Goal: Task Accomplishment & Management: Use online tool/utility

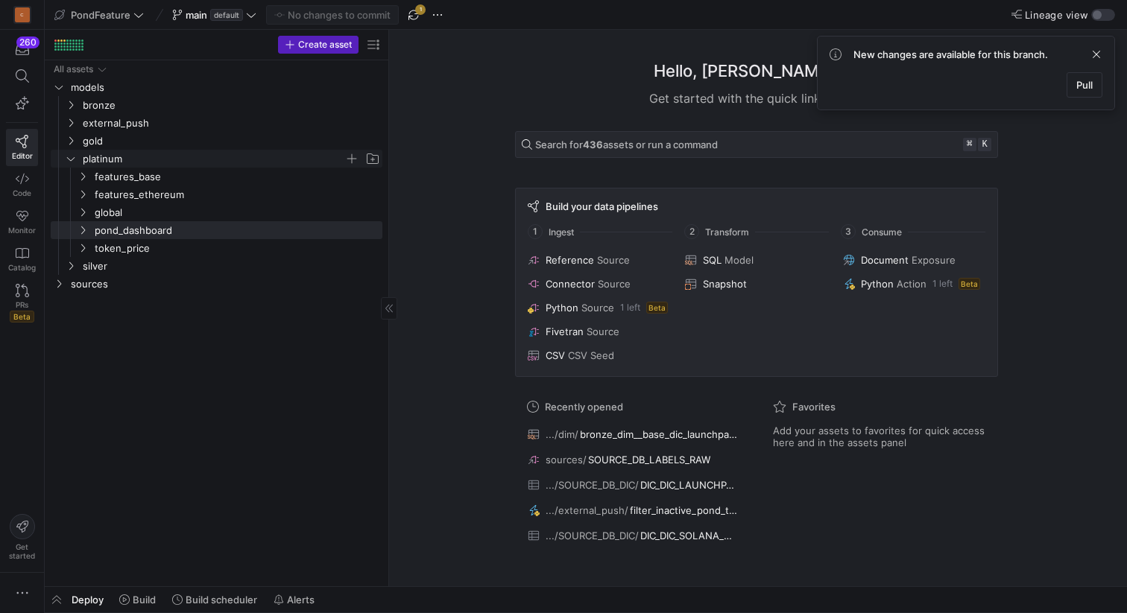
click at [72, 162] on icon "Press SPACE to select this row." at bounding box center [71, 158] width 10 height 9
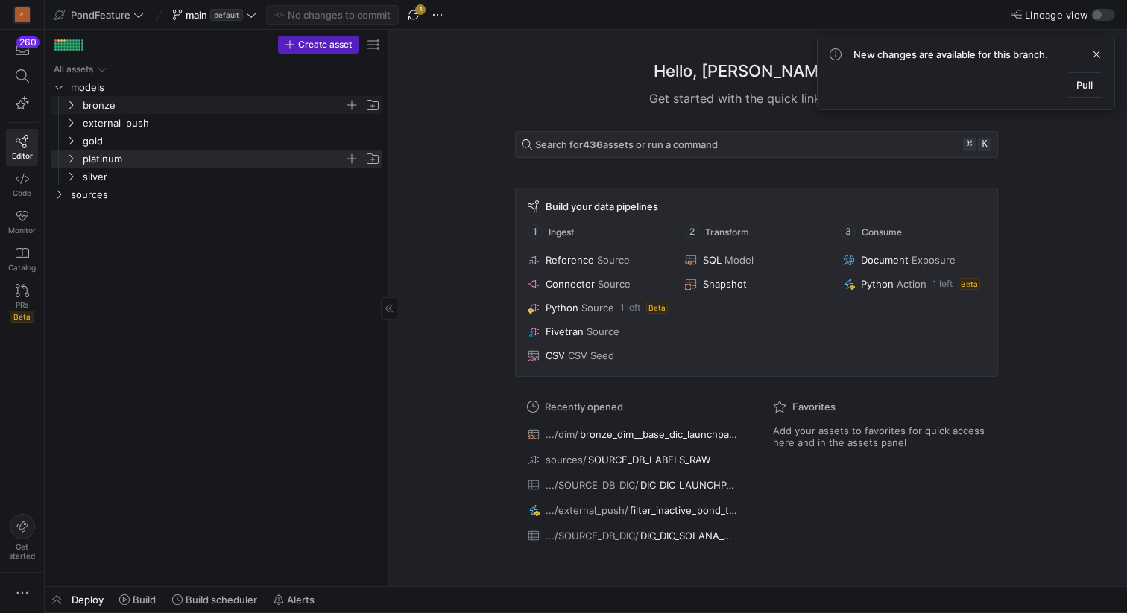
click at [72, 104] on icon "Press SPACE to select this row." at bounding box center [71, 105] width 10 height 9
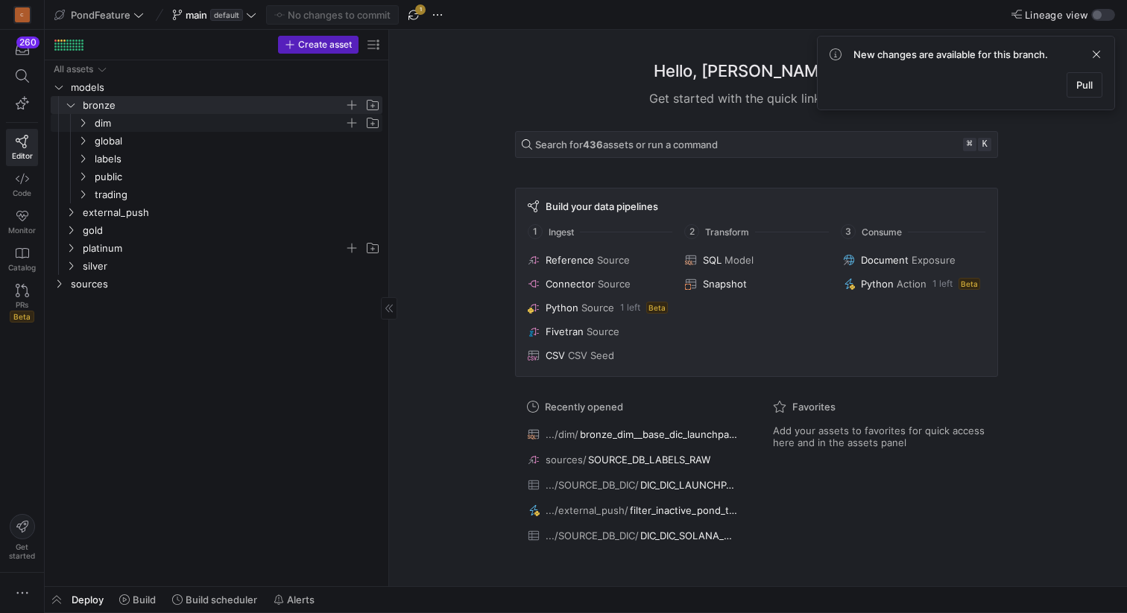
click at [81, 118] on y42-icon "Press SPACE to select this row." at bounding box center [83, 123] width 12 height 12
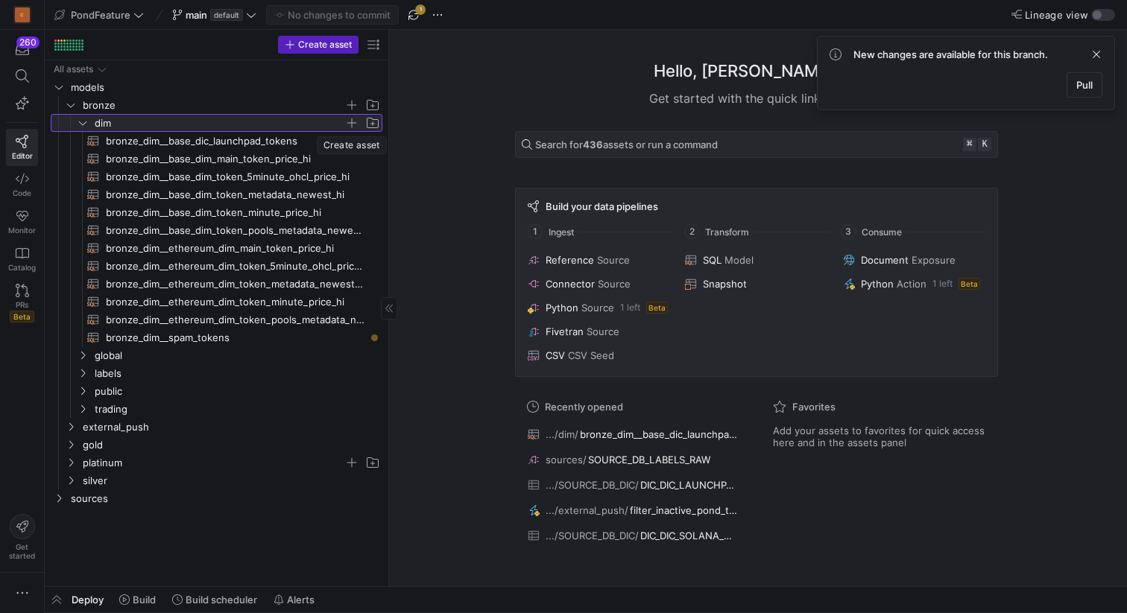
click at [350, 122] on span "button" at bounding box center [351, 123] width 15 height 15
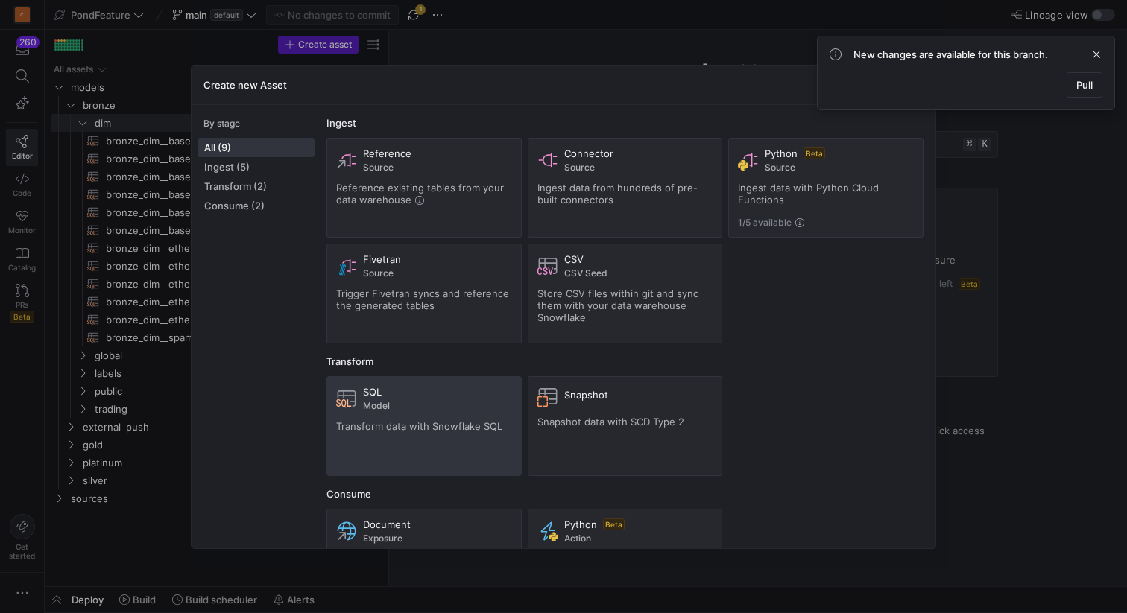
click at [422, 420] on span "Transform data with Snowflake SQL" at bounding box center [419, 426] width 166 height 12
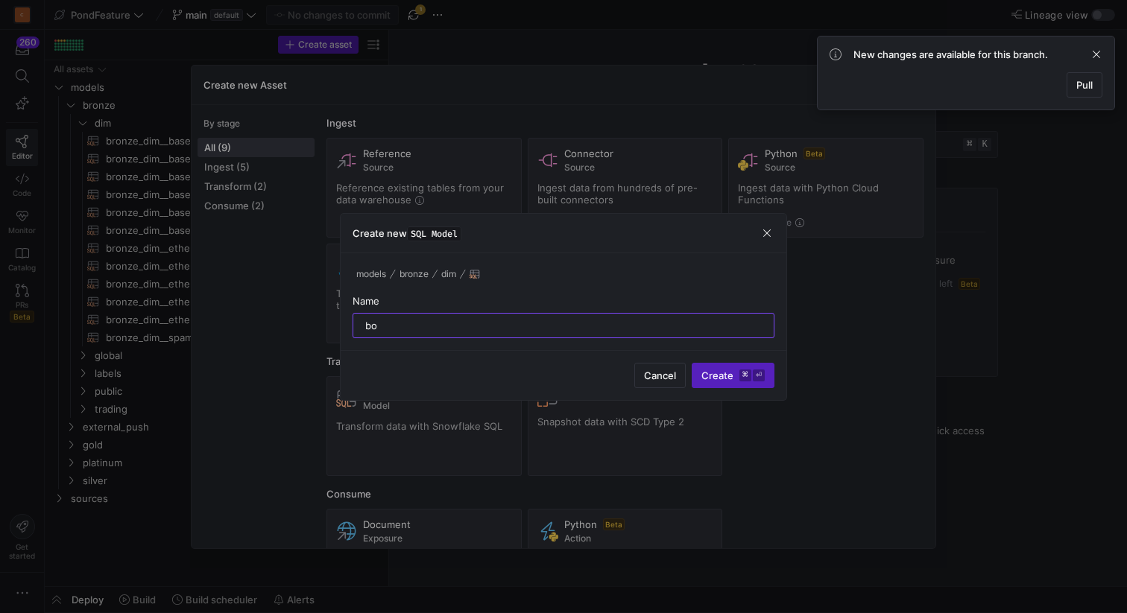
type input "b"
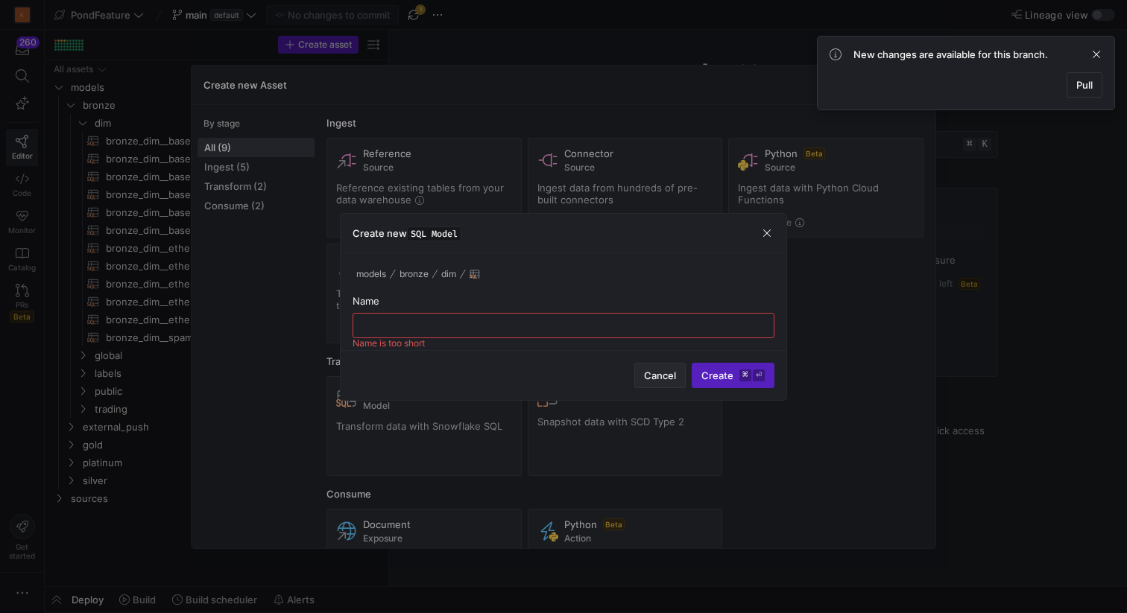
click at [654, 381] on span "Cancel" at bounding box center [660, 376] width 32 height 12
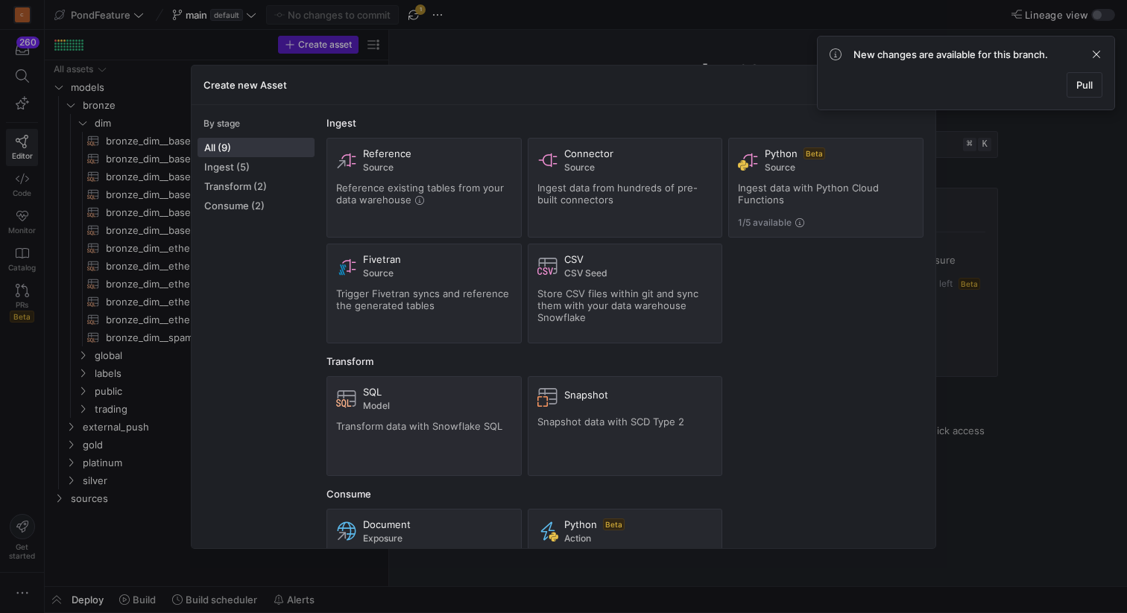
click at [703, 49] on div at bounding box center [563, 306] width 1127 height 613
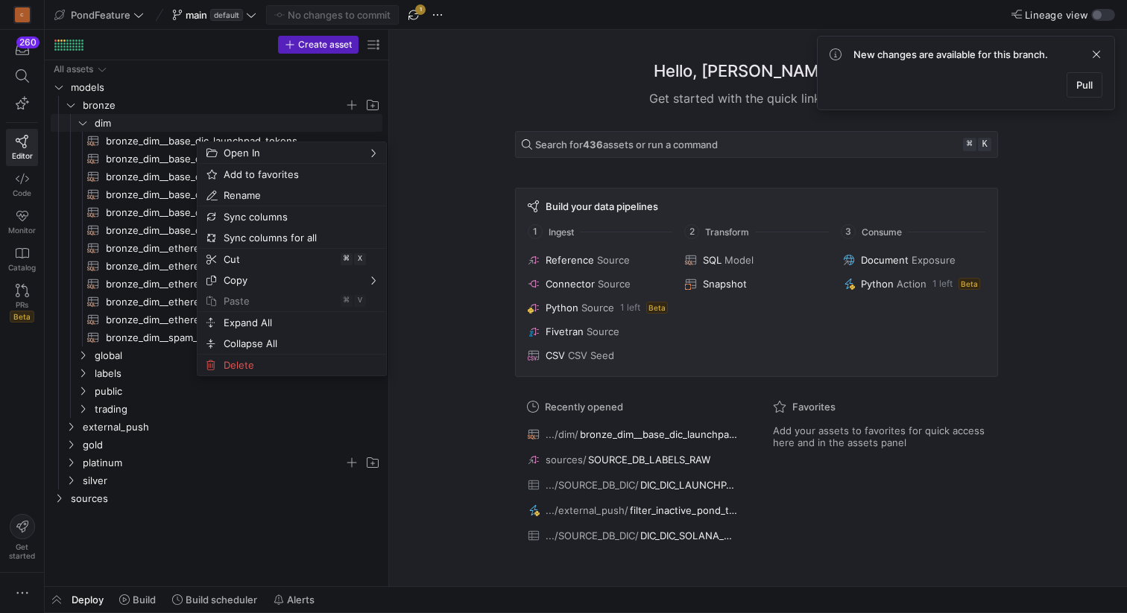
click at [186, 110] on span "bronze" at bounding box center [214, 105] width 262 height 17
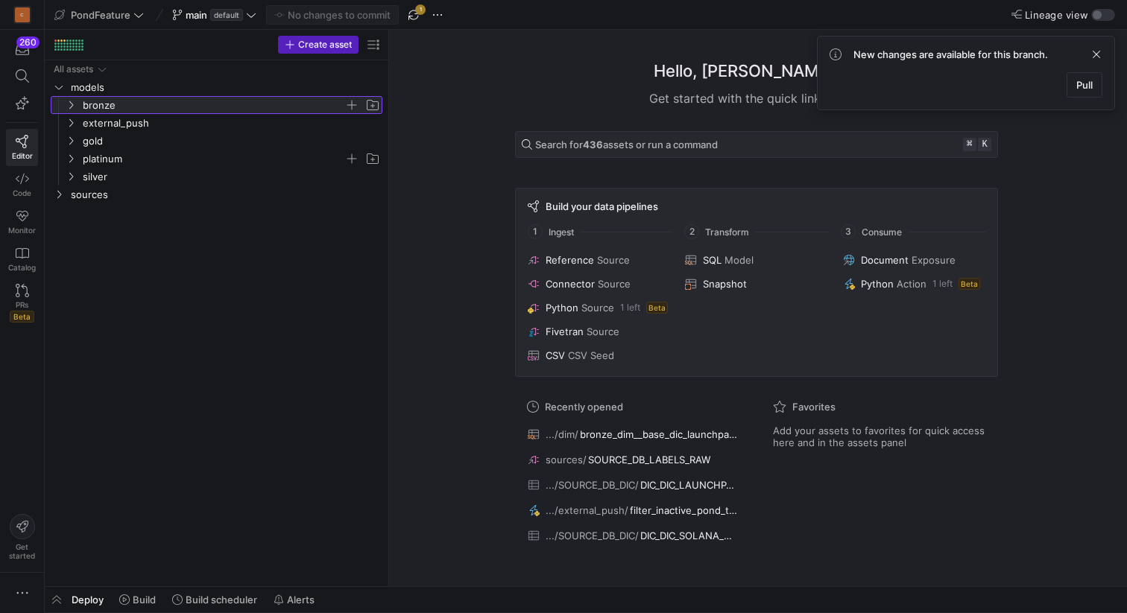
click at [85, 101] on span "bronze" at bounding box center [214, 105] width 262 height 17
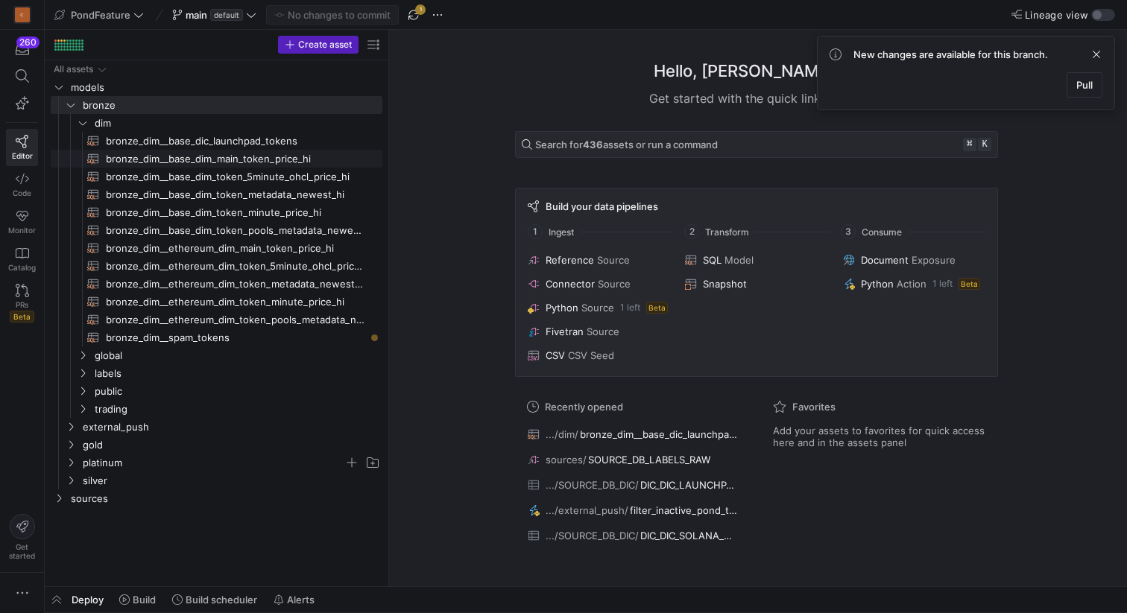
click at [182, 152] on span "bronze_dim__base_dim_main_token_price_hi​​​​​​​​​​" at bounding box center [235, 159] width 259 height 17
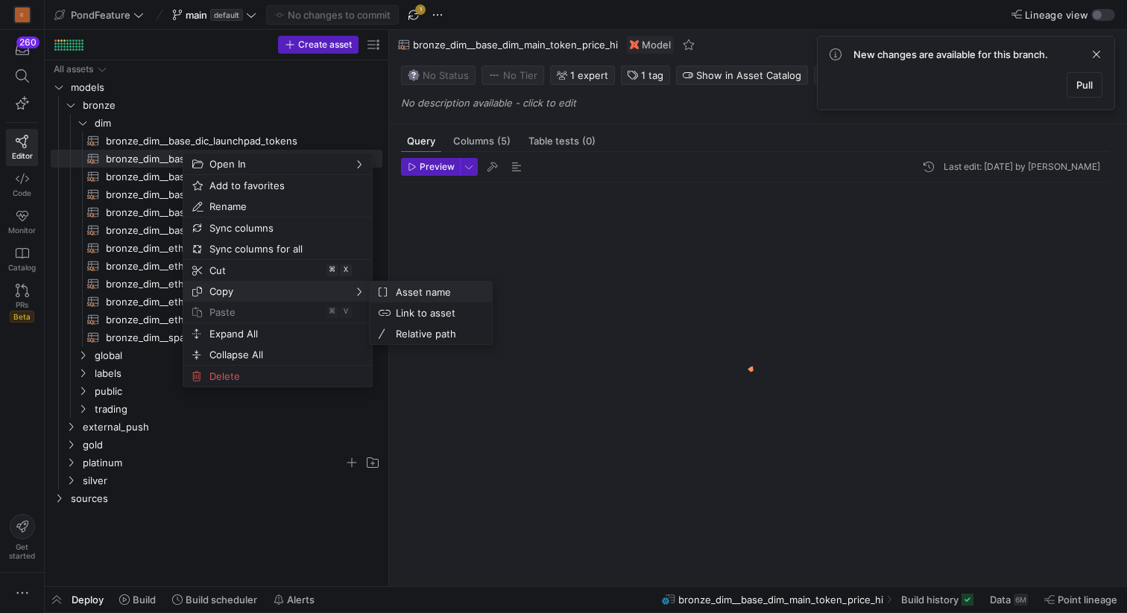
click at [402, 292] on span "Asset name" at bounding box center [435, 292] width 90 height 21
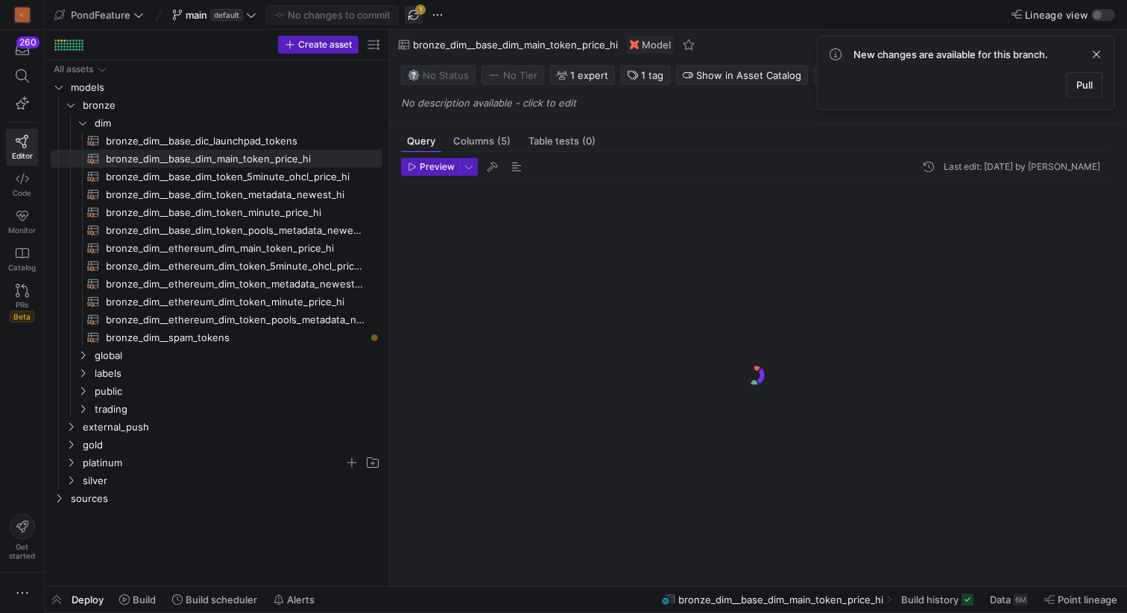
click at [417, 10] on span "button" at bounding box center [414, 15] width 18 height 18
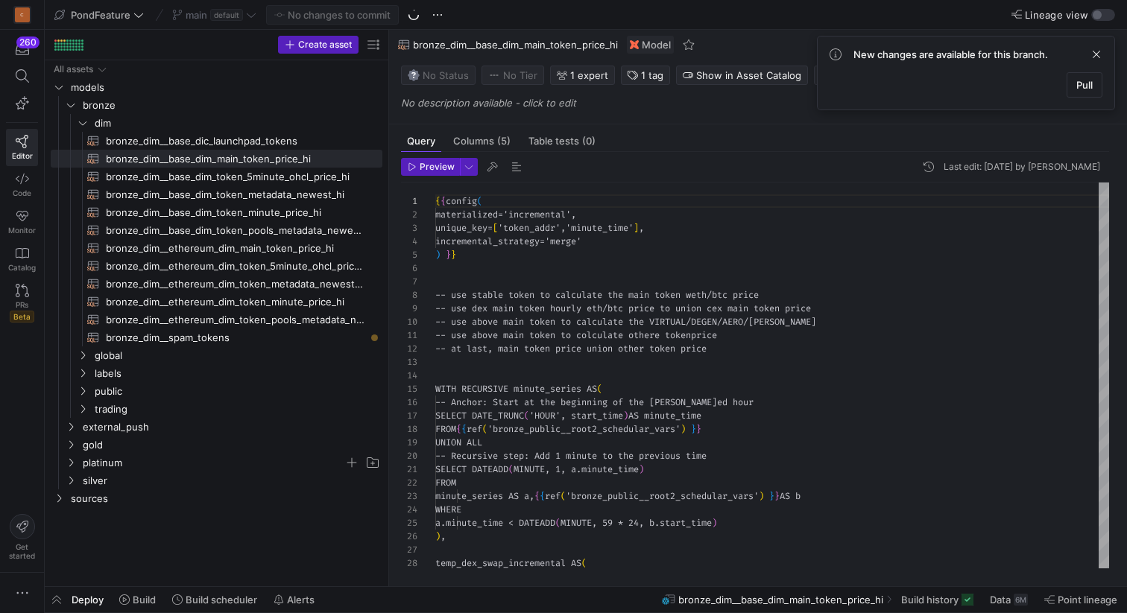
scroll to position [134, 0]
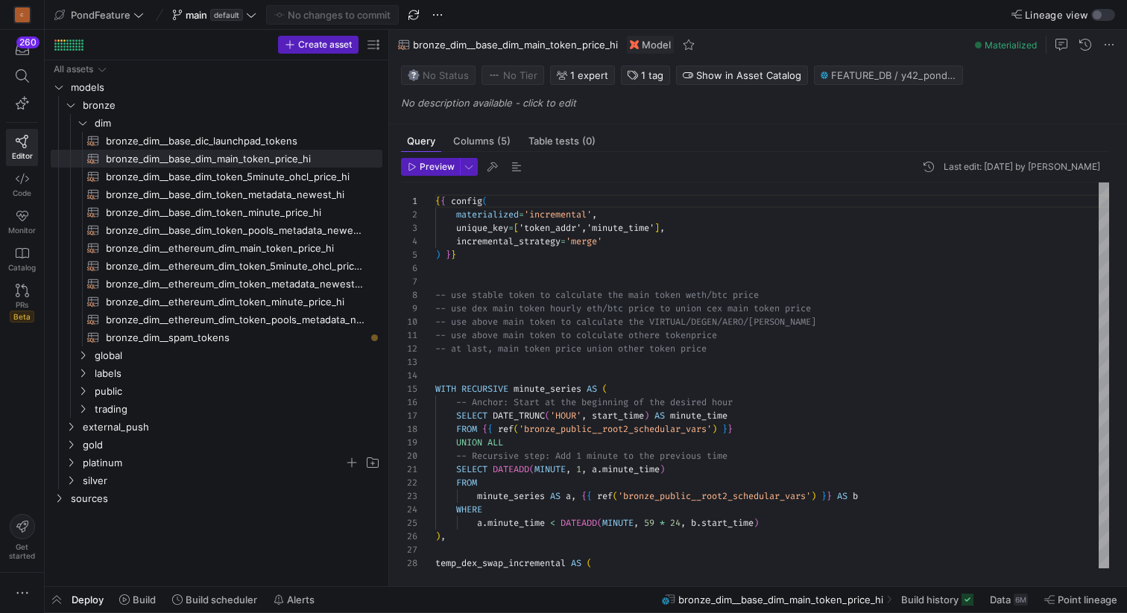
click at [734, 31] on div "bronze_dim__base_dim_main_token_price_hi Model Materialized" at bounding box center [758, 45] width 738 height 30
click at [832, 109] on div "Description No description available - click to edit" at bounding box center [761, 101] width 720 height 21
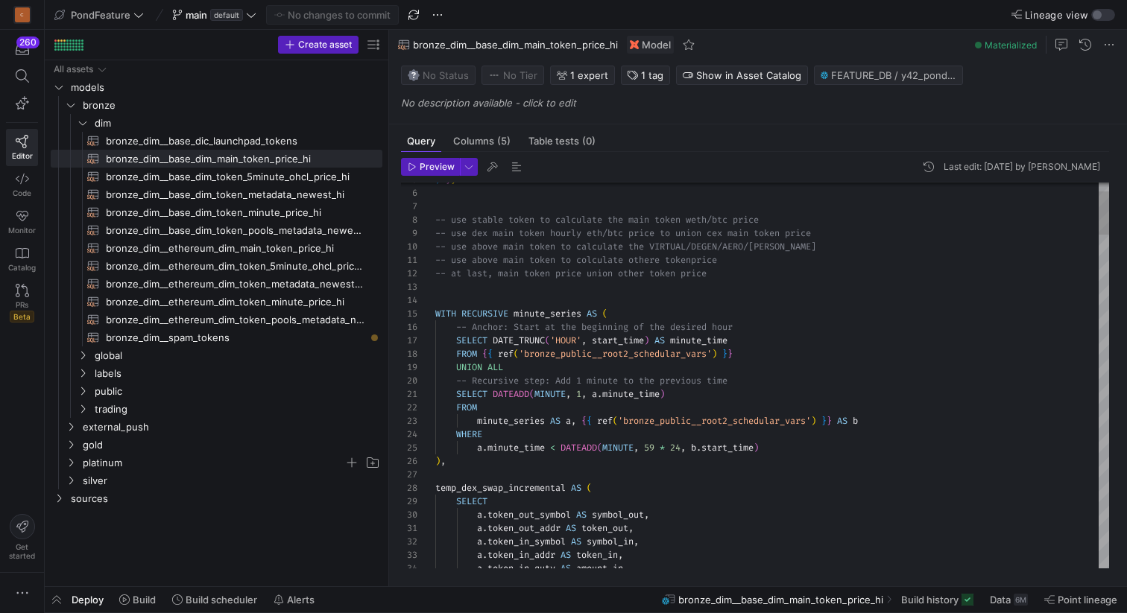
type textarea "-- use above main token to colculate othere token price -- at last, main token …"
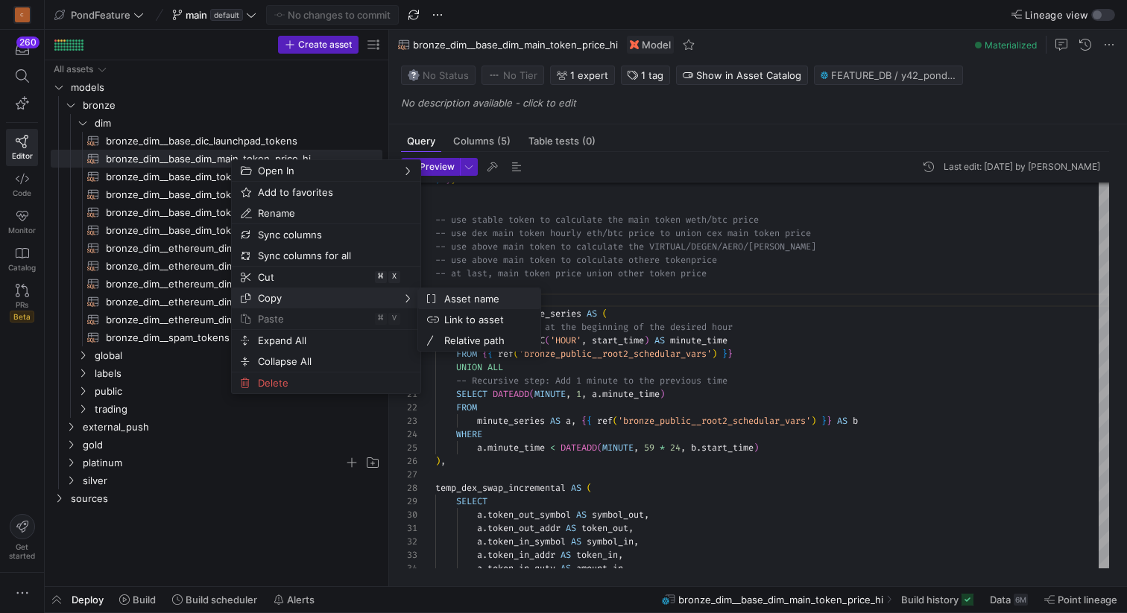
click at [448, 296] on span "Asset name" at bounding box center [483, 298] width 90 height 21
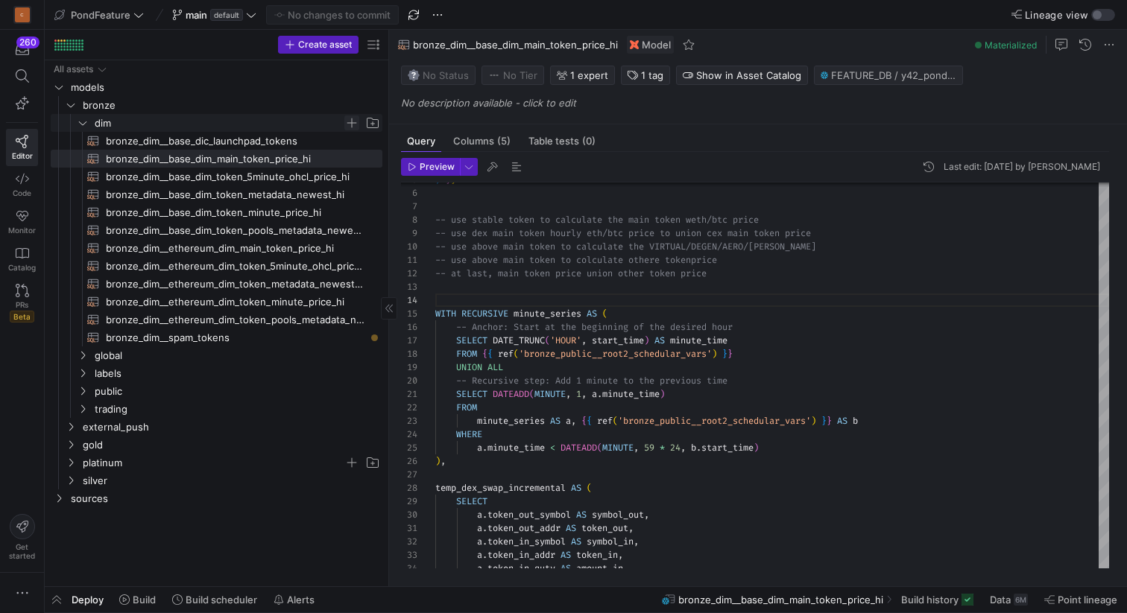
click at [349, 121] on span "Press SPACE to select this row." at bounding box center [351, 123] width 15 height 15
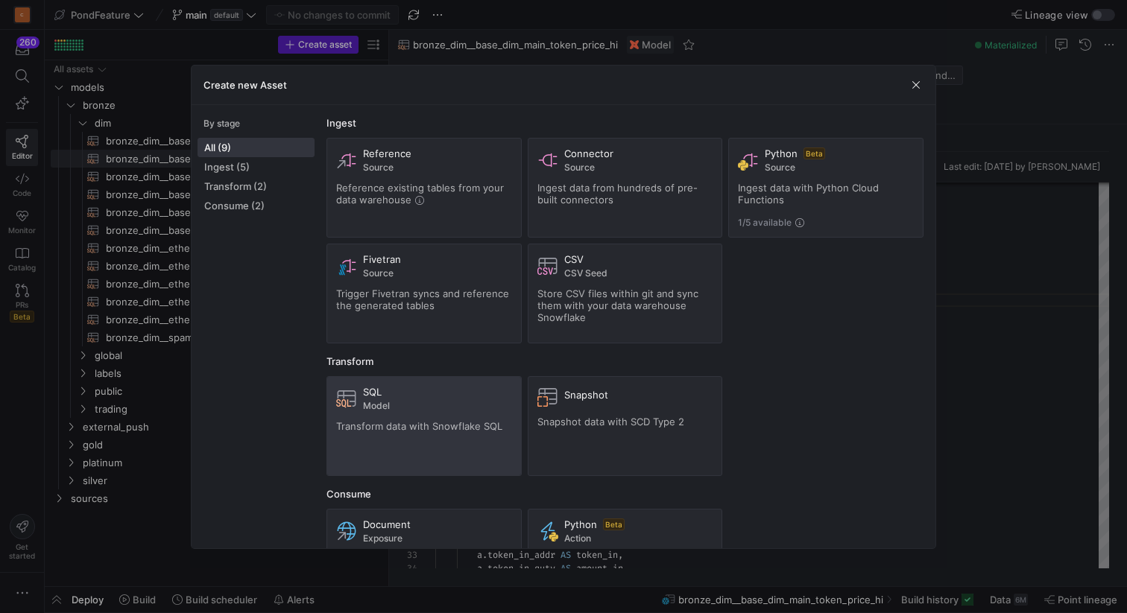
click at [417, 426] on span "Transform data with Snowflake SQL" at bounding box center [419, 426] width 166 height 12
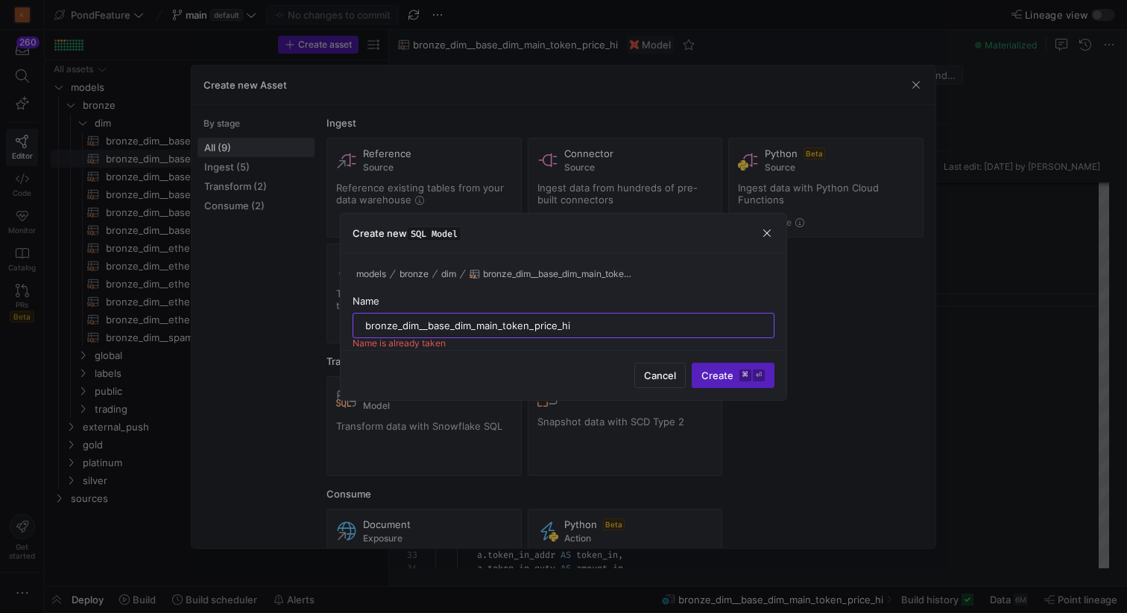
drag, startPoint x: 616, startPoint y: 324, endPoint x: 428, endPoint y: 320, distance: 187.8
click at [428, 320] on input "bronze_dim__base_dim_main_token_price_hi" at bounding box center [563, 326] width 396 height 12
click at [533, 321] on input "bronze_dim__base_pond_launchpad_sybil_wallet" at bounding box center [563, 326] width 396 height 12
click at [612, 325] on input "bronze_dim__base_pond_launchpad_sybil_wallet" at bounding box center [563, 326] width 396 height 12
type input "bronze_dim__base_pond_launchpad_sybil_email"
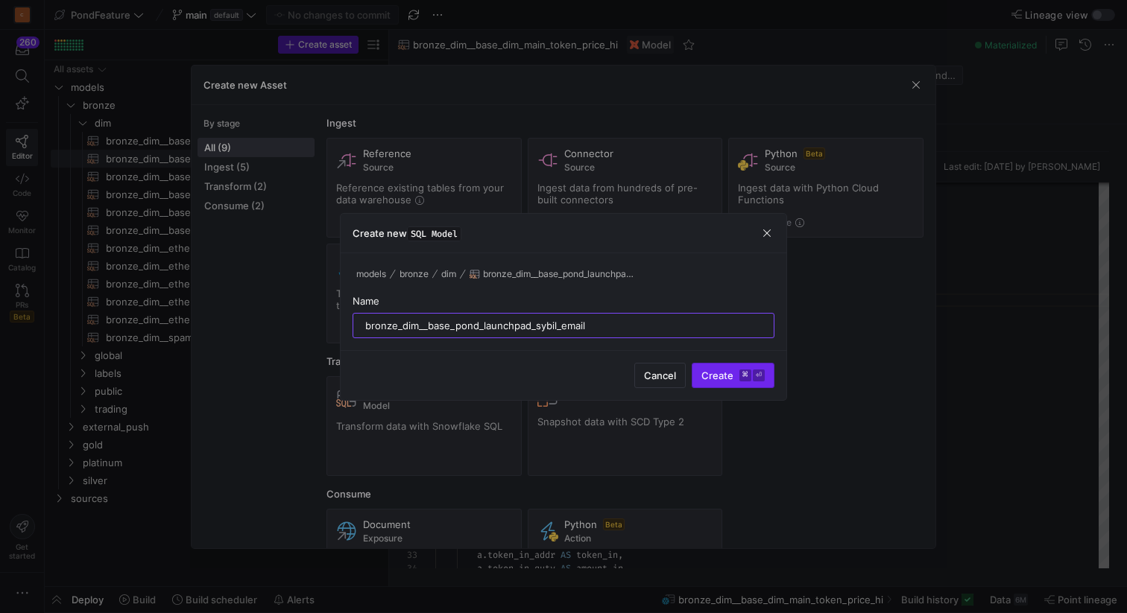
click at [718, 373] on span "Create ⌘ ⏎" at bounding box center [732, 376] width 63 height 12
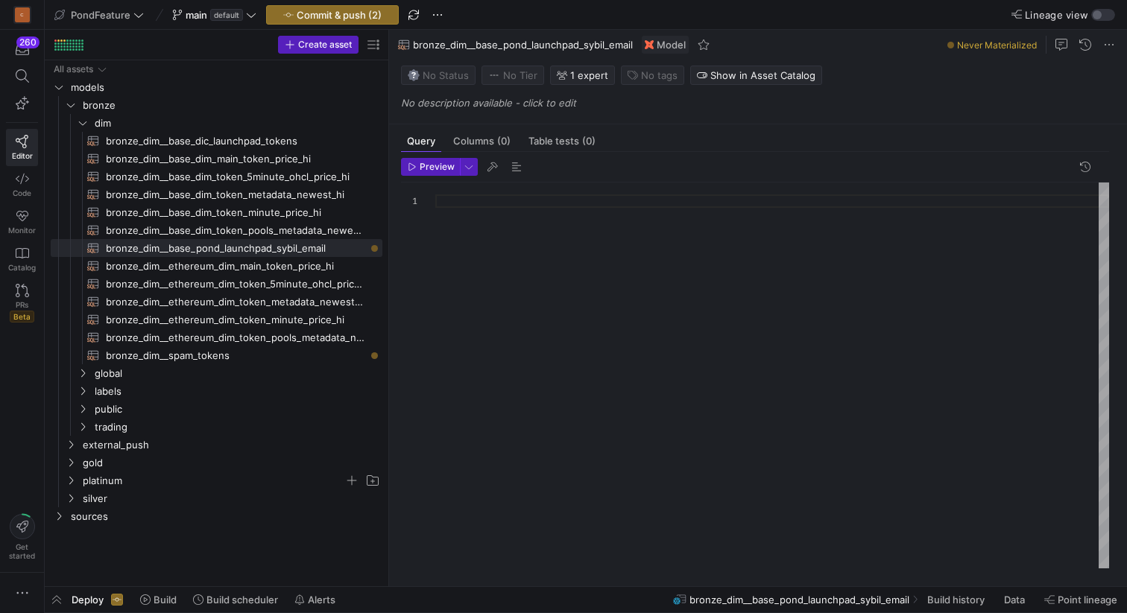
click at [489, 239] on div at bounding box center [772, 376] width 674 height 386
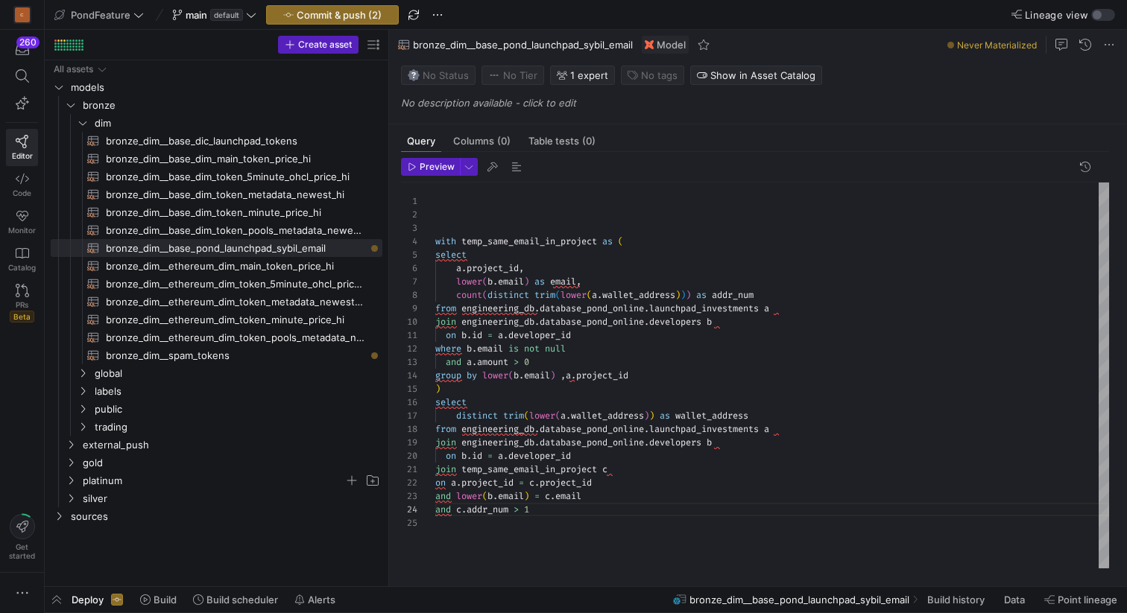
scroll to position [107, 27]
click at [461, 308] on div "with temp_same_email_in_project as ( select a . project_id , lower ( b . email …" at bounding box center [772, 376] width 674 height 386
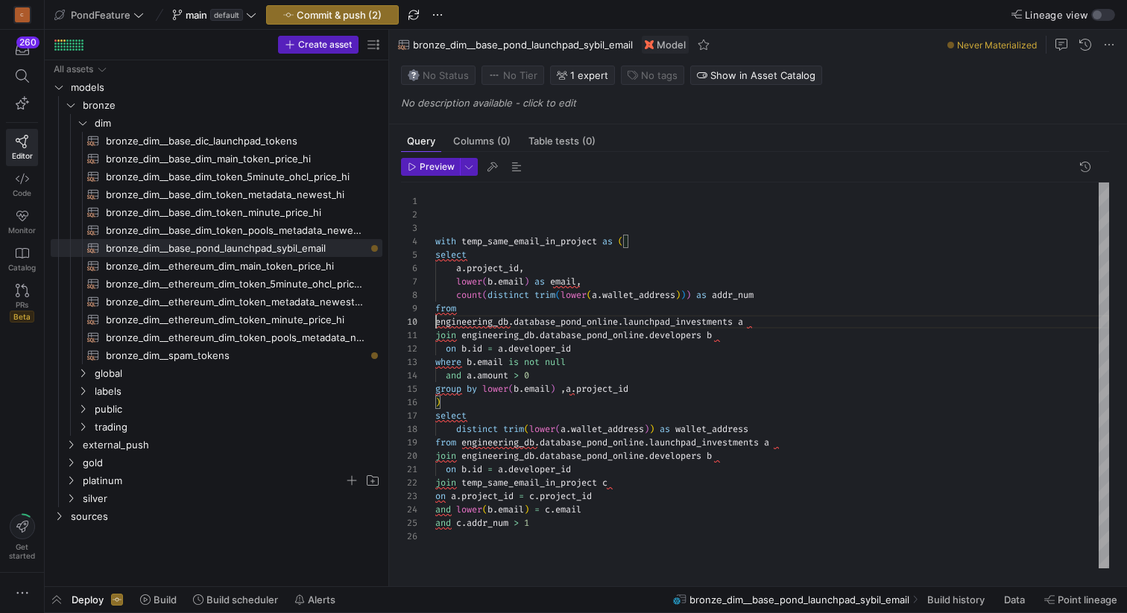
click at [504, 308] on div "with temp_same_email_in_project as ( select a . project_id , lower ( b . email …" at bounding box center [772, 376] width 674 height 386
click at [281, 153] on span "bronze_dim__base_dim_main_token_price_hi​​​​​​​​​​" at bounding box center [235, 159] width 259 height 17
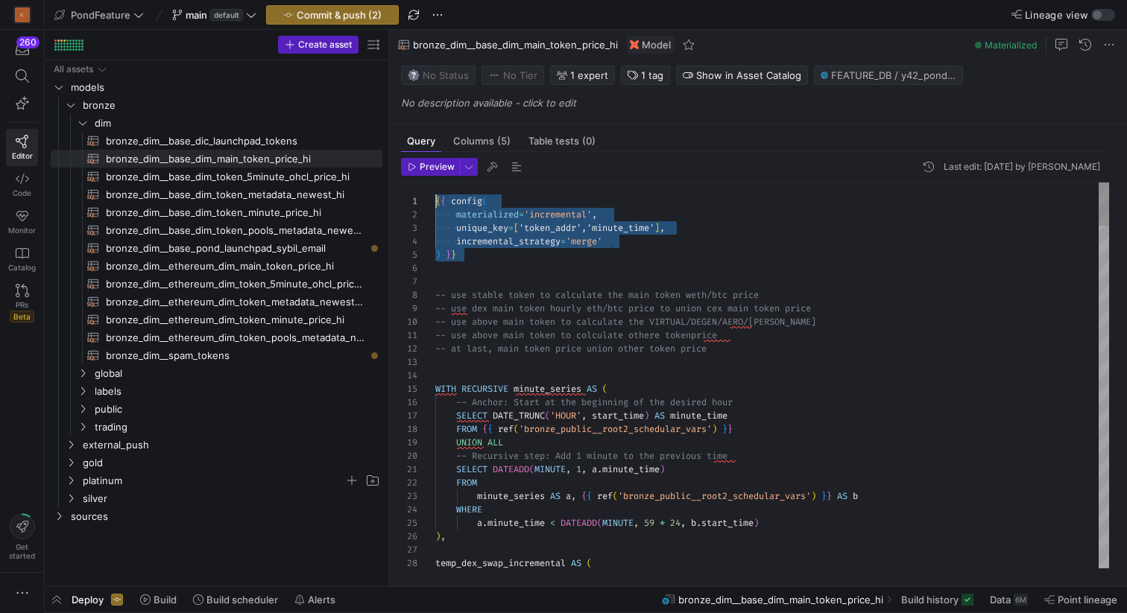
drag, startPoint x: 502, startPoint y: 259, endPoint x: 423, endPoint y: 205, distance: 95.5
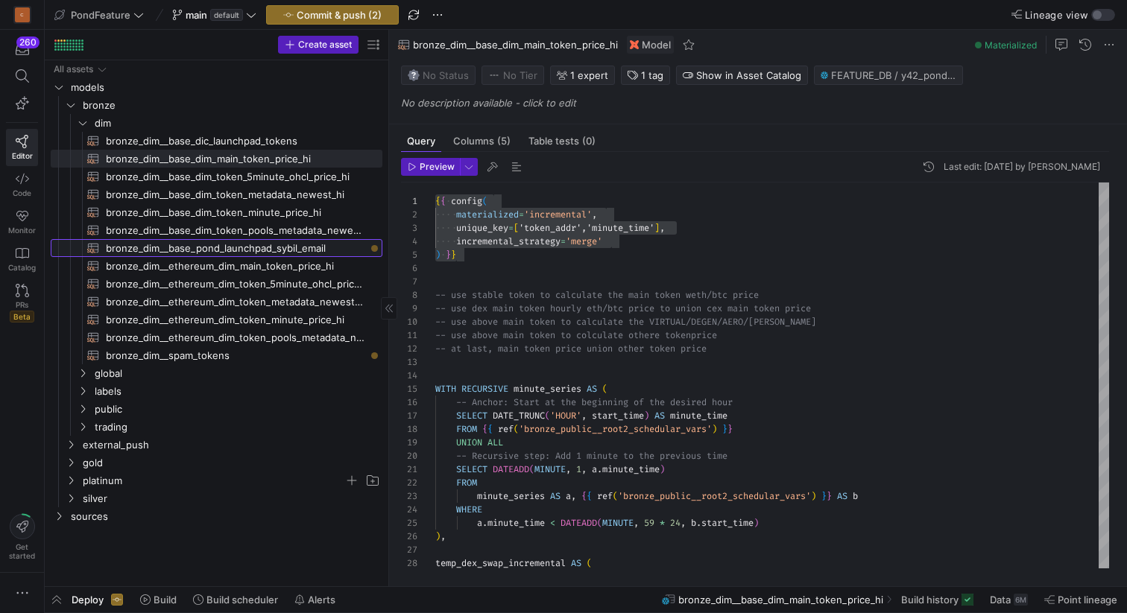
click at [260, 252] on span "bronze_dim__base_pond_launchpad_sybil_email​​​​​​​​​​" at bounding box center [235, 248] width 259 height 17
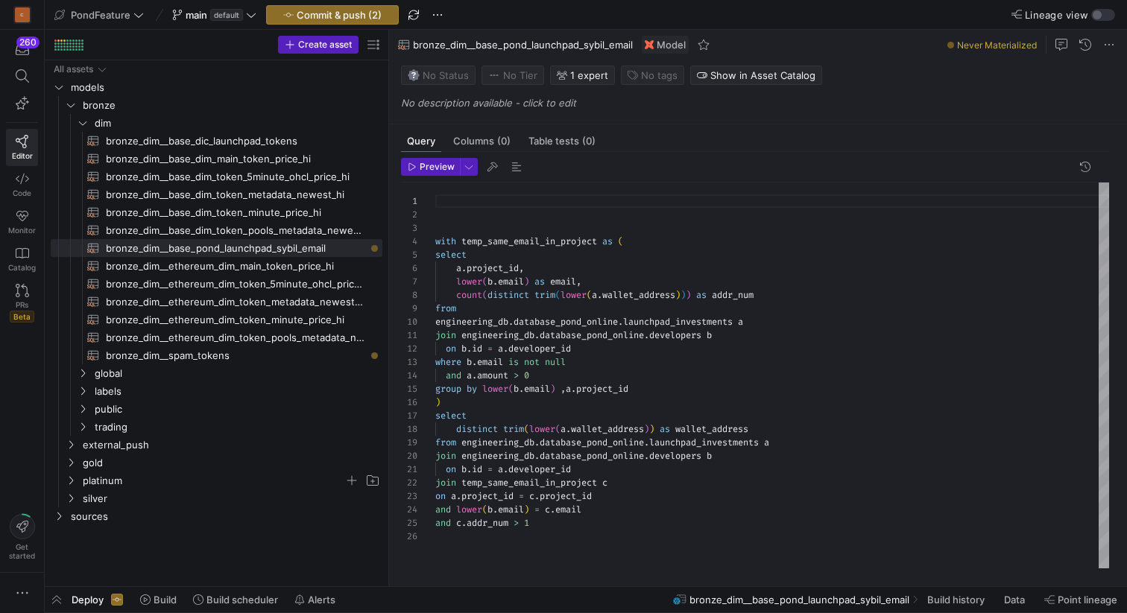
click at [471, 203] on div "with temp_same_email_in_project as ( select a . project_id , lower ( b . email …" at bounding box center [772, 376] width 674 height 386
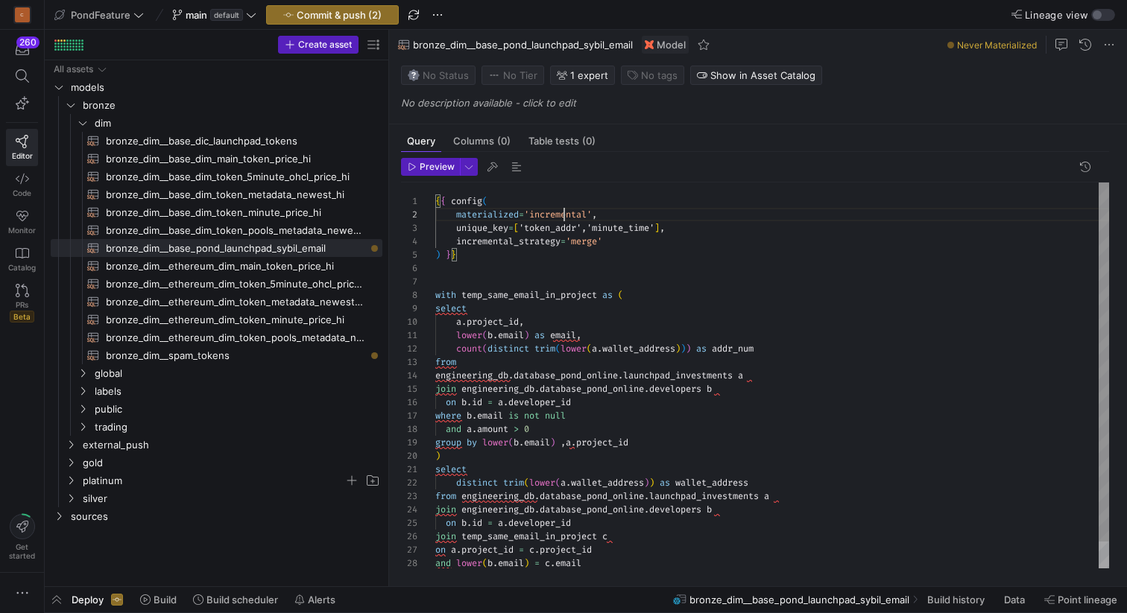
click at [566, 212] on div "{ { config ( with temp_same_email_in_project as ( select a . project_id , lower…" at bounding box center [772, 390] width 674 height 414
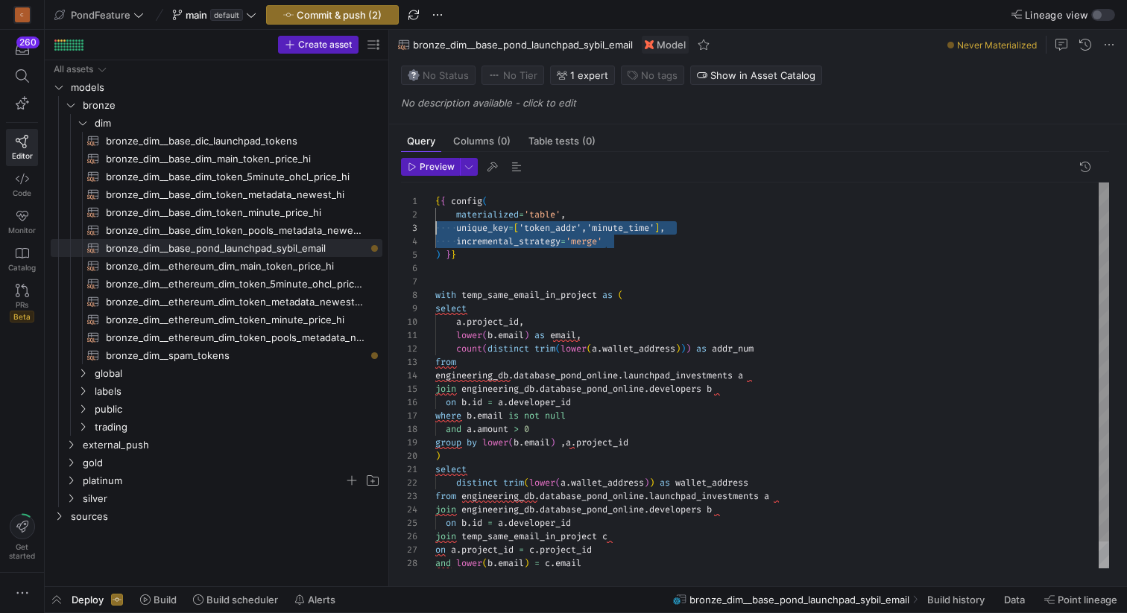
drag, startPoint x: 635, startPoint y: 244, endPoint x: 428, endPoint y: 224, distance: 208.2
click at [435, 224] on div "{ { config ( with temp_same_email_in_project as ( select a . project_id , lower…" at bounding box center [772, 390] width 674 height 414
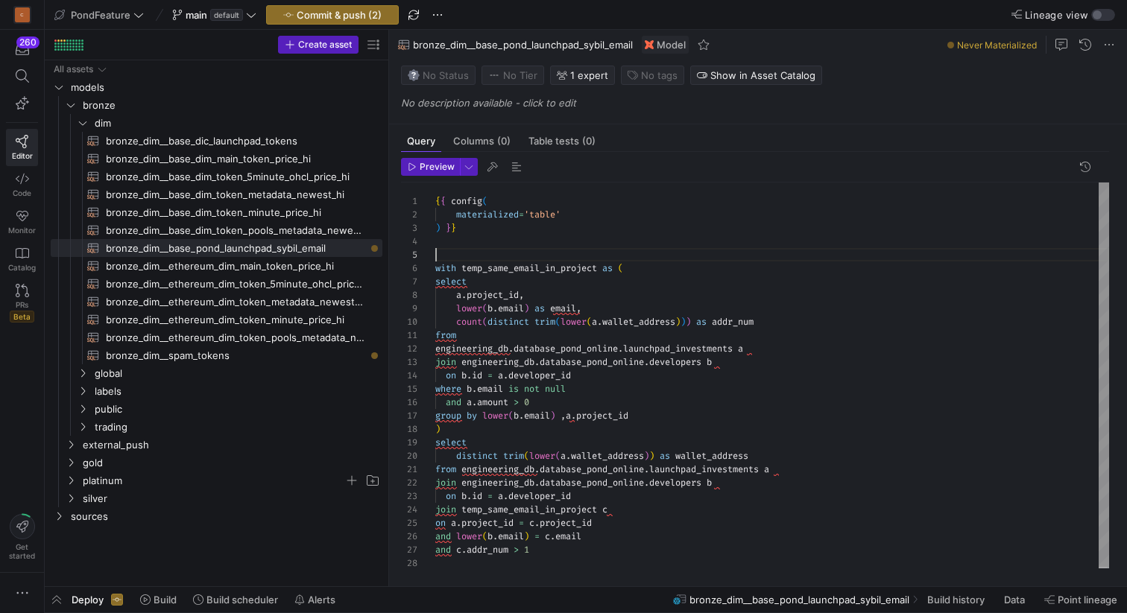
scroll to position [54, 0]
click at [566, 252] on div "{ { config ( with temp_same_email_in_project as ( select a . project_id , lower…" at bounding box center [772, 377] width 674 height 388
click at [612, 311] on div "{ { config ( with temp_same_email_in_project as ( select a . project_id , lower…" at bounding box center [772, 377] width 674 height 388
click at [476, 338] on div "{ { config ( with temp_same_email_in_project as ( select a . project_id , lower…" at bounding box center [772, 377] width 674 height 388
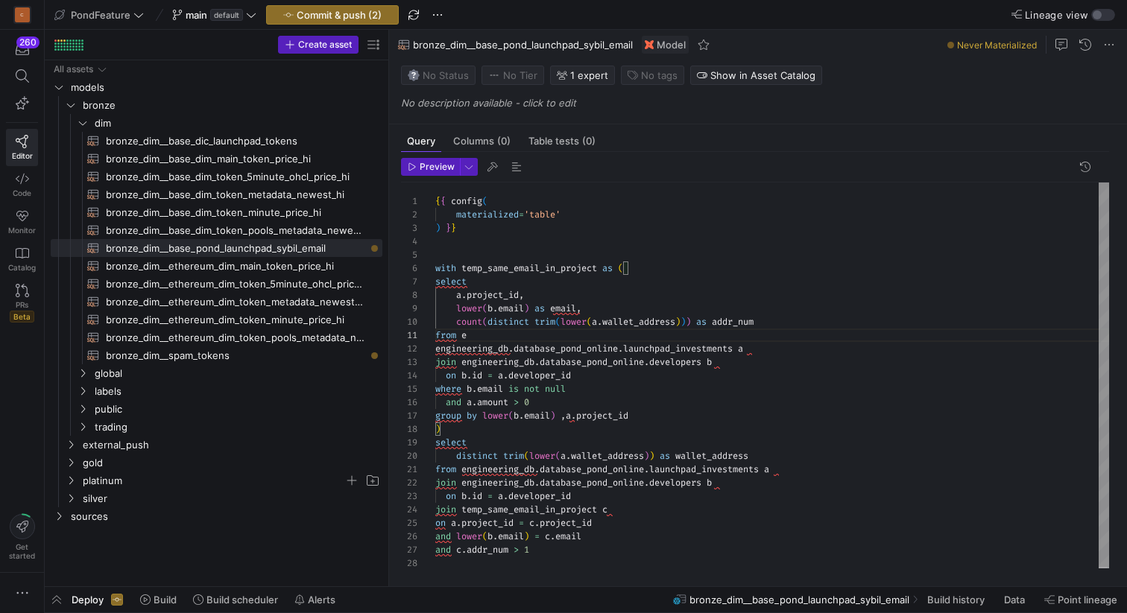
scroll to position [0, 27]
click at [514, 168] on span "button" at bounding box center [517, 167] width 18 height 18
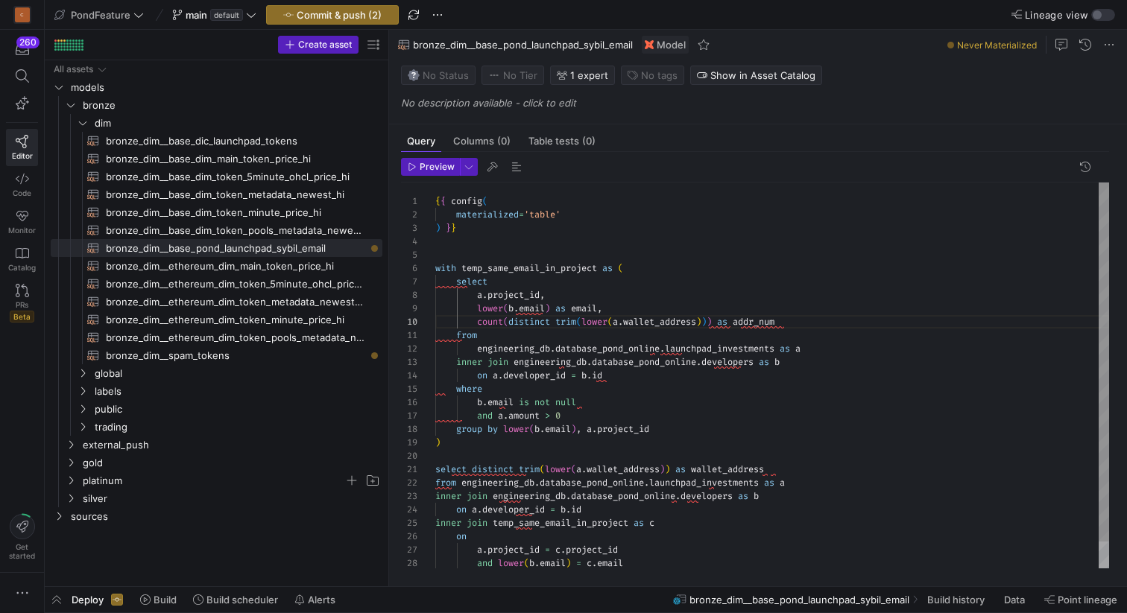
scroll to position [134, 300]
click at [496, 335] on div "{ { config ( with temp_same_email_in_project as ( select a . project_id , lower…" at bounding box center [772, 390] width 674 height 414
click at [788, 348] on div "{ { config ( with temp_same_email_in_project as ( select a . project_id , lower…" at bounding box center [772, 390] width 674 height 414
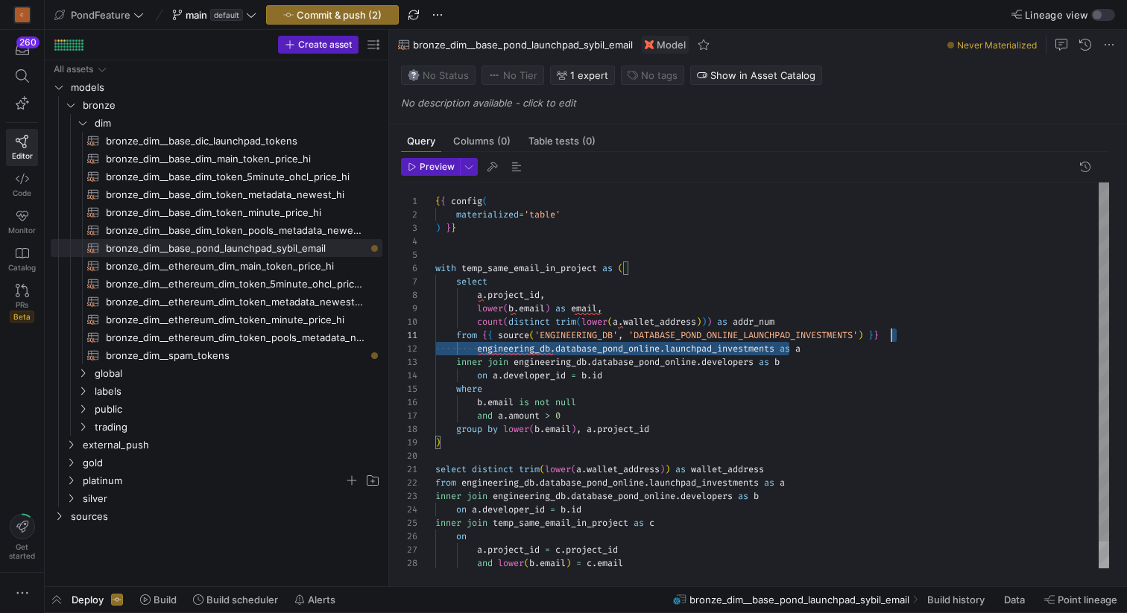
click at [937, 333] on div "{ { config ( with temp_same_email_in_project as ( select a . project_id , lower…" at bounding box center [772, 390] width 674 height 414
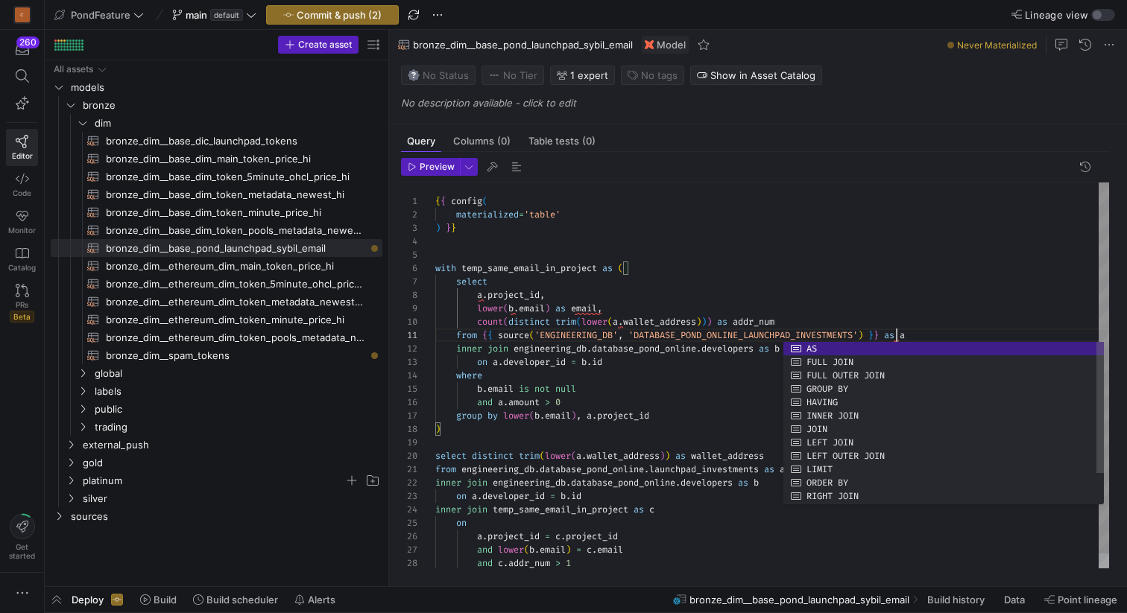
scroll to position [107, 171]
click at [882, 309] on div "{ { config ( with temp_same_email_in_project as ( select a . project_id , lower…" at bounding box center [772, 383] width 674 height 401
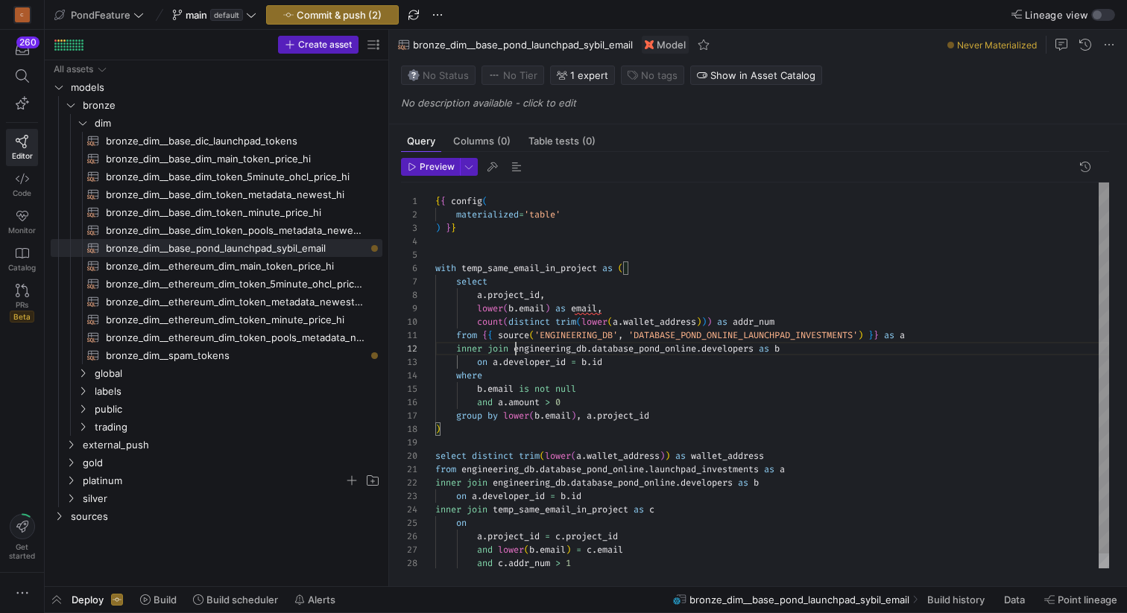
click at [517, 344] on div "{ { config ( with temp_same_email_in_project as ( select a . project_id , lower…" at bounding box center [772, 383] width 674 height 401
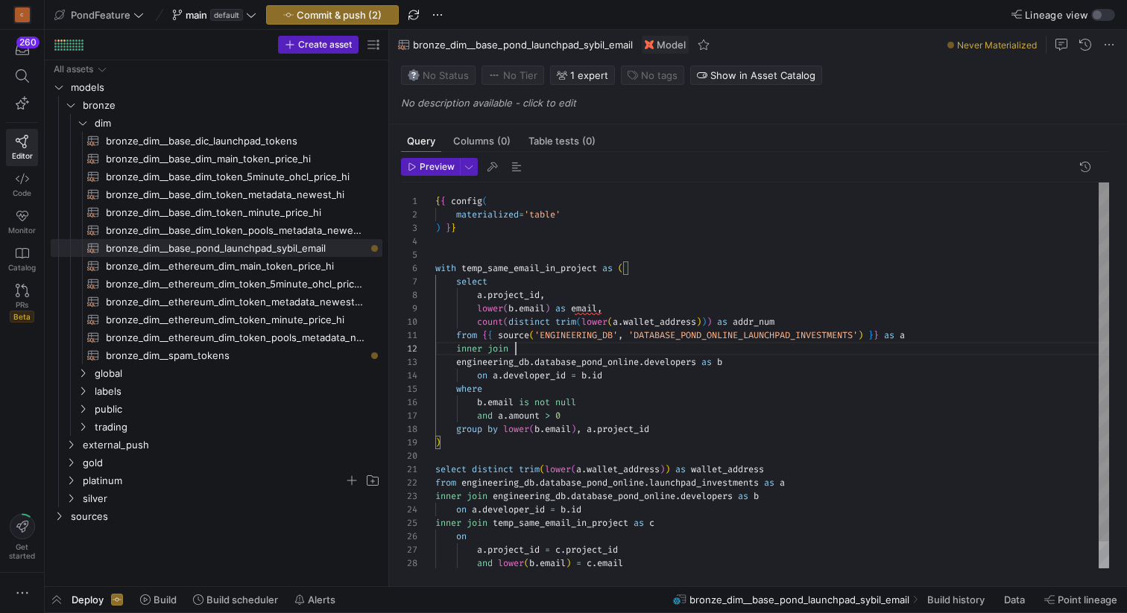
scroll to position [13, 80]
click at [538, 345] on div "{ { config ( with temp_same_email_in_project as ( select a . project_id , lower…" at bounding box center [772, 390] width 674 height 414
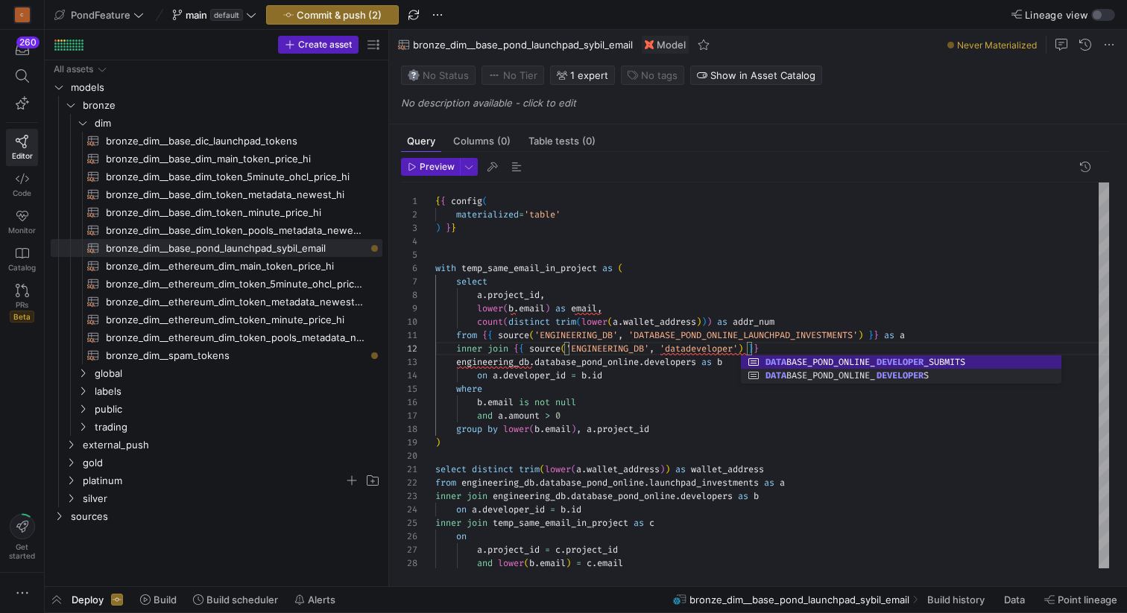
scroll to position [13, 402]
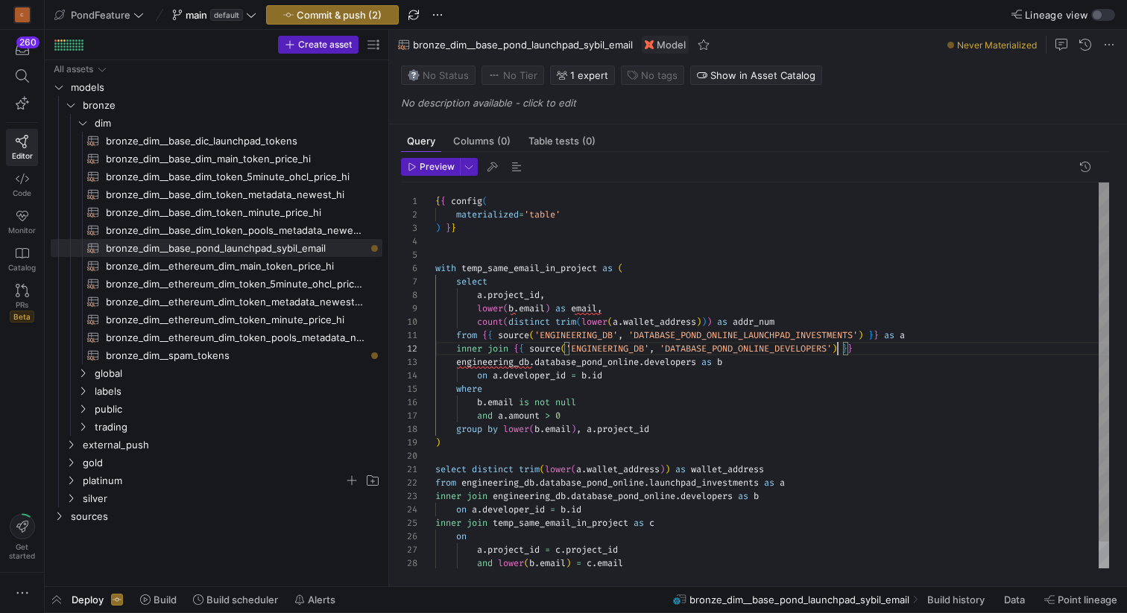
click at [704, 361] on div "{ { config ( with temp_same_email_in_project as ( select a . project_id , lower…" at bounding box center [772, 390] width 674 height 414
click at [880, 352] on div "{ { config ( with temp_same_email_in_project as ( select a . project_id , lower…" at bounding box center [772, 390] width 674 height 414
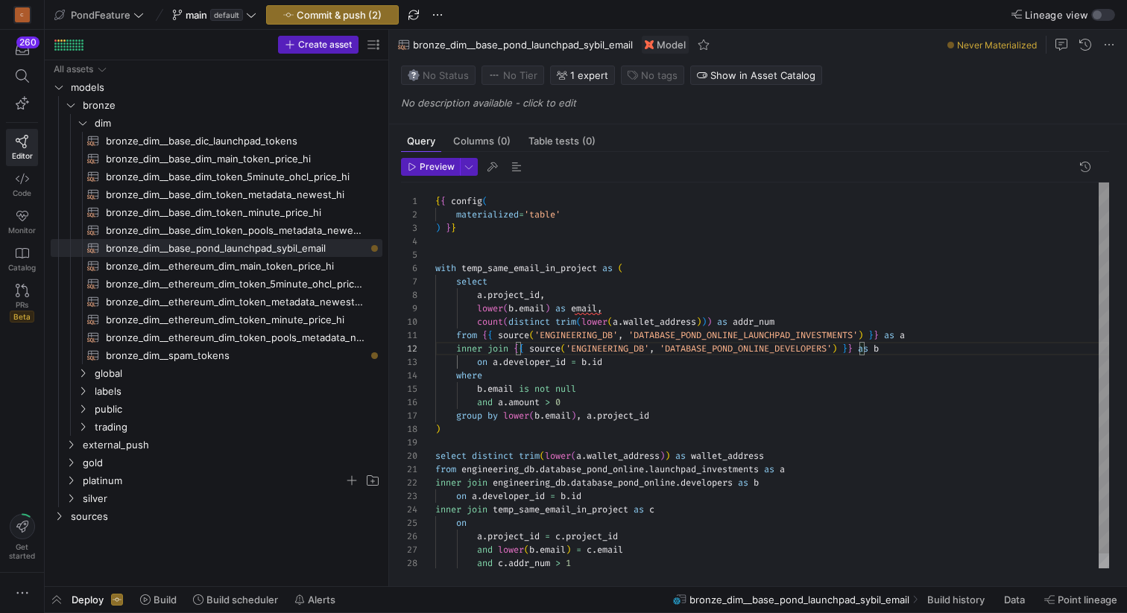
scroll to position [40, 48]
click at [668, 370] on div "{ { config ( with temp_same_email_in_project as ( select a . project_id , lower…" at bounding box center [772, 383] width 674 height 401
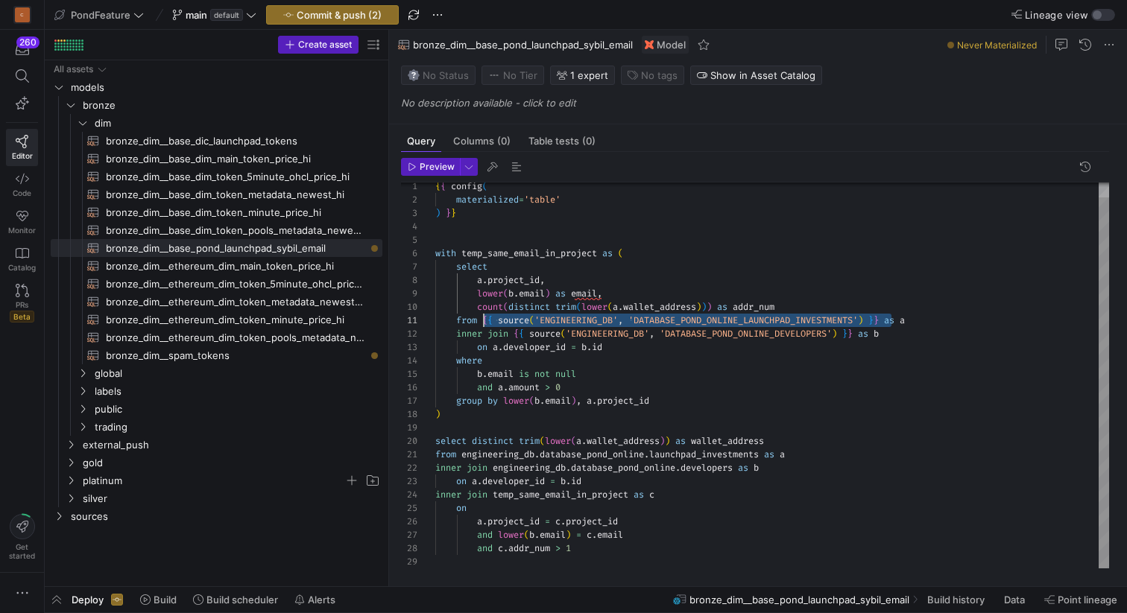
scroll to position [0, 48]
drag, startPoint x: 894, startPoint y: 318, endPoint x: 481, endPoint y: 314, distance: 412.1
click at [481, 314] on div "{ { config ( with temp_same_email_in_project as ( select a . project_id , lower…" at bounding box center [772, 368] width 674 height 401
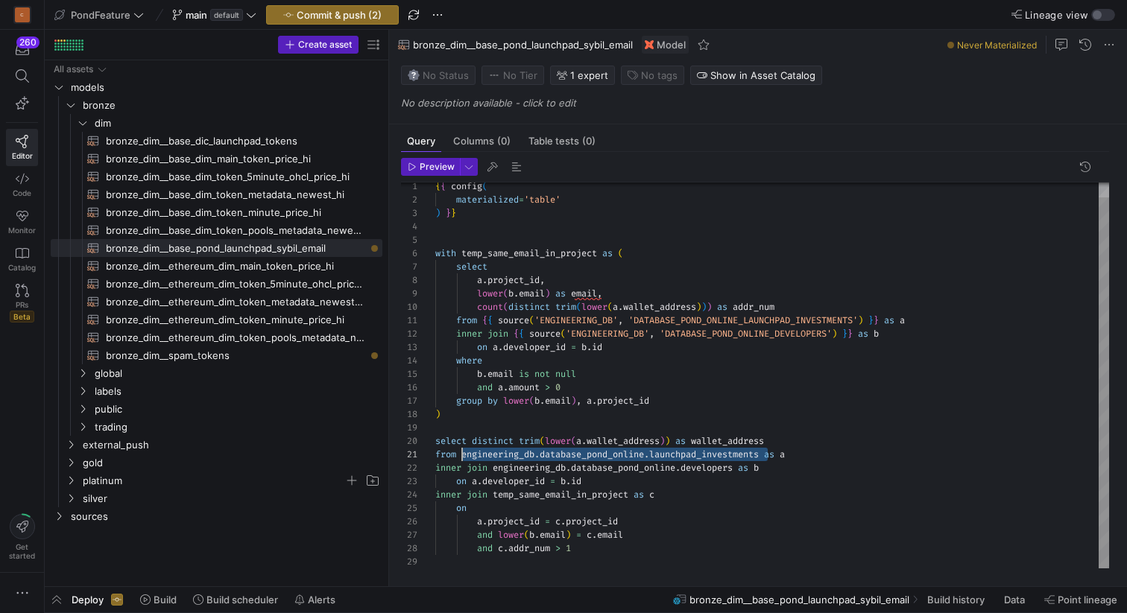
drag, startPoint x: 769, startPoint y: 453, endPoint x: 461, endPoint y: 451, distance: 308.5
click at [461, 451] on div "{ { config ( with temp_same_email_in_project as ( select a . project_id , lower…" at bounding box center [772, 368] width 674 height 401
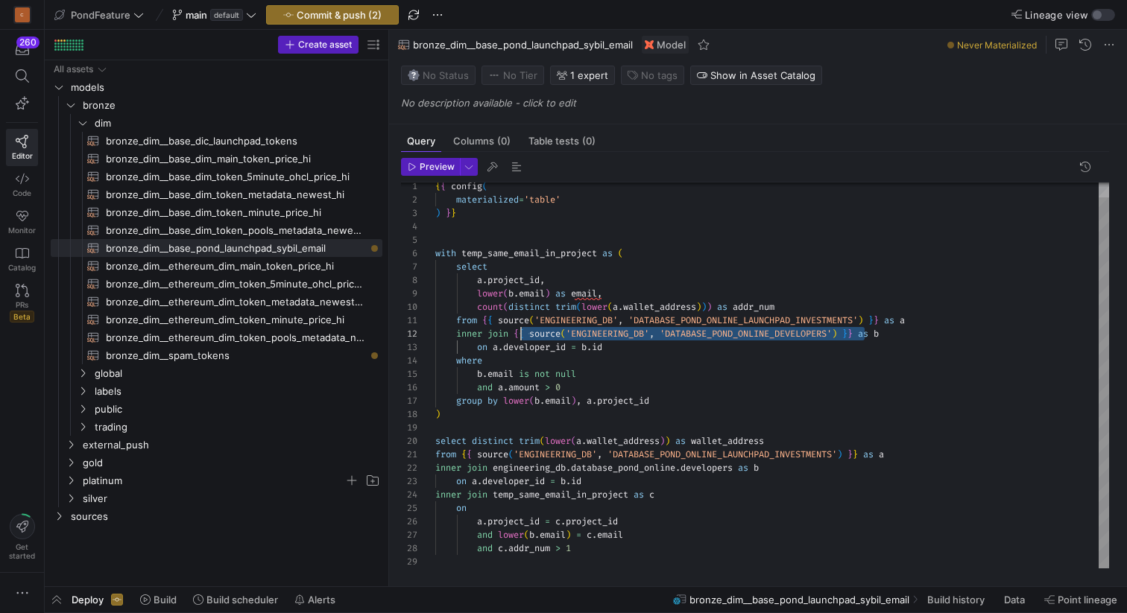
scroll to position [13, 80]
drag, startPoint x: 866, startPoint y: 332, endPoint x: 516, endPoint y: 332, distance: 350.3
click at [516, 332] on div "{ { config ( with temp_same_email_in_project as ( select a . project_id , lower…" at bounding box center [772, 368] width 674 height 401
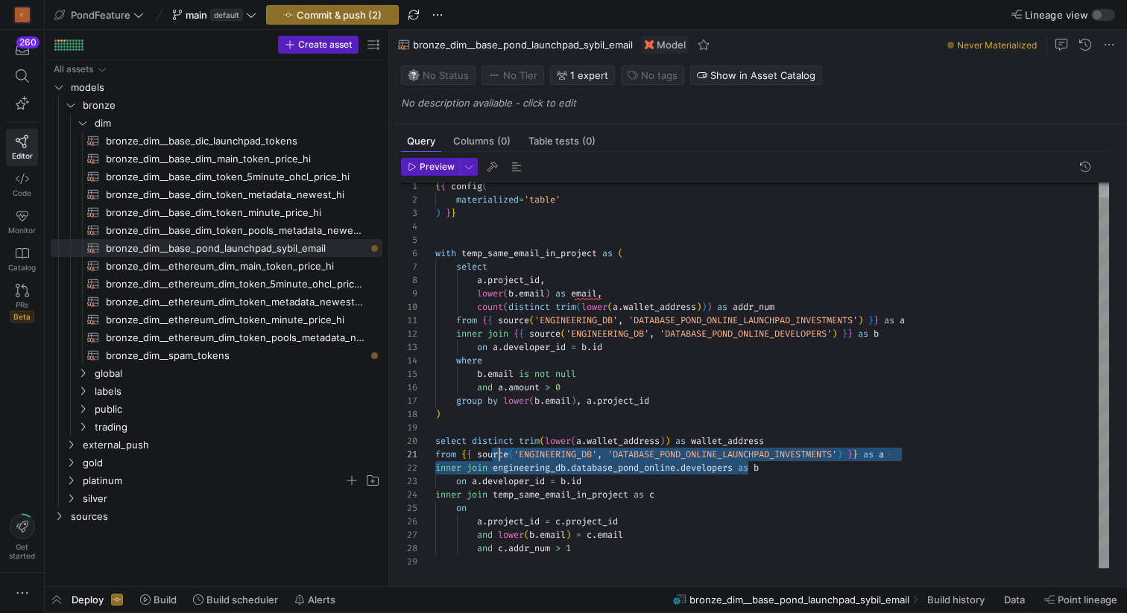
scroll to position [0, 64]
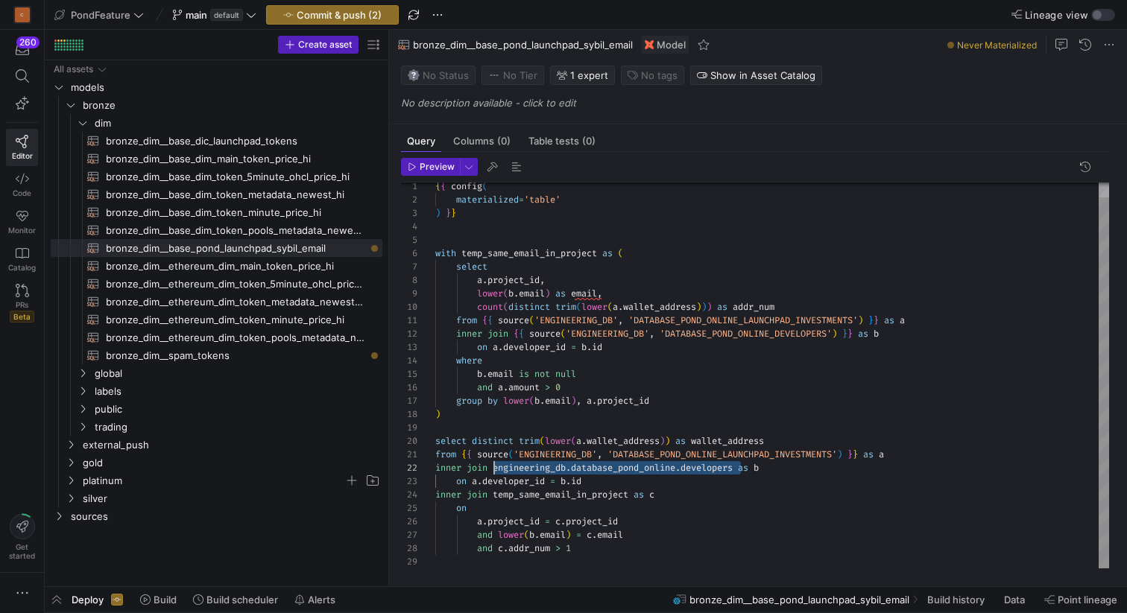
drag, startPoint x: 743, startPoint y: 464, endPoint x: 493, endPoint y: 466, distance: 249.7
click at [493, 466] on div "{ { config ( with temp_same_email_in_project as ( select a . project_id , lower…" at bounding box center [772, 368] width 674 height 401
click at [559, 491] on div "{ { config ( with temp_same_email_in_project as ( select a . project_id , lower…" at bounding box center [772, 368] width 674 height 401
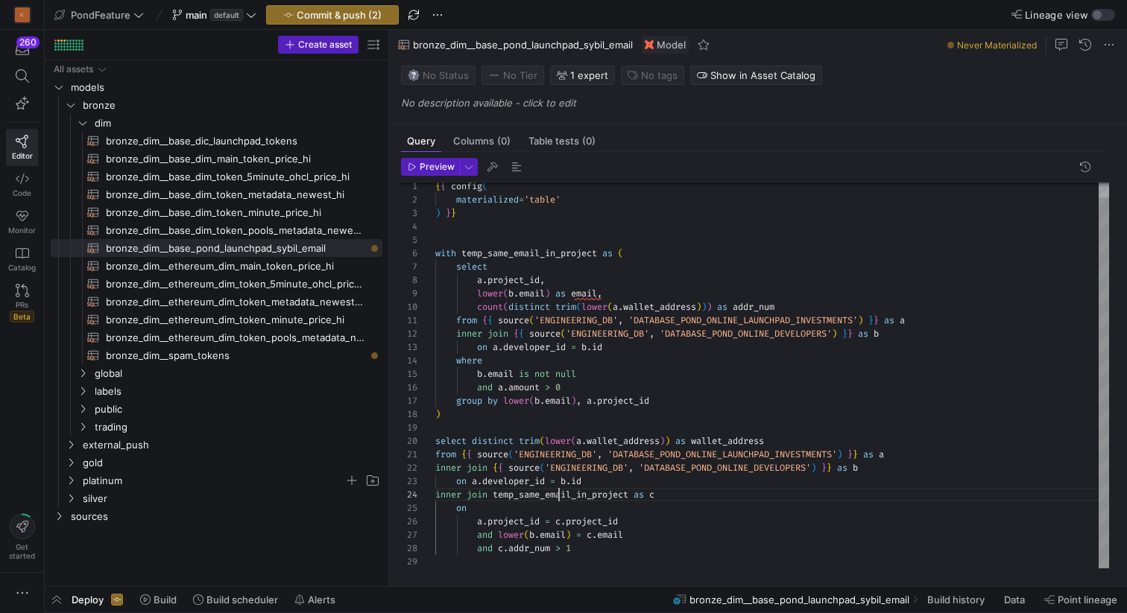
click at [559, 491] on div "{ { config ( with temp_same_email_in_project as ( select a . project_id , lower…" at bounding box center [772, 368] width 674 height 401
click at [666, 279] on div "{ { config ( with temp_same_email_in_project as ( select a . project_id , lower…" at bounding box center [772, 368] width 674 height 401
click at [519, 440] on div "{ { config ( with temp_same_email_in_project as ( select a . project_id , lower…" at bounding box center [772, 368] width 674 height 401
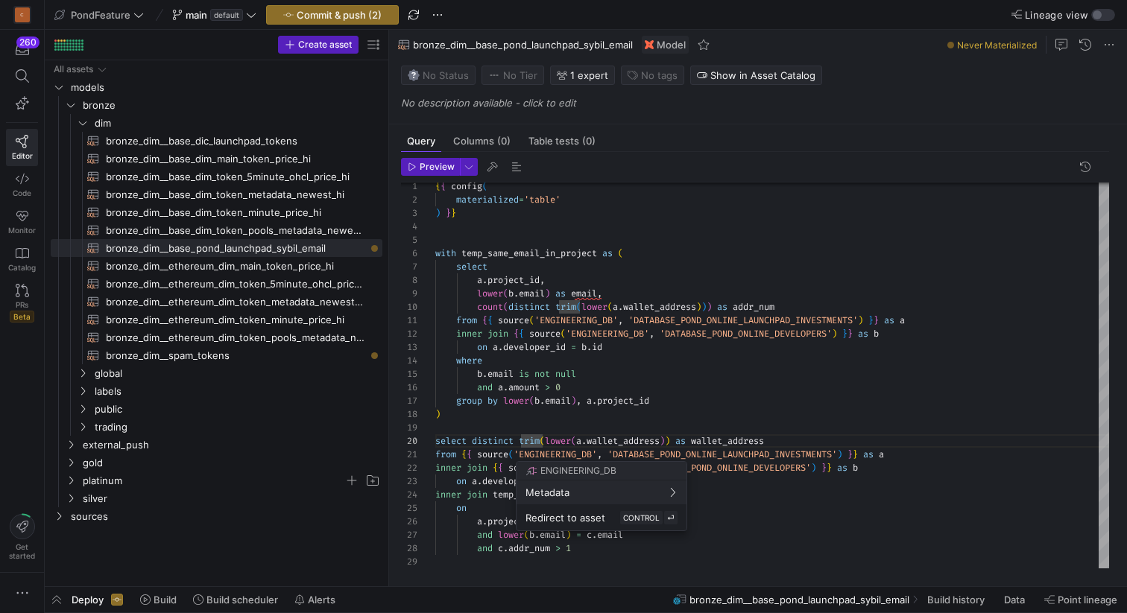
click at [540, 423] on div at bounding box center [563, 306] width 1127 height 613
click at [522, 439] on div "{ { config ( with temp_same_email_in_project as ( select a . project_id , lower…" at bounding box center [772, 368] width 674 height 401
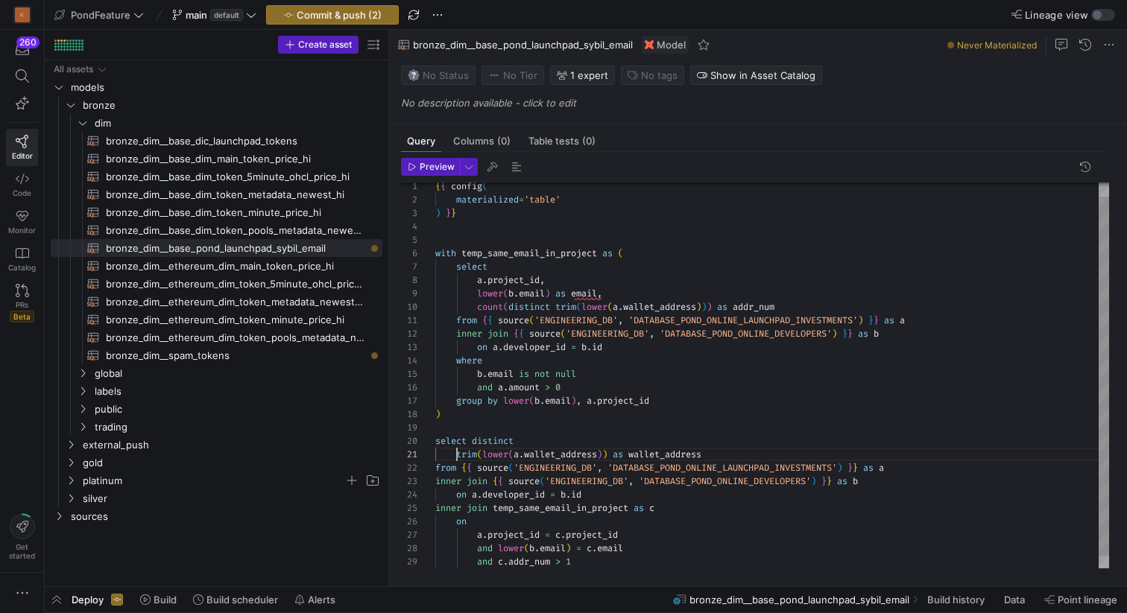
scroll to position [0, 22]
click at [497, 439] on div "{ { config ( with temp_same_email_in_project as ( select a . project_id , lower…" at bounding box center [772, 375] width 674 height 414
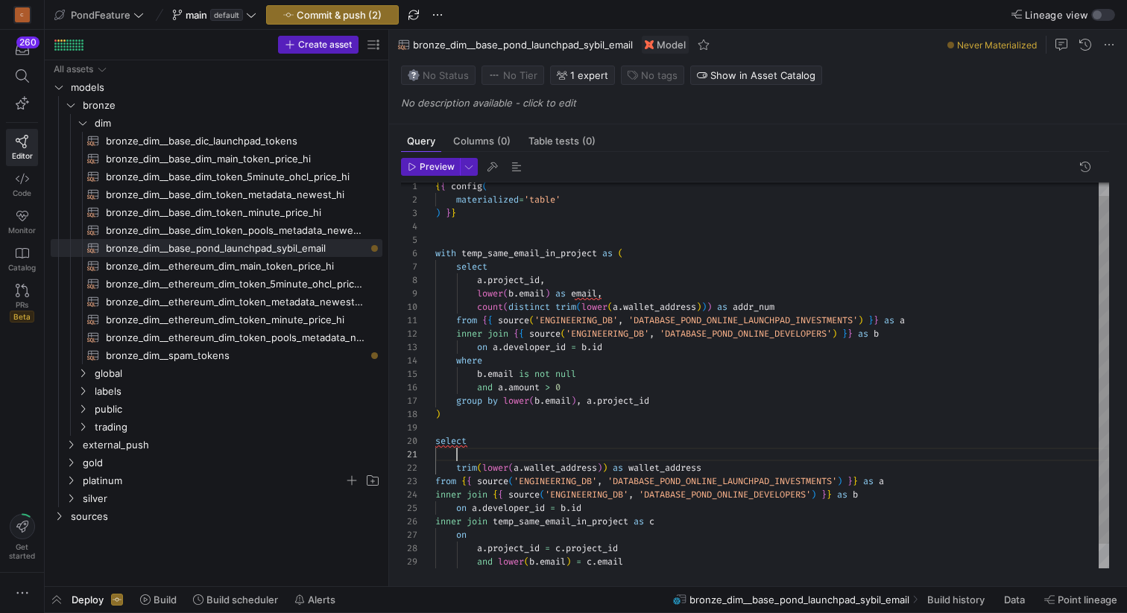
click at [513, 283] on div "{ { config ( with temp_same_email_in_project as ( select a . project_id , lower…" at bounding box center [772, 382] width 674 height 428
click at [513, 280] on div "{ { config ( with temp_same_email_in_project as ( select a . project_id , lower…" at bounding box center [772, 382] width 674 height 428
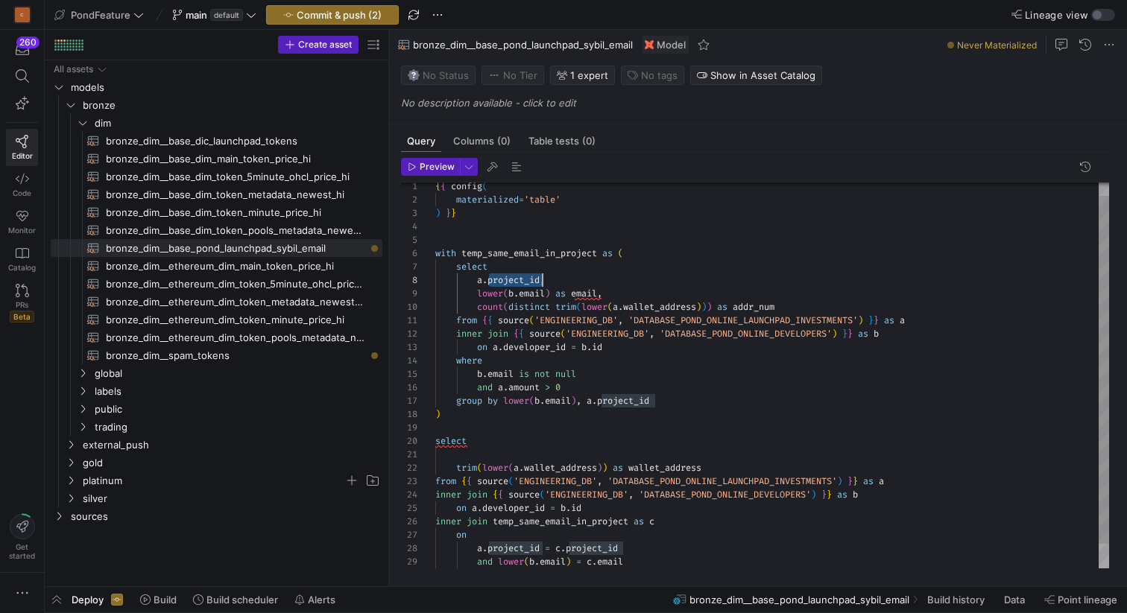
scroll to position [0, 22]
click at [483, 454] on div "{ { config ( with temp_same_email_in_project as ( select a . project_id , lower…" at bounding box center [772, 382] width 674 height 428
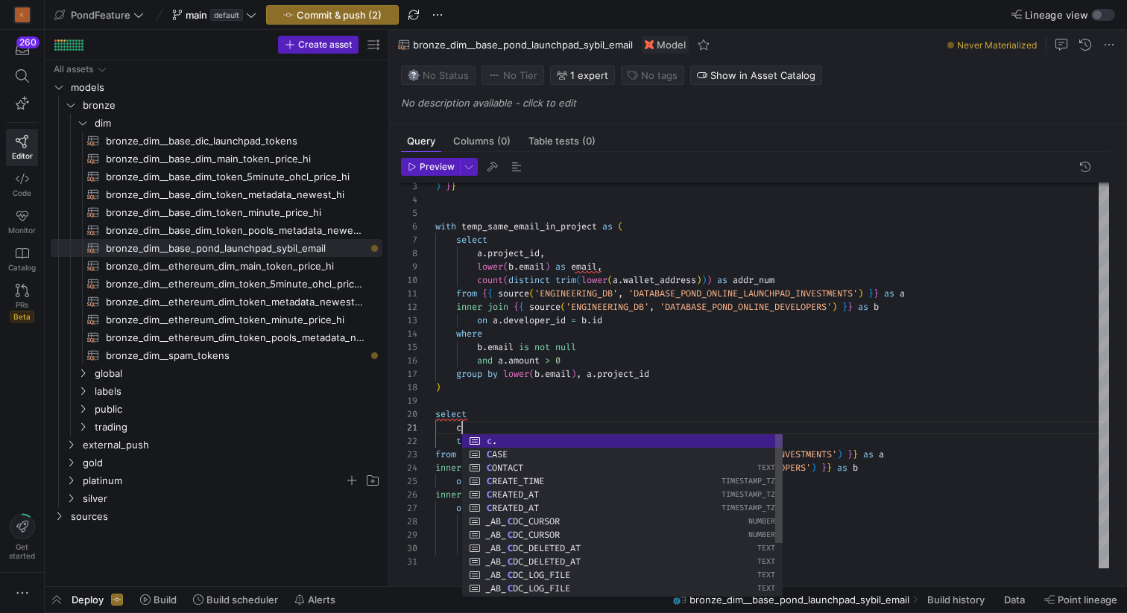
scroll to position [0, 32]
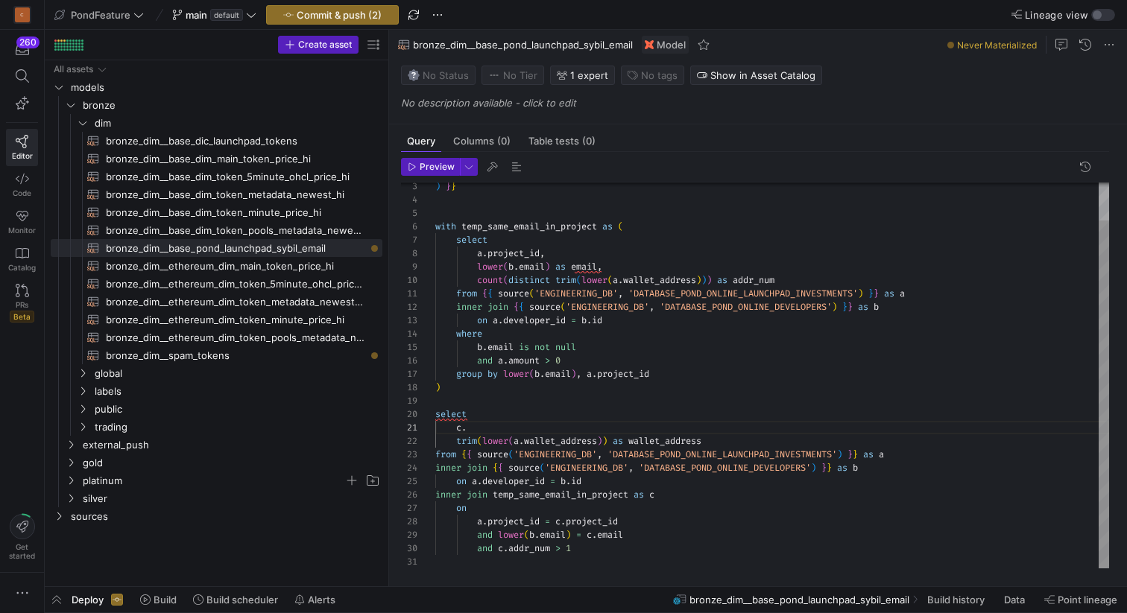
click at [513, 257] on div "with temp_same_email_in_project as ( select a . project_id , lower ( b . email …" at bounding box center [772, 355] width 674 height 428
click at [479, 429] on div "with temp_same_email_in_project as ( select a . project_id , lower ( b . email …" at bounding box center [772, 355] width 674 height 428
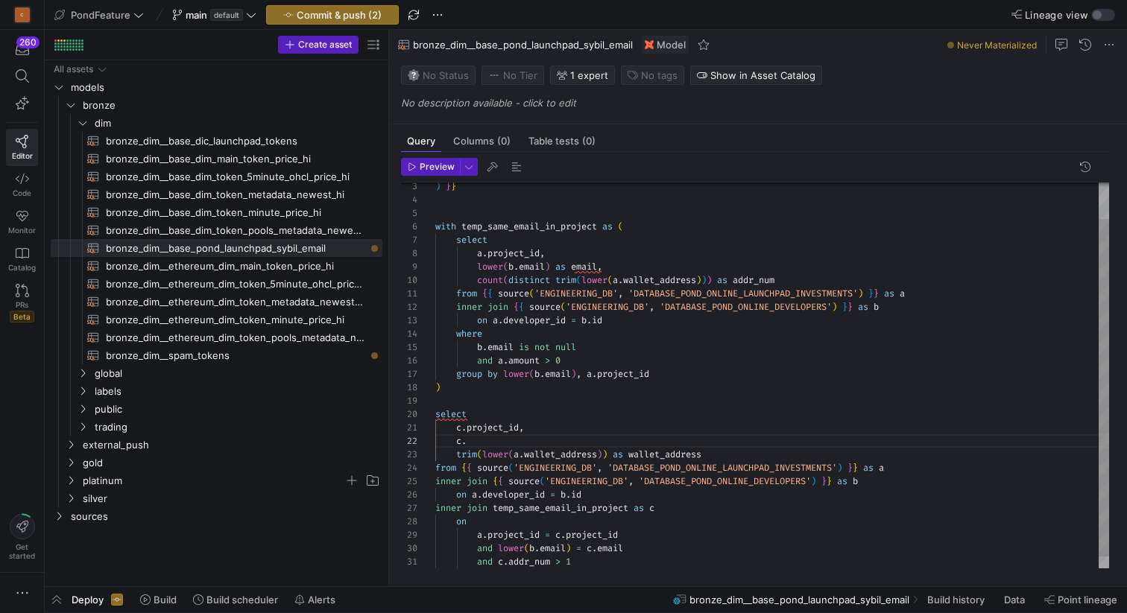
click at [587, 270] on div "with temp_same_email_in_project as ( select a . project_id , lower ( b . email …" at bounding box center [772, 361] width 674 height 441
click at [496, 438] on div "with temp_same_email_in_project as ( select a . project_id , lower ( b . email …" at bounding box center [772, 361] width 674 height 441
click at [604, 432] on div "with temp_same_email_in_project as ( select a . project_id , lower ( b . email …" at bounding box center [772, 361] width 674 height 441
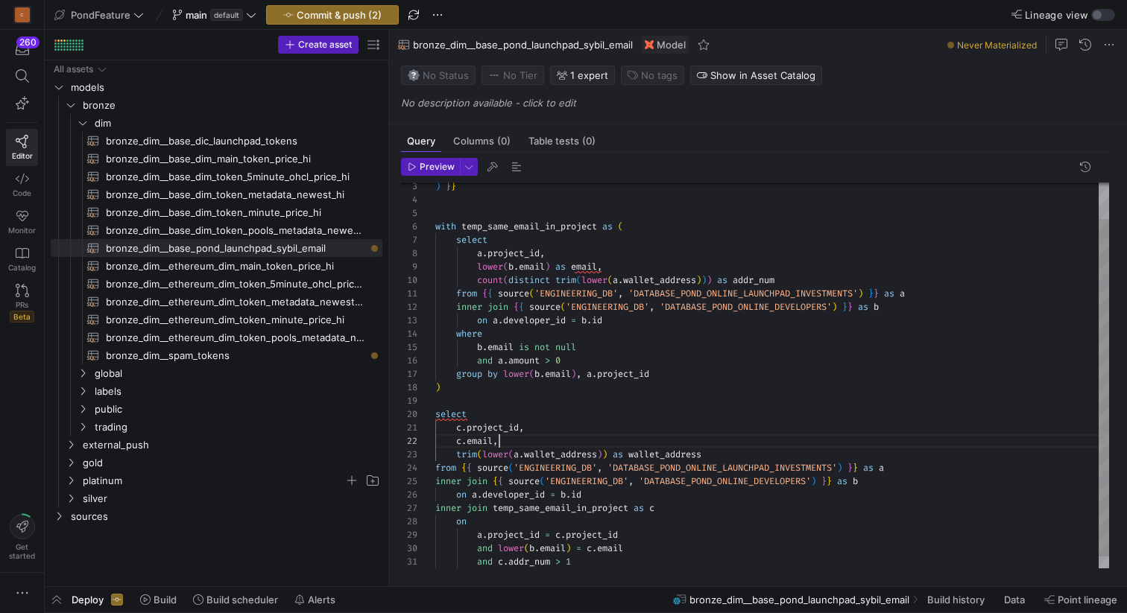
click at [587, 442] on div "with temp_same_email_in_project as ( select a . project_id , lower ( b . email …" at bounding box center [772, 361] width 674 height 441
click at [718, 451] on div "with temp_same_email_in_project as ( select a . project_id , lower ( b . email …" at bounding box center [772, 361] width 674 height 441
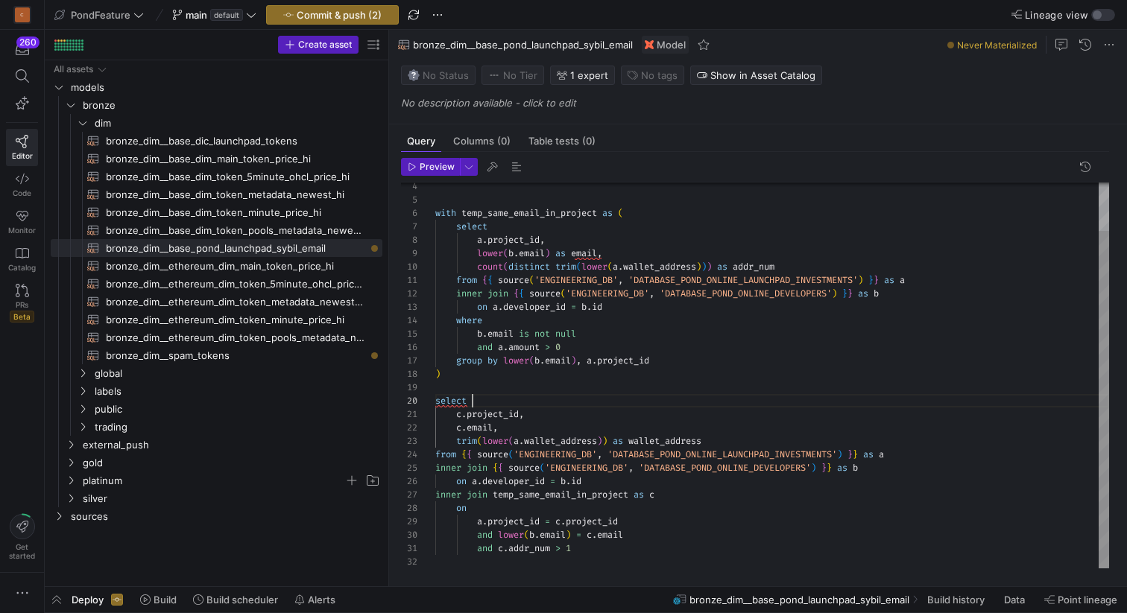
scroll to position [121, 37]
click at [530, 400] on div "with temp_same_email_in_project as ( select a . project_id , lower ( b . email …" at bounding box center [772, 347] width 674 height 441
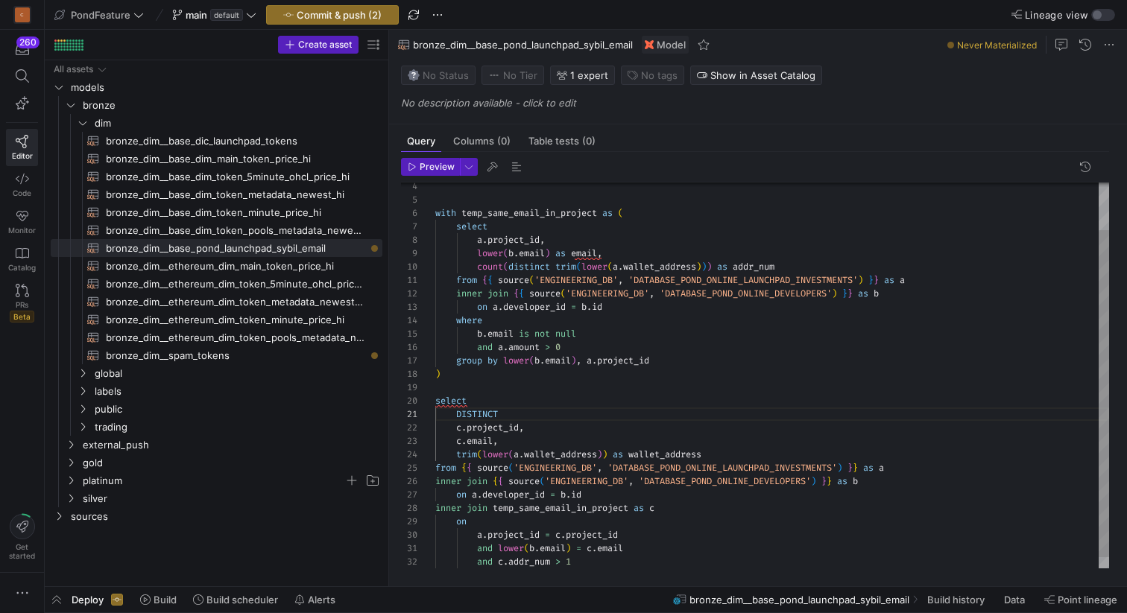
scroll to position [107, 0]
click at [565, 382] on div "with temp_same_email_in_project as ( select a . project_id , lower ( b . email …" at bounding box center [772, 354] width 674 height 455
click at [515, 162] on span "button" at bounding box center [517, 167] width 18 height 18
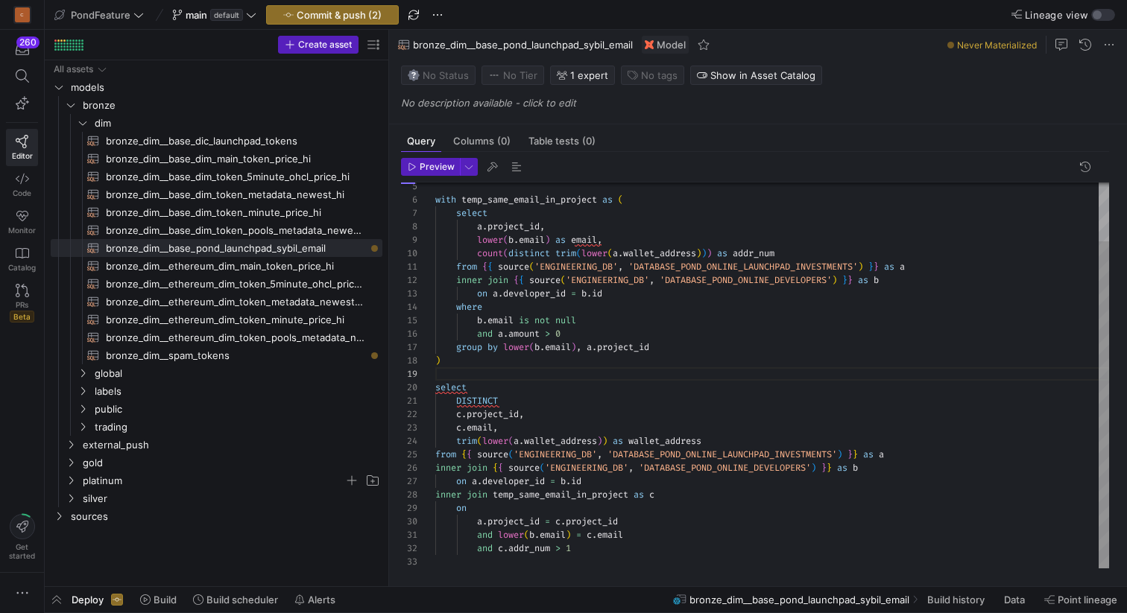
scroll to position [134, 0]
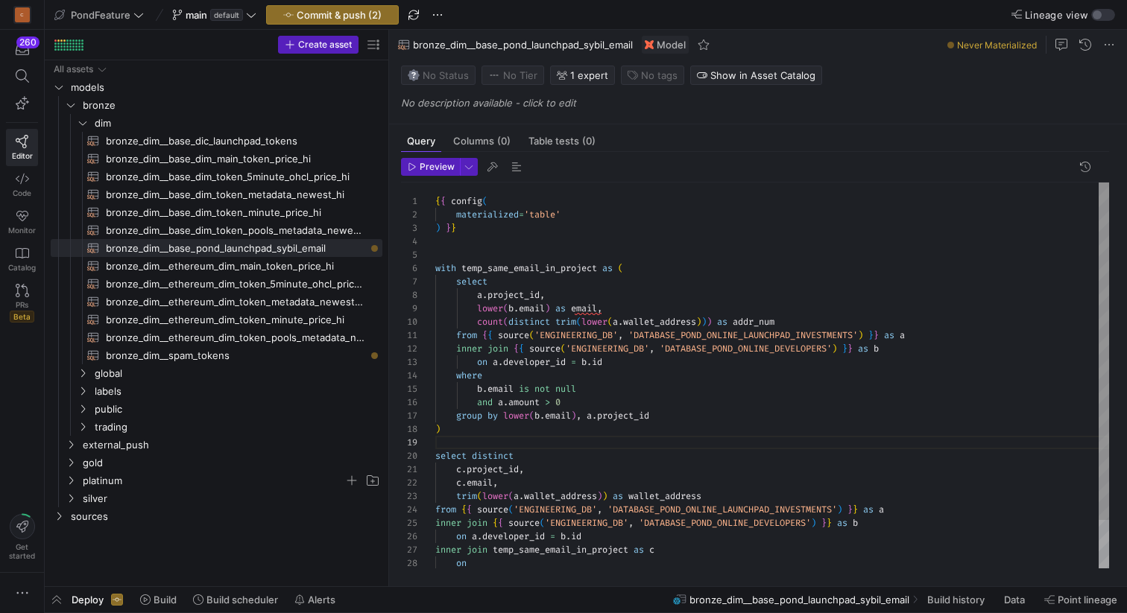
type textarea "{{ config( materialized='table' ) }} with temp_same_email_in_project as ( selec…"
click at [502, 254] on div "with temp_same_email_in_project as ( select a . project_id , lower ( b . email …" at bounding box center [772, 403] width 674 height 441
click at [426, 168] on span "Preview" at bounding box center [437, 167] width 35 height 10
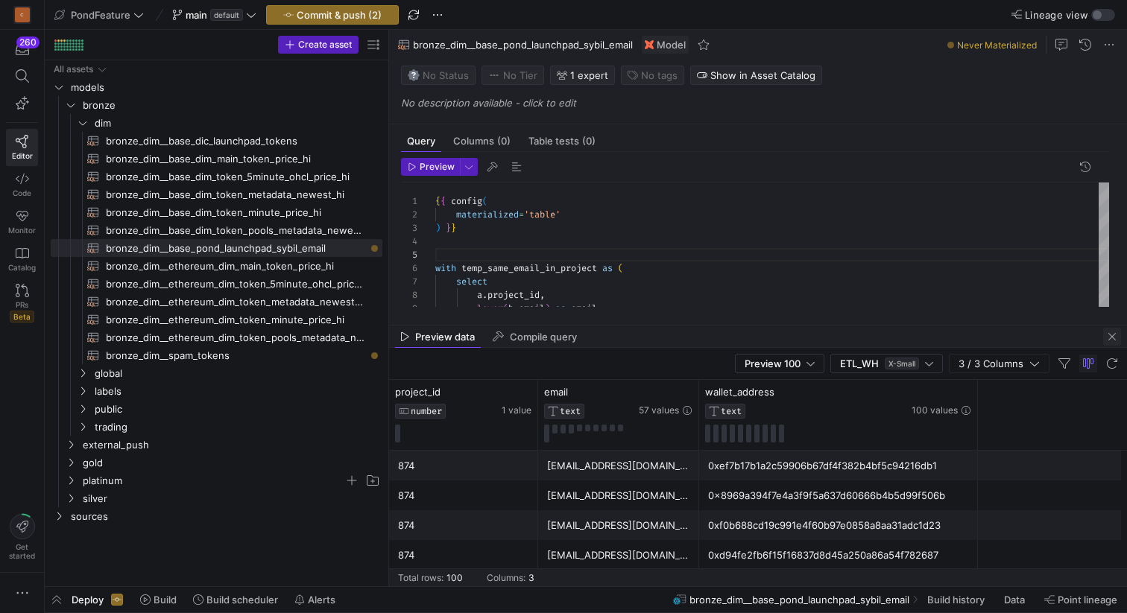
click at [1115, 337] on span "button" at bounding box center [1112, 337] width 18 height 18
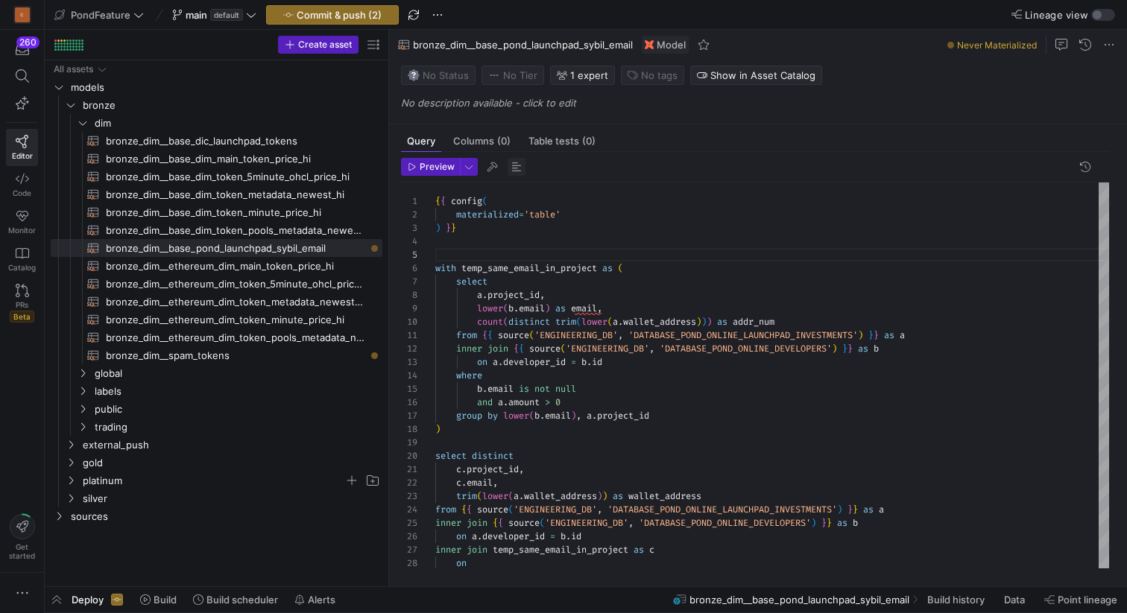
click at [513, 171] on span "button" at bounding box center [517, 167] width 18 height 18
click at [684, 253] on div "with temp_same_email_in_project as ( select a . project_id , lower ( b . email …" at bounding box center [772, 403] width 674 height 441
click at [596, 311] on div "with temp_same_email_in_project as ( select a . project_id , lower ( b . email …" at bounding box center [772, 403] width 674 height 441
click at [622, 309] on div "with temp_same_email_in_project as ( select a . project_id , lower ( b . email …" at bounding box center [772, 403] width 674 height 441
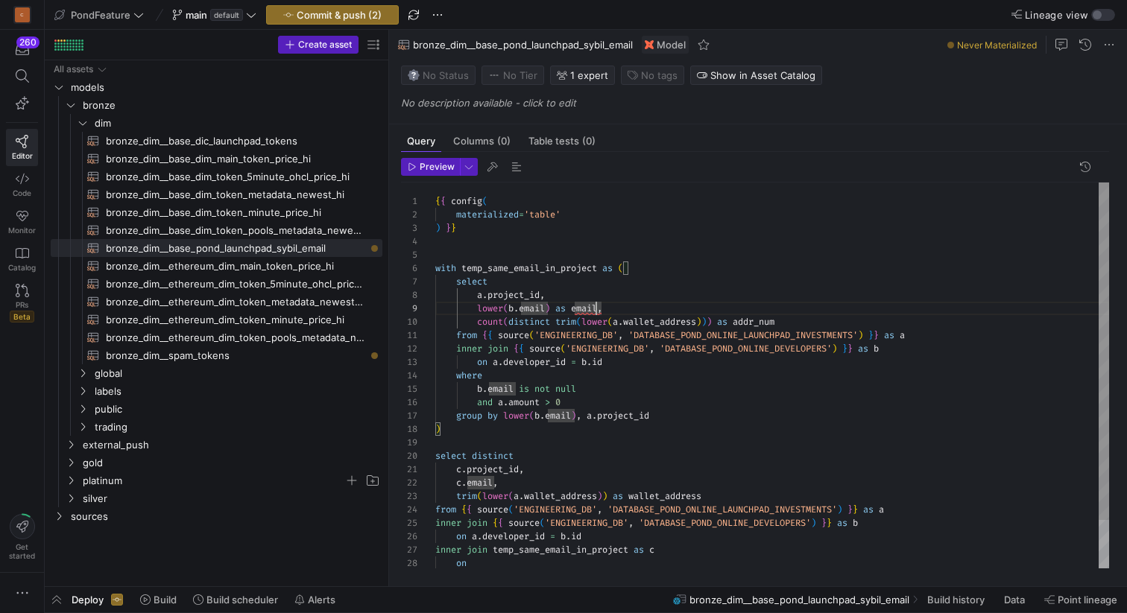
scroll to position [107, 171]
click at [587, 307] on div "with temp_same_email_in_project as ( select a . project_id , lower ( b . email …" at bounding box center [772, 403] width 674 height 441
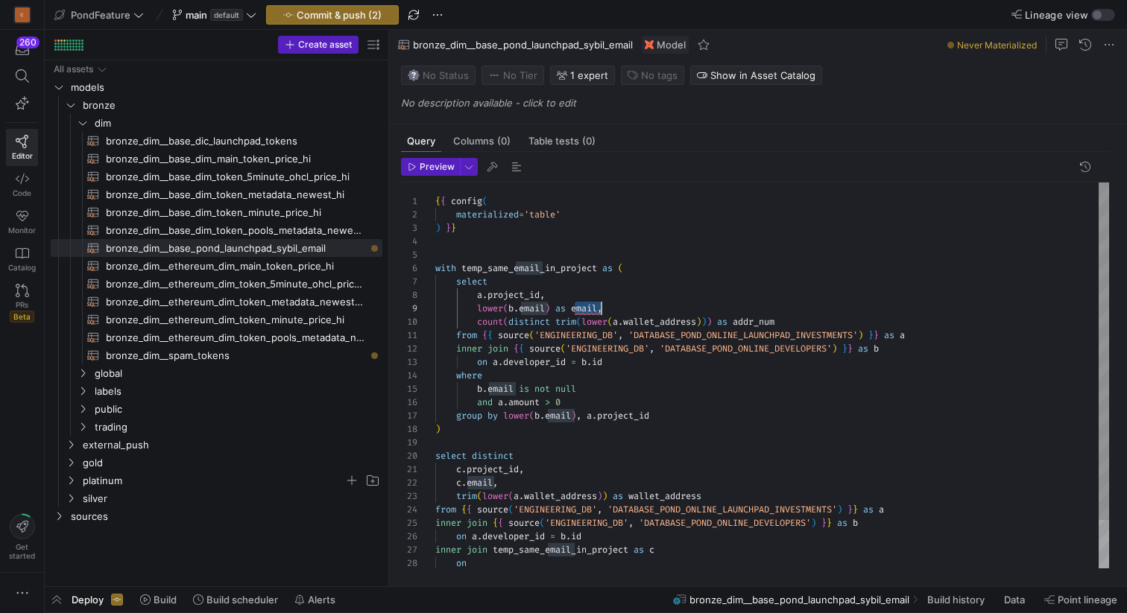
click at [639, 304] on div "with temp_same_email_in_project as ( select a . project_id , lower ( b . email …" at bounding box center [772, 403] width 674 height 441
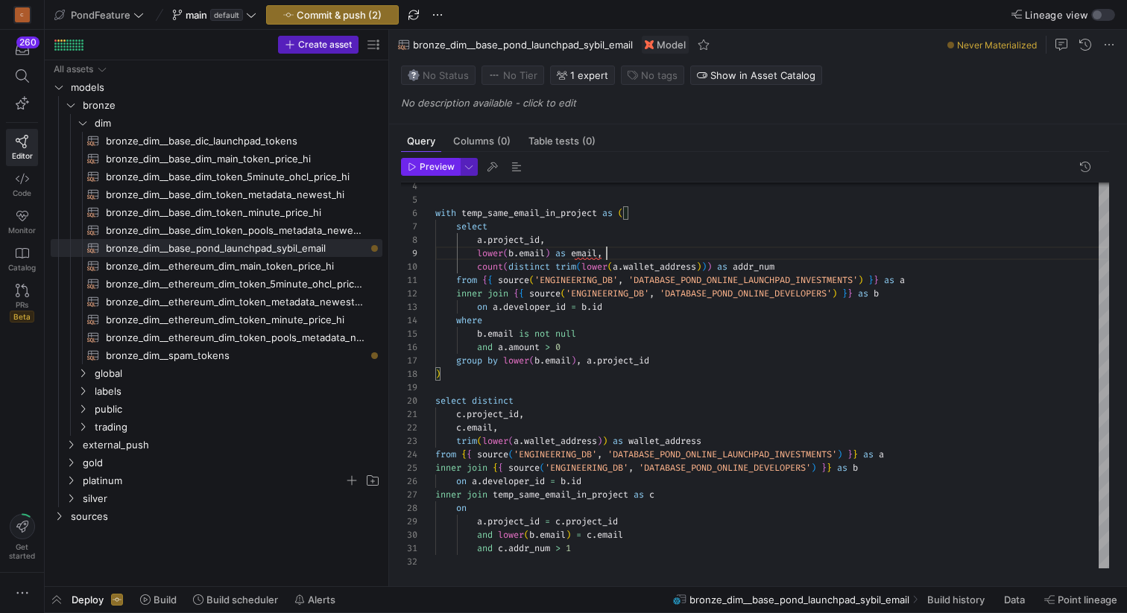
click at [423, 169] on span "Preview" at bounding box center [437, 167] width 35 height 10
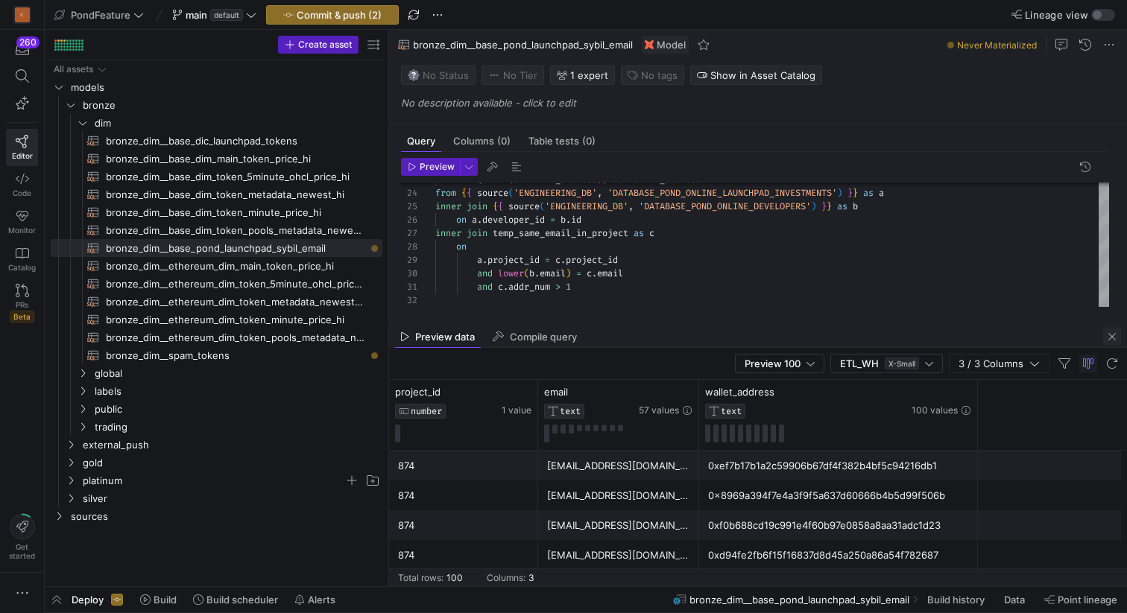
click at [1113, 333] on span "button" at bounding box center [1112, 337] width 18 height 18
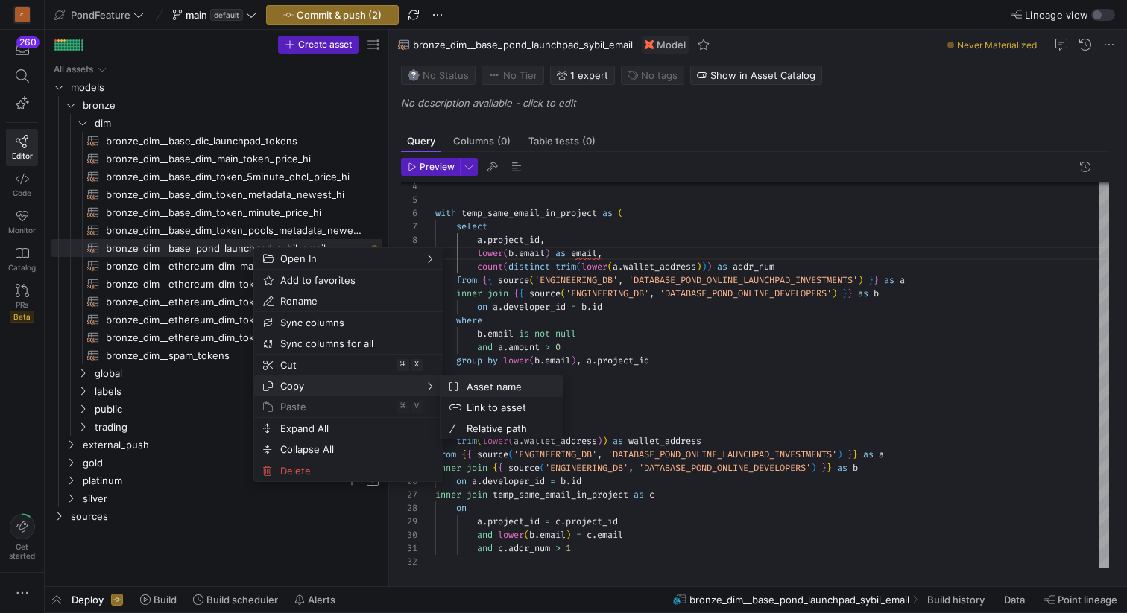
click at [477, 385] on span "Asset name" at bounding box center [506, 386] width 90 height 21
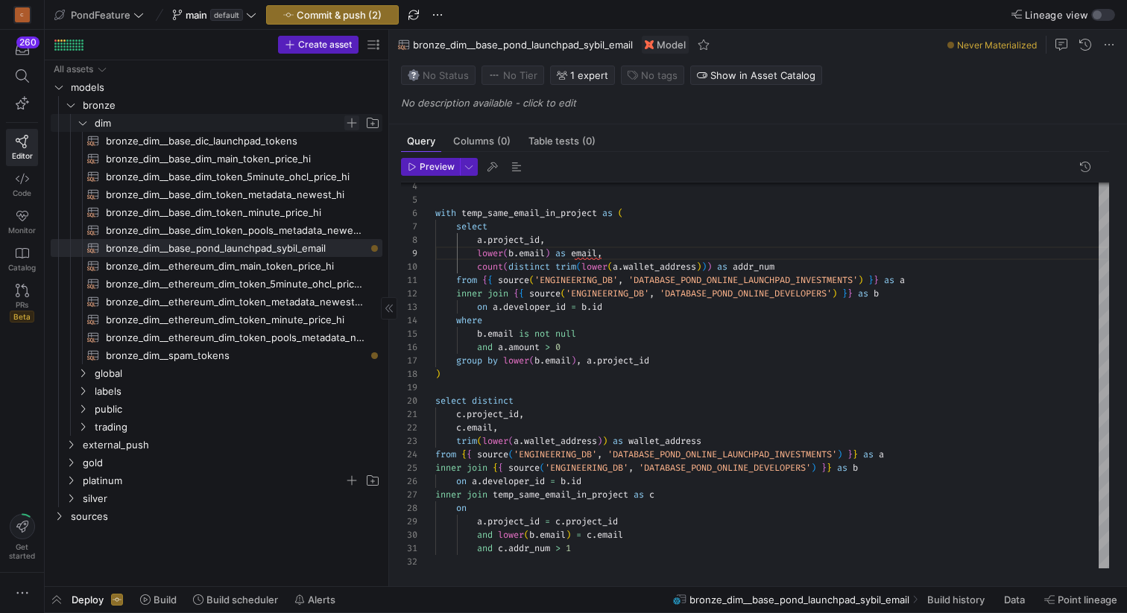
click at [350, 123] on span "Press SPACE to select this row." at bounding box center [351, 123] width 15 height 15
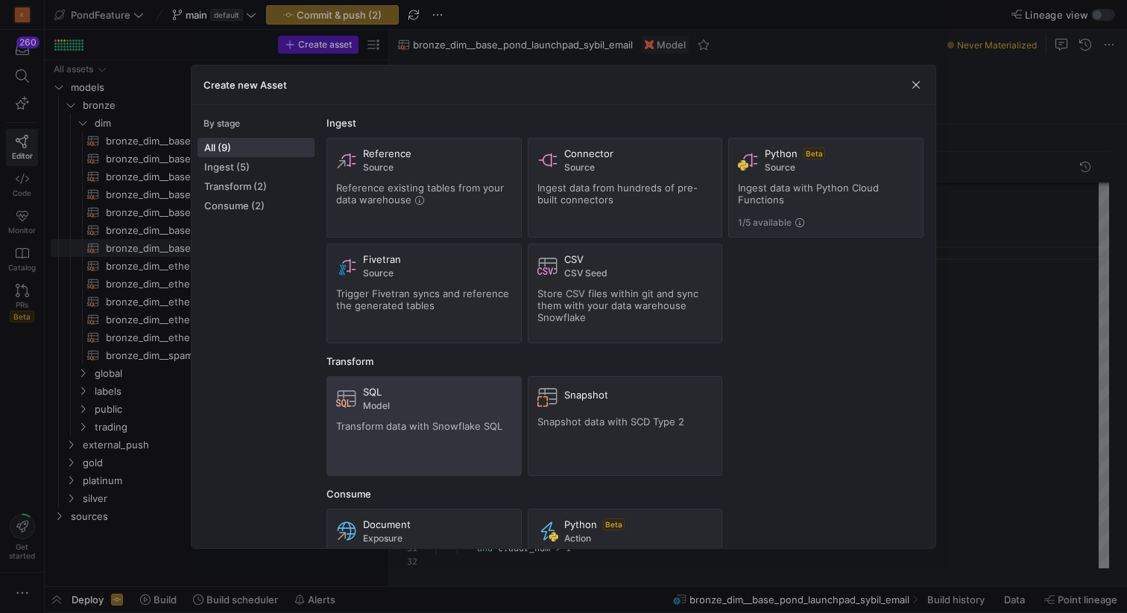
click at [428, 414] on div "SQL Model Transform data with Snowflake SQL" at bounding box center [424, 426] width 176 height 80
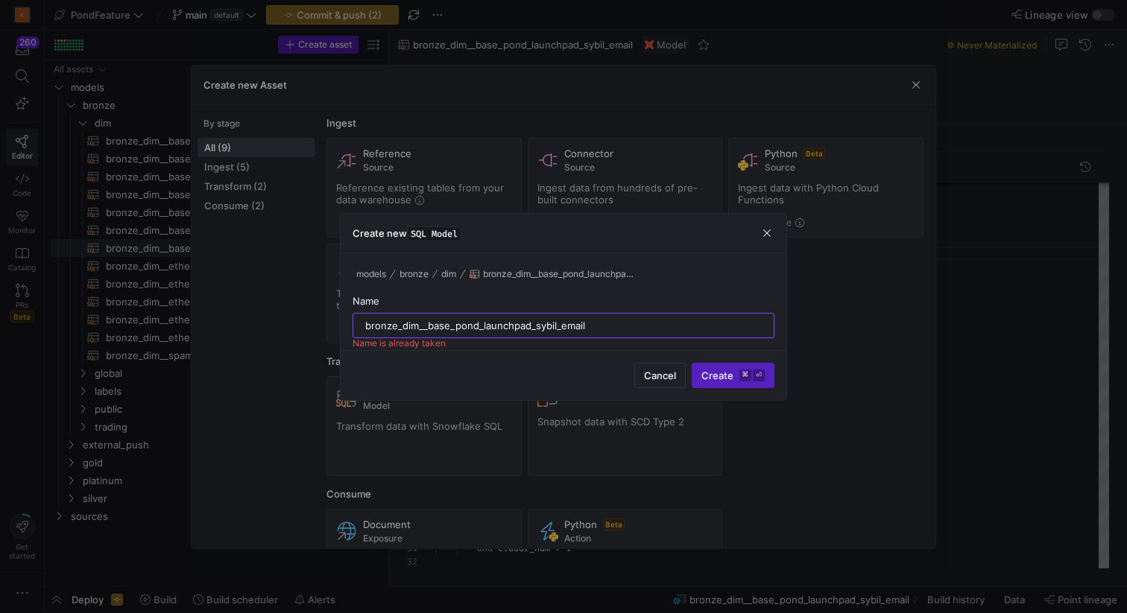
click at [555, 323] on input "bronze_dim__base_pond_launchpad_sybil_email" at bounding box center [563, 326] width 396 height 12
click at [612, 326] on input "bronze_dim__base_pond_launchpad_sybil_email" at bounding box center [563, 326] width 396 height 12
type input "bronze_dim__base_pond_launchpad_sybil_same_cex"
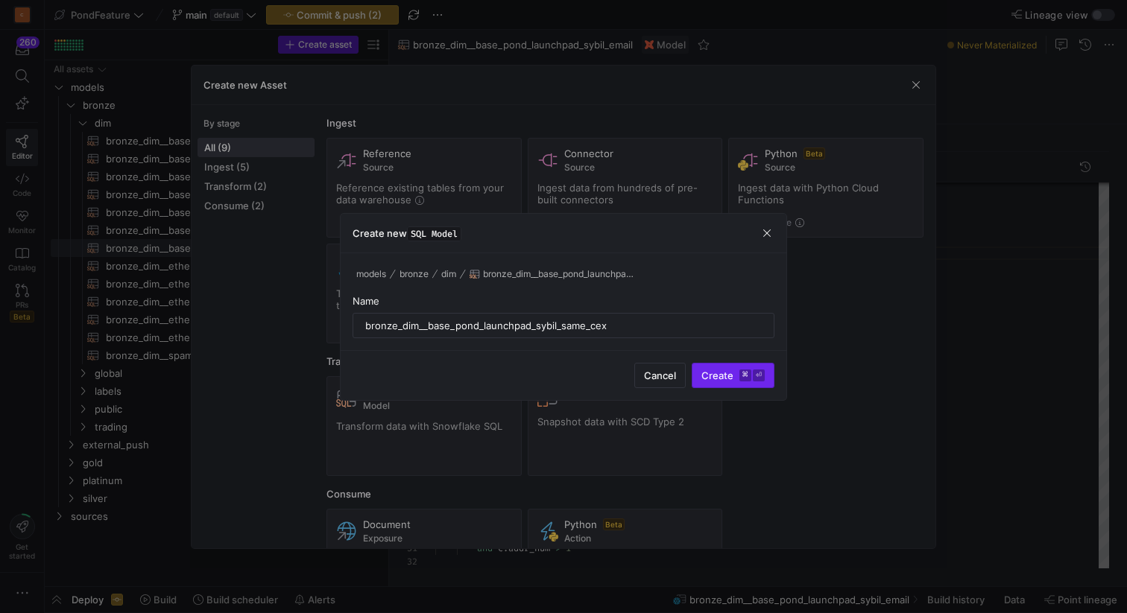
click at [718, 376] on span "Create ⌘ ⏎" at bounding box center [732, 376] width 63 height 12
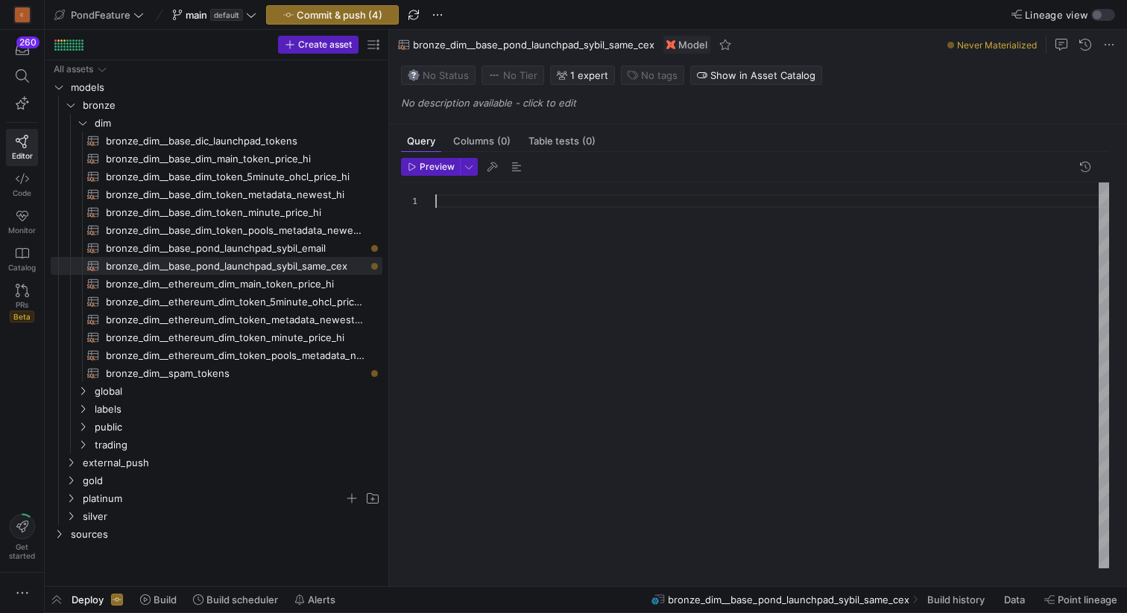
click at [651, 357] on div at bounding box center [772, 376] width 674 height 386
click at [278, 139] on span "bronze_dim__base_dic_launchpad_tokens​​​​​​​​​​" at bounding box center [235, 141] width 259 height 17
type textarea "{{ config( materialized='incremental', unique_key=['token_addr'], incremental_s…"
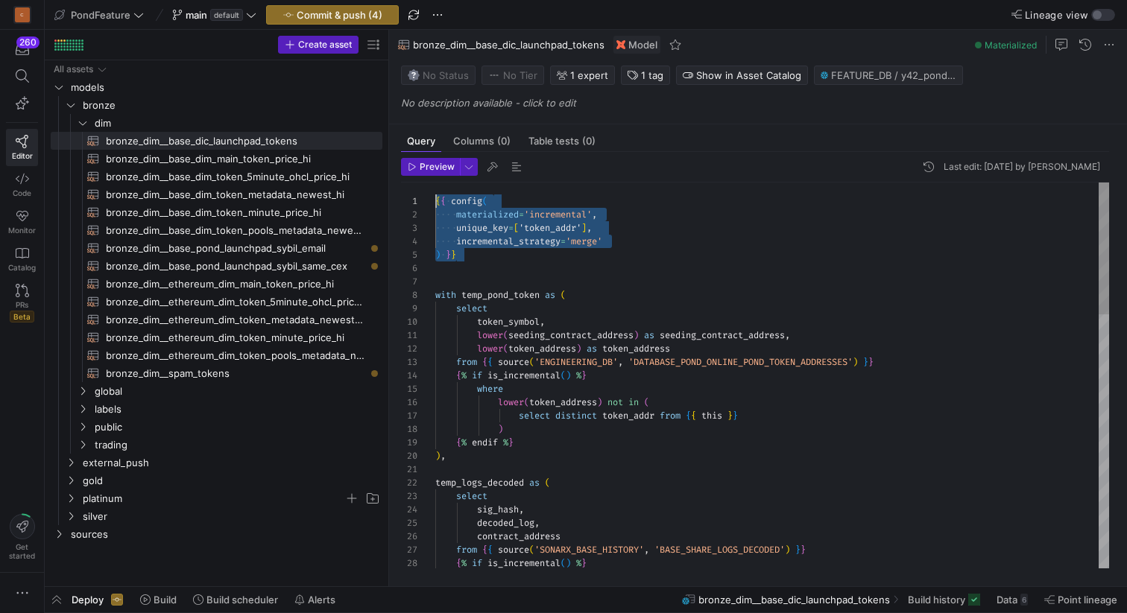
drag, startPoint x: 490, startPoint y: 259, endPoint x: 428, endPoint y: 198, distance: 86.4
click at [300, 266] on span "bronze_dim__base_pond_launchpad_sybil_same_cex​​​​​​​​​​" at bounding box center [235, 266] width 259 height 17
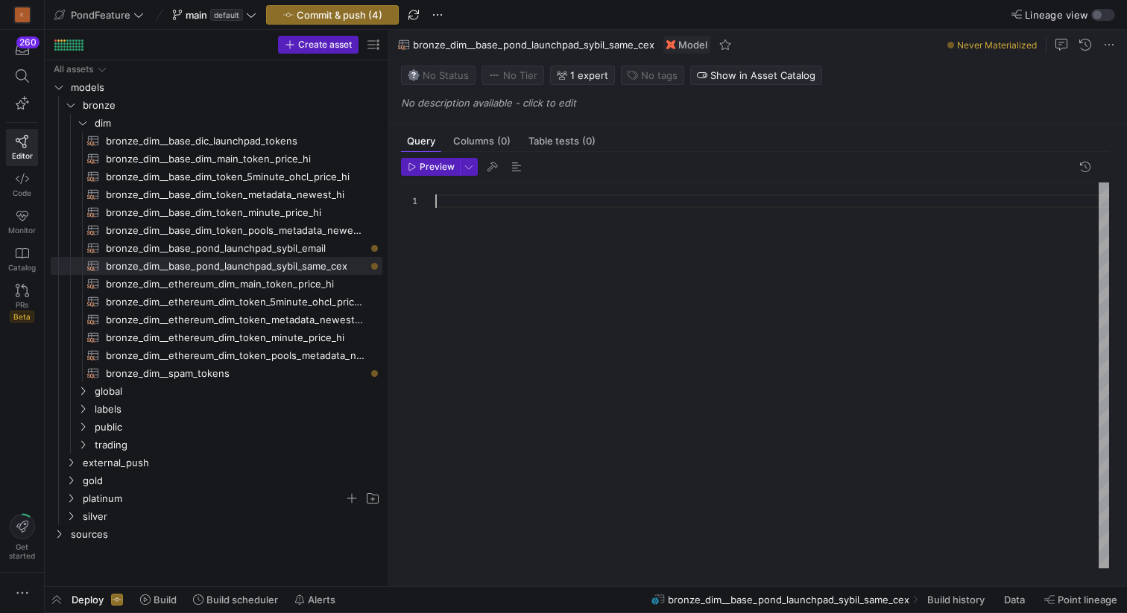
click at [496, 217] on div at bounding box center [772, 376] width 674 height 386
click at [455, 316] on div "{ { config ( materialized = 'incremental' , unique_key = [ 'token_addr' ] , inc…" at bounding box center [772, 376] width 674 height 386
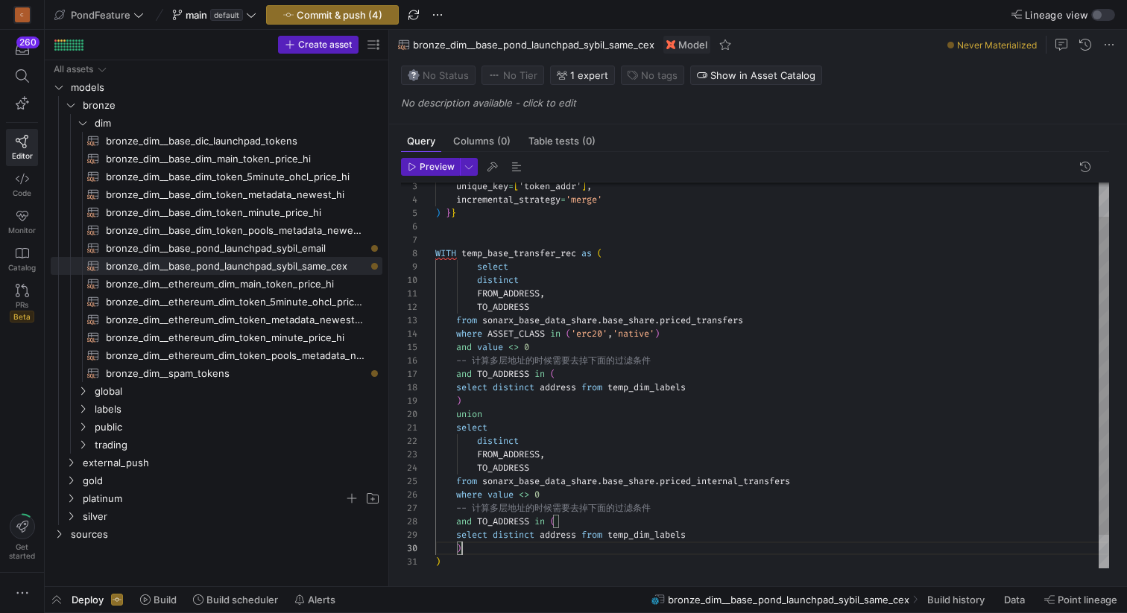
click at [478, 263] on div "unique_key = [ 'token_addr' ] , incremental_strategy = 'merge' ) } } WITH temp_…" at bounding box center [772, 375] width 674 height 468
click at [563, 284] on div "unique_key = [ 'token_addr' ] , incremental_strategy = 'merge' ) } } WITH temp_…" at bounding box center [772, 375] width 674 height 468
click at [82, 424] on icon "Press SPACE to select this row." at bounding box center [83, 427] width 4 height 8
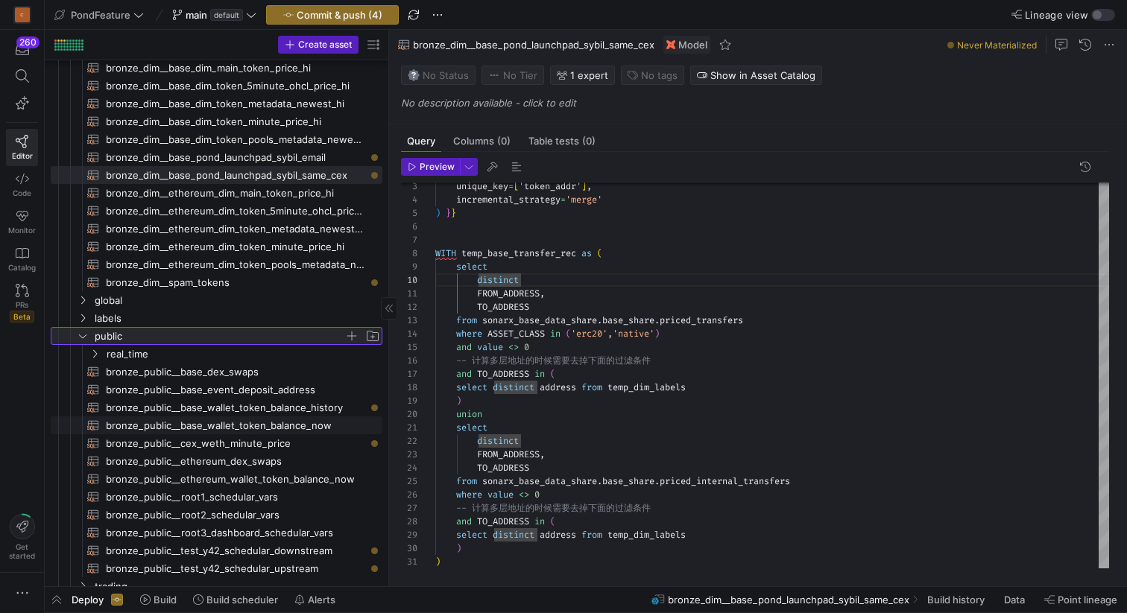
scroll to position [110, 0]
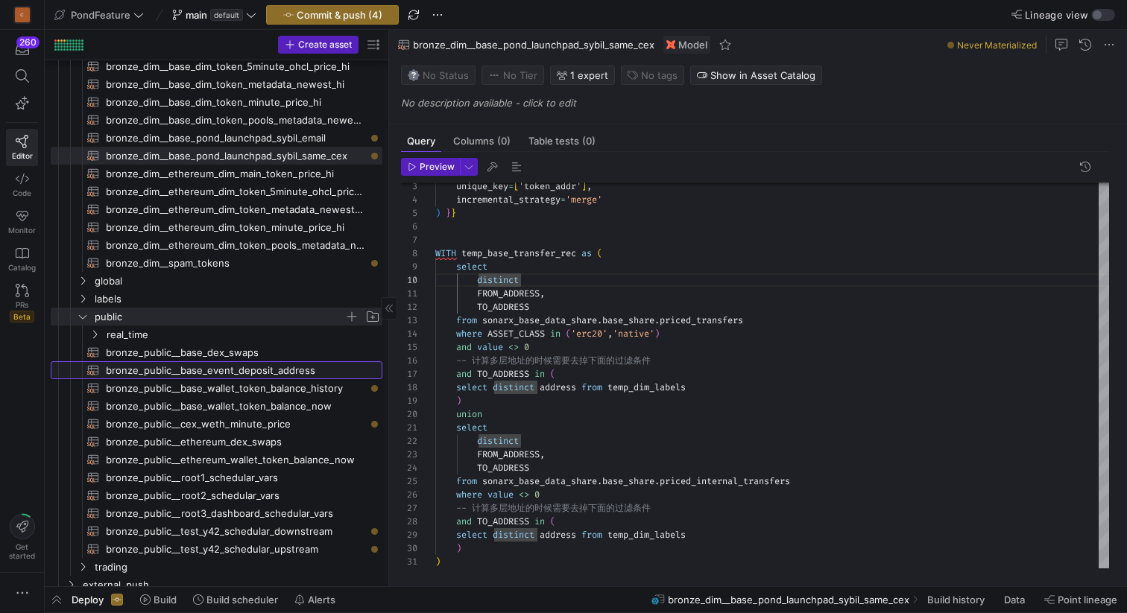
click at [297, 372] on span "bronze_public__base_event_deposit_address​​​​​​​​​​" at bounding box center [235, 370] width 259 height 17
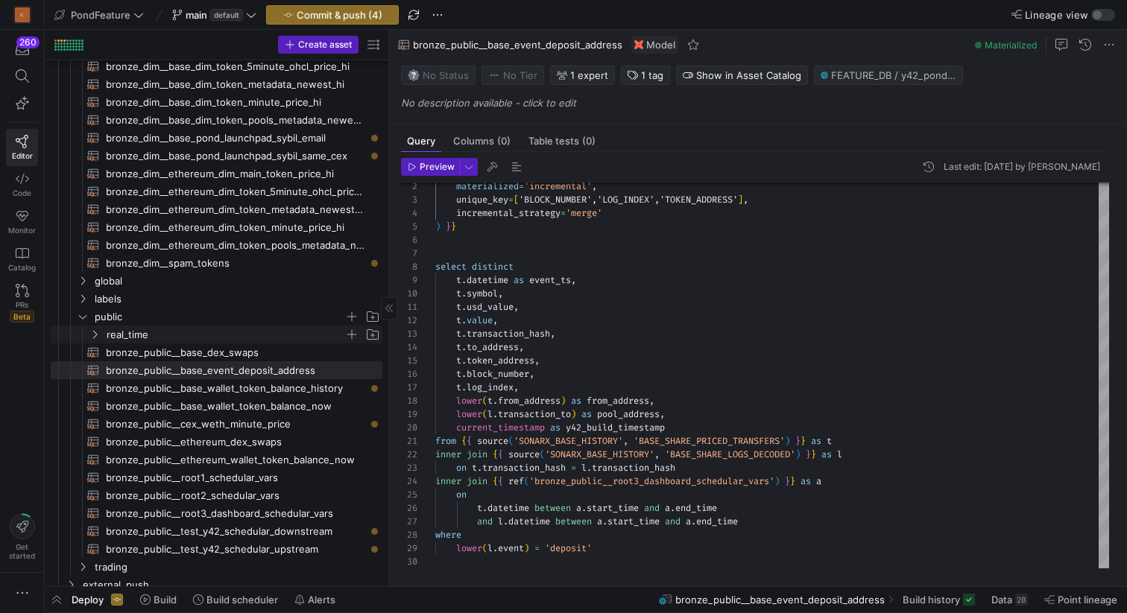
click at [94, 333] on icon "Press SPACE to select this row." at bounding box center [94, 334] width 10 height 9
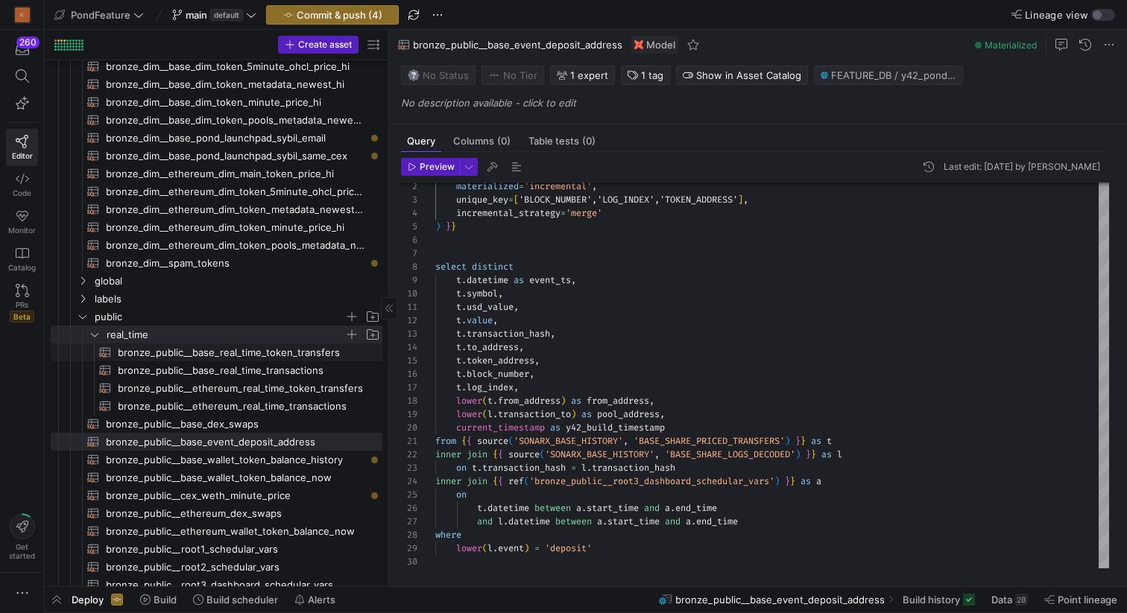
click at [131, 352] on span "bronze_public__base_real_time_token_transfers​​​​​​​​​​" at bounding box center [241, 352] width 247 height 17
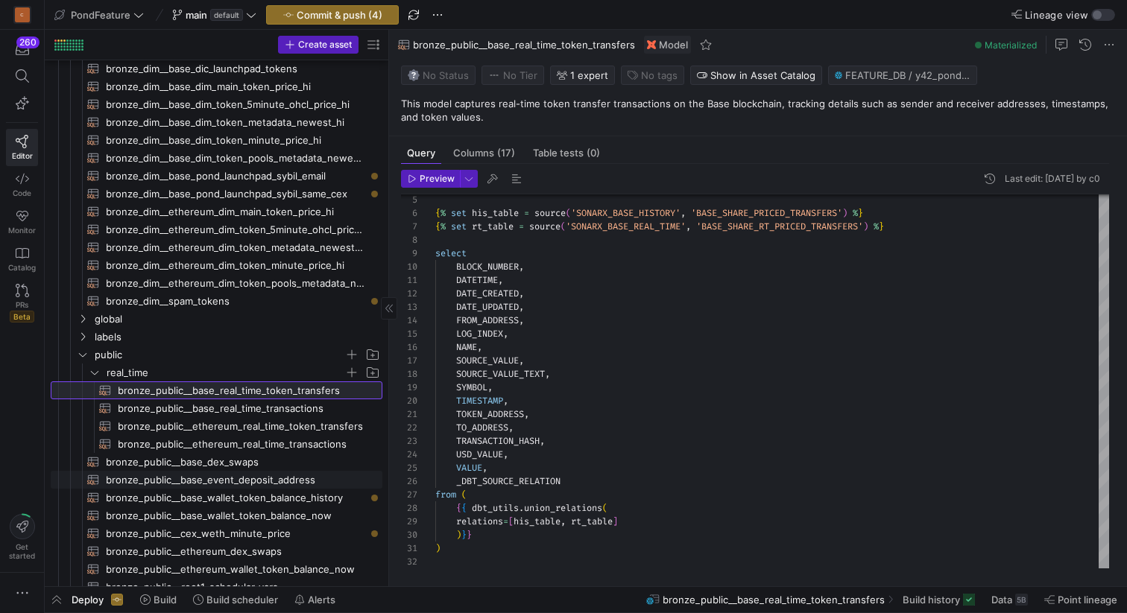
scroll to position [98, 0]
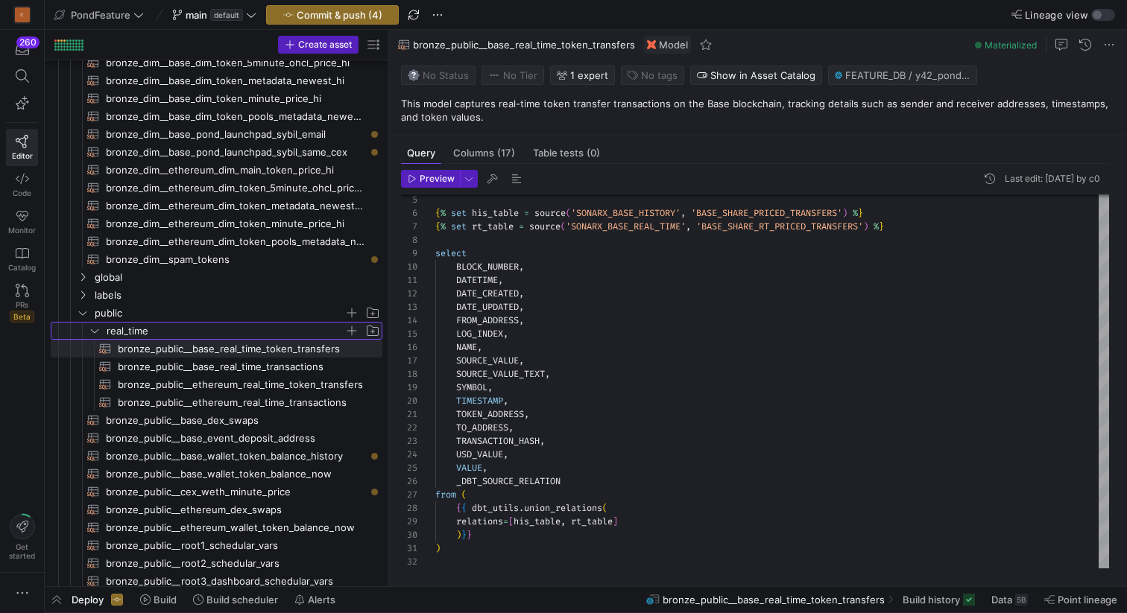
click at [98, 329] on icon "Press SPACE to select this row." at bounding box center [94, 330] width 10 height 9
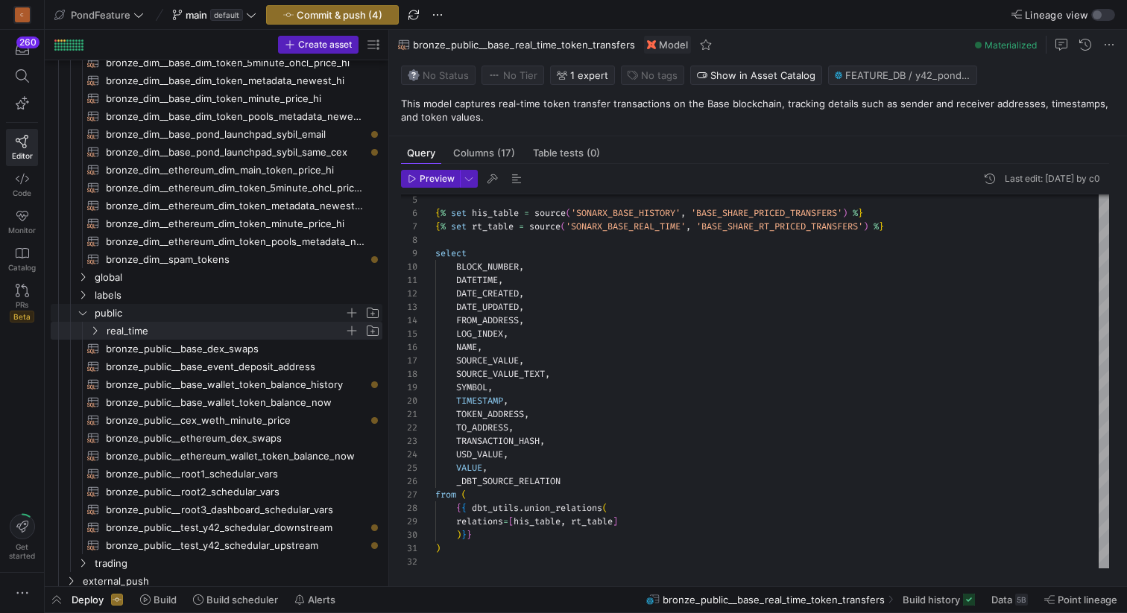
click at [88, 315] on y42-icon "Press SPACE to select this row." at bounding box center [83, 313] width 12 height 12
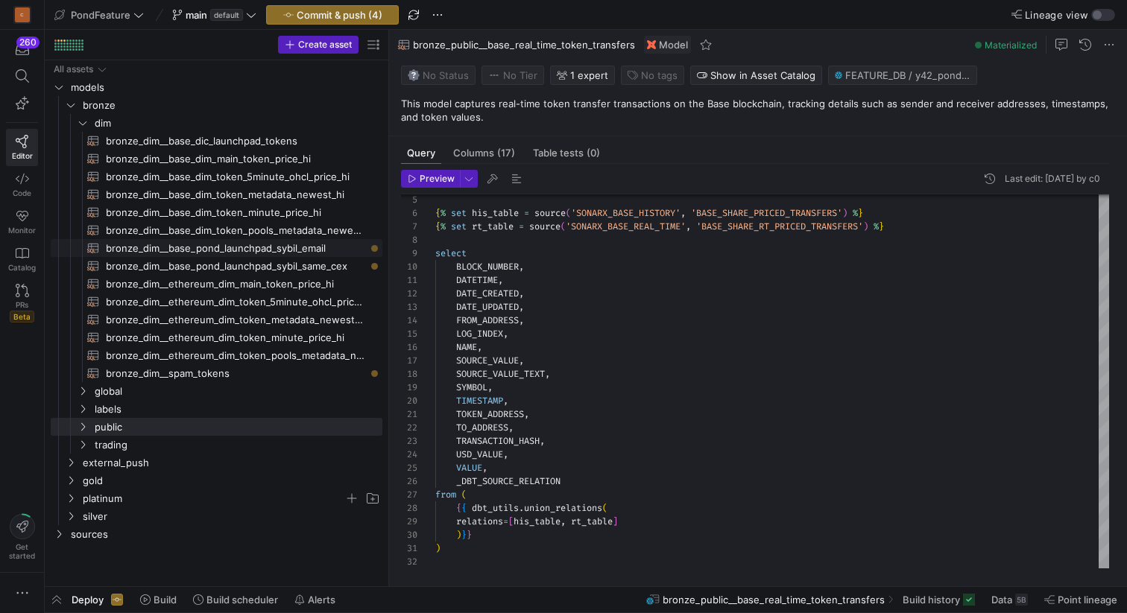
click at [307, 250] on span "bronze_dim__base_pond_launchpad_sybil_email​​​​​​​​​​" at bounding box center [235, 248] width 259 height 17
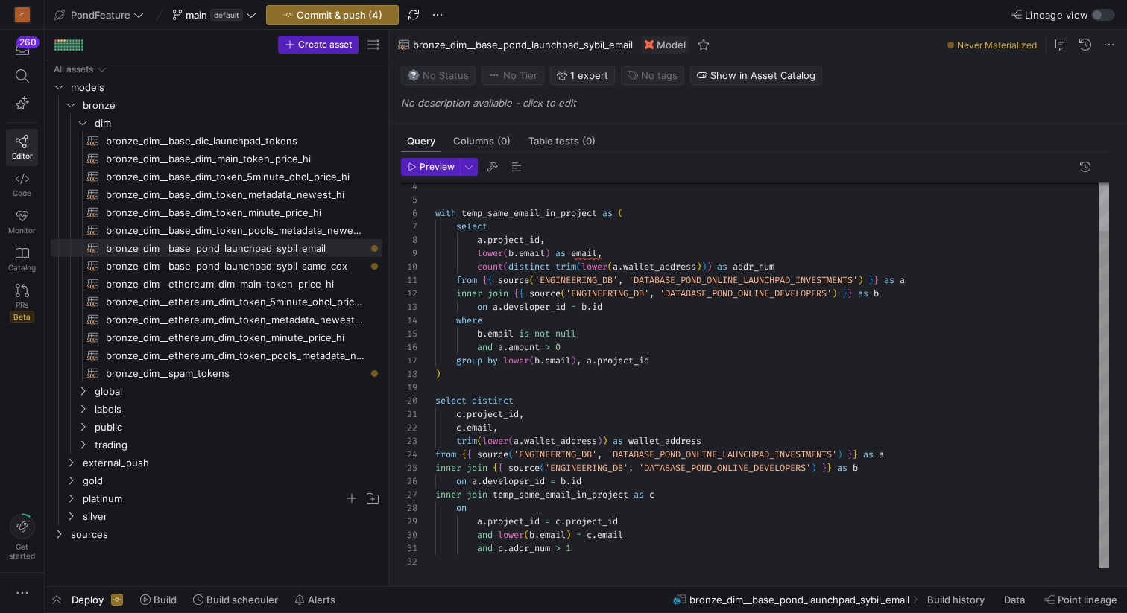
click at [554, 391] on div "with temp_same_email_in_project as ( select a . project_id , lower ( b . email …" at bounding box center [772, 347] width 674 height 441
click at [317, 260] on span "bronze_dim__base_pond_launchpad_sybil_same_cex​​​​​​​​​​" at bounding box center [235, 266] width 259 height 17
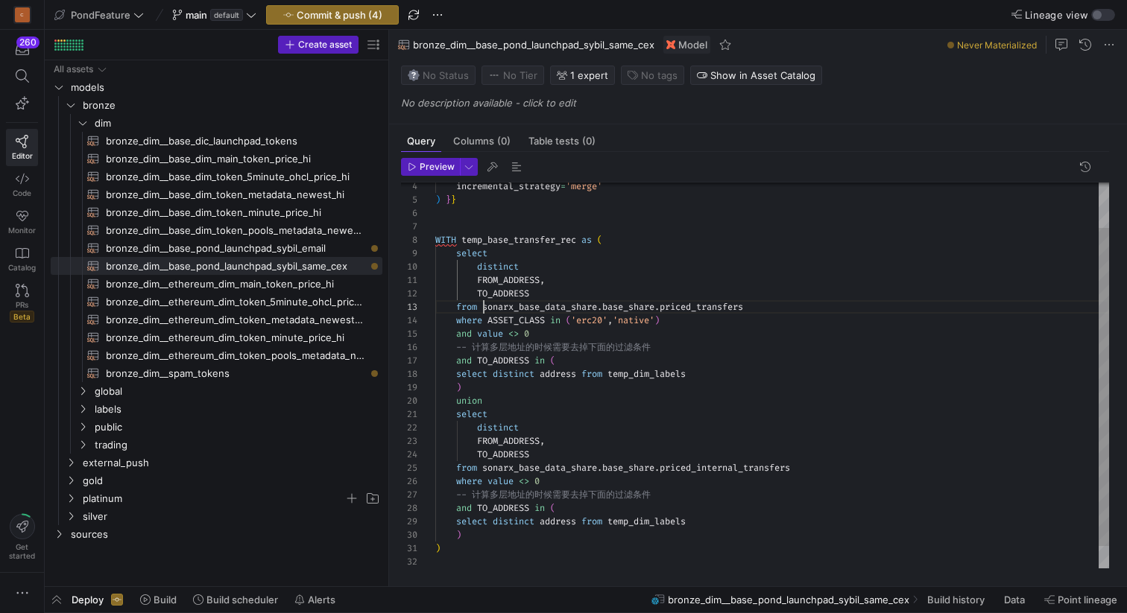
click at [484, 308] on div "incremental_strategy = 'merge' ) } } WITH temp_base_transfer_rec as ( select di…" at bounding box center [772, 361] width 674 height 468
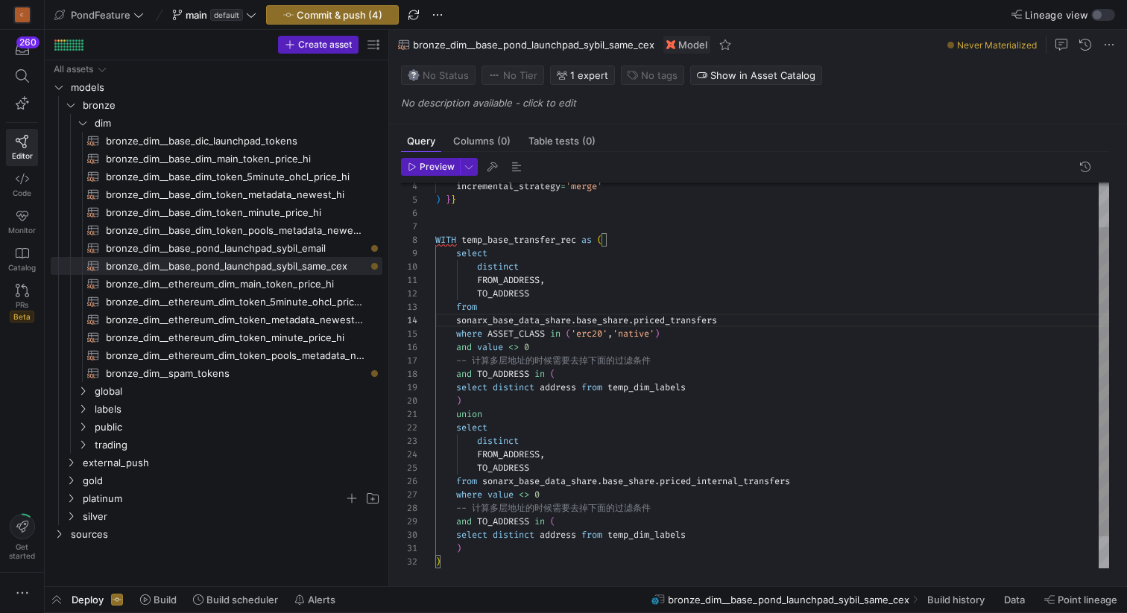
click at [581, 312] on div "incremental_strategy = 'merge' ) } } WITH temp_base_transfer_rec as ( select di…" at bounding box center [772, 367] width 674 height 481
click at [83, 427] on icon "Press SPACE to select this row." at bounding box center [83, 427] width 10 height 9
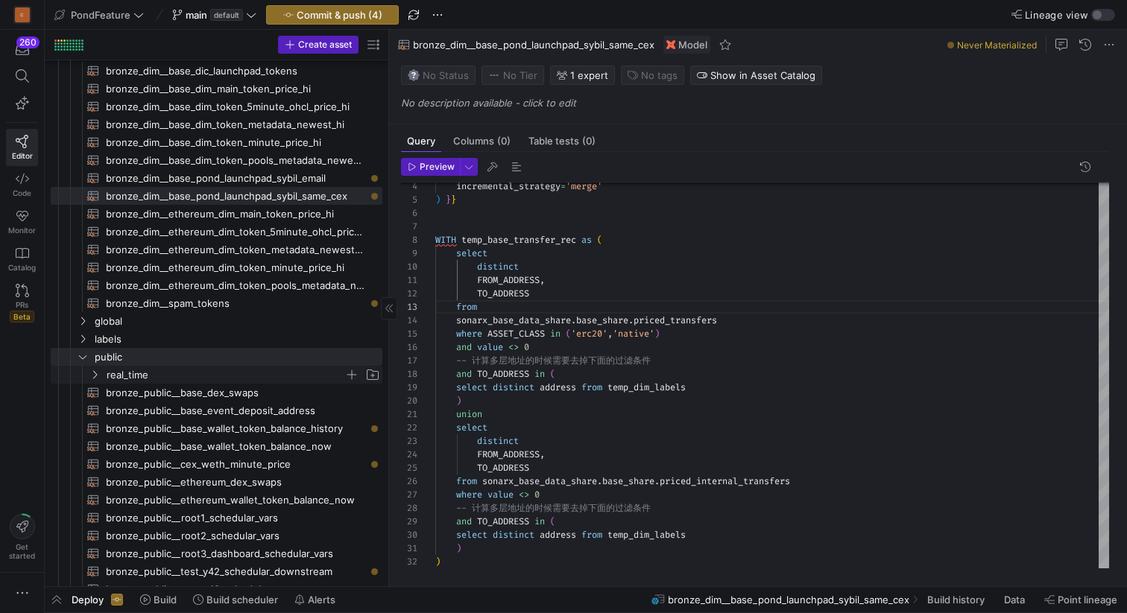
click at [98, 373] on icon "Press SPACE to select this row." at bounding box center [94, 374] width 10 height 9
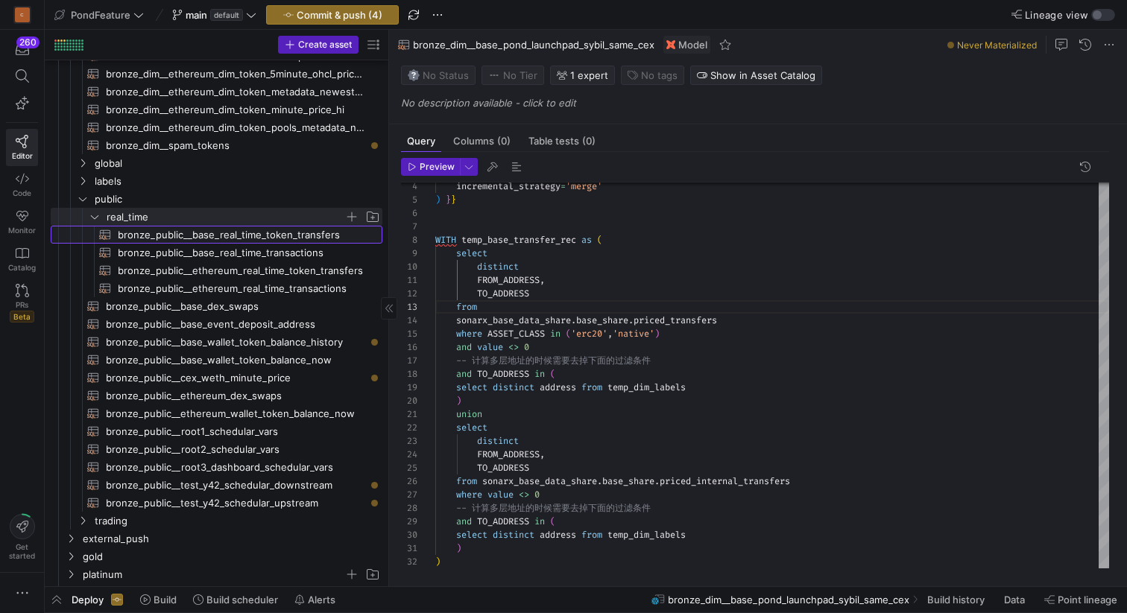
click at [252, 237] on span "bronze_public__base_real_time_token_transfers​​​​​​​​​​" at bounding box center [241, 235] width 247 height 17
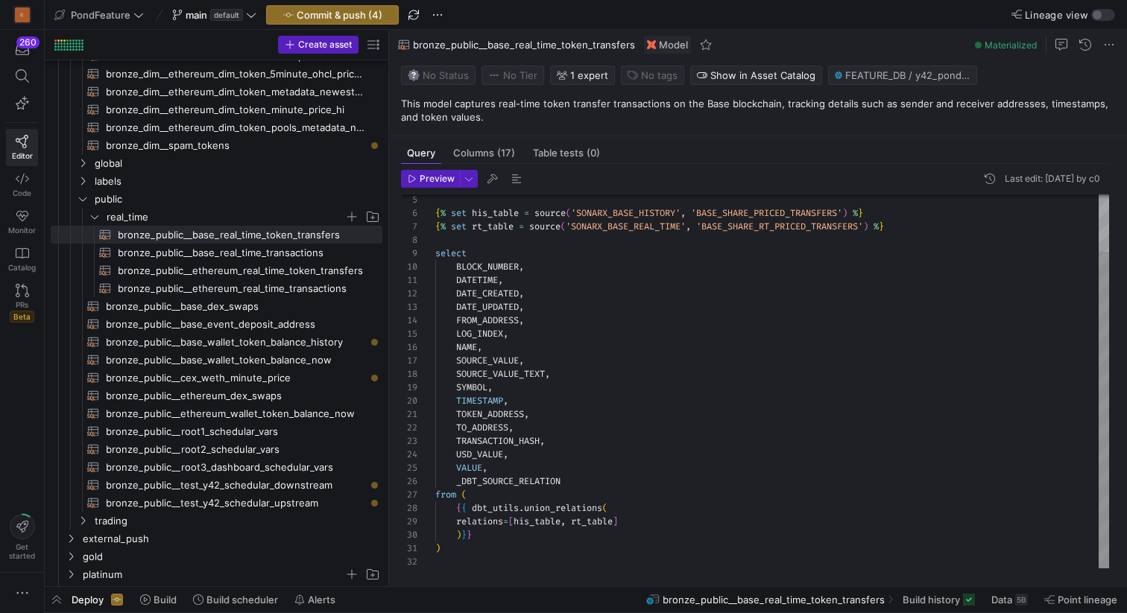
scroll to position [0, 97]
click at [589, 417] on div "{ % set his_table = source ( 'SONARX_BASE_HISTORY' , 'BASE_SHARE_PRICED_TRANSFE…" at bounding box center [772, 347] width 674 height 441
click at [571, 256] on div "{ % set his_table = source ( 'SONARX_BASE_HISTORY' , 'BASE_SHARE_PRICED_TRANSFE…" at bounding box center [772, 347] width 674 height 441
click at [565, 243] on div "{ % set his_table = source ( 'SONARX_BASE_HISTORY' , 'BASE_SHARE_PRICED_TRANSFE…" at bounding box center [772, 347] width 674 height 441
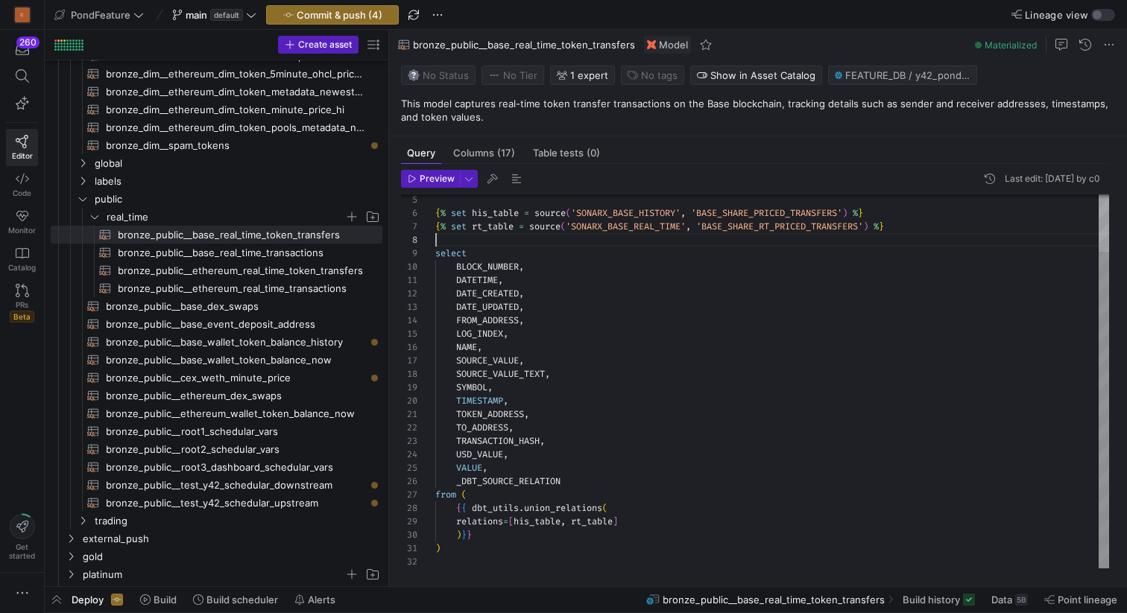
scroll to position [94, 0]
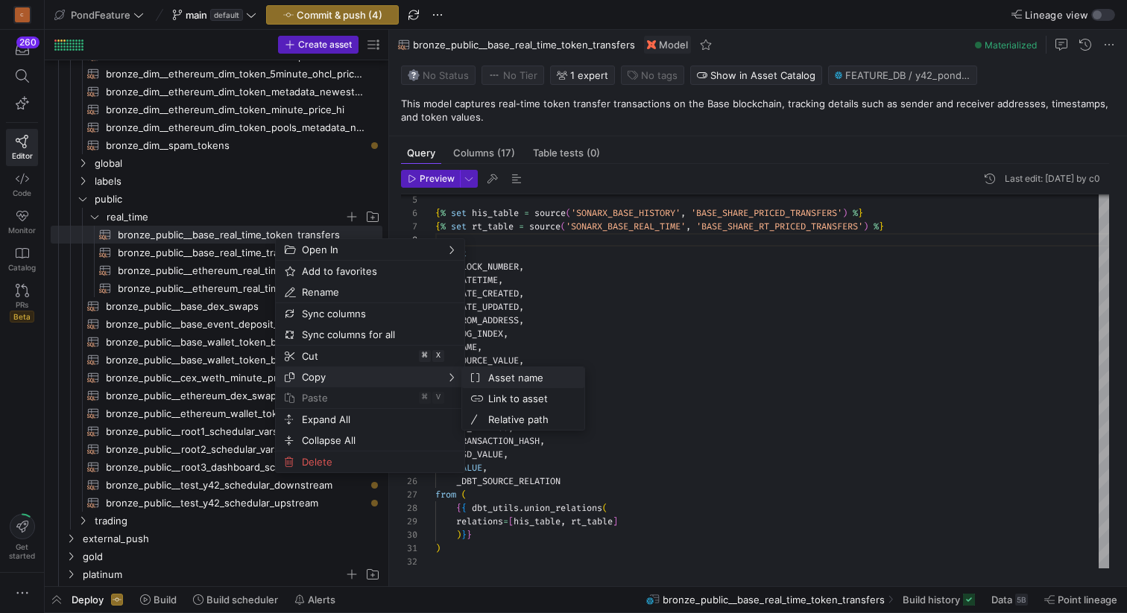
click at [516, 377] on span "Asset name" at bounding box center [527, 377] width 90 height 21
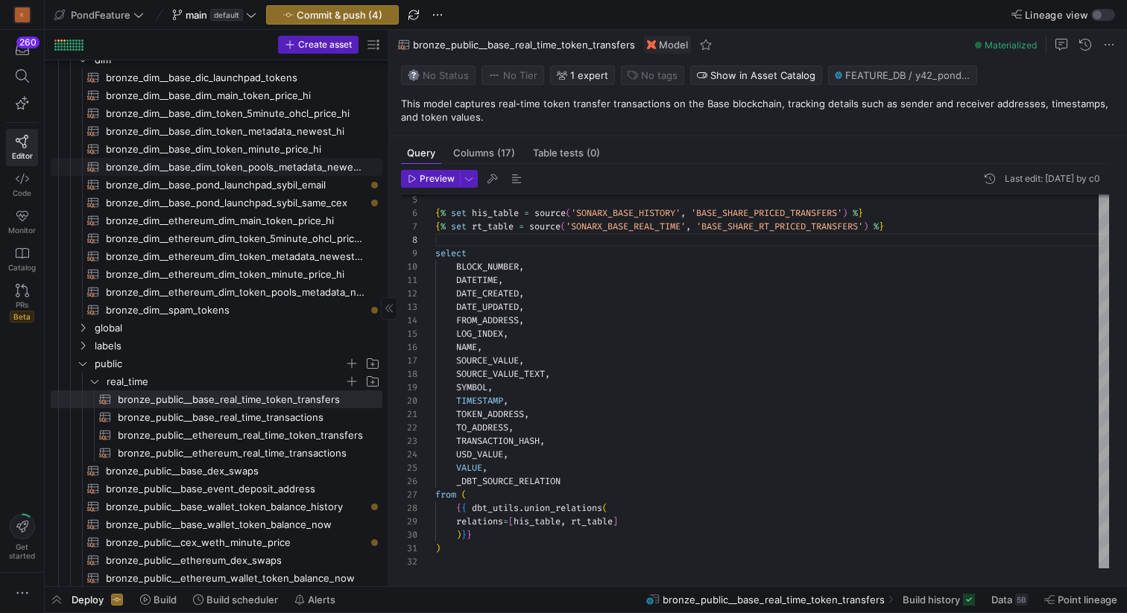
scroll to position [21, 0]
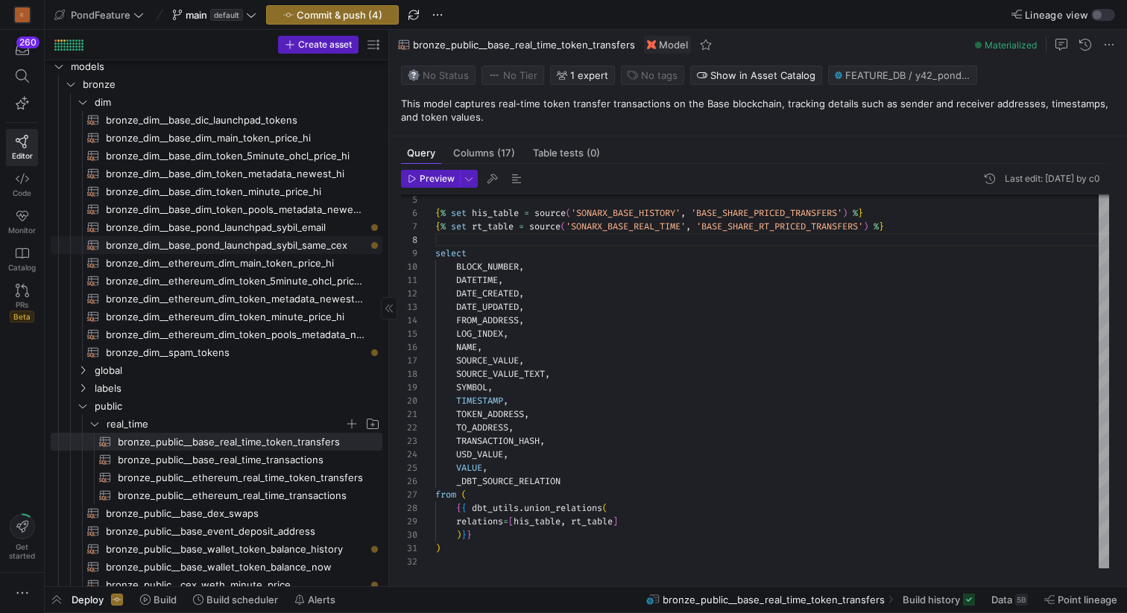
click at [301, 244] on span "bronze_dim__base_pond_launchpad_sybil_same_cex​​​​​​​​​​" at bounding box center [235, 245] width 259 height 17
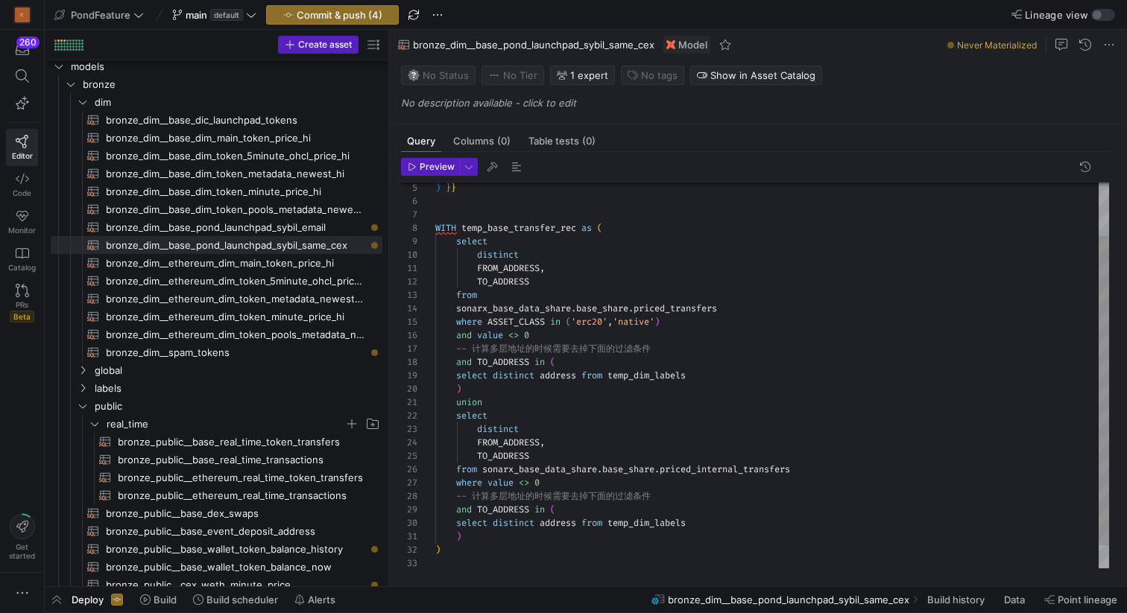
type textarea "union select distinct FROM_ADDRESS, TO_ADDRESS from sonarx_base_data_share.base…"
click at [701, 472] on div ") } } WITH temp_base_transfer_rec as ( select distinct FROM_ADDRESS , TO_ADDRES…" at bounding box center [772, 356] width 674 height 481
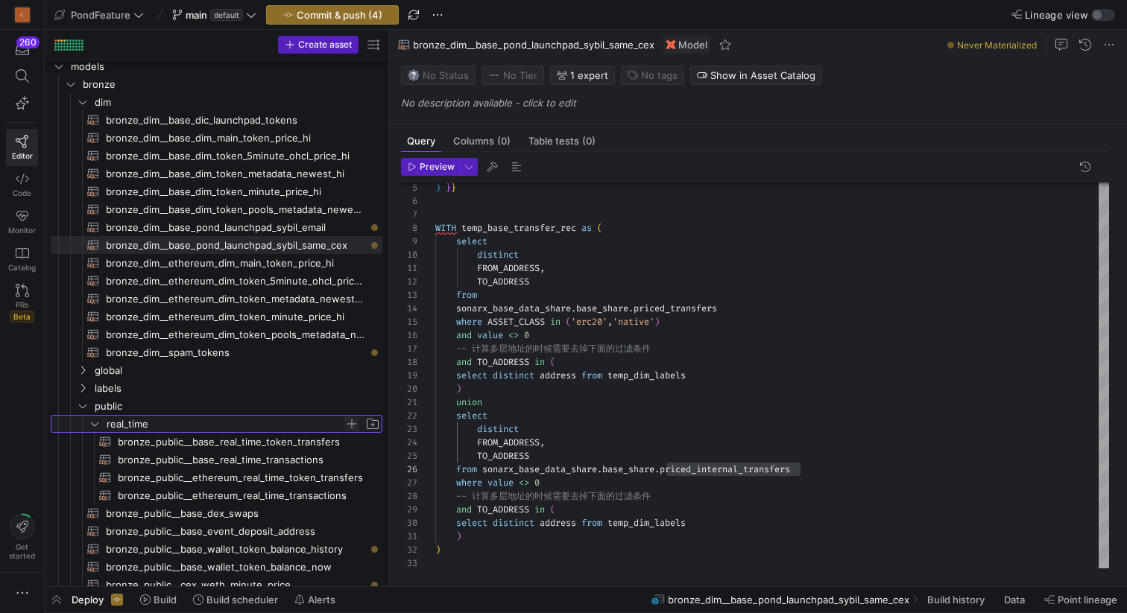
click at [349, 421] on span "Press SPACE to select this row." at bounding box center [351, 424] width 15 height 15
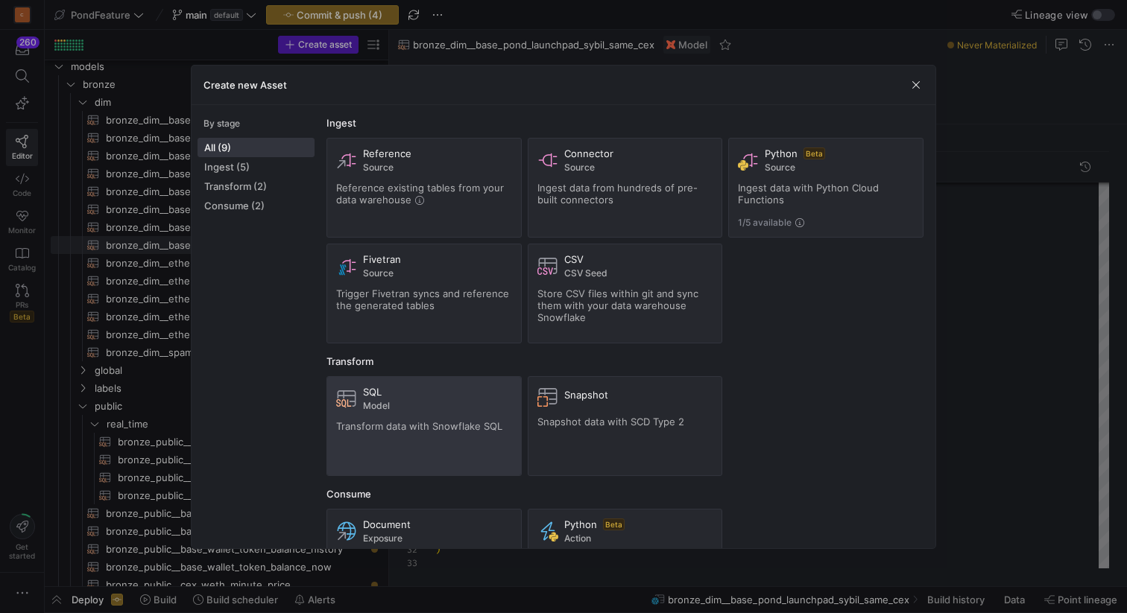
click at [404, 407] on span "Model" at bounding box center [437, 406] width 149 height 10
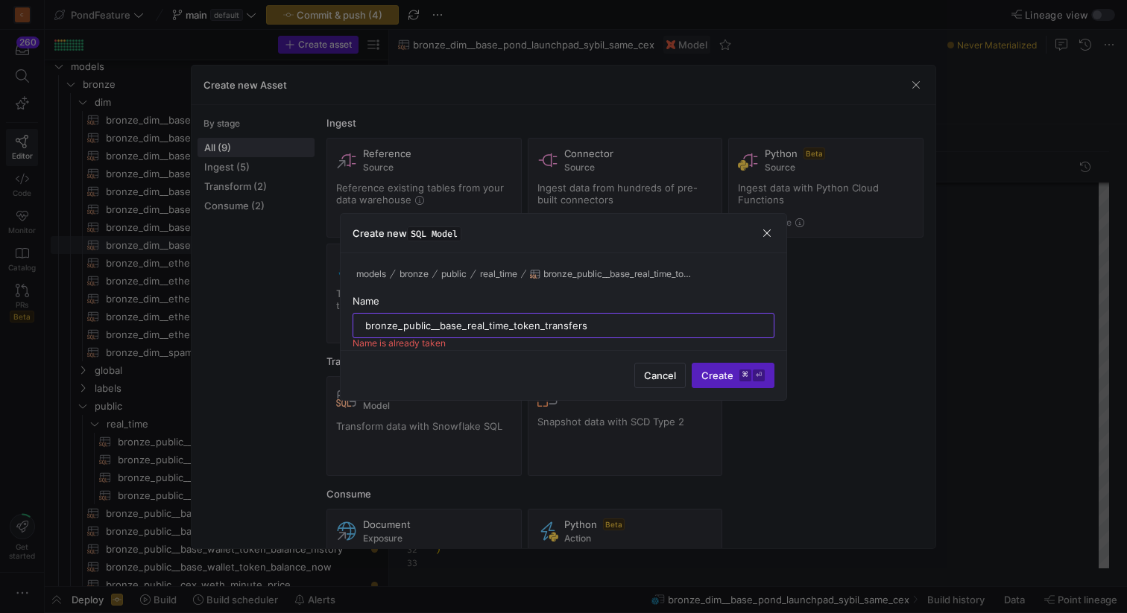
type input "bronze_public__base_real_time_token_transfers"
click at [654, 376] on span "Cancel" at bounding box center [660, 376] width 32 height 12
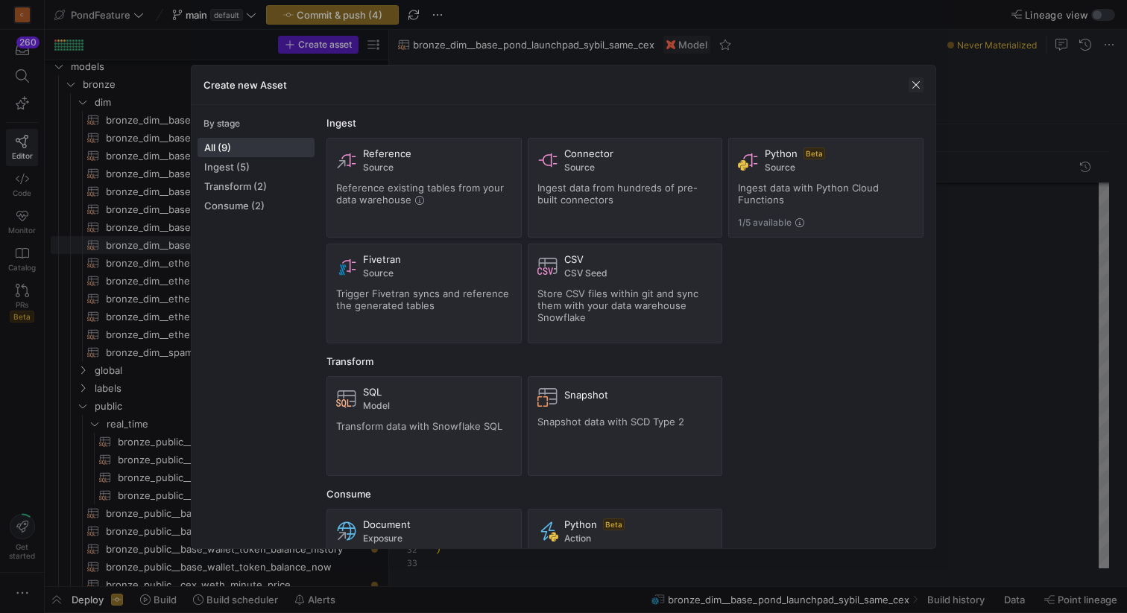
click at [919, 86] on span "button" at bounding box center [915, 85] width 15 height 15
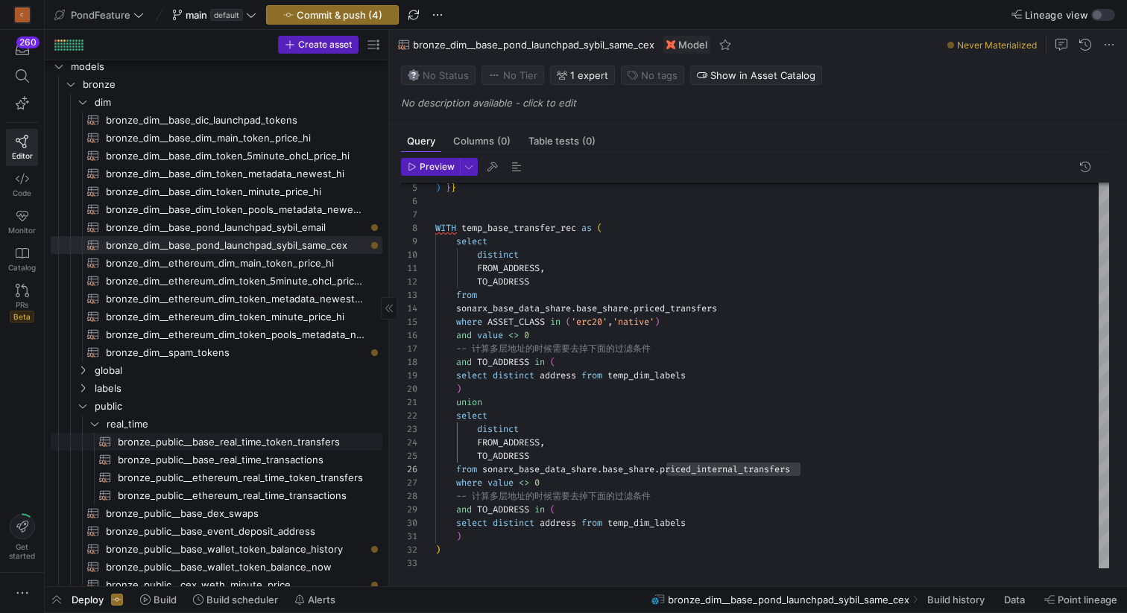
click at [285, 443] on span "bronze_public__base_real_time_token_transfers​​​​​​​​​​" at bounding box center [241, 442] width 247 height 17
type textarea "{{ config( materialized='view' ) }} {% set his_table = source('SONARX_BASE_HIST…"
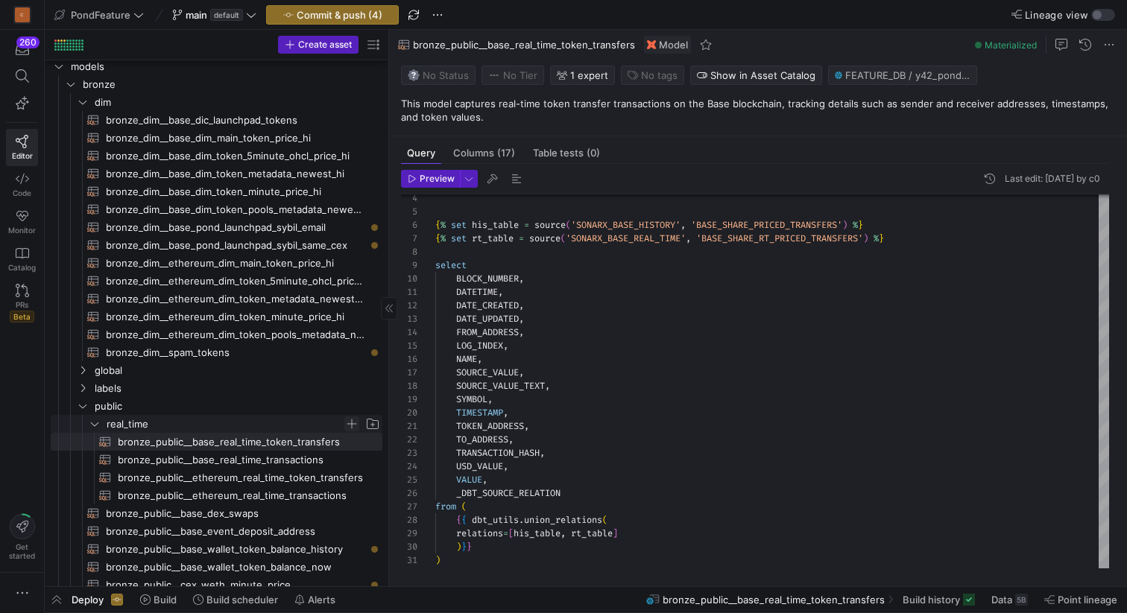
click at [350, 423] on span "Press SPACE to select this row." at bounding box center [351, 424] width 15 height 15
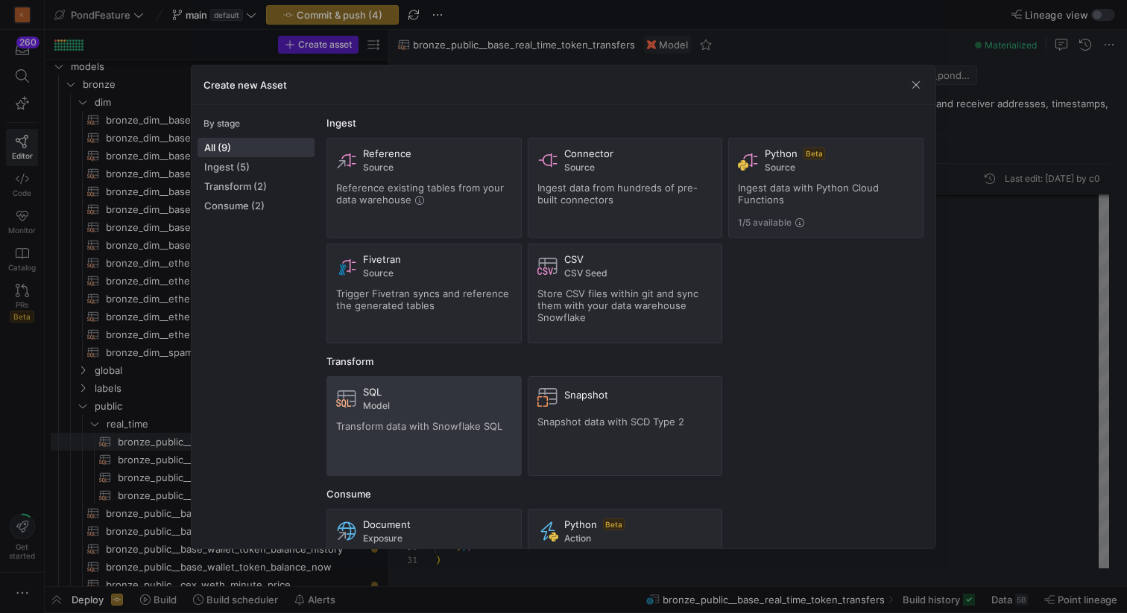
click at [424, 407] on span "Model" at bounding box center [437, 406] width 149 height 10
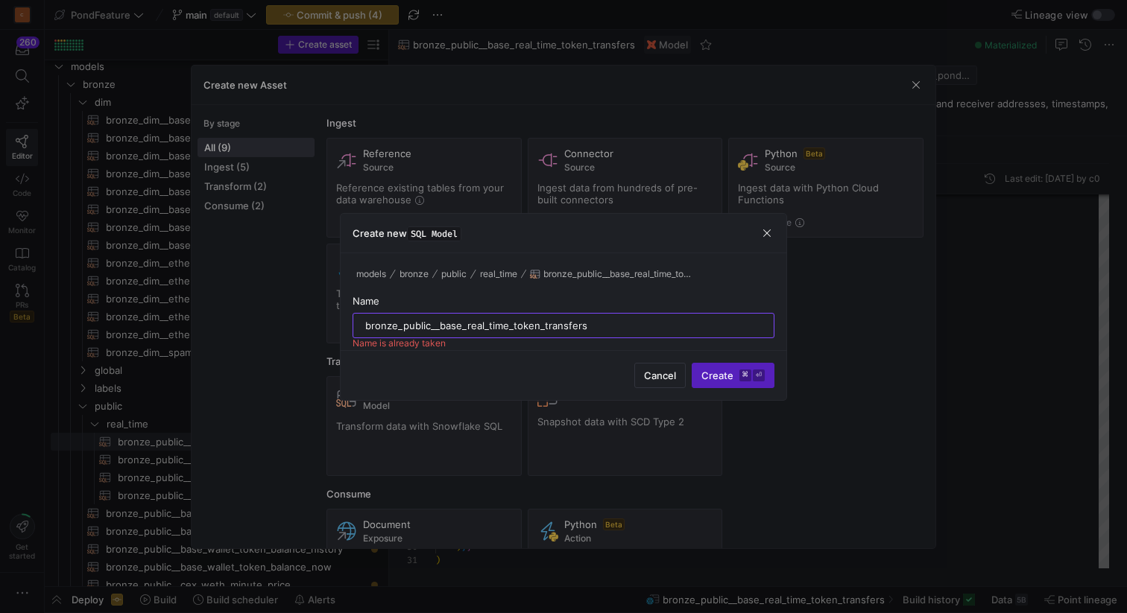
drag, startPoint x: 609, startPoint y: 324, endPoint x: 511, endPoint y: 323, distance: 97.6
click at [511, 323] on input "bronze_public__base_real_time_token_transfers" at bounding box center [563, 326] width 396 height 12
paste input "internal"
type input "bronze_public__base_real_time_internal_transfers"
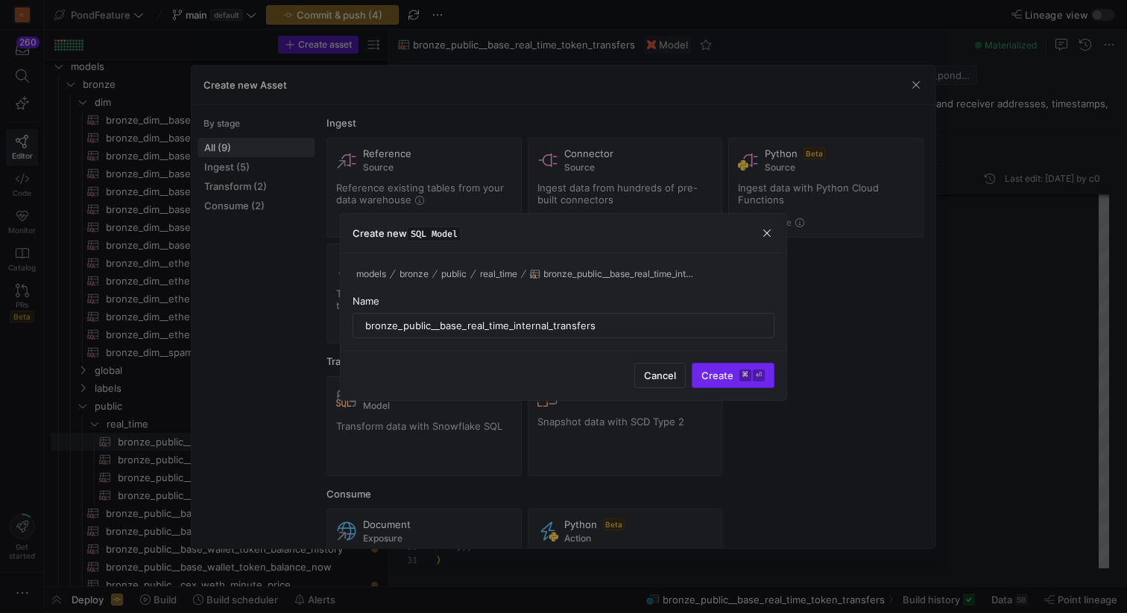
click at [720, 379] on span "Create ⌘ ⏎" at bounding box center [732, 376] width 63 height 12
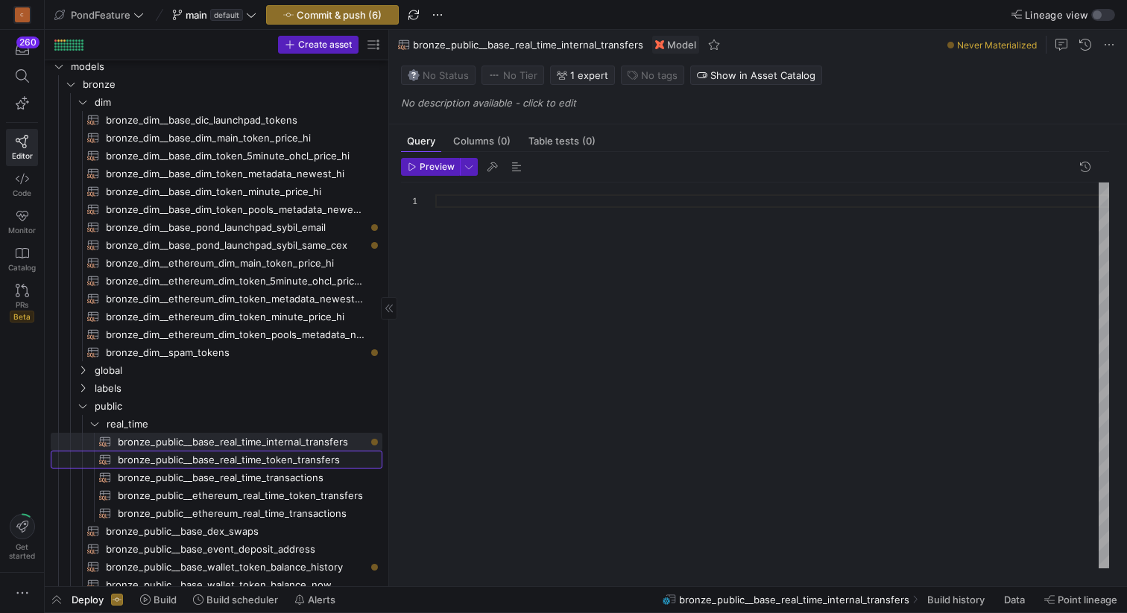
click at [290, 458] on span "bronze_public__base_real_time_token_transfers​​​​​​​​​​" at bounding box center [241, 460] width 247 height 17
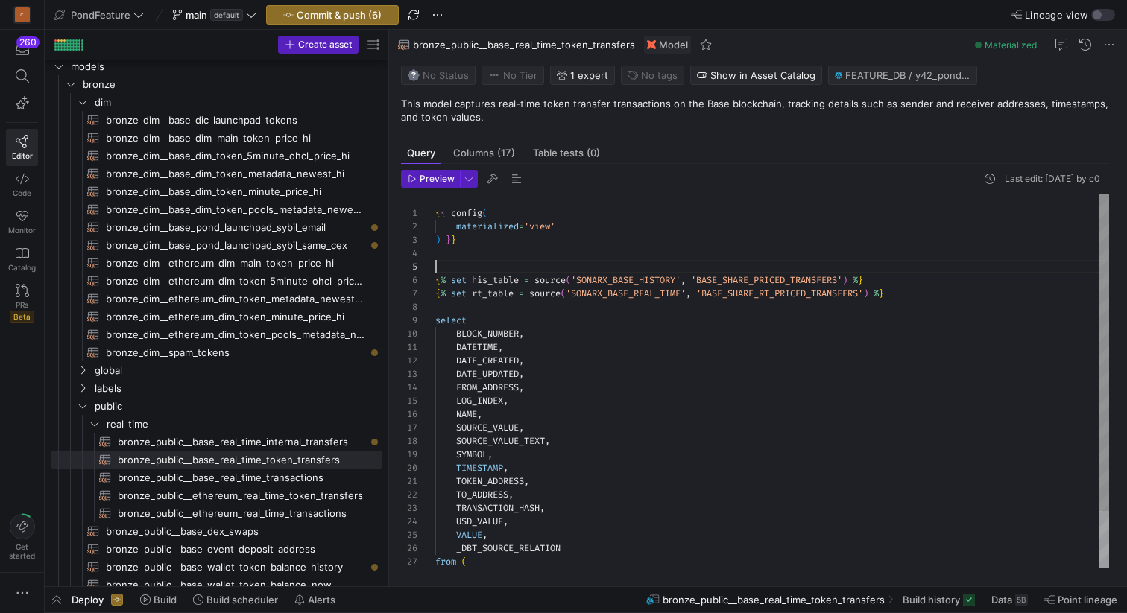
scroll to position [54, 0]
click at [534, 260] on div "{ % set his_table = source ( 'SONARX_BASE_HISTORY' , 'BASE_SHARE_PRICED_TRANSFE…" at bounding box center [772, 415] width 674 height 441
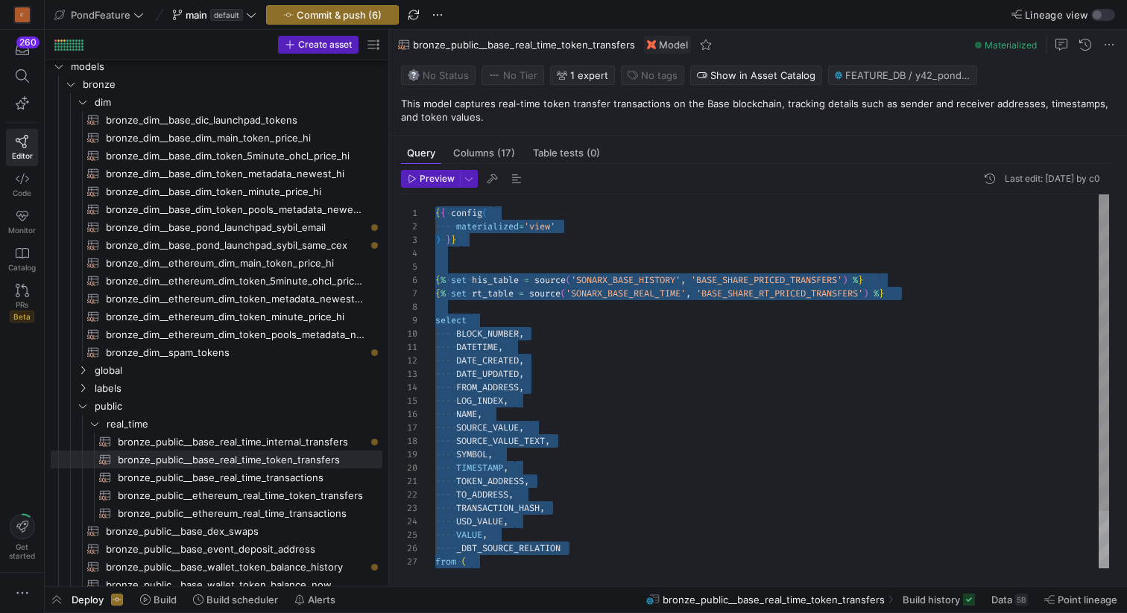
type textarea "{{ config( materialized='view' ) }} {% set his_table = source('SONARX_BASE_HIST…"
click at [591, 311] on div "{ % set his_table = source ( 'SONARX_BASE_HISTORY' , 'BASE_SHARE_PRICED_TRANSFE…" at bounding box center [772, 415] width 674 height 441
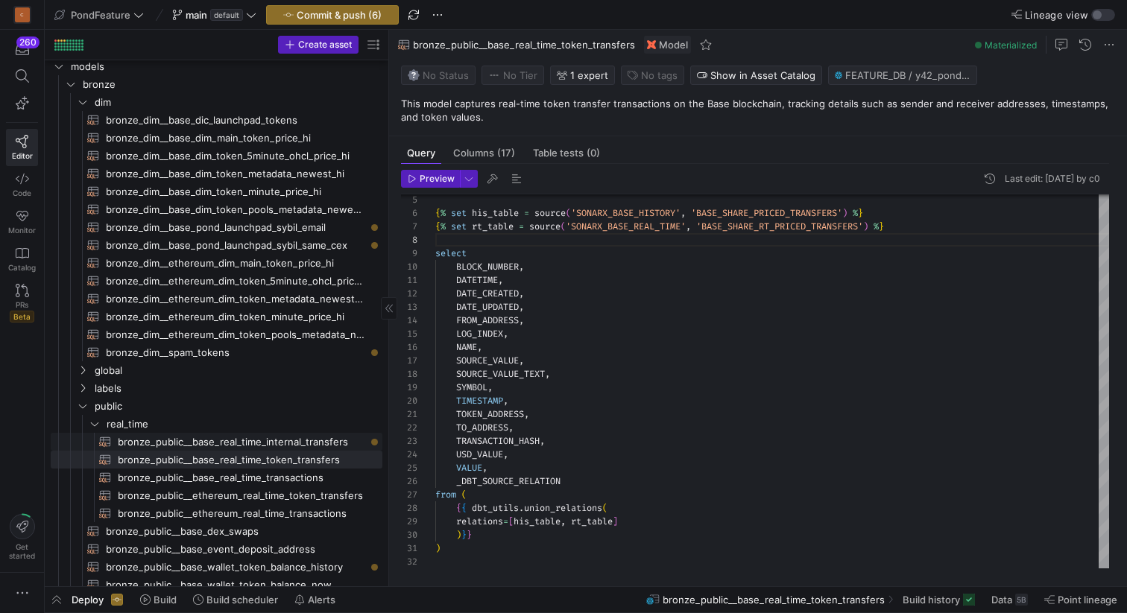
click at [297, 441] on span "bronze_public__base_real_time_internal_transfers​​​​​​​​​​" at bounding box center [241, 442] width 247 height 17
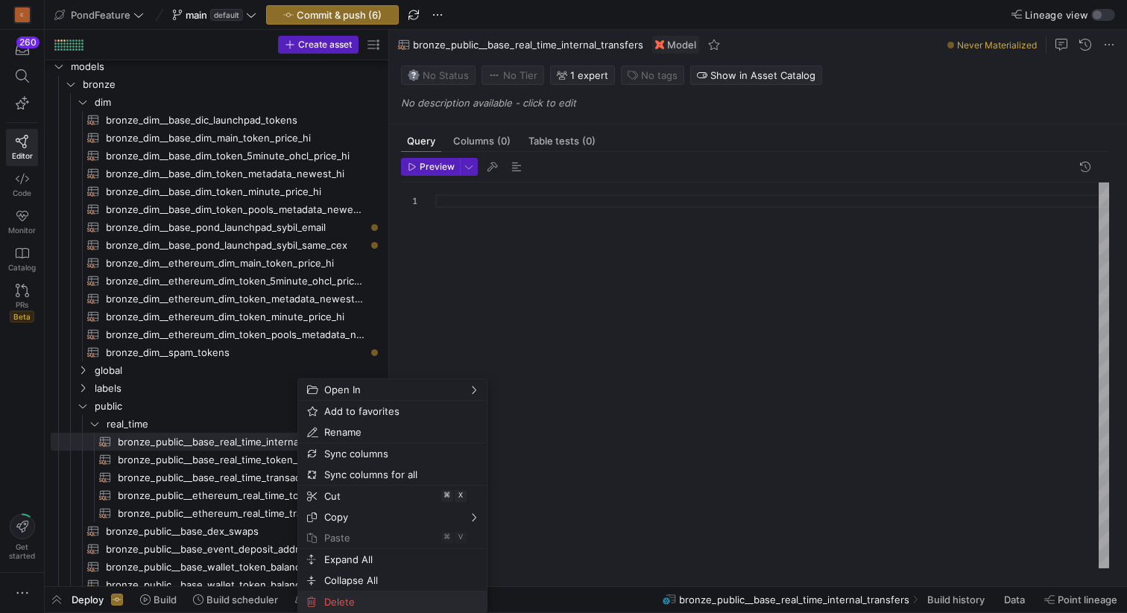
click at [350, 599] on span "Delete" at bounding box center [379, 602] width 123 height 21
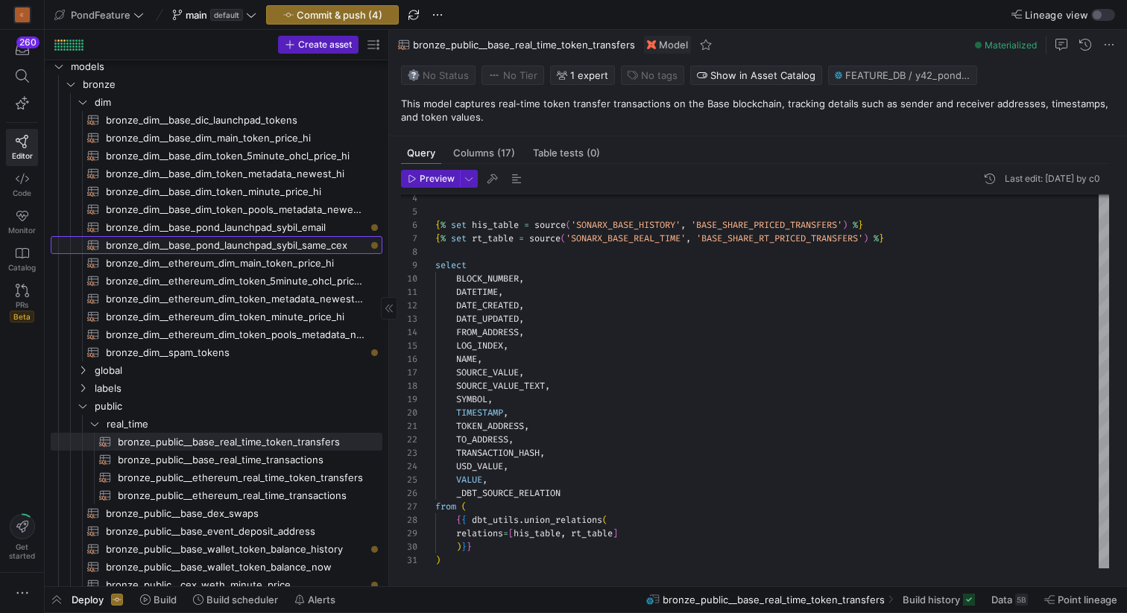
click at [322, 243] on span "bronze_dim__base_pond_launchpad_sybil_same_cex​​​​​​​​​​" at bounding box center [235, 245] width 259 height 17
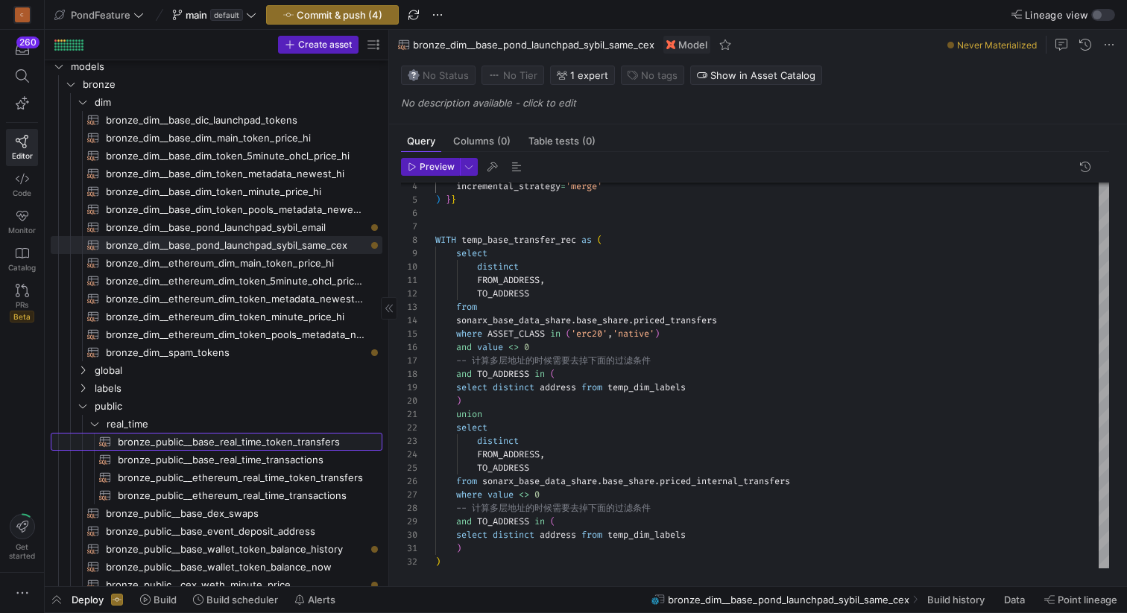
click at [280, 439] on span "bronze_public__base_real_time_token_transfers​​​​​​​​​​" at bounding box center [241, 442] width 247 height 17
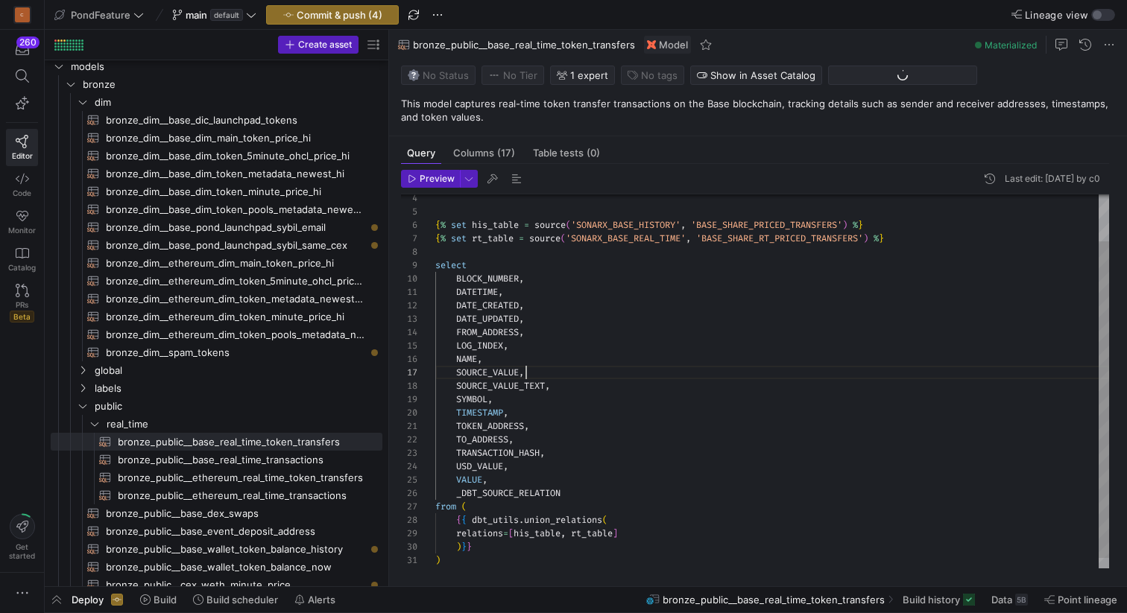
click at [671, 370] on div "{ % set his_table = source ( 'SONARX_BASE_HISTORY' , 'BASE_SHARE_PRICED_TRANSFE…" at bounding box center [772, 359] width 674 height 441
click at [573, 279] on div "{ % set his_table = source ( 'SONARX_BASE_HISTORY' , 'BASE_SHARE_PRICED_TRANSFE…" at bounding box center [772, 359] width 674 height 441
click at [514, 206] on div "{ % set his_table = source ( 'SONARX_BASE_HISTORY' , 'BASE_SHARE_PRICED_TRANSFE…" at bounding box center [772, 359] width 674 height 441
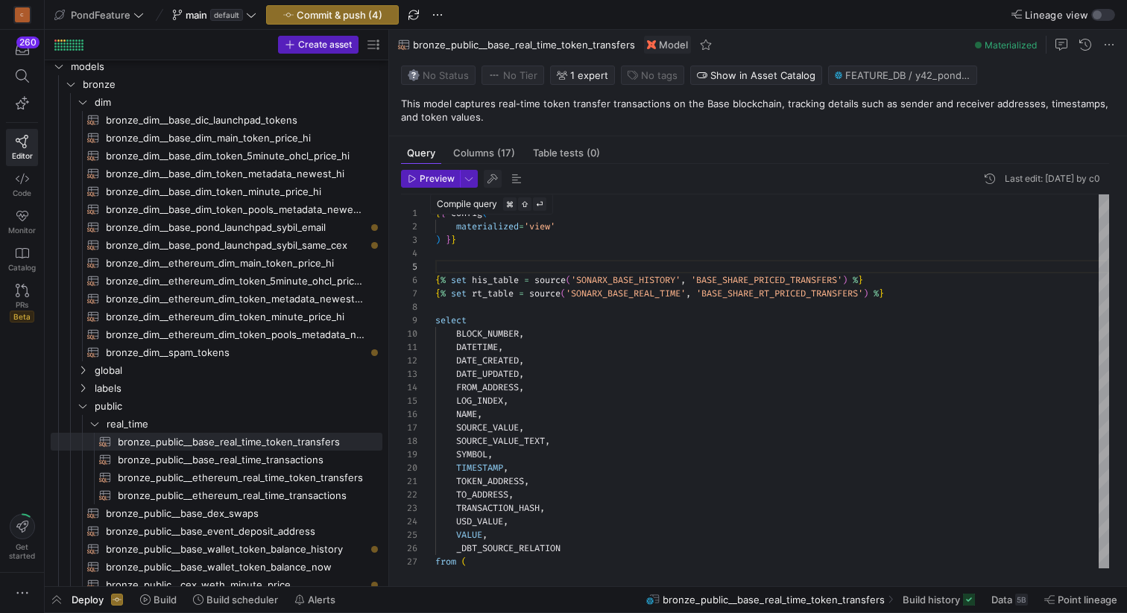
click at [491, 177] on span "button" at bounding box center [493, 179] width 18 height 18
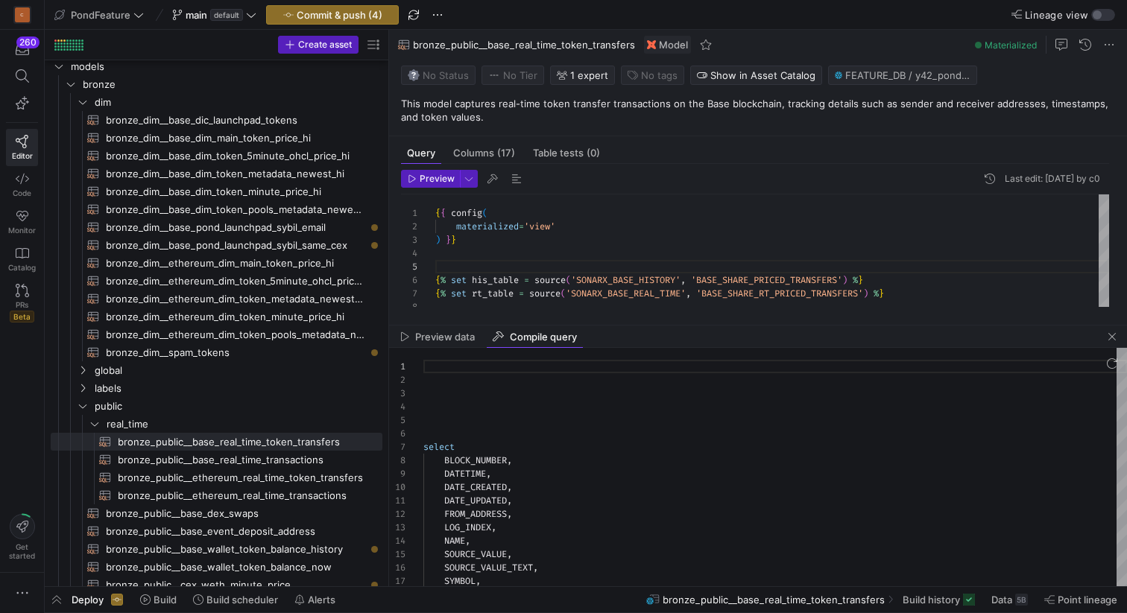
scroll to position [134, 0]
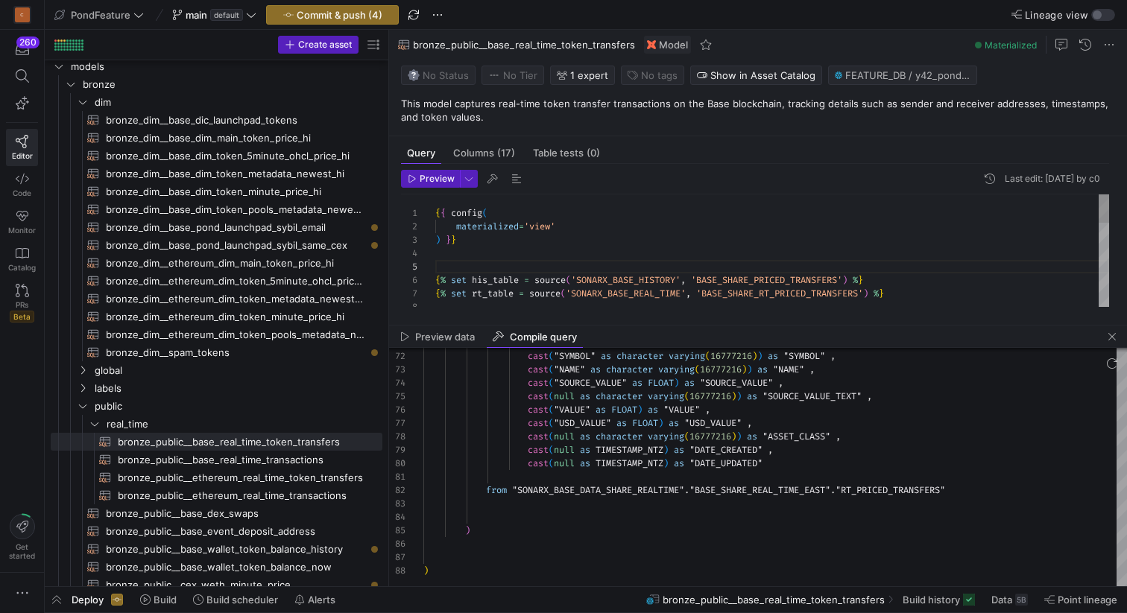
click at [578, 244] on div "{ % set his_table = source ( 'SONARX_BASE_HISTORY' , 'BASE_SHARE_PRICED_TRANSFE…" at bounding box center [772, 415] width 674 height 441
click at [561, 253] on div "{ % set his_table = source ( 'SONARX_BASE_HISTORY' , 'BASE_SHARE_PRICED_TRANSFE…" at bounding box center [772, 415] width 674 height 441
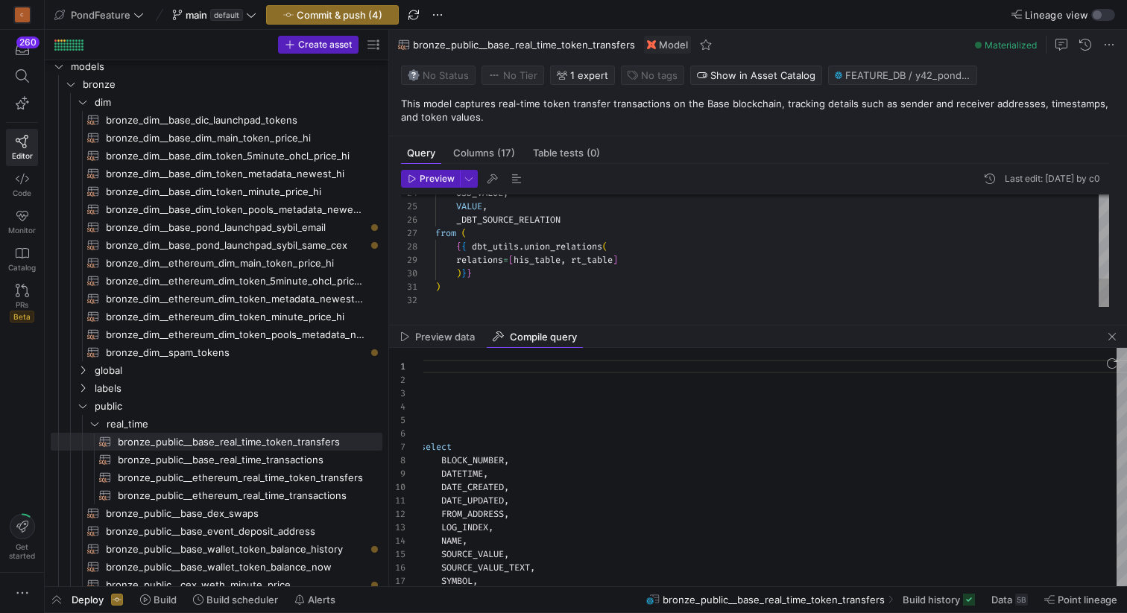
click at [630, 300] on div "USD_VALUE , VALUE , _DBT_SOURCE_RELATION from ( { { dbt_utils . union_relations…" at bounding box center [772, 86] width 674 height 441
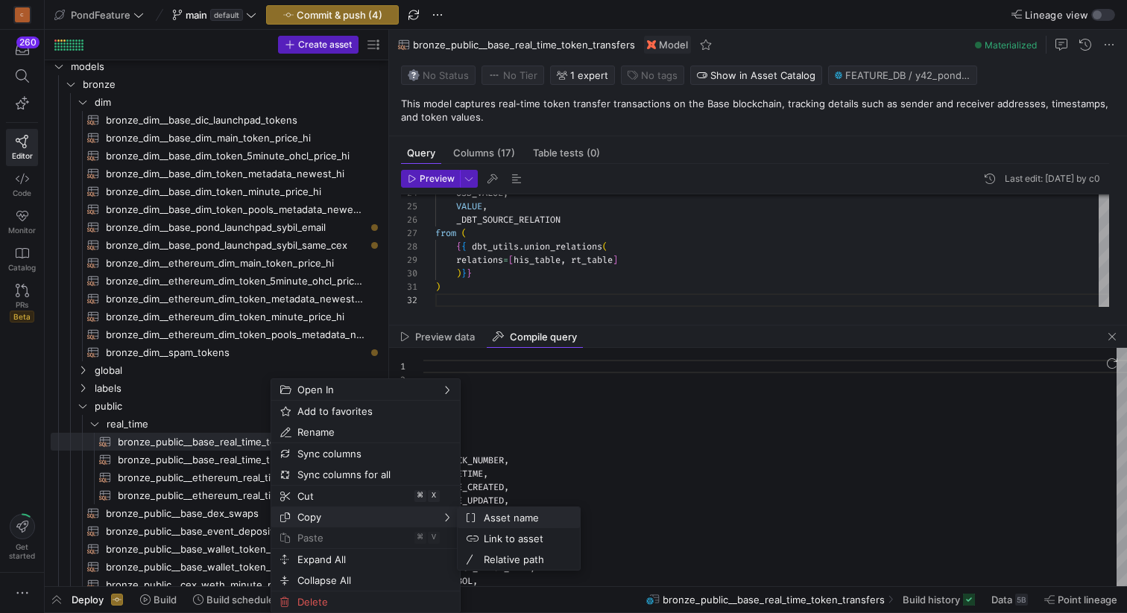
click at [489, 520] on span "Asset name" at bounding box center [523, 518] width 90 height 21
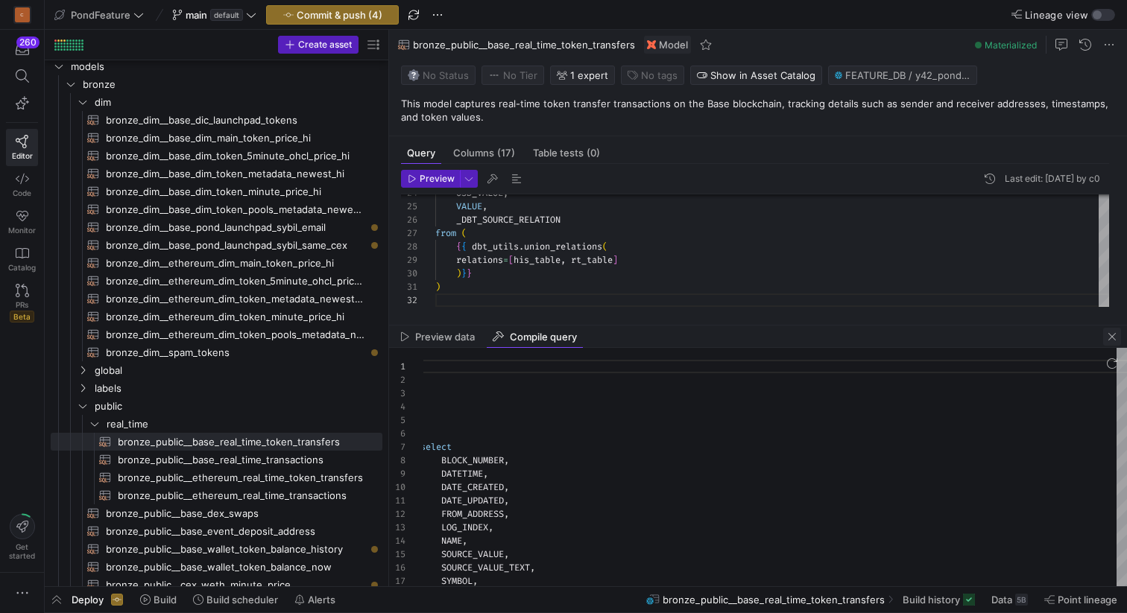
click at [1113, 336] on span "button" at bounding box center [1112, 337] width 18 height 18
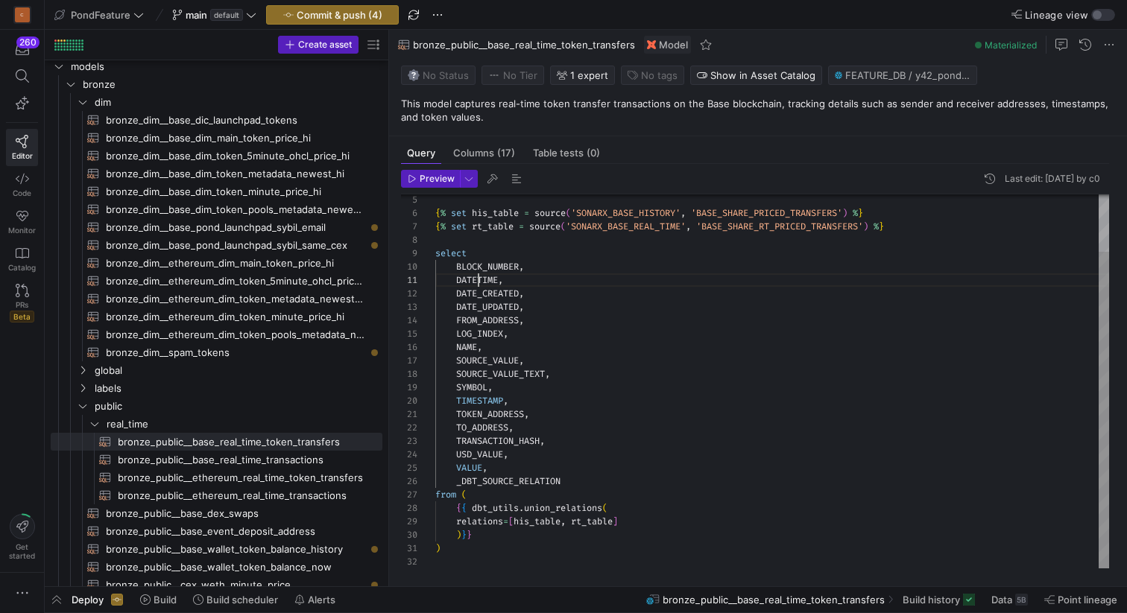
click at [476, 279] on div "USD_VALUE , VALUE , _DBT_SOURCE_RELATION from ( { { dbt_utils . union_relations…" at bounding box center [772, 347] width 674 height 441
click at [95, 423] on icon "Press SPACE to select this row." at bounding box center [94, 424] width 10 height 9
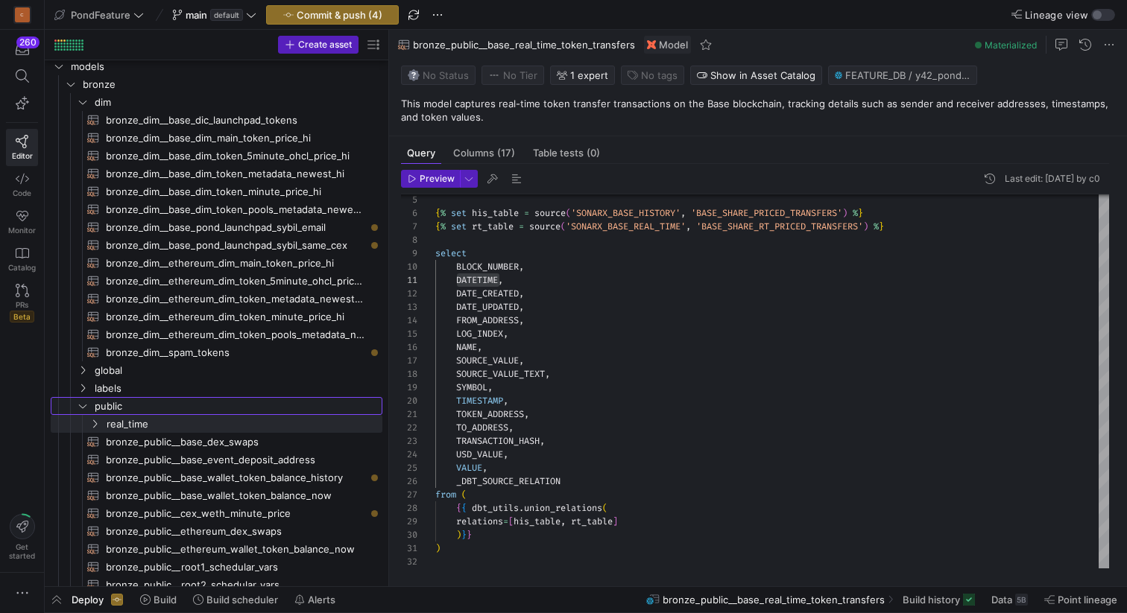
click at [87, 410] on y42-icon "Press SPACE to select this row." at bounding box center [83, 406] width 12 height 12
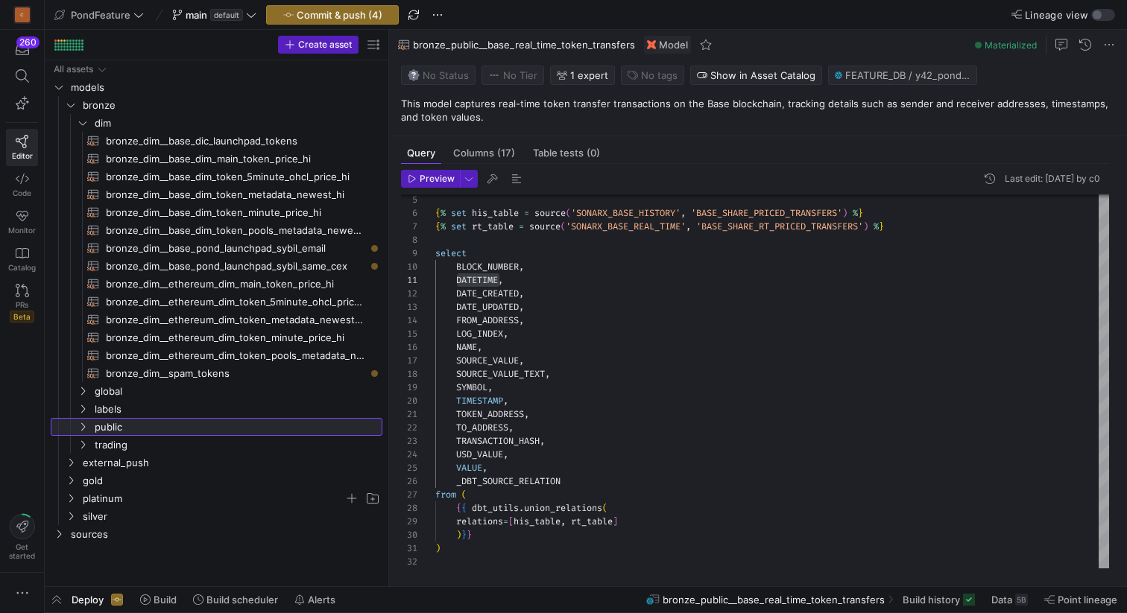
click at [84, 426] on icon at bounding box center [83, 427] width 10 height 9
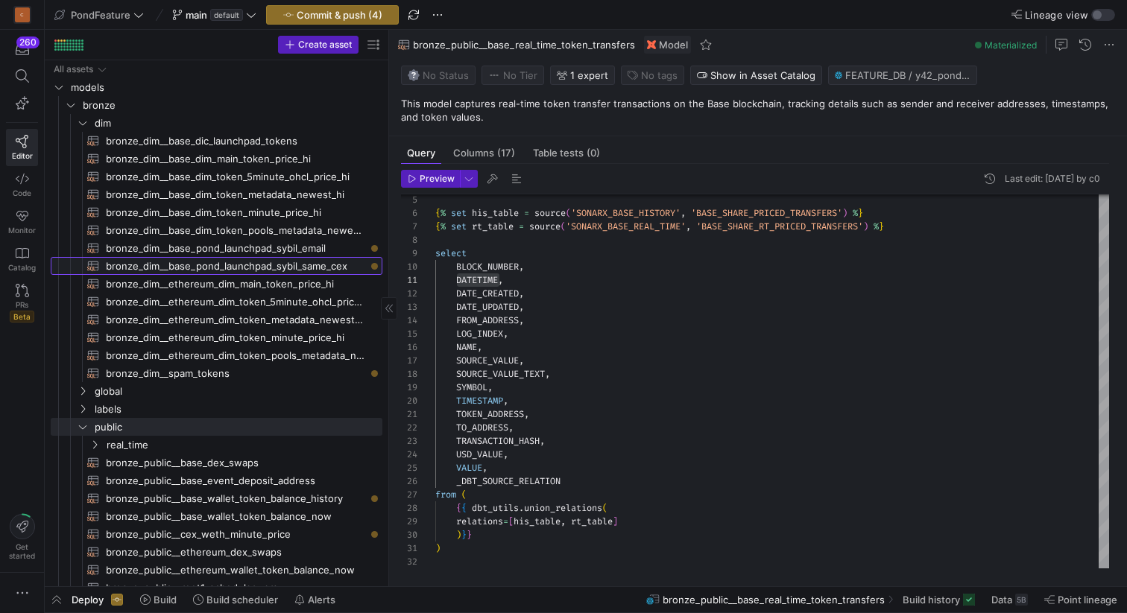
click at [255, 265] on span "bronze_dim__base_pond_launchpad_sybil_same_cex​​​​​​​​​​" at bounding box center [235, 266] width 259 height 17
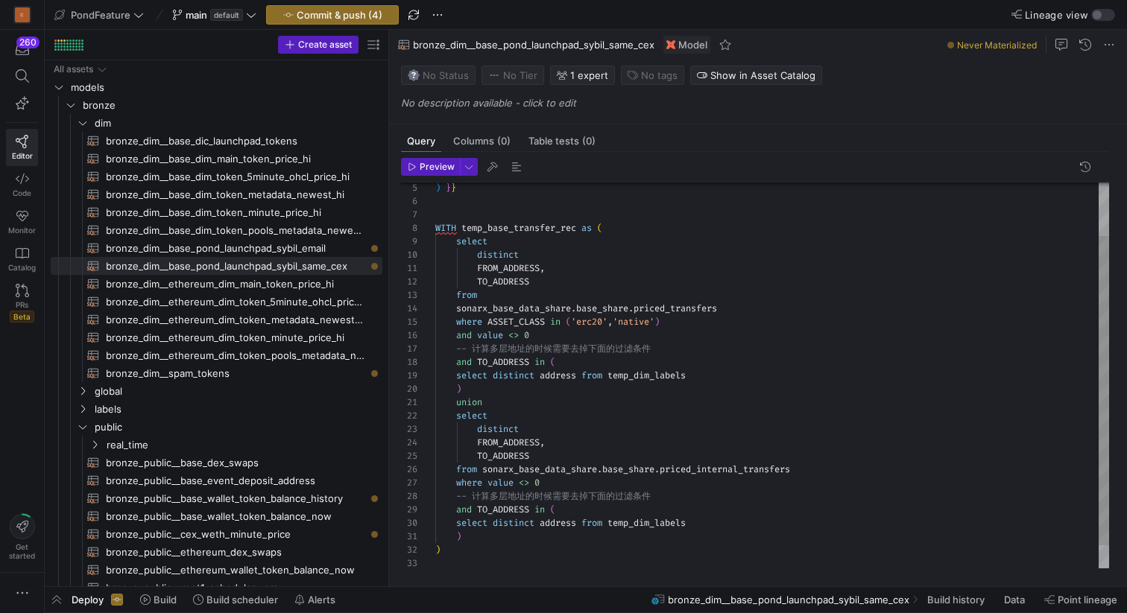
click at [510, 293] on div ") } } WITH temp_base_transfer_rec as ( select distinct FROM_ADDRESS , TO_ADDRES…" at bounding box center [772, 356] width 674 height 481
click at [518, 167] on span "button" at bounding box center [517, 167] width 18 height 18
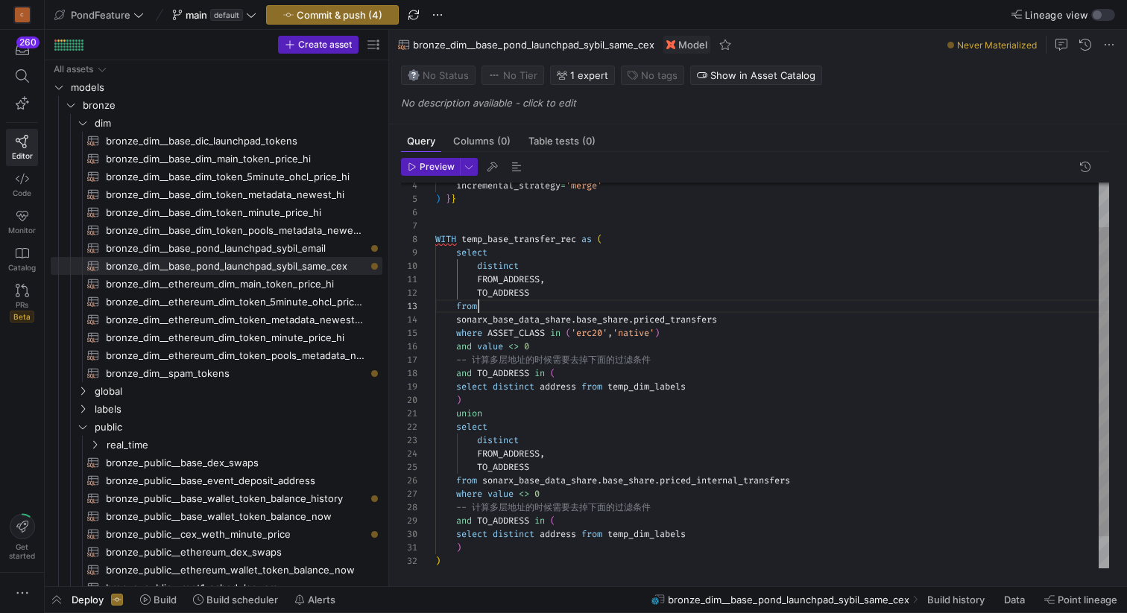
click at [511, 309] on div ") } } WITH temp_base_transfer_rec as ( select distinct FROM_ADDRESS , TO_ADDRES…" at bounding box center [772, 367] width 674 height 481
type textarea "FROM_ADDRESS, TO_ADDRESS from {{ source('so', '') }} sonarx_base_data_share.bas…"
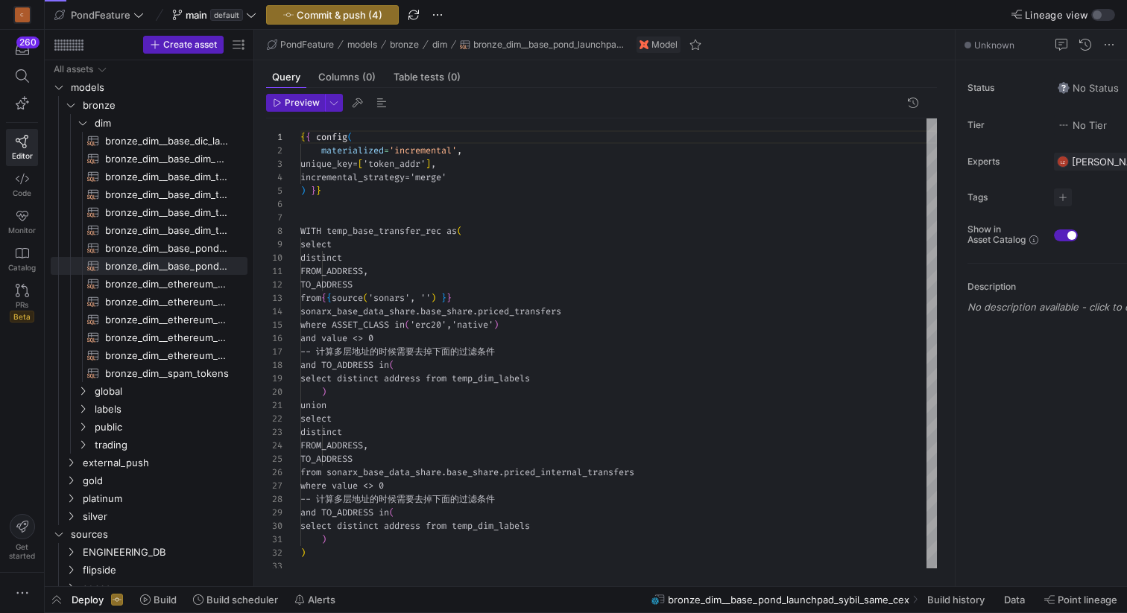
scroll to position [134, 0]
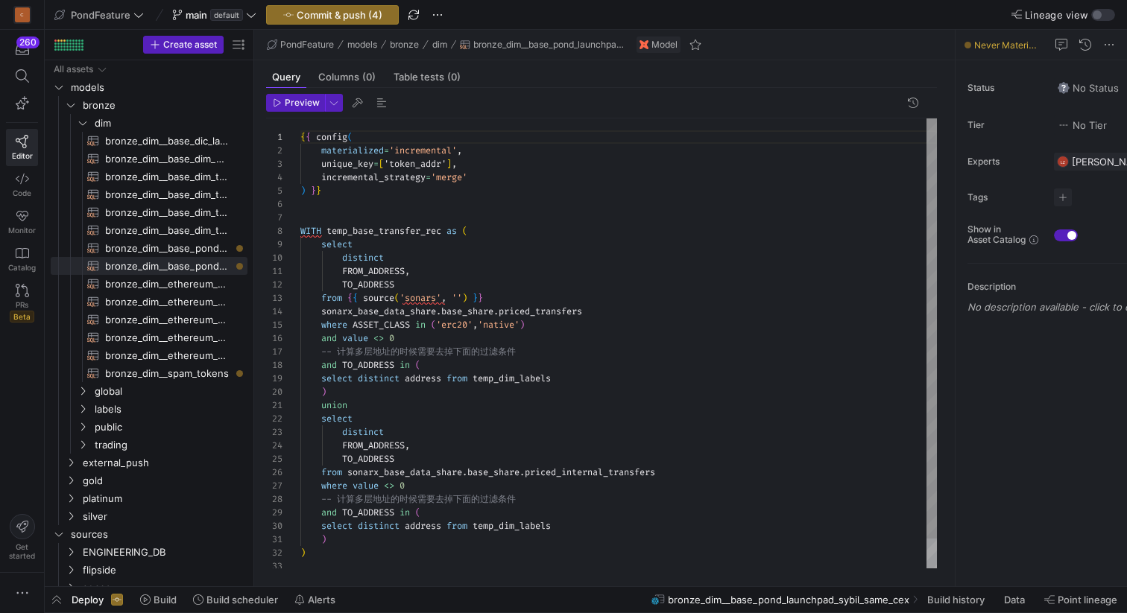
click at [431, 296] on div "{ { config ( materialized = 'incremental' , unique_key = [ 'token_addr' ] , inc…" at bounding box center [618, 358] width 636 height 481
click at [531, 294] on div "{ { config ( materialized = 'incremental' , unique_key = [ 'token_addr' ] , inc…" at bounding box center [618, 358] width 636 height 481
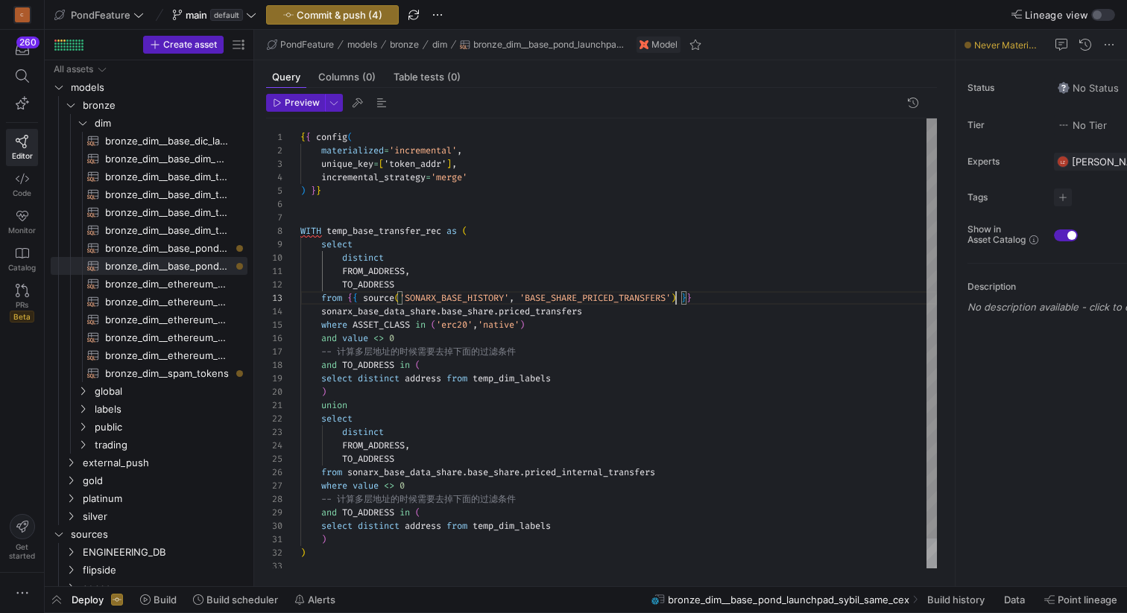
click at [610, 311] on div "{ { config ( materialized = 'incremental' , unique_key = [ 'token_addr' ] , inc…" at bounding box center [618, 358] width 636 height 481
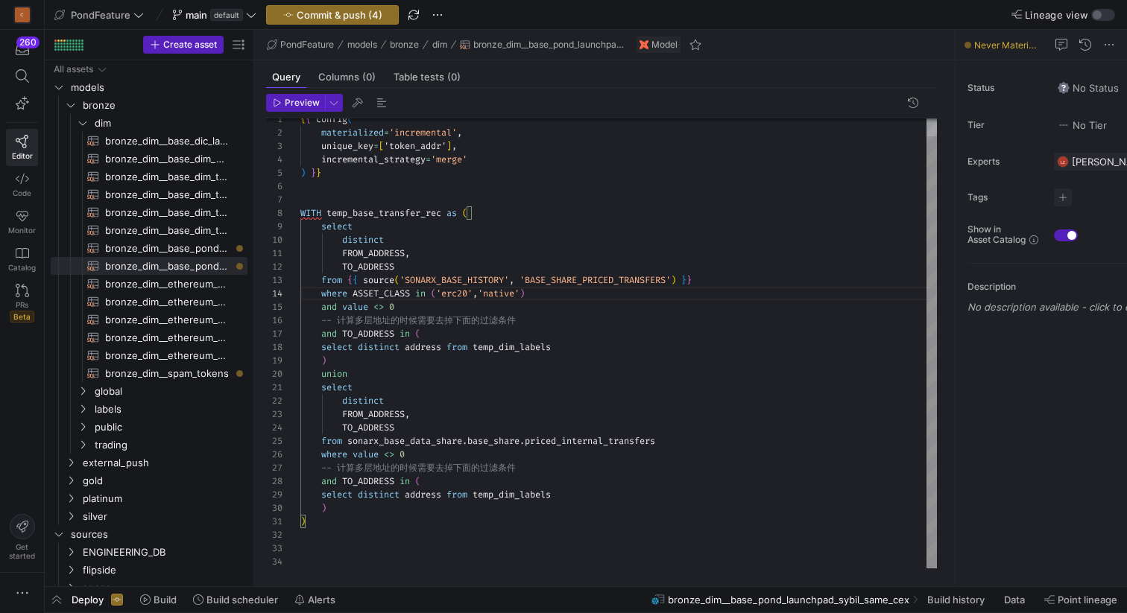
click at [347, 440] on div "{ { config ( materialized = 'incremental' , unique_key = [ 'token_addr' ] , inc…" at bounding box center [618, 335] width 636 height 468
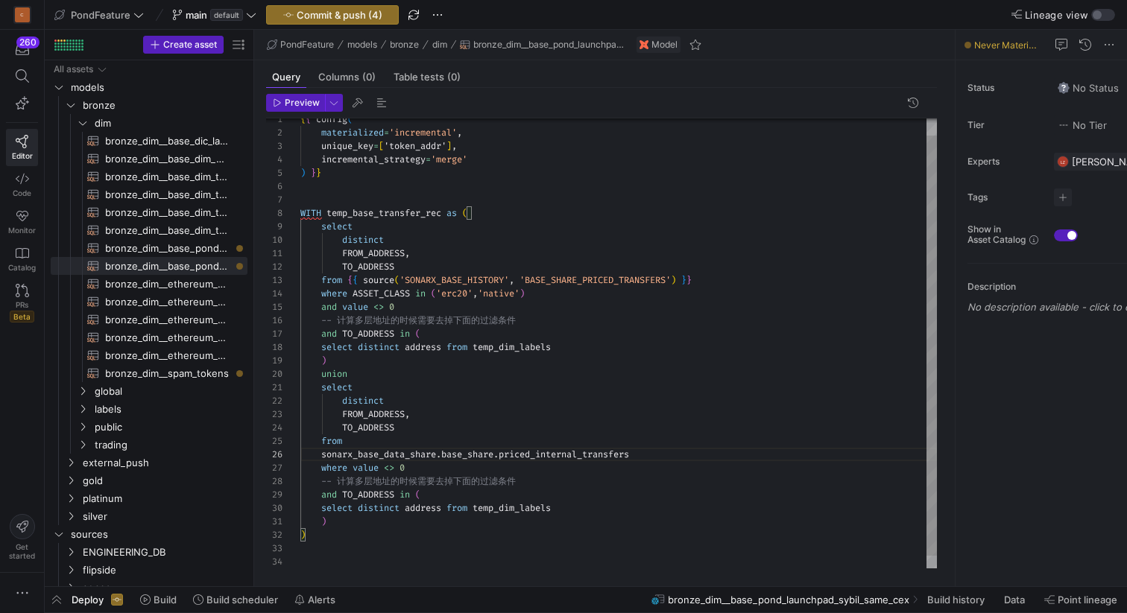
click at [370, 447] on div "{ { config ( materialized = 'incremental' , unique_key = [ 'token_addr' ] , inc…" at bounding box center [618, 341] width 636 height 481
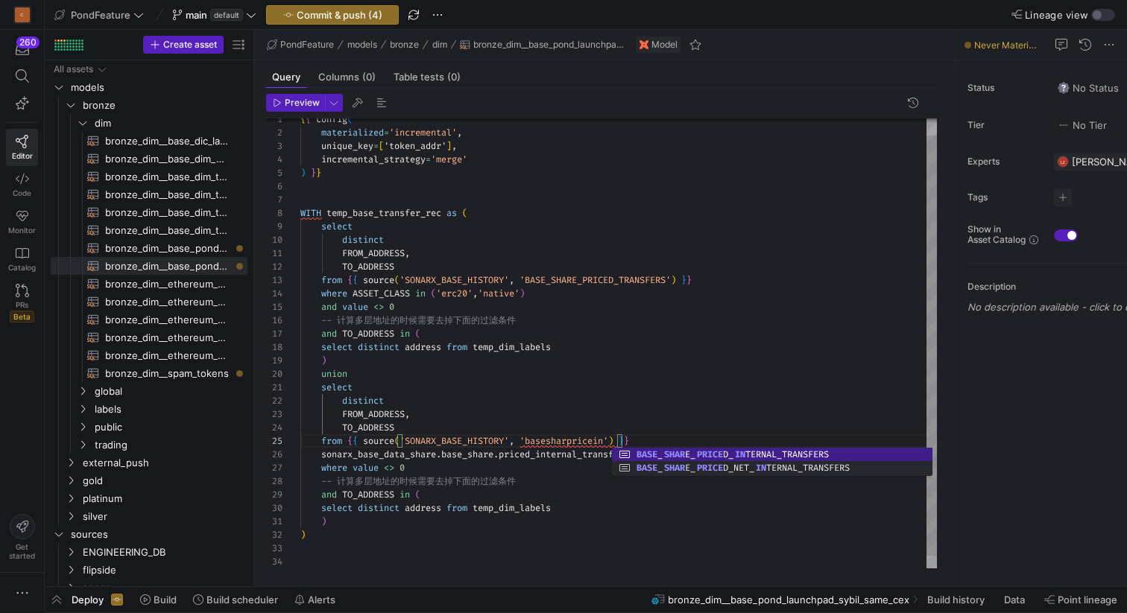
scroll to position [54, 424]
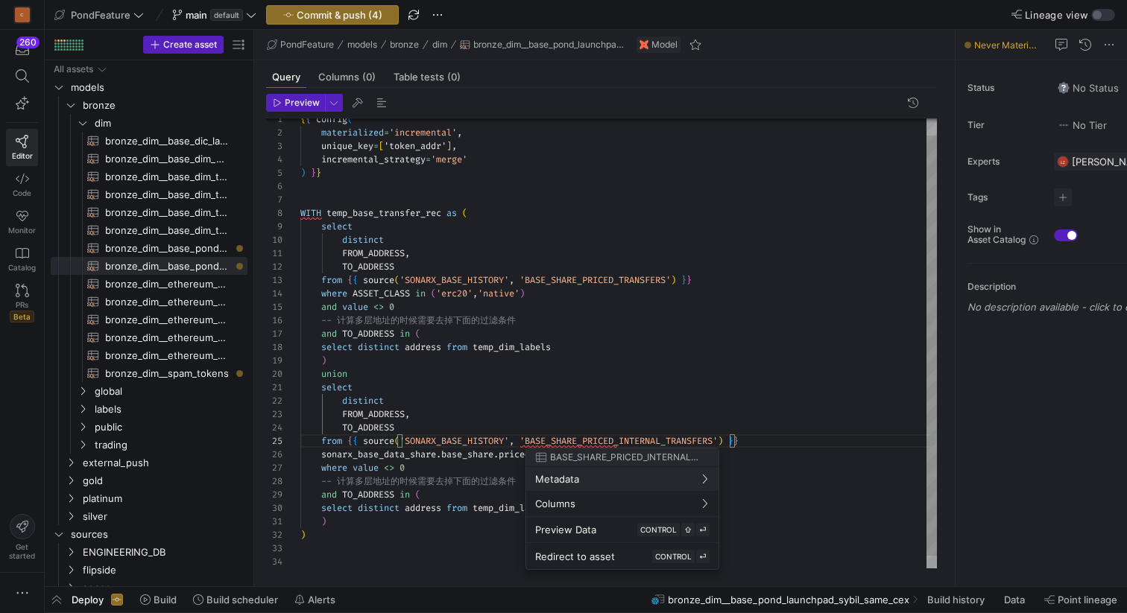
click at [622, 443] on div at bounding box center [563, 306] width 1127 height 613
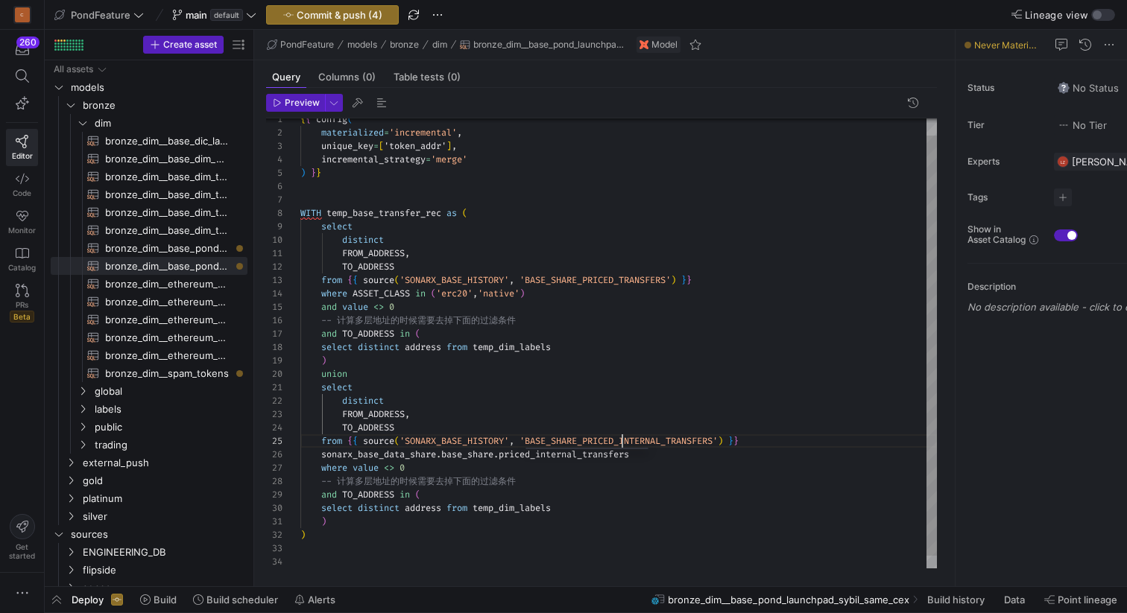
click at [622, 443] on div "{ { config ( materialized = 'incremental' , unique_key = [ 'token_addr' ] , inc…" at bounding box center [618, 341] width 636 height 481
click at [540, 411] on div "{ { config ( materialized = 'incremental' , unique_key = [ 'token_addr' ] , inc…" at bounding box center [618, 341] width 636 height 481
click at [508, 423] on div "{ { config ( materialized = 'incremental' , unique_key = [ 'token_addr' ] , inc…" at bounding box center [618, 341] width 636 height 481
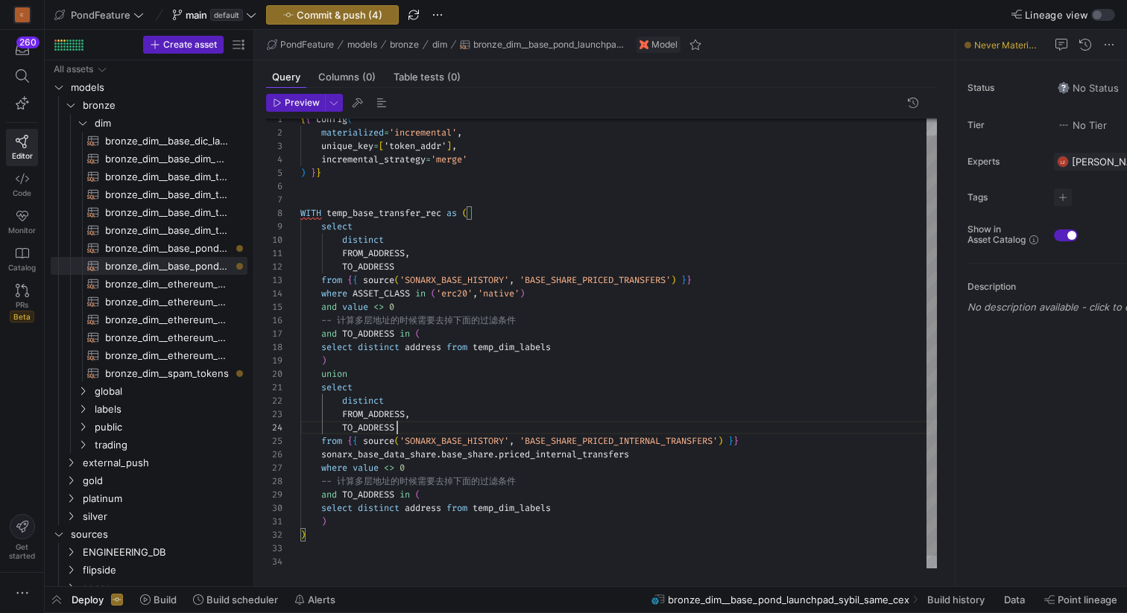
scroll to position [40, 97]
click at [505, 212] on div "{ { config ( materialized = 'incremental' , unique_key = [ 'token_addr' ] , inc…" at bounding box center [618, 341] width 636 height 481
click at [345, 361] on div "{ { config ( materialized = 'incremental' , unique_key = [ 'token_addr' ] , inc…" at bounding box center [618, 341] width 636 height 481
click at [327, 211] on div "{ { config ( materialized = 'incremental' , unique_key = [ 'token_addr' ] , inc…" at bounding box center [618, 341] width 636 height 481
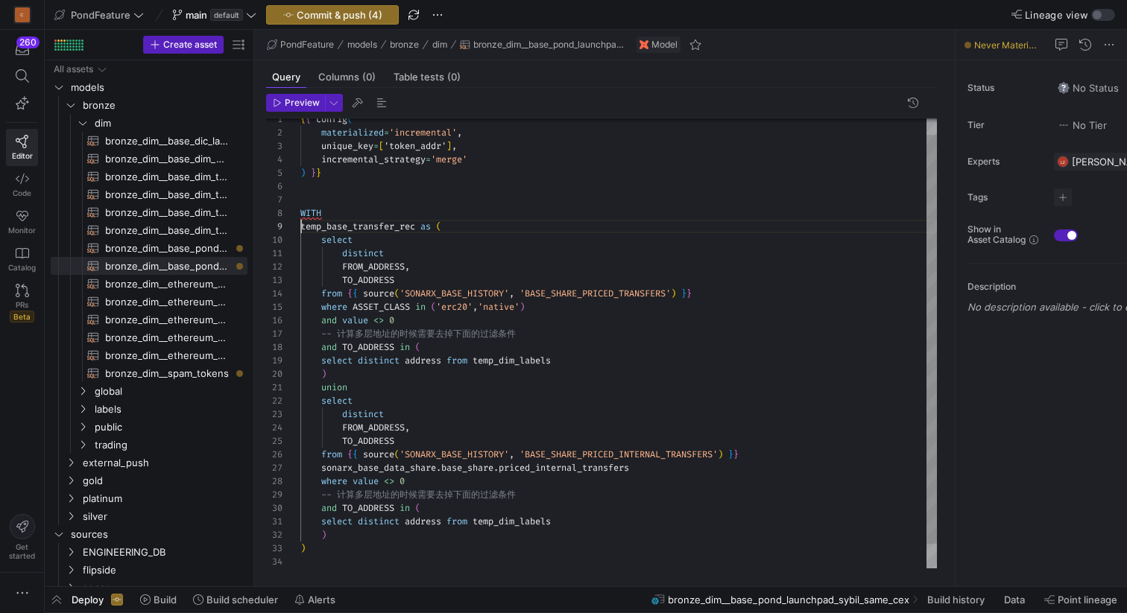
scroll to position [121, 0]
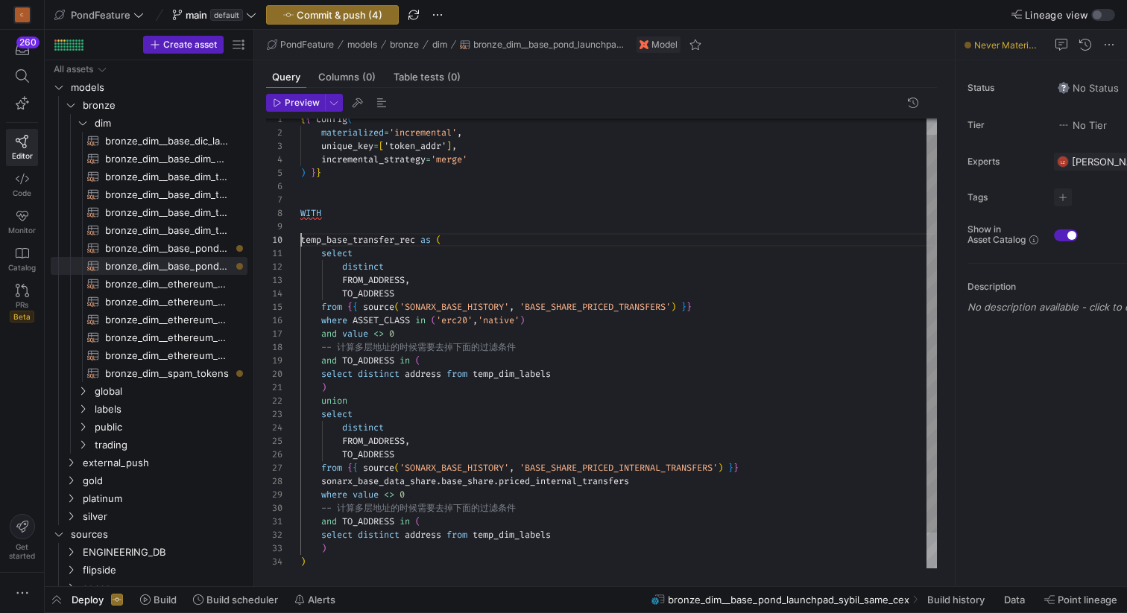
click at [353, 216] on div "{ { config ( materialized = 'incremental' , unique_key = [ 'token_addr' ] , inc…" at bounding box center [618, 355] width 636 height 508
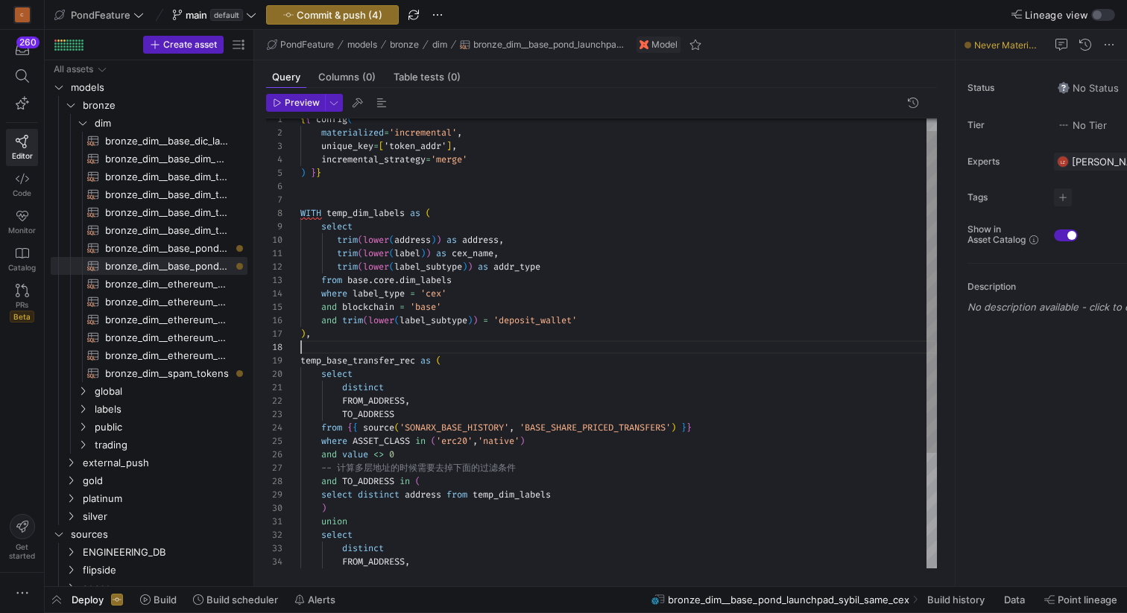
scroll to position [94, 0]
click at [330, 345] on div "{ { config ( materialized = 'incremental' , unique_key = [ 'token_addr' ] , inc…" at bounding box center [618, 415] width 636 height 629
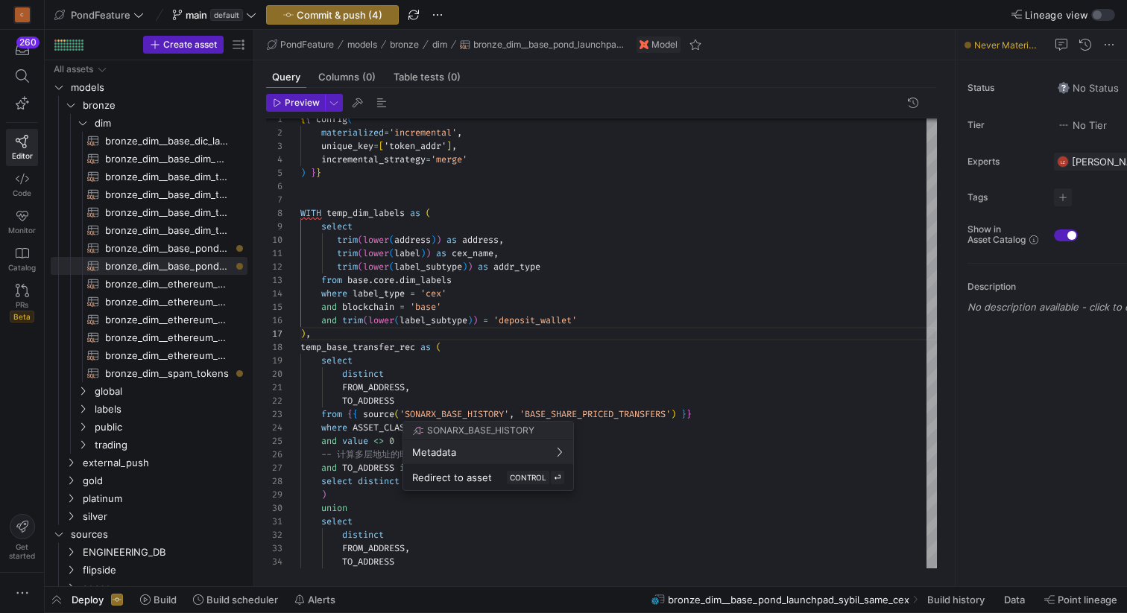
click at [502, 339] on div at bounding box center [563, 306] width 1127 height 613
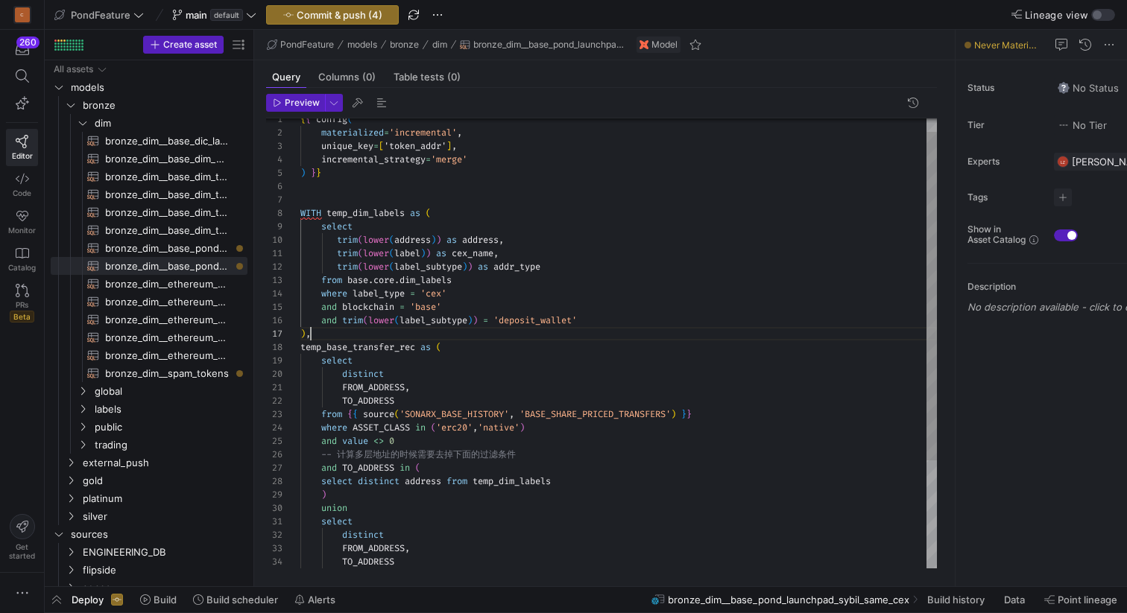
click at [469, 338] on div "{ { config ( materialized = 'incremental' , unique_key = [ 'token_addr' ] , inc…" at bounding box center [618, 409] width 636 height 616
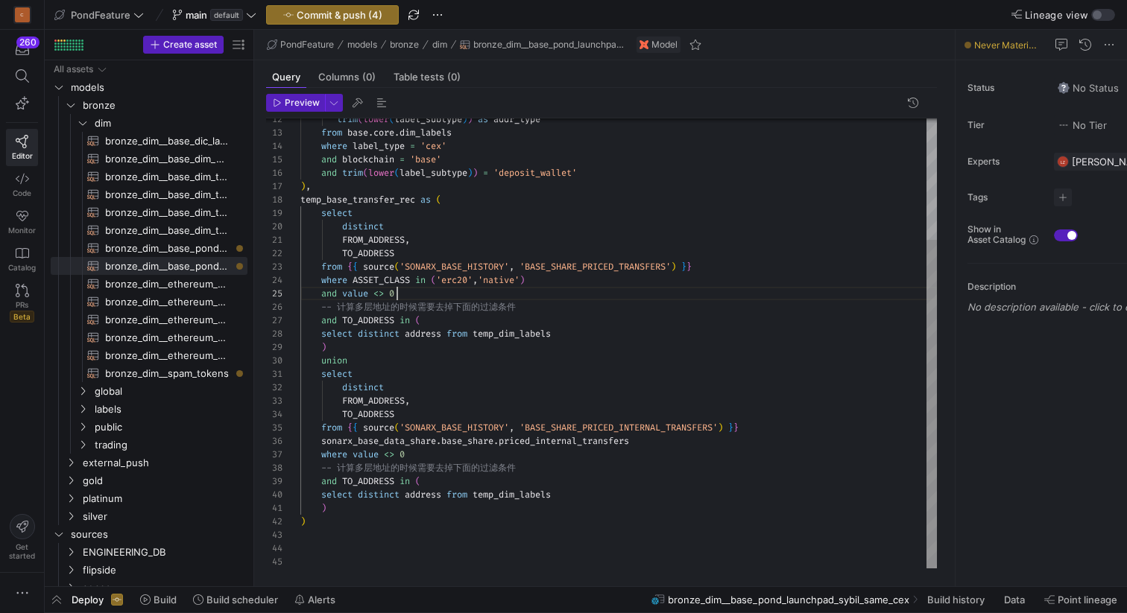
click at [456, 294] on div "select distinct FROM_ADDRESS , TO_ADDRESS from { { source ( 'SONARX_BASE_HISTOR…" at bounding box center [618, 261] width 636 height 616
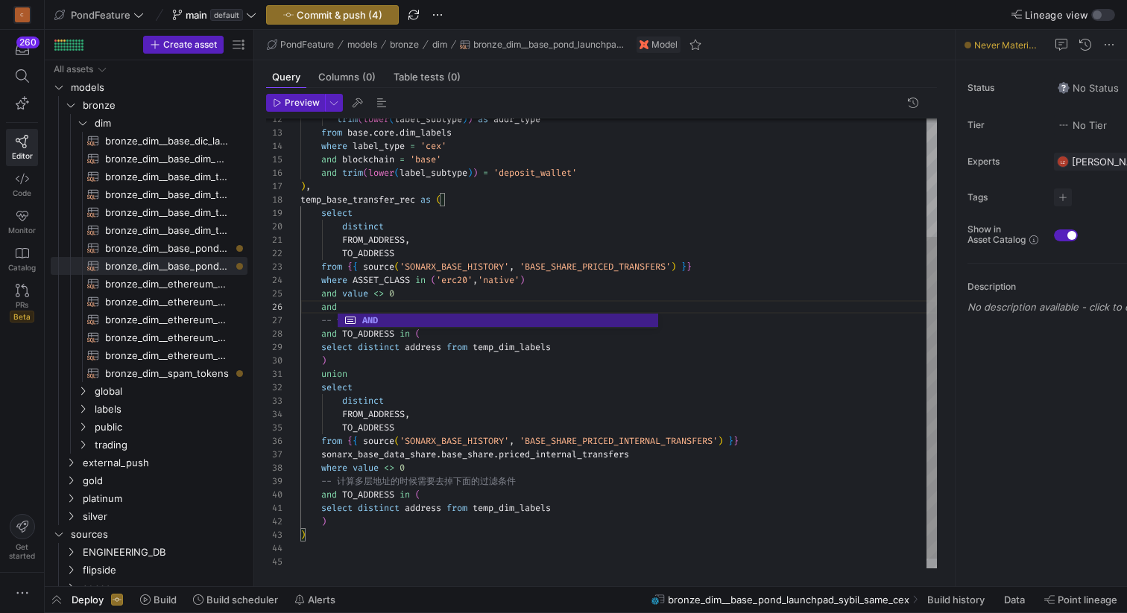
scroll to position [67, 43]
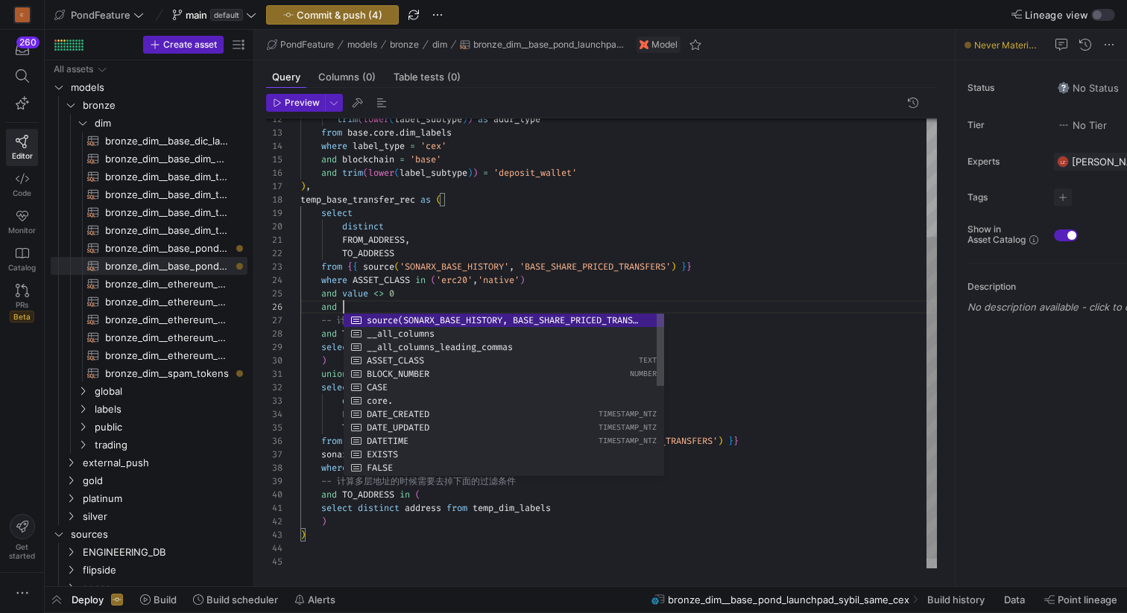
click at [519, 281] on div "select distinct FROM_ADDRESS , TO_ADDRESS from { { source ( 'SONARX_BASE_HISTOR…" at bounding box center [618, 267] width 636 height 629
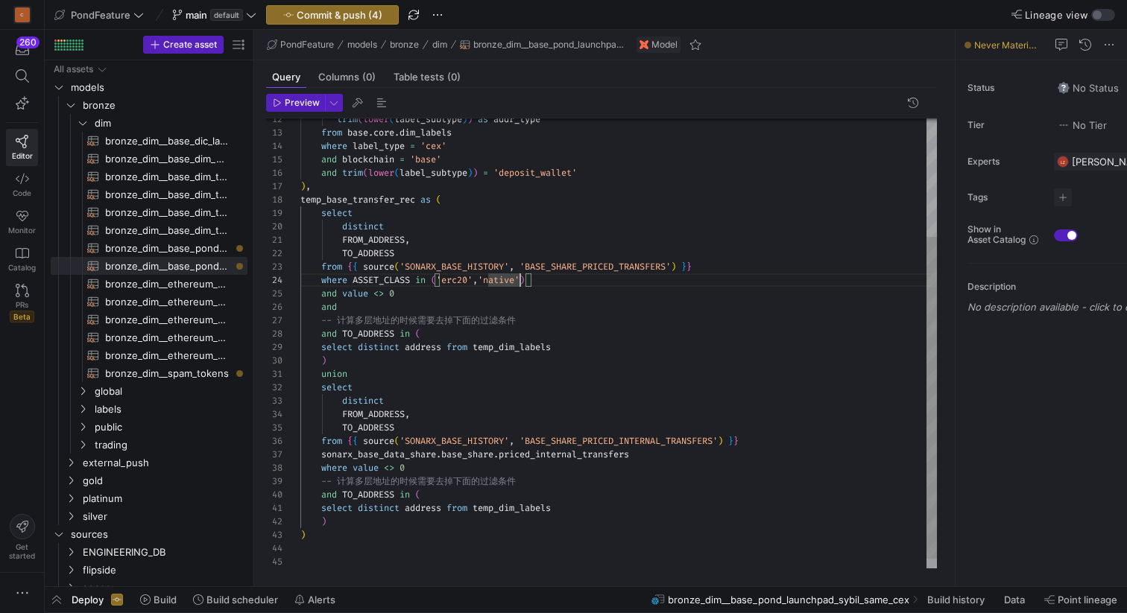
scroll to position [54, 97]
click at [472, 297] on div "select distinct FROM_ADDRESS , TO_ADDRESS from { { source ( 'SONARX_BASE_HISTOR…" at bounding box center [618, 267] width 636 height 629
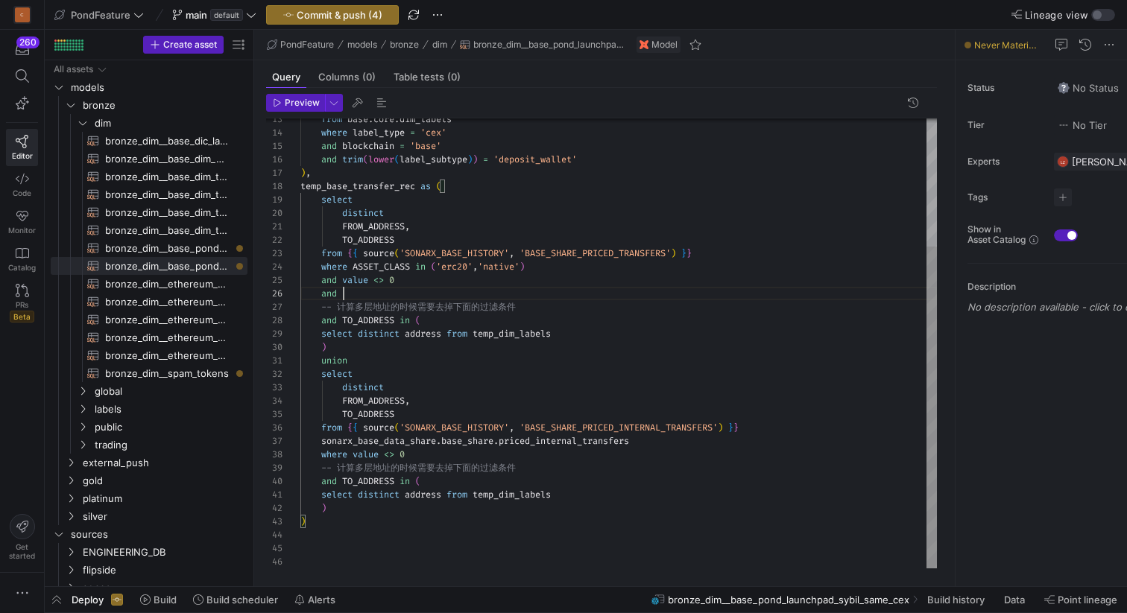
click at [421, 297] on div "select distinct FROM_ADDRESS , TO_ADDRESS from { { source ( 'SONARX_BASE_HISTOR…" at bounding box center [618, 254] width 636 height 629
click at [441, 303] on div "select distinct FROM_ADDRESS , TO_ADDRESS from { { source ( 'SONARX_BASE_HISTOR…" at bounding box center [618, 254] width 636 height 629
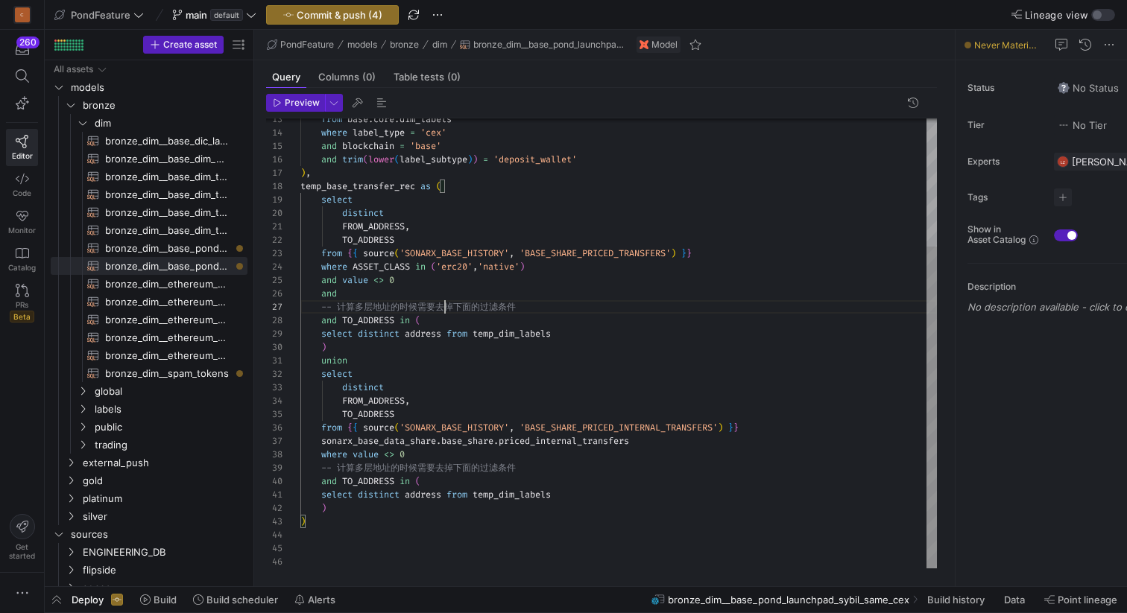
click at [441, 303] on div "select distinct FROM_ADDRESS , TO_ADDRESS from { { source ( 'SONARX_BASE_HISTOR…" at bounding box center [618, 254] width 636 height 629
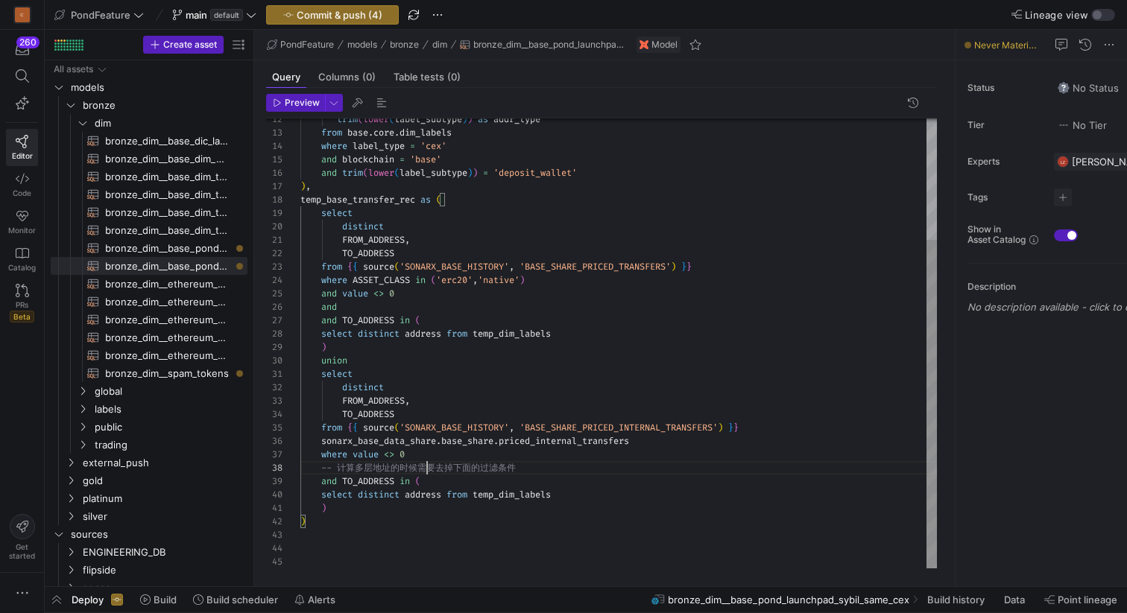
click at [423, 468] on div "select distinct FROM_ADDRESS , TO_ADDRESS from { { source ( 'SONARX_BASE_HISTOR…" at bounding box center [618, 261] width 636 height 616
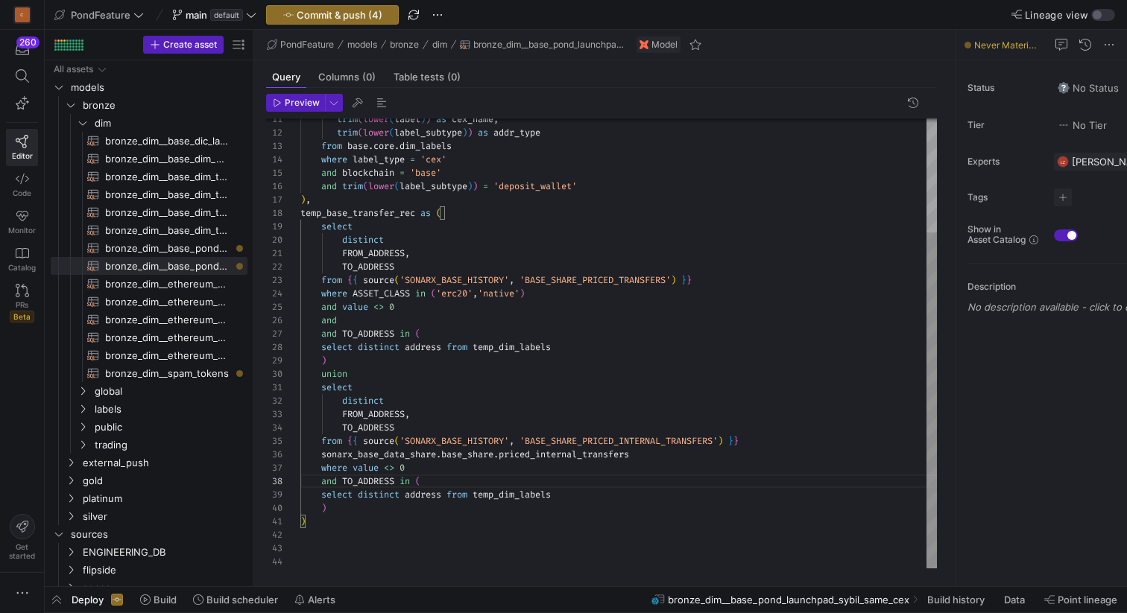
scroll to position [67, 43]
click at [385, 320] on div "select distinct FROM_ADDRESS , TO_ADDRESS from { { source ( 'SONARX_BASE_HISTOR…" at bounding box center [618, 267] width 636 height 602
click at [632, 322] on div "select distinct FROM_ADDRESS , TO_ADDRESS from { { source ( 'SONARX_BASE_HISTOR…" at bounding box center [618, 267] width 636 height 602
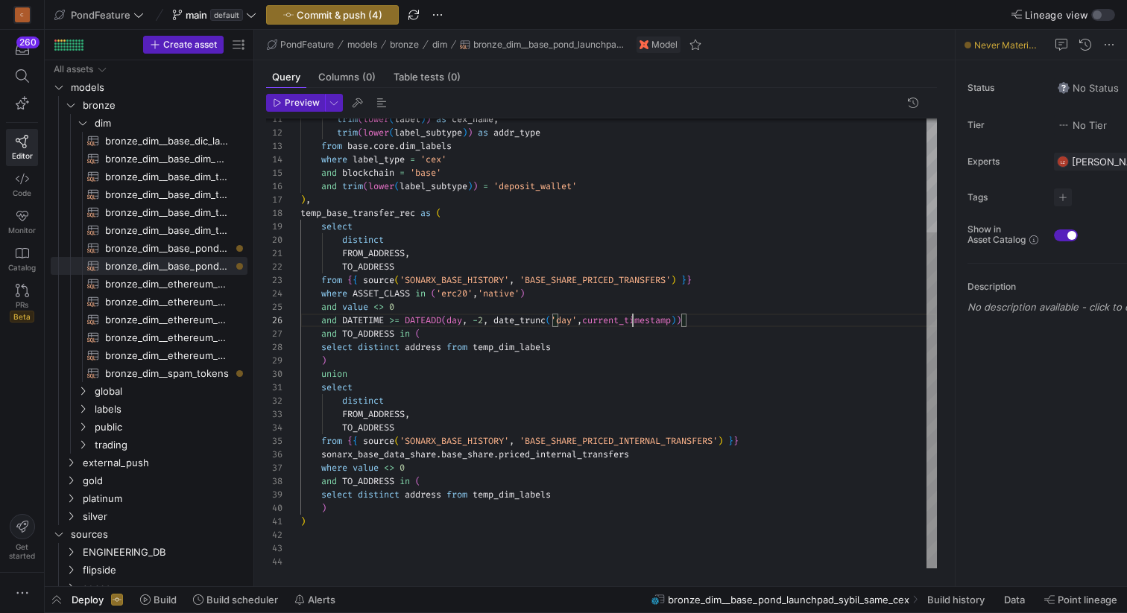
click at [632, 322] on div "select distinct FROM_ADDRESS , TO_ADDRESS from { { source ( 'SONARX_BASE_HISTOR…" at bounding box center [618, 267] width 636 height 602
click at [490, 319] on div "select distinct FROM_ADDRESS , TO_ADDRESS from { { source ( 'SONARX_BASE_HISTOR…" at bounding box center [618, 267] width 636 height 602
click at [718, 322] on div "select distinct FROM_ADDRESS , TO_ADDRESS from { { source ( 'SONARX_BASE_HISTOR…" at bounding box center [618, 267] width 636 height 602
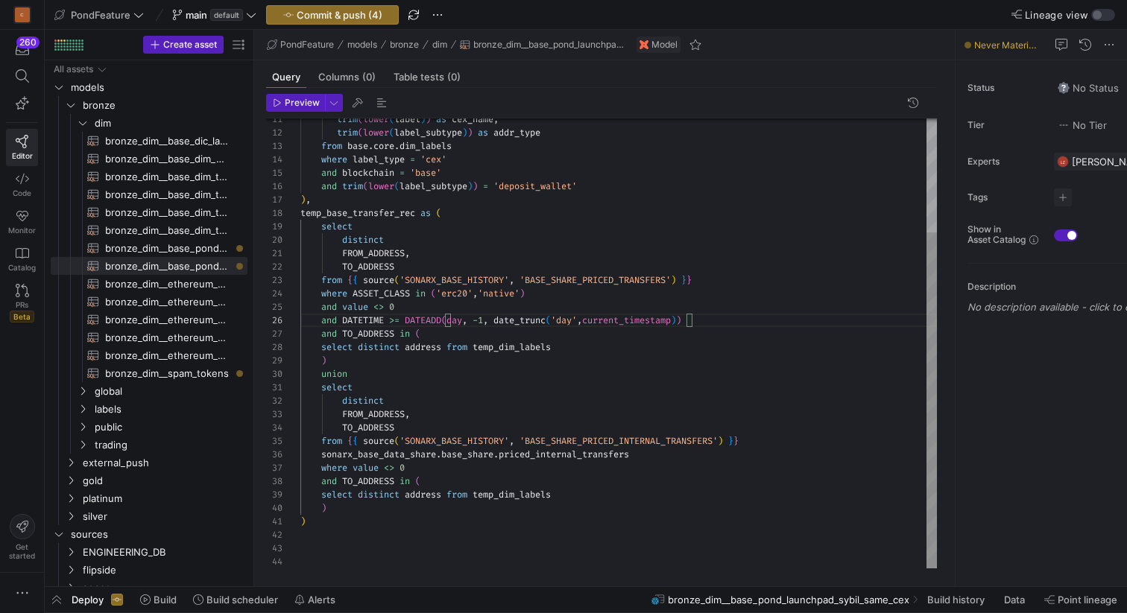
click at [572, 319] on div "select distinct FROM_ADDRESS , TO_ADDRESS from { { source ( 'SONARX_BASE_HISTOR…" at bounding box center [618, 267] width 636 height 602
click at [458, 317] on div "select distinct FROM_ADDRESS , TO_ADDRESS from { { source ( 'SONARX_BASE_HISTOR…" at bounding box center [618, 267] width 636 height 602
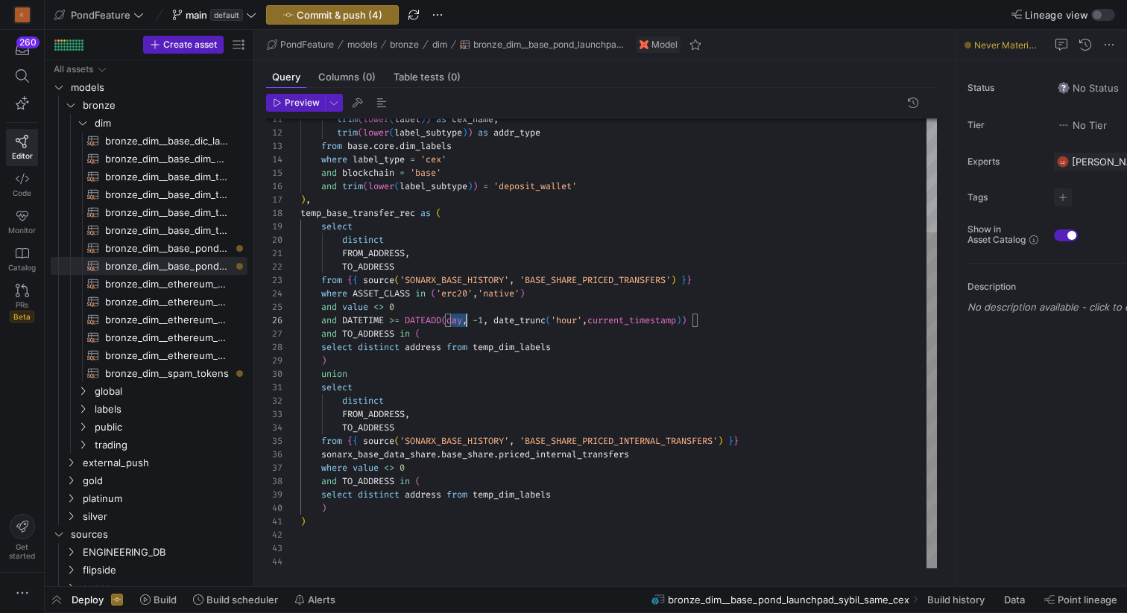
click at [458, 317] on div "select distinct FROM_ADDRESS , TO_ADDRESS from { { source ( 'SONARX_BASE_HISTOR…" at bounding box center [618, 267] width 636 height 602
click at [493, 318] on div "select distinct FROM_ADDRESS , TO_ADDRESS from { { source ( 'SONARX_BASE_HISTOR…" at bounding box center [618, 267] width 636 height 602
click at [732, 323] on div "select distinct FROM_ADDRESS , TO_ADDRESS from { { source ( 'SONARX_BASE_HISTOR…" at bounding box center [618, 267] width 636 height 602
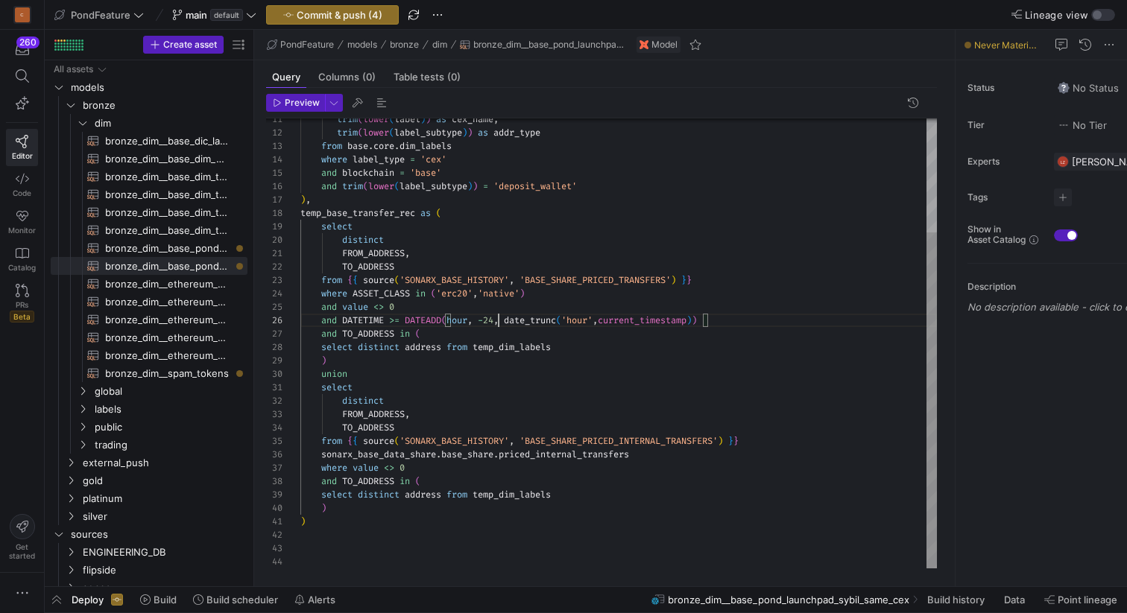
scroll to position [67, 407]
click at [642, 317] on div "select distinct FROM_ADDRESS , TO_ADDRESS from { { source ( 'SONARX_BASE_HISTOR…" at bounding box center [618, 267] width 636 height 602
click at [726, 320] on div "select distinct FROM_ADDRESS , TO_ADDRESS from { { source ( 'SONARX_BASE_HISTOR…" at bounding box center [618, 267] width 636 height 602
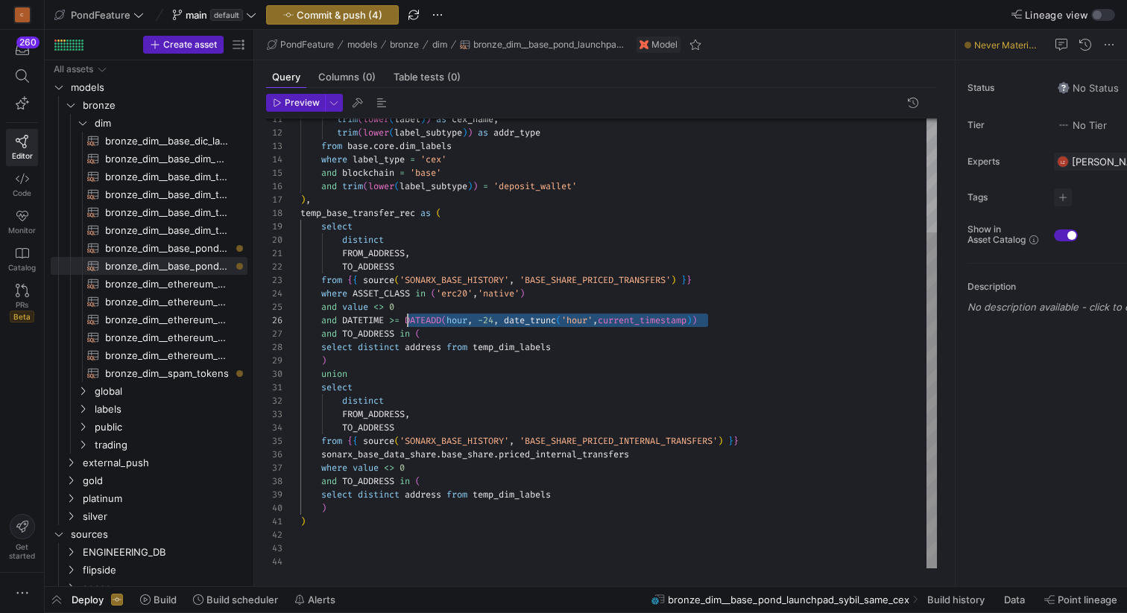
scroll to position [67, 107]
drag, startPoint x: 738, startPoint y: 320, endPoint x: 407, endPoint y: 319, distance: 330.9
click at [407, 319] on div "select distinct FROM_ADDRESS , TO_ADDRESS from { { source ( 'SONARX_BASE_HISTOR…" at bounding box center [618, 267] width 636 height 602
click at [698, 352] on div "select distinct FROM_ADDRESS , TO_ADDRESS from { { source ( 'SONARX_BASE_HISTOR…" at bounding box center [618, 267] width 636 height 602
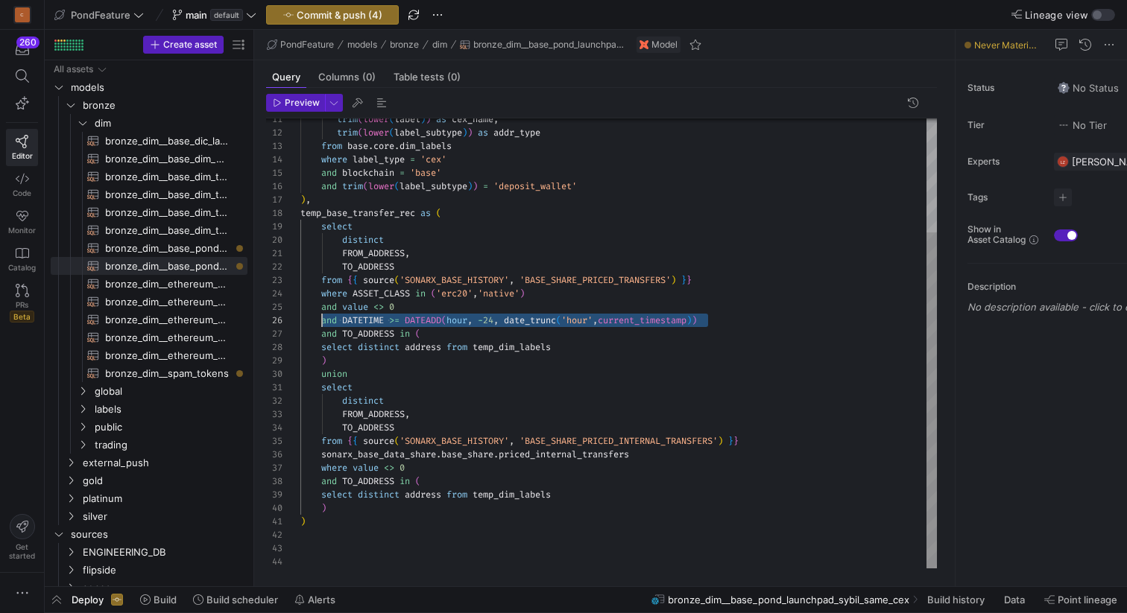
drag, startPoint x: 726, startPoint y: 321, endPoint x: 323, endPoint y: 323, distance: 403.2
click at [323, 323] on div "select distinct FROM_ADDRESS , TO_ADDRESS from { { source ( 'SONARX_BASE_HISTOR…" at bounding box center [618, 267] width 636 height 602
click at [435, 471] on div "select distinct FROM_ADDRESS , TO_ADDRESS from { { source ( 'SONARX_BASE_HISTOR…" at bounding box center [618, 267] width 636 height 602
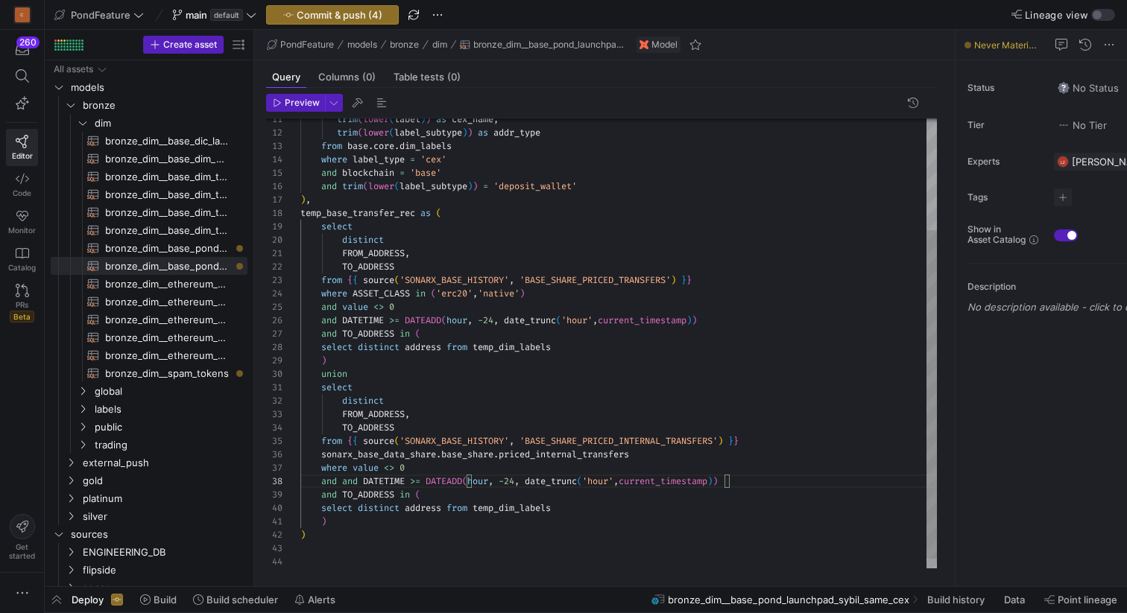
click at [350, 480] on div "select distinct FROM_ADDRESS , TO_ADDRESS from { { source ( 'SONARX_BASE_HISTOR…" at bounding box center [618, 274] width 636 height 616
click at [483, 467] on div "select distinct FROM_ADDRESS , TO_ADDRESS from { { source ( 'SONARX_BASE_HISTOR…" at bounding box center [618, 274] width 636 height 616
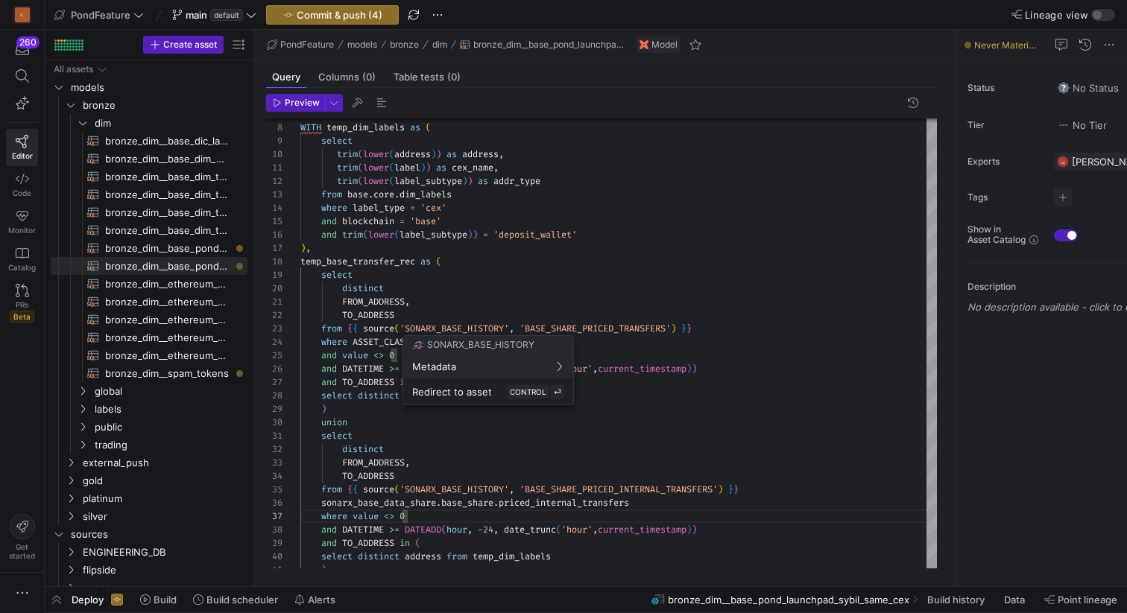
click at [519, 246] on div at bounding box center [563, 306] width 1127 height 613
click at [485, 246] on div "select distinct FROM_ADDRESS , TO_ADDRESS from { { source ( 'SONARX_BASE_HISTOR…" at bounding box center [618, 323] width 636 height 616
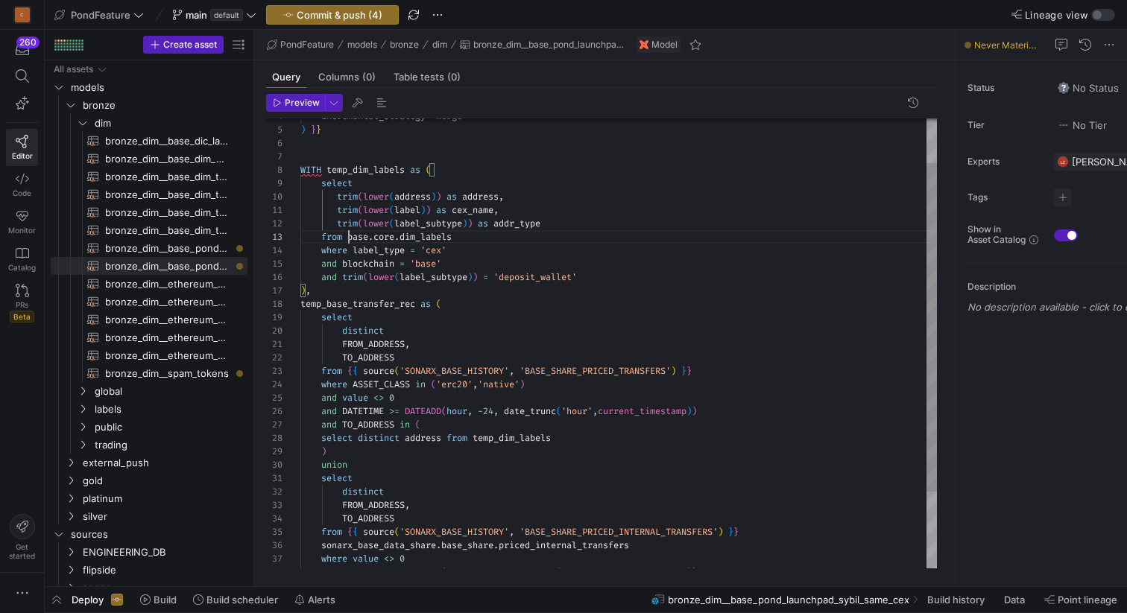
click at [347, 235] on div "select distinct FROM_ADDRESS , TO_ADDRESS from { { source ( 'SONARX_BASE_HISTOR…" at bounding box center [618, 365] width 636 height 616
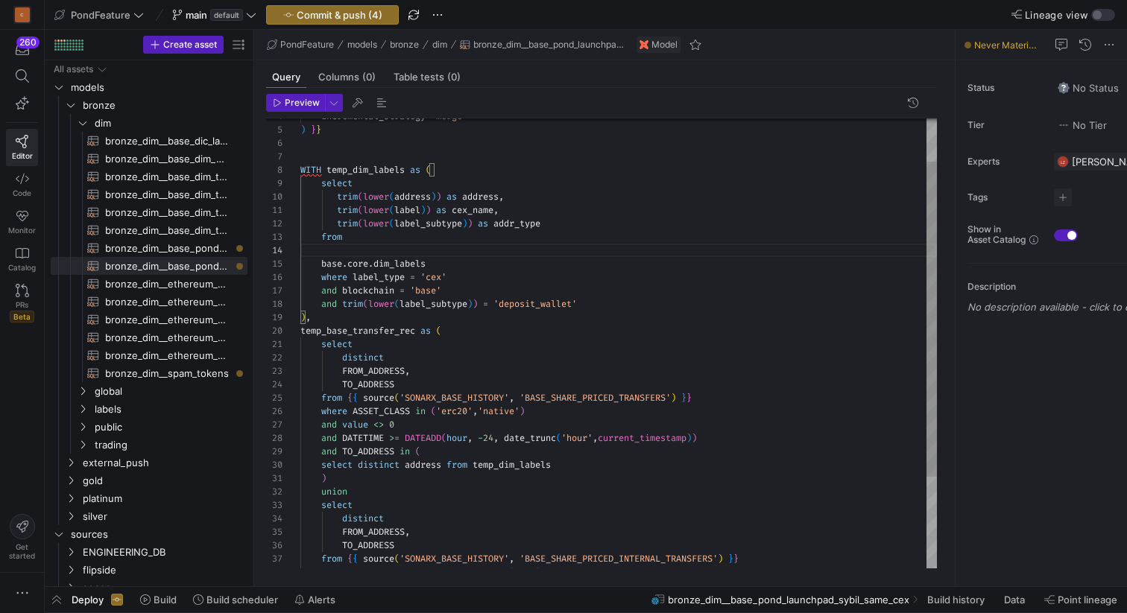
click at [376, 243] on div "select distinct FROM_ADDRESS , TO_ADDRESS from { { source ( 'SONARX_BASE_HISTOR…" at bounding box center [618, 378] width 636 height 642
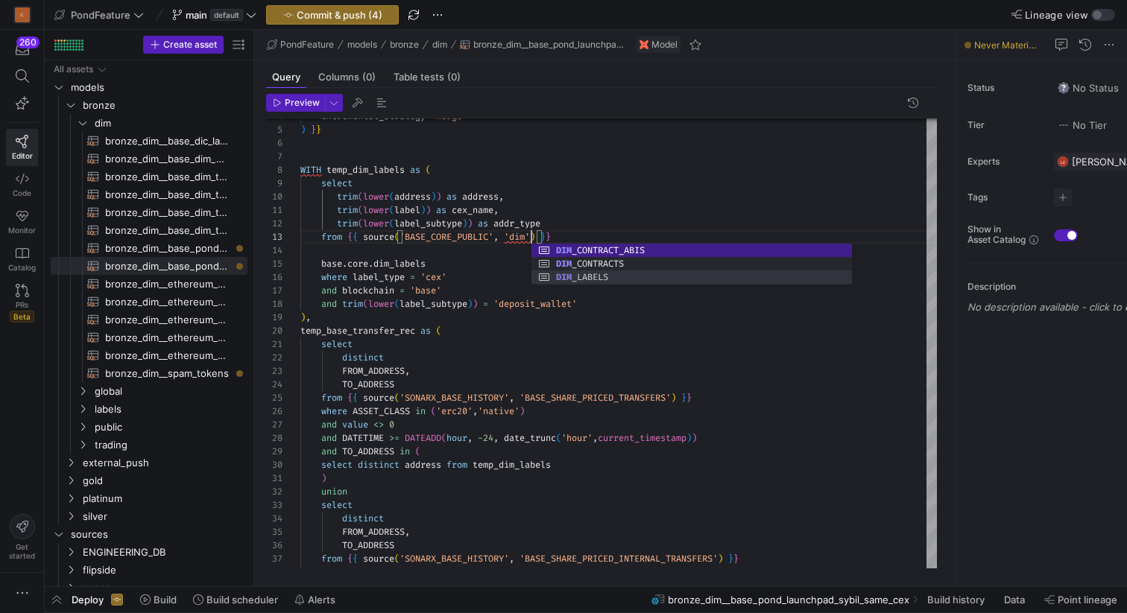
scroll to position [27, 268]
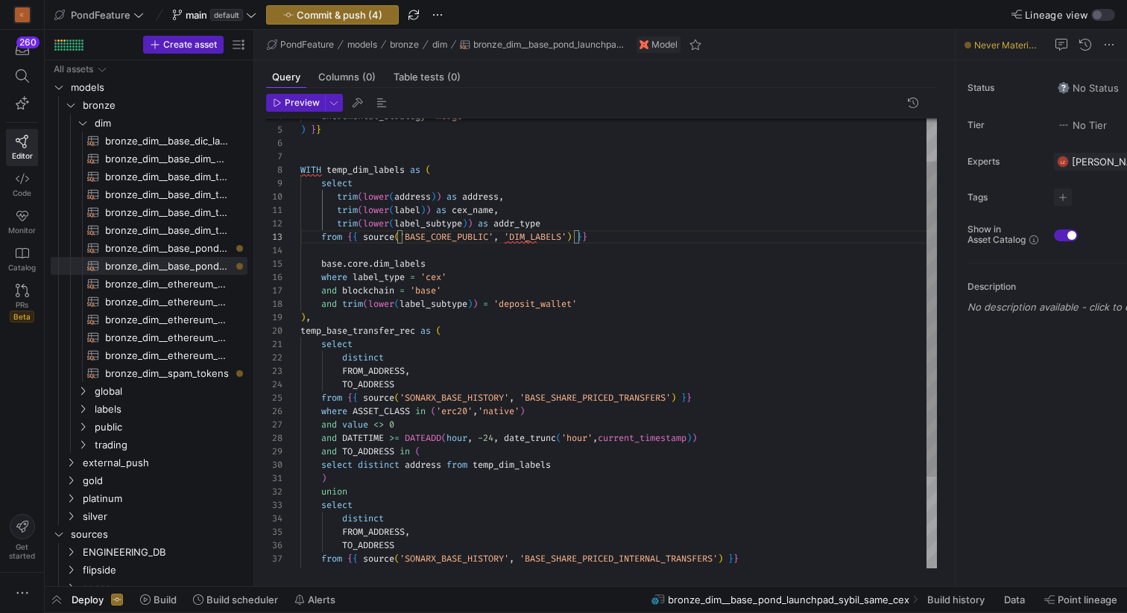
click at [531, 250] on div "select distinct FROM_ADDRESS , TO_ADDRESS from { { source ( 'SONARX_BASE_HISTOR…" at bounding box center [618, 378] width 636 height 642
drag, startPoint x: 444, startPoint y: 261, endPoint x: 300, endPoint y: 247, distance: 145.3
click at [300, 247] on div "select distinct FROM_ADDRESS , TO_ADDRESS from { { source ( 'SONARX_BASE_HISTOR…" at bounding box center [618, 378] width 636 height 642
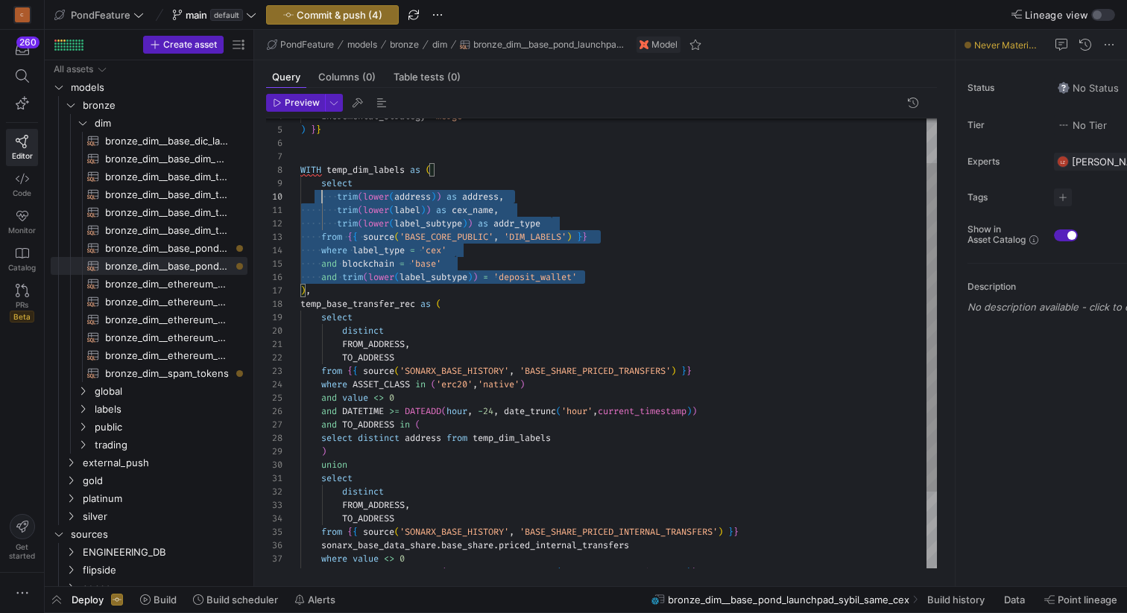
scroll to position [107, 0]
drag, startPoint x: 607, startPoint y: 277, endPoint x: 288, endPoint y: 186, distance: 331.2
click at [300, 186] on div "select distinct FROM_ADDRESS , TO_ADDRESS from { { source ( 'SONARX_BASE_HISTOR…" at bounding box center [618, 365] width 636 height 616
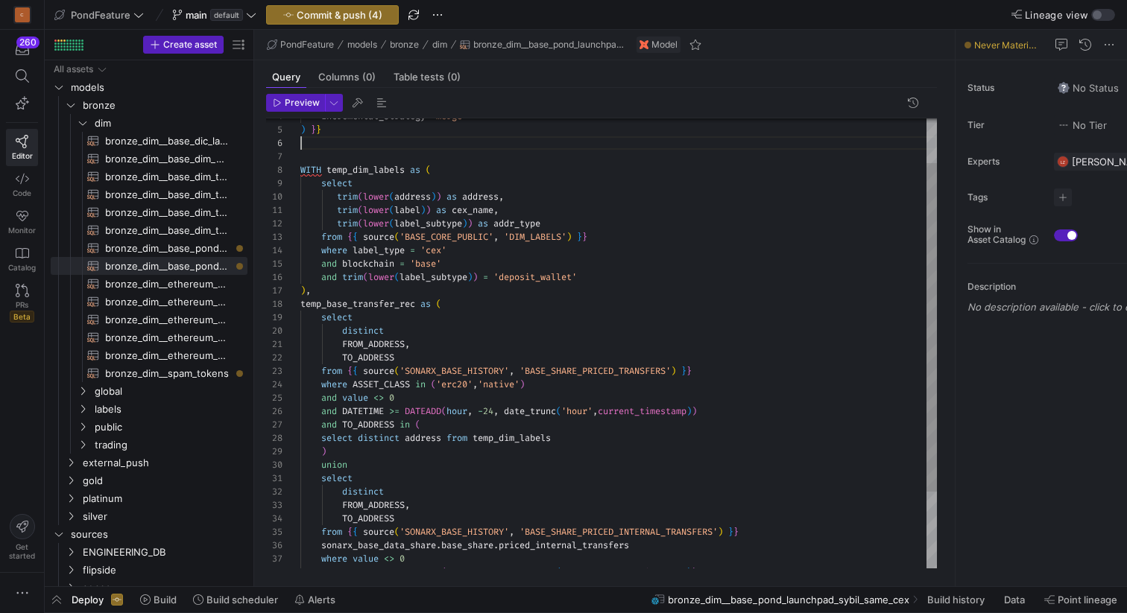
click at [394, 142] on div "select distinct FROM_ADDRESS , TO_ADDRESS from { { source ( 'SONARX_BASE_HISTOR…" at bounding box center [618, 365] width 636 height 616
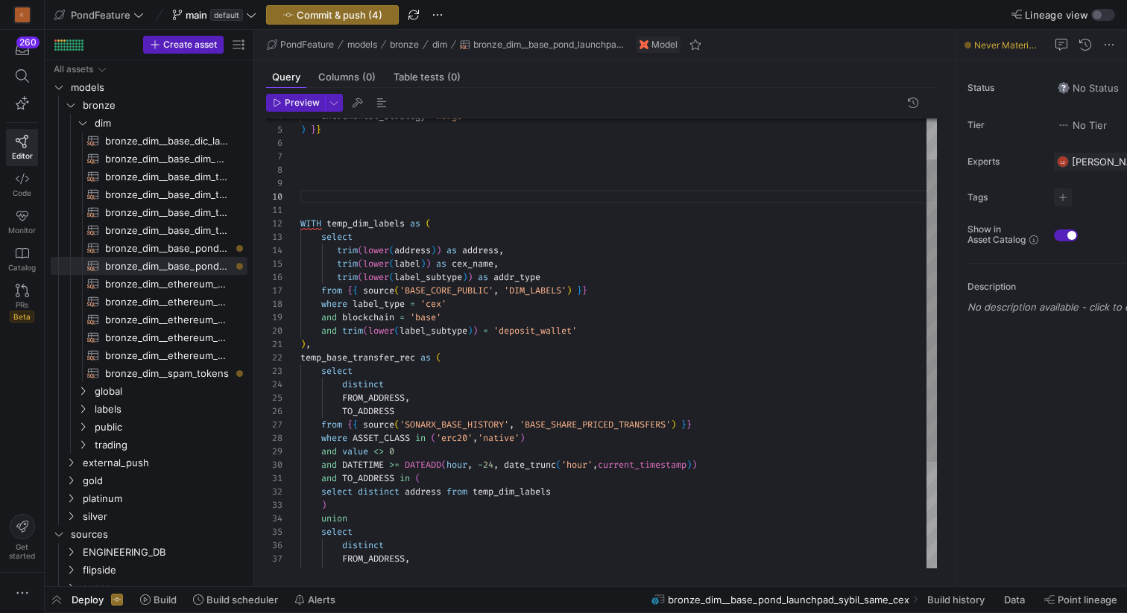
scroll to position [94, 0]
click at [353, 173] on div "select distinct FROM_ADDRESS , TO_ADDRESS from { { source ( 'SONARX_BASE_HISTOR…" at bounding box center [618, 391] width 636 height 669
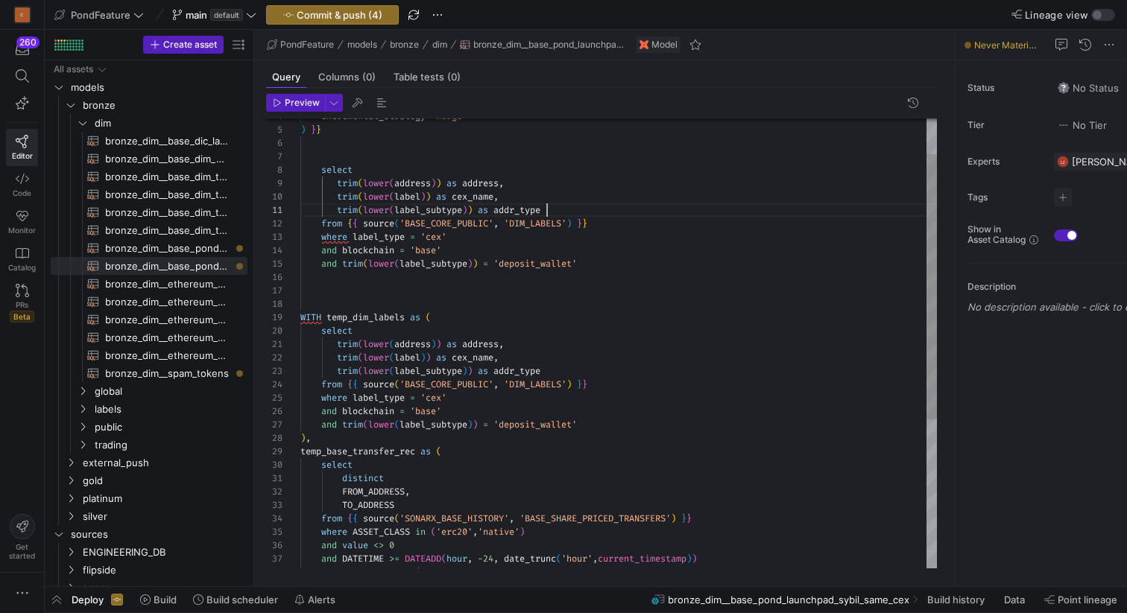
scroll to position [0, 247]
click at [555, 208] on div "select distinct FROM_ADDRESS , TO_ADDRESS from { { source ( 'SONARX_BASE_HISTOR…" at bounding box center [618, 438] width 636 height 763
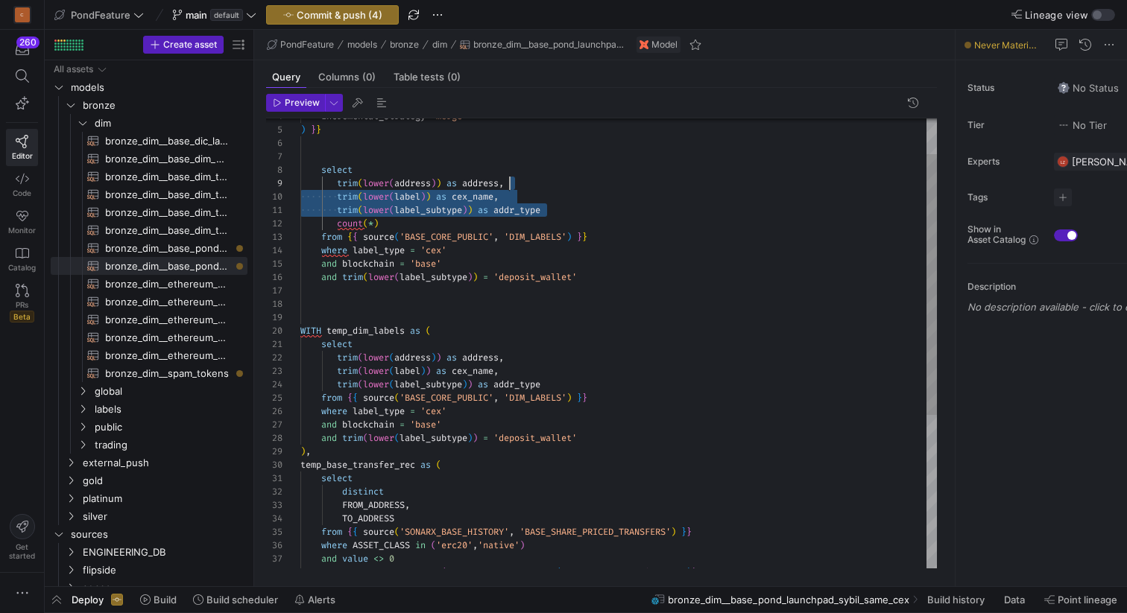
drag, startPoint x: 573, startPoint y: 209, endPoint x: 508, endPoint y: 186, distance: 69.8
click at [508, 186] on div "select distinct FROM_ADDRESS , TO_ADDRESS from { { source ( 'SONARX_BASE_HISTOR…" at bounding box center [618, 445] width 636 height 777
click at [604, 256] on div "select distinct FROM_ADDRESS , TO_ADDRESS from { { source ( 'SONARX_BASE_HISTOR…" at bounding box center [618, 445] width 636 height 777
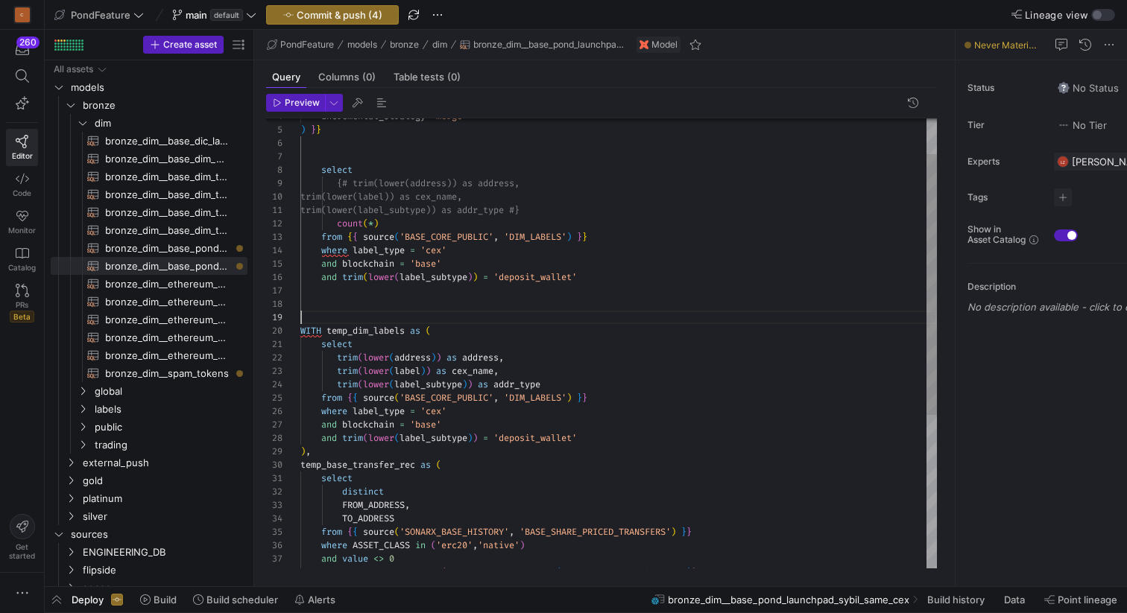
scroll to position [107, 0]
click at [396, 314] on div "select distinct FROM_ADDRESS , TO_ADDRESS from { { source ( 'SONARX_BASE_HISTOR…" at bounding box center [618, 445] width 636 height 777
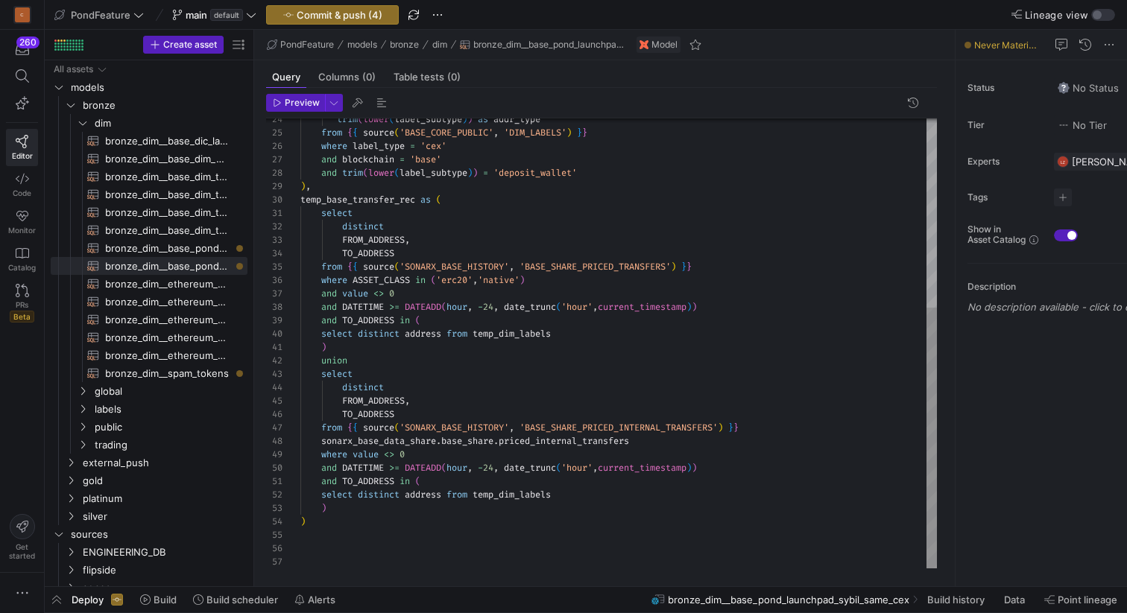
click at [339, 531] on div "select distinct FROM_ADDRESS , TO_ADDRESS from { { source ( 'SONARX_BASE_HISTOR…" at bounding box center [618, 180] width 636 height 777
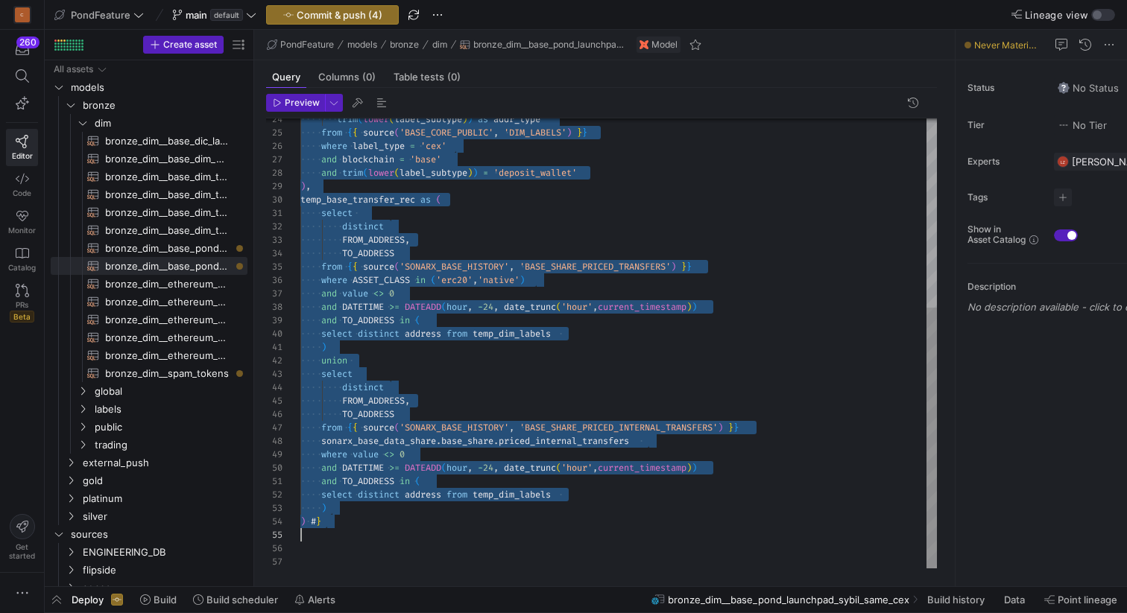
scroll to position [40, 22]
click at [432, 522] on div "select distinct FROM_ADDRESS , TO_ADDRESS from { { source ( 'SONARX_BASE_HISTOR…" at bounding box center [618, 180] width 636 height 777
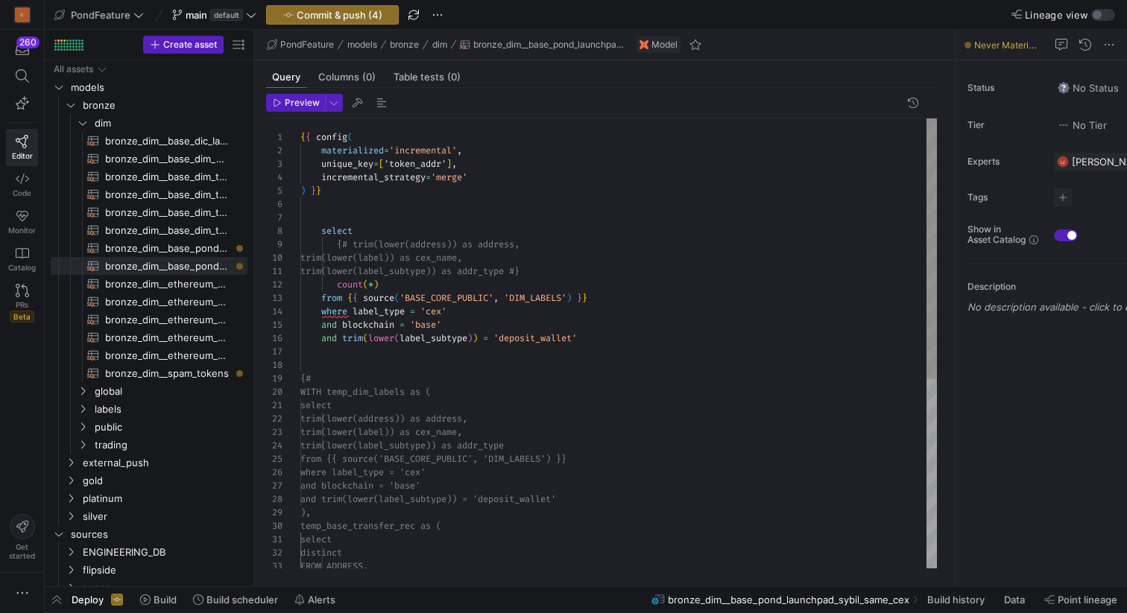
click at [364, 210] on div "select distinct FROM_ADDRESS, temp_base_transfer_rec as ( from {{ source('BASE_…" at bounding box center [618, 506] width 636 height 777
click at [349, 364] on div "select distinct FROM_ADDRESS, temp_base_transfer_rec as ( from {{ source('BASE_…" at bounding box center [618, 506] width 636 height 777
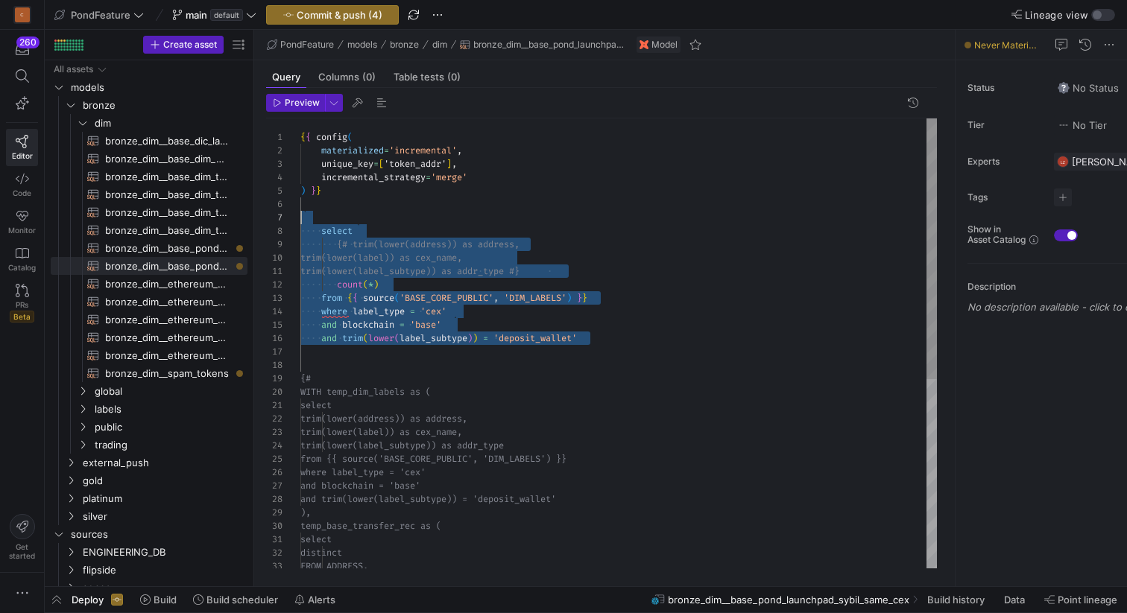
scroll to position [80, 0]
drag, startPoint x: 329, startPoint y: 355, endPoint x: 283, endPoint y: 222, distance: 140.9
click at [300, 222] on div "select distinct FROM_ADDRESS, temp_base_transfer_rec as ( from {{ source('BASE_…" at bounding box center [618, 506] width 636 height 777
click at [344, 195] on div "select distinct FROM_ADDRESS, temp_base_transfer_rec as ( from {{ source('BASE_…" at bounding box center [618, 506] width 636 height 777
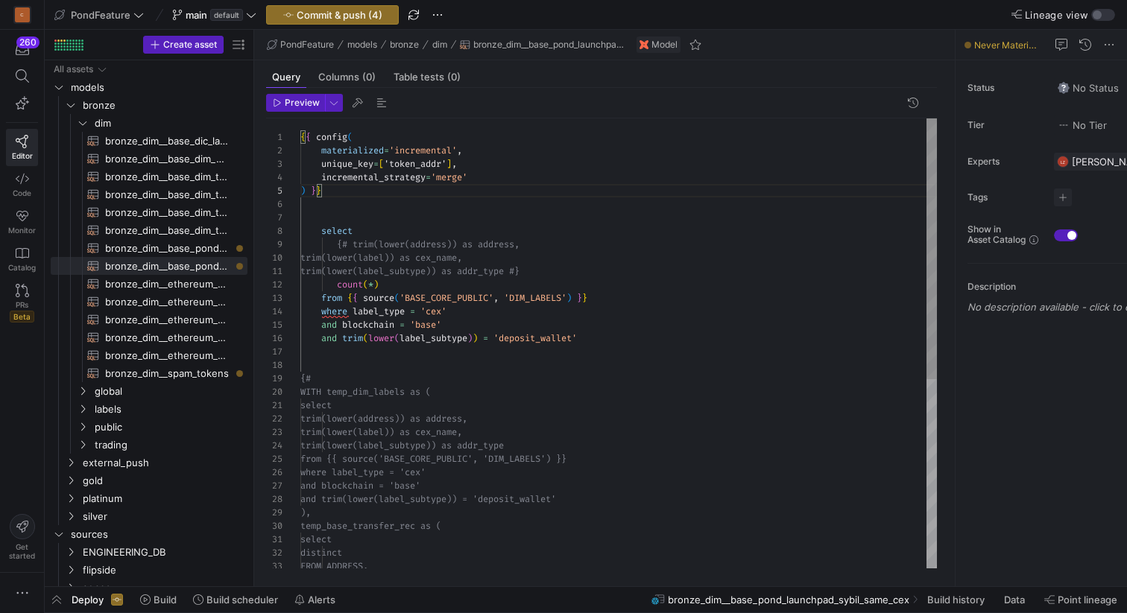
click at [341, 221] on div "select distinct FROM_ADDRESS, temp_base_transfer_rec as ( from {{ source('BASE_…" at bounding box center [618, 506] width 636 height 777
click at [291, 107] on span "Preview" at bounding box center [302, 103] width 35 height 10
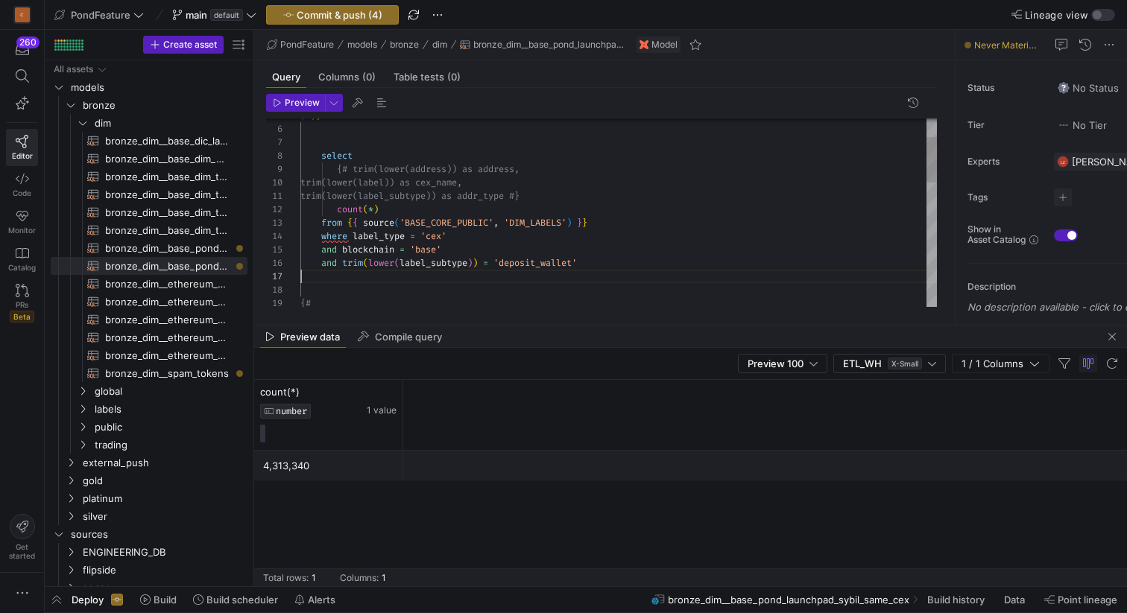
click at [357, 282] on div "where label_type = 'cex' and blockchain = 'base' and trim ( lower ( label_subty…" at bounding box center [618, 431] width 636 height 777
click at [346, 304] on div "where label_type = 'cex' and blockchain = 'base' and trim ( lower ( label_subty…" at bounding box center [618, 428] width 636 height 777
click at [407, 209] on div "where label_type = 'cex' and blockchain = 'base' and trim ( lower ( label_subty…" at bounding box center [618, 428] width 636 height 777
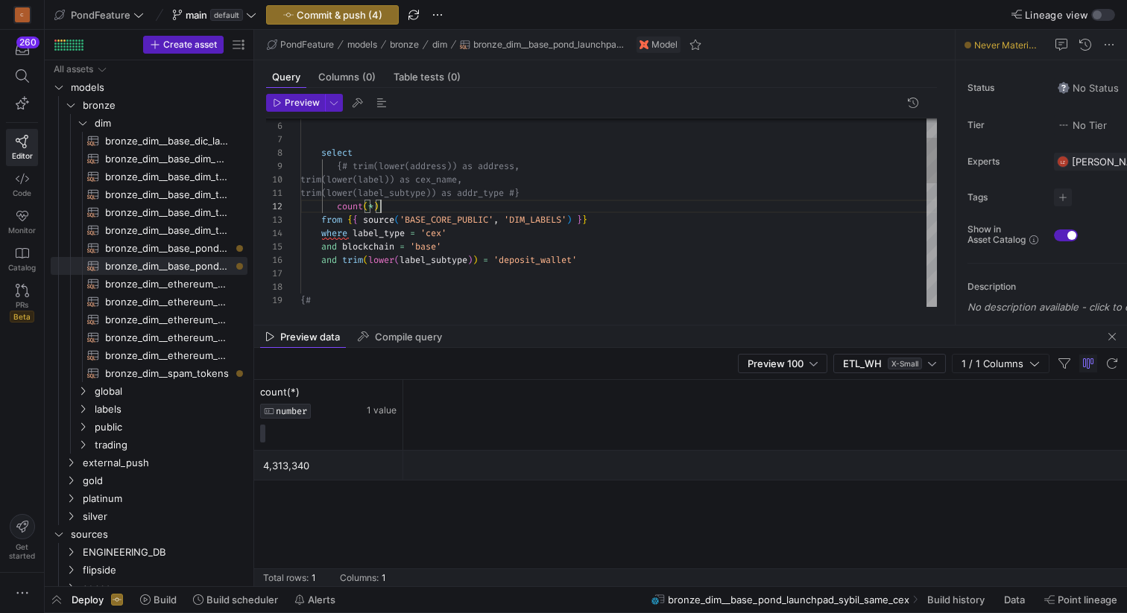
click at [407, 209] on div "where label_type = 'cex' and blockchain = 'base' and trim ( lower ( label_subty…" at bounding box center [618, 428] width 636 height 777
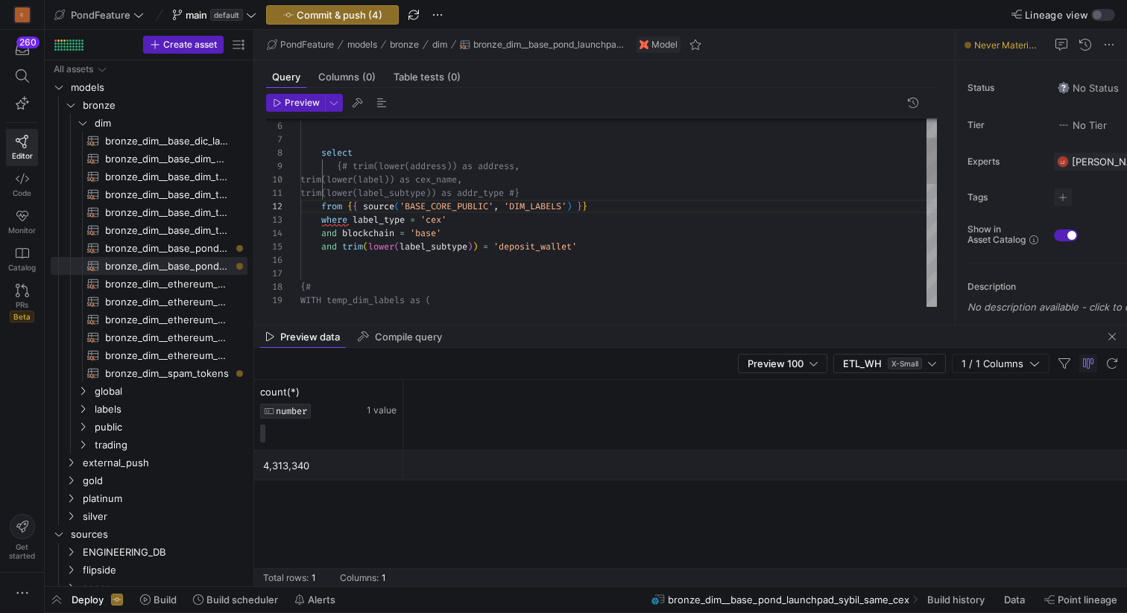
scroll to position [0, 263]
drag, startPoint x: 578, startPoint y: 190, endPoint x: 475, endPoint y: 165, distance: 105.0
click at [475, 165] on div "where label_type = 'cex' and blockchain = 'base' and trim ( lower ( label_subty…" at bounding box center [618, 421] width 636 height 763
click at [475, 166] on div "where label_type = 'cex' and blockchain = 'base' and trim ( lower ( label_subty…" at bounding box center [618, 421] width 636 height 763
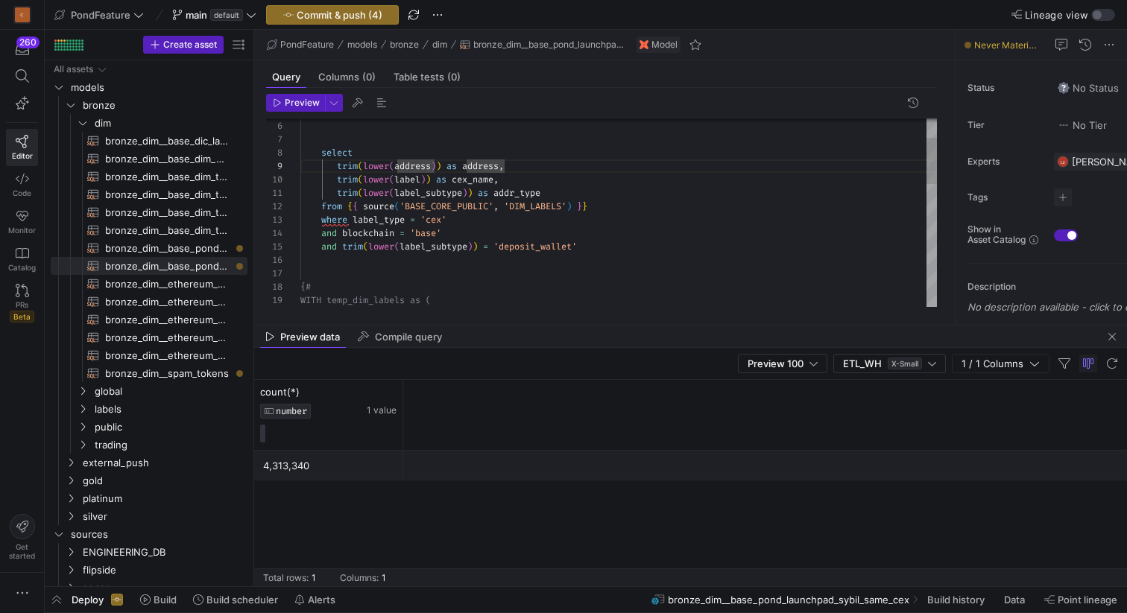
click at [358, 291] on div "where label_type = 'cex' and blockchain = 'base' and trim ( lower ( label_subty…" at bounding box center [618, 421] width 636 height 763
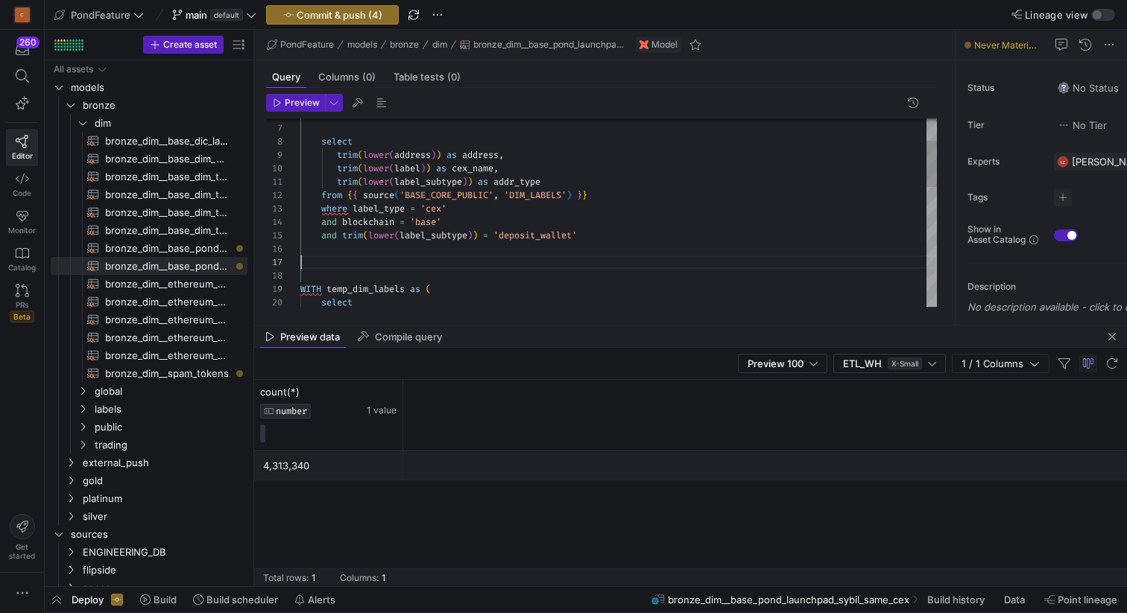
click at [353, 256] on div "select WITH temp_dim_labels as ( and trim ( lower ( label_subtype ) ) = 'deposi…" at bounding box center [618, 410] width 636 height 763
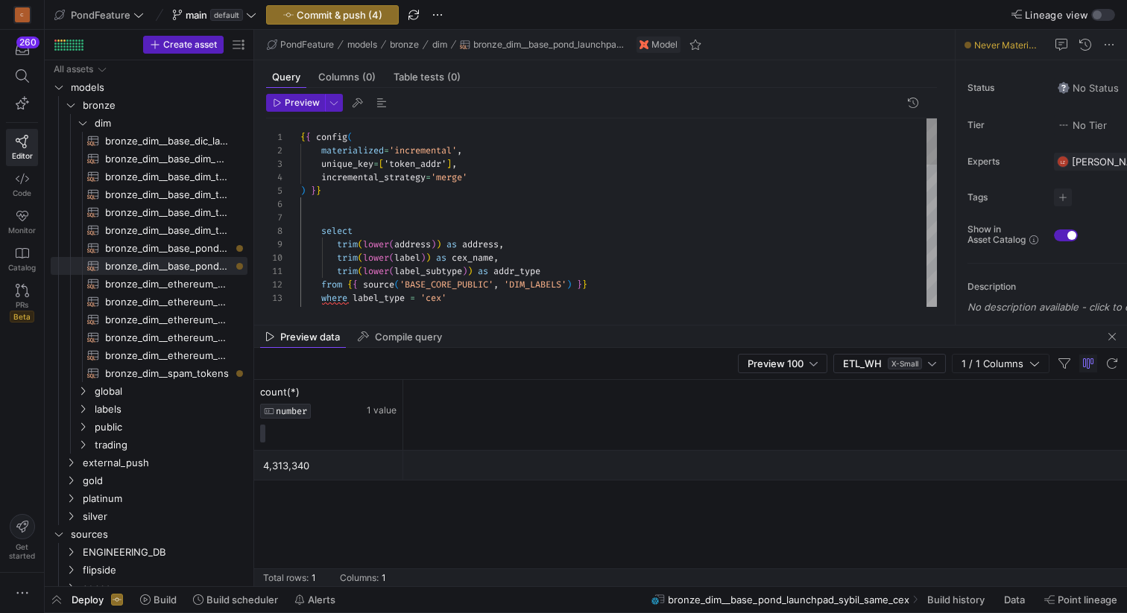
click at [334, 208] on div "and blockchain = 'base' where label_type = 'cex' from { { source ( 'BASE_CORE_P…" at bounding box center [618, 499] width 636 height 763
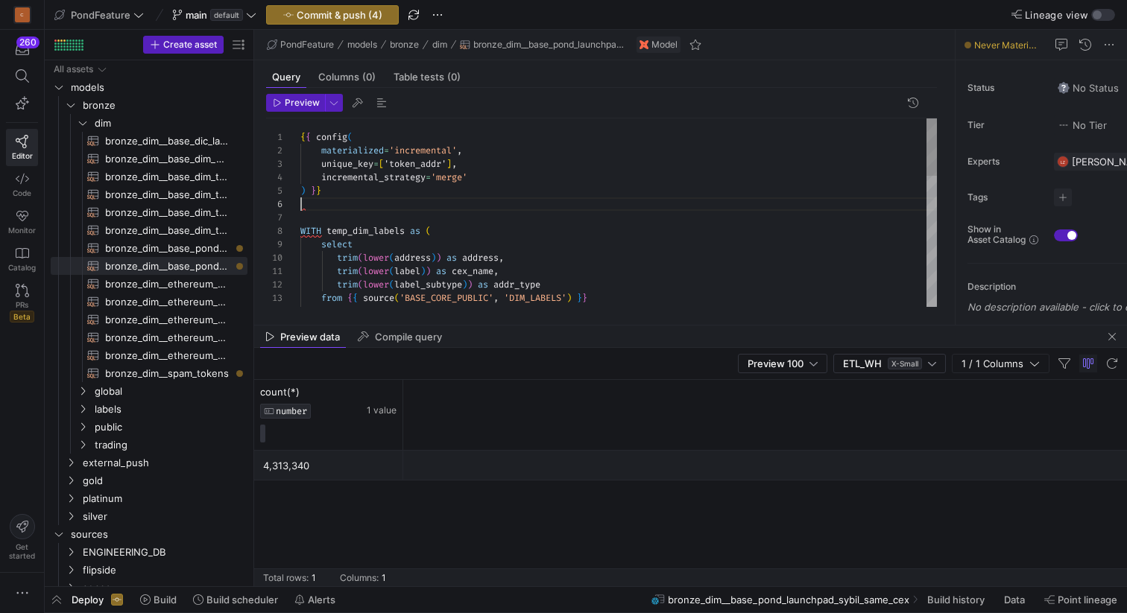
scroll to position [54, 22]
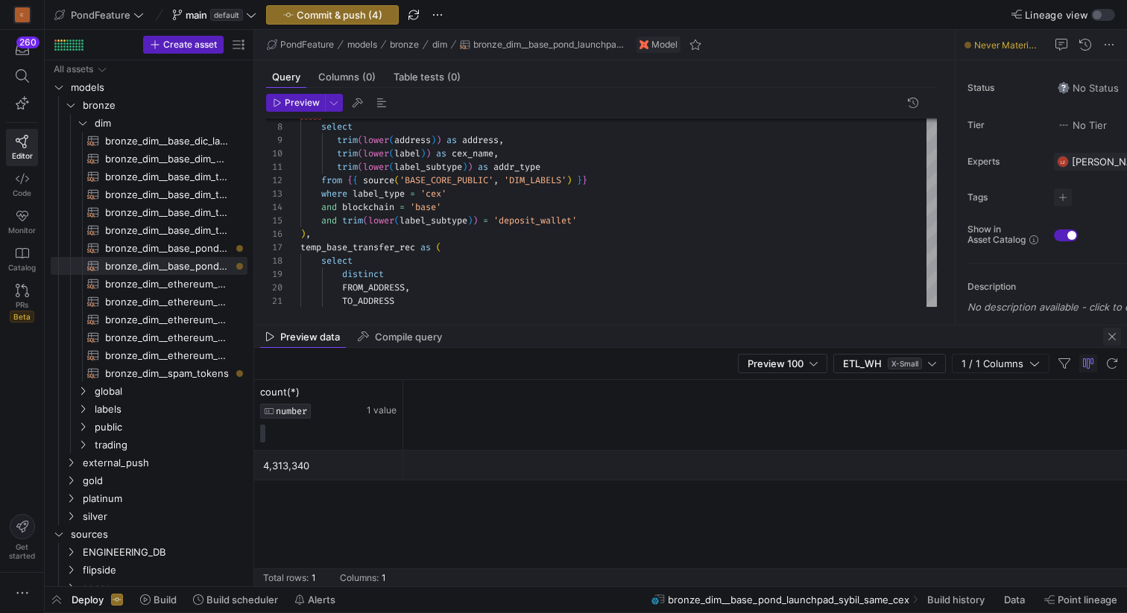
click at [1116, 334] on span "button" at bounding box center [1112, 337] width 18 height 18
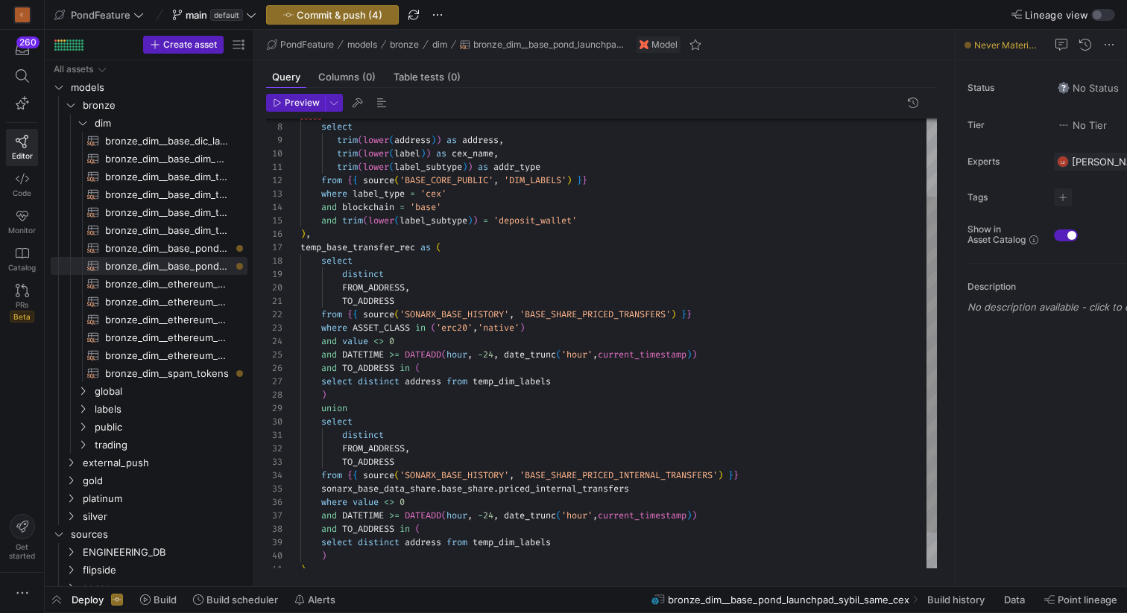
click at [416, 329] on div "WITH temp_dim_labels as ( select trim ( lower ( address ) ) as address , trim (…" at bounding box center [618, 315] width 636 height 602
click at [452, 283] on div "WITH temp_dim_labels as ( select trim ( lower ( address ) ) as address , trim (…" at bounding box center [618, 315] width 636 height 602
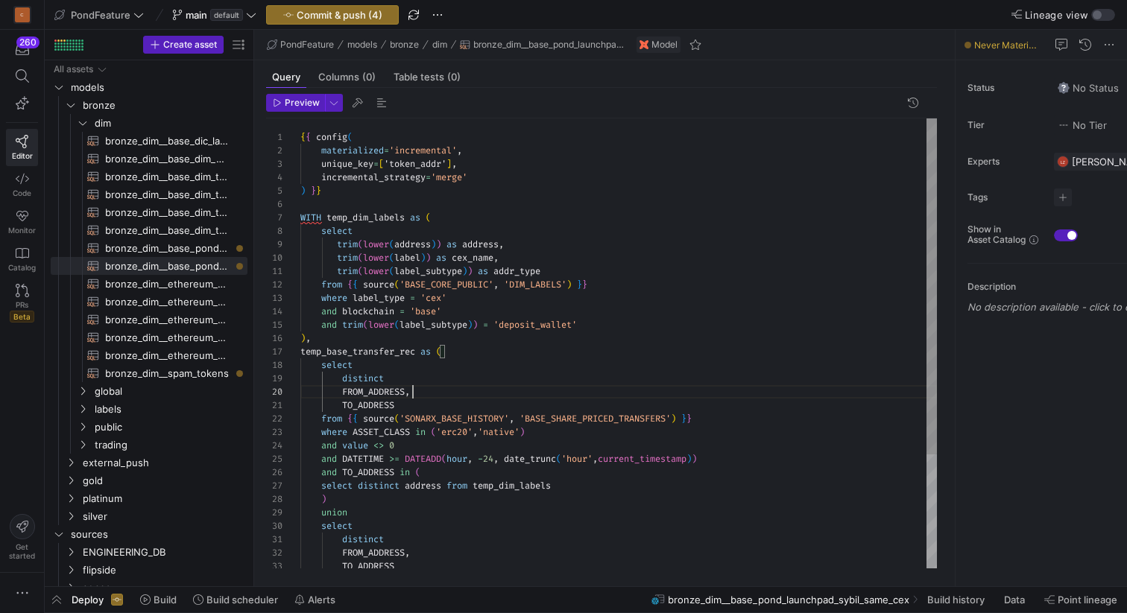
click at [382, 206] on div "WITH temp_dim_labels as ( select trim ( lower ( address ) ) as address , trim (…" at bounding box center [618, 419] width 636 height 602
click at [382, 106] on span "button" at bounding box center [382, 103] width 18 height 18
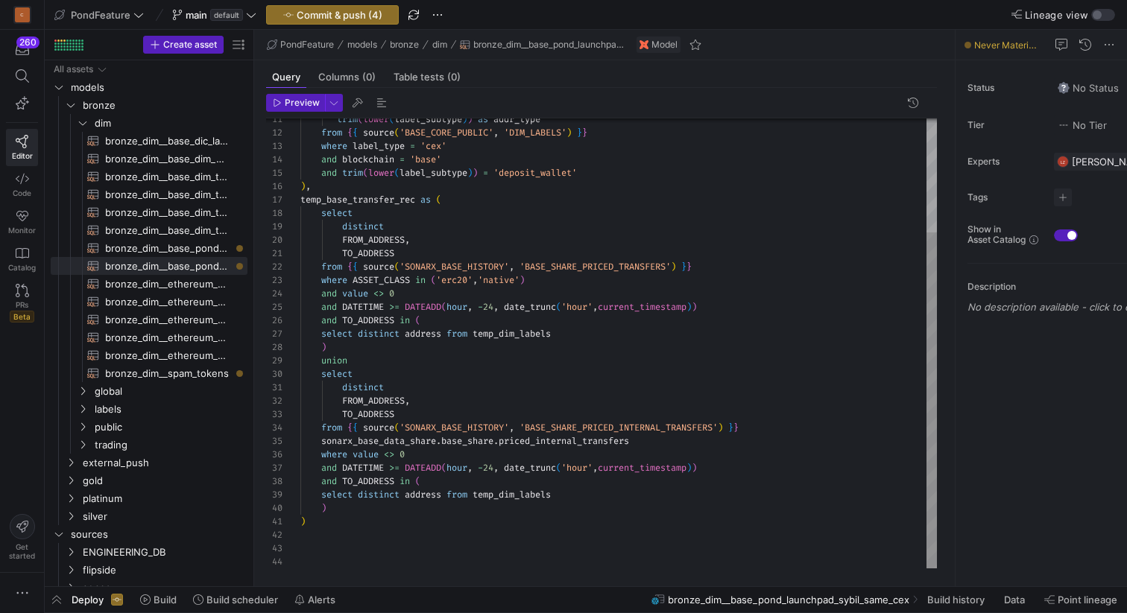
click at [331, 525] on div "trim ( lower ( label_subtype ) ) as addr_type from { { source ( 'BASE_CORE_PUBL…" at bounding box center [618, 267] width 636 height 602
click at [327, 551] on div "trim ( lower ( label_subtype ) ) as addr_type from { { source ( 'BASE_CORE_PUBL…" at bounding box center [618, 267] width 636 height 602
click at [324, 539] on div "trim ( lower ( label_subtype ) ) as addr_type from { { source ( 'BASE_CORE_PUBL…" at bounding box center [618, 267] width 636 height 602
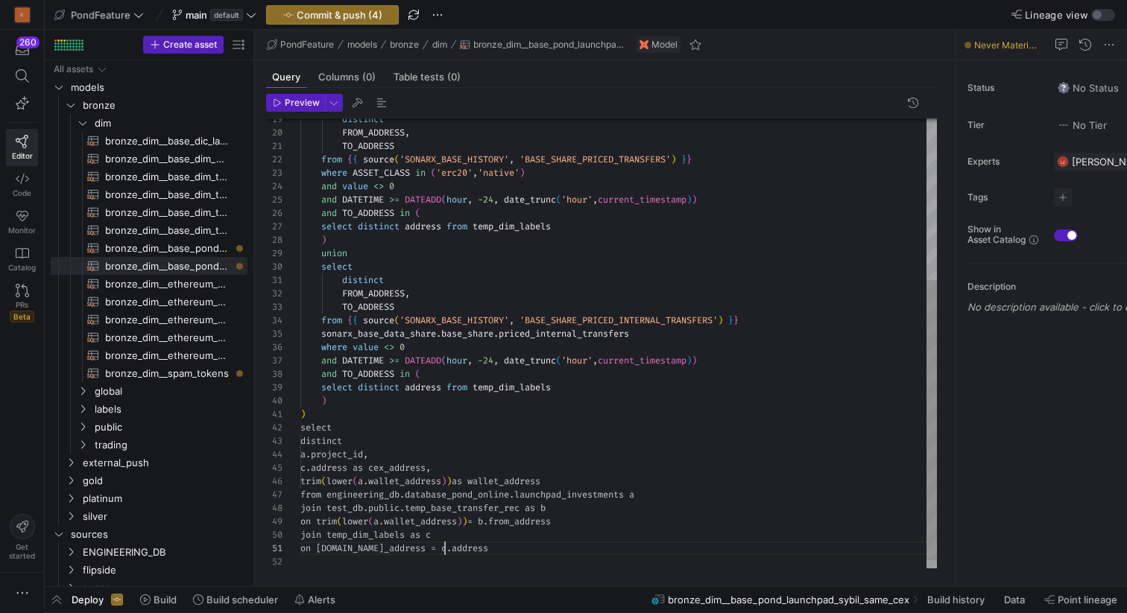
scroll to position [0, 144]
click at [399, 494] on div "distinct FROM_ADDRESS , TO_ADDRESS from { { source ( 'SONARX_BASE_HISTORY' , 'B…" at bounding box center [618, 220] width 636 height 723
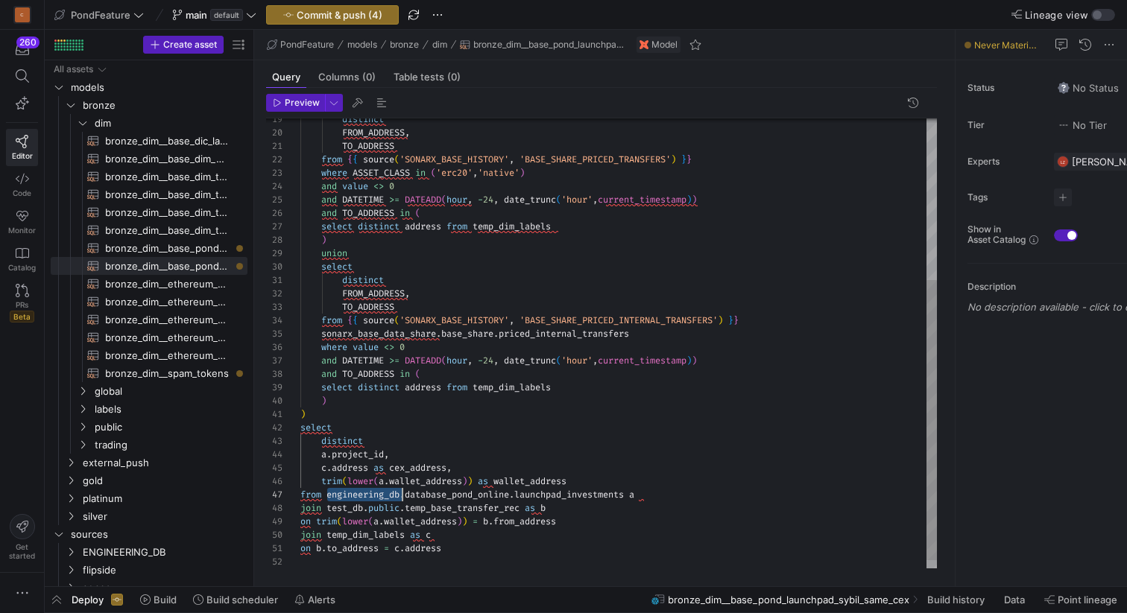
click at [612, 511] on div "distinct FROM_ADDRESS , TO_ADDRESS from { { source ( 'SONARX_BASE_HISTORY' , 'B…" at bounding box center [618, 220] width 636 height 723
click at [477, 508] on div "distinct FROM_ADDRESS , TO_ADDRESS from { { source ( 'SONARX_BASE_HISTORY' , 'B…" at bounding box center [618, 220] width 636 height 723
click at [410, 505] on div "distinct FROM_ADDRESS , TO_ADDRESS from { { source ( 'SONARX_BASE_HISTORY' , 'B…" at bounding box center [618, 220] width 636 height 723
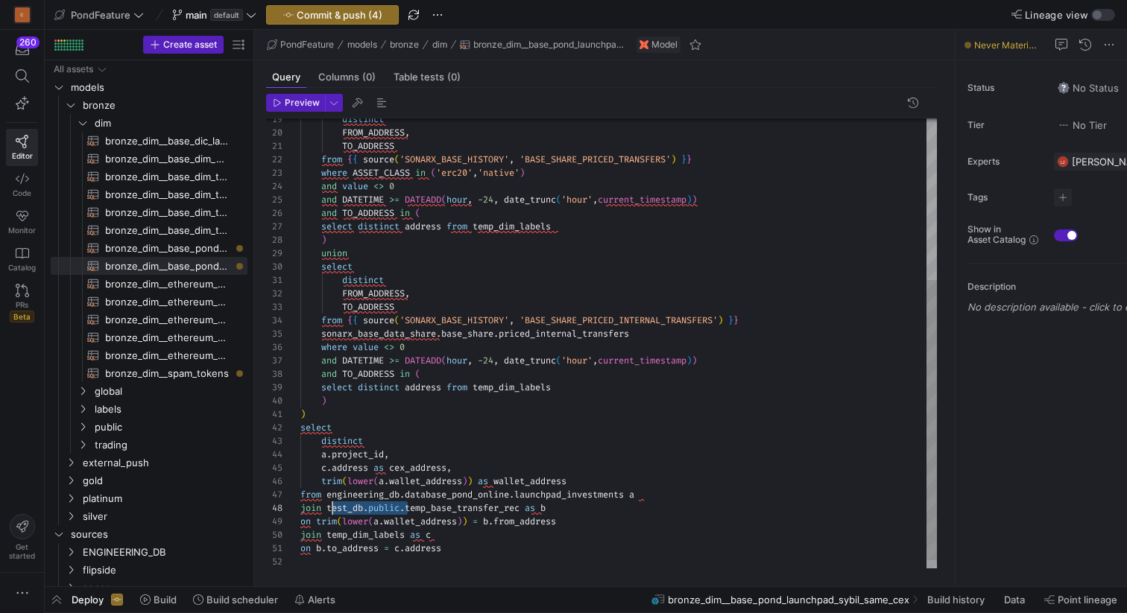
drag, startPoint x: 409, startPoint y: 505, endPoint x: 330, endPoint y: 505, distance: 79.0
click at [330, 505] on div "distinct FROM_ADDRESS , TO_ADDRESS from { { source ( 'SONARX_BASE_HISTORY' , 'B…" at bounding box center [618, 220] width 636 height 723
click at [355, 499] on div "distinct FROM_ADDRESS , TO_ADDRESS from { { source ( 'SONARX_BASE_HISTORY' , 'B…" at bounding box center [618, 220] width 636 height 723
click at [364, 508] on div "distinct FROM_ADDRESS , TO_ADDRESS from { { source ( 'SONARX_BASE_HISTORY' , 'B…" at bounding box center [618, 220] width 636 height 723
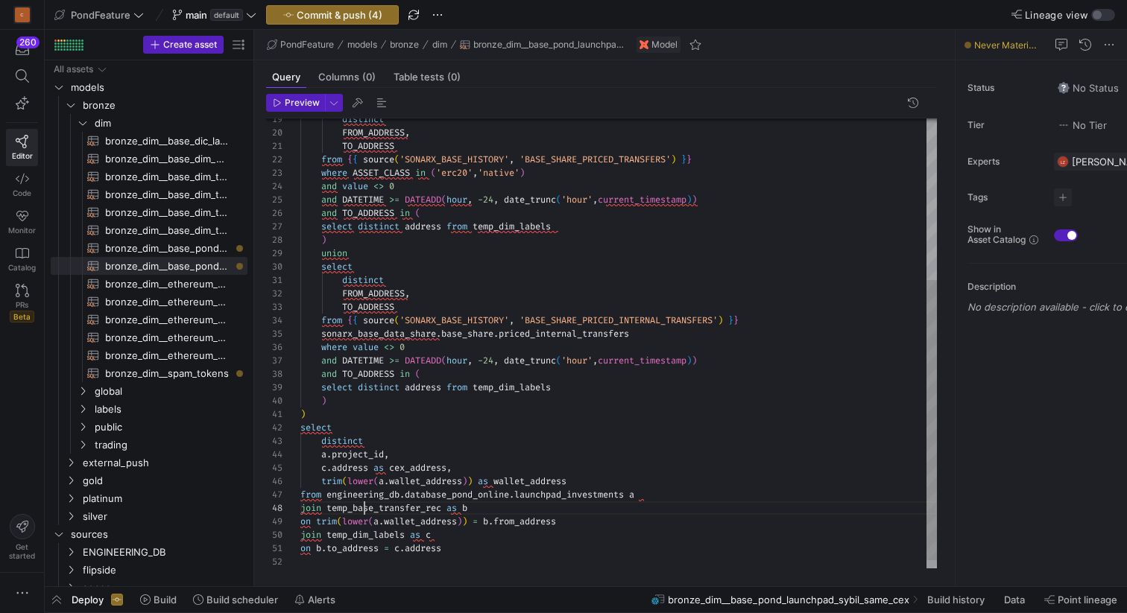
scroll to position [94, 145]
click at [364, 508] on div "distinct FROM_ADDRESS , TO_ADDRESS from { { source ( 'SONARX_BASE_HISTORY' , 'B…" at bounding box center [618, 220] width 636 height 723
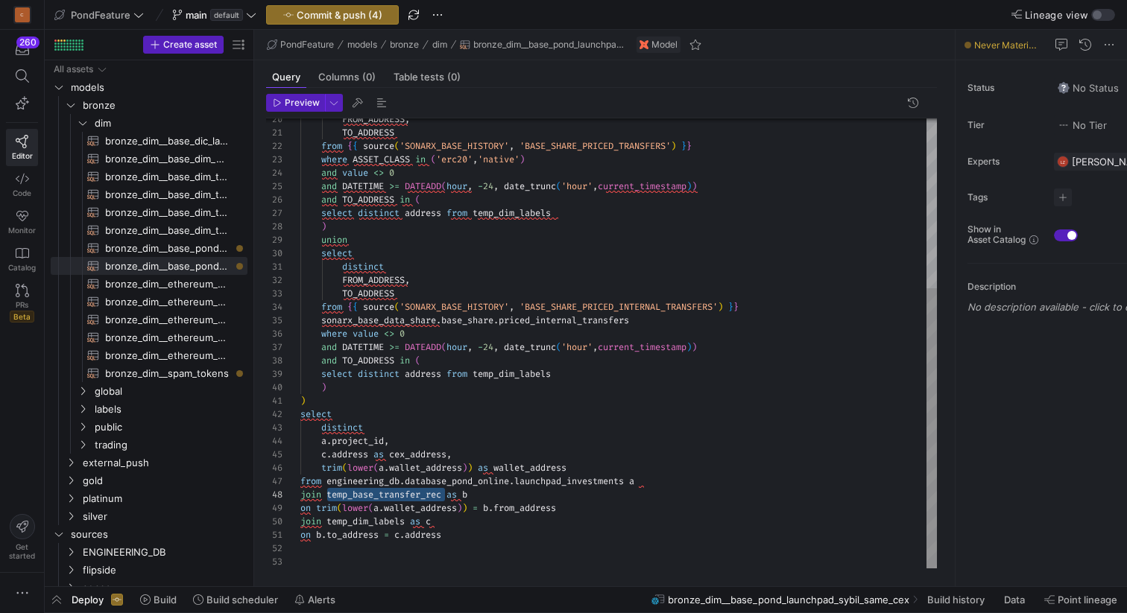
scroll to position [80, 27]
click at [326, 481] on div "FROM_ADDRESS , TO_ADDRESS from { { source ( 'SONARX_BASE_HISTORY' , 'BASE_SHARE…" at bounding box center [618, 207] width 636 height 723
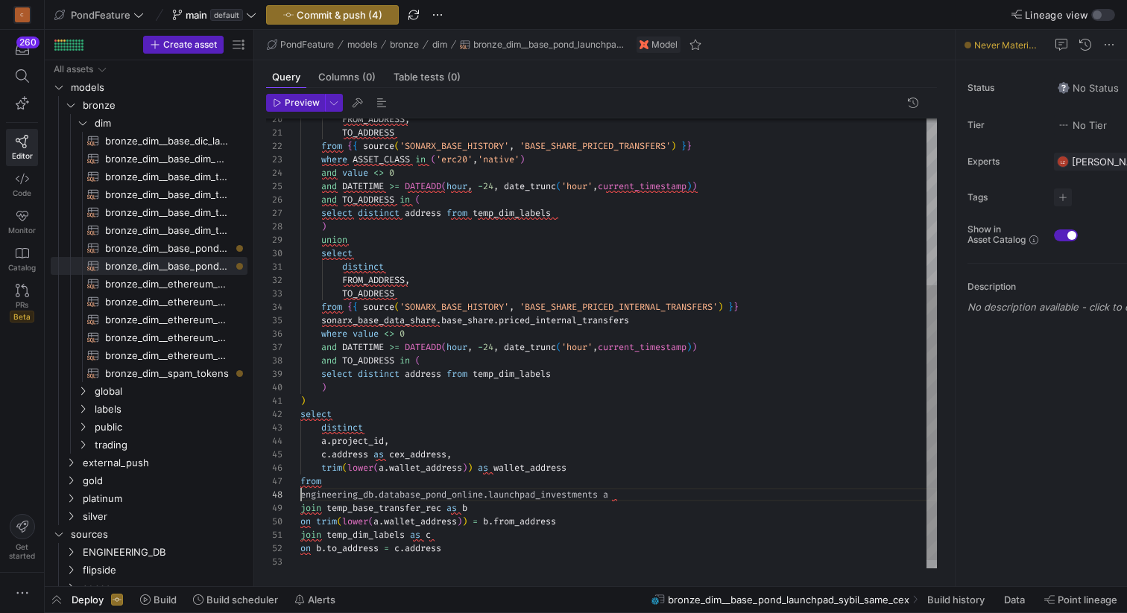
scroll to position [94, 0]
click at [339, 482] on div "FROM_ADDRESS , TO_ADDRESS from { { source ( 'SONARX_BASE_HISTORY' , 'BASE_SHARE…" at bounding box center [618, 214] width 636 height 736
click at [384, 99] on span "button" at bounding box center [382, 103] width 18 height 18
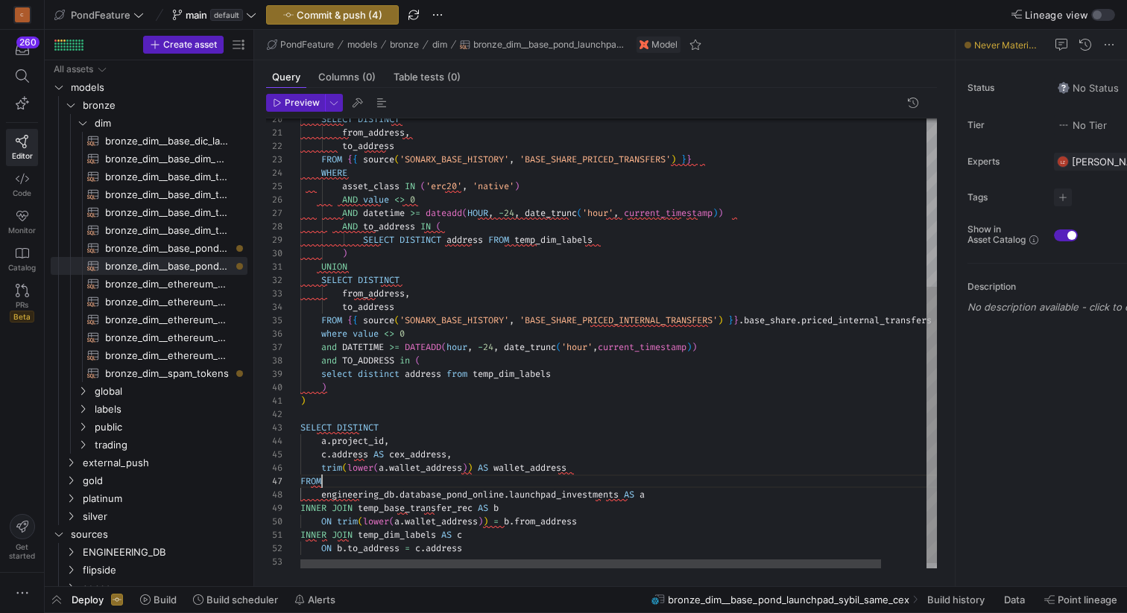
scroll to position [80, 22]
click at [351, 484] on div "SELECT DISTINCT from_address , to_address FROM { { source ( 'SONARX_BASE_HISTOR…" at bounding box center [643, 212] width 686 height 732
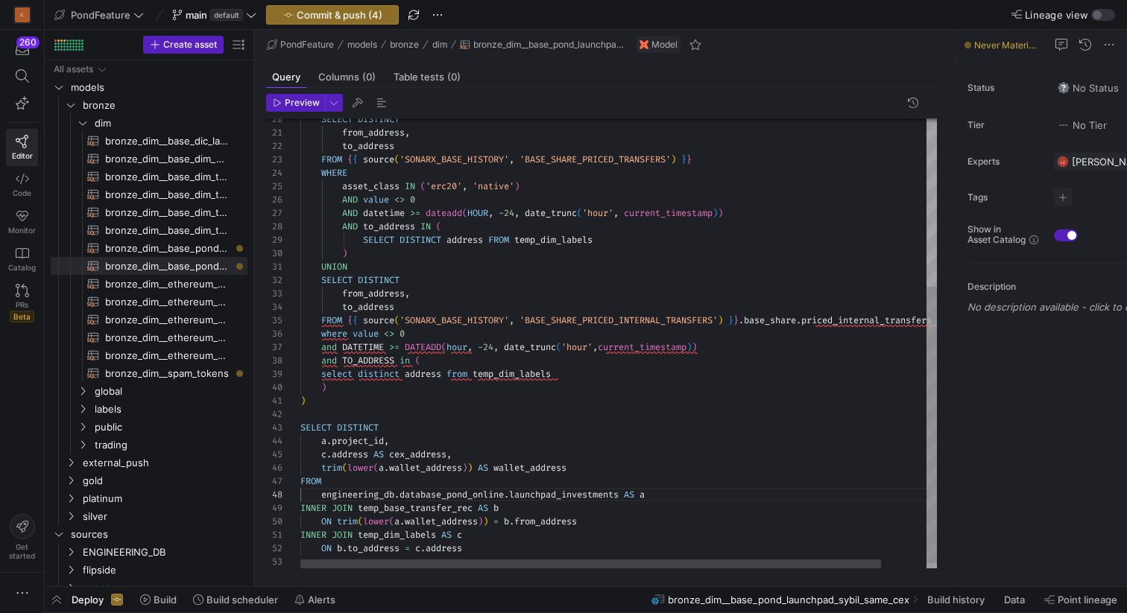
click at [376, 481] on div "SELECT DISTINCT from_address , to_address FROM { { source ( 'SONARX_BASE_HISTOR…" at bounding box center [643, 212] width 686 height 732
click at [321, 497] on div "SELECT DISTINCT from_address , to_address FROM { { source ( 'SONARX_BASE_HISTOR…" at bounding box center [643, 212] width 686 height 732
click at [367, 484] on div "SELECT DISTINCT from_address , to_address FROM { { source ( 'SONARX_BASE_HISTOR…" at bounding box center [643, 212] width 686 height 732
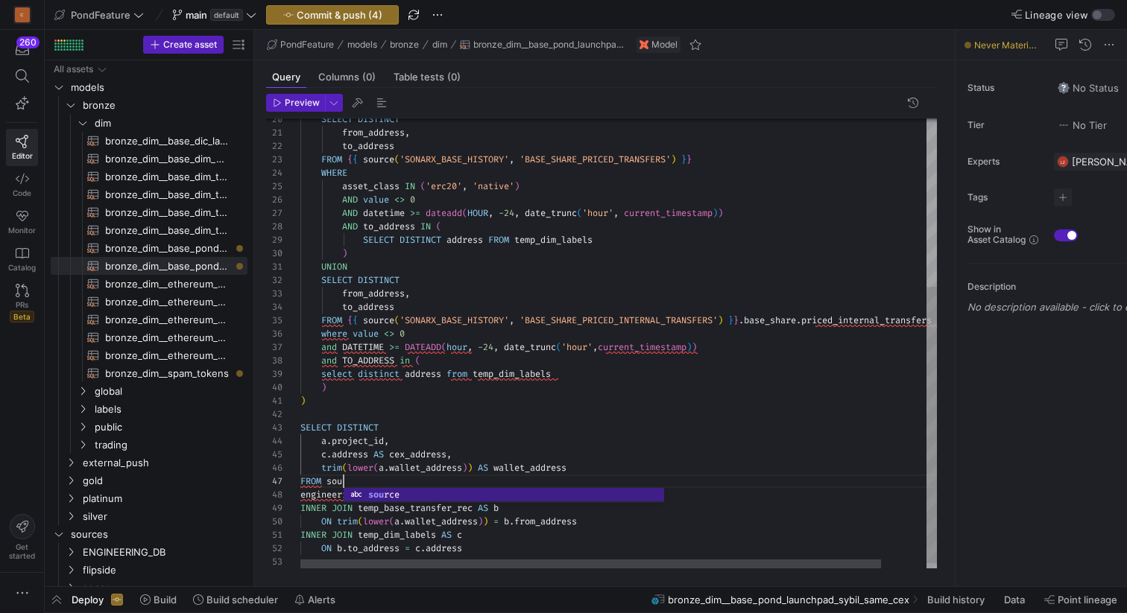
scroll to position [80, 48]
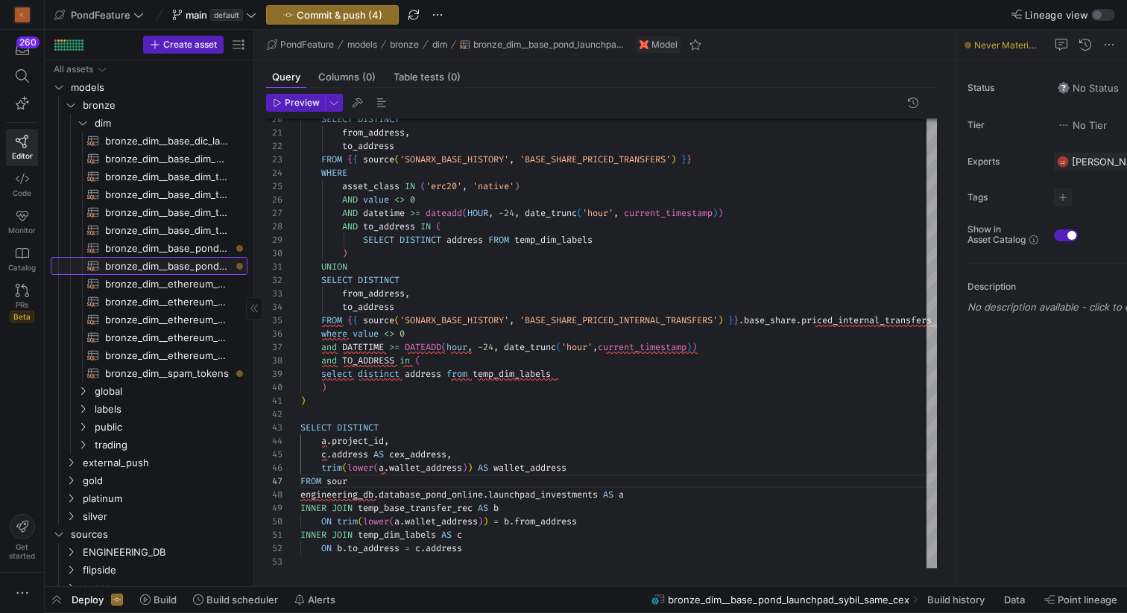
click at [186, 267] on span "bronze_dim__base_pond_launchpad_sybil_same_cex​​​​​​​​​​" at bounding box center [167, 266] width 125 height 17
click at [191, 253] on span "bronze_dim__base_pond_launchpad_sybil_email​​​​​​​​​​" at bounding box center [167, 248] width 125 height 17
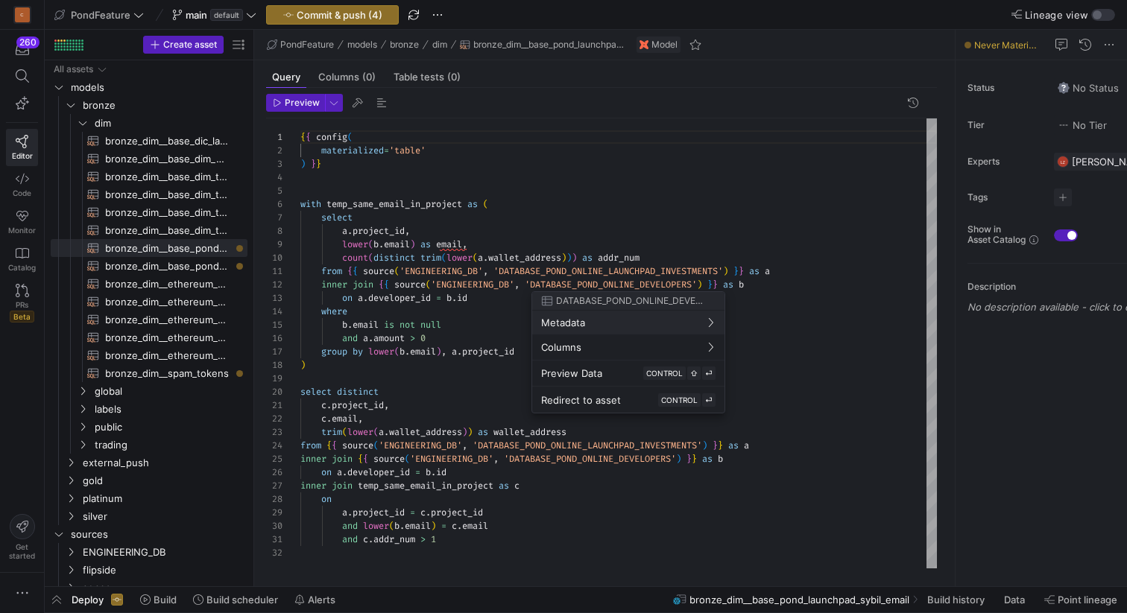
click at [759, 273] on div at bounding box center [563, 306] width 1127 height 613
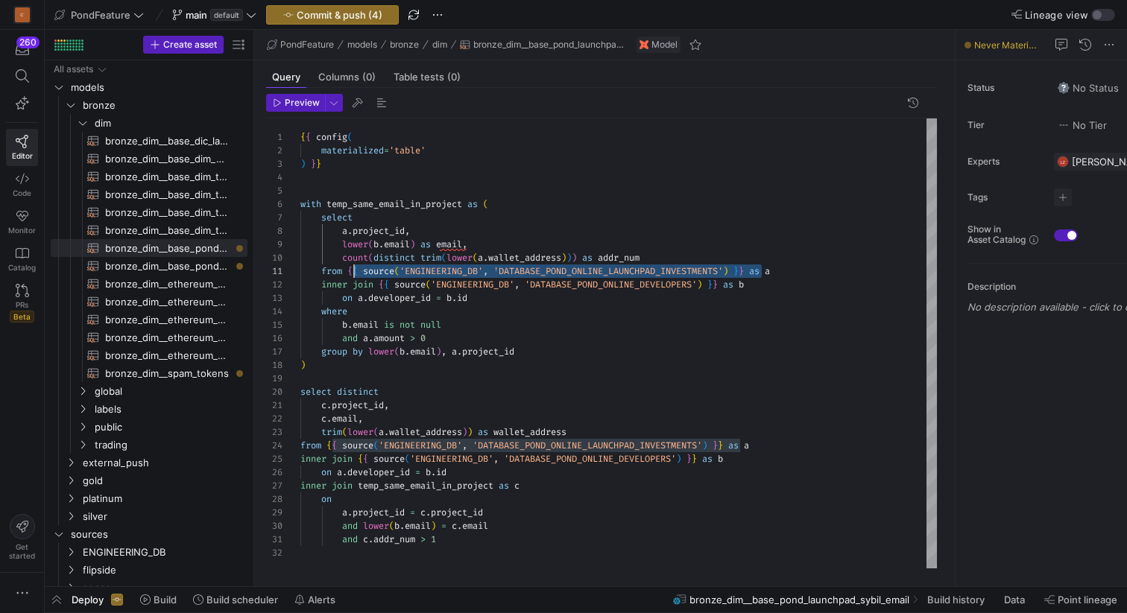
scroll to position [0, 43]
drag, startPoint x: 759, startPoint y: 269, endPoint x: 346, endPoint y: 269, distance: 413.6
click at [346, 269] on div "{ { config ( materialized = 'table' ) } } with temp_same_email_in_project as ( …" at bounding box center [618, 343] width 636 height 450
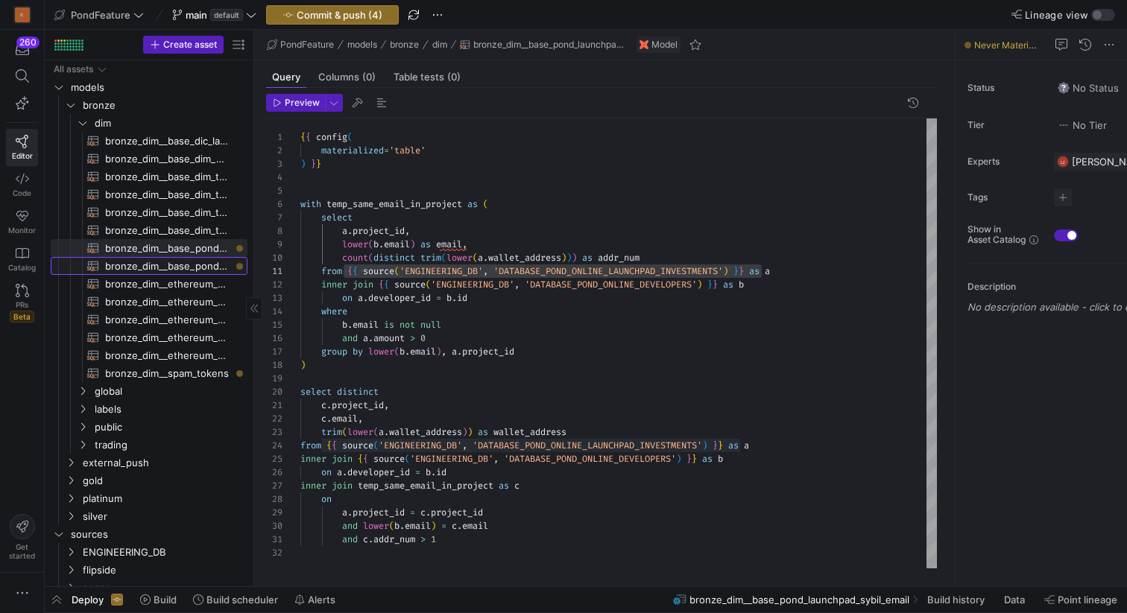
click at [206, 264] on span "bronze_dim__base_pond_launchpad_sybil_same_cex​​​​​​​​​​" at bounding box center [167, 266] width 125 height 17
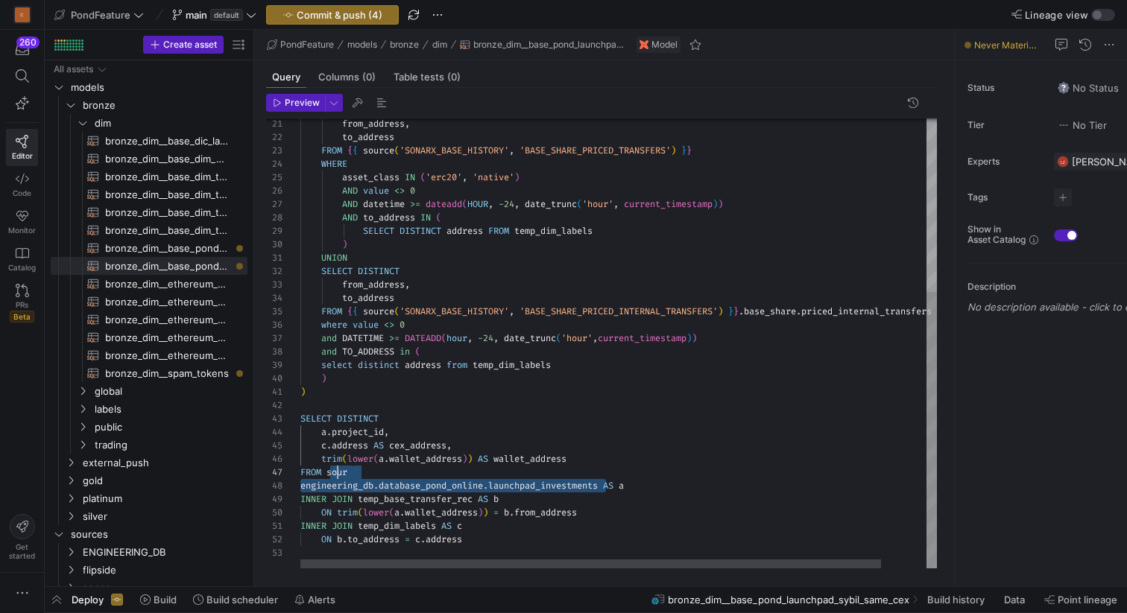
scroll to position [80, 27]
drag, startPoint x: 607, startPoint y: 485, endPoint x: 328, endPoint y: 472, distance: 279.8
click at [328, 472] on div "from_address , to_address FROM { { source ( 'SONARX_BASE_HISTORY' , 'BASE_SHARE…" at bounding box center [643, 203] width 686 height 732
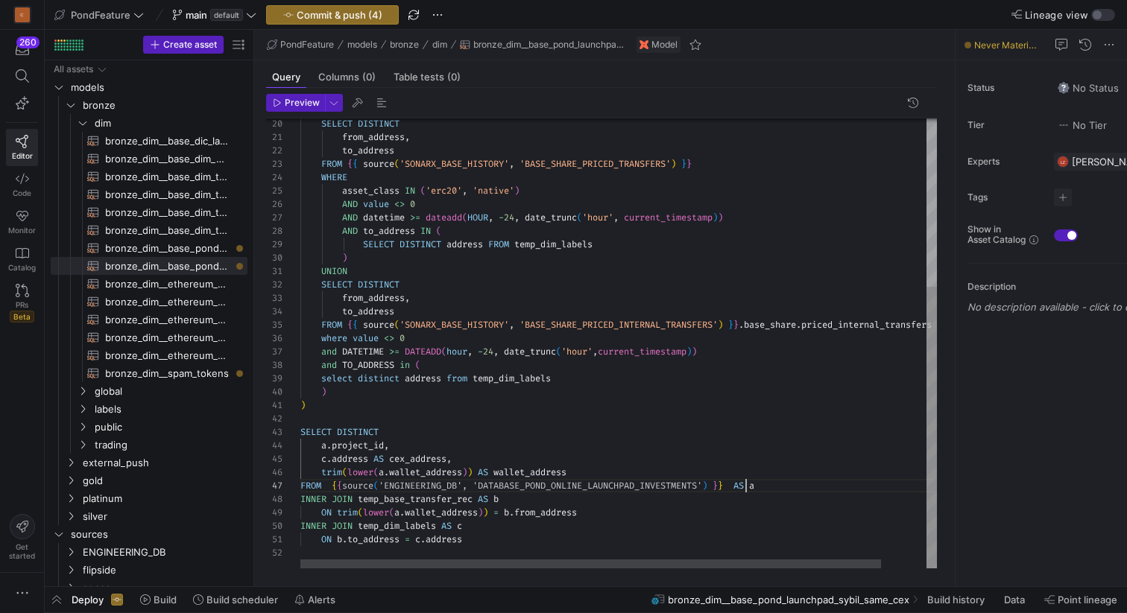
scroll to position [80, 446]
click at [327, 484] on div "from_address , to_address FROM { { source ( 'SONARX_BASE_HISTORY' , 'BASE_SHARE…" at bounding box center [643, 209] width 686 height 718
click at [743, 481] on div "from_address , to_address FROM { { source ( 'SONARX_BASE_HISTORY' , 'BASE_SHARE…" at bounding box center [643, 209] width 686 height 718
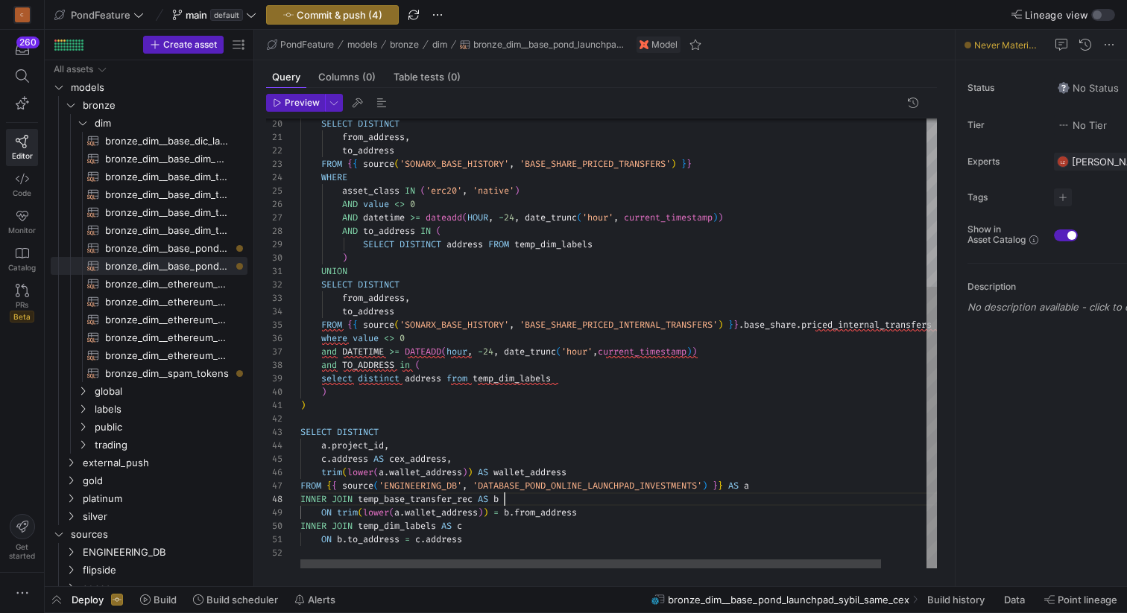
click at [590, 505] on div "from_address , to_address FROM { { source ( 'SONARX_BASE_HISTORY' , 'BASE_SHARE…" at bounding box center [643, 209] width 686 height 718
click at [408, 499] on div "from_address , to_address FROM { { source ( 'SONARX_BASE_HISTORY' , 'BASE_SHARE…" at bounding box center [643, 209] width 686 height 718
click at [389, 525] on div "from_address , to_address FROM { { source ( 'SONARX_BASE_HISTORY' , 'BASE_SHARE…" at bounding box center [643, 209] width 686 height 718
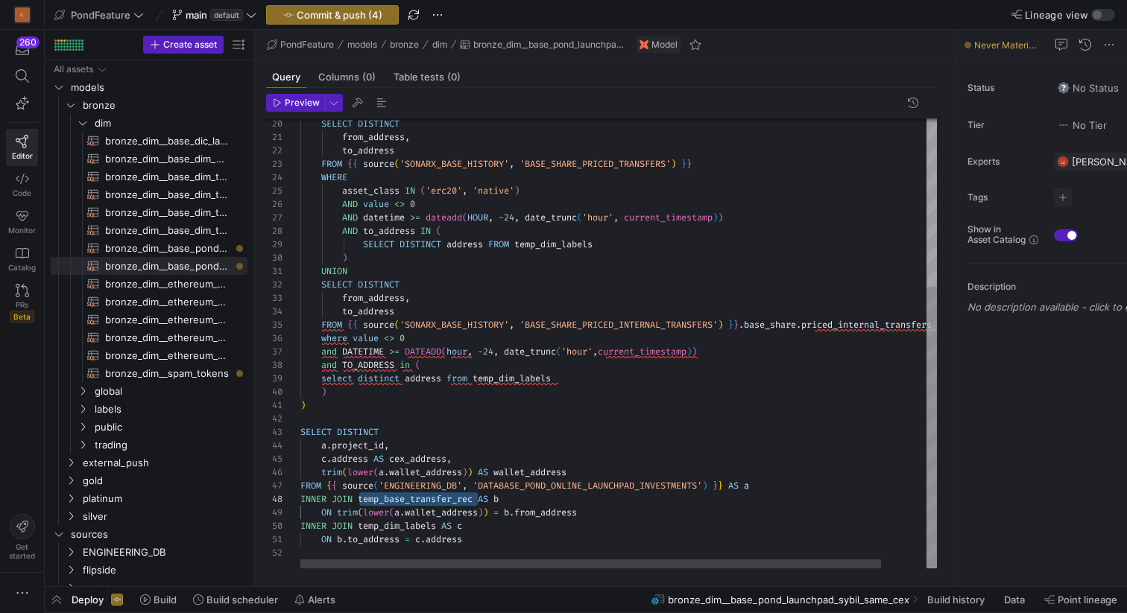
click at [389, 525] on div "from_address , to_address FROM { { source ( 'SONARX_BASE_HISTORY' , 'BASE_SHARE…" at bounding box center [643, 209] width 686 height 718
click at [428, 445] on div "from_address , to_address FROM { { source ( 'SONARX_BASE_HISTORY' , 'BASE_SHARE…" at bounding box center [643, 209] width 686 height 718
click at [495, 543] on div "from_address , to_address FROM { { source ( 'SONARX_BASE_HISTORY' , 'BASE_SHARE…" at bounding box center [643, 209] width 686 height 718
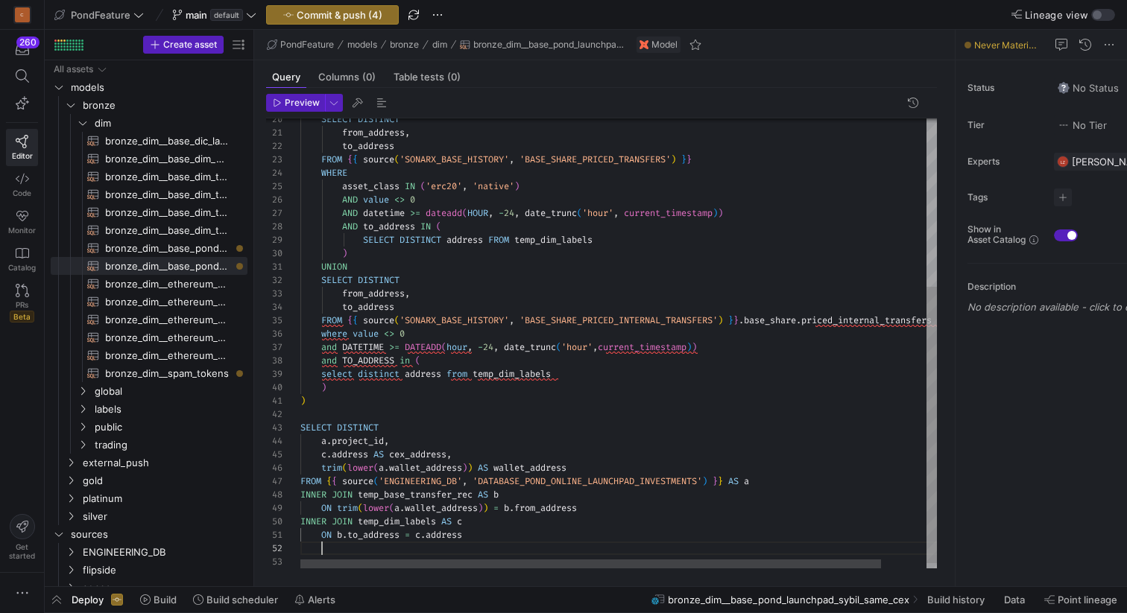
scroll to position [13, 22]
click at [446, 549] on div "from_address , to_address FROM { { source ( 'SONARX_BASE_HISTORY' , 'BASE_SHARE…" at bounding box center [643, 212] width 686 height 732
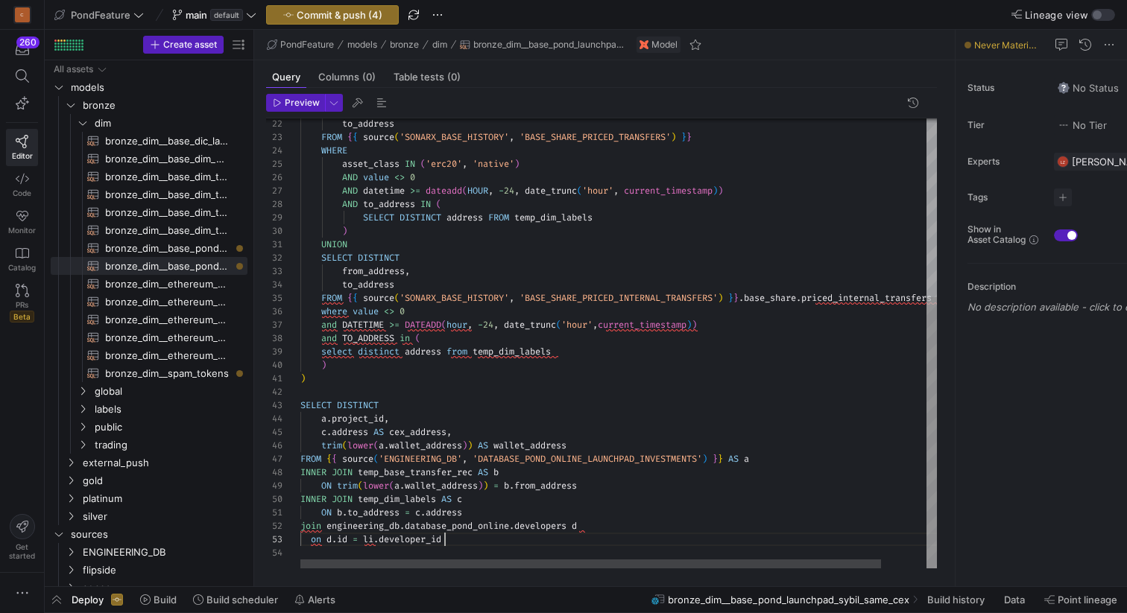
click at [376, 537] on div "to_address FROM { { source ( 'SONARX_BASE_HISTORY' , 'BASE_SHARE_PRICED_TRANSFE…" at bounding box center [643, 195] width 686 height 745
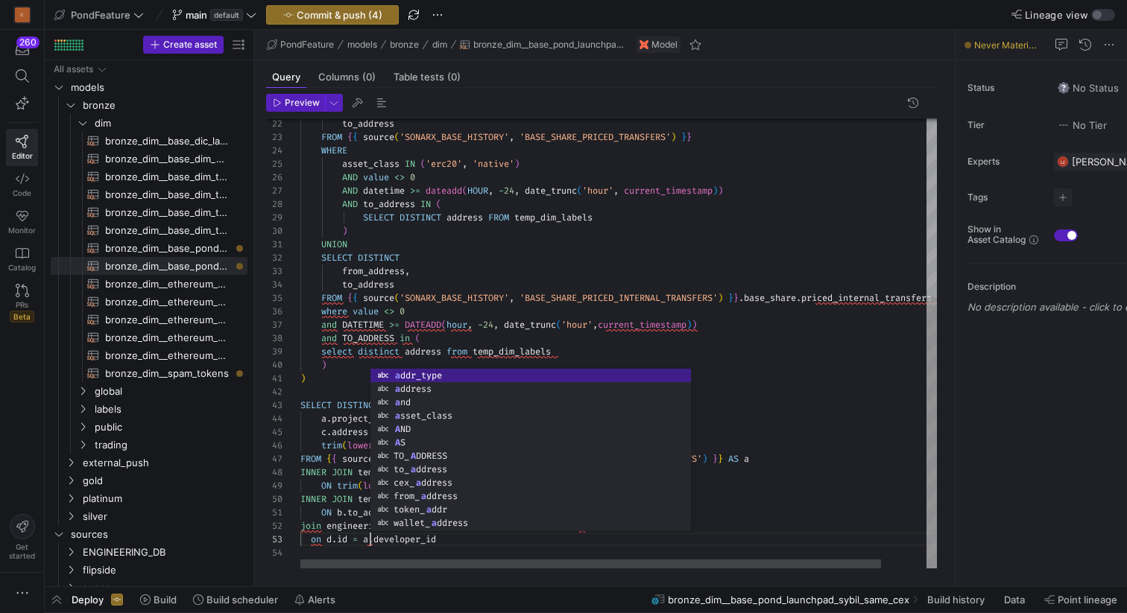
scroll to position [27, 70]
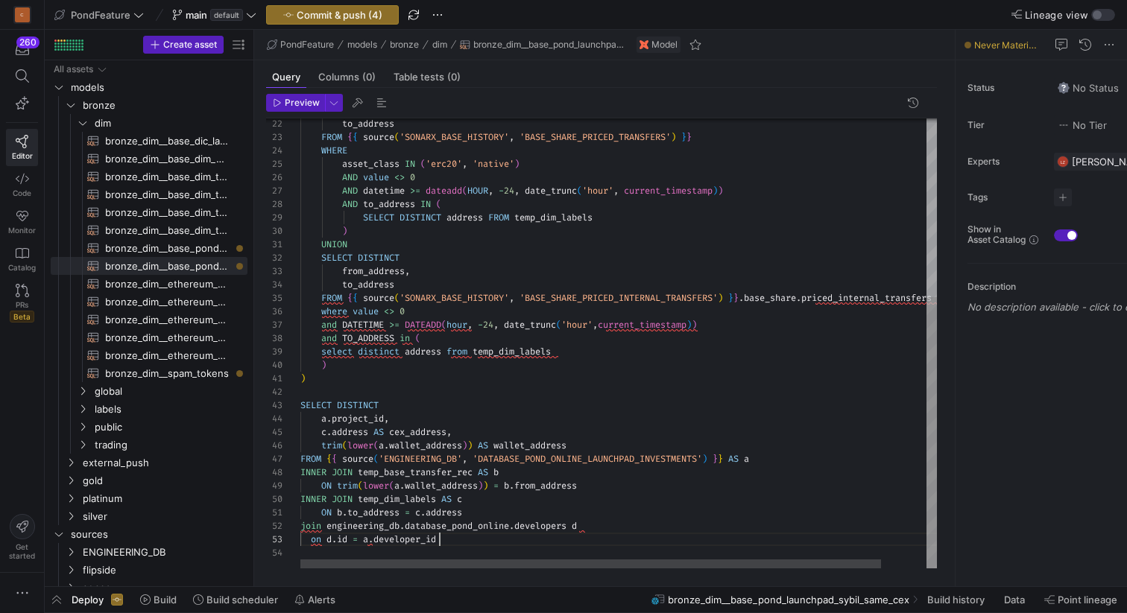
click at [456, 540] on div "to_address FROM { { source ( 'SONARX_BASE_HISTORY' , 'BASE_SHARE_PRICED_TRANSFE…" at bounding box center [643, 195] width 686 height 745
click at [427, 420] on div "to_address FROM { { source ( 'SONARX_BASE_HISTORY' , 'BASE_SHARE_PRICED_TRANSFE…" at bounding box center [643, 195] width 686 height 745
click at [465, 542] on div "to_address FROM { { source ( 'SONARX_BASE_HISTORY' , 'BASE_SHARE_PRICED_TRANSFE…" at bounding box center [643, 195] width 686 height 745
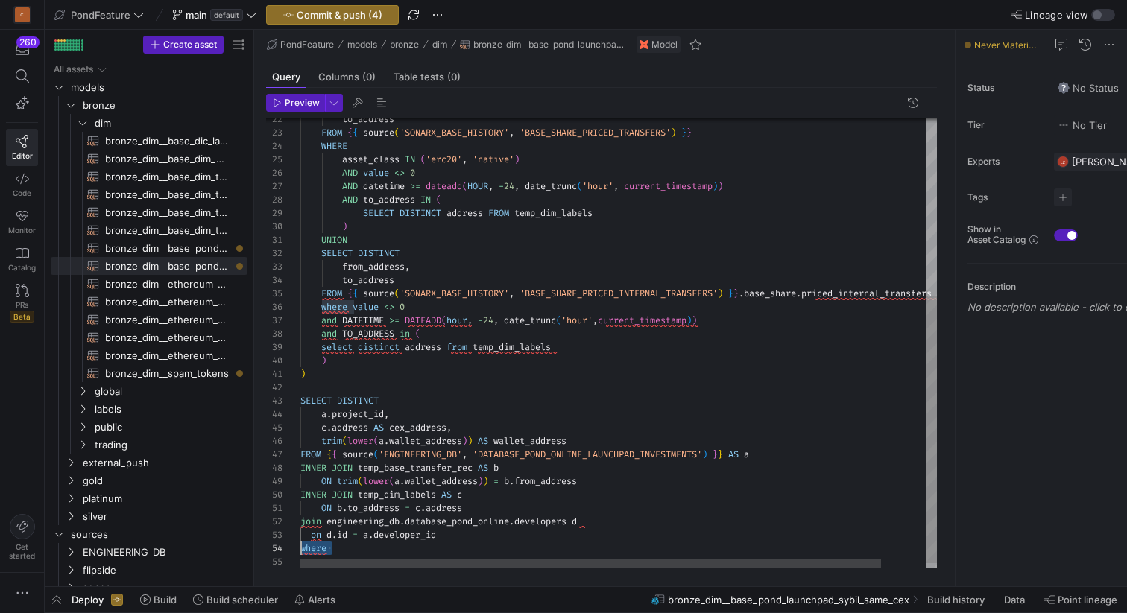
scroll to position [40, 0]
drag, startPoint x: 341, startPoint y: 544, endPoint x: 277, endPoint y: 543, distance: 63.4
click at [300, 543] on div "to_address FROM { { source ( 'SONARX_BASE_HISTORY' , 'BASE_SHARE_PRICED_TRANSFE…" at bounding box center [643, 198] width 686 height 759
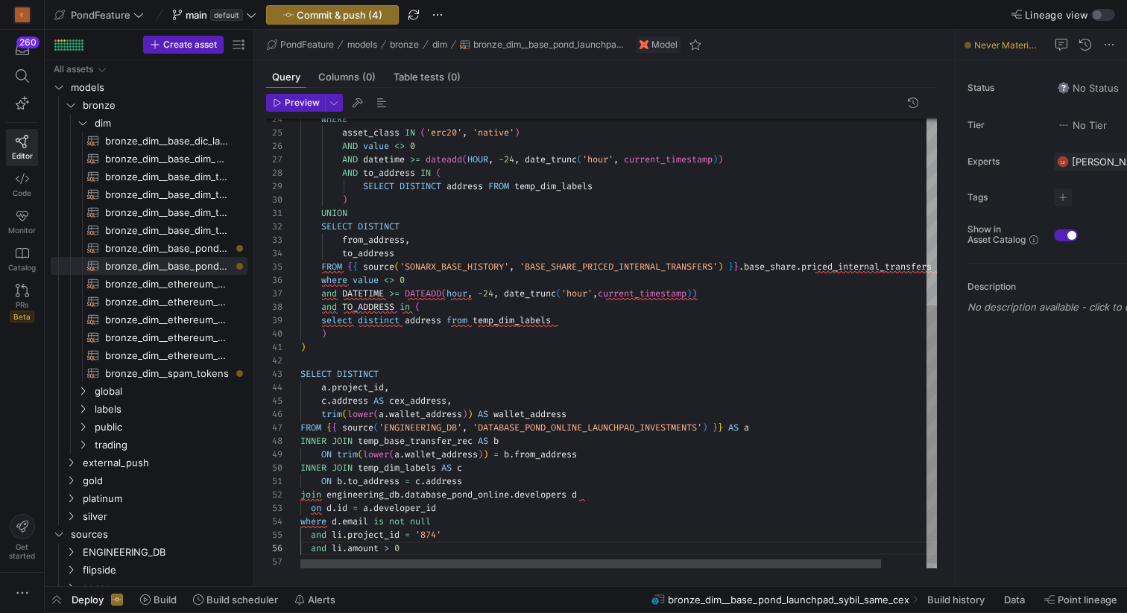
click at [337, 531] on div "WHERE asset_class IN ( 'erc20' , 'native' ) AND value <> 0 AND datetime >= date…" at bounding box center [643, 185] width 686 height 786
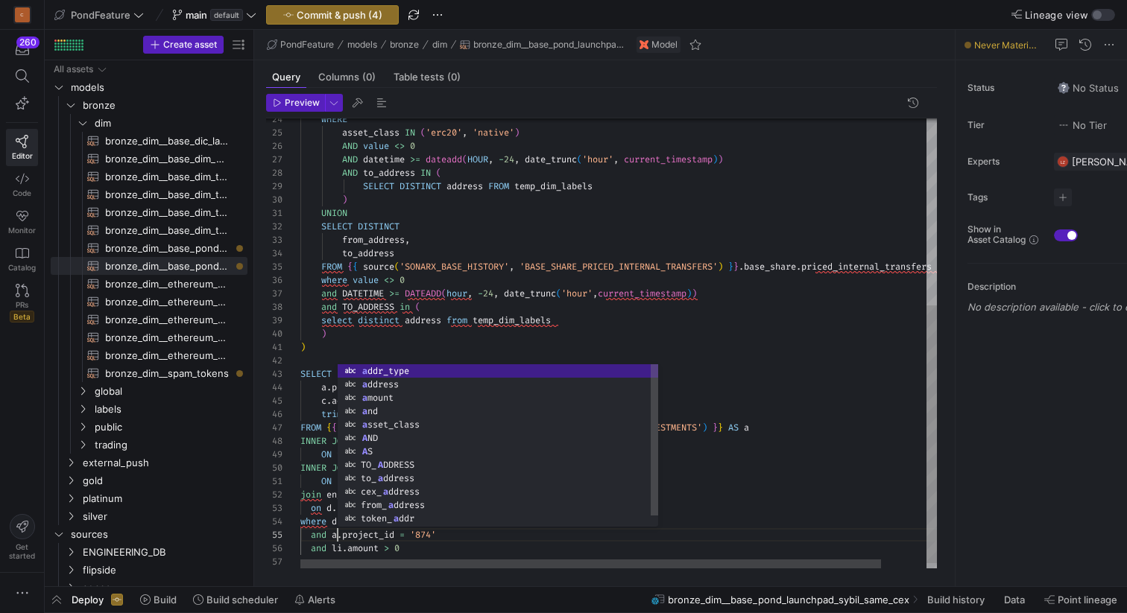
click at [338, 547] on div "WHERE asset_class IN ( 'erc20' , 'native' ) AND value <> 0 AND datetime >= date…" at bounding box center [643, 185] width 686 height 786
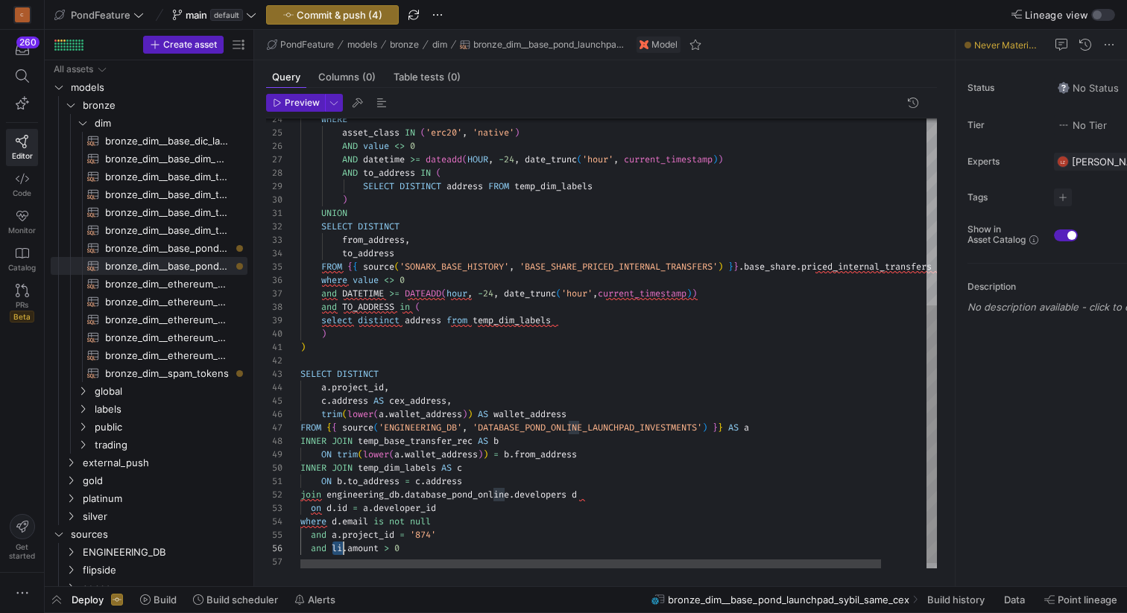
click at [338, 547] on div "WHERE asset_class IN ( 'erc20' , 'native' ) AND value <> 0 AND datetime >= date…" at bounding box center [643, 185] width 686 height 786
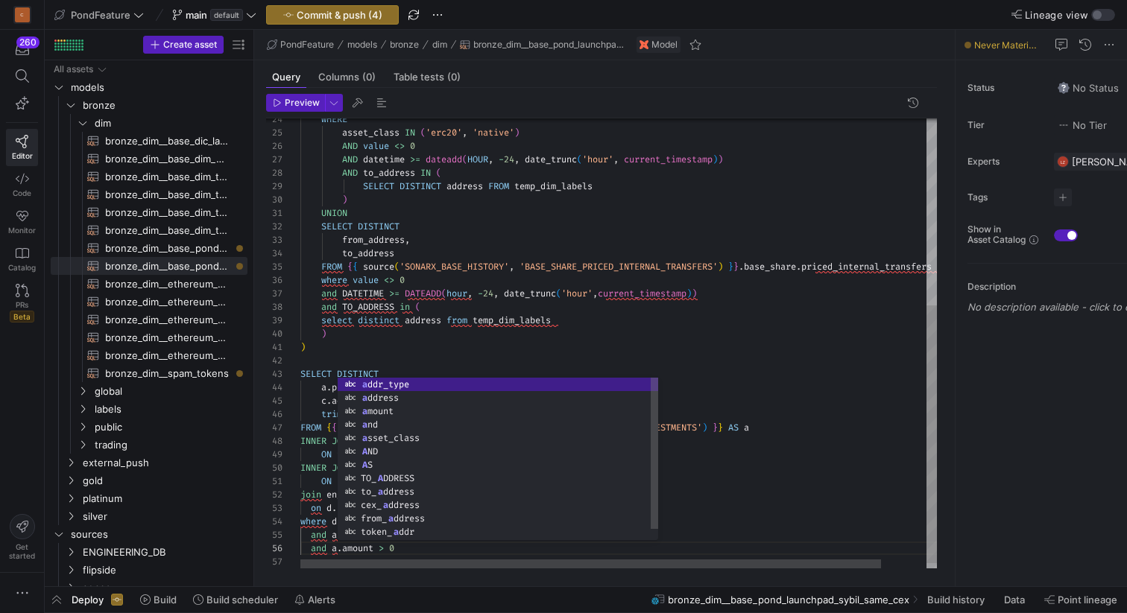
click at [419, 548] on div "WHERE asset_class IN ( 'erc20' , 'native' ) AND value <> 0 AND datetime >= date…" at bounding box center [643, 185] width 686 height 786
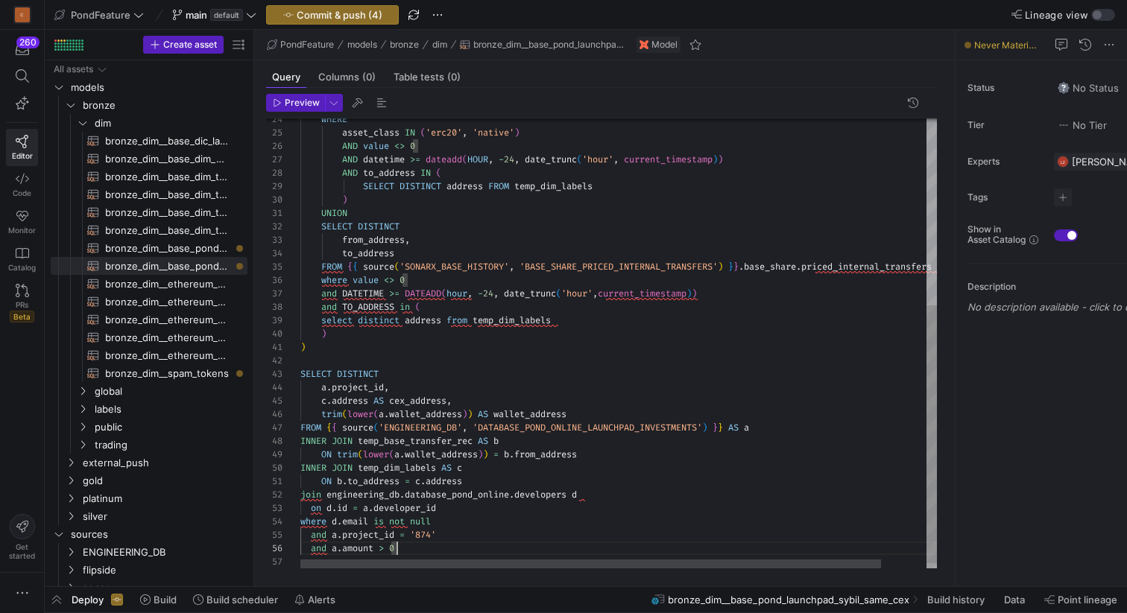
click at [411, 393] on div "WHERE asset_class IN ( 'erc20' , 'native' ) AND value <> 0 AND datetime >= date…" at bounding box center [643, 185] width 686 height 786
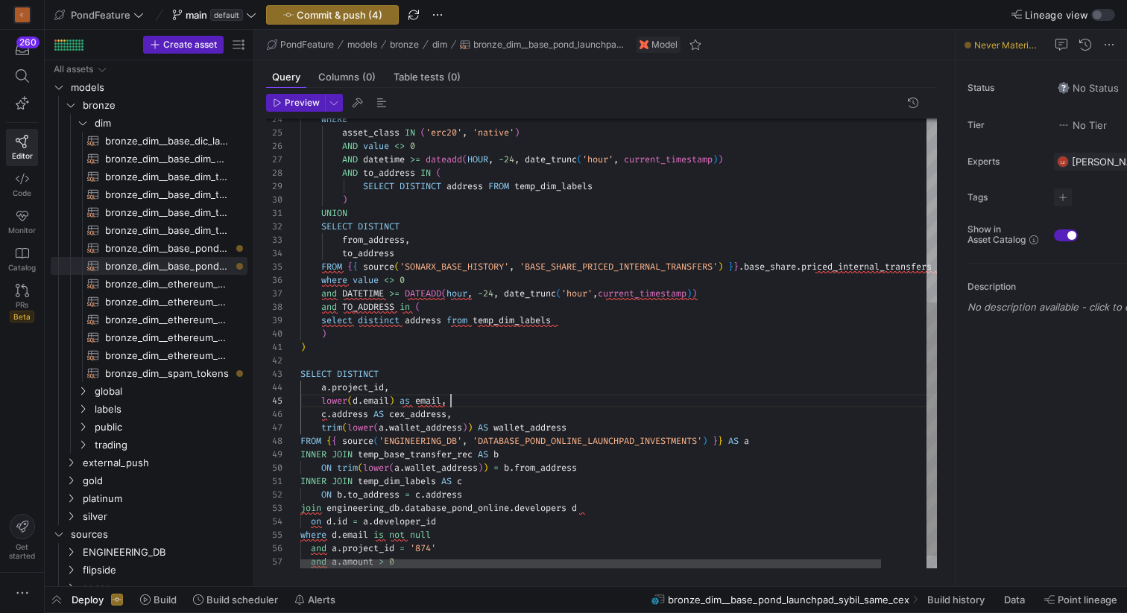
scroll to position [13, 0]
click at [498, 361] on div "WHERE asset_class IN ( 'erc20' , 'native' ) AND value <> 0 AND datetime >= date…" at bounding box center [643, 191] width 686 height 799
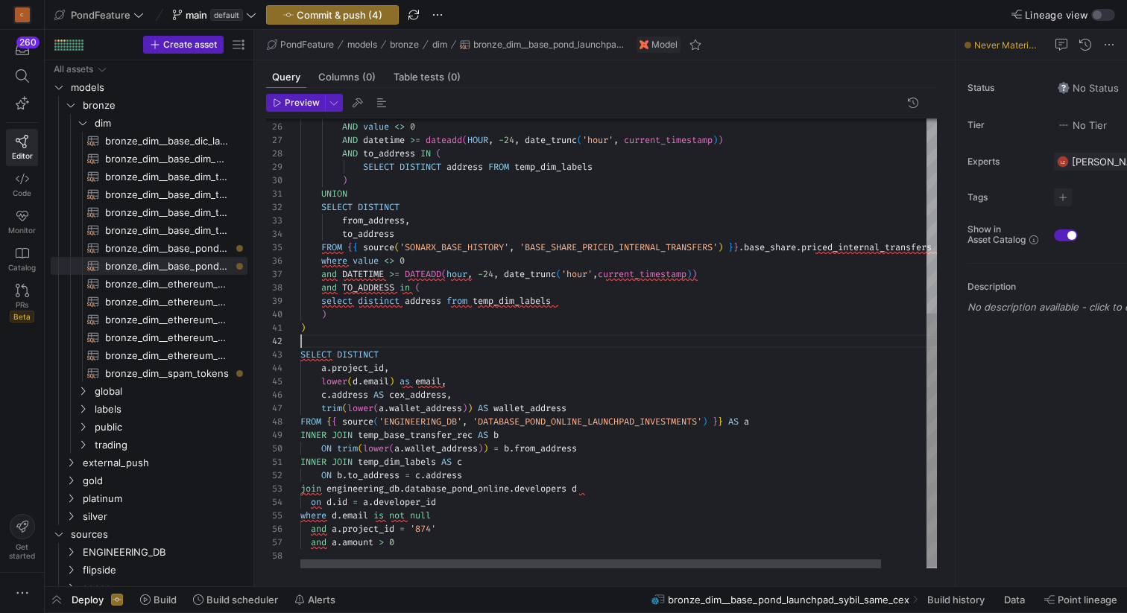
click at [466, 525] on div "AND value <> 0 AND datetime >= dateadd ( HOUR , - 24 , date_trunc ( 'hour' , cu…" at bounding box center [643, 172] width 686 height 799
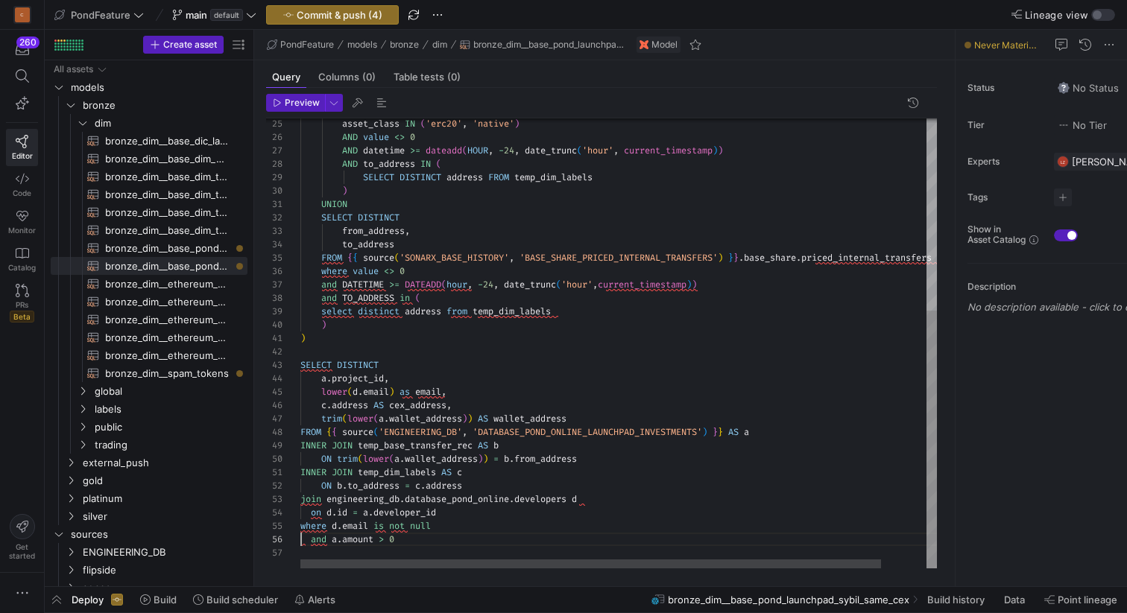
scroll to position [67, 97]
click at [423, 543] on div "AND value <> 0 AND datetime >= dateadd ( HOUR , - 24 , date_trunc ( 'hour' , cu…" at bounding box center [643, 176] width 686 height 786
click at [381, 101] on span "button" at bounding box center [382, 103] width 18 height 18
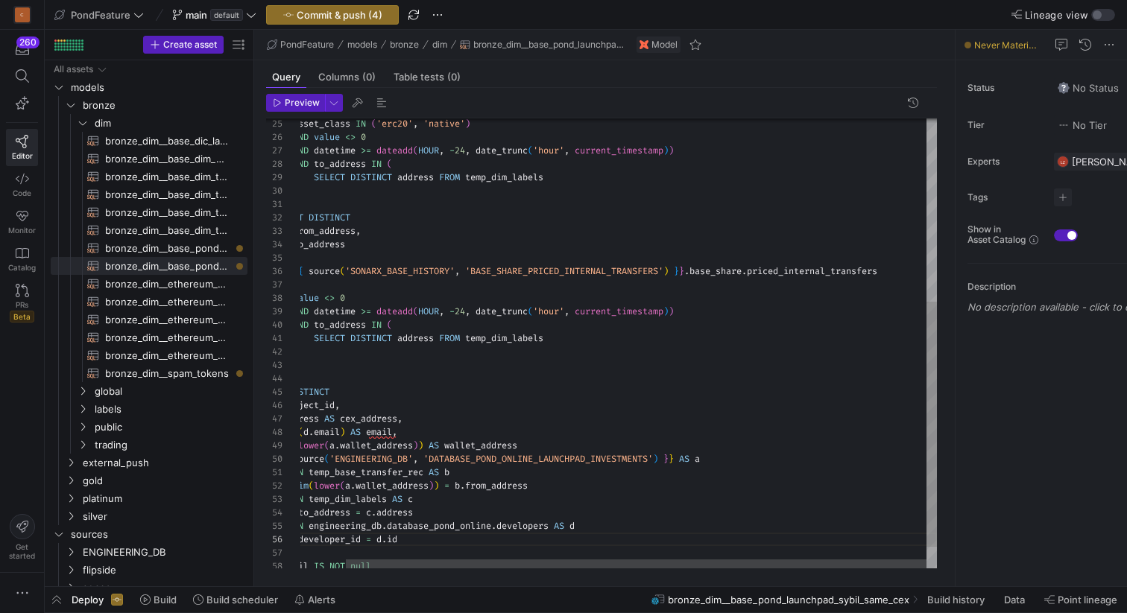
scroll to position [67, 446]
click at [698, 270] on div "AND value <> 0 AND datetime >= dateadd ( HOUR , - 24 , date_trunc ( 'hour' , cu…" at bounding box center [594, 196] width 686 height 826
click at [908, 268] on div "AND value <> 0 AND datetime >= dateadd ( HOUR , - 24 , date_trunc ( 'hour' , cu…" at bounding box center [594, 196] width 686 height 826
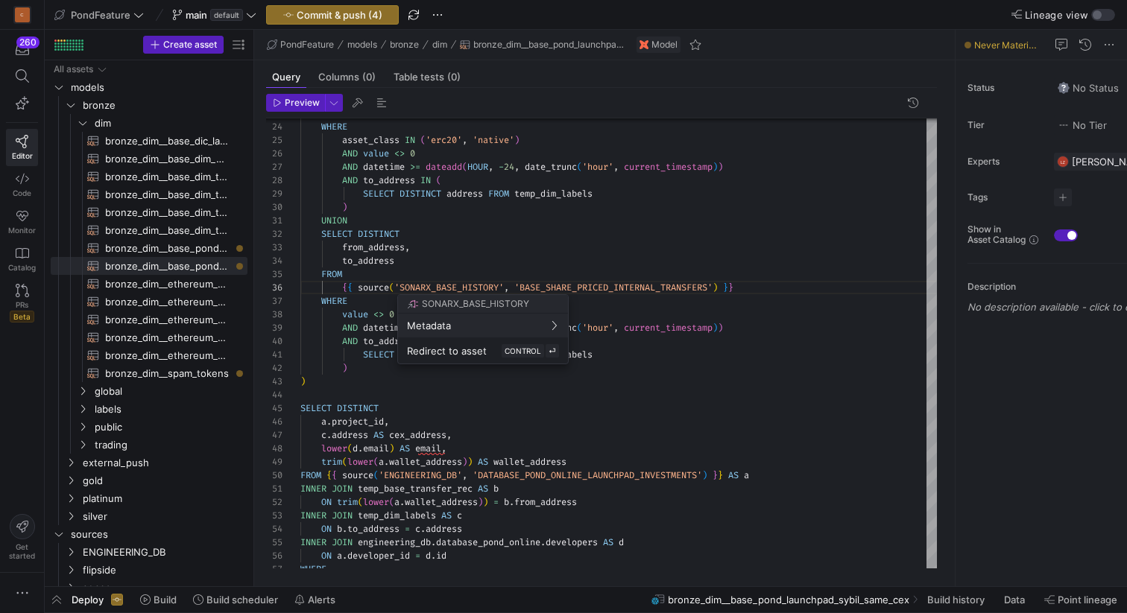
click at [645, 283] on div at bounding box center [563, 306] width 1127 height 613
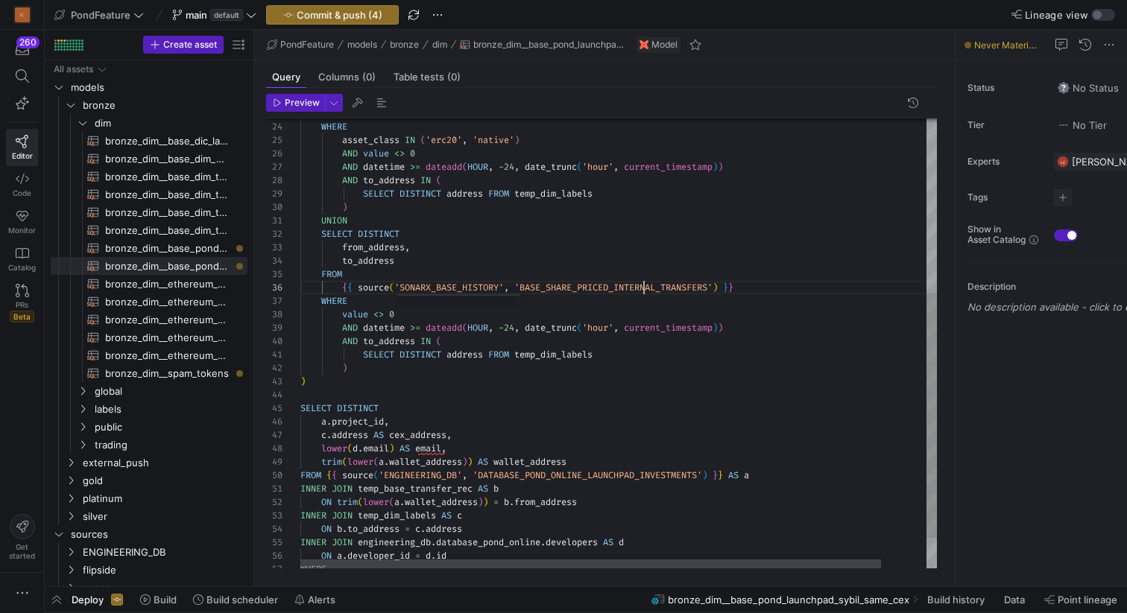
click at [645, 283] on div "AND value <> 0 AND datetime >= dateadd ( HOUR , - 24 , date_trunc ( 'hour' , cu…" at bounding box center [643, 213] width 686 height 826
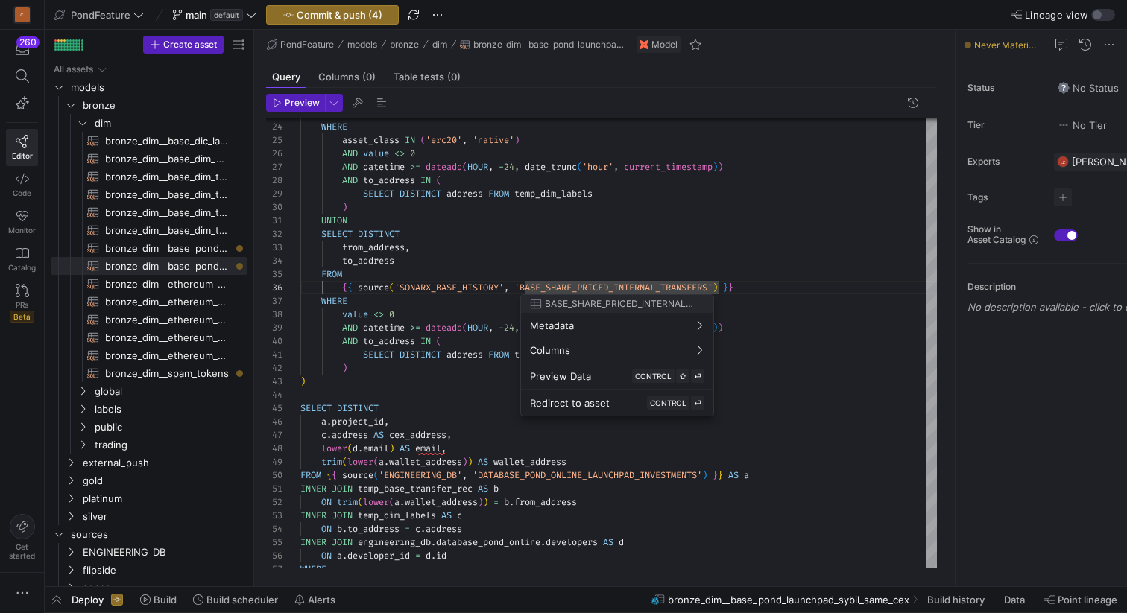
click at [584, 250] on div at bounding box center [563, 306] width 1127 height 613
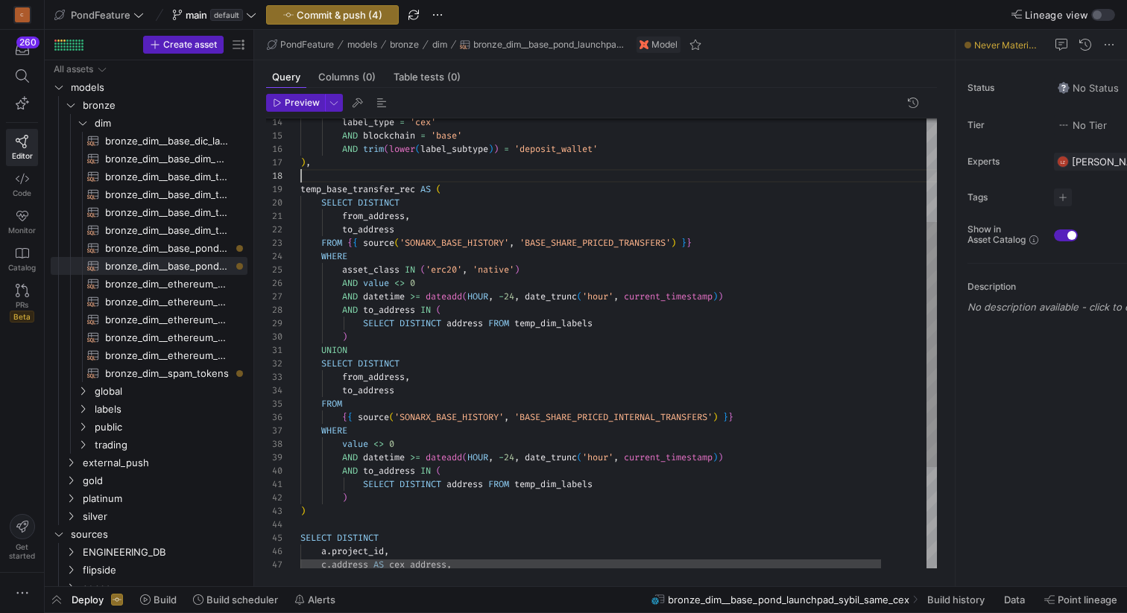
scroll to position [94, 0]
click at [419, 171] on div "AND value <> 0 AND datetime >= dateadd ( HOUR , - 24 , date_trunc ( 'hour' , cu…" at bounding box center [643, 342] width 686 height 826
click at [379, 100] on span "button" at bounding box center [382, 103] width 18 height 18
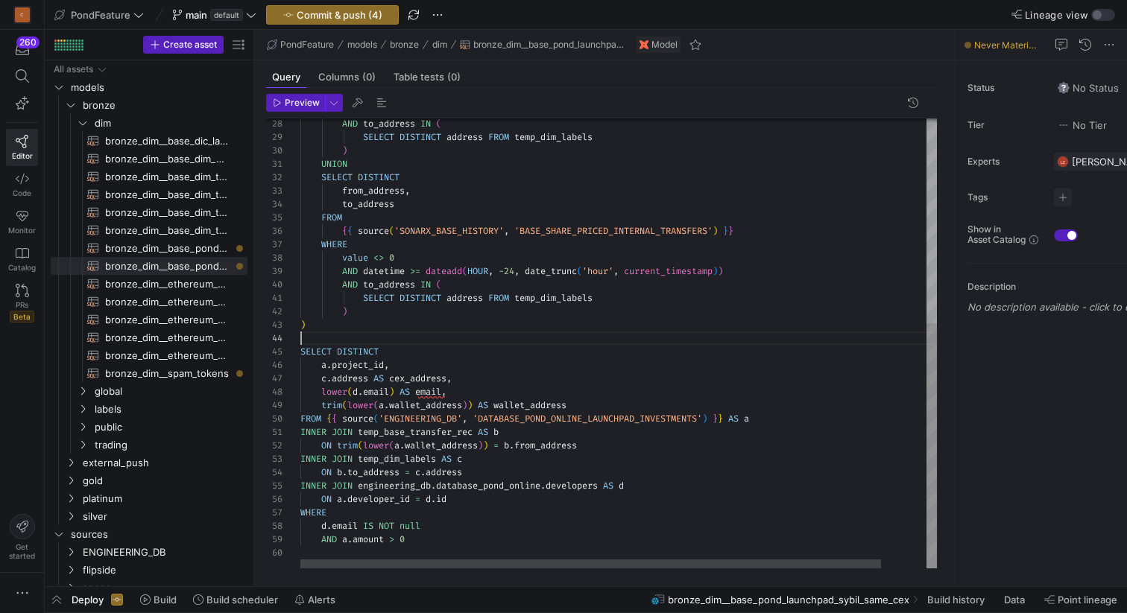
scroll to position [40, 0]
click at [400, 333] on div "AND to_address IN ( SELECT DISTINCT address FROM temp_dim_labels ) UNION SELECT…" at bounding box center [643, 156] width 686 height 826
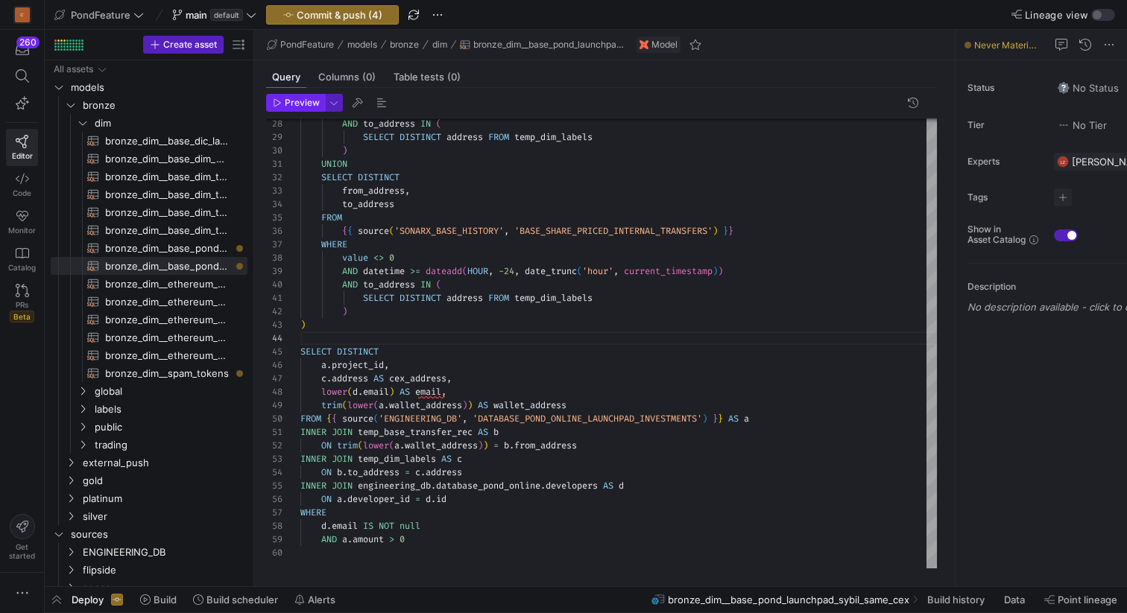
click at [288, 104] on span "Preview" at bounding box center [302, 103] width 35 height 10
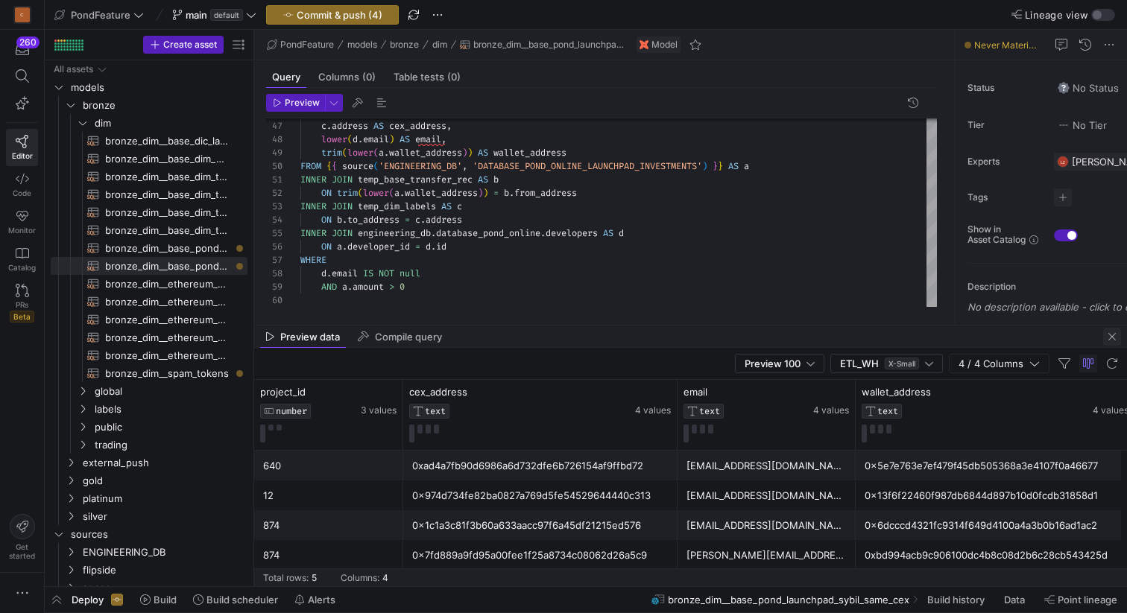
click at [1111, 334] on span "button" at bounding box center [1112, 337] width 18 height 18
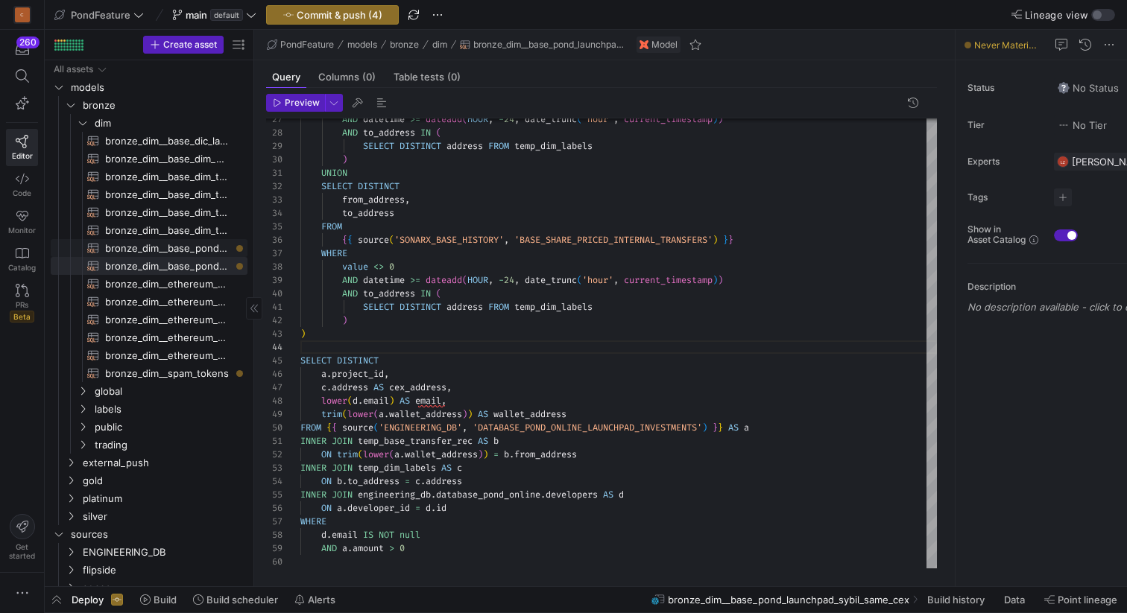
click at [195, 247] on span "bronze_dim__base_pond_launchpad_sybil_email​​​​​​​​​​" at bounding box center [167, 248] width 125 height 17
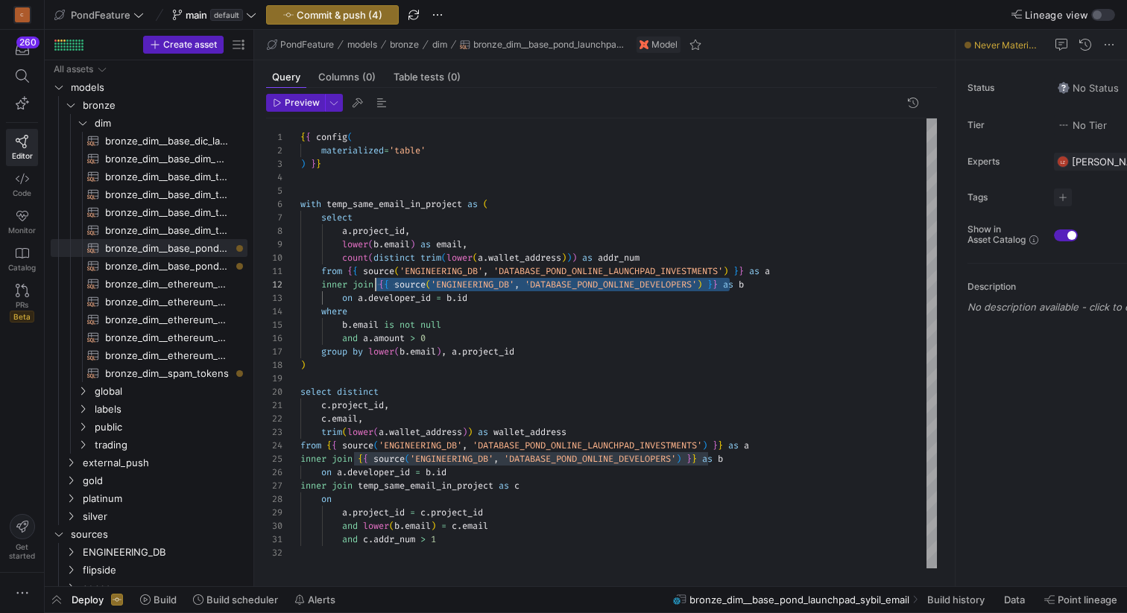
scroll to position [13, 80]
drag, startPoint x: 732, startPoint y: 282, endPoint x: 379, endPoint y: 284, distance: 353.3
click at [379, 284] on div "{ { config ( materialized = 'table' ) } } with temp_same_email_in_project as ( …" at bounding box center [618, 343] width 636 height 450
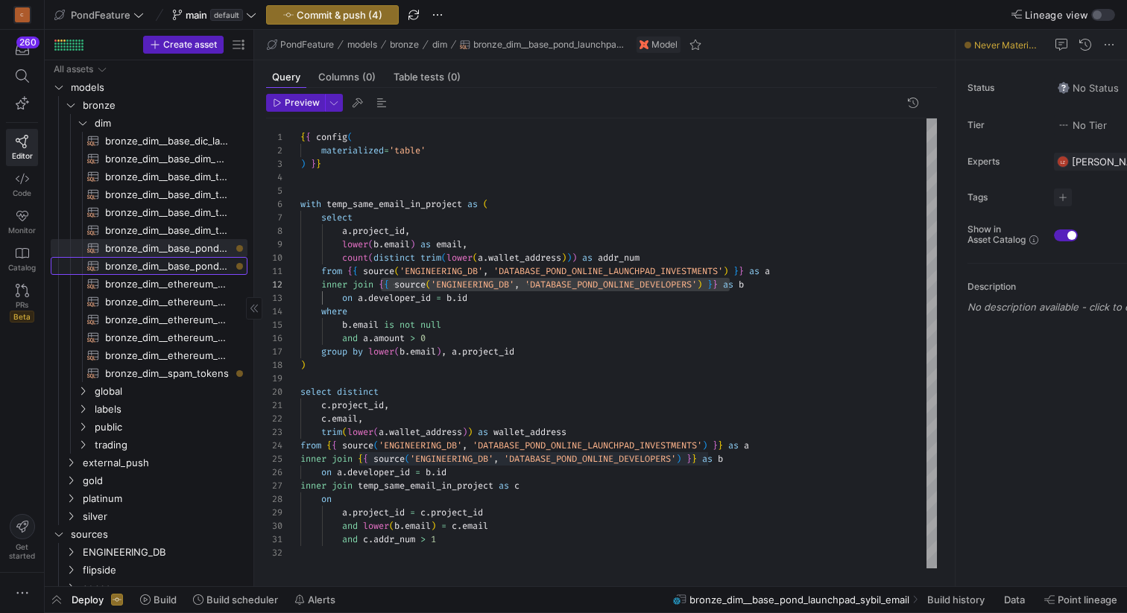
click at [204, 262] on span "bronze_dim__base_pond_launchpad_sybil_same_cex​​​​​​​​​​" at bounding box center [167, 266] width 125 height 17
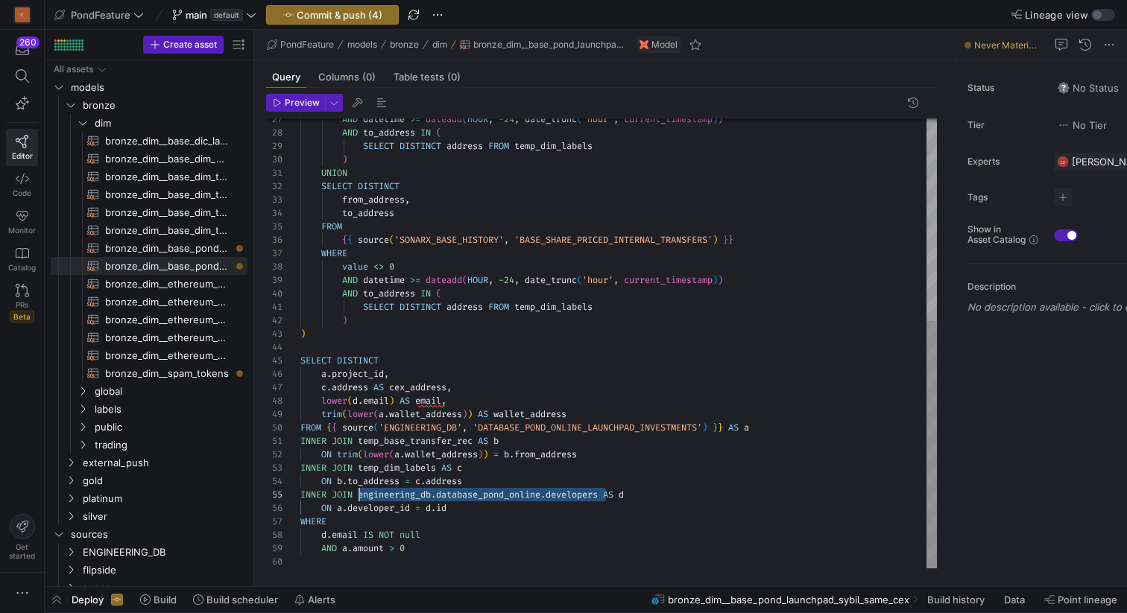
drag, startPoint x: 606, startPoint y: 493, endPoint x: 361, endPoint y: 490, distance: 245.2
click at [361, 490] on div "AND datetime >= dateadd ( HOUR , - 24 , date_trunc ( 'hour' , current_timestamp…" at bounding box center [618, 160] width 636 height 817
click at [535, 469] on div "AND datetime >= dateadd ( HOUR , - 24 , date_trunc ( 'hour' , current_timestamp…" at bounding box center [618, 160] width 636 height 817
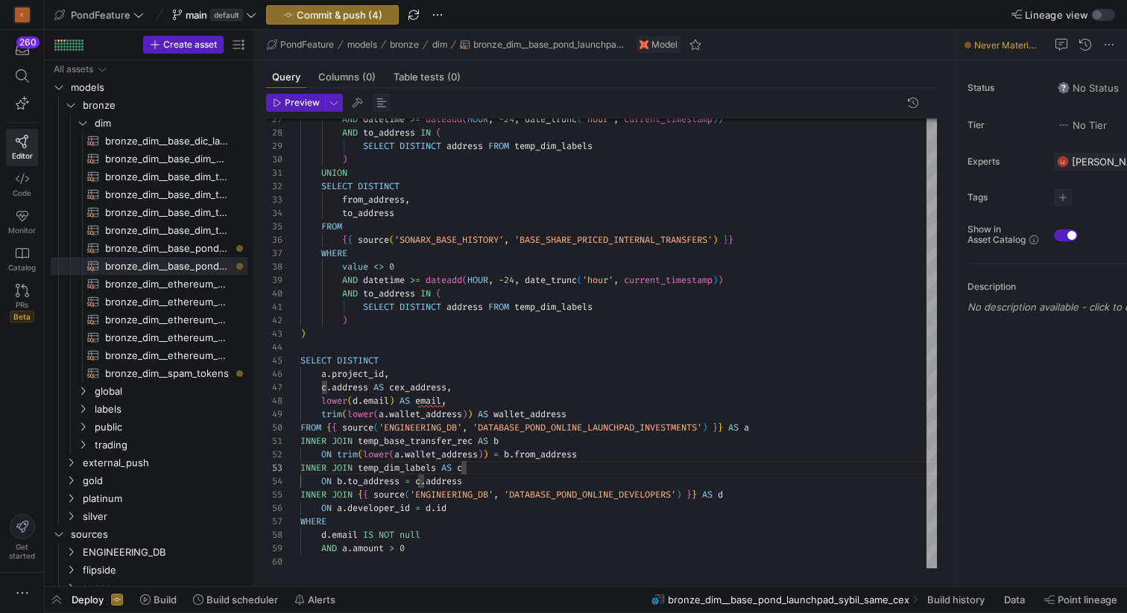
click at [379, 105] on span "button" at bounding box center [382, 103] width 18 height 18
click at [566, 346] on div "AND datetime >= dateadd ( HOUR , - 24 , date_trunc ( 'hour' , current_timestamp…" at bounding box center [618, 160] width 636 height 817
click at [383, 101] on span "button" at bounding box center [382, 103] width 18 height 18
click at [510, 357] on div "AND datetime >= dateadd ( HOUR , - 24 , date_trunc ( 'hour' , current_timestamp…" at bounding box center [618, 160] width 636 height 817
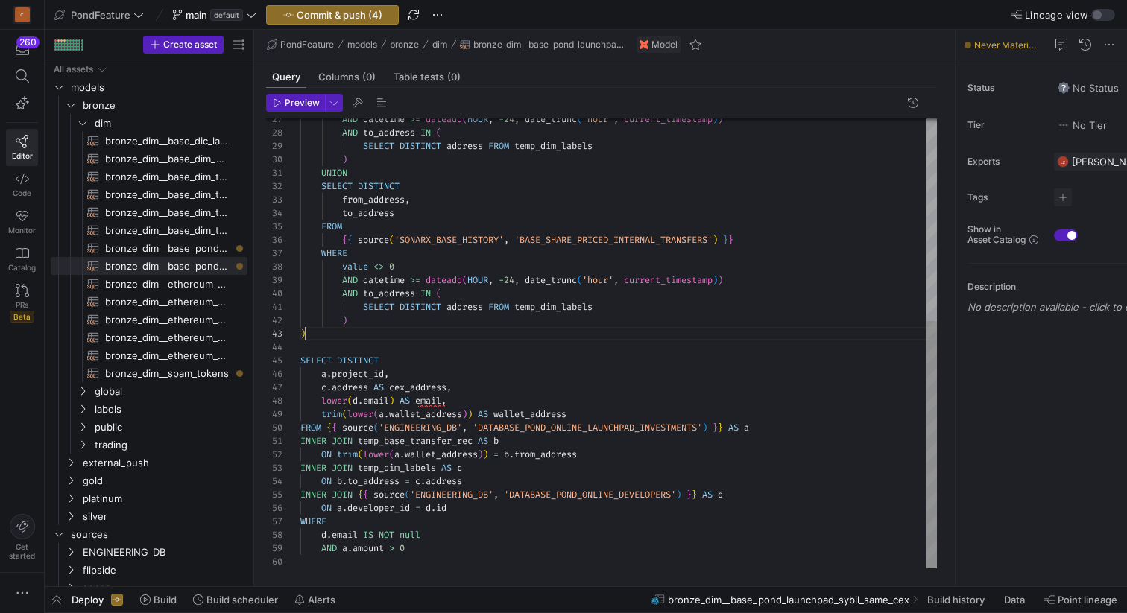
click at [491, 339] on div "AND datetime >= dateadd ( HOUR , - 24 , date_trunc ( 'hour' , current_timestamp…" at bounding box center [618, 160] width 636 height 817
click at [373, 372] on div "AND datetime >= dateadd ( HOUR , - 24 , date_trunc ( 'hour' , current_timestamp…" at bounding box center [618, 160] width 636 height 817
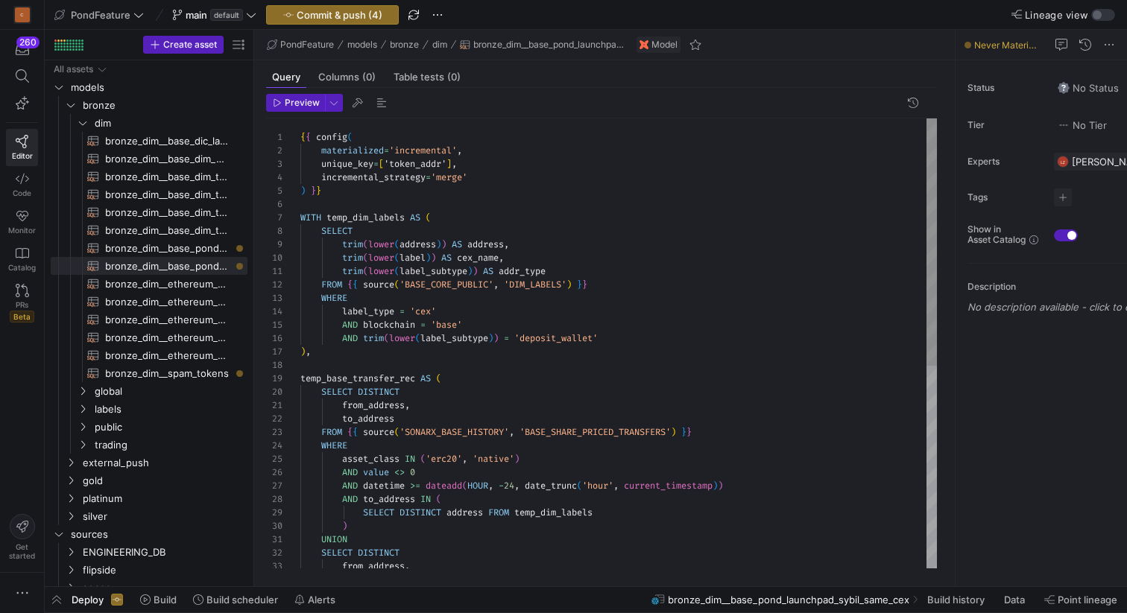
click at [411, 165] on div "AND datetime >= dateadd ( HOUR , - 24 , date_trunc ( 'hour' , current_timestamp…" at bounding box center [618, 526] width 636 height 817
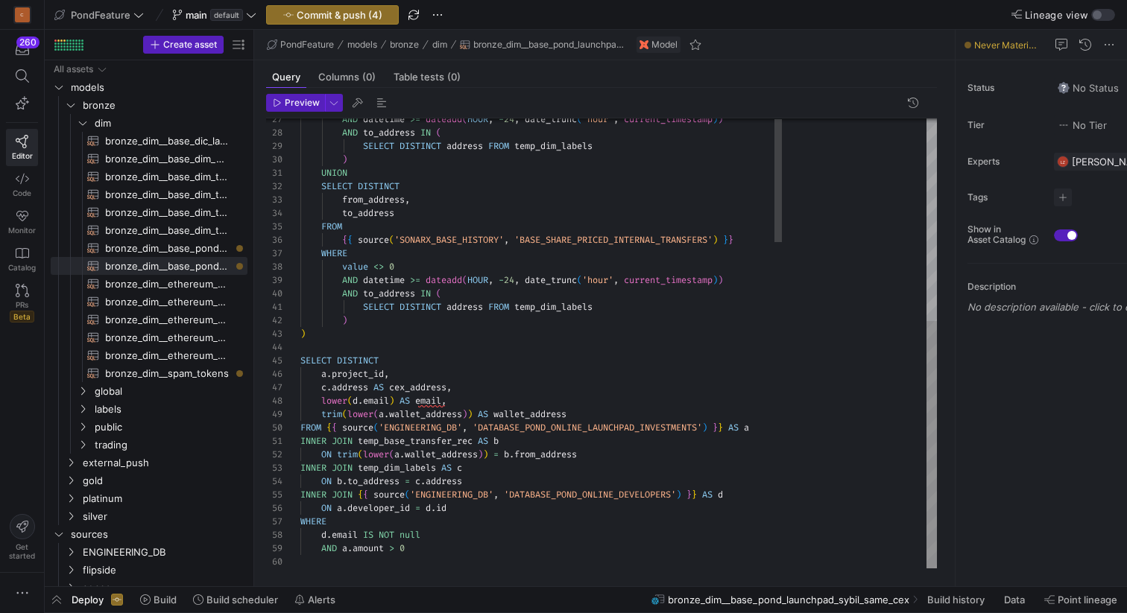
click at [411, 388] on div "AND datetime >= dateadd ( HOUR , - 24 , date_trunc ( 'hour' , current_timestamp…" at bounding box center [618, 160] width 636 height 817
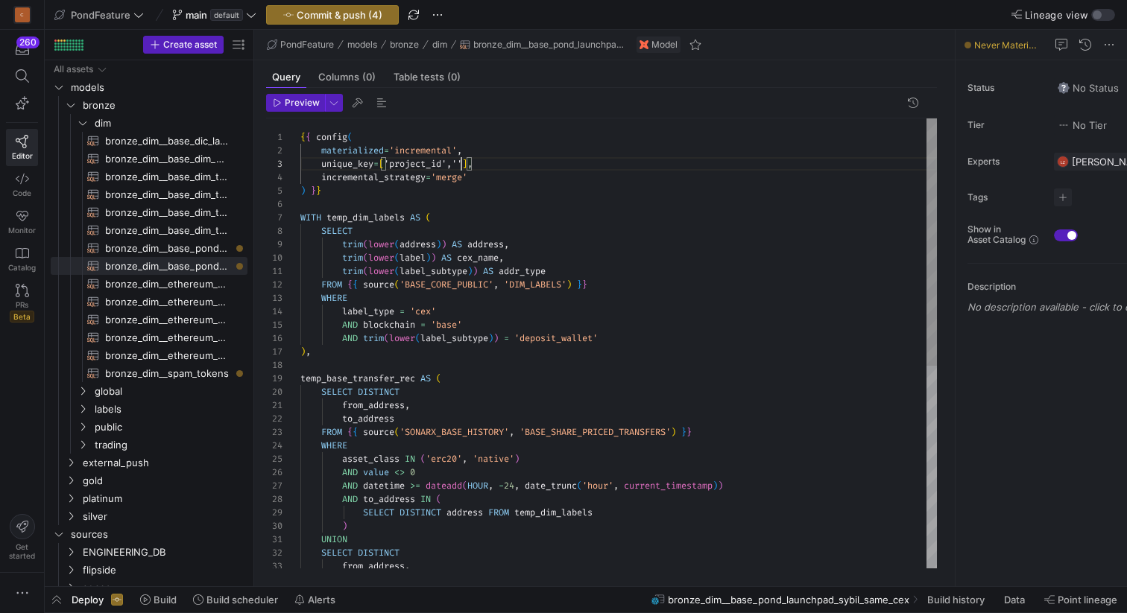
click at [461, 160] on div "AND datetime >= dateadd ( HOUR , - 24 , date_trunc ( 'hour' , current_timestamp…" at bounding box center [618, 526] width 636 height 817
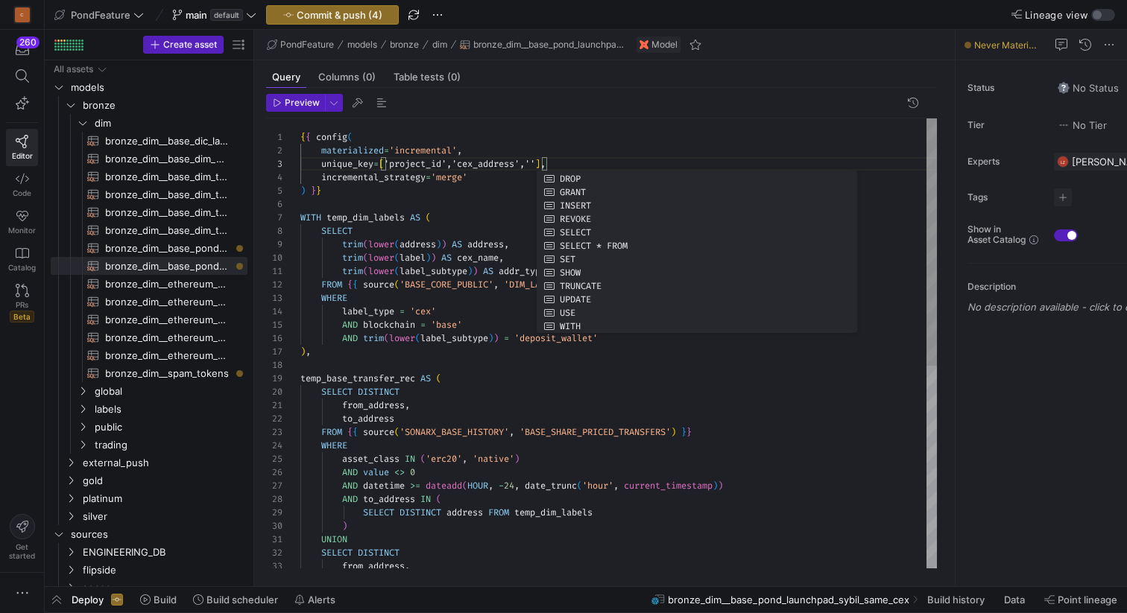
scroll to position [67, 0]
click at [469, 199] on div "AND datetime >= dateadd ( HOUR , - 24 , date_trunc ( 'hour' , current_timestamp…" at bounding box center [618, 526] width 636 height 817
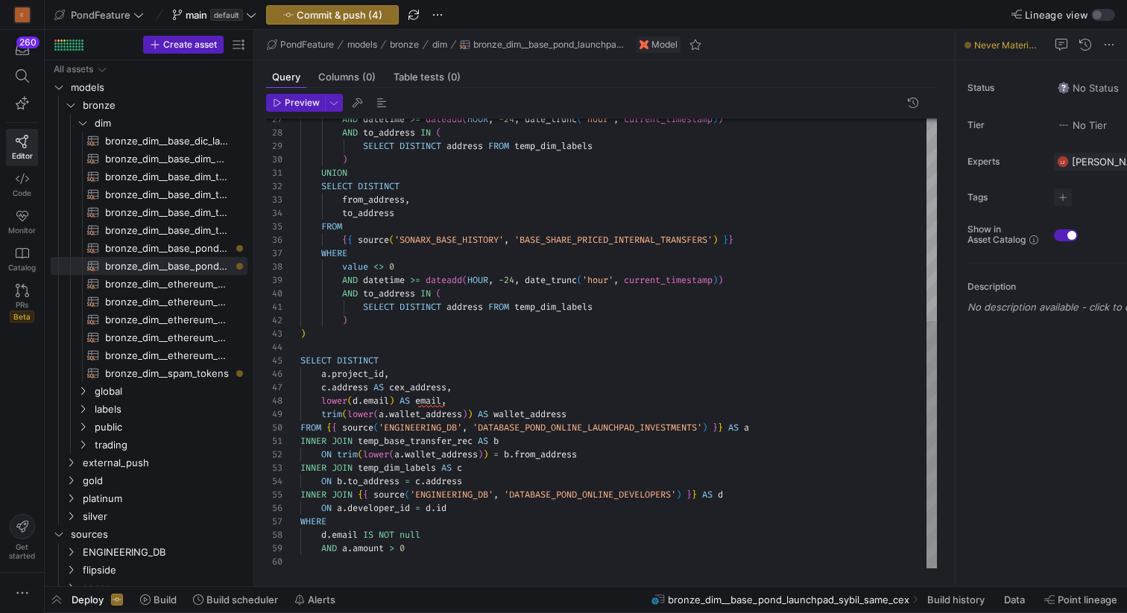
click at [522, 417] on div "AND datetime >= dateadd ( HOUR , - 24 , date_trunc ( 'hour' , current_timestamp…" at bounding box center [618, 160] width 636 height 817
click at [520, 414] on div "AND datetime >= dateadd ( HOUR , - 24 , date_trunc ( 'hour' , current_timestamp…" at bounding box center [618, 160] width 636 height 817
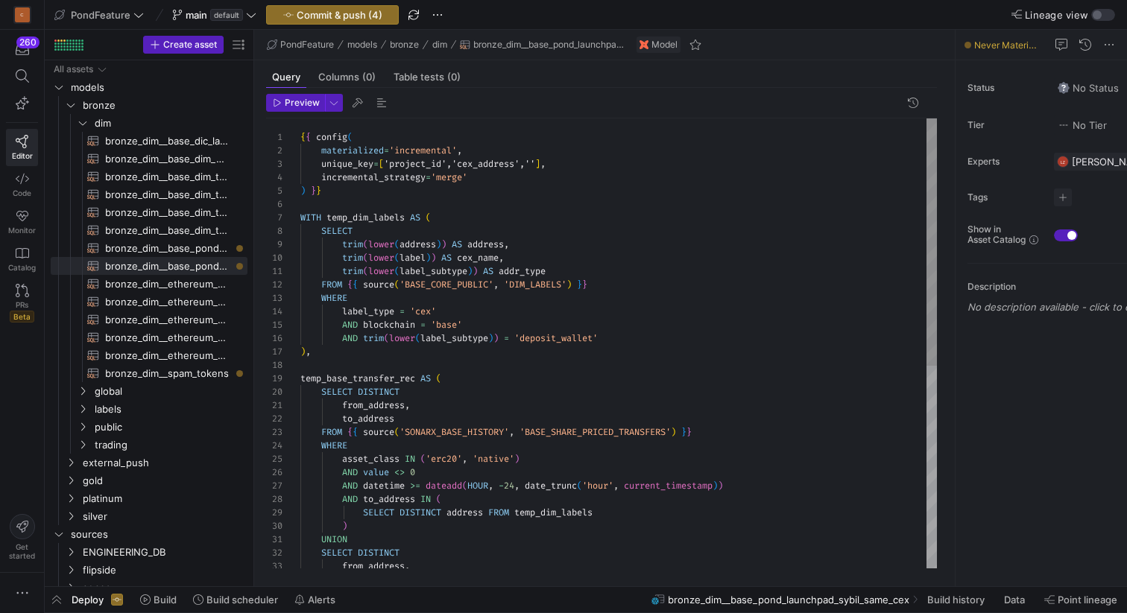
click at [536, 162] on div "AND datetime >= dateadd ( HOUR , - 24 , date_trunc ( 'hour' , current_timestamp…" at bounding box center [618, 526] width 636 height 817
click at [530, 197] on div "AND datetime >= dateadd ( HOUR , - 24 , date_trunc ( 'hour' , current_timestamp…" at bounding box center [618, 526] width 636 height 817
click at [513, 202] on div "AND datetime >= dateadd ( HOUR , - 24 , date_trunc ( 'hour' , current_timestamp…" at bounding box center [618, 526] width 636 height 817
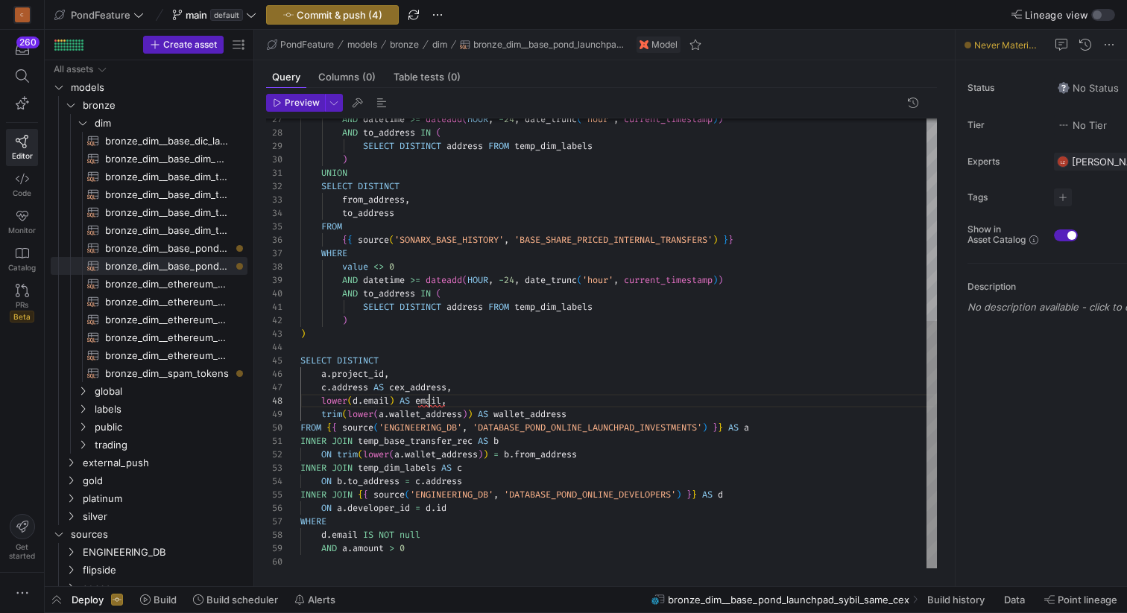
click at [430, 402] on div "AND datetime >= dateadd ( HOUR , - 24 , date_trunc ( 'hour' , current_timestamp…" at bounding box center [618, 160] width 636 height 817
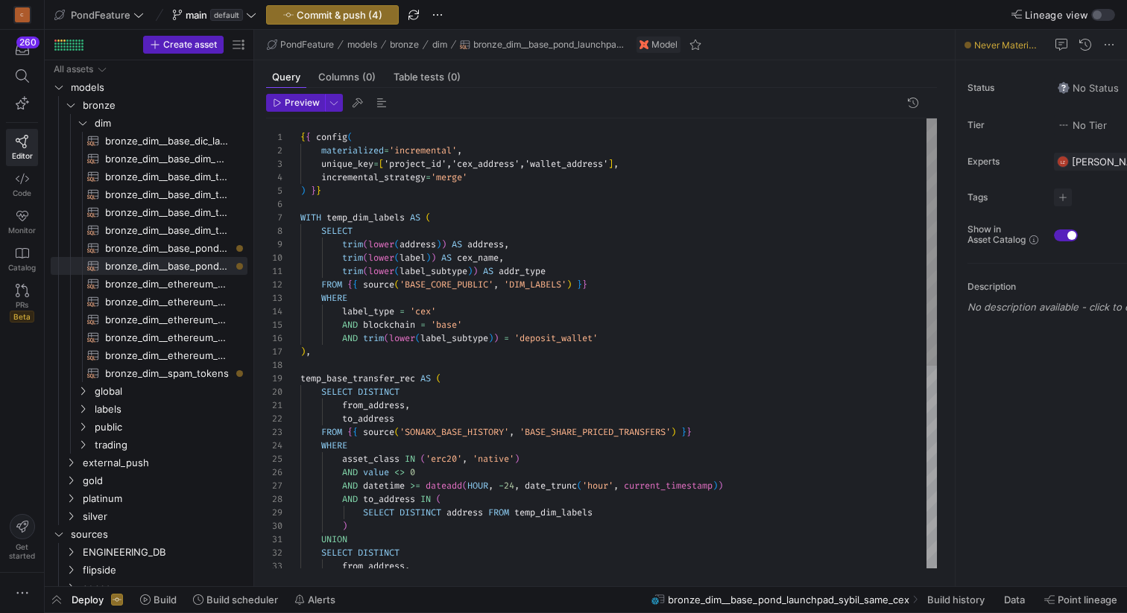
click at [492, 162] on div "AND datetime >= dateadd ( HOUR , - 24 , date_trunc ( 'hour' , current_timestamp…" at bounding box center [618, 526] width 636 height 817
click at [486, 201] on div "AND datetime >= dateadd ( HOUR , - 24 , date_trunc ( 'hour' , current_timestamp…" at bounding box center [618, 526] width 636 height 817
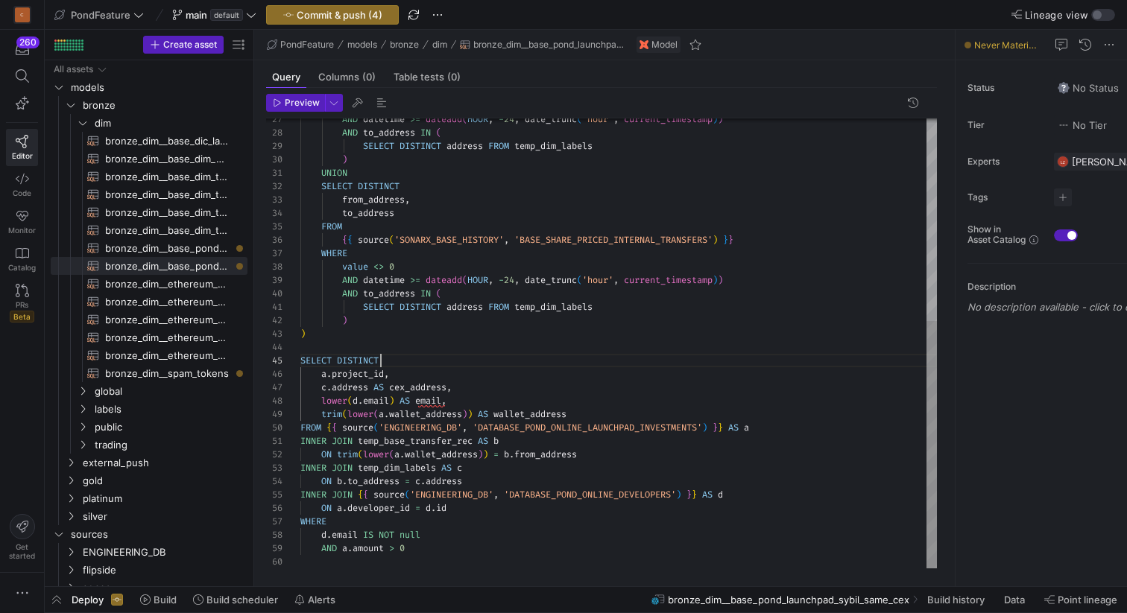
scroll to position [54, 80]
click at [443, 355] on div "AND datetime >= dateadd ( HOUR , - 24 , date_trunc ( 'hour' , current_timestamp…" at bounding box center [618, 160] width 636 height 817
click at [444, 346] on div "AND datetime >= dateadd ( HOUR , - 24 , date_trunc ( 'hour' , current_timestamp…" at bounding box center [618, 160] width 636 height 817
click at [367, 350] on div "AND datetime >= dateadd ( HOUR , - 24 , date_trunc ( 'hour' , current_timestamp…" at bounding box center [618, 160] width 636 height 817
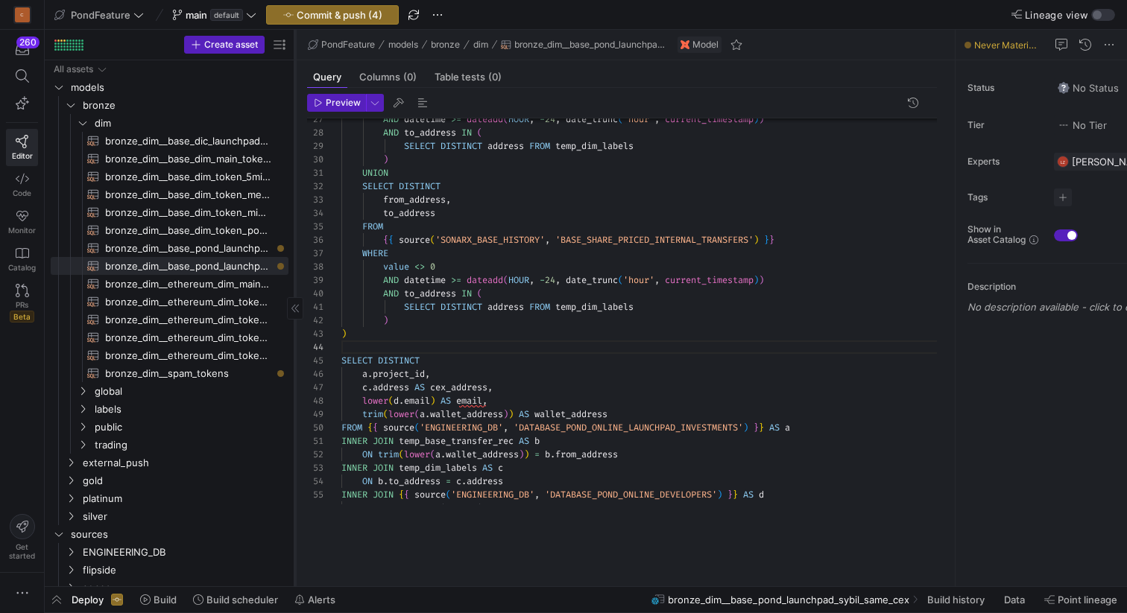
drag, startPoint x: 254, startPoint y: 337, endPoint x: 295, endPoint y: 318, distance: 45.0
click at [295, 318] on div at bounding box center [294, 308] width 1 height 557
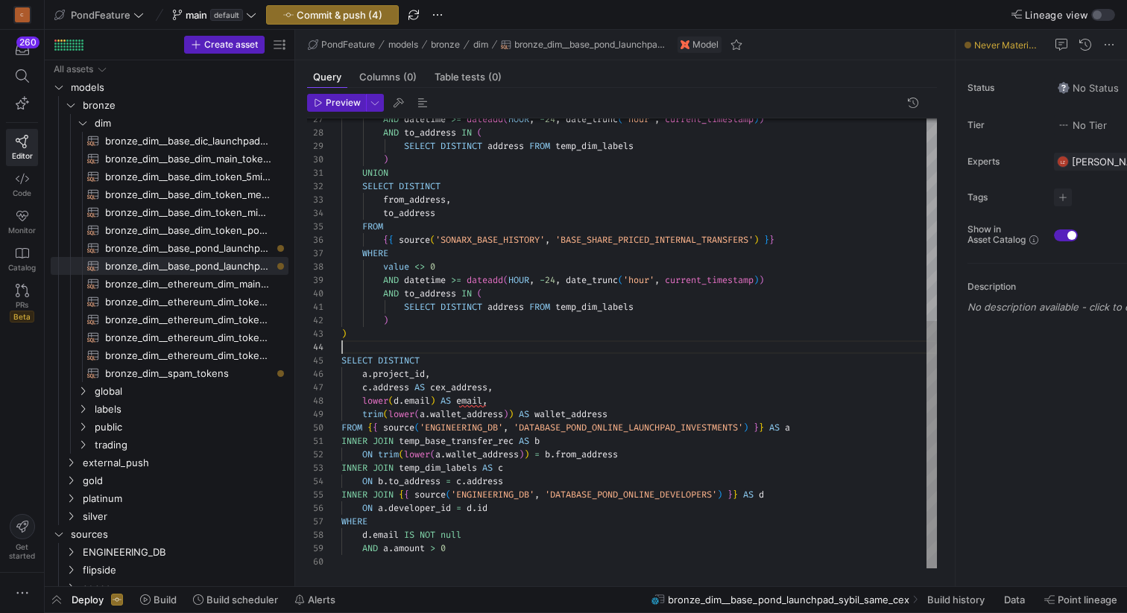
click at [388, 347] on div "AND datetime >= dateadd ( HOUR , - 24 , date_trunc ( 'hour' , current_timestamp…" at bounding box center [638, 160] width 595 height 817
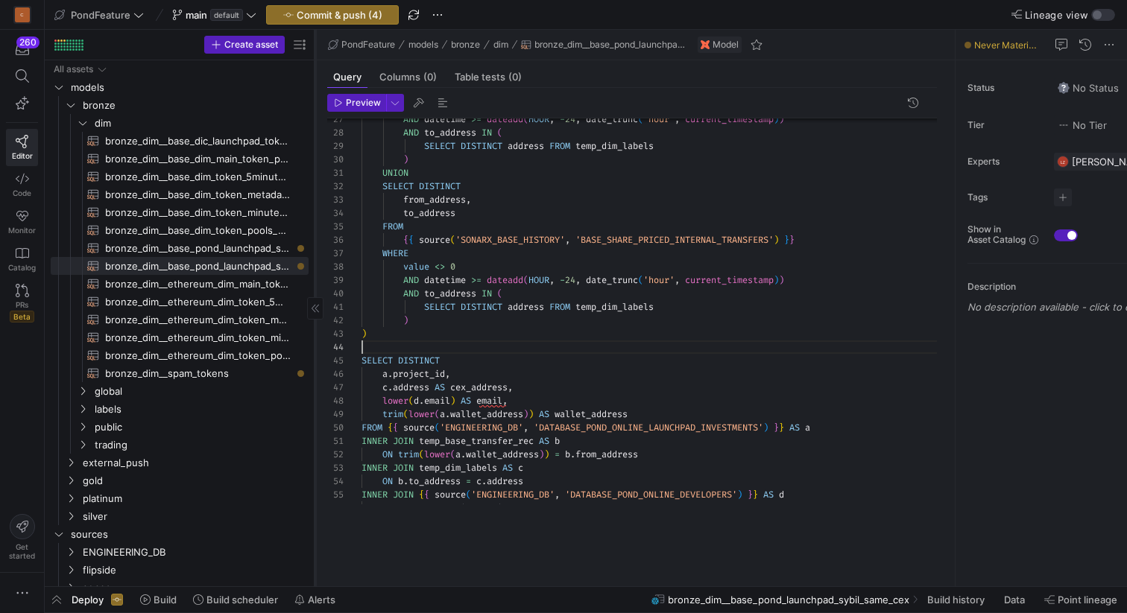
drag, startPoint x: 294, startPoint y: 338, endPoint x: 304, endPoint y: 343, distance: 11.7
click at [314, 343] on div at bounding box center [314, 308] width 1 height 557
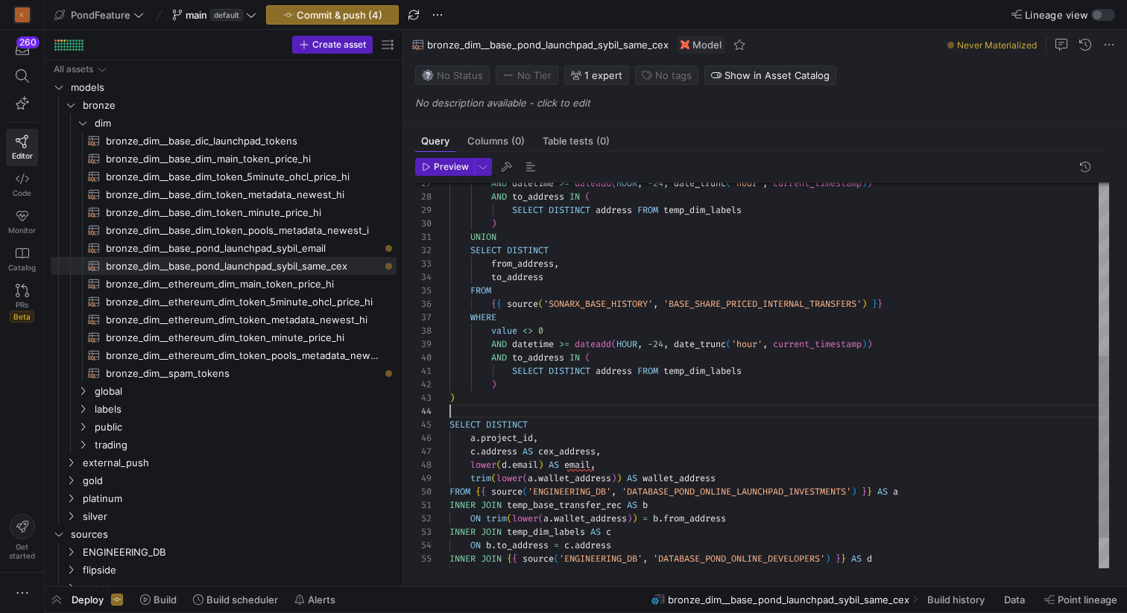
drag, startPoint x: 304, startPoint y: 386, endPoint x: 429, endPoint y: 380, distance: 124.6
click at [429, 380] on as-split "Create asset Drag here to set row groups Drag here to set column labels Group 1…" at bounding box center [586, 308] width 1082 height 557
click at [541, 396] on div "AND datetime >= dateadd ( HOUR , - 24 , date_trunc ( 'hour' , current_timestamp…" at bounding box center [779, 224] width 660 height 817
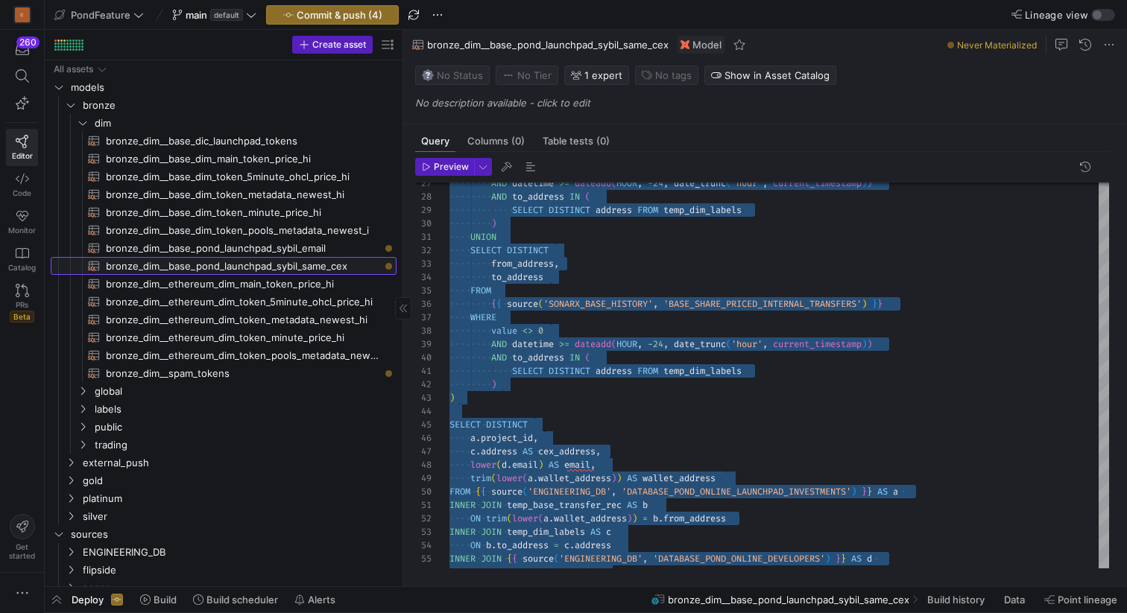
click at [313, 264] on span "bronze_dim__base_pond_launchpad_sybil_same_cex​​​​​​​​​​" at bounding box center [243, 266] width 274 height 17
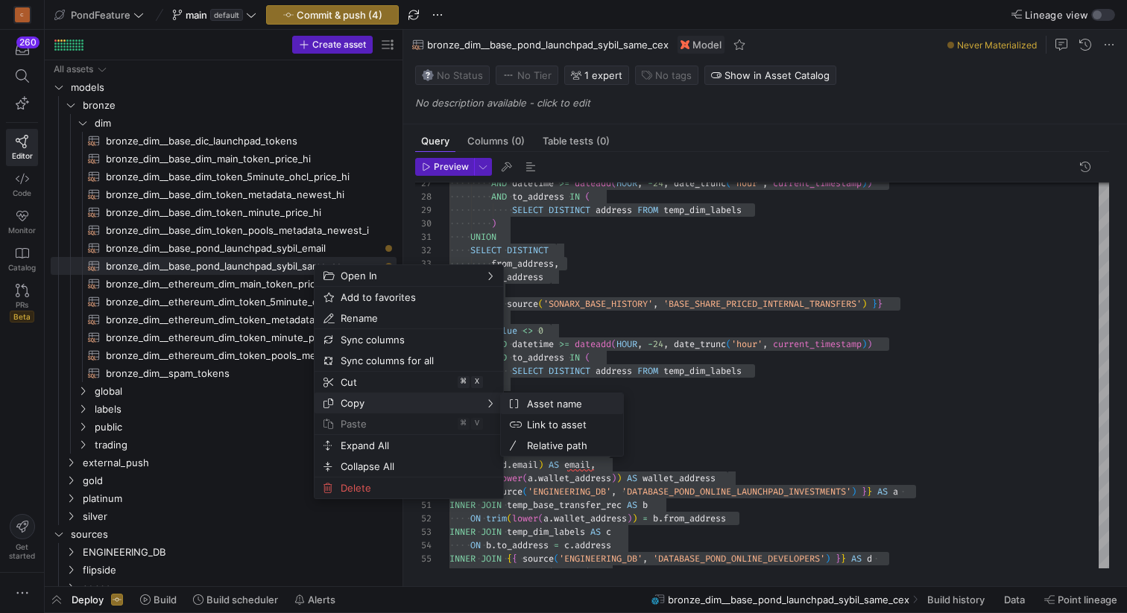
click at [551, 402] on span "Asset name" at bounding box center [566, 403] width 90 height 21
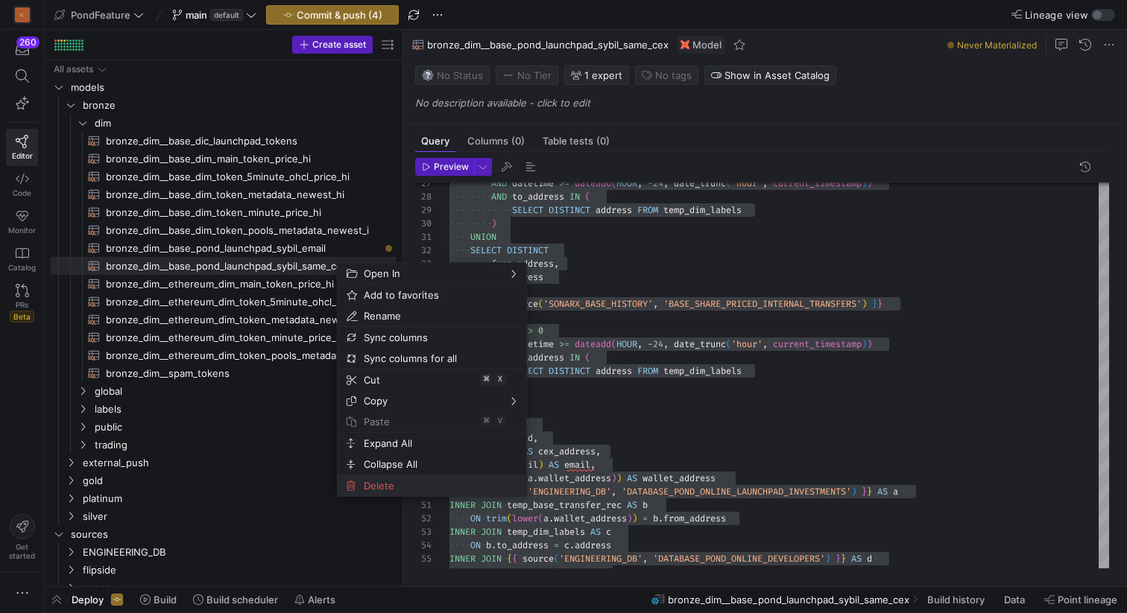
click at [379, 487] on span "Delete" at bounding box center [419, 485] width 123 height 21
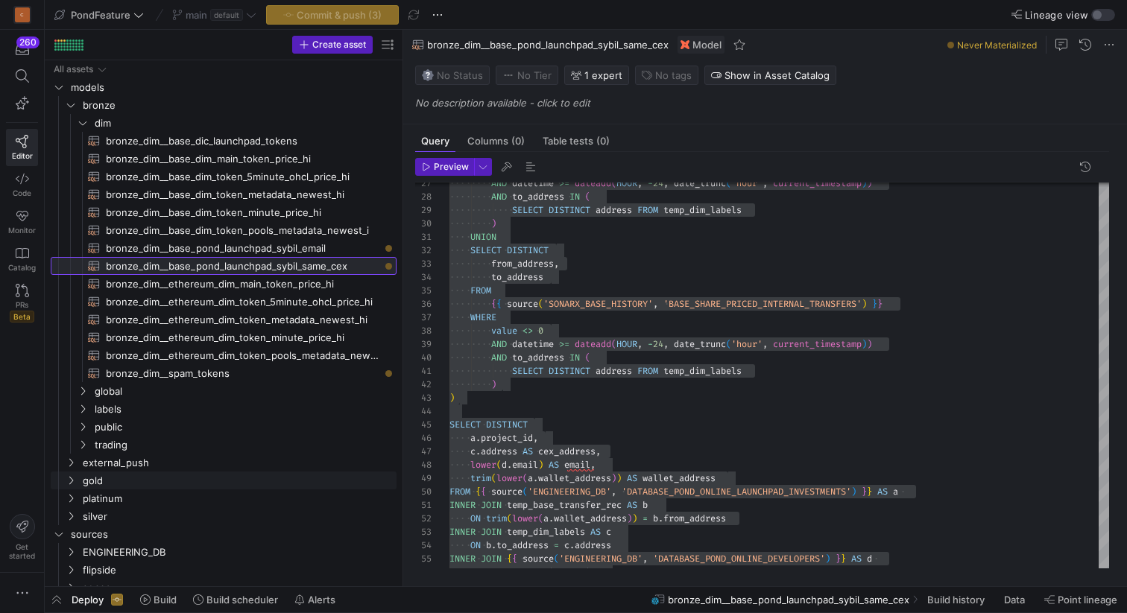
type textarea "{{ config( materialized='table' ) }} with temp_same_email_in_project as ( selec…"
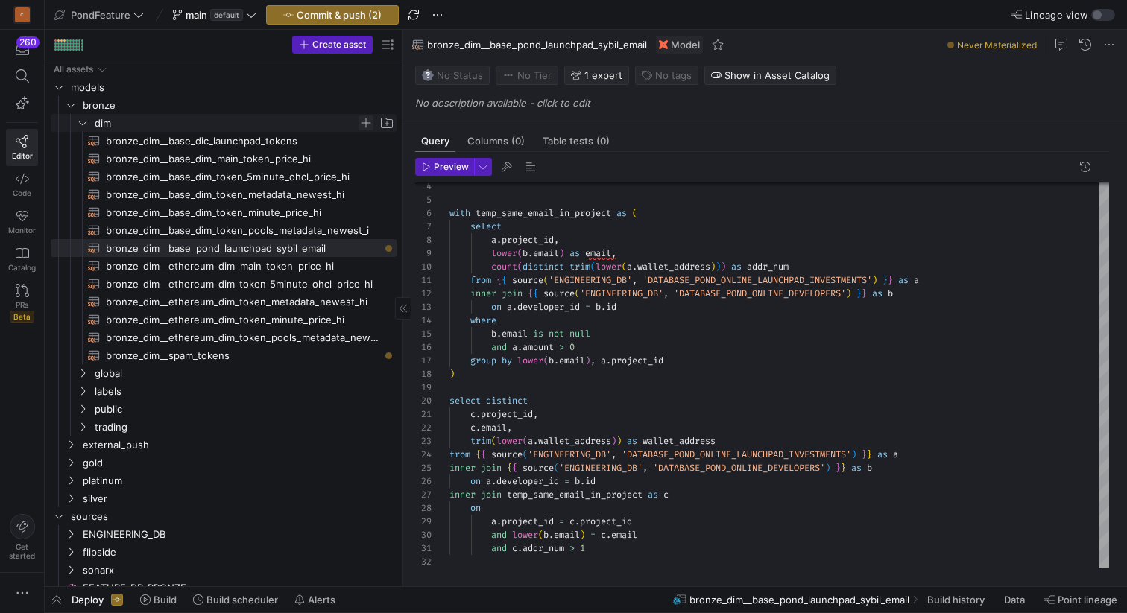
click at [364, 121] on span "Press SPACE to select this row." at bounding box center [365, 123] width 15 height 15
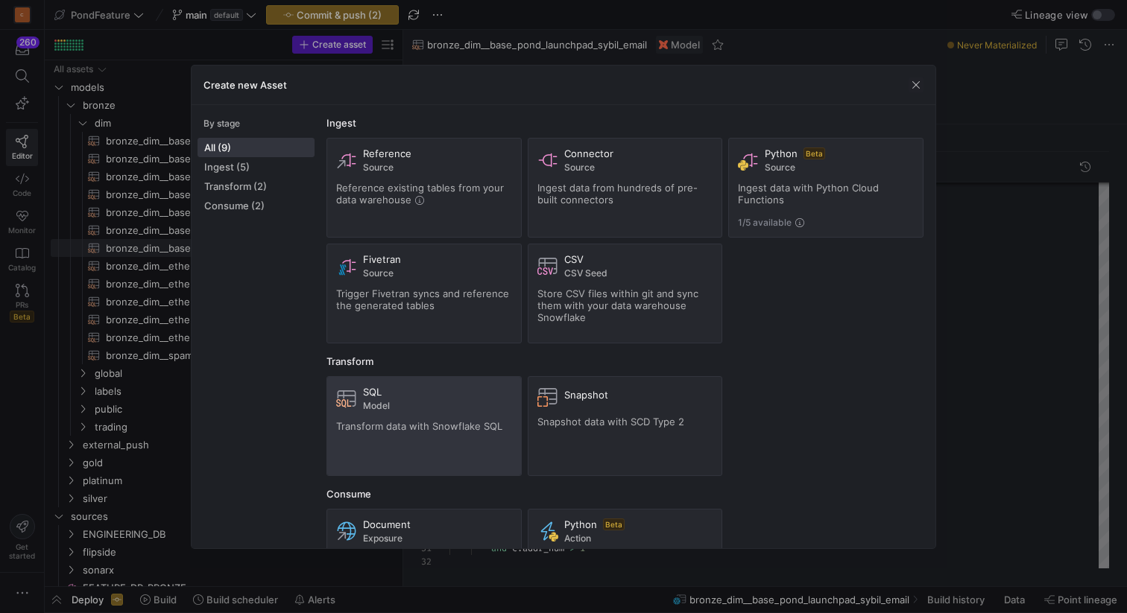
click at [418, 397] on div "SQL Model" at bounding box center [437, 398] width 149 height 25
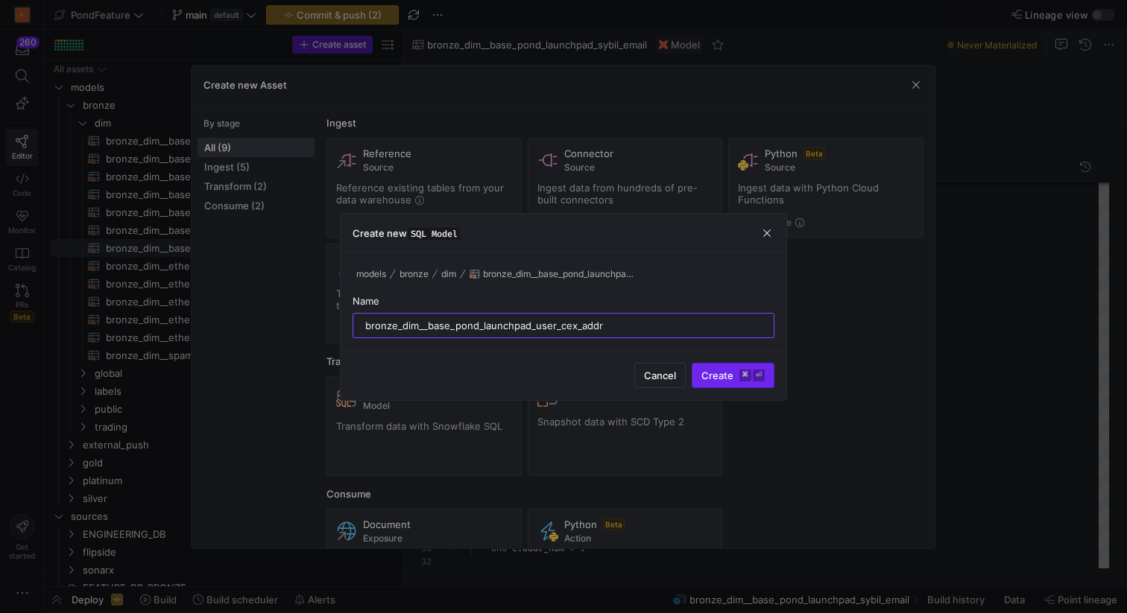
type input "bronze_dim__base_pond_launchpad_user_cex_addr"
click at [716, 380] on span "Create ⌘ ⏎" at bounding box center [732, 376] width 63 height 12
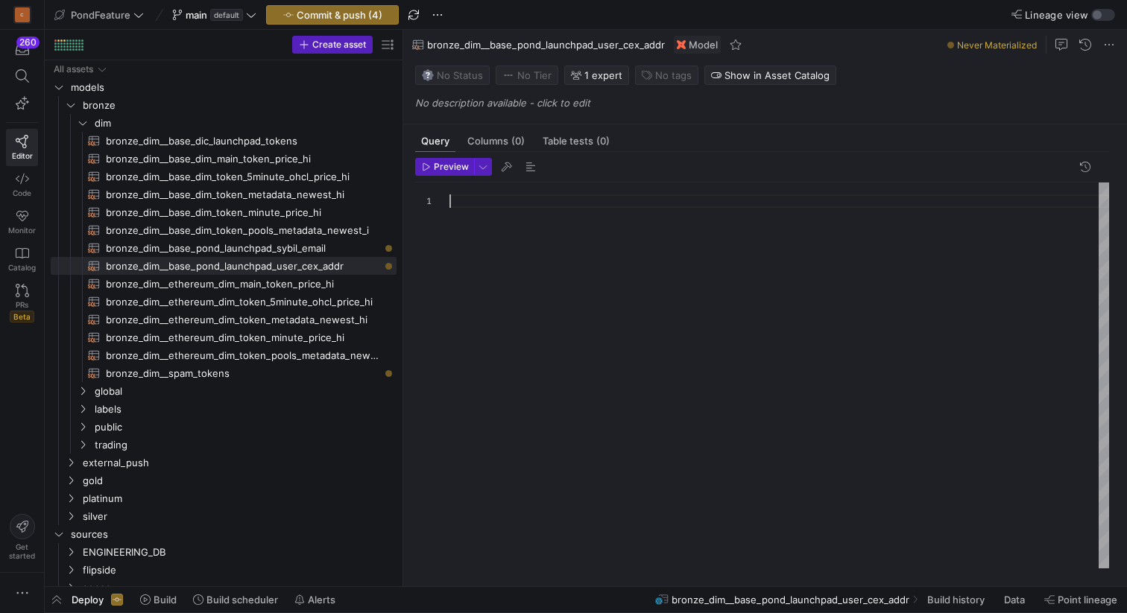
click at [658, 373] on div at bounding box center [779, 376] width 660 height 386
click at [556, 300] on div at bounding box center [779, 376] width 660 height 386
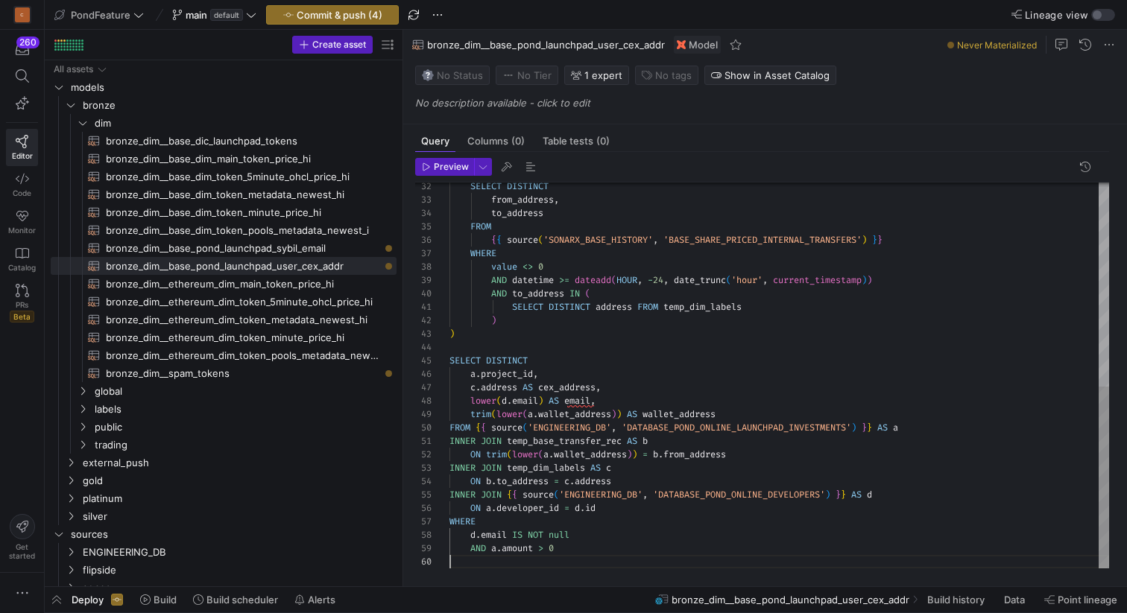
scroll to position [40, 0]
click at [587, 345] on div "SELECT DISTINCT from_address , to_address FROM { { source ( 'SONARX_BASE_HISTOR…" at bounding box center [779, 160] width 660 height 817
click at [581, 551] on div "SELECT DISTINCT from_address , to_address FROM { { source ( 'SONARX_BASE_HISTOR…" at bounding box center [779, 160] width 660 height 817
type textarea "SELECT DISTINCT address FROM temp_dim_labels ) ) SELECT DISTINCT a.project_id, …"
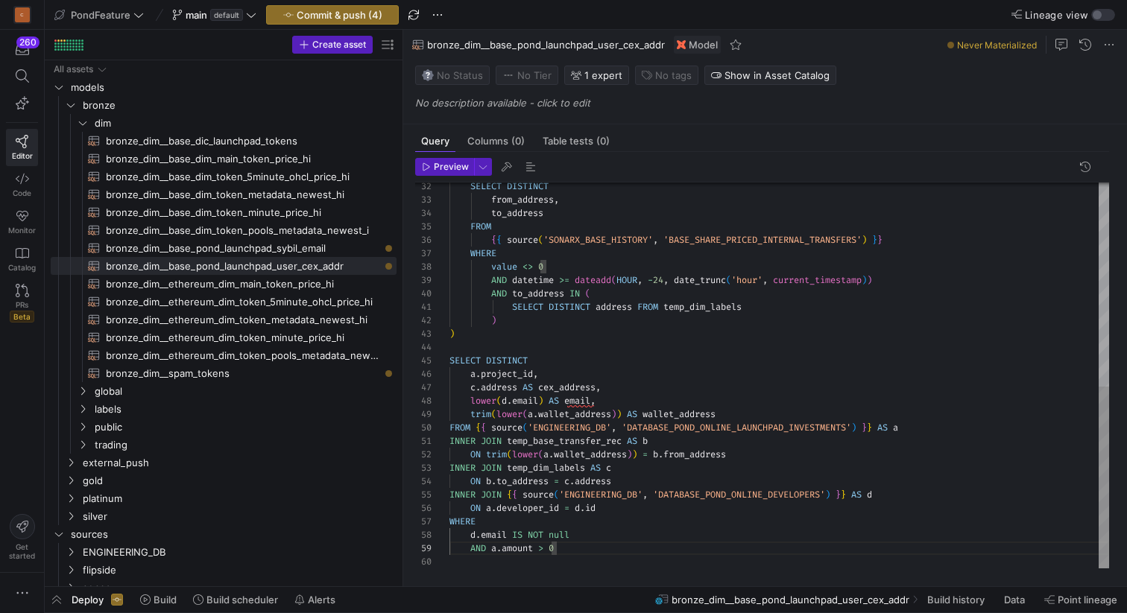
scroll to position [40, 0]
click at [546, 353] on div "SELECT DISTINCT from_address , to_address FROM { { source ( 'SONARX_BASE_HISTOR…" at bounding box center [779, 160] width 660 height 817
click at [526, 347] on div "SELECT DISTINCT from_address , to_address FROM { { source ( 'SONARX_BASE_HISTOR…" at bounding box center [779, 160] width 660 height 817
click at [529, 159] on span "button" at bounding box center [531, 167] width 18 height 18
click at [568, 344] on div "SELECT DISTINCT from_address , to_address FROM { { source ( 'SONARX_BASE_HISTOR…" at bounding box center [779, 160] width 660 height 817
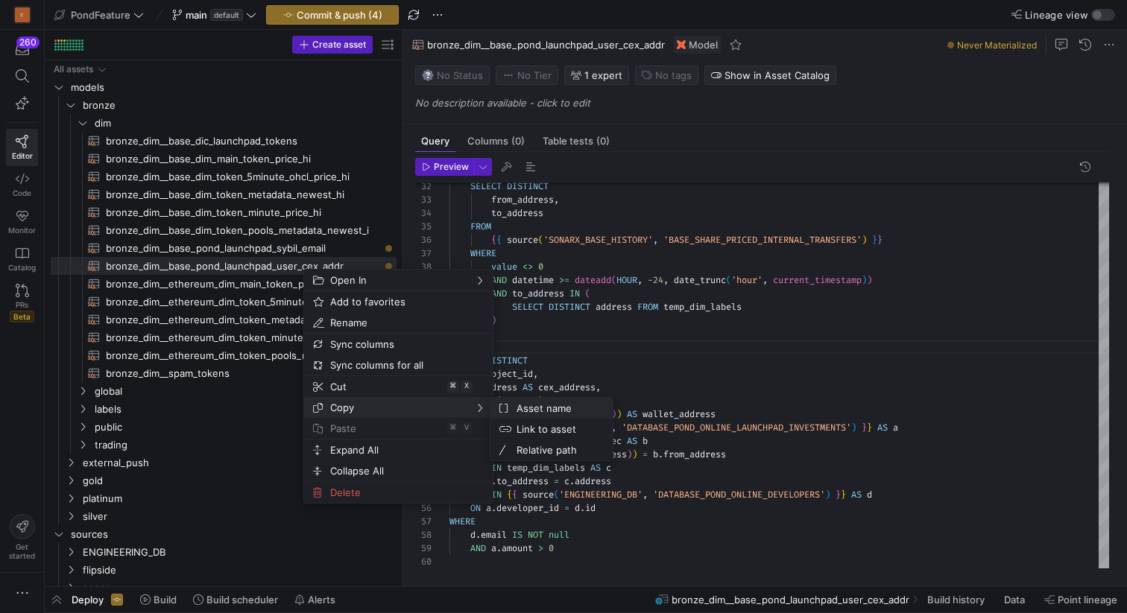
click at [554, 411] on span "Asset name" at bounding box center [556, 408] width 90 height 21
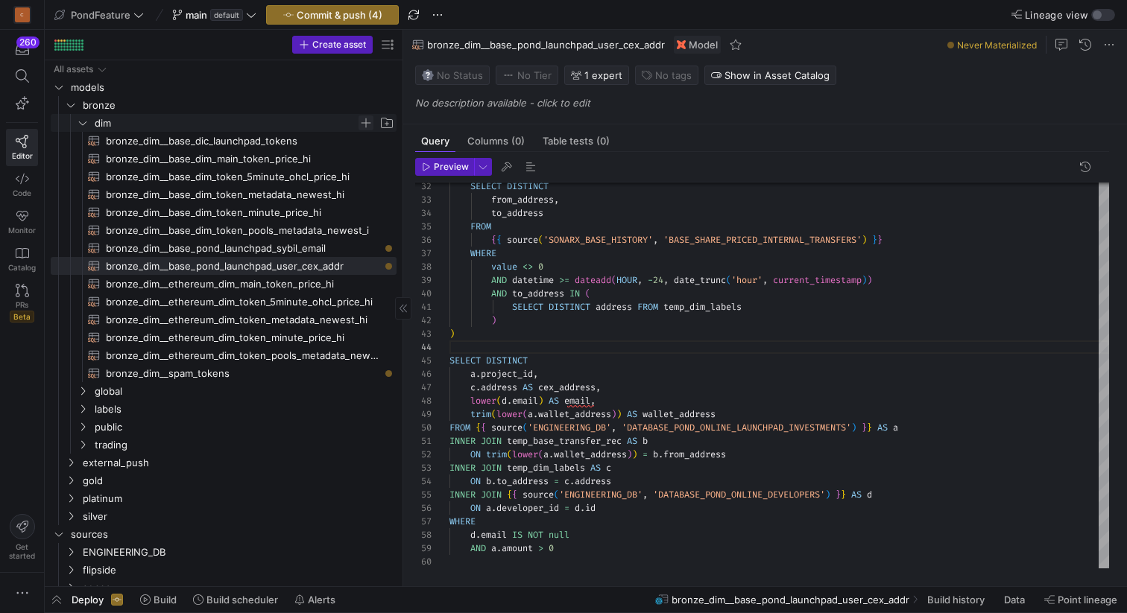
click at [367, 120] on span "Press SPACE to select this row." at bounding box center [365, 123] width 15 height 15
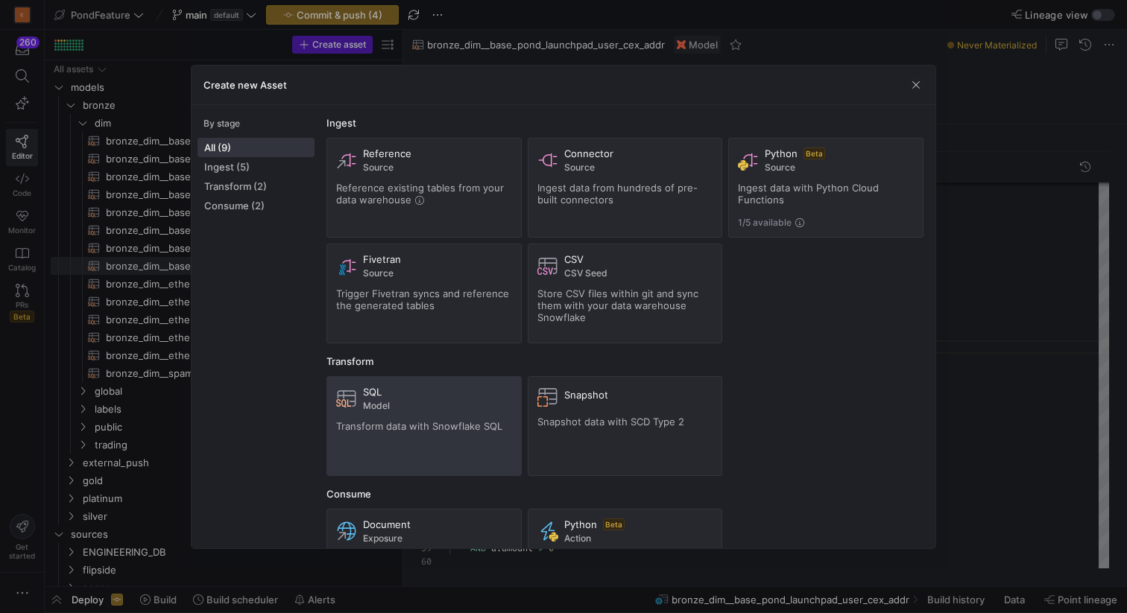
click at [386, 411] on div "SQL Model Transform data with Snowflake SQL" at bounding box center [424, 426] width 176 height 80
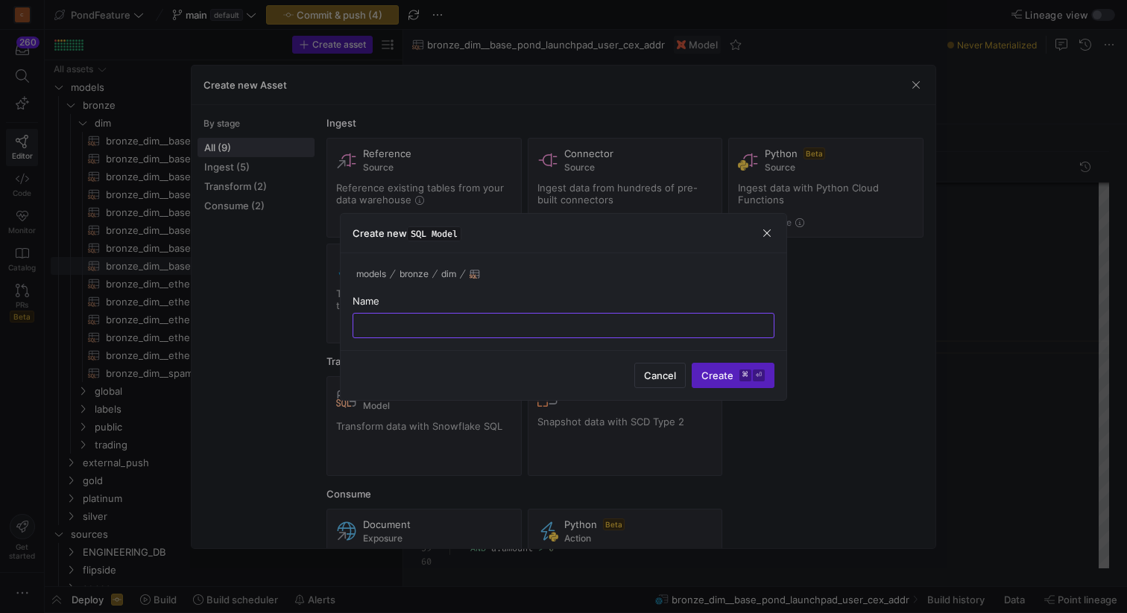
paste input "bronze_dim__base_pond_launchpad_user_cex_addr"
drag, startPoint x: 639, startPoint y: 326, endPoint x: 534, endPoint y: 323, distance: 105.1
click at [534, 323] on input "bronze_dim__base_pond_launchpad_user_cex_addr" at bounding box center [563, 326] width 396 height 12
type input "bronze_dim__base_pond_launchpad_sybil_cex"
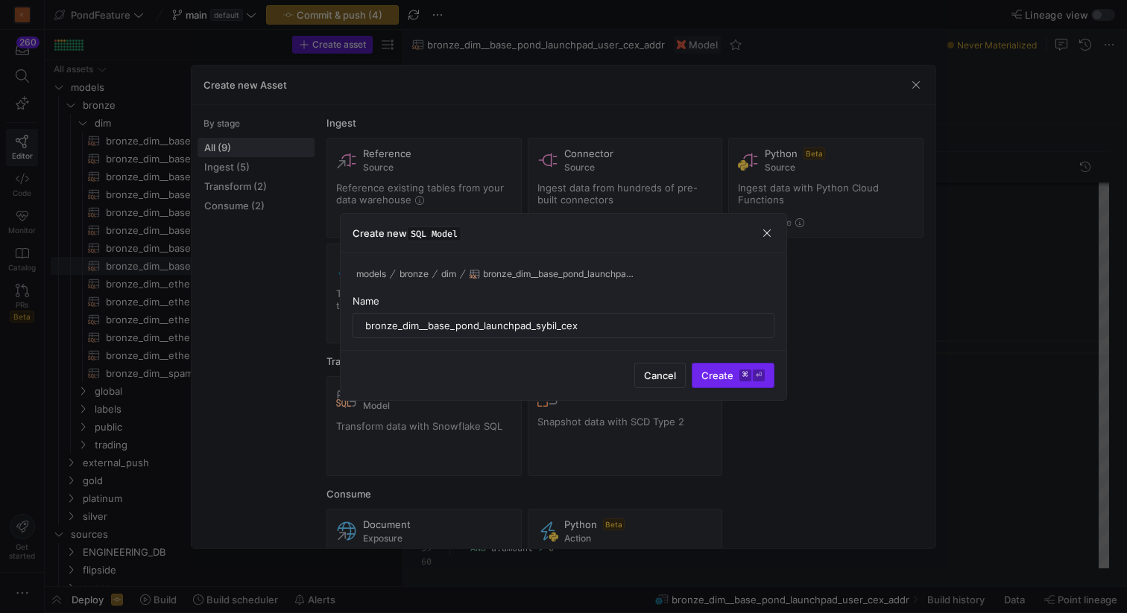
click at [714, 375] on span "Create ⌘ ⏎" at bounding box center [732, 376] width 63 height 12
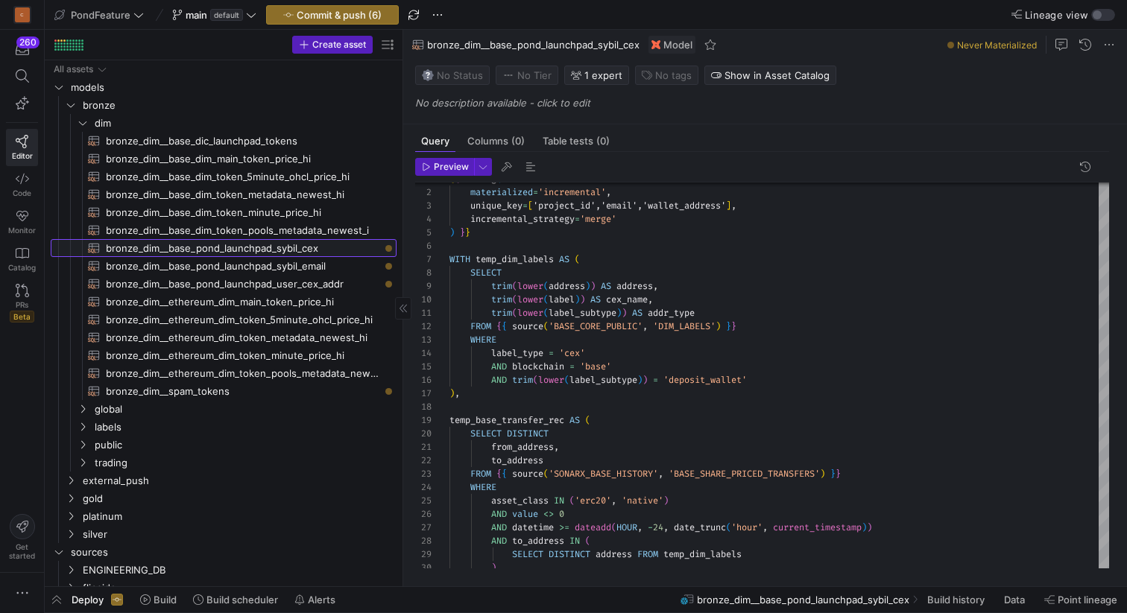
click at [324, 247] on span "bronze_dim__base_pond_launchpad_sybil_cex​​​​​​​​​​" at bounding box center [243, 248] width 274 height 17
click at [321, 247] on span "bronze_dim__base_pond_launchpad_sybil_cex​​​​​​​​​​" at bounding box center [243, 248] width 274 height 17
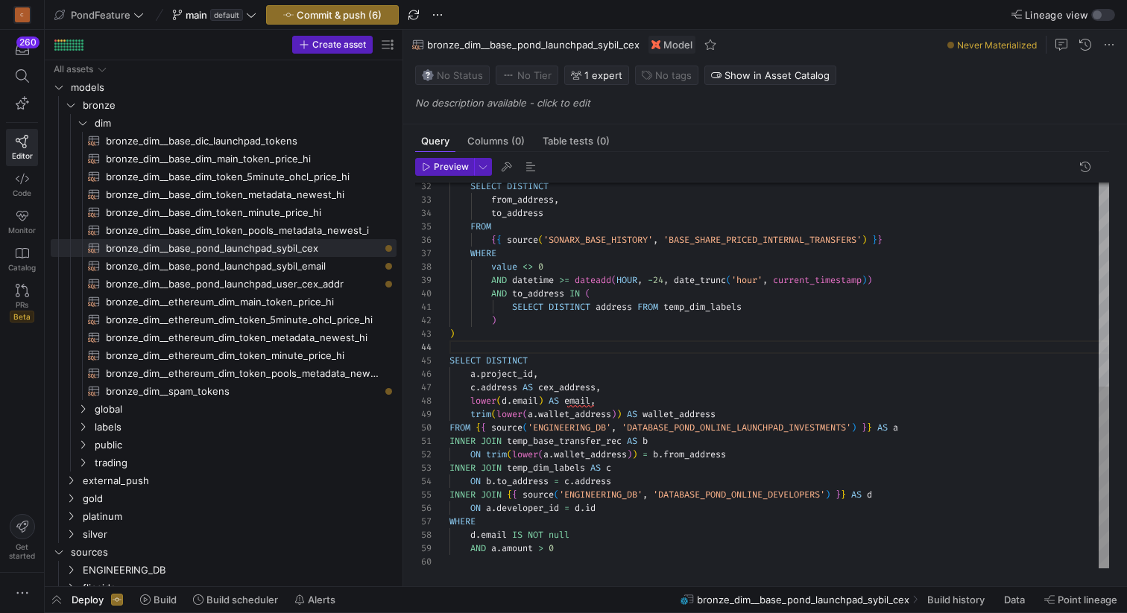
click at [571, 386] on div "SELECT DISTINCT from_address , to_address FROM { { source ( 'SONARX_BASE_HISTOR…" at bounding box center [779, 160] width 660 height 817
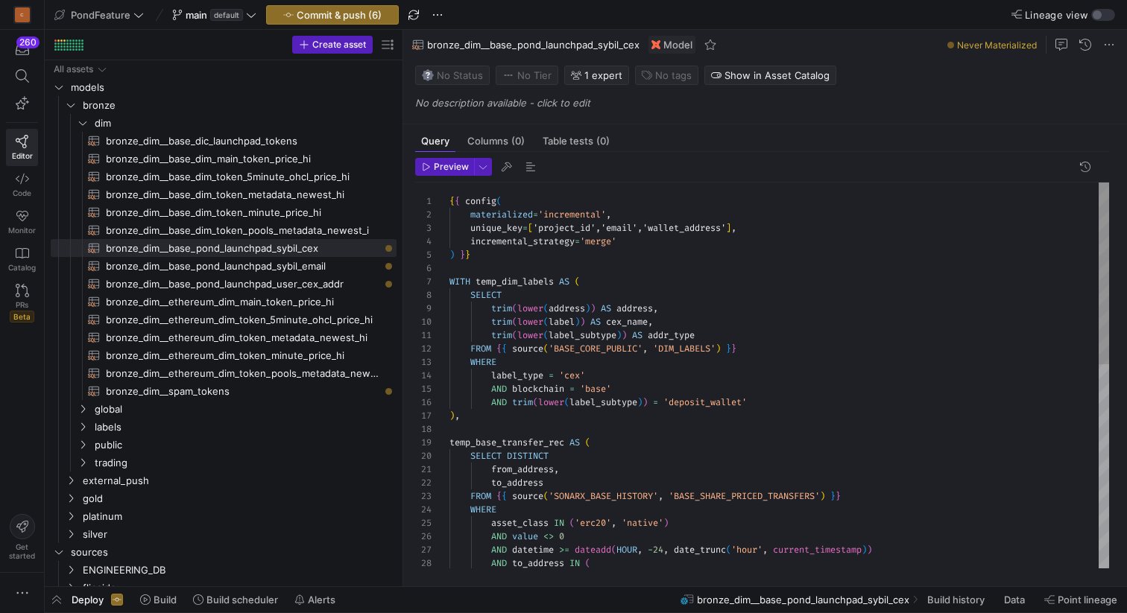
click at [734, 224] on div "AND to_address IN ( AND datetime >= dateadd ( HOUR , - 24 , date_trunc ( 'hour'…" at bounding box center [779, 591] width 660 height 817
click at [651, 223] on div "AND to_address IN ( AND datetime >= dateadd ( HOUR , - 24 , date_trunc ( 'hour'…" at bounding box center [779, 591] width 660 height 817
click at [606, 224] on div "AND to_address IN ( AND datetime >= dateadd ( HOUR , - 24 , date_trunc ( 'hour'…" at bounding box center [779, 591] width 660 height 817
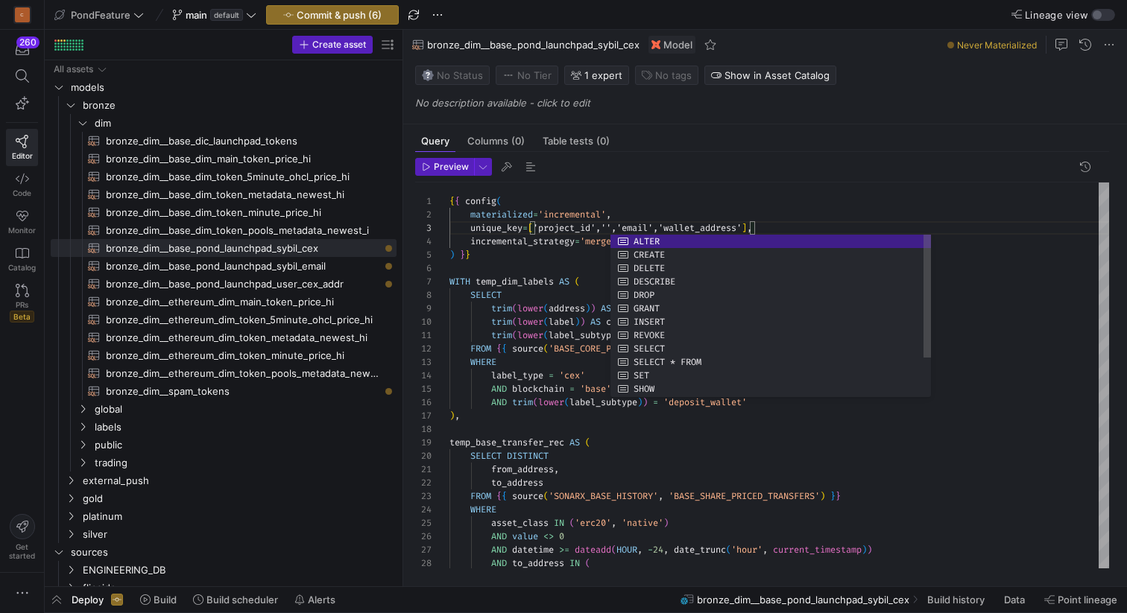
scroll to position [27, 220]
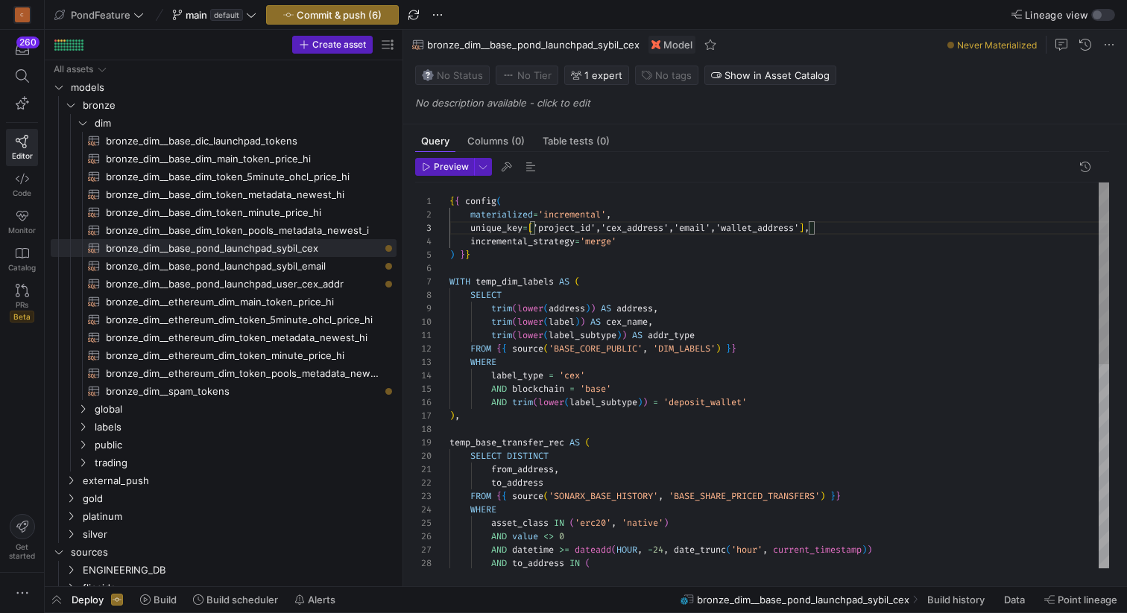
click at [700, 201] on div "AND to_address IN ( AND datetime >= dateadd ( HOUR , - 24 , date_trunc ( 'hour'…" at bounding box center [779, 591] width 660 height 817
click at [529, 163] on span "button" at bounding box center [531, 167] width 18 height 18
click at [604, 263] on div "AND to_address IN ( AND datetime >= dateadd ( HOUR , - 24 , date_trunc ( 'hour'…" at bounding box center [779, 591] width 660 height 817
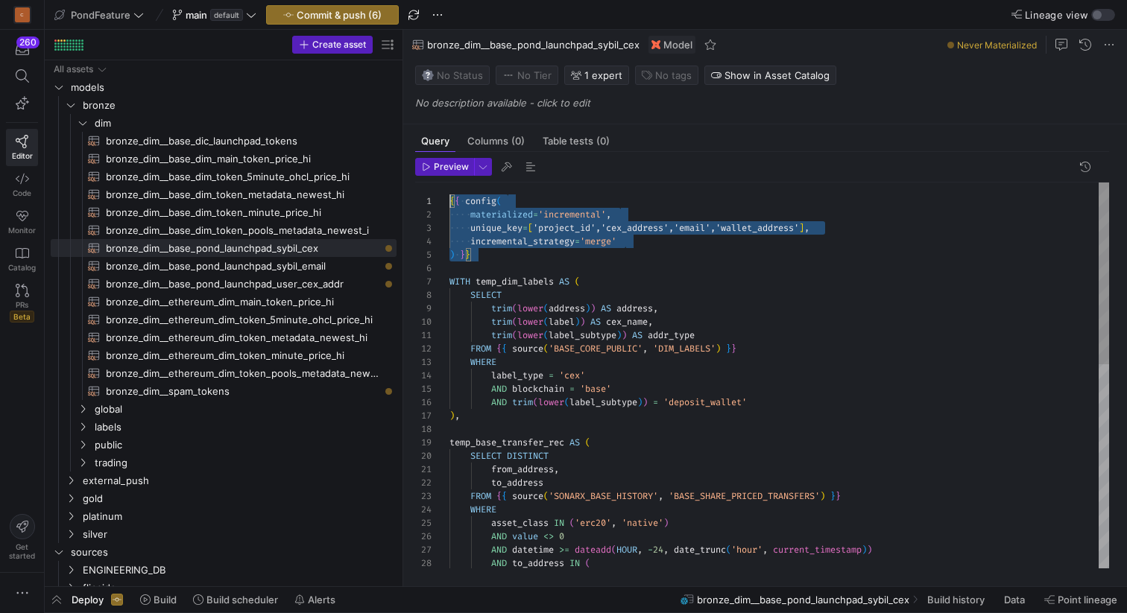
scroll to position [0, 0]
drag, startPoint x: 509, startPoint y: 256, endPoint x: 430, endPoint y: 192, distance: 102.2
click at [449, 192] on div "AND to_address IN ( AND datetime >= dateadd ( HOUR , - 24 , date_trunc ( 'hour'…" at bounding box center [779, 591] width 660 height 817
click at [316, 247] on span "bronze_dim__base_pond_launchpad_sybil_cex​​​​​​​​​​" at bounding box center [243, 248] width 274 height 17
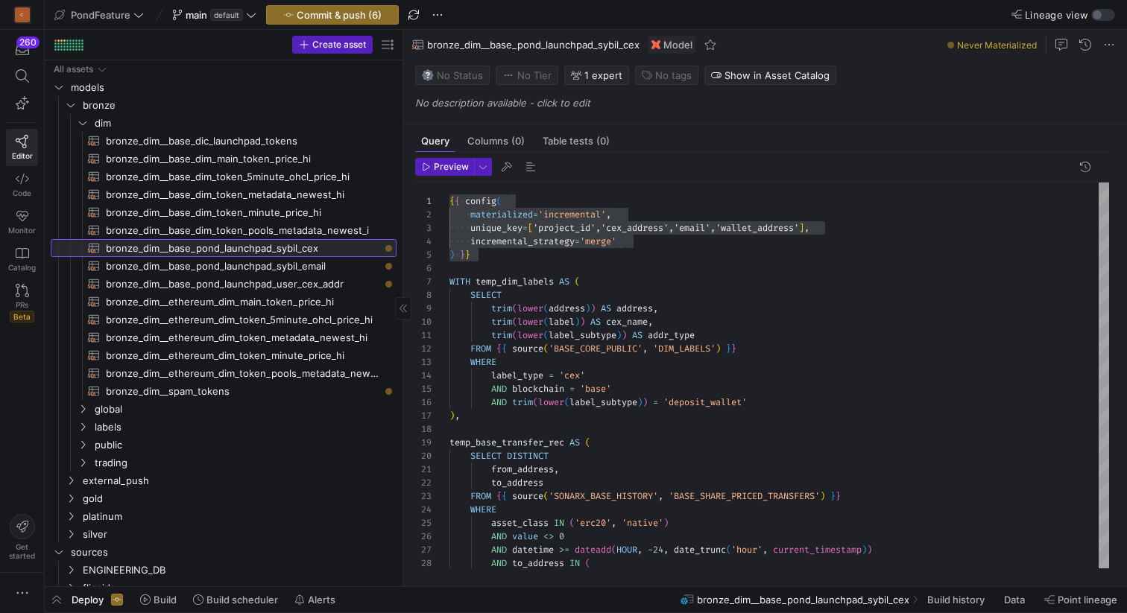
click at [332, 247] on span "bronze_dim__base_pond_launchpad_sybil_cex​​​​​​​​​​" at bounding box center [243, 248] width 274 height 17
click at [338, 279] on span "bronze_dim__base_pond_launchpad_user_cex_addr​​​​​​​​​​" at bounding box center [243, 284] width 274 height 17
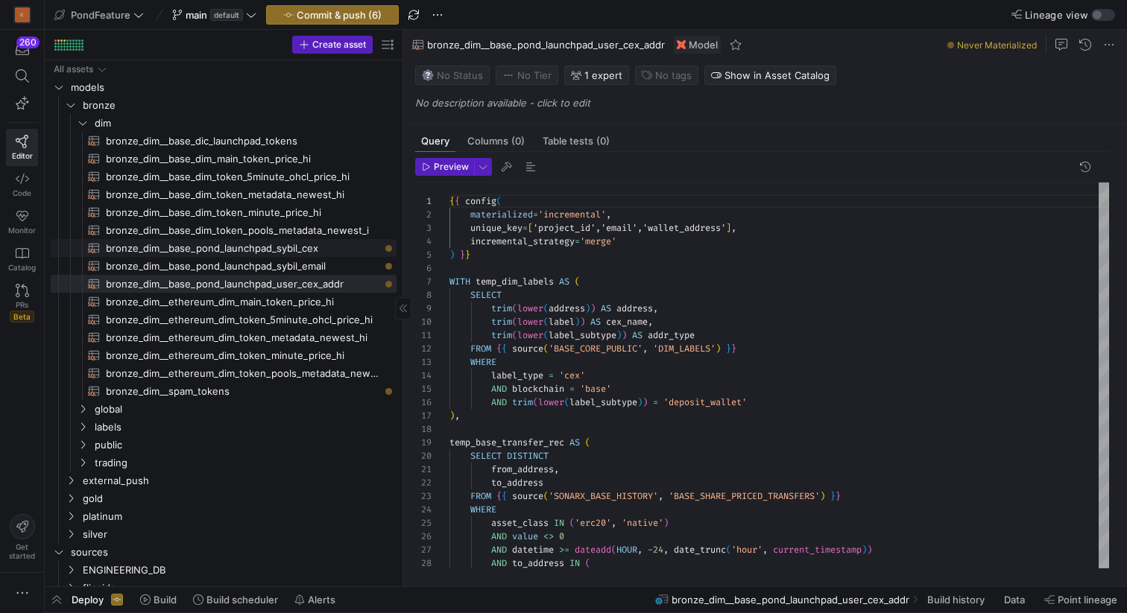
click at [335, 241] on span "bronze_dim__base_pond_launchpad_sybil_cex​​​​​​​​​​" at bounding box center [243, 248] width 274 height 17
click at [337, 282] on span "bronze_dim__base_pond_launchpad_user_cex_addr​​​​​​​​​​" at bounding box center [243, 284] width 274 height 17
click at [293, 239] on link "bronze_dim__base_pond_launchpad_sybil_cex​​​​​​​​​​" at bounding box center [224, 248] width 346 height 18
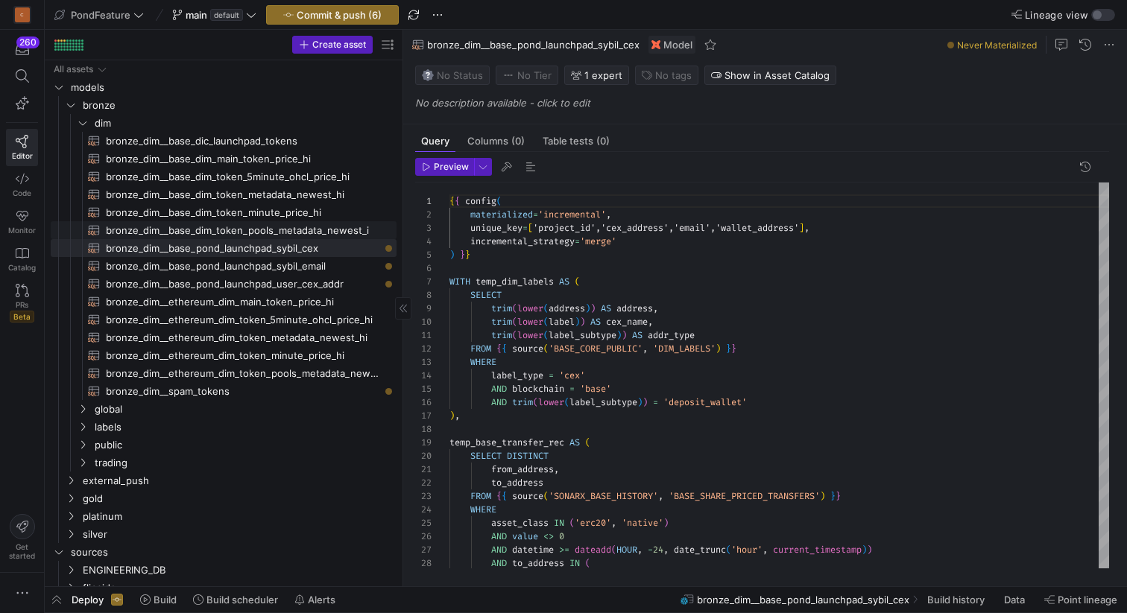
click at [288, 226] on span "bronze_dim__base_dim_token_pools_metadata_newest_i​​​​​​​​​​" at bounding box center [243, 230] width 274 height 17
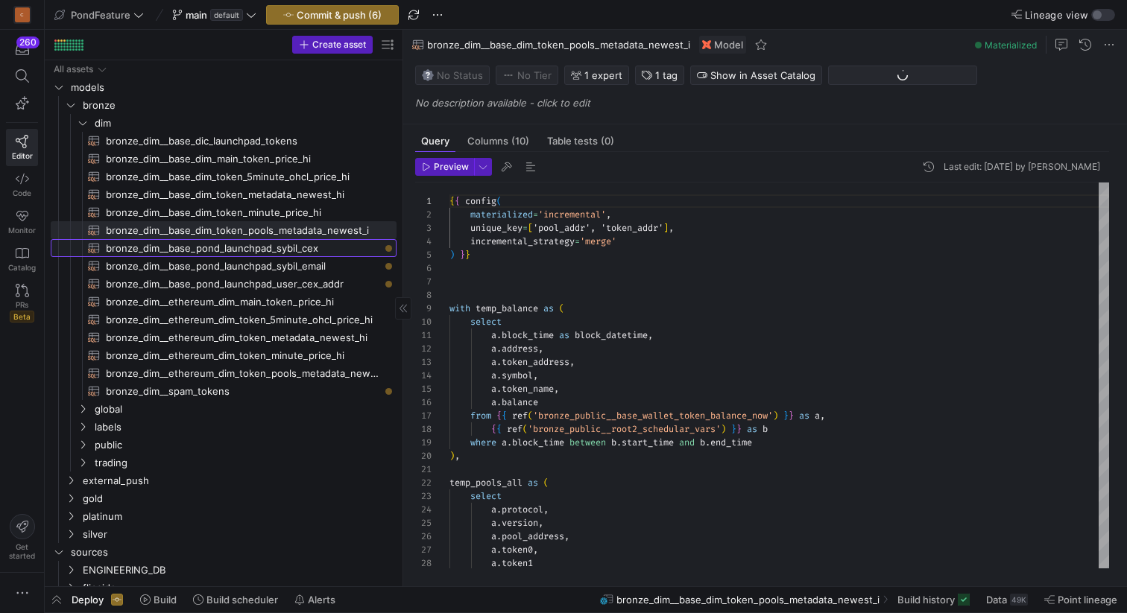
click at [297, 247] on span "bronze_dim__base_pond_launchpad_sybil_cex​​​​​​​​​​" at bounding box center [243, 248] width 274 height 17
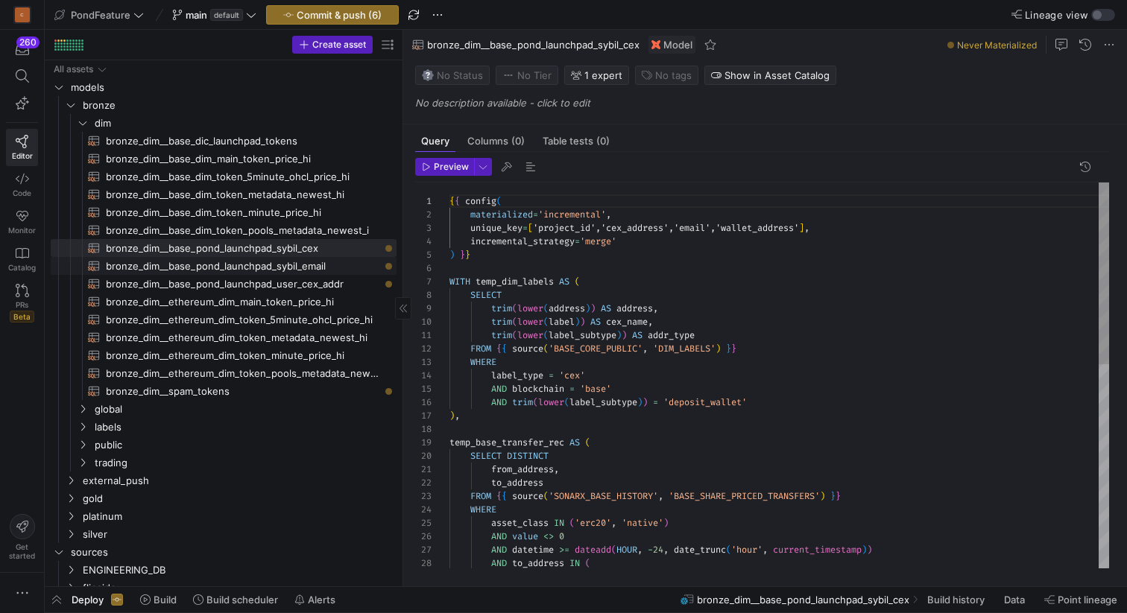
click at [302, 264] on span "bronze_dim__base_pond_launchpad_sybil_email​​​​​​​​​​" at bounding box center [243, 266] width 274 height 17
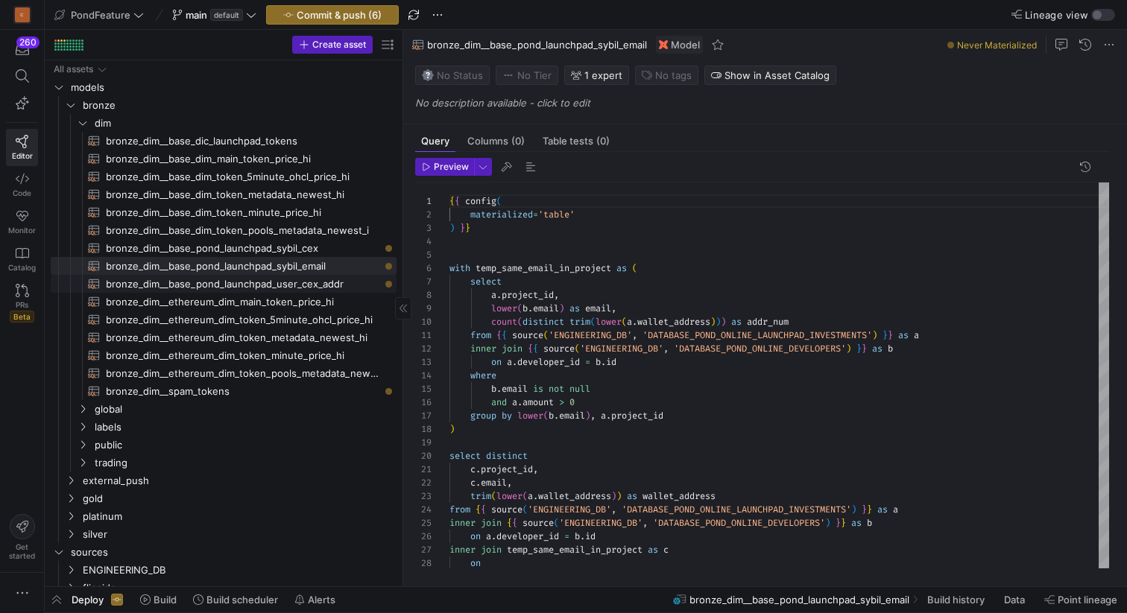
click at [307, 283] on span "bronze_dim__base_pond_launchpad_user_cex_addr​​​​​​​​​​" at bounding box center [243, 284] width 274 height 17
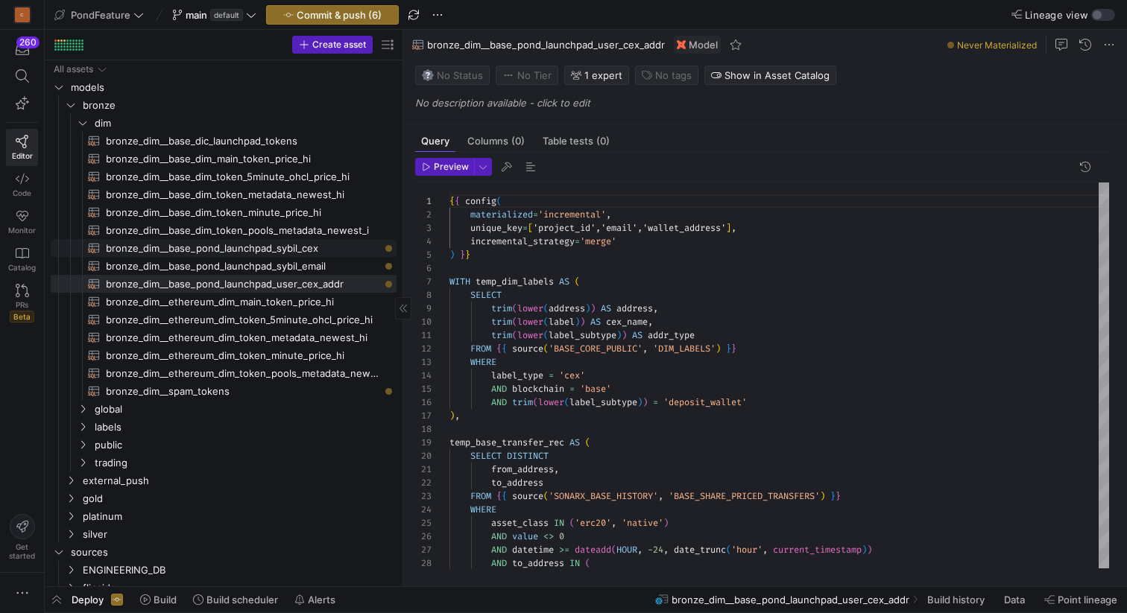
click at [302, 246] on span "bronze_dim__base_pond_launchpad_sybil_cex​​​​​​​​​​" at bounding box center [243, 248] width 274 height 17
click at [322, 283] on span "bronze_dim__base_pond_launchpad_user_cex_addr​​​​​​​​​​" at bounding box center [243, 284] width 274 height 17
click at [296, 246] on span "bronze_dim__base_pond_launchpad_sybil_cex​​​​​​​​​​" at bounding box center [243, 248] width 274 height 17
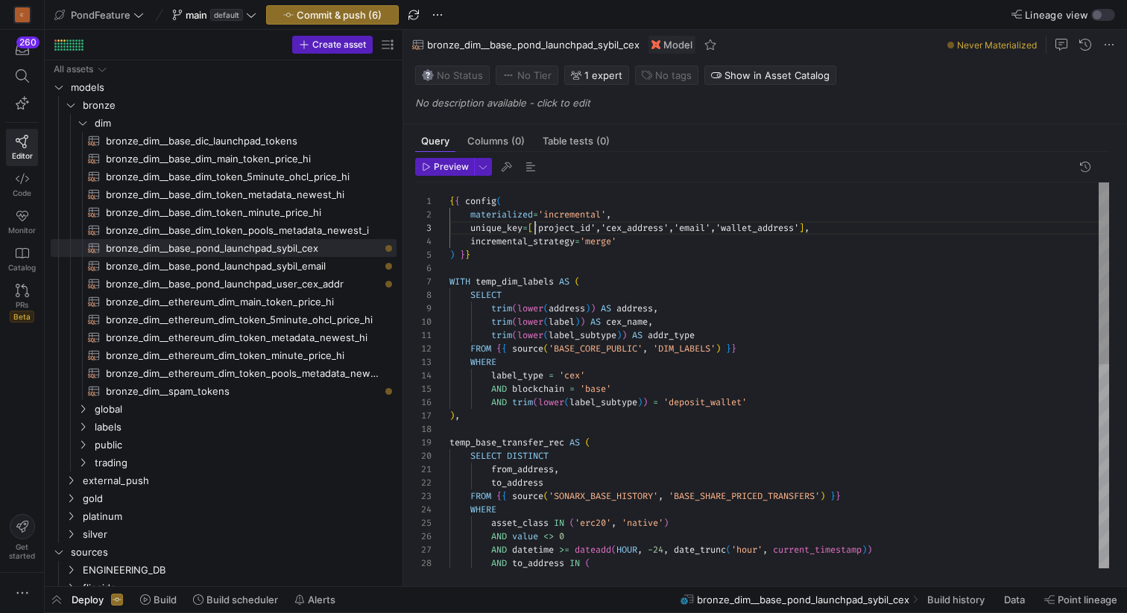
click at [533, 230] on div "{ { config ( materialized = 'incremental' , unique_key = [ 'project_id','cex_ad…" at bounding box center [779, 591] width 660 height 817
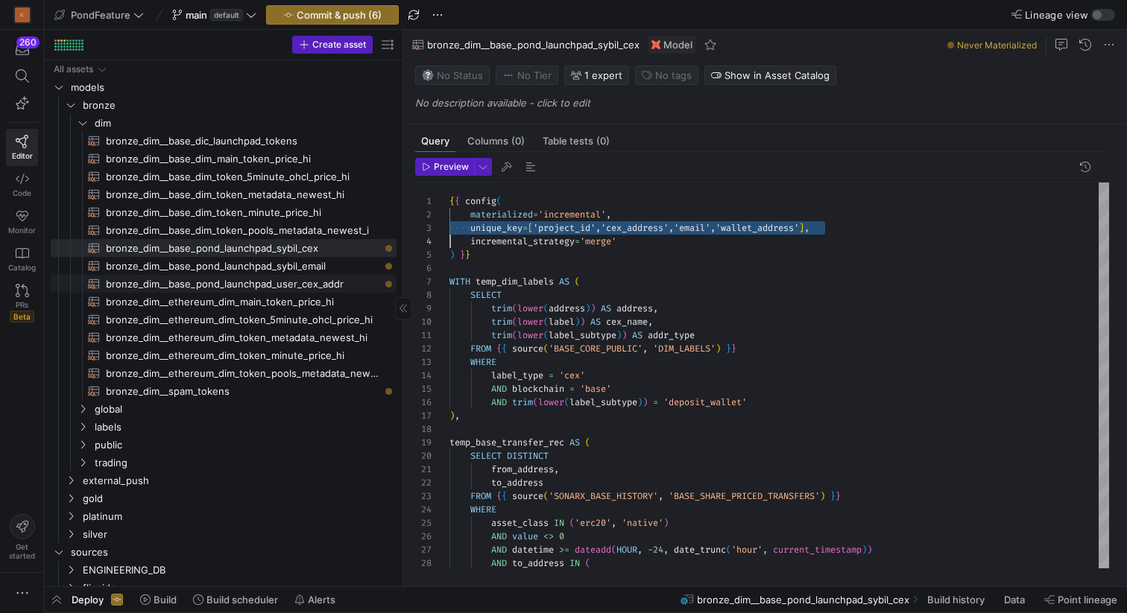
click at [331, 283] on span "bronze_dim__base_pond_launchpad_user_cex_addr​​​​​​​​​​" at bounding box center [243, 284] width 274 height 17
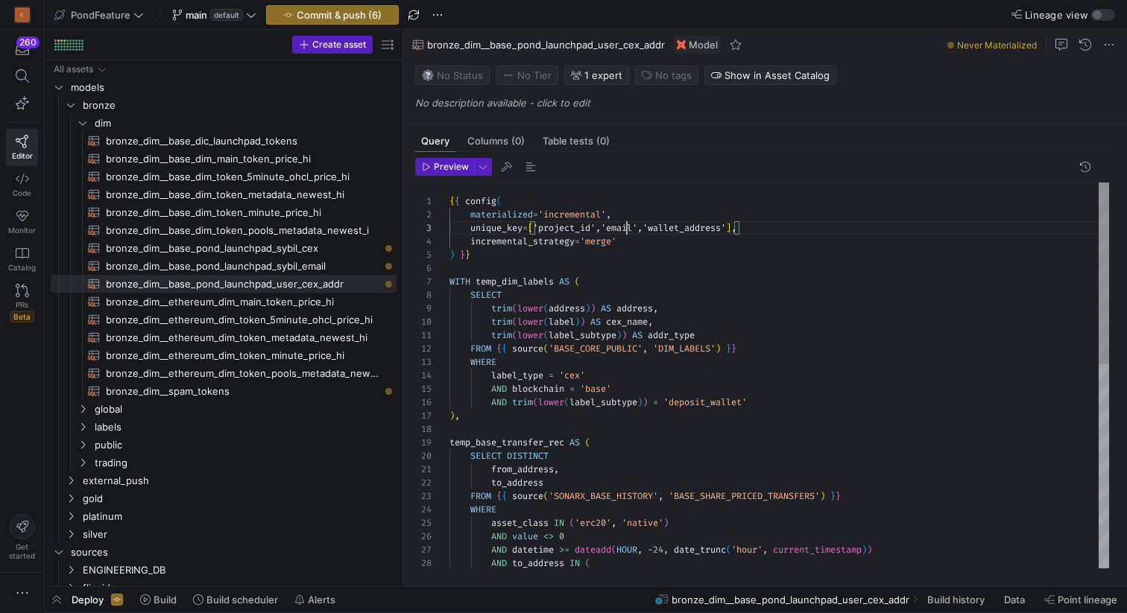
click at [625, 230] on div "{ { config ( materialized = 'incremental' , unique_key = [ 'project_id','email'…" at bounding box center [779, 591] width 660 height 817
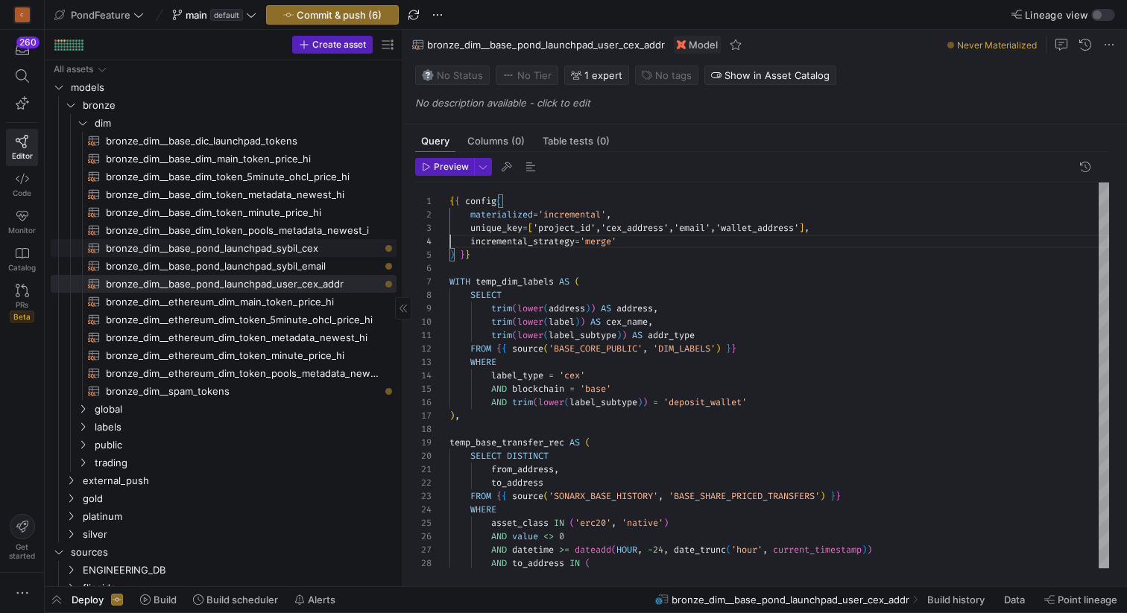
click at [317, 245] on span "bronze_dim__base_pond_launchpad_sybil_cex​​​​​​​​​​" at bounding box center [243, 248] width 274 height 17
click at [321, 285] on span "bronze_dim__base_pond_launchpad_user_cex_addr​​​​​​​​​​" at bounding box center [243, 284] width 274 height 17
click at [314, 244] on span "bronze_dim__base_pond_launchpad_sybil_cex​​​​​​​​​​" at bounding box center [243, 248] width 274 height 17
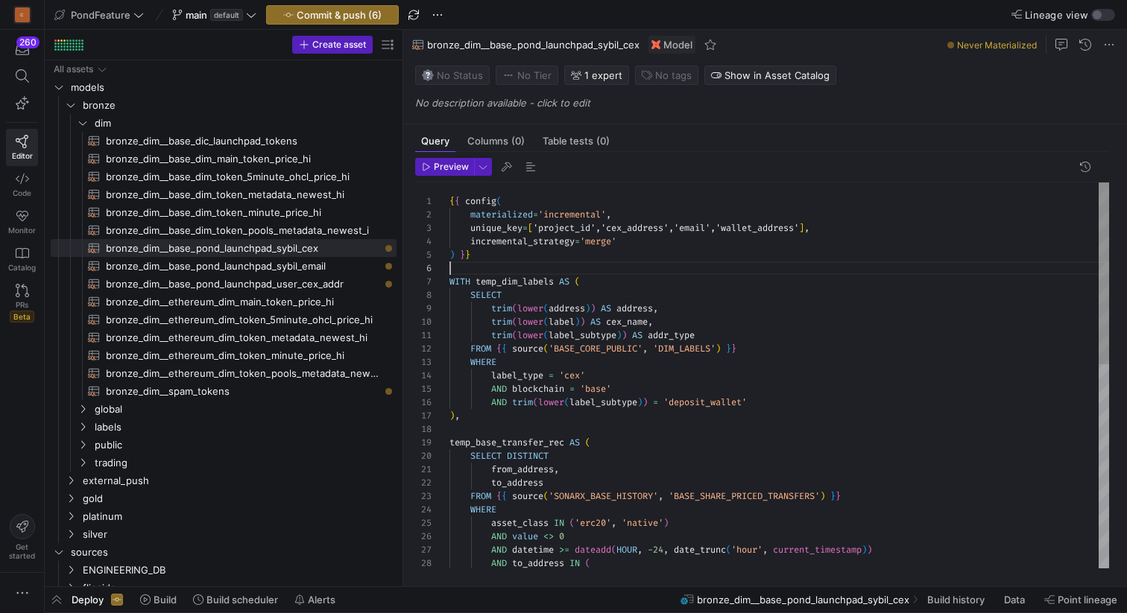
scroll to position [67, 0]
click at [533, 271] on div "{ { config ( materialized = 'incremental' , unique_key = [ 'project_id','cex_ad…" at bounding box center [779, 591] width 660 height 817
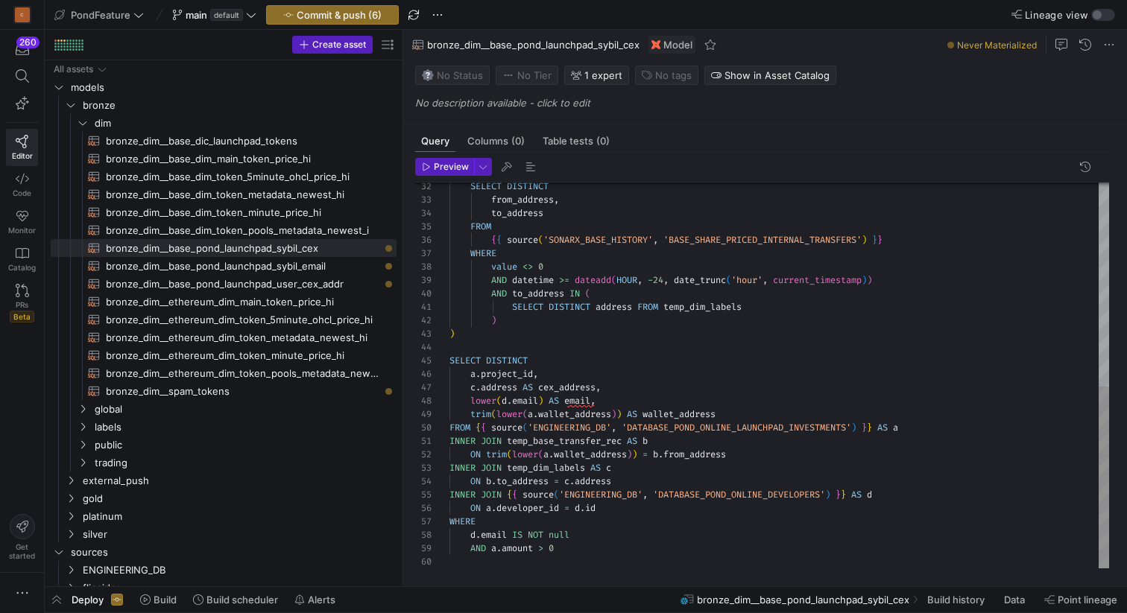
click at [585, 540] on div "SELECT DISTINCT from_address , to_address FROM { { source ( 'SONARX_BASE_HISTOR…" at bounding box center [779, 160] width 660 height 817
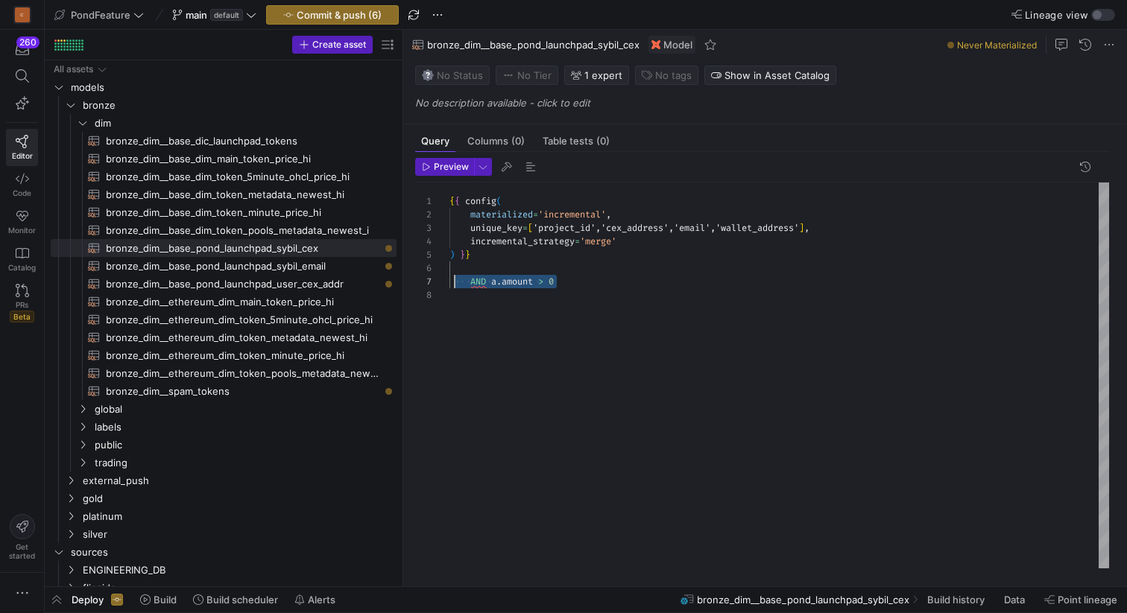
scroll to position [80, 0]
drag, startPoint x: 585, startPoint y: 282, endPoint x: 449, endPoint y: 280, distance: 135.7
click at [449, 280] on div "AND a . amount > 0 { { config ( materialized = 'incremental' , unique_key = [ '…" at bounding box center [779, 376] width 660 height 386
click at [502, 340] on div "SELECT * FROM { { ref ( 'bronze_dim__base_pond_launchpad_user_cex_addr' ) } } {…" at bounding box center [779, 376] width 660 height 386
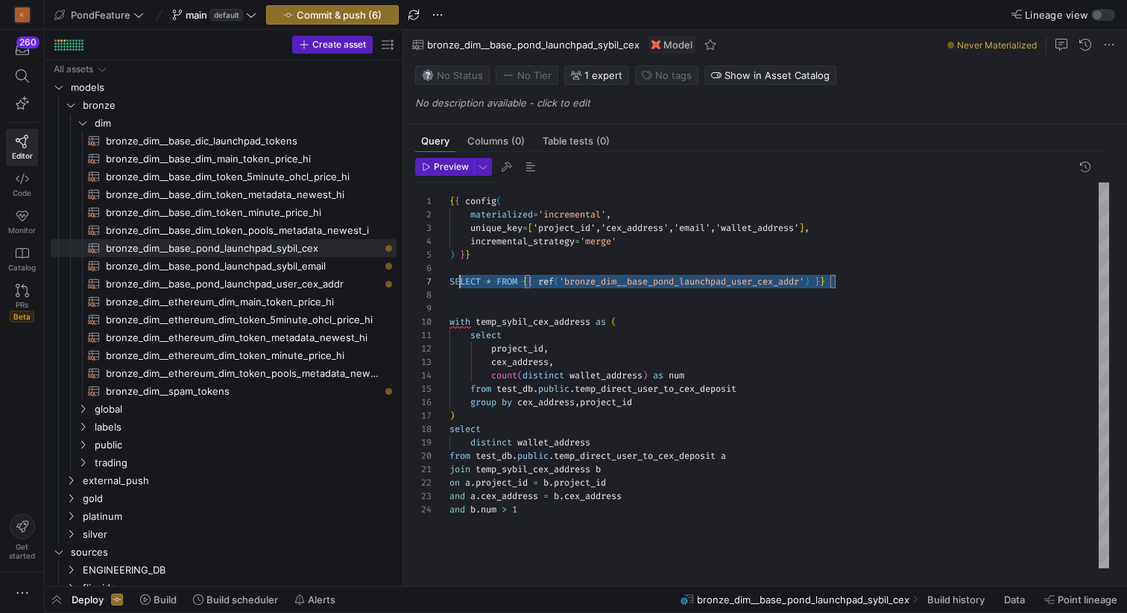
scroll to position [80, 0]
drag, startPoint x: 861, startPoint y: 282, endPoint x: 427, endPoint y: 278, distance: 433.8
click at [449, 278] on div "SELECT * FROM { { ref ( 'bronze_dim__base_pond_launchpad_user_cex_addr' ) } } {…" at bounding box center [779, 376] width 660 height 386
click at [929, 281] on div "SELECT * FROM { { ref ( 'bronze_dim__base_pond_launchpad_user_cex_addr' ) } } {…" at bounding box center [779, 376] width 660 height 386
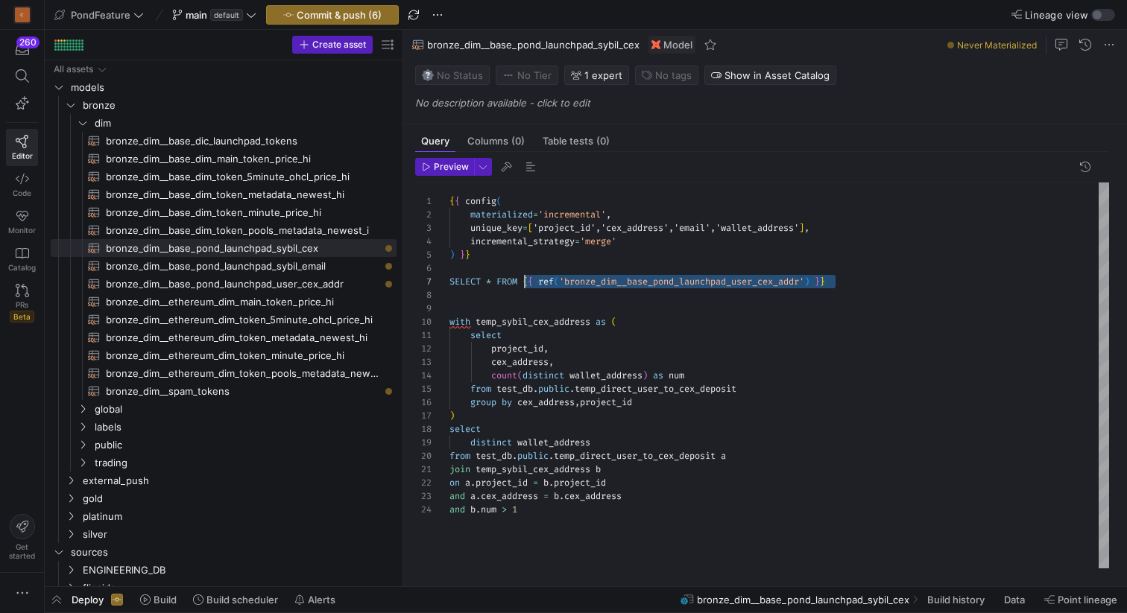
drag, startPoint x: 861, startPoint y: 281, endPoint x: 524, endPoint y: 278, distance: 336.9
click at [524, 278] on div "SELECT * FROM { { ref ( 'bronze_dim__base_pond_launchpad_user_cex_addr' ) } } {…" at bounding box center [779, 376] width 660 height 386
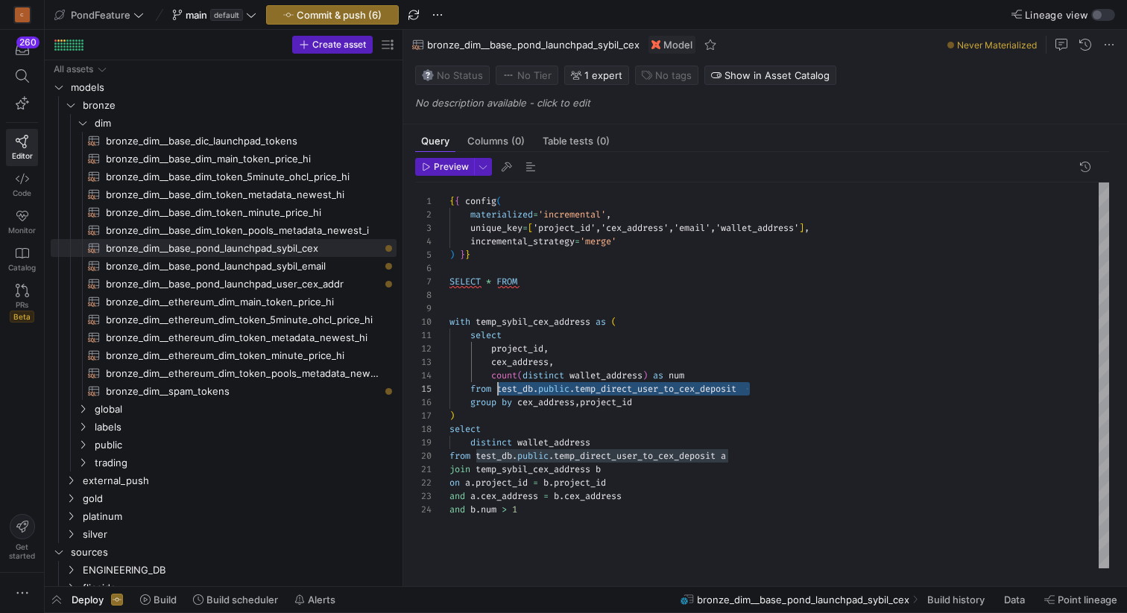
drag, startPoint x: 772, startPoint y: 388, endPoint x: 496, endPoint y: 388, distance: 275.7
click at [496, 388] on div "SELECT * FROM { { config ( materialized = 'incremental' , unique_key = [ 'proje…" at bounding box center [779, 376] width 660 height 386
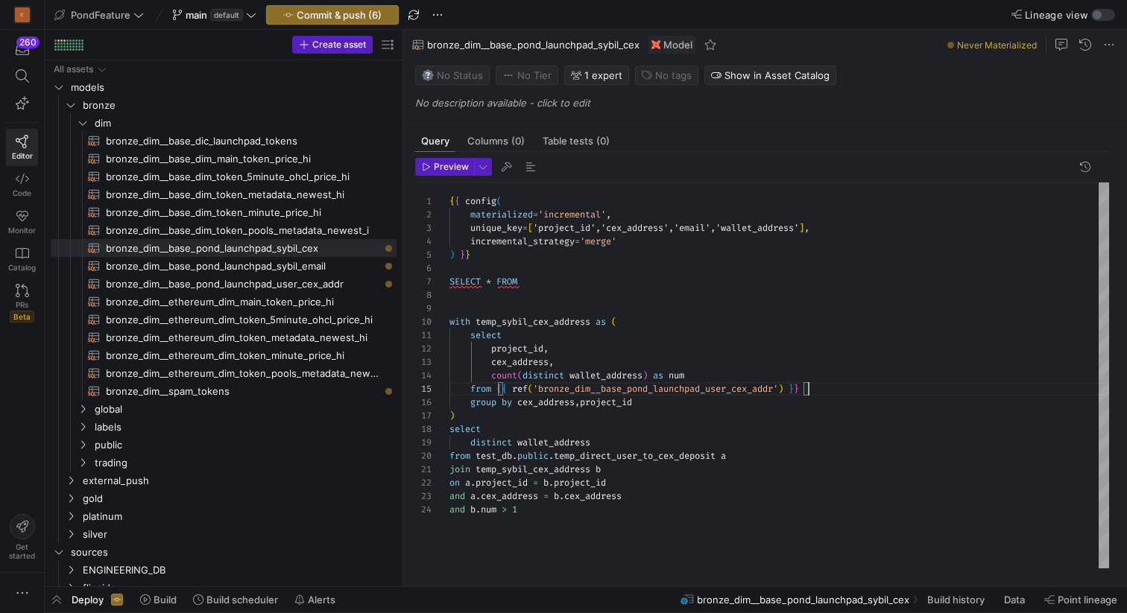
scroll to position [54, 358]
drag, startPoint x: 723, startPoint y: 456, endPoint x: 475, endPoint y: 452, distance: 247.5
click at [475, 452] on div "SELECT * FROM { { config ( materialized = 'incremental' , unique_key = [ 'proje…" at bounding box center [779, 376] width 660 height 386
click at [557, 400] on div "SELECT * FROM { { config ( materialized = 'incremental' , unique_key = [ 'proje…" at bounding box center [779, 376] width 660 height 386
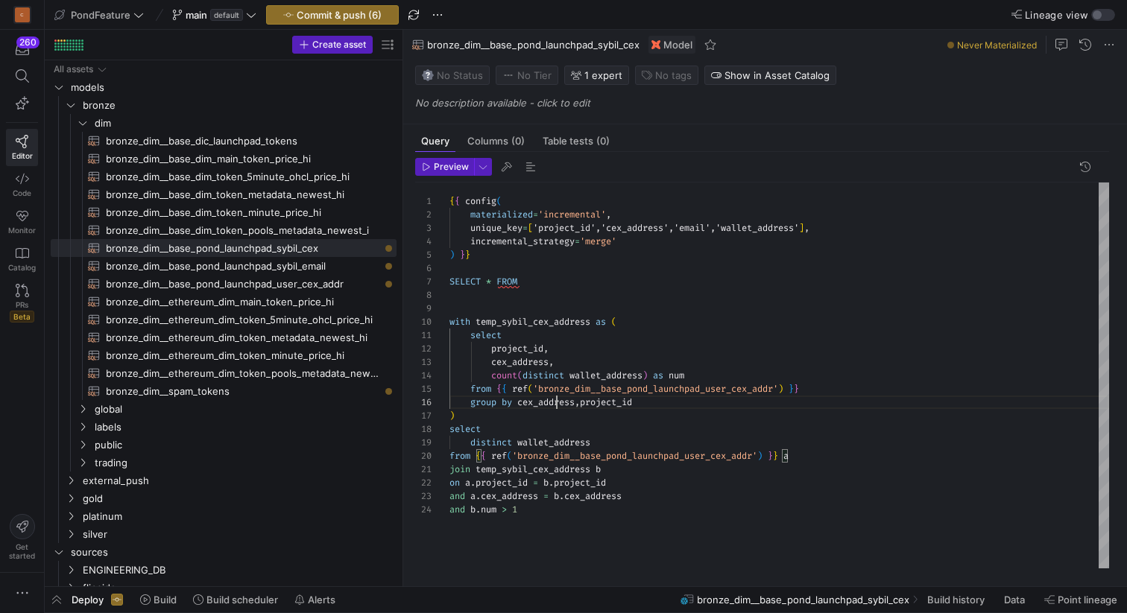
click at [557, 400] on div "SELECT * FROM { { config ( materialized = 'incremental' , unique_key = [ 'proje…" at bounding box center [779, 376] width 660 height 386
click at [608, 402] on div "SELECT * FROM { { config ( materialized = 'incremental' , unique_key = [ 'proje…" at bounding box center [779, 376] width 660 height 386
click at [678, 405] on div "SELECT * FROM { { config ( materialized = 'incremental' , unique_key = [ 'proje…" at bounding box center [779, 376] width 660 height 386
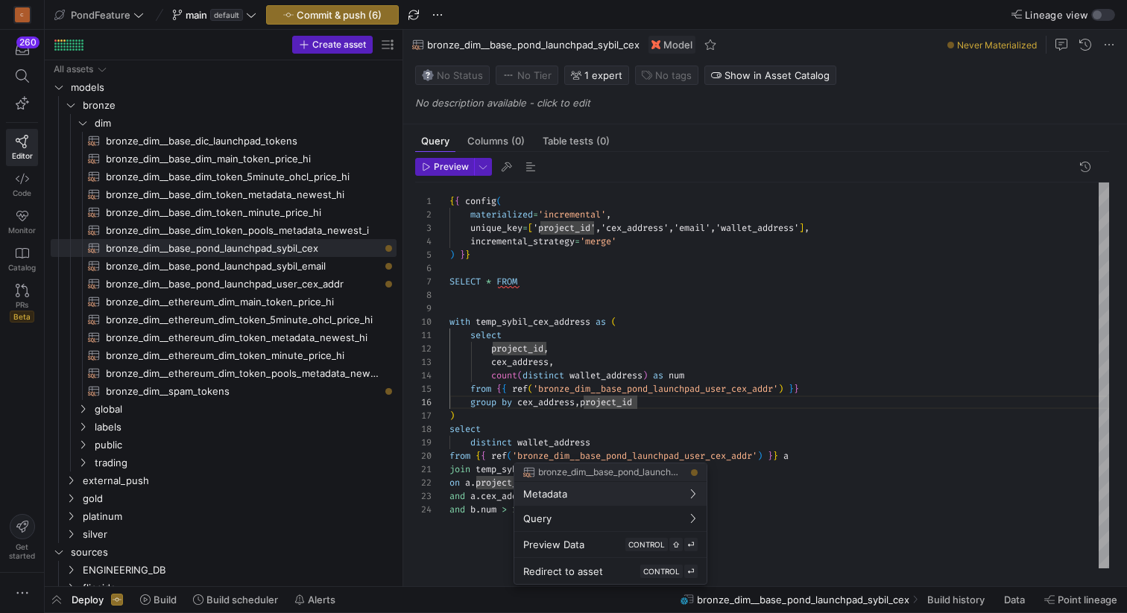
click at [621, 442] on div at bounding box center [563, 306] width 1127 height 613
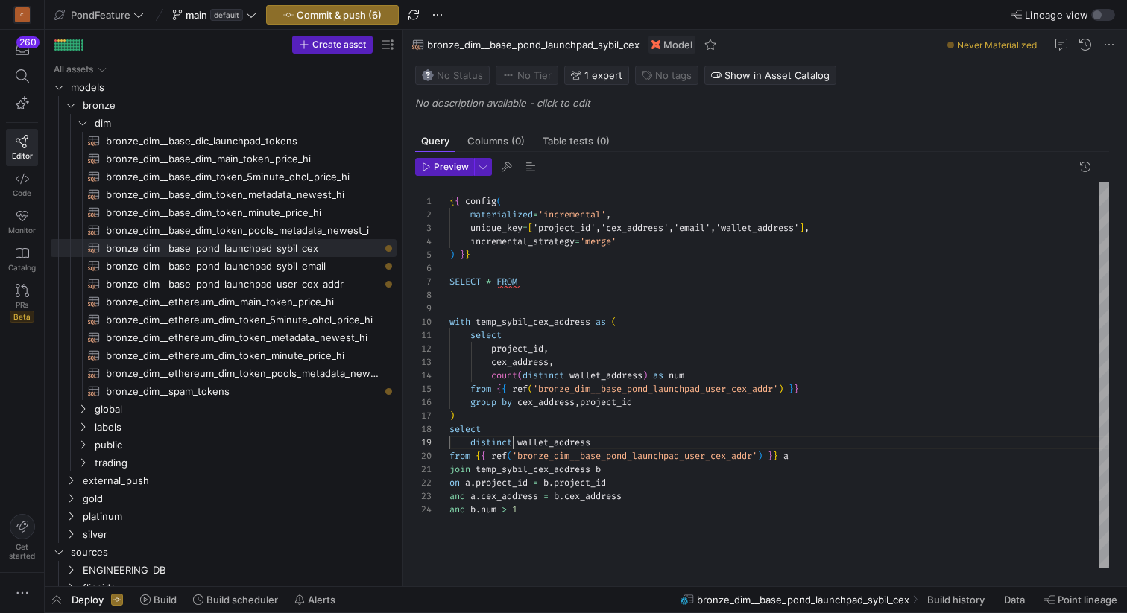
scroll to position [107, 64]
click at [516, 441] on div "SELECT * FROM { { config ( materialized = 'incremental' , unique_key = [ 'proje…" at bounding box center [779, 376] width 660 height 386
click at [518, 438] on div "SELECT * FROM { { config ( materialized = 'incremental' , unique_key = [ 'proje…" at bounding box center [779, 376] width 660 height 386
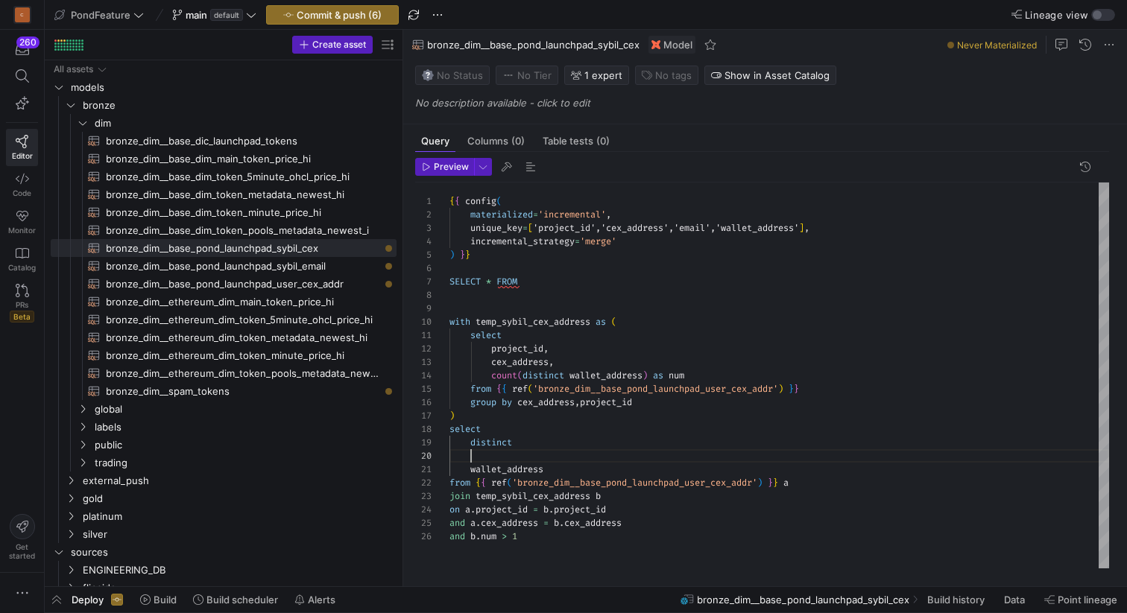
scroll to position [121, 22]
click at [513, 350] on div "SELECT * FROM { { config ( materialized = 'incremental' , unique_key = [ 'proje…" at bounding box center [779, 376] width 660 height 386
click at [484, 462] on div "SELECT * FROM { { config ( materialized = 'incremental' , unique_key = [ 'proje…" at bounding box center [779, 376] width 660 height 386
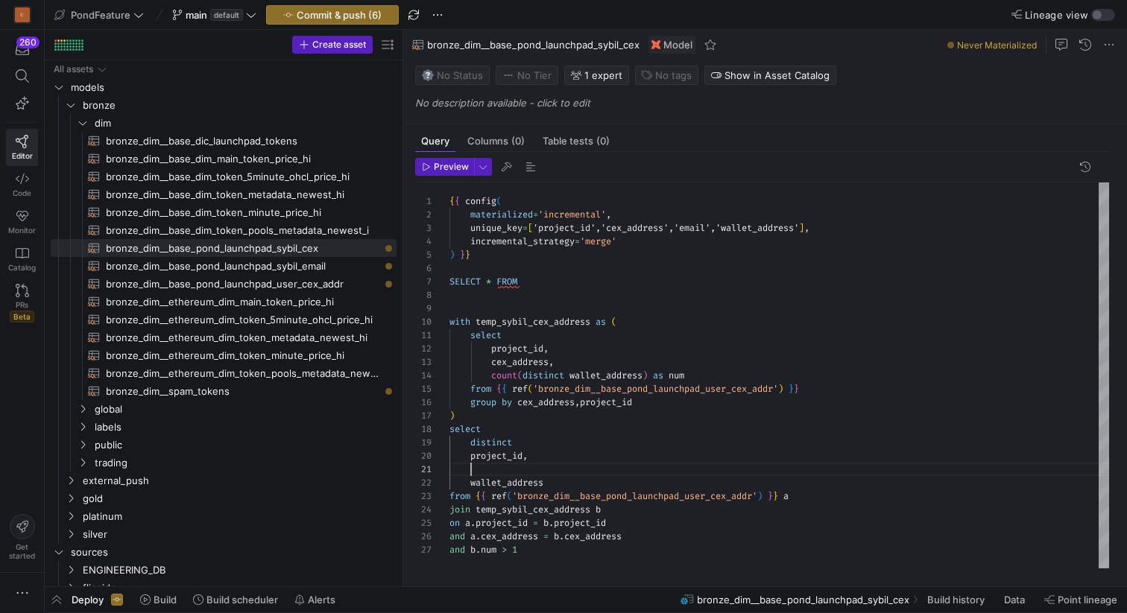
scroll to position [0, 22]
click at [527, 365] on div "SELECT * FROM { { config ( materialized = 'incremental' , unique_key = [ 'proje…" at bounding box center [779, 376] width 660 height 386
click at [491, 468] on div "SELECT * FROM { { config ( materialized = 'incremental' , unique_key = [ 'proje…" at bounding box center [779, 376] width 660 height 386
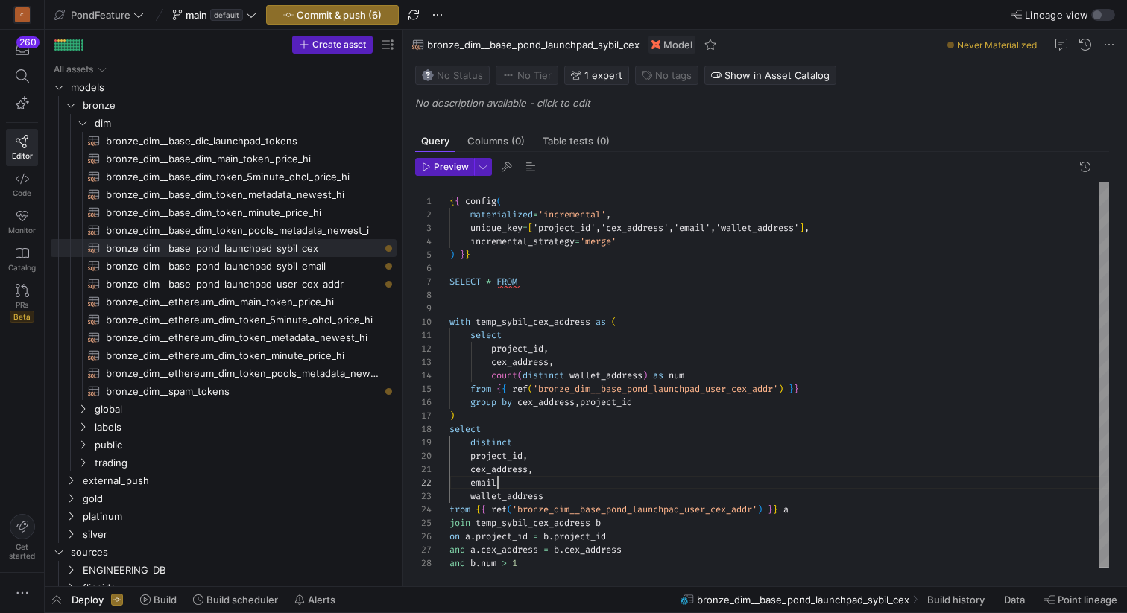
scroll to position [13, 54]
click at [560, 495] on div "SELECT * FROM { { config ( materialized = 'incremental' , unique_key = [ 'proje…" at bounding box center [779, 377] width 660 height 388
click at [535, 286] on div "SELECT * FROM { { config ( materialized = 'incremental' , unique_key = [ 'proje…" at bounding box center [779, 375] width 660 height 388
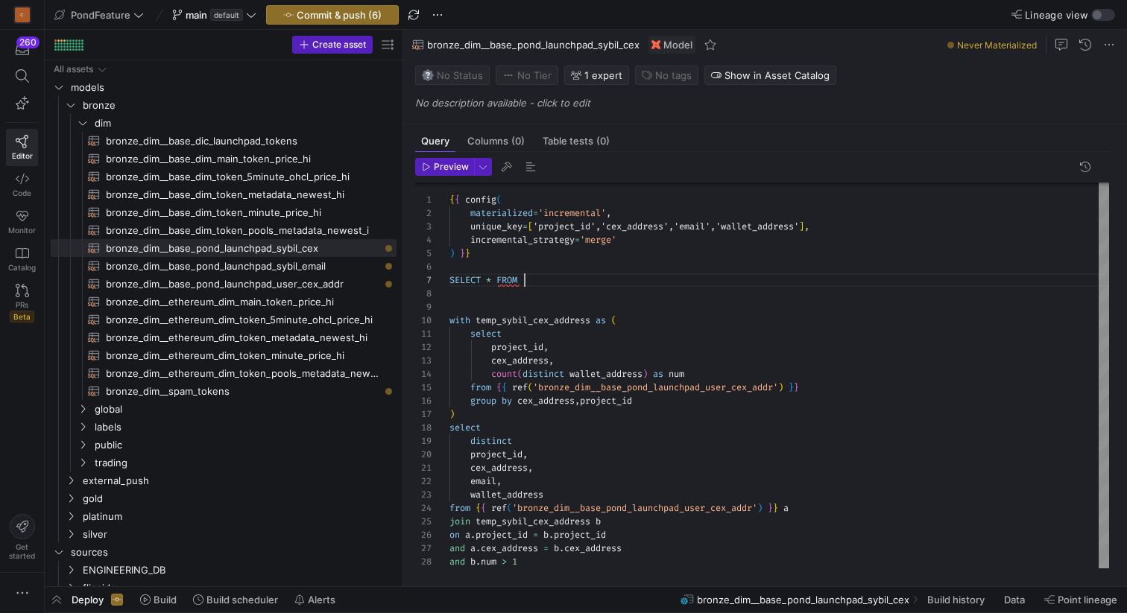
click at [535, 286] on div "SELECT * FROM { { config ( materialized = 'incremental' , unique_key = [ 'proje…" at bounding box center [779, 375] width 660 height 388
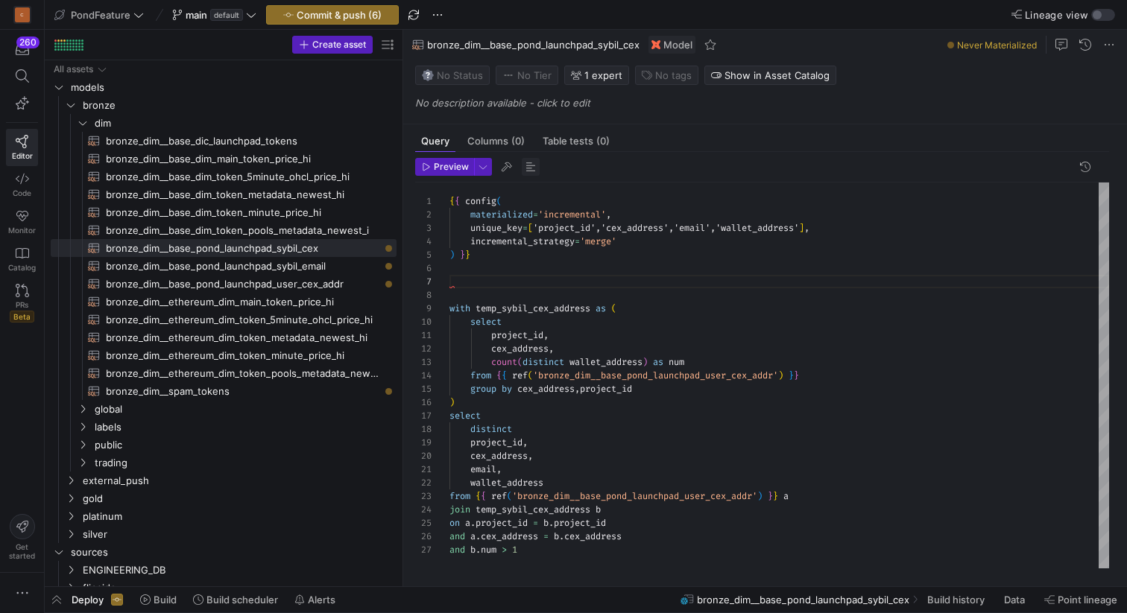
click at [526, 167] on span "button" at bounding box center [531, 167] width 18 height 18
click at [562, 288] on div "{ { config ( materialized = 'incremental' , unique_key = [ 'project_id','cex_ad…" at bounding box center [779, 376] width 660 height 386
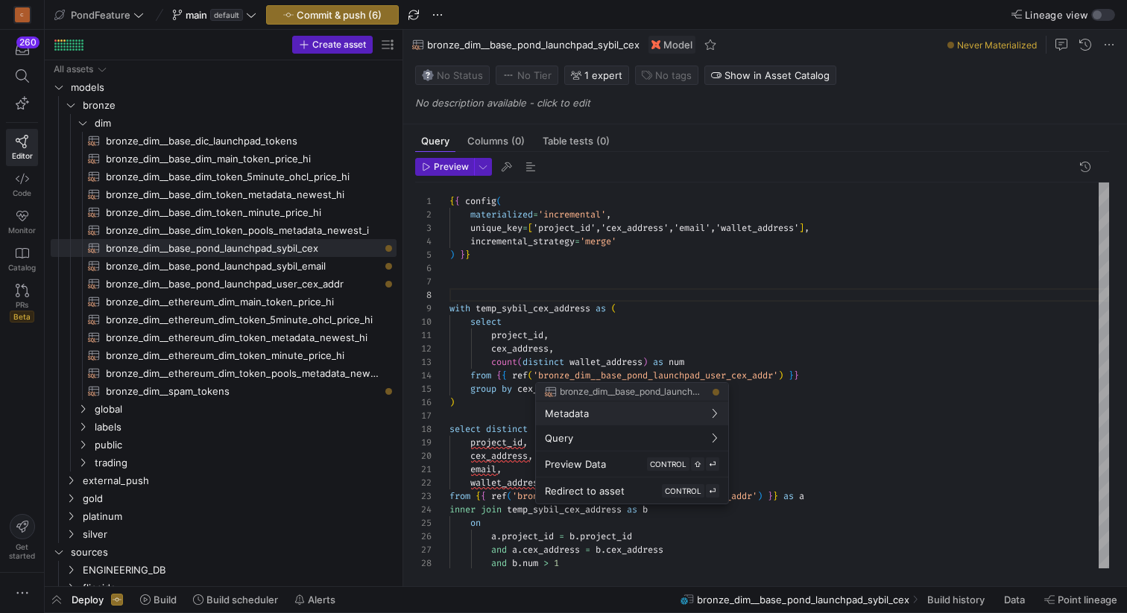
click at [661, 280] on div at bounding box center [563, 306] width 1127 height 613
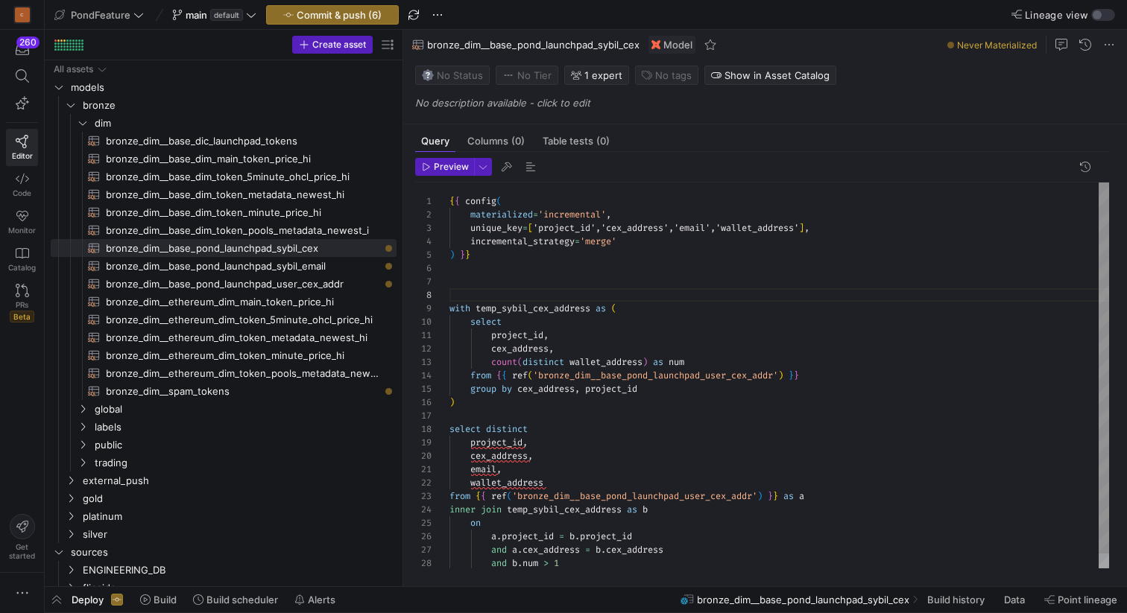
click at [549, 304] on div "{ { config ( materialized = 'incremental' , unique_key = [ 'project_id','cex_ad…" at bounding box center [779, 383] width 660 height 401
click at [513, 281] on div "{ { config ( materialized = 'incremental' , unique_key = [ 'project_id','cex_ad…" at bounding box center [779, 383] width 660 height 401
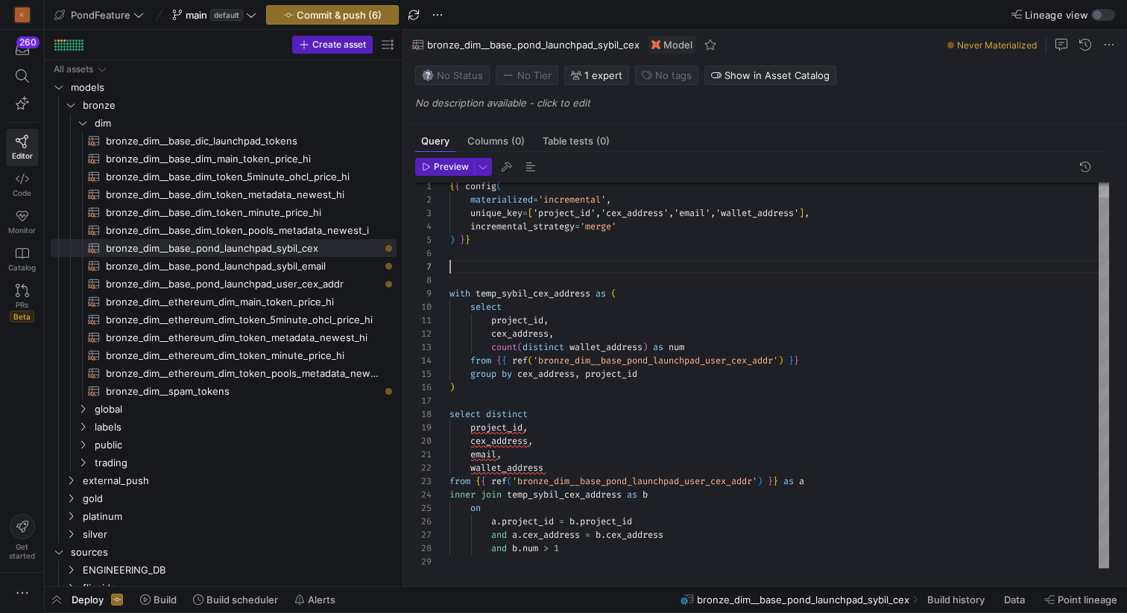
click at [520, 434] on div "{ { config ( materialized = 'incremental' , unique_key = [ 'project_id','cex_ad…" at bounding box center [779, 368] width 660 height 401
click at [557, 432] on div "{ { config ( materialized = 'incremental' , unique_key = [ 'project_id','cex_ad…" at bounding box center [779, 368] width 660 height 401
click at [528, 166] on span "button" at bounding box center [531, 167] width 18 height 18
type textarea "{{ config( materialized='incremental', unique_key=['project_id','cex_address','…"
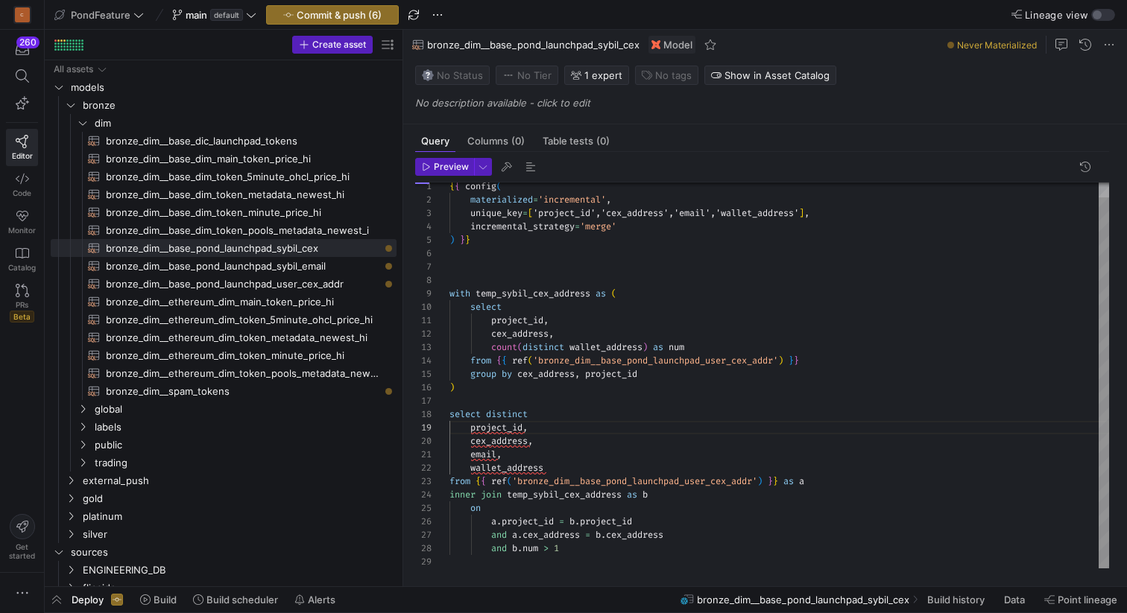
click at [490, 271] on div "{ { config ( materialized = 'incremental' , unique_key = [ 'project_id','cex_ad…" at bounding box center [779, 368] width 660 height 401
click at [282, 244] on span "bronze_dim__base_pond_launchpad_sybil_cex​​​​​​​​​​" at bounding box center [243, 248] width 274 height 17
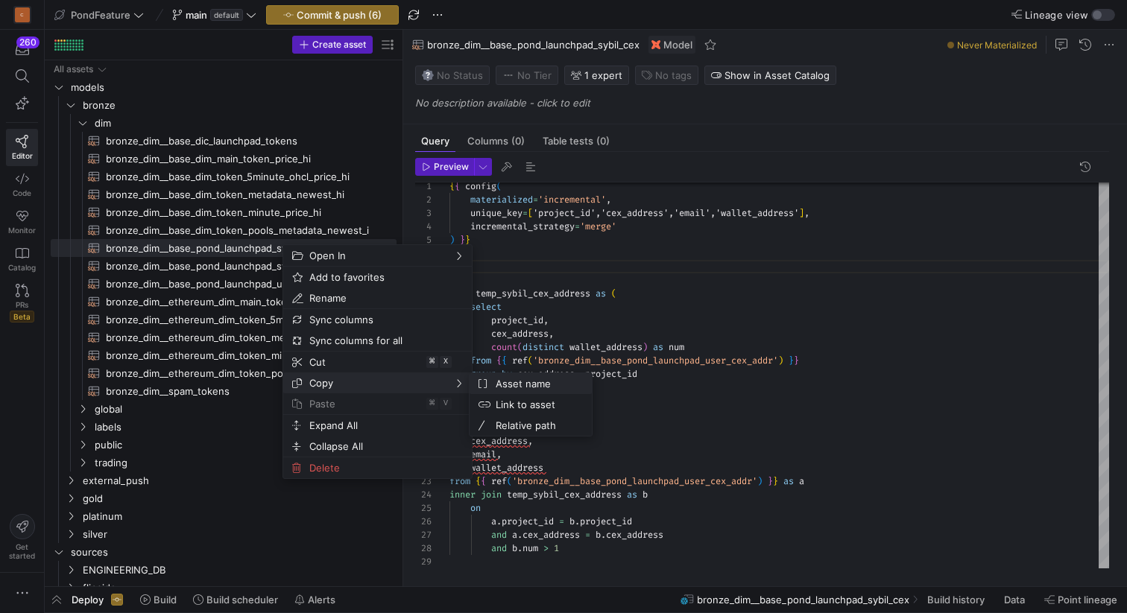
click at [502, 379] on span "Asset name" at bounding box center [535, 383] width 90 height 21
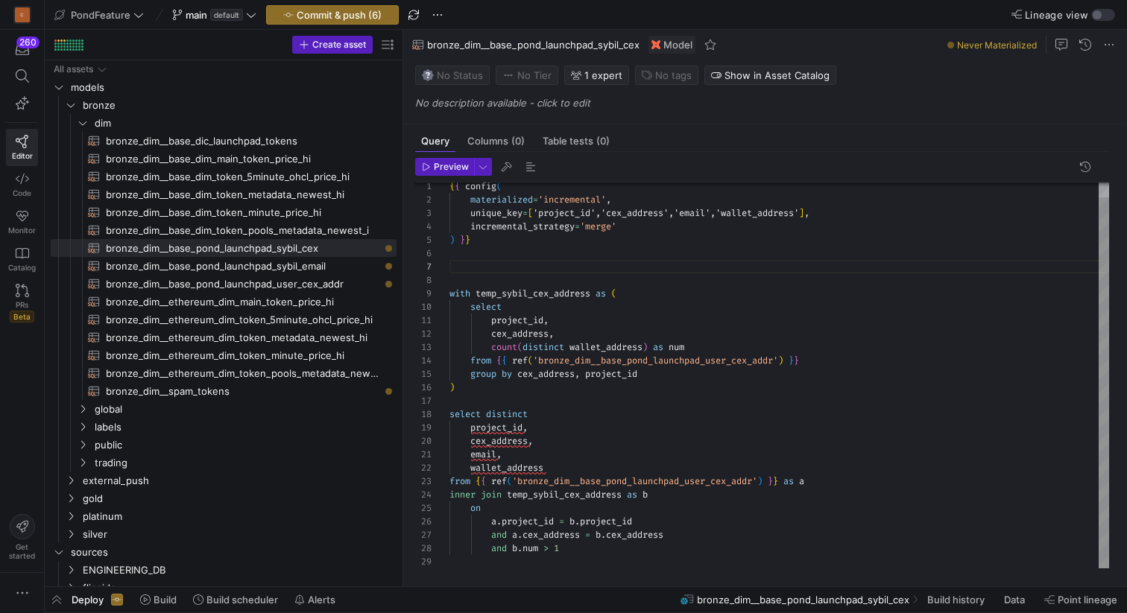
click at [572, 263] on div "{ { config ( materialized = 'incremental' , unique_key = [ 'project_id','cex_ad…" at bounding box center [779, 368] width 660 height 401
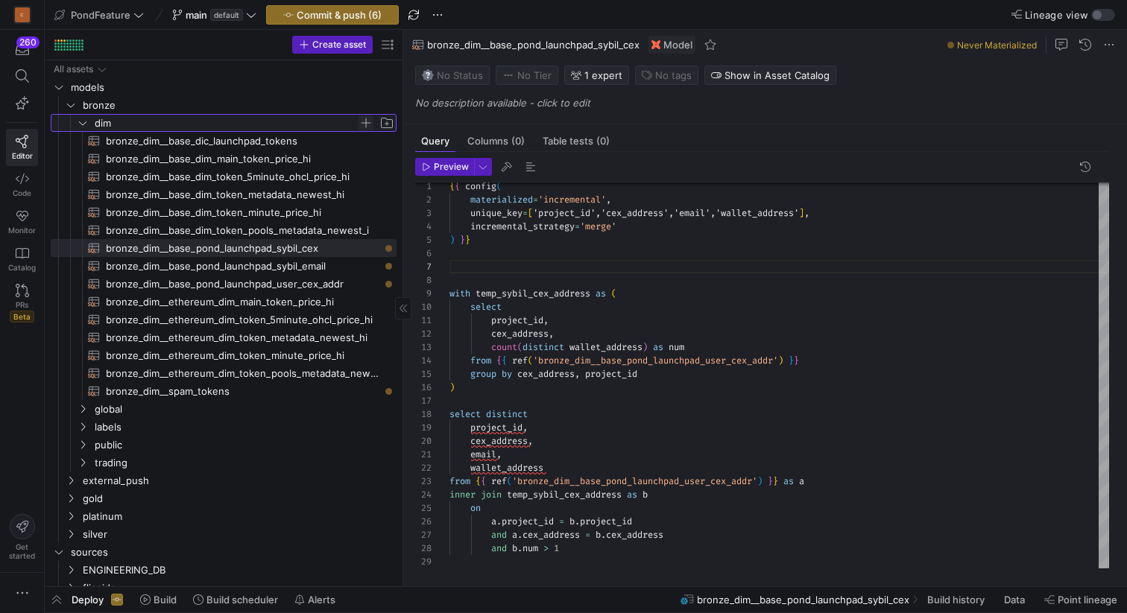
click at [369, 121] on span "Press SPACE to select this row." at bounding box center [365, 123] width 15 height 15
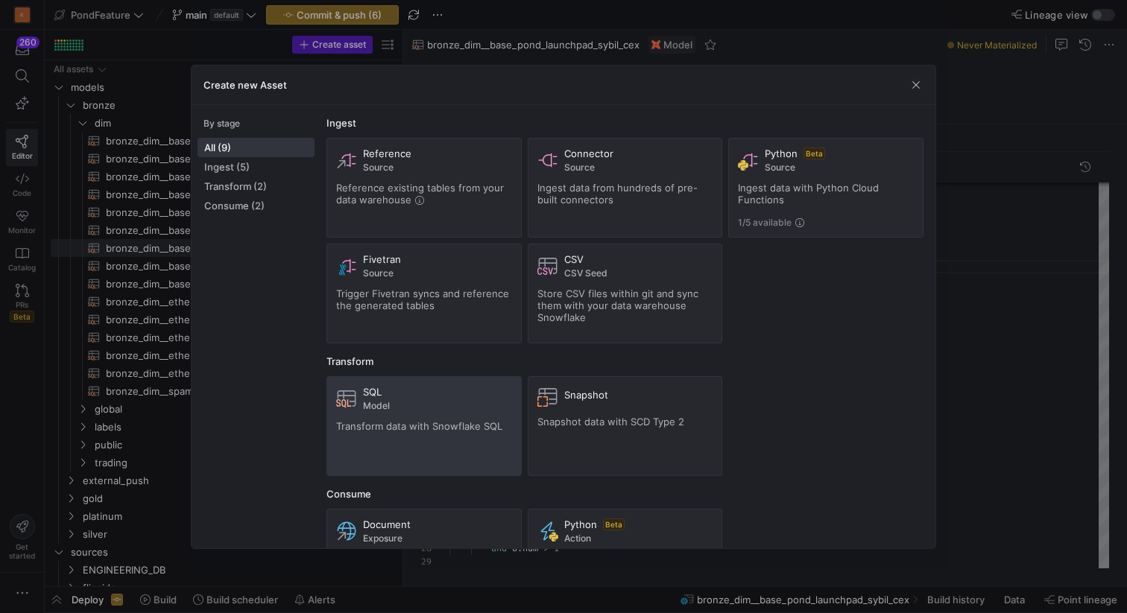
click at [420, 421] on span "Transform data with Snowflake SQL" at bounding box center [419, 426] width 166 height 12
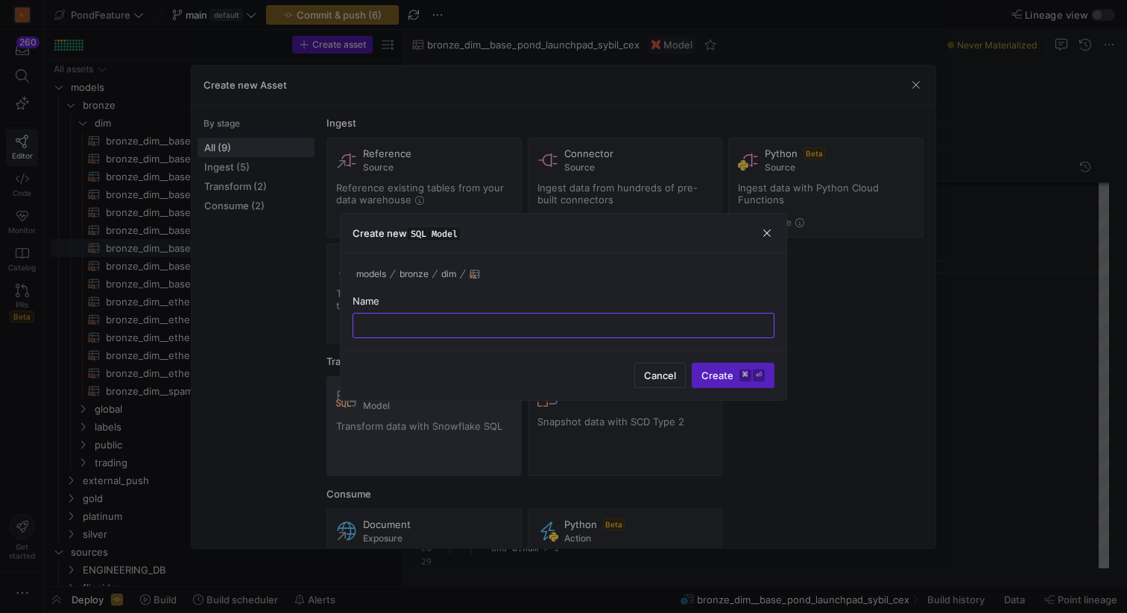
paste input "bronze_dim__base_pond_launchpad_sybil_cex"
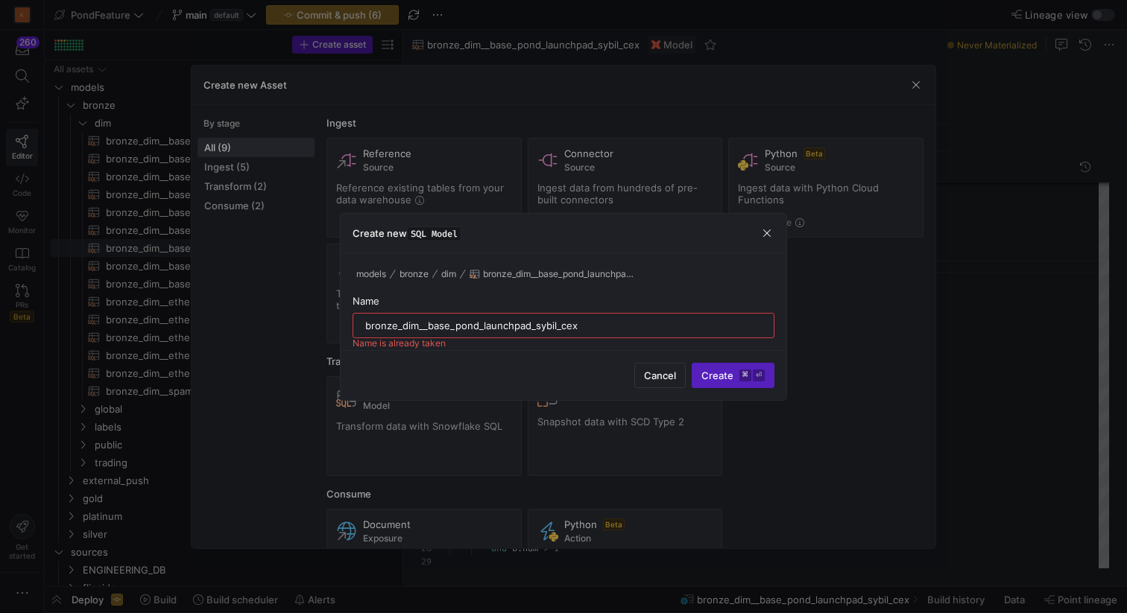
drag, startPoint x: 706, startPoint y: 367, endPoint x: 591, endPoint y: 320, distance: 124.0
click at [591, 320] on div "Create new SQL Model models bronze dim bronze_dim__base_pond_launchpad_sybil_ce…" at bounding box center [563, 307] width 447 height 188
click at [591, 320] on input "bronze_dim__base_pond_launchpad_sybil_cex" at bounding box center [563, 326] width 396 height 12
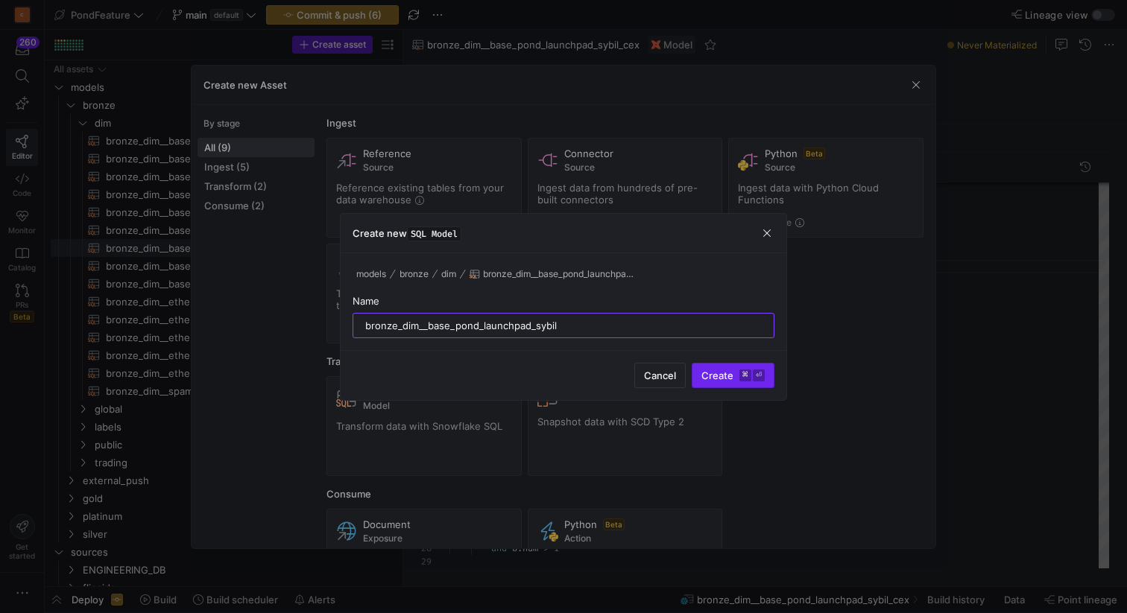
type input "bronze_dim__base_pond_launchpad_sybil"
click at [713, 376] on span "Create ⌘ ⏎" at bounding box center [732, 376] width 63 height 12
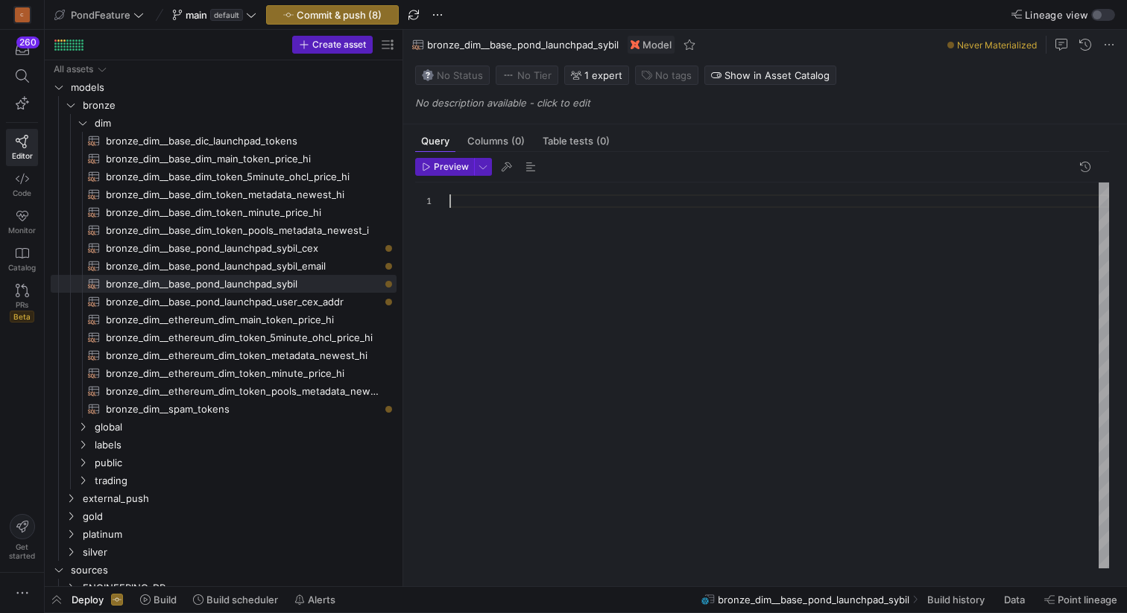
click at [607, 330] on div at bounding box center [779, 376] width 660 height 386
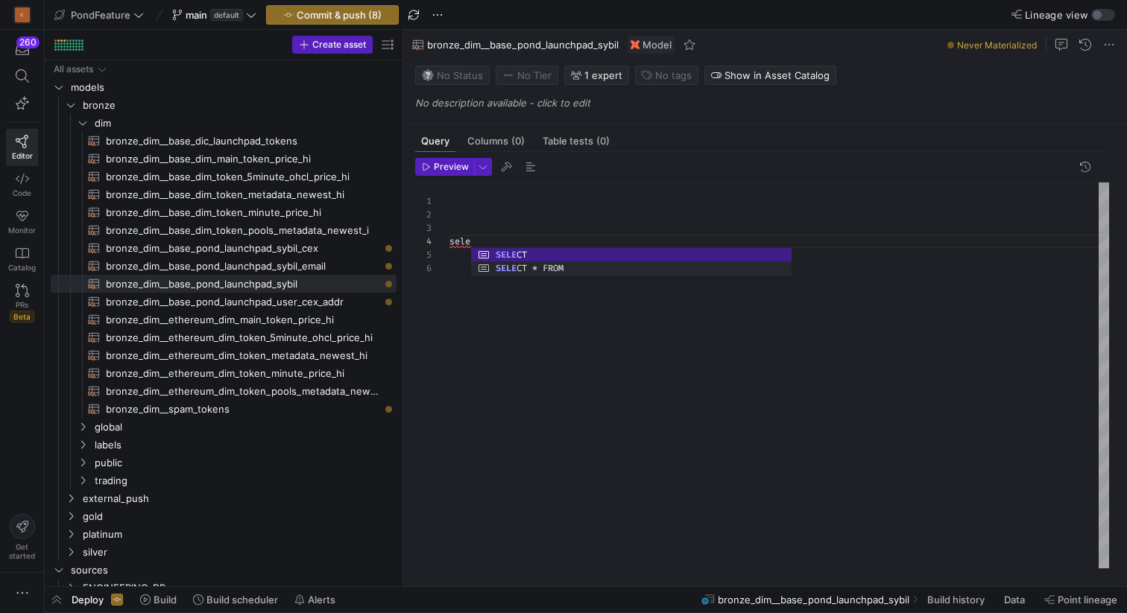
scroll to position [40, 69]
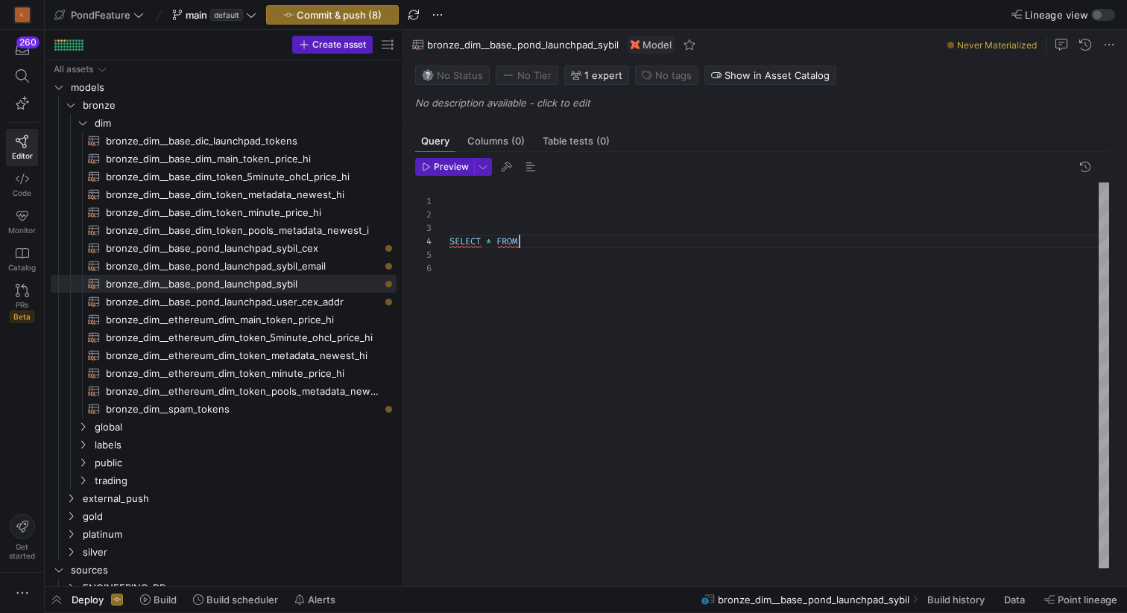
click at [488, 237] on div "SELECT * FROM" at bounding box center [779, 376] width 660 height 386
click at [459, 251] on div "SELECT * FROM" at bounding box center [779, 376] width 660 height 386
click at [482, 266] on div "SELECT * FROM" at bounding box center [779, 376] width 660 height 386
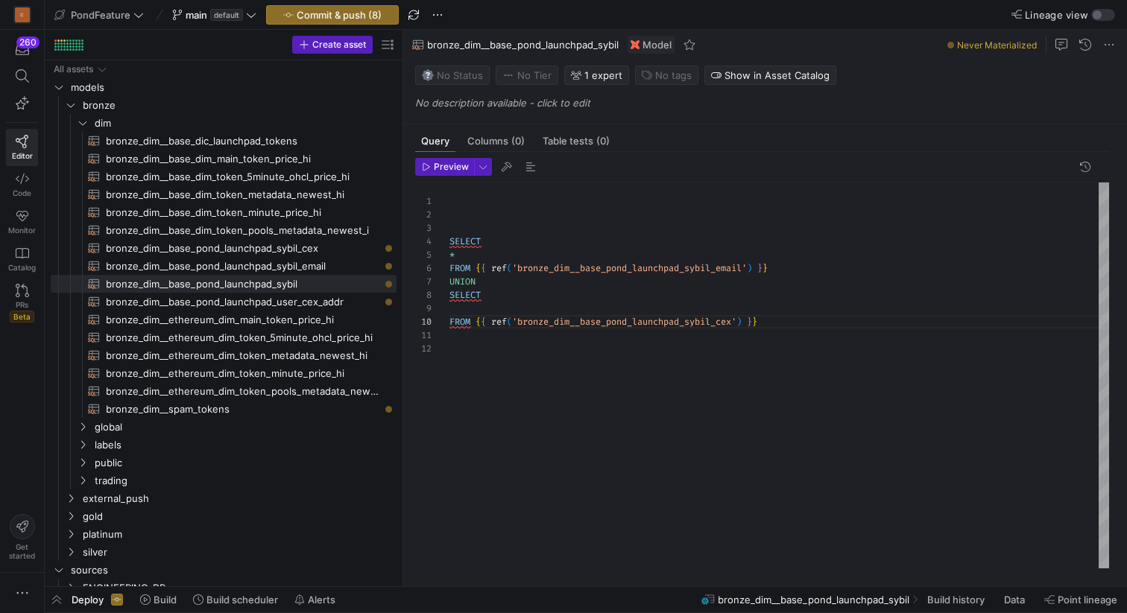
scroll to position [107, 0]
click at [485, 310] on div "SELECT * FROM { { ref ( 'bronze_dim__base_pond_launchpad_sybil_email' ) } } UNI…" at bounding box center [779, 376] width 660 height 386
click at [472, 253] on div "SELECT * FROM { { ref ( 'bronze_dim__base_pond_launchpad_sybil_email' ) } } UNI…" at bounding box center [779, 376] width 660 height 386
click at [288, 263] on span "bronze_dim__base_pond_launchpad_sybil_email​​​​​​​​​​" at bounding box center [243, 266] width 274 height 17
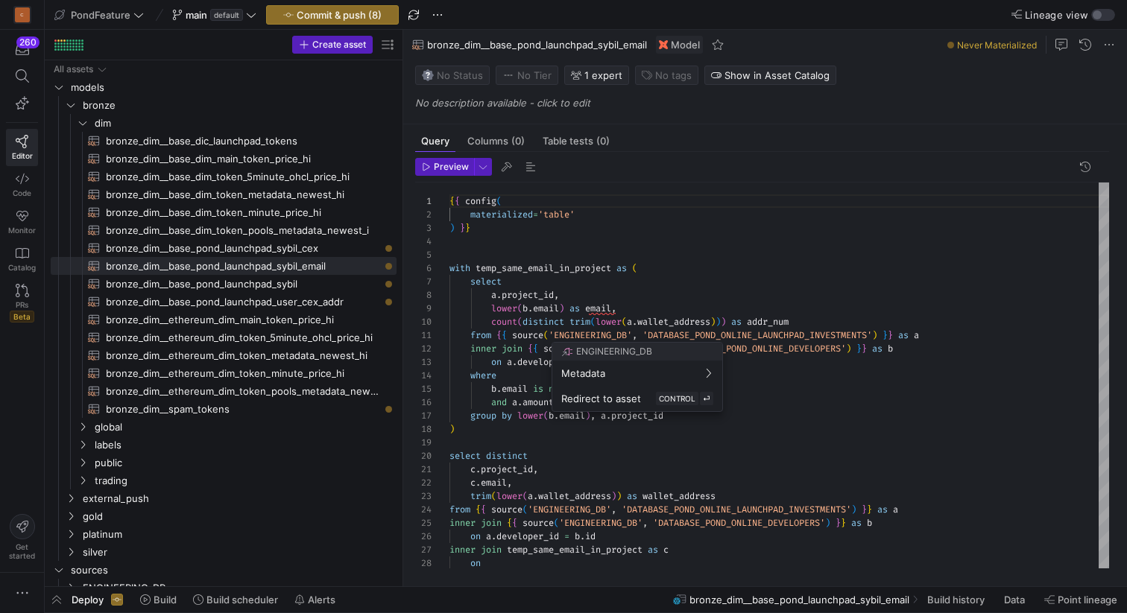
click at [742, 493] on div at bounding box center [563, 306] width 1127 height 613
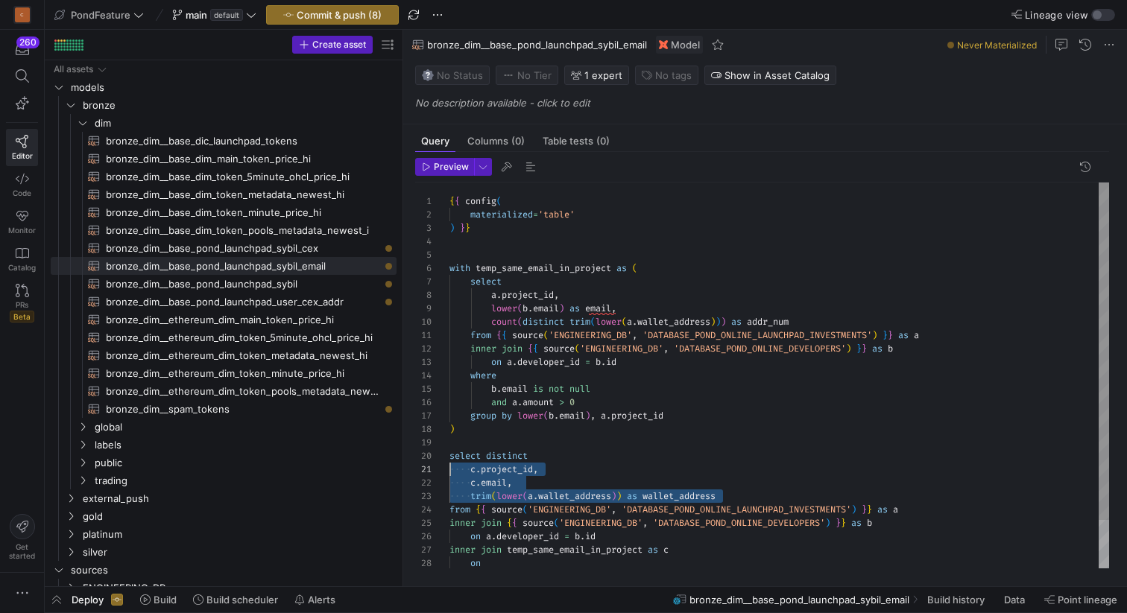
drag, startPoint x: 750, startPoint y: 496, endPoint x: 432, endPoint y: 473, distance: 319.0
click at [449, 473] on div "{ { config ( materialized = 'table' ) } } with temp_same_email_in_project as ( …" at bounding box center [779, 403] width 660 height 441
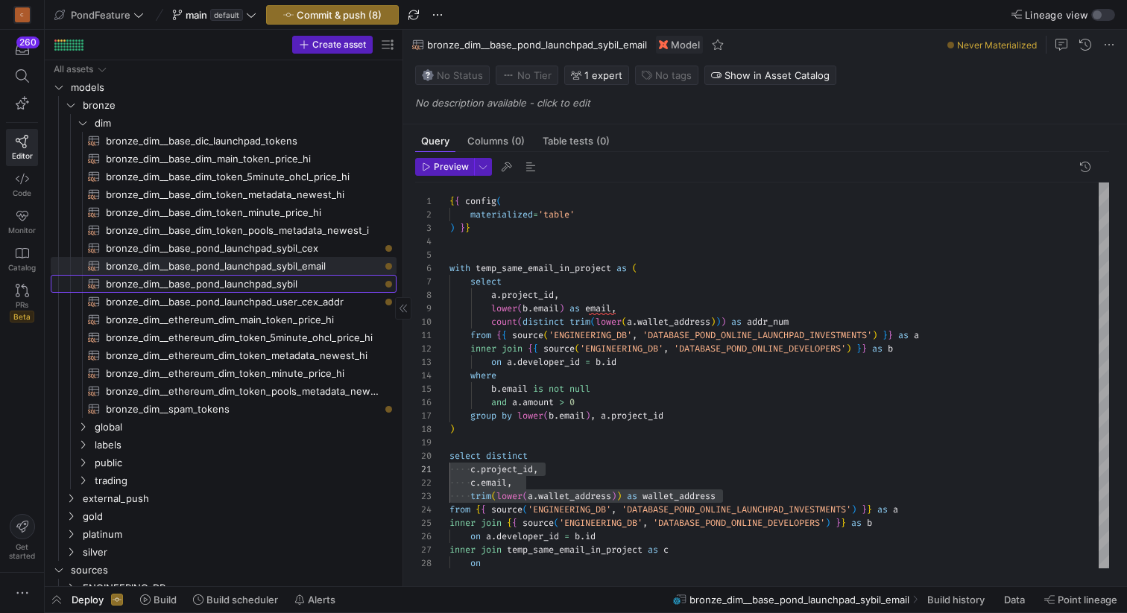
click at [324, 285] on span "bronze_dim__base_pond_launchpad_sybil​​​​​​​​​​" at bounding box center [243, 284] width 274 height 17
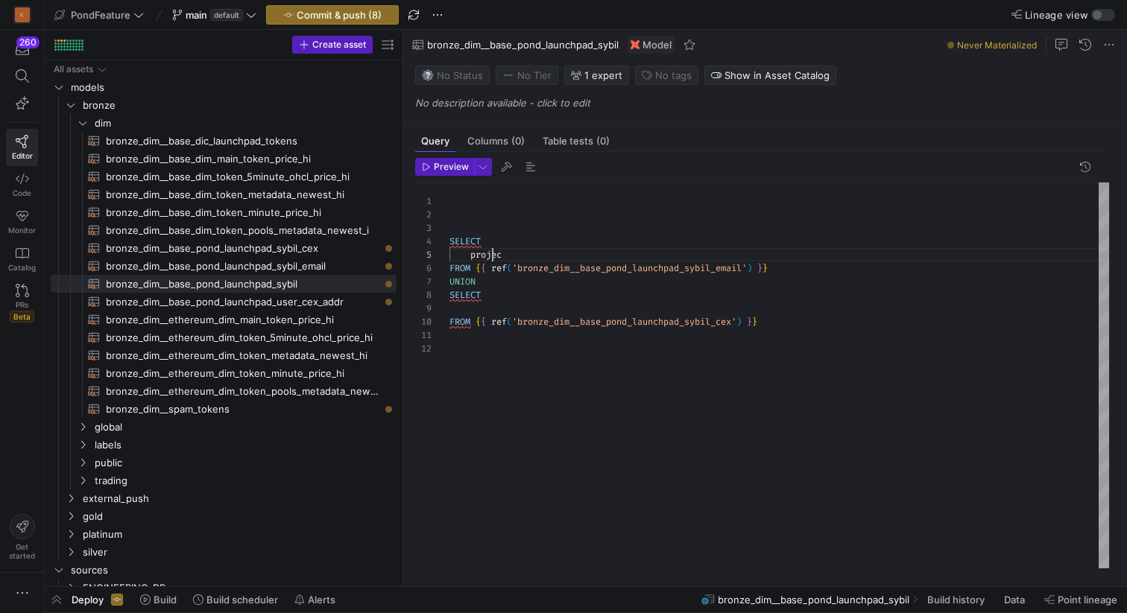
click at [490, 251] on div "SELECT projec FROM { { ref ( 'bronze_dim__base_pond_launchpad_sybil_email' ) } …" at bounding box center [779, 376] width 660 height 386
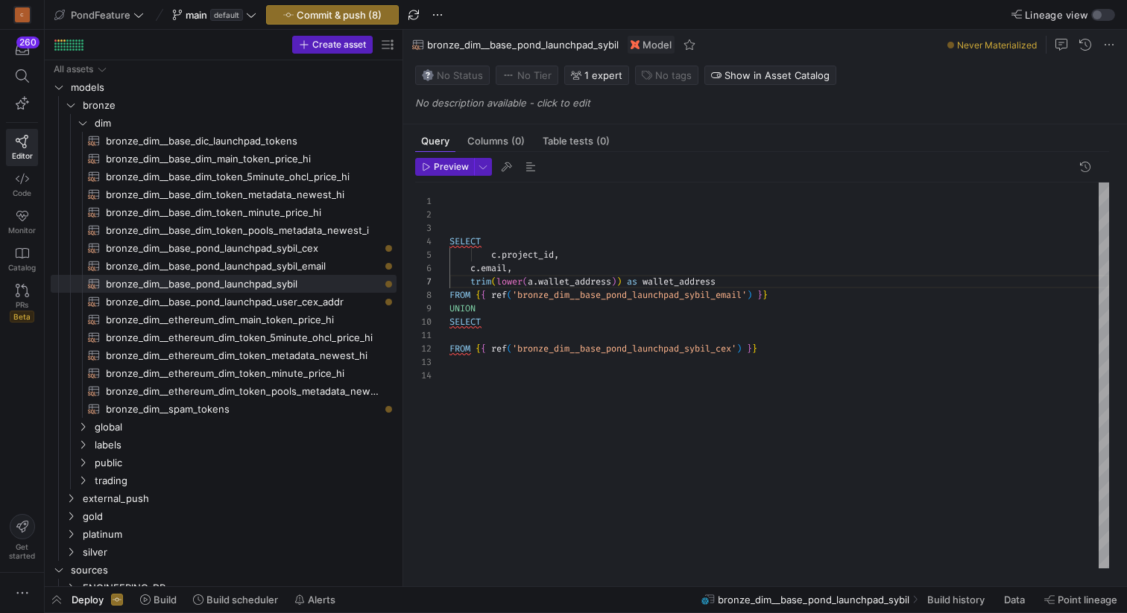
click at [493, 254] on div "SELECT c . project_id , FROM { { ref ( 'bronze_dim__base_pond_launchpad_sybil_e…" at bounding box center [779, 376] width 660 height 386
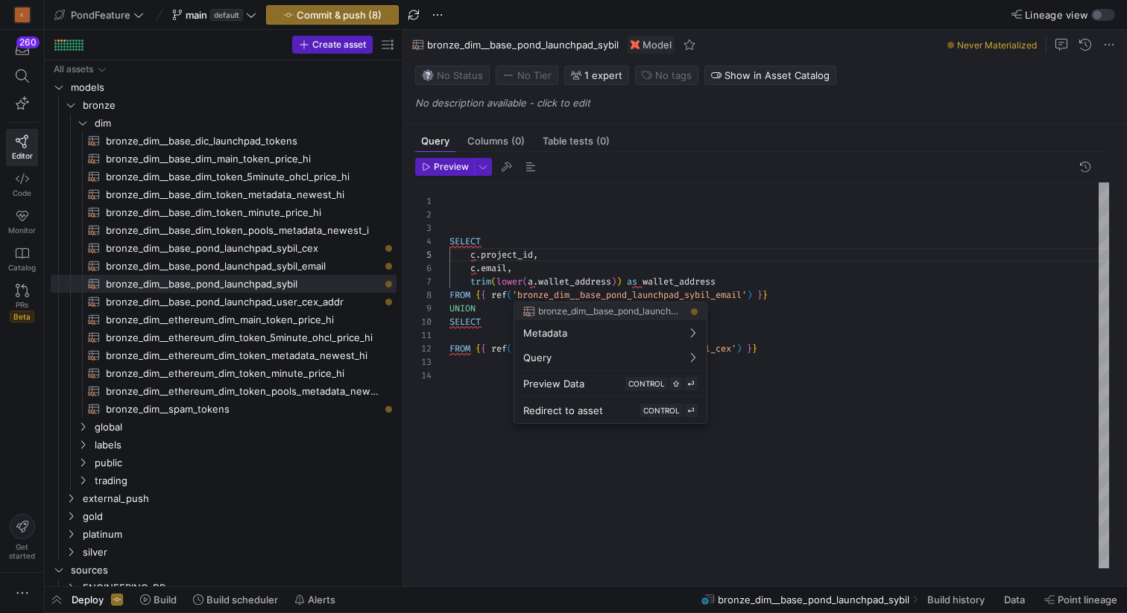
click at [298, 304] on div at bounding box center [563, 306] width 1127 height 613
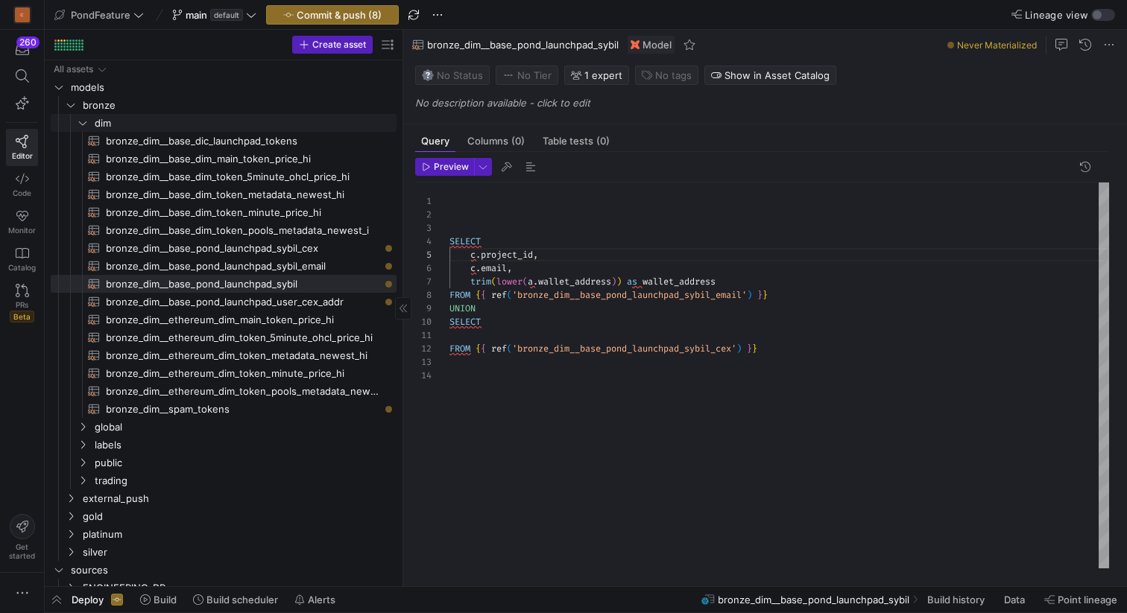
click at [273, 131] on link "dim" at bounding box center [224, 123] width 346 height 18
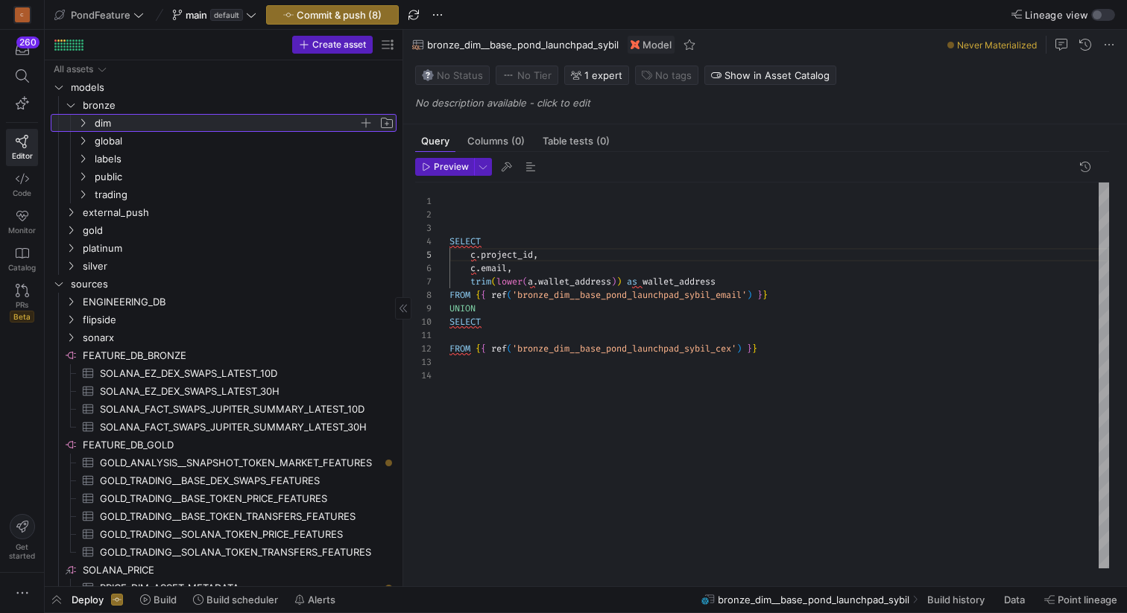
click at [87, 116] on span "dim" at bounding box center [235, 123] width 320 height 16
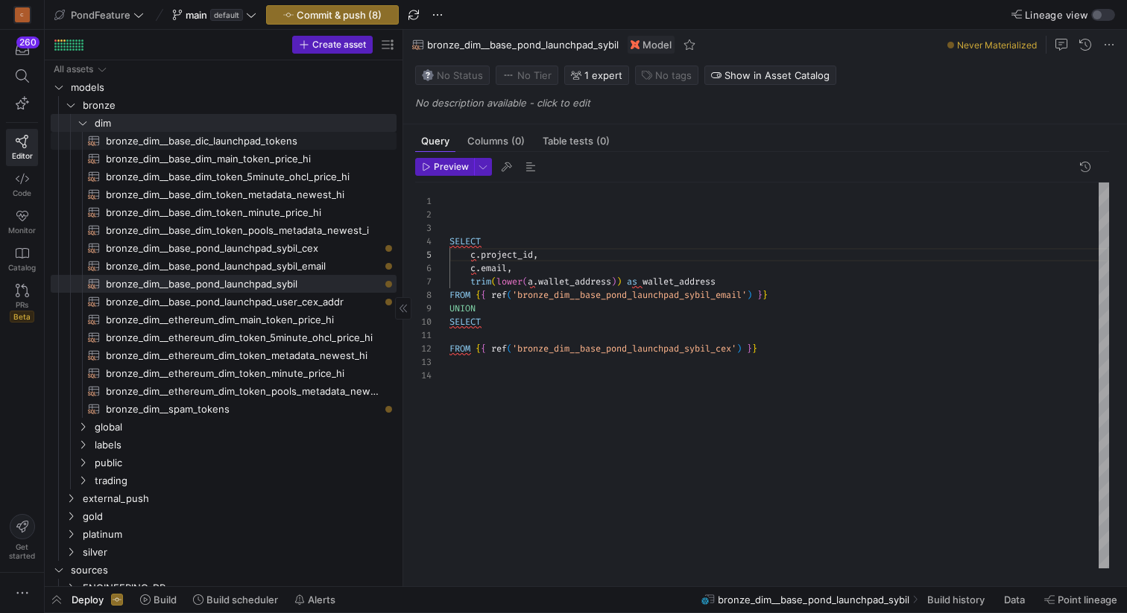
click at [268, 142] on span "bronze_dim__base_dic_launchpad_tokens​​​​​​​​​​" at bounding box center [243, 141] width 274 height 17
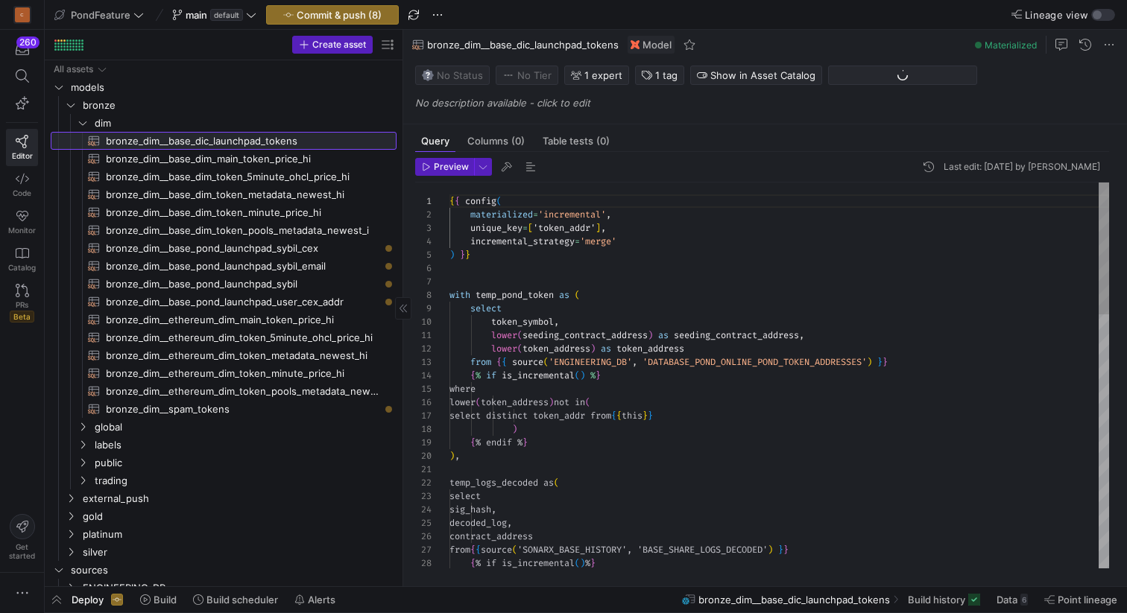
scroll to position [134, 0]
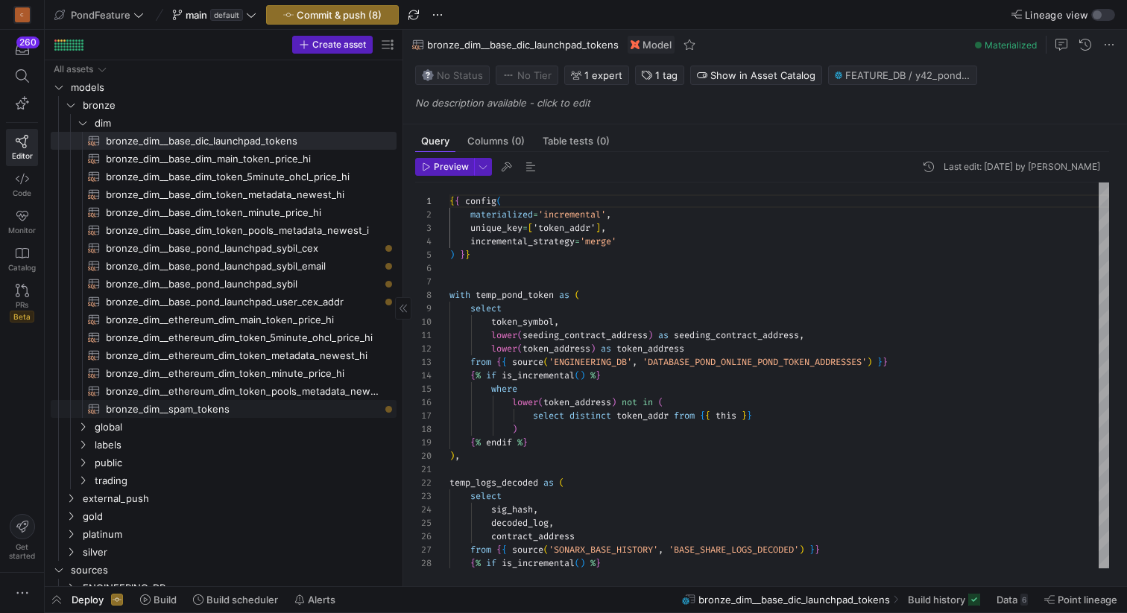
click at [215, 413] on span "bronze_dim__spam_tokens​​​​​​​​​​" at bounding box center [243, 409] width 274 height 17
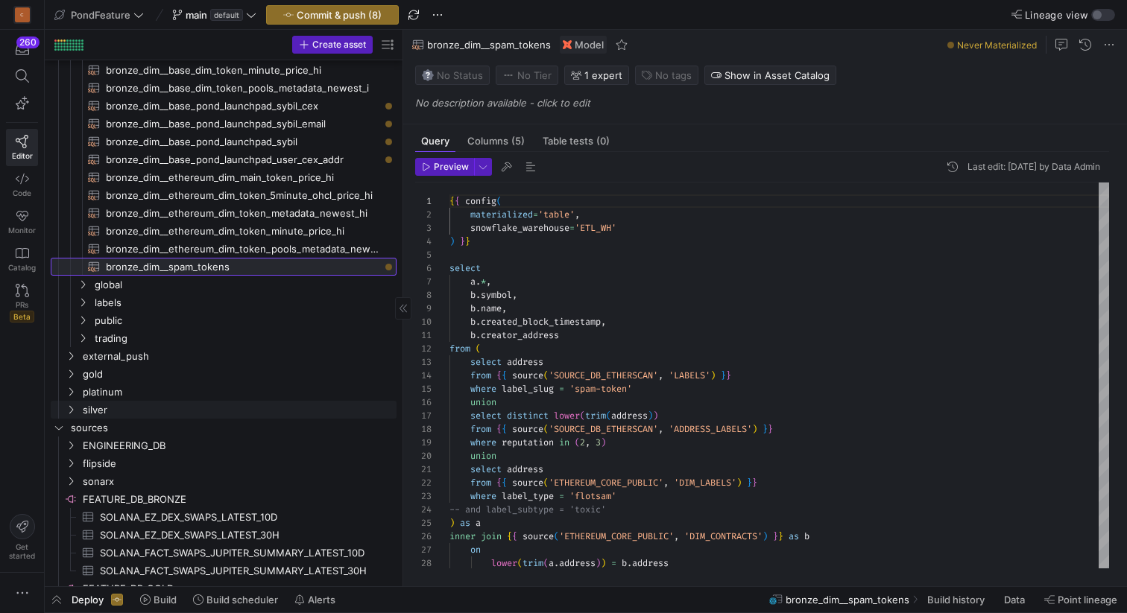
scroll to position [180, 0]
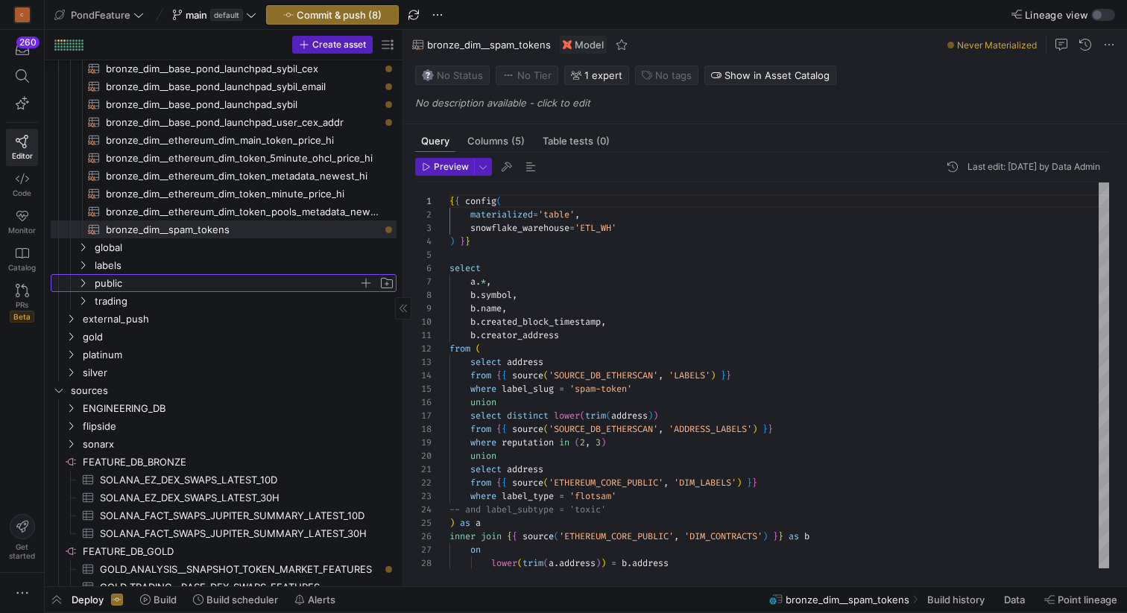
click at [88, 282] on y42-icon "Press SPACE to select this row." at bounding box center [83, 283] width 12 height 12
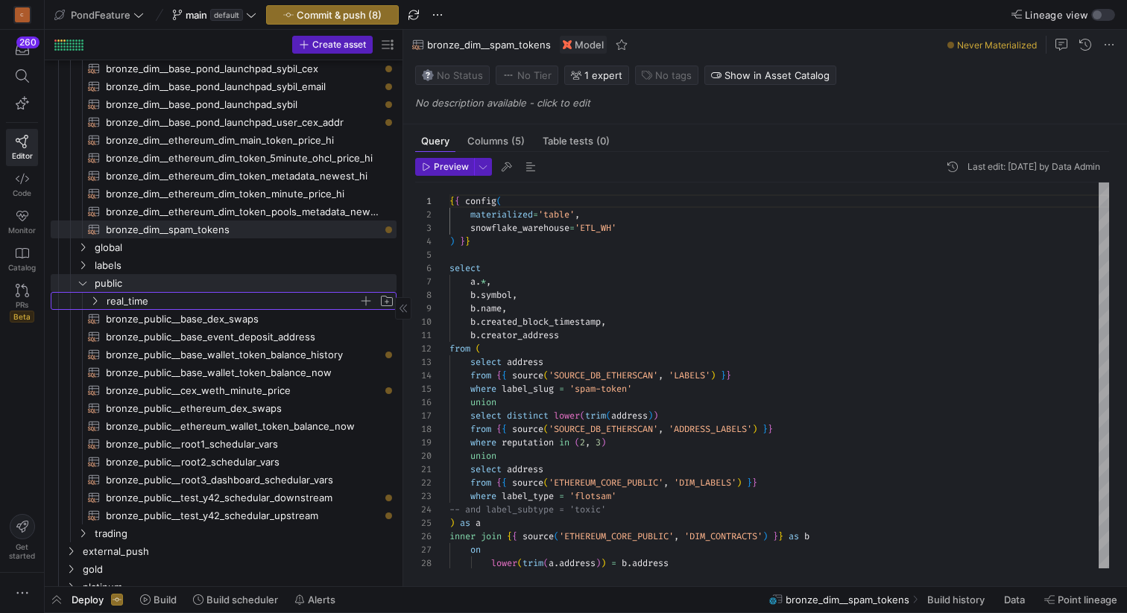
click at [151, 303] on span "real_time" at bounding box center [233, 301] width 252 height 17
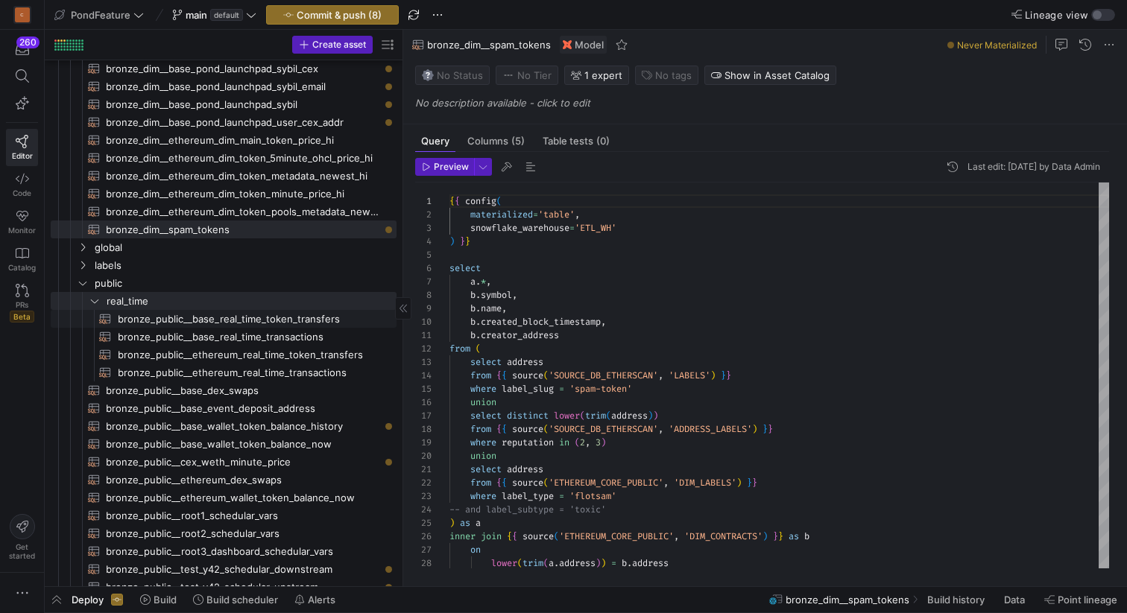
click at [200, 319] on span "bronze_public__base_real_time_token_transfers​​​​​​​​​​" at bounding box center [249, 319] width 262 height 17
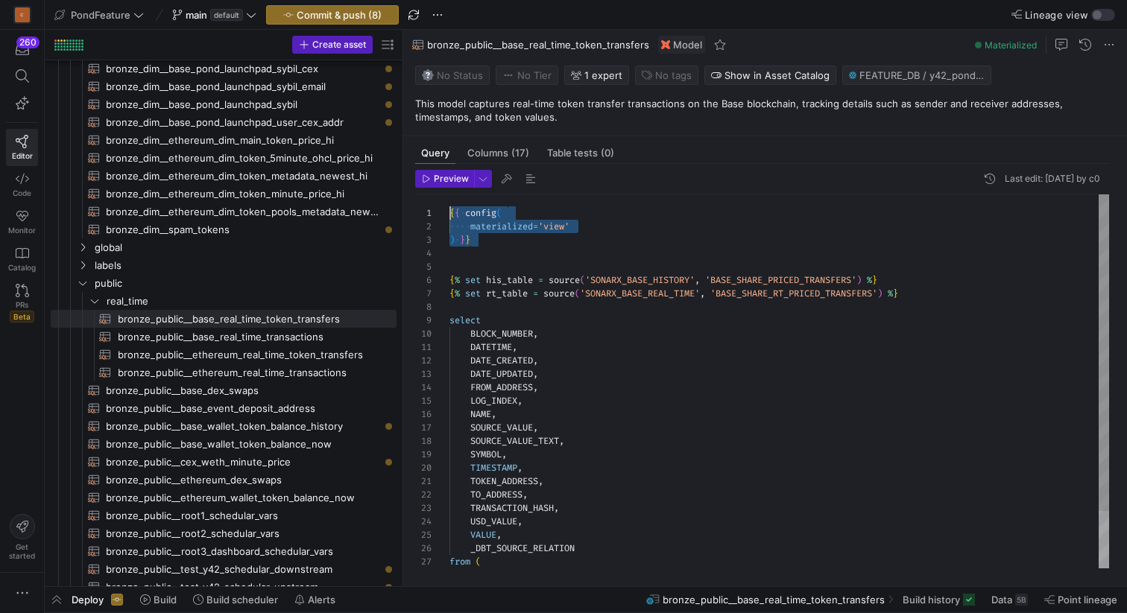
drag, startPoint x: 507, startPoint y: 238, endPoint x: 443, endPoint y: 208, distance: 70.7
click at [449, 208] on div "{ { config ( materialized = 'view' ) } } { % set his_table = source ( 'SONARX_B…" at bounding box center [779, 415] width 660 height 441
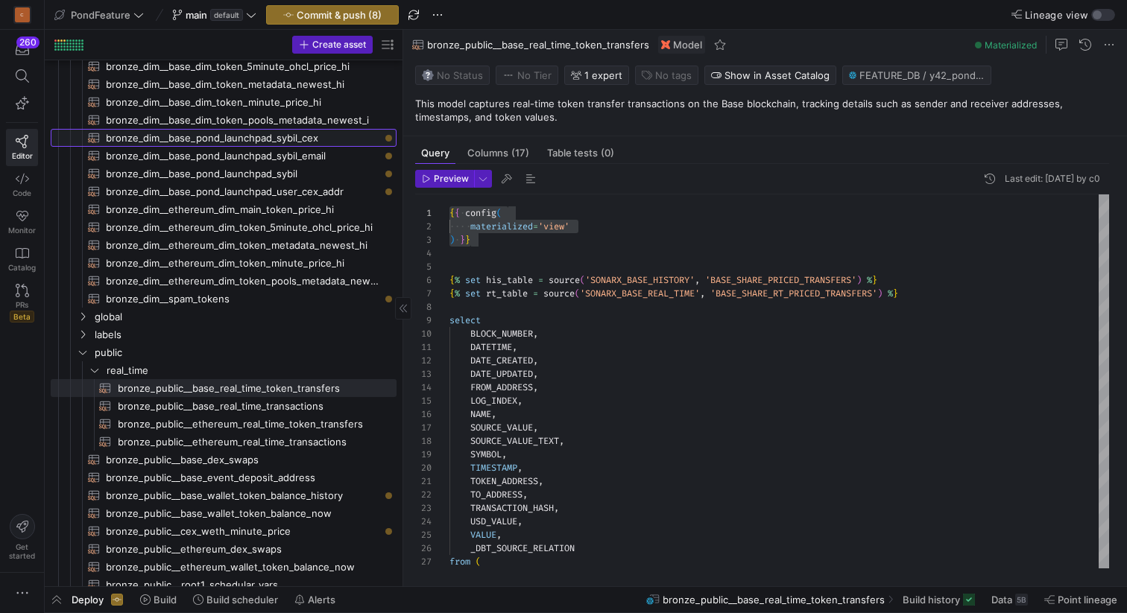
click at [300, 136] on span "bronze_dim__base_pond_launchpad_sybil_cex​​​​​​​​​​" at bounding box center [243, 138] width 274 height 17
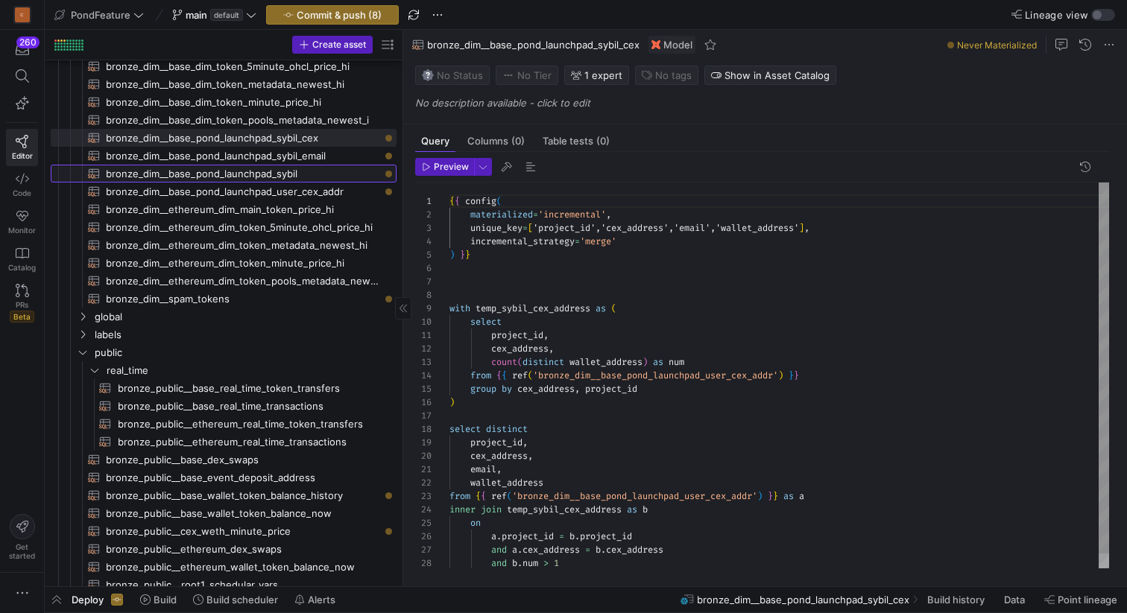
click at [300, 175] on span "bronze_dim__base_pond_launchpad_sybil​​​​​​​​​​" at bounding box center [243, 173] width 274 height 17
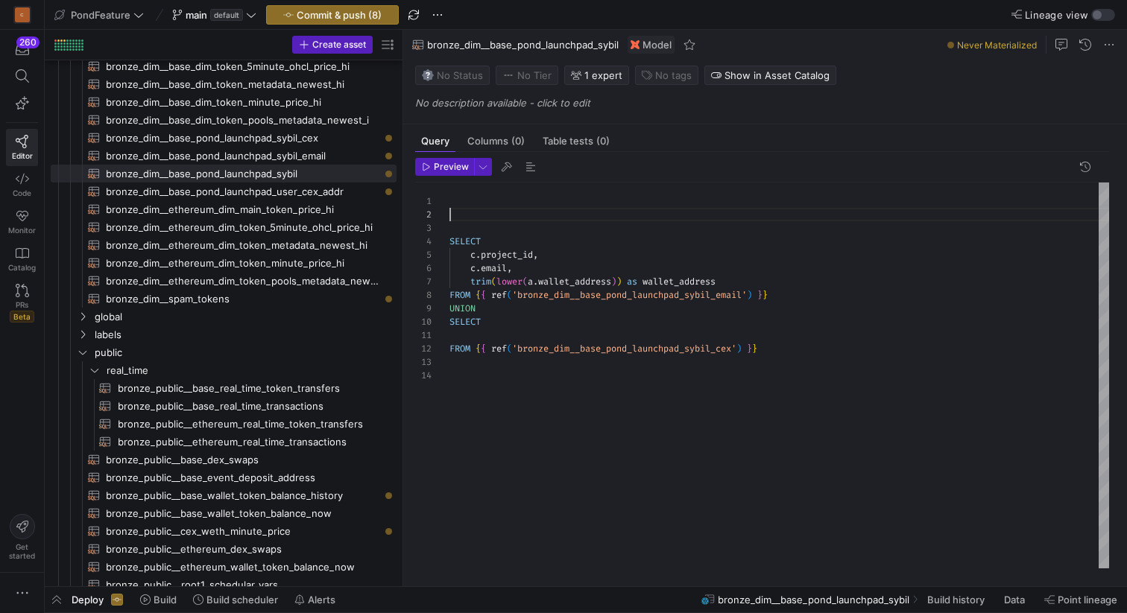
click at [485, 210] on div "SELECT c . project_id , c . email , trim ( lower ( a . wallet_address ) ) as wa…" at bounding box center [779, 376] width 660 height 386
click at [475, 202] on div "SELECT c . project_id , c . email , trim ( lower ( a . wallet_address ) ) as wa…" at bounding box center [779, 376] width 660 height 386
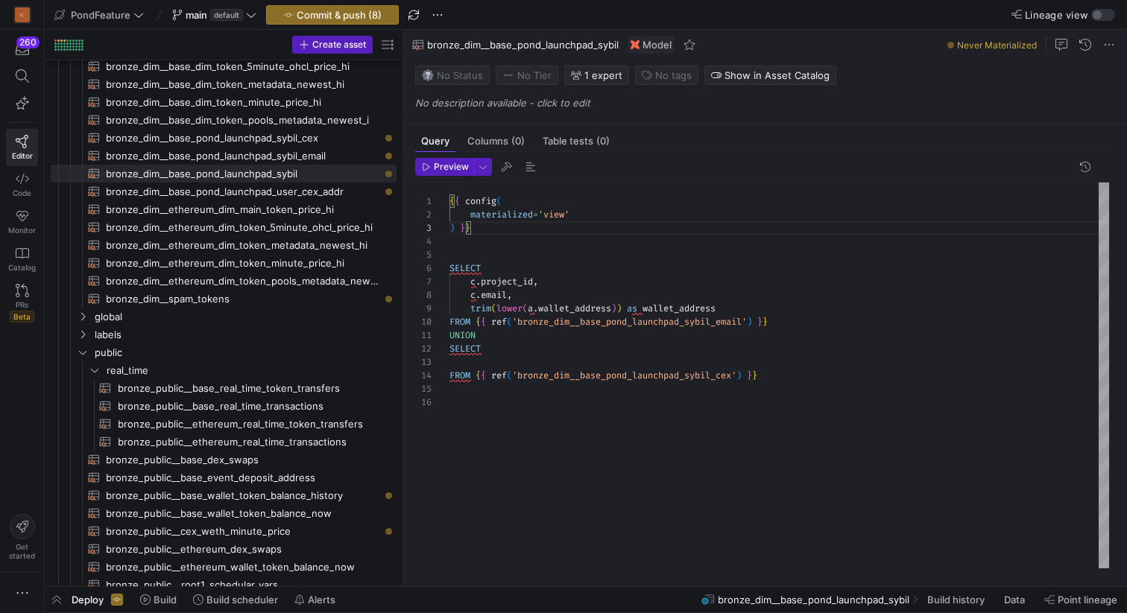
click at [513, 240] on div "{ { config ( SELECT c . project_id , c . email , trim ( lower ( a . wallet_addr…" at bounding box center [779, 376] width 660 height 386
drag, startPoint x: 648, startPoint y: 308, endPoint x: 473, endPoint y: 304, distance: 174.4
click at [473, 304] on div "{ { config ( SELECT c . project_id , c . email , trim ( lower ( a . wallet_addr…" at bounding box center [779, 376] width 660 height 386
click at [481, 292] on div "{ { config ( SELECT c . project_id , c . email , wallet_address FROM { { ref ( …" at bounding box center [779, 376] width 660 height 386
click at [483, 281] on div "{ { config ( SELECT c . project_id , email , wallet_address FROM { { ref ( 'bro…" at bounding box center [779, 376] width 660 height 386
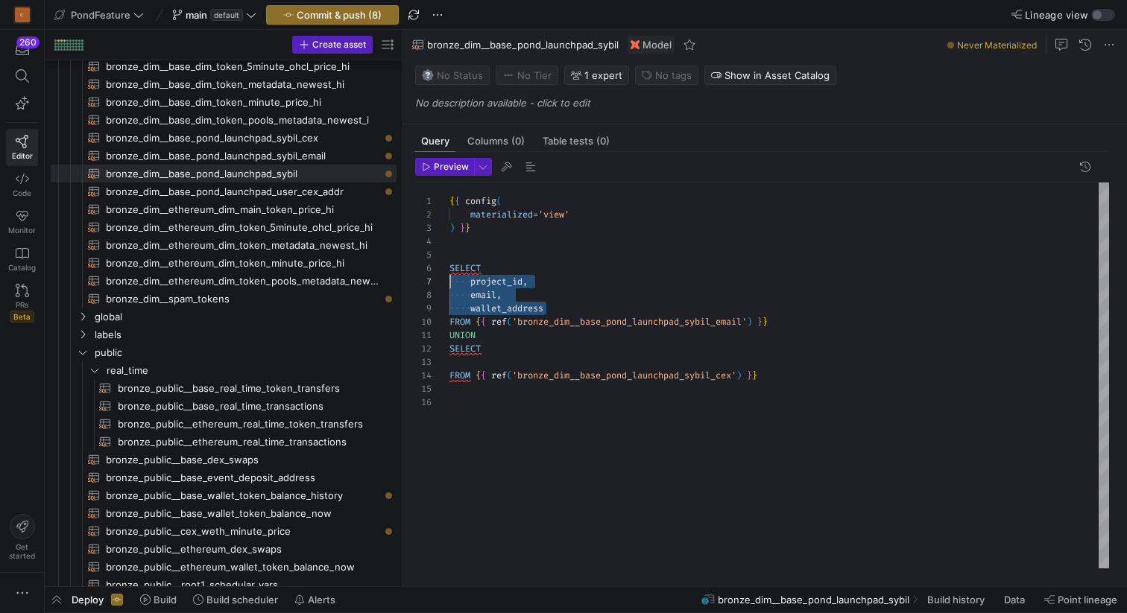
drag, startPoint x: 563, startPoint y: 309, endPoint x: 430, endPoint y: 281, distance: 135.6
click at [449, 281] on div "{ { config ( SELECT project_id , email , wallet_address FROM { { ref ( 'bronze_…" at bounding box center [779, 376] width 660 height 386
click at [525, 269] on div "{ { config ( SELECT project_id , email , wallet_address FROM { { ref ( 'bronze_…" at bounding box center [779, 376] width 660 height 386
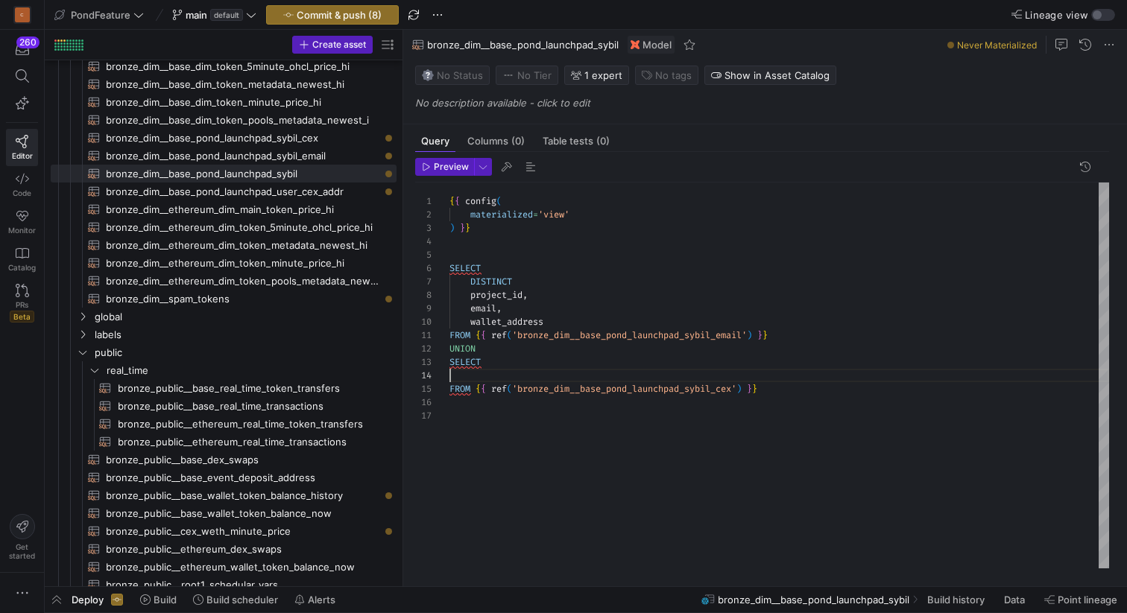
click at [486, 373] on div "{ { config ( SELECT project_id , email , wallet_address FROM { { ref ( 'bronze_…" at bounding box center [779, 376] width 660 height 386
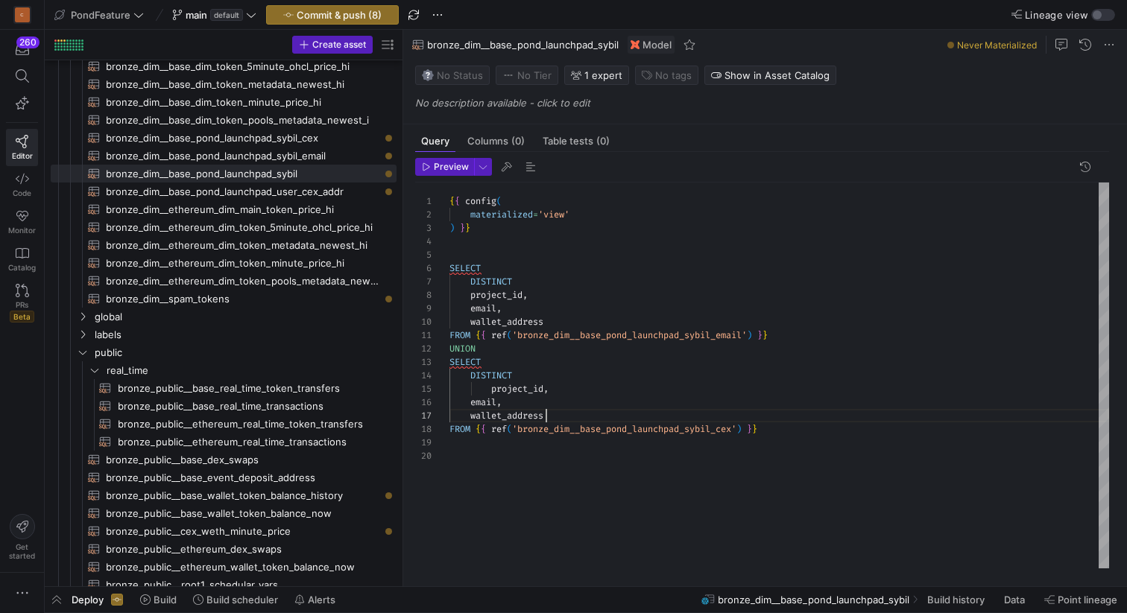
click at [492, 386] on div "{ { config ( SELECT project_id , email , wallet_address FROM { { ref ( 'bronze_…" at bounding box center [779, 376] width 660 height 386
click at [556, 413] on div "{ { config ( SELECT project_id , email , wallet_address FROM { { ref ( 'bronze_…" at bounding box center [779, 376] width 660 height 386
click at [578, 319] on div "{ { config ( SELECT project_id , email , wallet_address FROM { { ref ( 'bronze_…" at bounding box center [779, 376] width 660 height 386
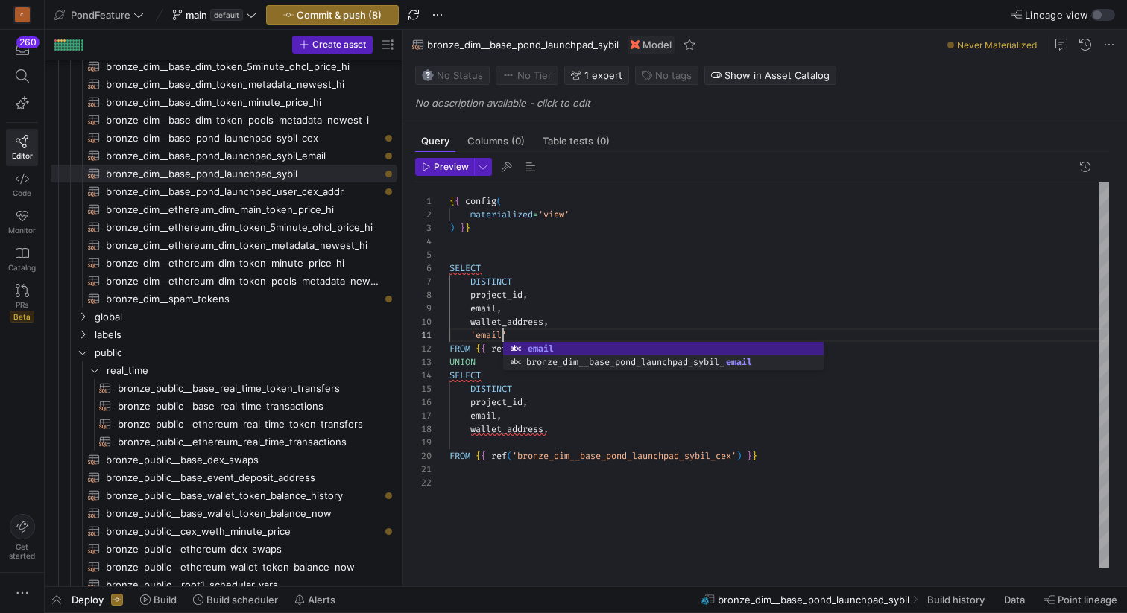
scroll to position [0, 59]
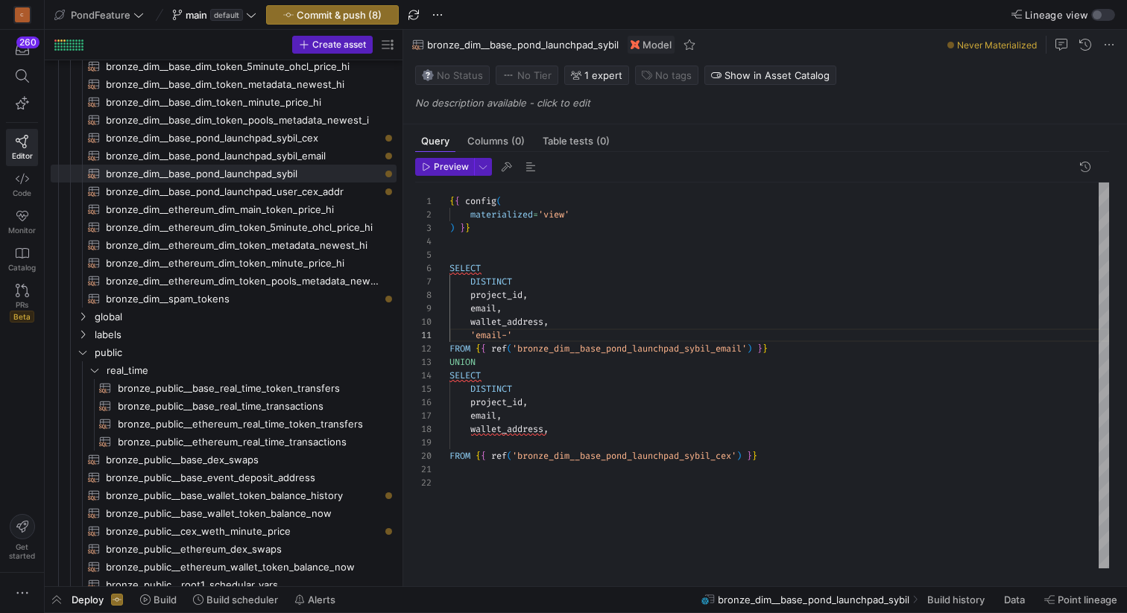
click at [477, 333] on div "{ { config ( SELECT project_id , email , wallet_address , FROM { { ref ( 'bronz…" at bounding box center [779, 376] width 660 height 386
click at [515, 332] on div "{ { config ( SELECT project_id , email , wallet_address , FROM { { ref ( 'bronz…" at bounding box center [779, 376] width 660 height 386
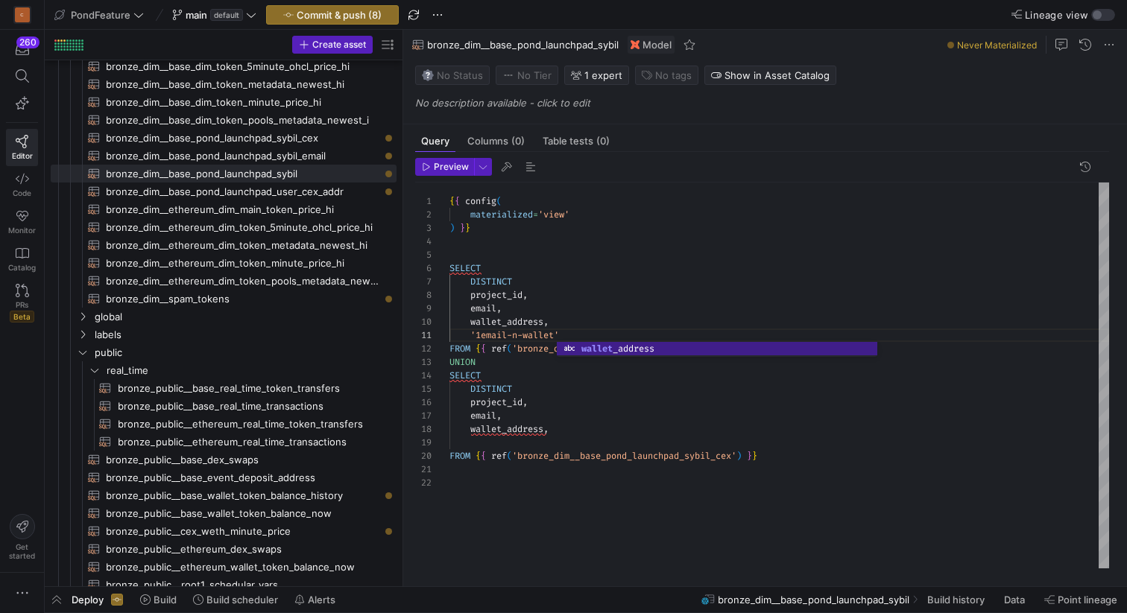
scroll to position [0, 113]
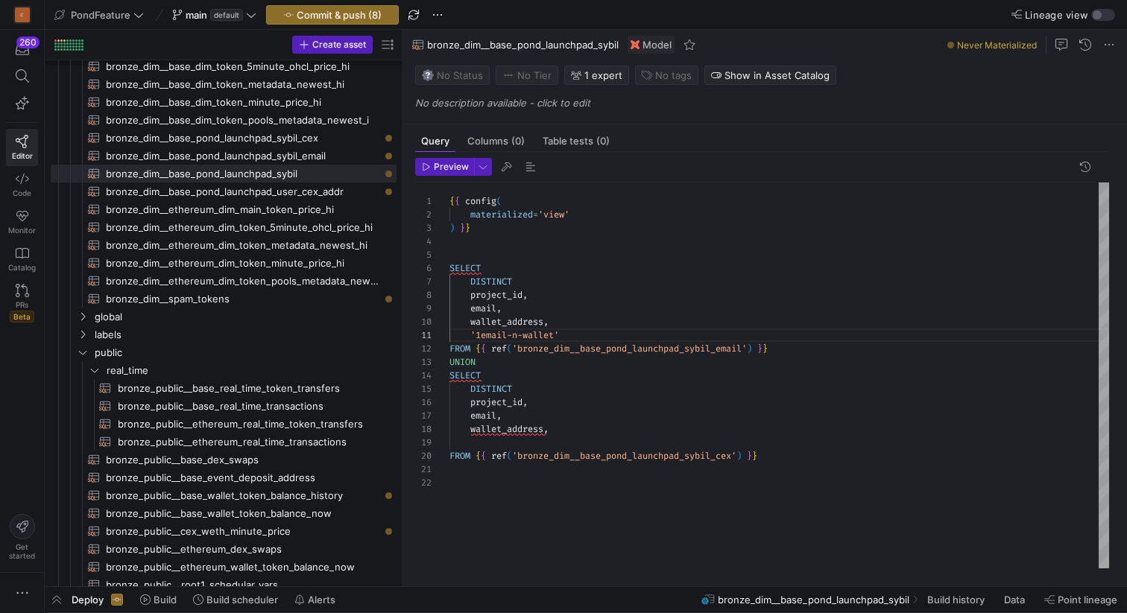
click at [479, 335] on div "{ { config ( SELECT project_id , email , wallet_address , FROM { { ref ( 'bronz…" at bounding box center [779, 376] width 660 height 386
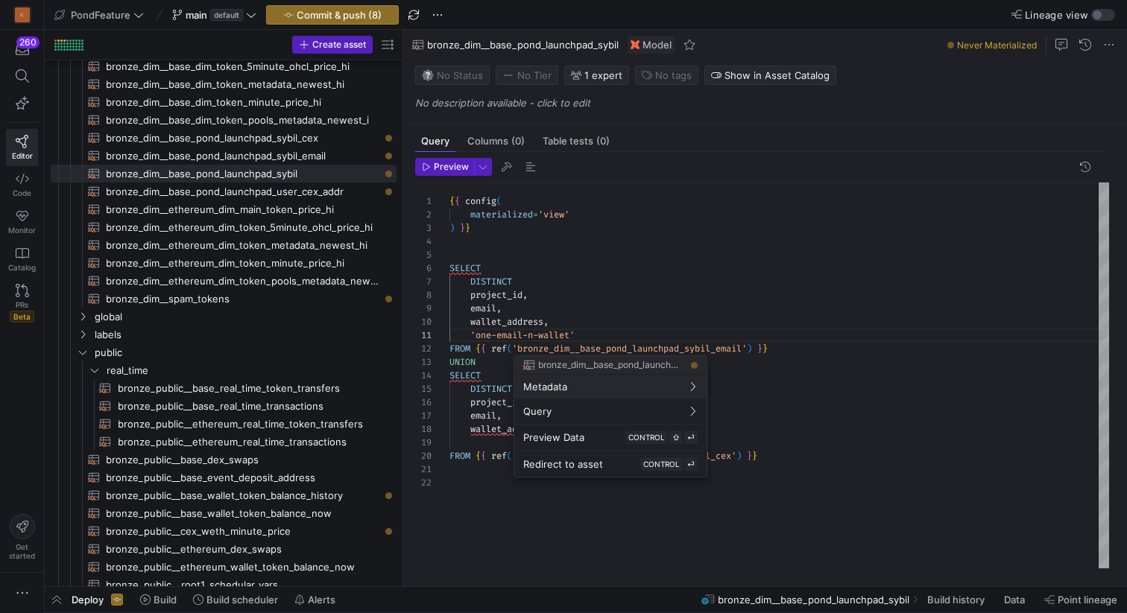
click at [581, 322] on div at bounding box center [563, 306] width 1127 height 613
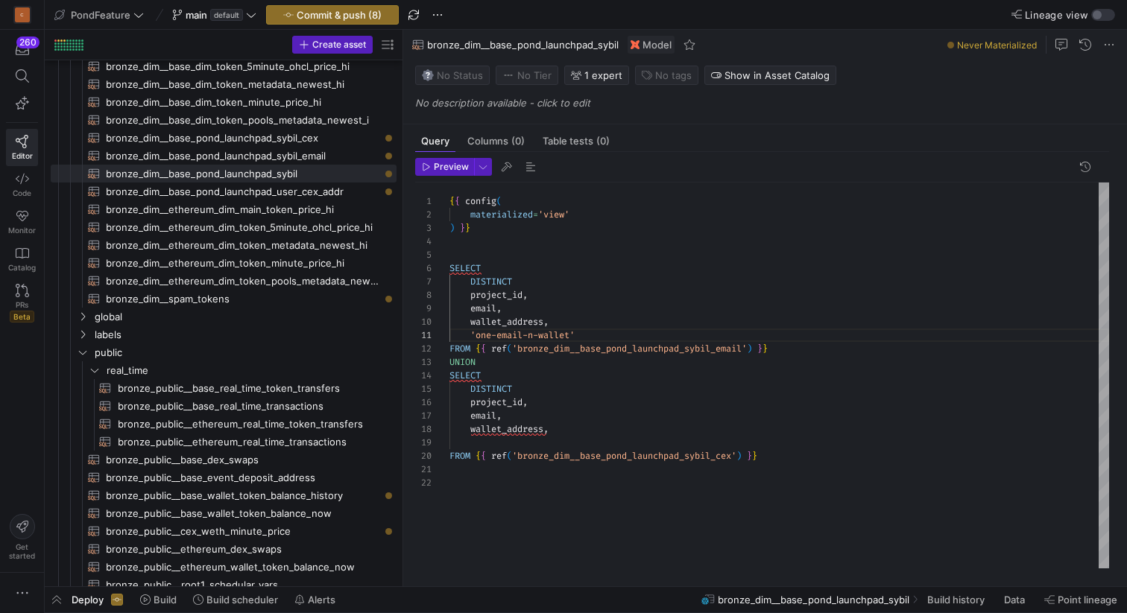
scroll to position [0, 129]
click at [584, 334] on div "{ { config ( SELECT project_id , email , wallet_address , FROM { { ref ( 'bronz…" at bounding box center [779, 376] width 660 height 386
click at [499, 333] on div "{ { config ( SELECT project_id , email , wallet_address , FROM { { ref ( 'bronz…" at bounding box center [779, 376] width 660 height 386
drag, startPoint x: 551, startPoint y: 334, endPoint x: 502, endPoint y: 334, distance: 49.2
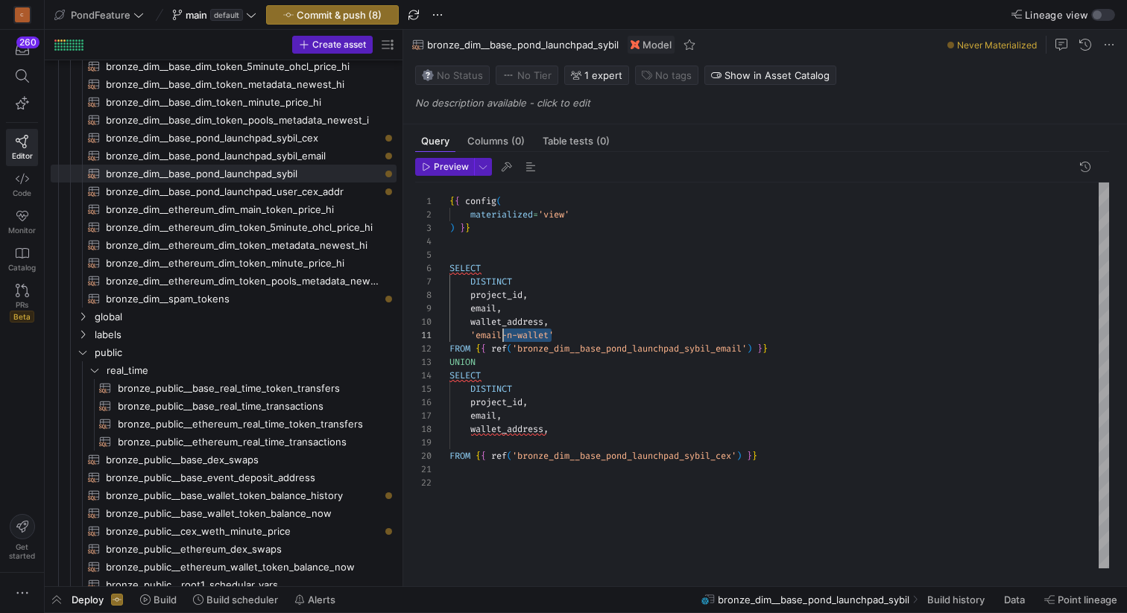
click at [502, 334] on div "{ { config ( SELECT project_id , email , wallet_address , FROM { { ref ( 'bronz…" at bounding box center [779, 376] width 660 height 386
click at [519, 334] on div "{ { config ( SELECT project_id , email , wallet_address , FROM { { ref ( 'bronz…" at bounding box center [779, 376] width 660 height 386
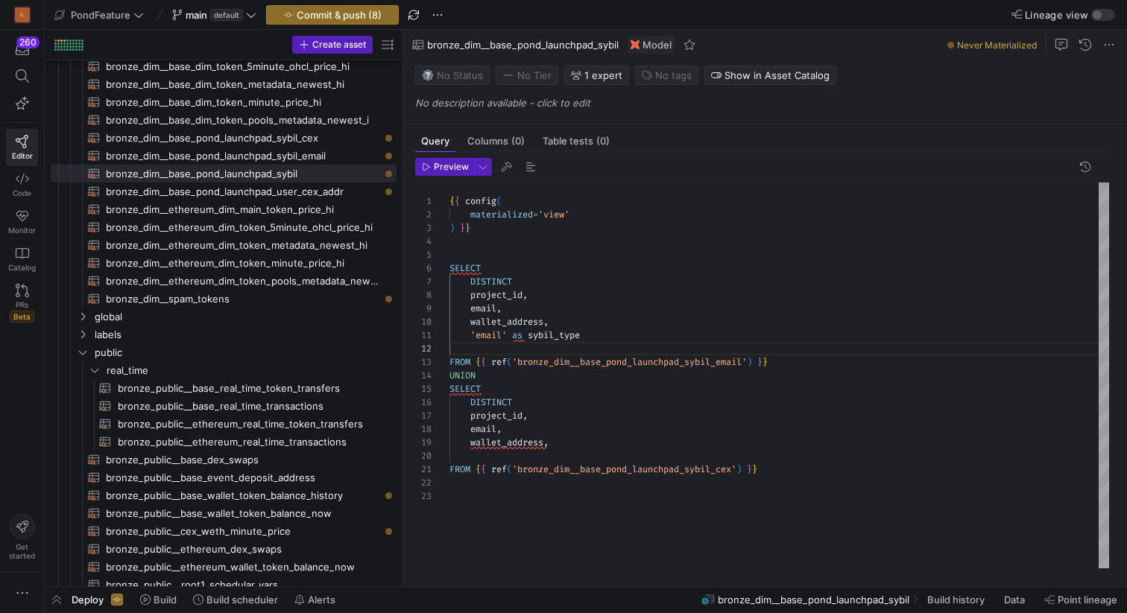
scroll to position [0, 107]
click at [558, 333] on div "{ { config ( SELECT project_id , email , wallet_address , FROM { { ref ( 'bronz…" at bounding box center [779, 376] width 660 height 386
click at [561, 333] on div "{ { config ( SELECT project_id , email , wallet_address , FROM { { ref ( 'bronz…" at bounding box center [779, 376] width 660 height 386
click at [580, 337] on div "{ { config ( SELECT project_id , email , wallet_address , FROM { { ref ( 'bronz…" at bounding box center [779, 376] width 660 height 386
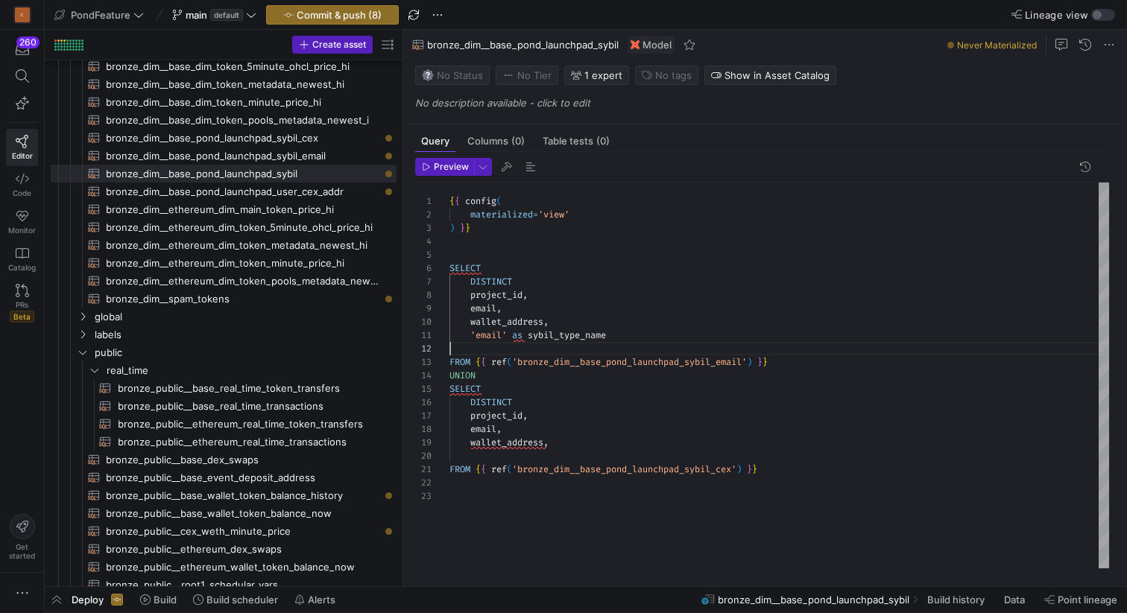
click at [543, 353] on div "{ { config ( SELECT project_id , email , wallet_address , FROM { { ref ( 'bronz…" at bounding box center [779, 376] width 660 height 386
click at [616, 336] on div "{ { config ( SELECT project_id , email , wallet_address , FROM { { ref ( 'bronz…" at bounding box center [779, 376] width 660 height 386
click at [575, 350] on div "{ { config ( SELECT project_id , email , wallet_address , FROM { { ref ( 'bronz…" at bounding box center [779, 376] width 660 height 386
click at [655, 332] on div "{ { config ( SELECT project_id , email , wallet_address , FROM { { ref ( 'bronz…" at bounding box center [779, 376] width 660 height 386
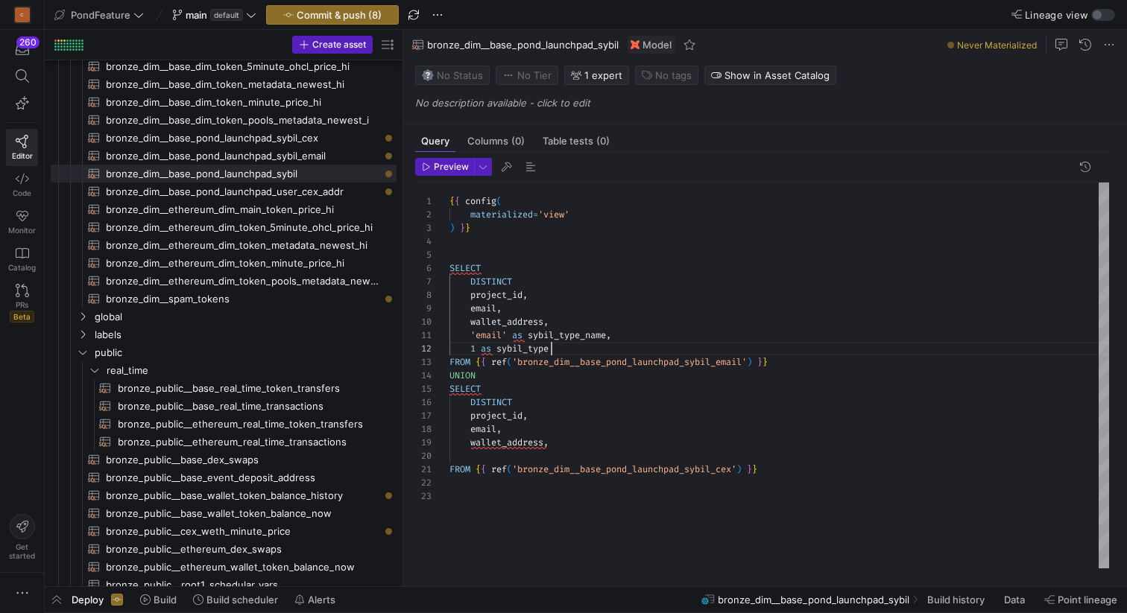
scroll to position [13, 102]
click at [628, 347] on div "{ { config ( SELECT project_id , email , wallet_address , FROM { { ref ( 'bronz…" at bounding box center [779, 376] width 660 height 386
click at [520, 455] on div "{ { config ( SELECT project_id , email , wallet_address , FROM { { ref ( 'bronz…" at bounding box center [779, 376] width 660 height 386
click at [572, 334] on div "{ { config ( SELECT project_id , email , wallet_address , FROM { { ref ( 'bronz…" at bounding box center [779, 376] width 660 height 386
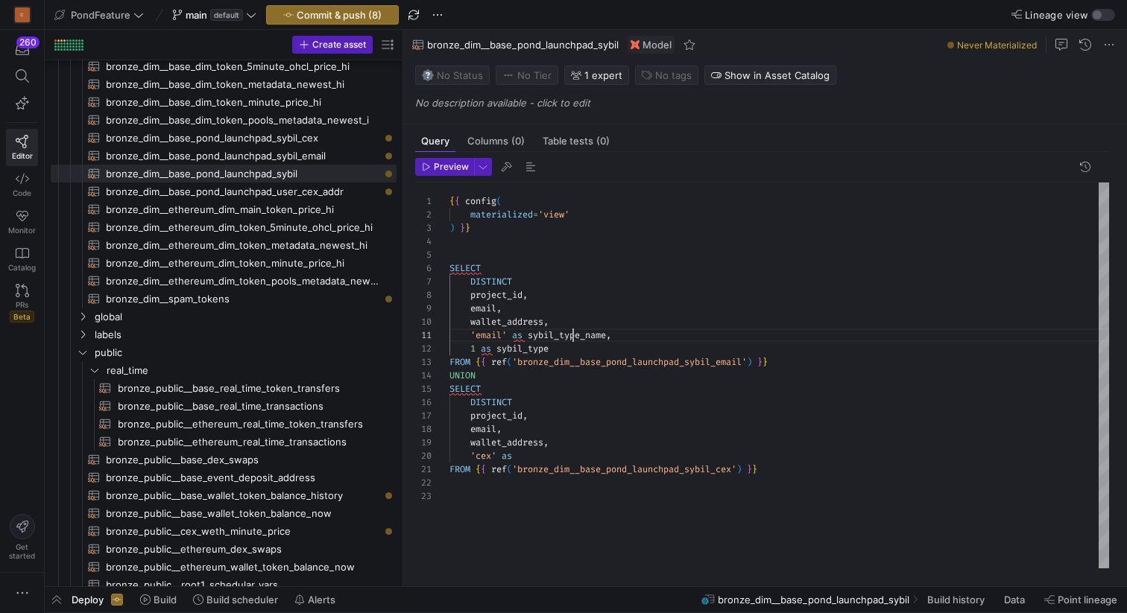
scroll to position [0, 124]
click at [572, 334] on div "{ { config ( SELECT project_id , email , wallet_address , FROM { { ref ( 'bronz…" at bounding box center [779, 376] width 660 height 386
click at [544, 456] on div "{ { config ( SELECT project_id , email , wallet_address , FROM { { ref ( 'bronz…" at bounding box center [779, 376] width 660 height 386
click at [534, 346] on div "{ { config ( SELECT project_id , email , wallet_address , FROM { { ref ( 'bronz…" at bounding box center [779, 376] width 660 height 386
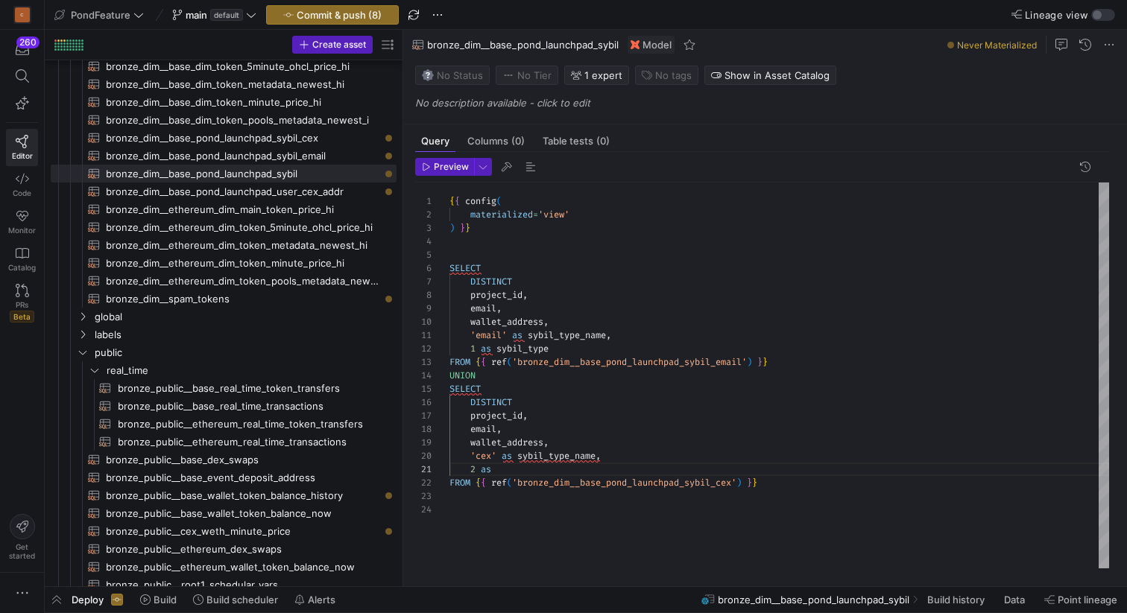
click at [534, 346] on div "{ { config ( SELECT project_id , email , wallet_address , FROM { { ref ( 'bronz…" at bounding box center [779, 376] width 660 height 386
click at [513, 469] on div "{ { config ( SELECT project_id , email , wallet_address , FROM { { ref ( 'bronz…" at bounding box center [779, 376] width 660 height 386
click at [580, 471] on div "{ { config ( SELECT project_id , email , wallet_address , FROM { { ref ( 'bronz…" at bounding box center [779, 376] width 660 height 386
click at [529, 167] on span "button" at bounding box center [531, 167] width 18 height 18
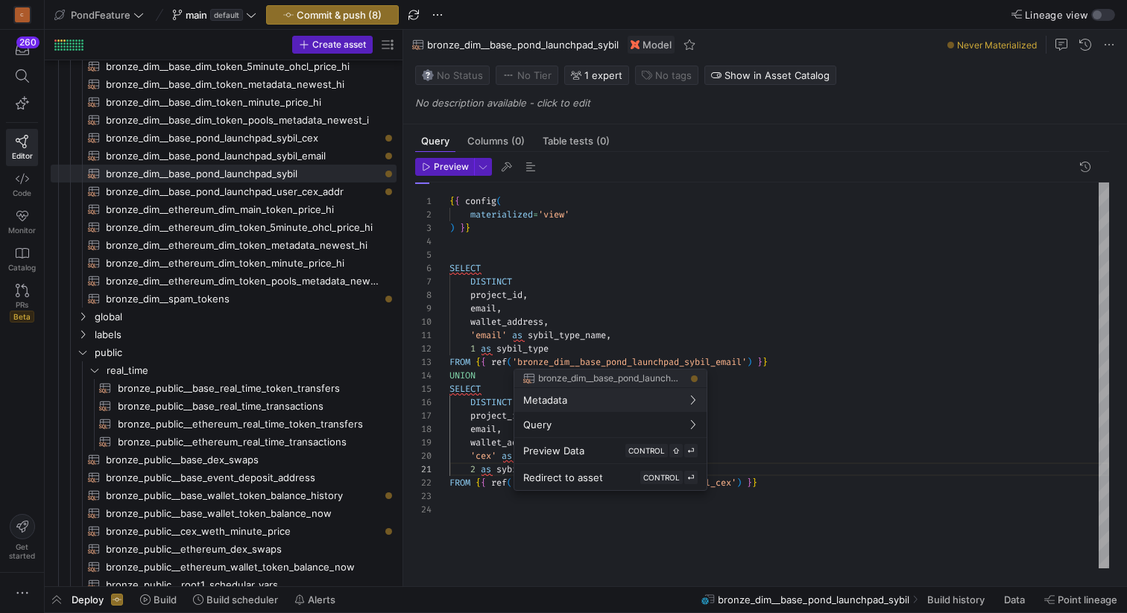
scroll to position [134, 48]
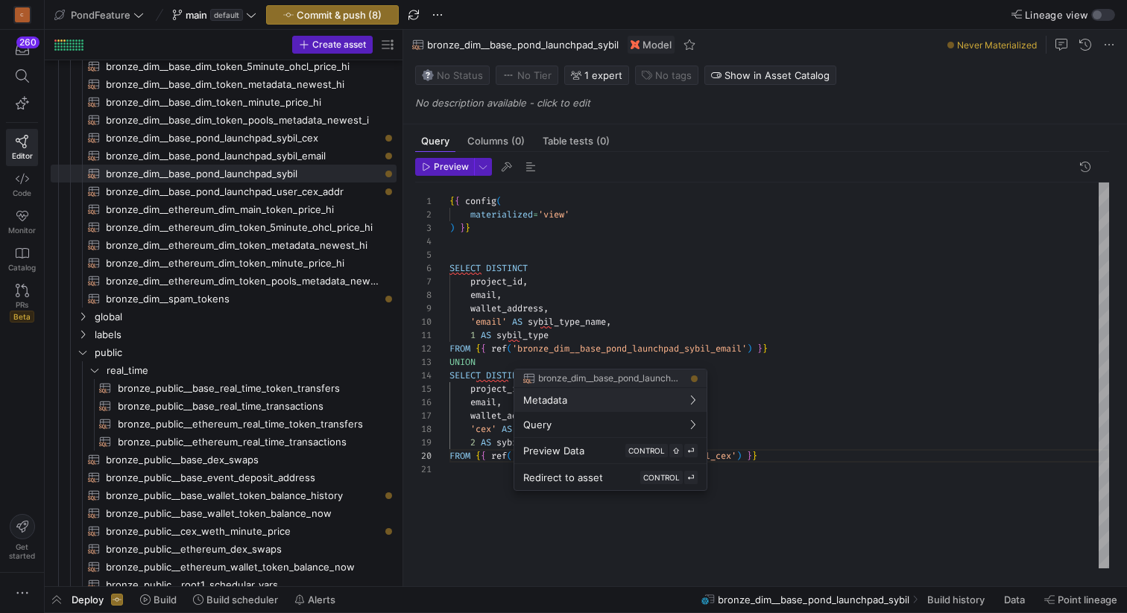
click at [645, 312] on div at bounding box center [563, 306] width 1127 height 613
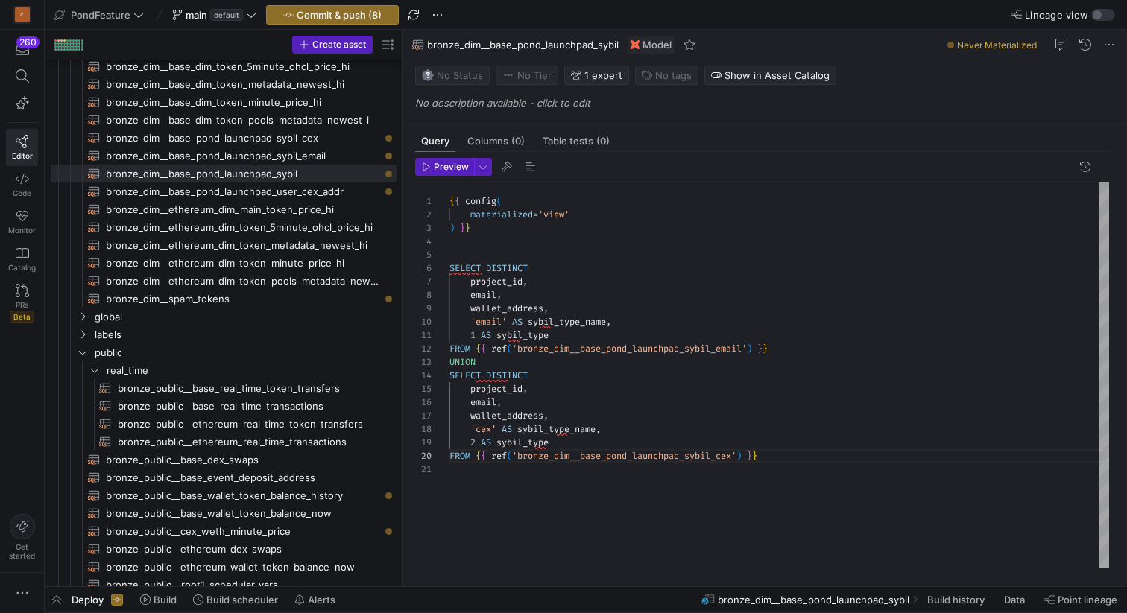
click at [577, 336] on div "{ { config ( SELECT DISTINCT email , wallet_address , 'email' AS sybil_type_nam…" at bounding box center [779, 376] width 660 height 386
click at [575, 440] on div "{ { config ( SELECT DISTINCT email , wallet_address , 'email' AS sybil_type_nam…" at bounding box center [779, 376] width 660 height 386
click at [518, 363] on div "{ { config ( SELECT DISTINCT email , wallet_address , 'email' AS sybil_type_nam…" at bounding box center [779, 376] width 660 height 386
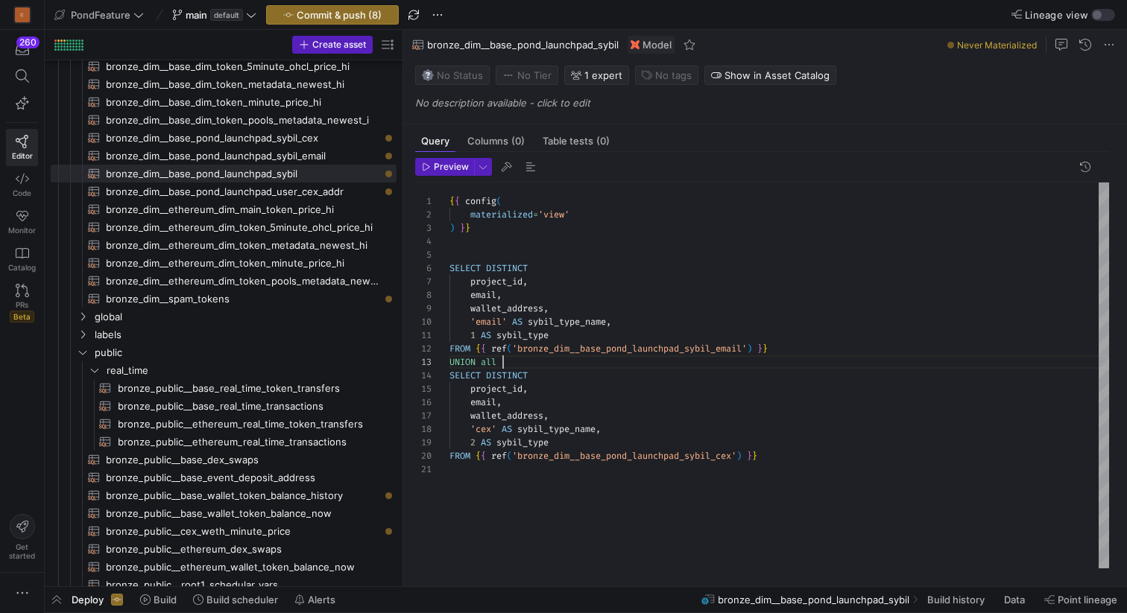
scroll to position [27, 54]
click at [528, 166] on span "button" at bounding box center [531, 167] width 18 height 18
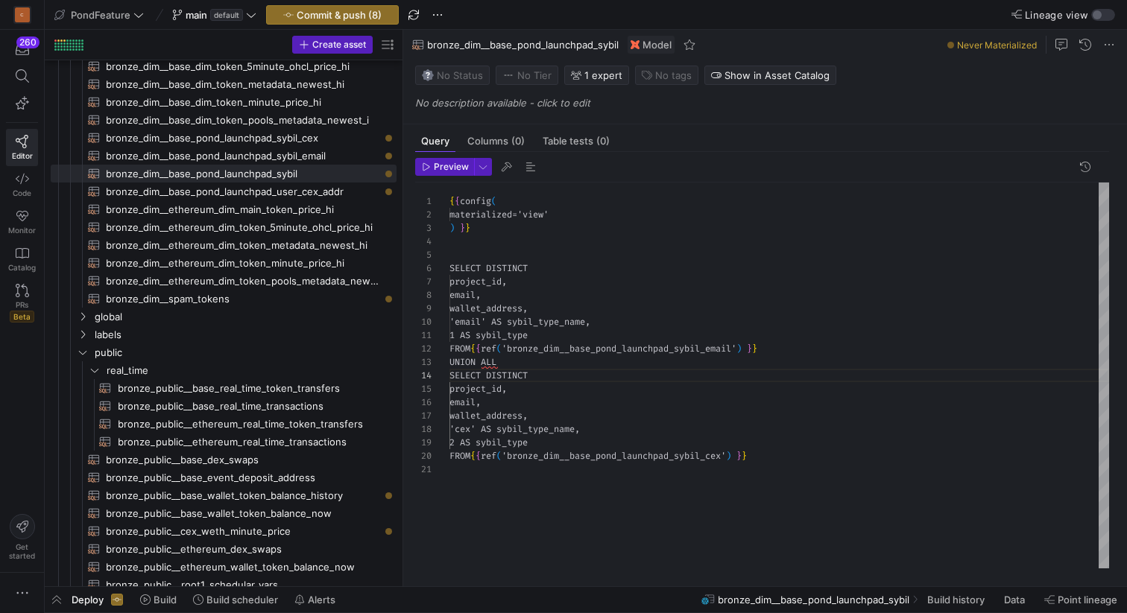
scroll to position [134, 0]
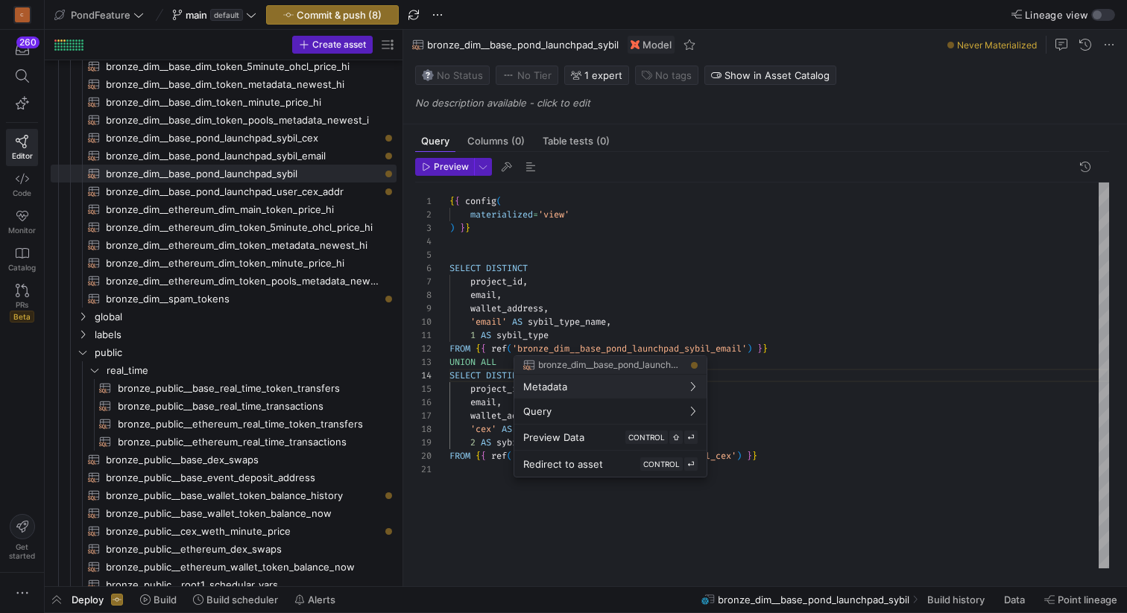
click at [577, 336] on div at bounding box center [563, 306] width 1127 height 613
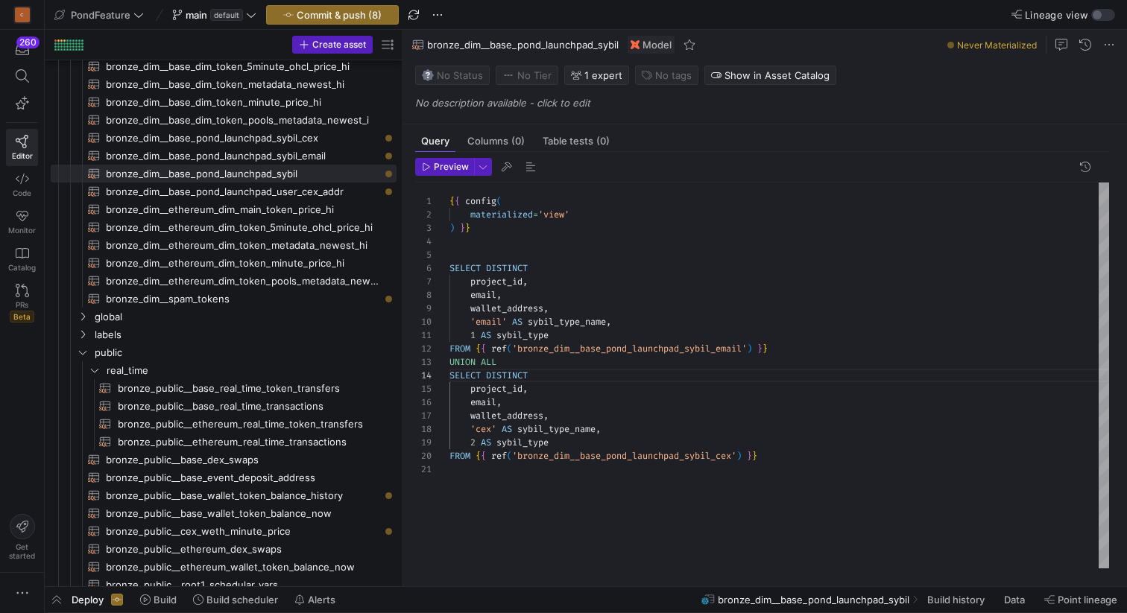
click at [570, 336] on div "{ { config ( SELECT DISTINCT email , wallet_address , 'email' AS sybil_type_nam…" at bounding box center [779, 376] width 660 height 386
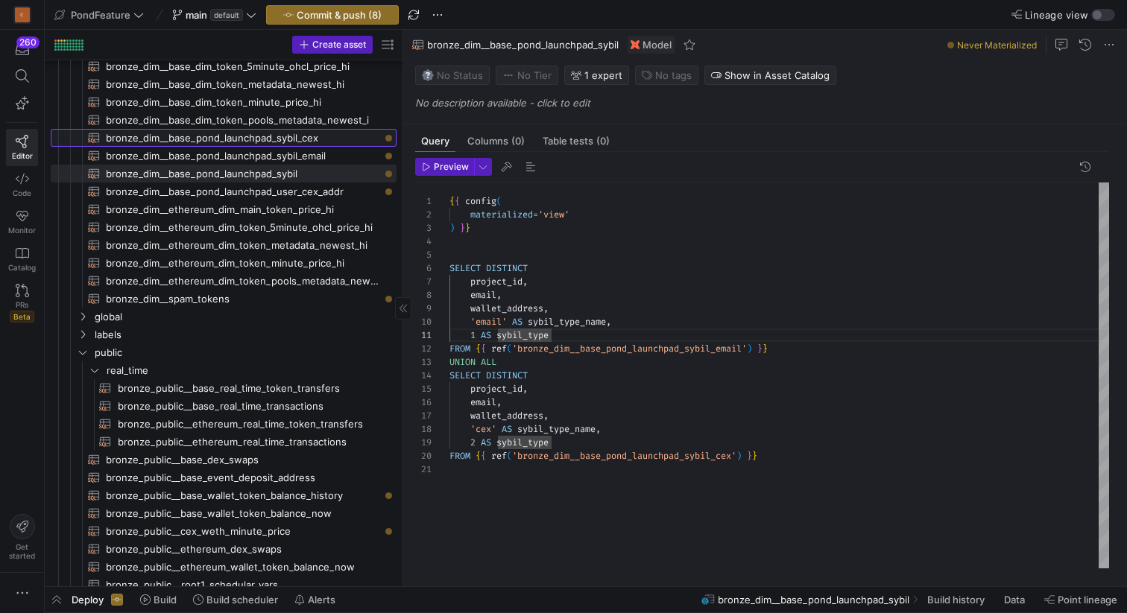
click at [320, 136] on span "bronze_dim__base_pond_launchpad_sybil_cex​​​​​​​​​​" at bounding box center [243, 138] width 274 height 17
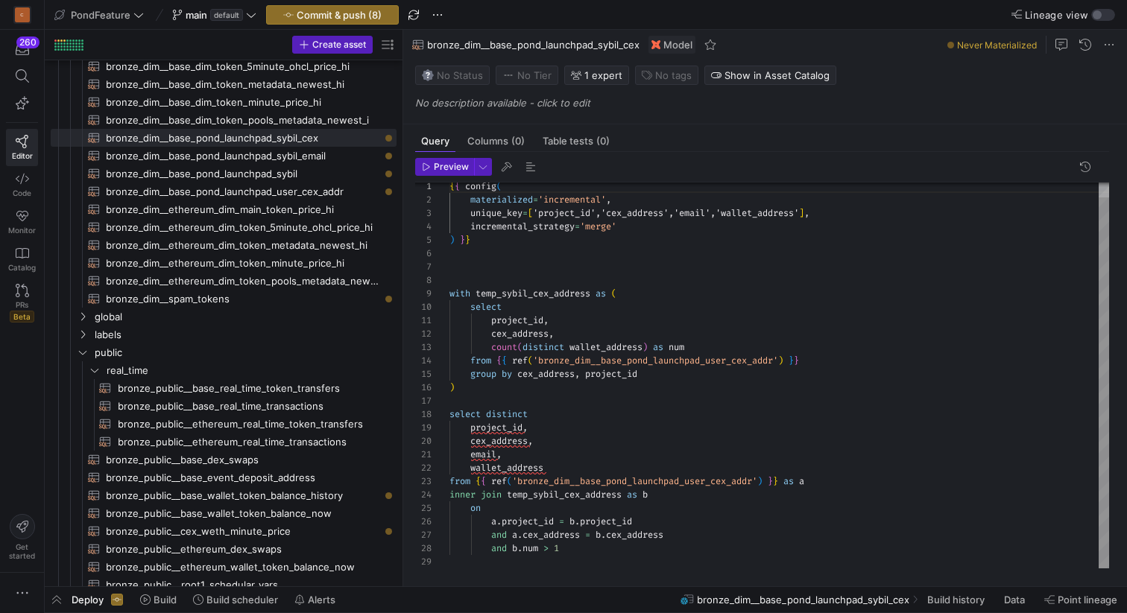
click at [569, 470] on div "{ { config ( materialized = 'incremental' , unique_key = [ 'project_id','cex_ad…" at bounding box center [779, 368] width 660 height 401
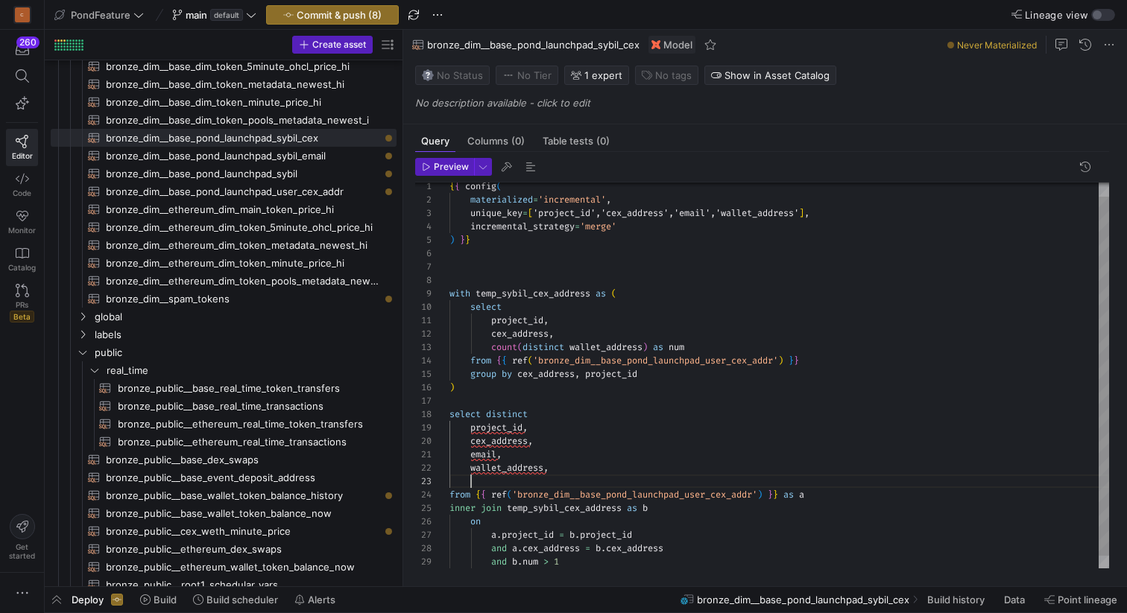
scroll to position [27, 22]
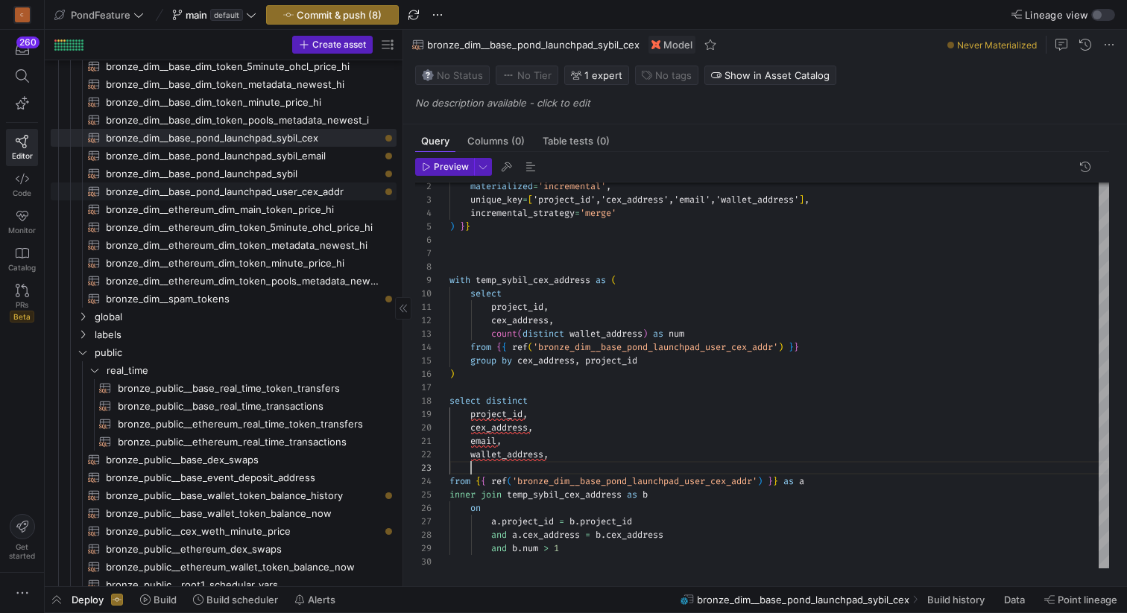
click at [296, 193] on span "bronze_dim__base_pond_launchpad_user_cex_addr​​​​​​​​​​" at bounding box center [243, 191] width 274 height 17
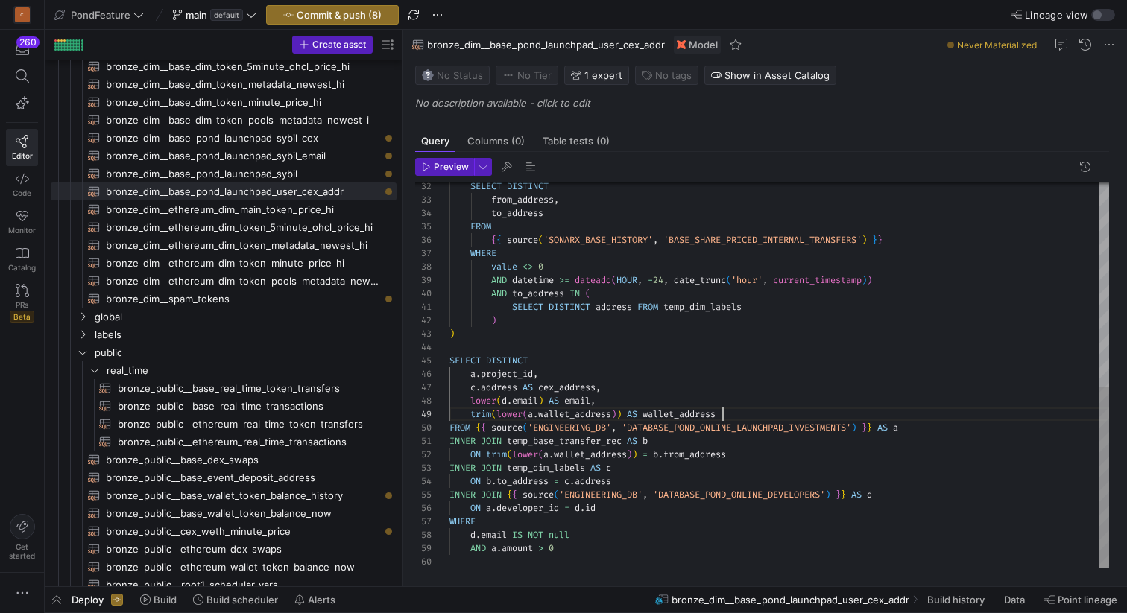
scroll to position [107, 274]
click at [753, 413] on div "SELECT DISTINCT from_address , to_address FROM { { source ( 'SONARX_BASE_HISTOR…" at bounding box center [779, 160] width 660 height 817
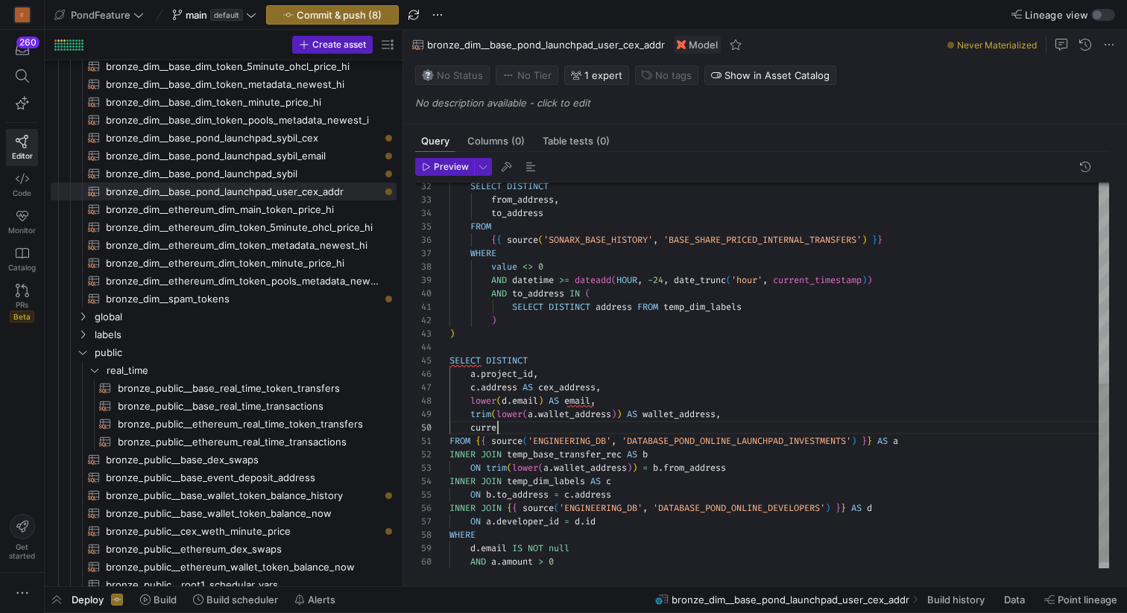
scroll to position [121, 54]
click at [834, 284] on div "SELECT DISTINCT from_address , to_address FROM { { source ( 'SONARX_BASE_HISTOR…" at bounding box center [779, 167] width 660 height 830
click at [490, 428] on div "SELECT DISTINCT from_address , to_address FROM { { source ( 'SONARX_BASE_HISTOR…" at bounding box center [779, 167] width 660 height 830
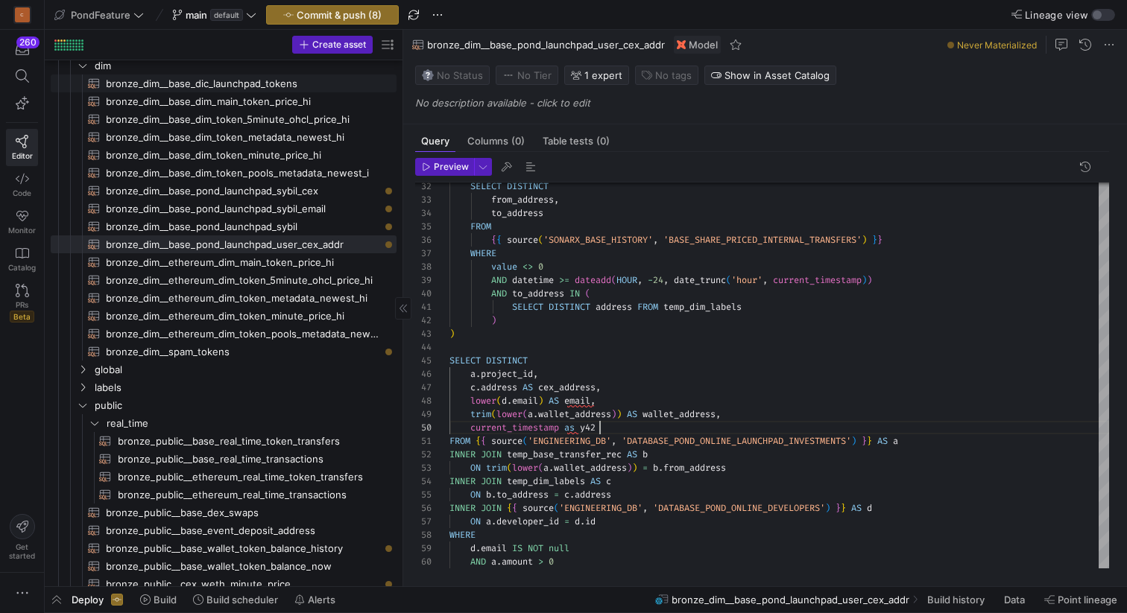
scroll to position [51, 0]
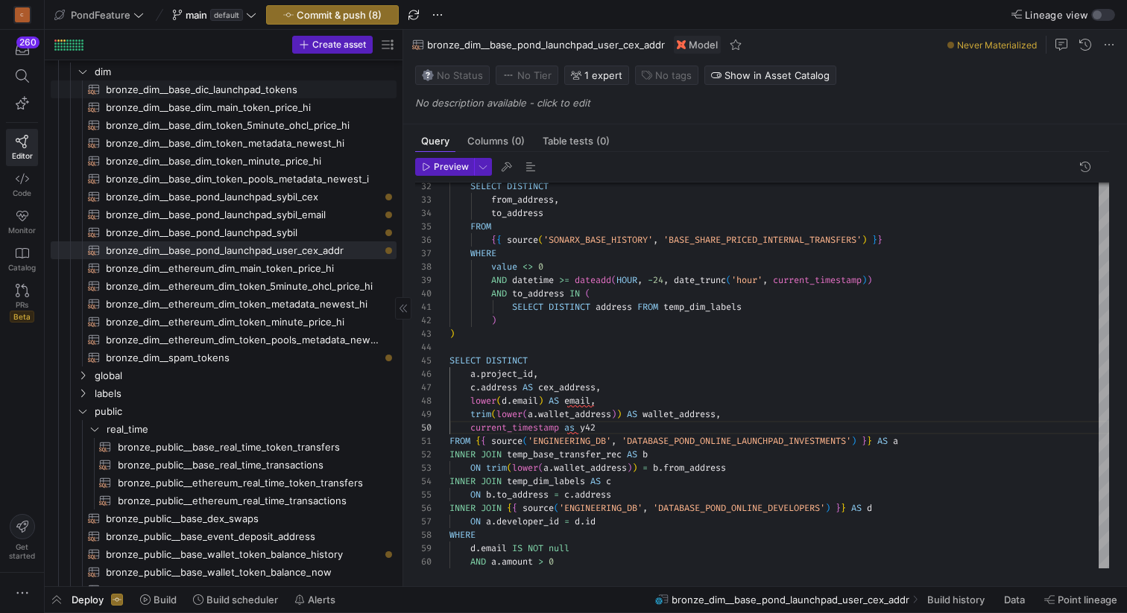
click at [262, 92] on span "bronze_dim__base_dic_launchpad_tokens​​​​​​​​​​" at bounding box center [243, 89] width 274 height 17
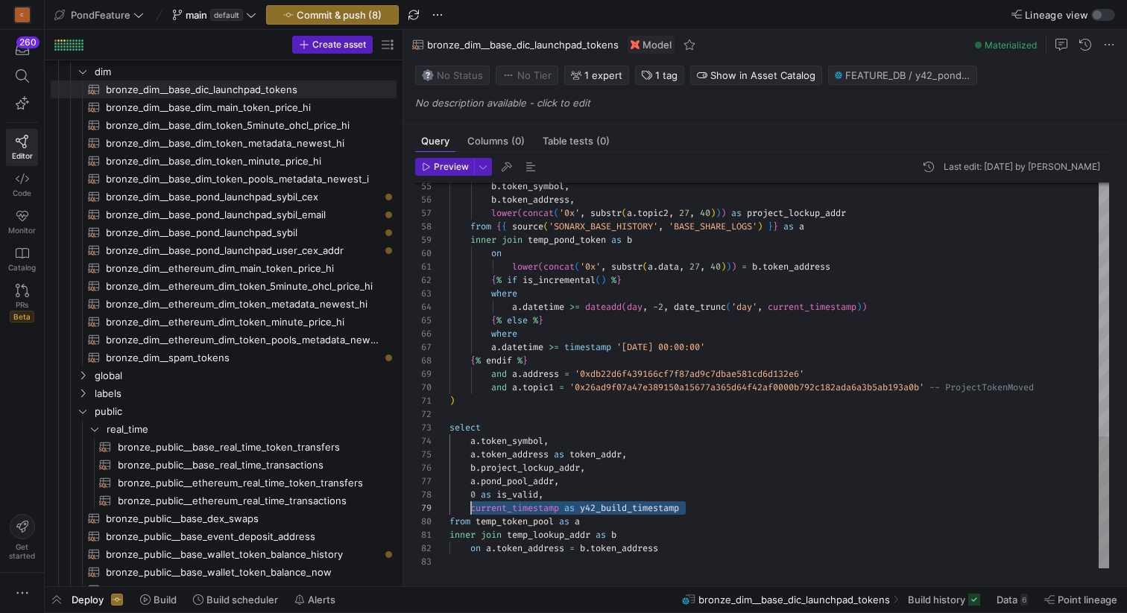
scroll to position [107, 22]
drag, startPoint x: 708, startPoint y: 508, endPoint x: 470, endPoint y: 505, distance: 238.5
click at [470, 505] on div "b . token_symbol , b . token_address , lower ( concat ( '0x' , substr ( a . top…" at bounding box center [779, 5] width 660 height 1125
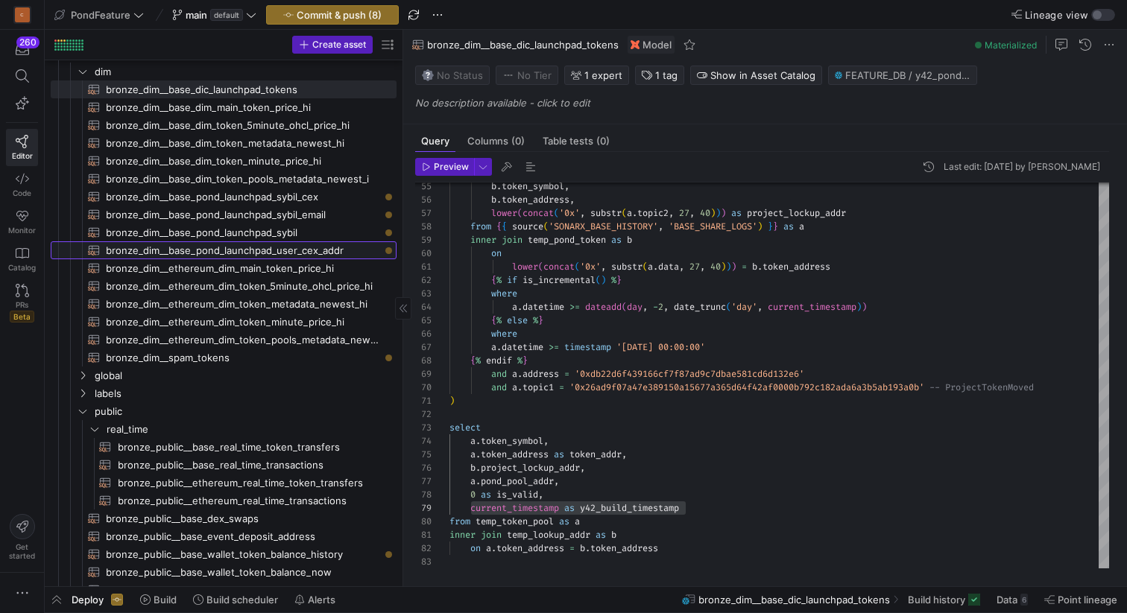
click at [321, 246] on span "bronze_dim__base_pond_launchpad_user_cex_addr​​​​​​​​​​" at bounding box center [243, 250] width 274 height 17
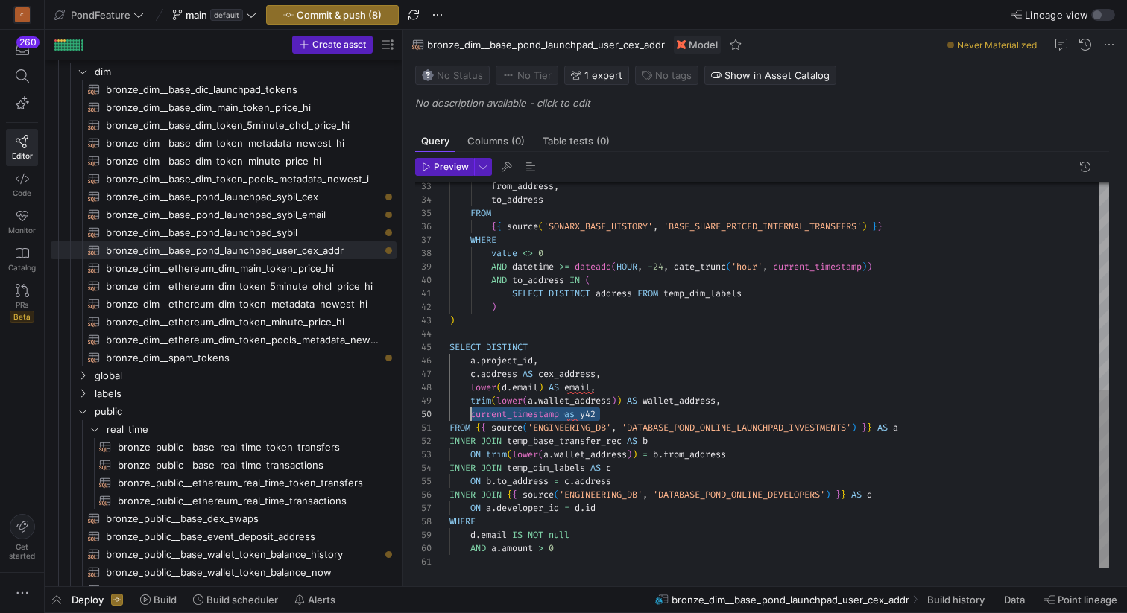
drag, startPoint x: 619, startPoint y: 413, endPoint x: 470, endPoint y: 411, distance: 148.3
click at [470, 411] on div "from_address , to_address FROM { { source ( 'SONARX_BASE_HISTORY' , 'BASE_SHARE…" at bounding box center [779, 153] width 660 height 830
click at [753, 405] on div "from_address , to_address FROM { { source ( 'SONARX_BASE_HISTORY' , 'BASE_SHARE…" at bounding box center [779, 153] width 660 height 830
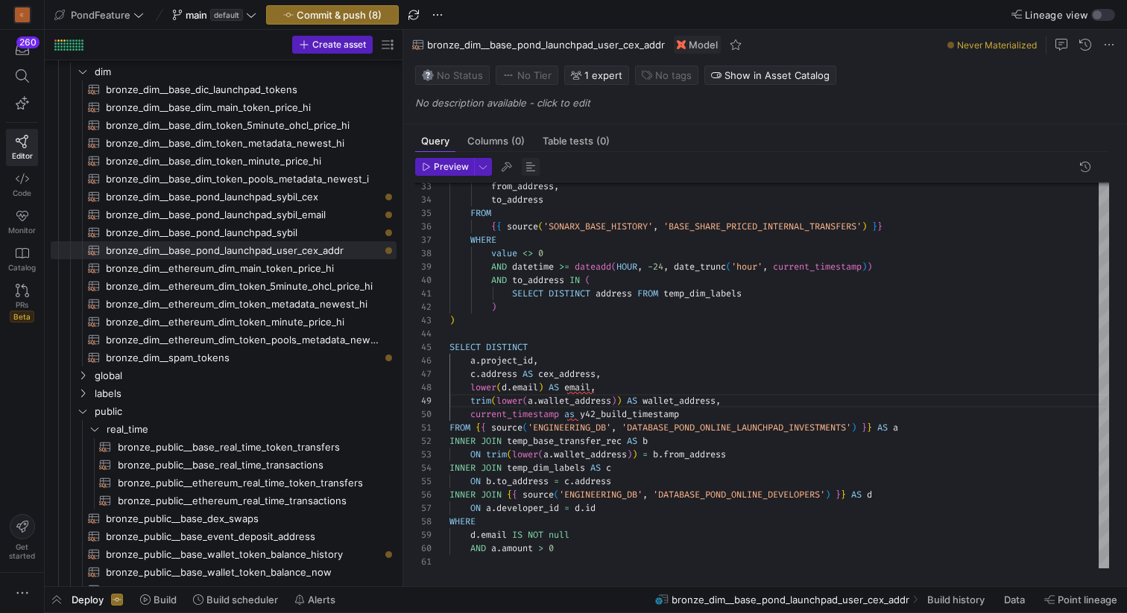
click at [531, 167] on span "button" at bounding box center [531, 167] width 18 height 18
click at [310, 213] on span "bronze_dim__base_pond_launchpad_sybil_email​​​​​​​​​​" at bounding box center [243, 214] width 274 height 17
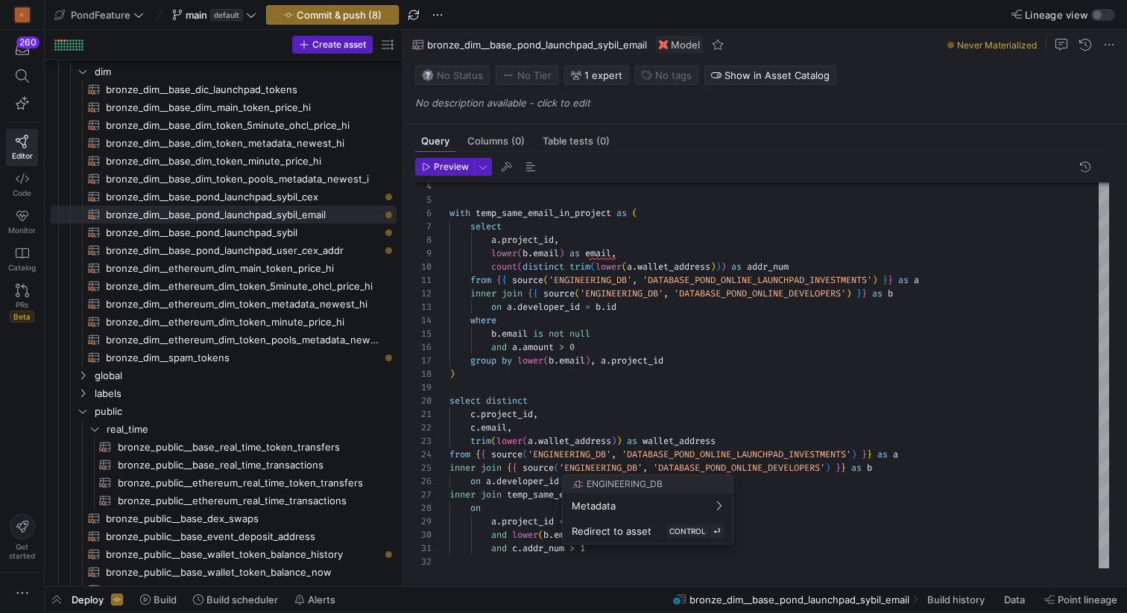
click at [759, 444] on div at bounding box center [563, 306] width 1127 height 613
click at [747, 440] on div "with temp_same_email_in_project as ( select a . project_id , lower ( b . email …" at bounding box center [779, 347] width 660 height 441
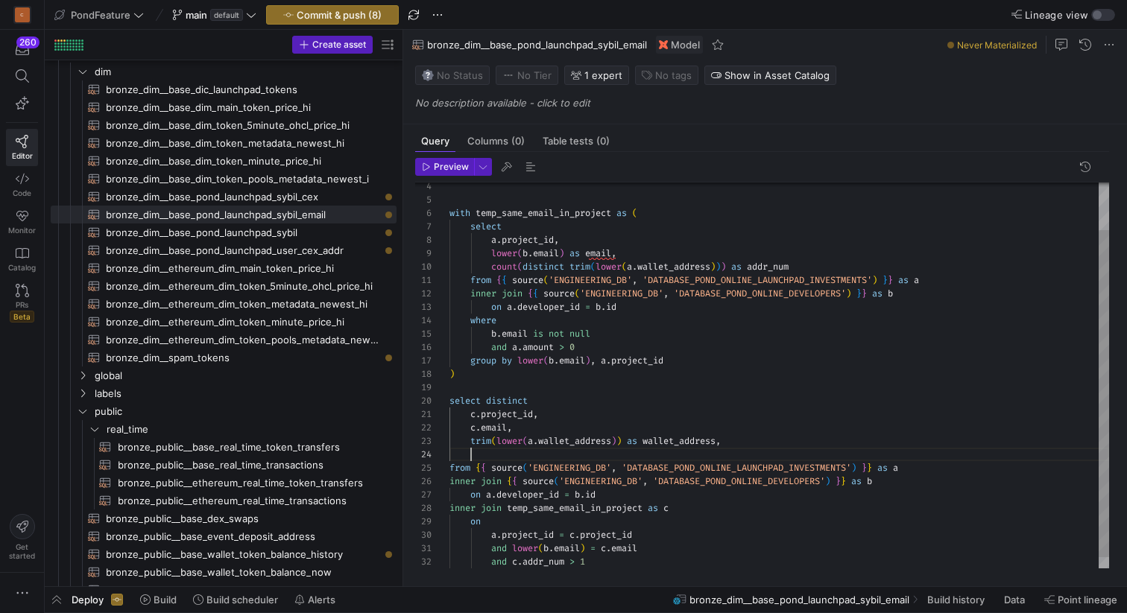
scroll to position [40, 236]
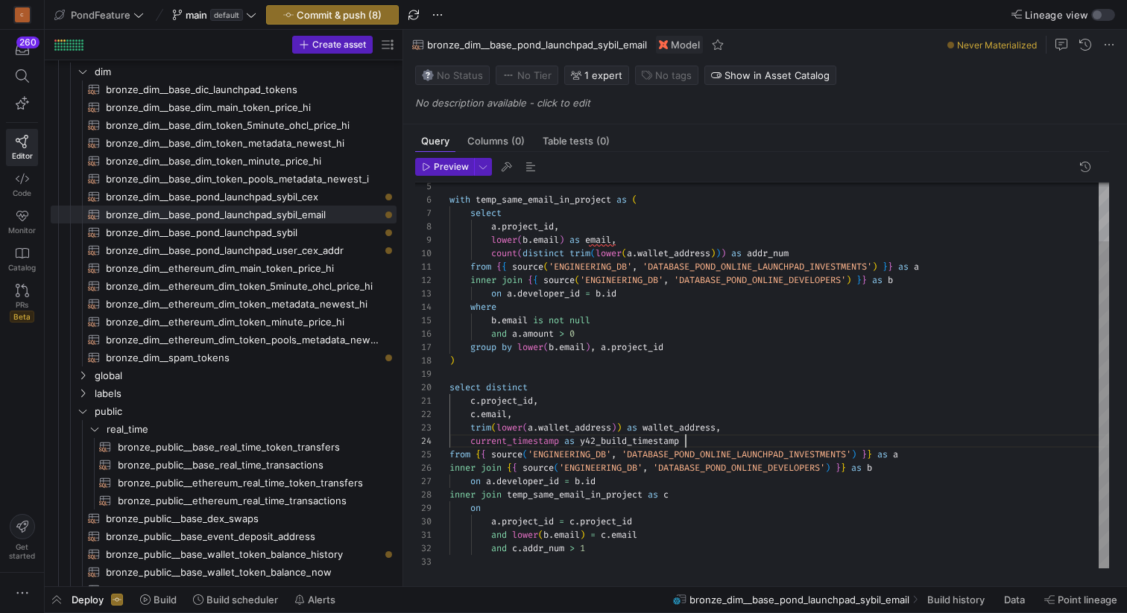
click at [559, 381] on div "with temp_same_email_in_project as ( select a . project_id , lower ( b . email …" at bounding box center [779, 341] width 660 height 455
click at [552, 375] on div "with temp_same_email_in_project as ( select a . project_id , lower ( b . email …" at bounding box center [779, 341] width 660 height 455
click at [317, 199] on span "bronze_dim__base_pond_launchpad_sybil_cex​​​​​​​​​​" at bounding box center [243, 197] width 274 height 17
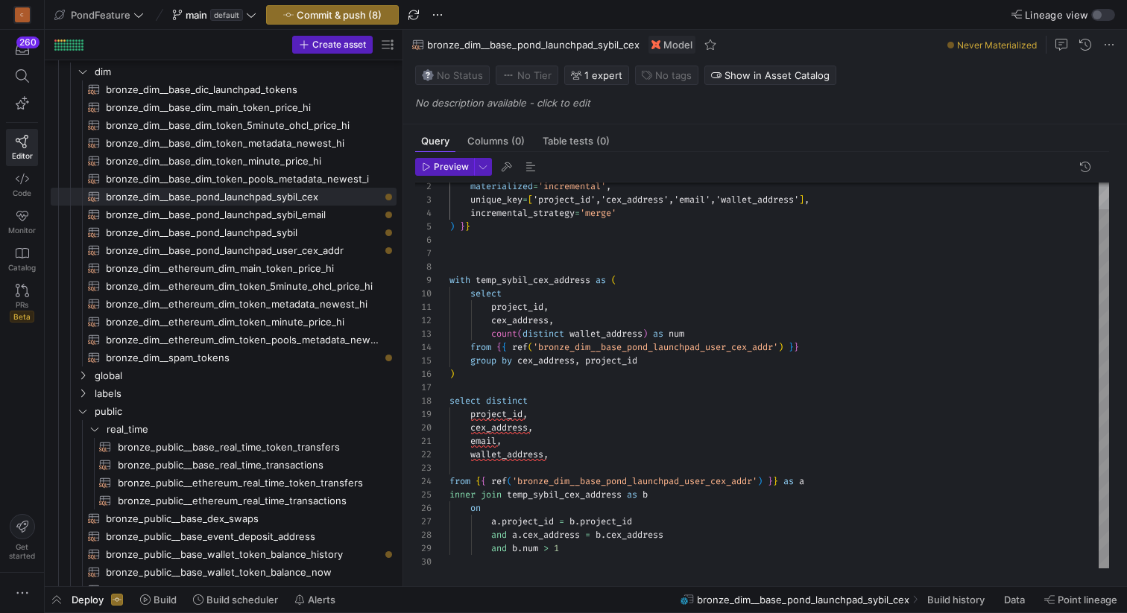
click at [559, 469] on div "materialized = 'incremental' , unique_key = [ 'project_id','cex_address','email…" at bounding box center [779, 361] width 660 height 414
click at [331, 216] on span "bronze_dim__base_pond_launchpad_sybil_email​​​​​​​​​​" at bounding box center [243, 214] width 274 height 17
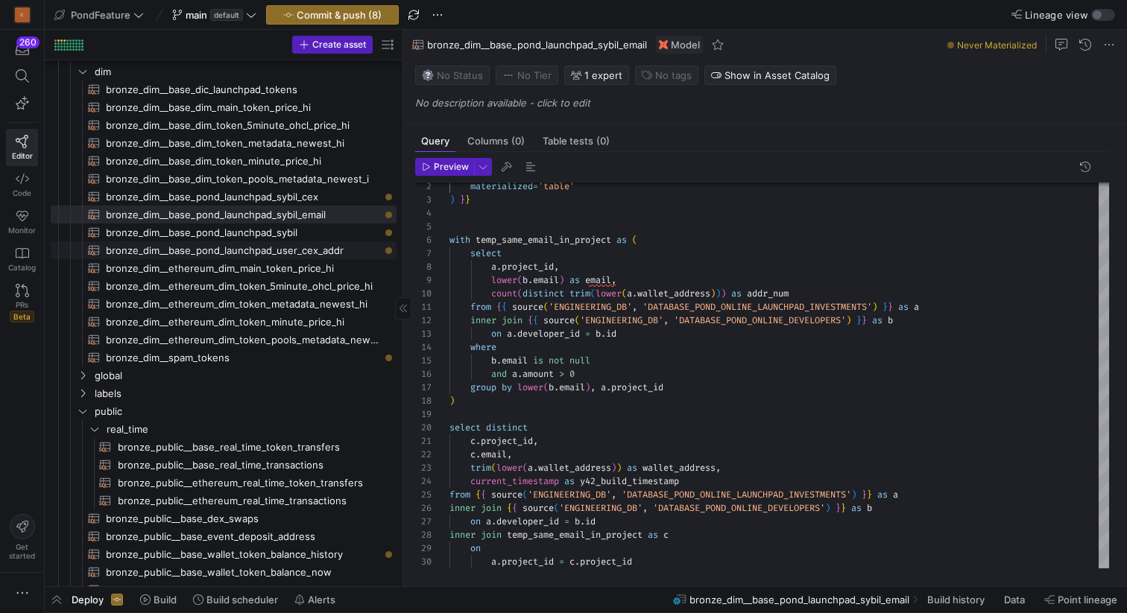
click at [330, 247] on span "bronze_dim__base_pond_launchpad_user_cex_addr​​​​​​​​​​" at bounding box center [243, 250] width 274 height 17
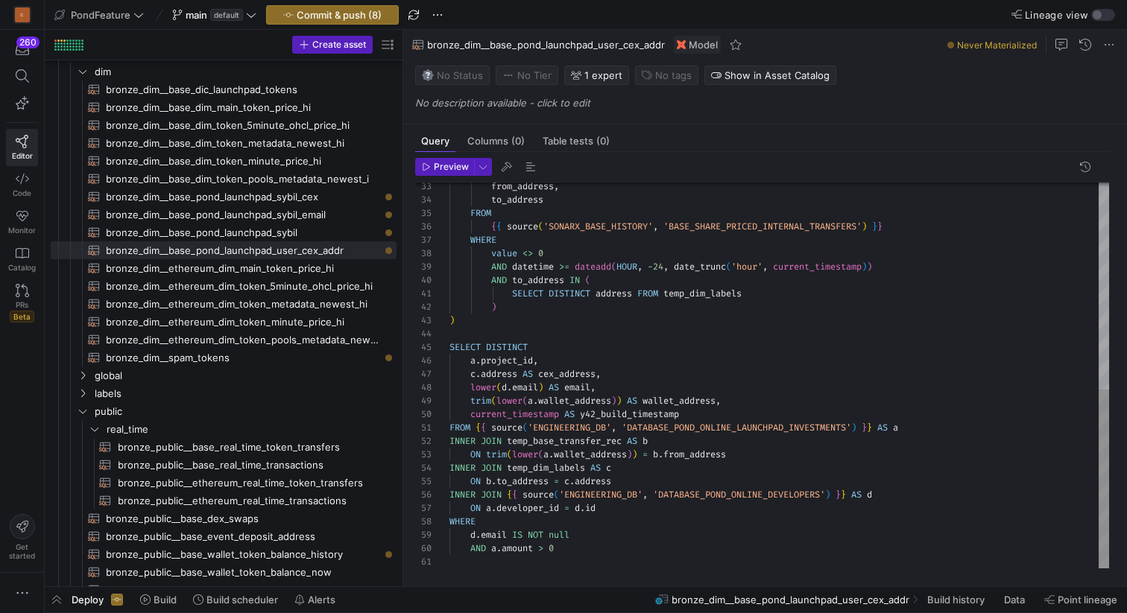
click at [563, 338] on div "from_address , to_address FROM { { source ( 'SONARX_BASE_HISTORY' , 'BASE_SHARE…" at bounding box center [779, 153] width 660 height 830
click at [543, 320] on div "from_address , to_address FROM { { source ( 'SONARX_BASE_HISTORY' , 'BASE_SHARE…" at bounding box center [779, 153] width 660 height 830
click at [317, 199] on span "bronze_dim__base_pond_launchpad_sybil_cex​​​​​​​​​​" at bounding box center [243, 197] width 274 height 17
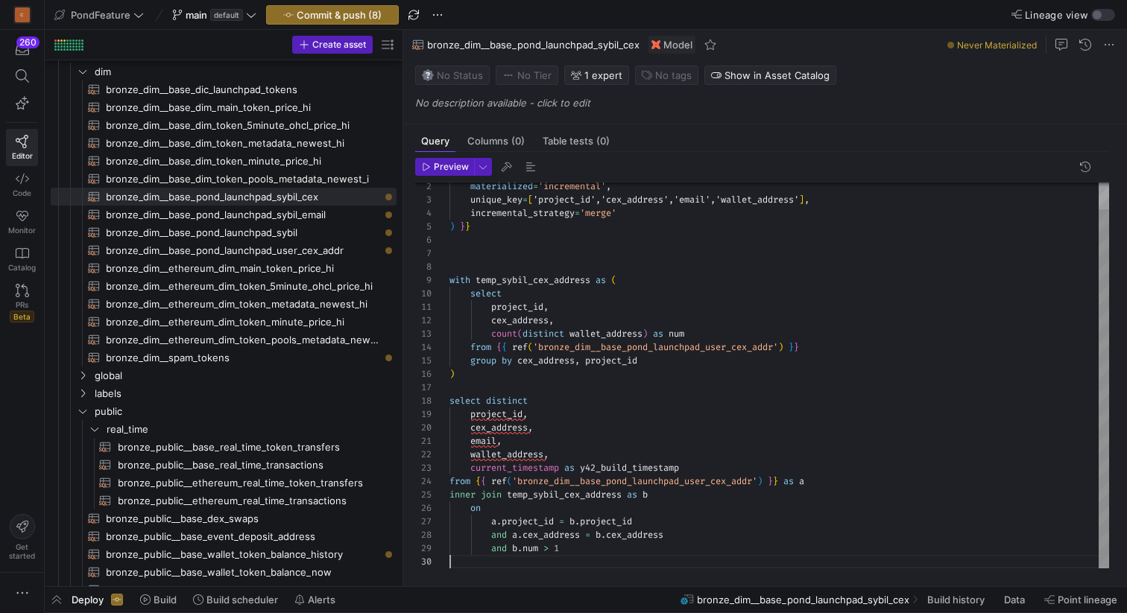
click at [576, 564] on div "materialized = 'incremental' , unique_key = [ 'project_id','cex_address','email…" at bounding box center [779, 361] width 660 height 414
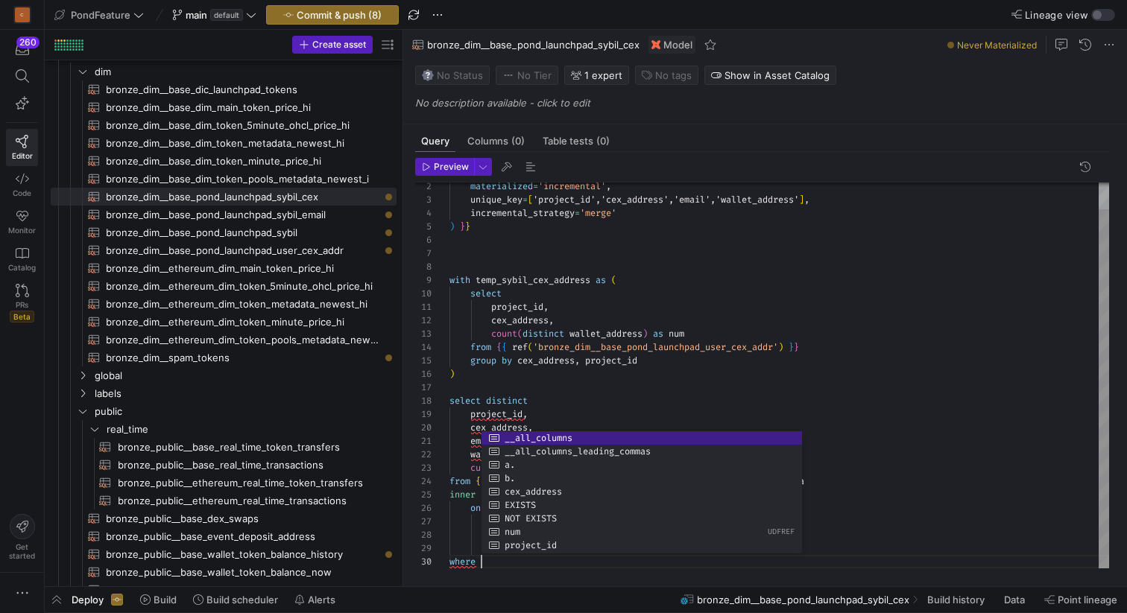
click at [598, 391] on div "materialized = 'incremental' , unique_key = [ 'project_id','cex_address','email…" at bounding box center [779, 361] width 660 height 414
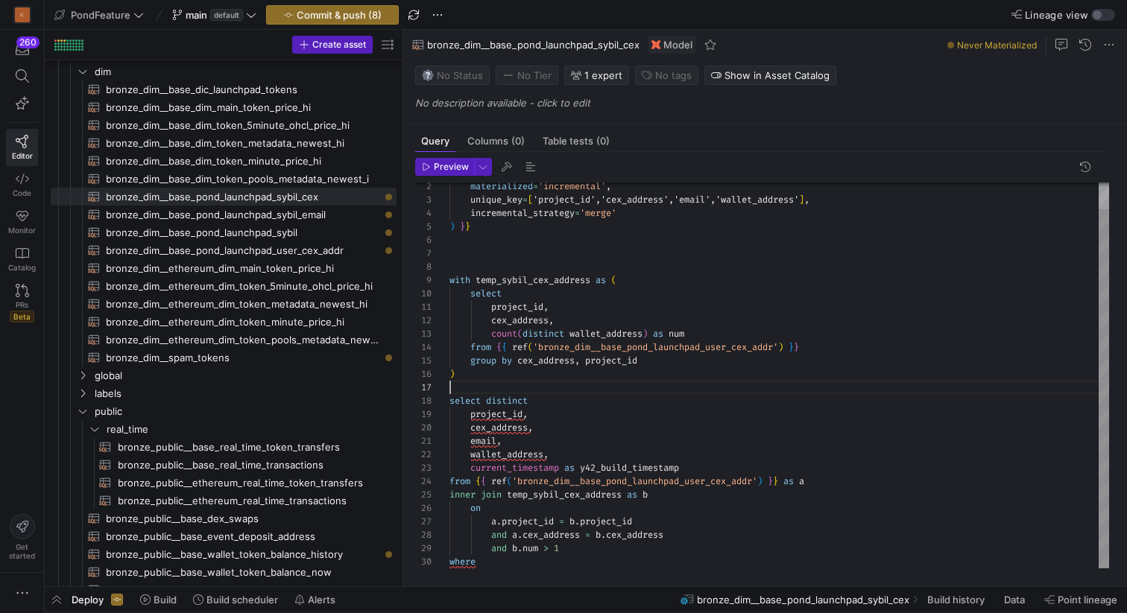
scroll to position [80, 0]
click at [484, 560] on div "materialized = 'incremental' , unique_key = [ 'project_id','cex_address','email…" at bounding box center [779, 361] width 660 height 414
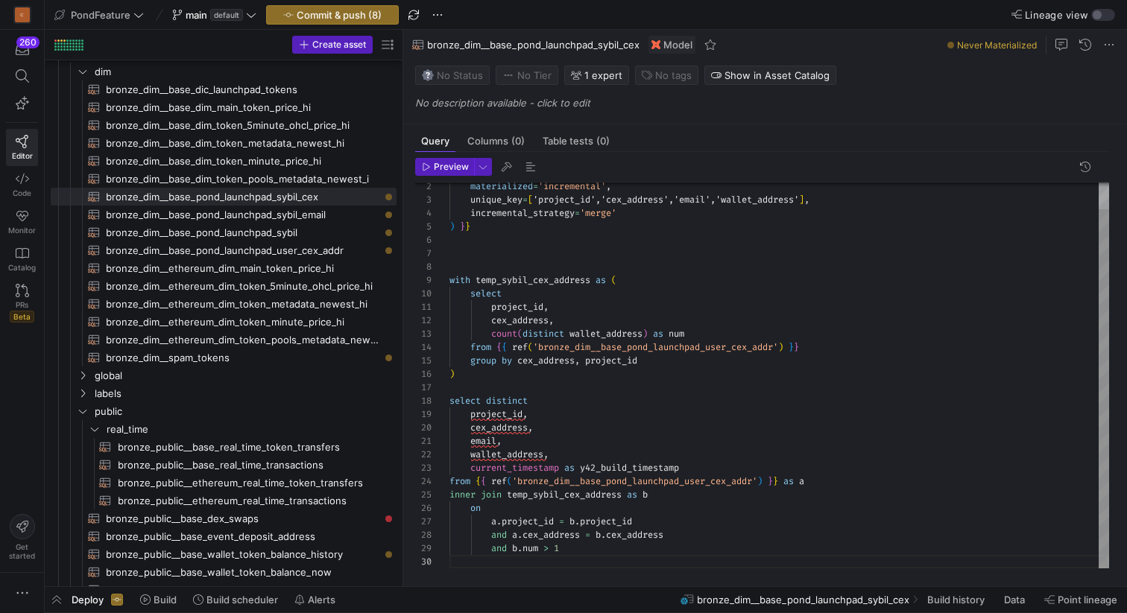
click at [636, 217] on div "materialized = 'incremental' , unique_key = [ 'project_id','cex_address','email…" at bounding box center [779, 361] width 660 height 414
click at [653, 203] on div "materialized = 'incremental' , unique_key = [ 'project_id','cex_address','email…" at bounding box center [779, 361] width 660 height 414
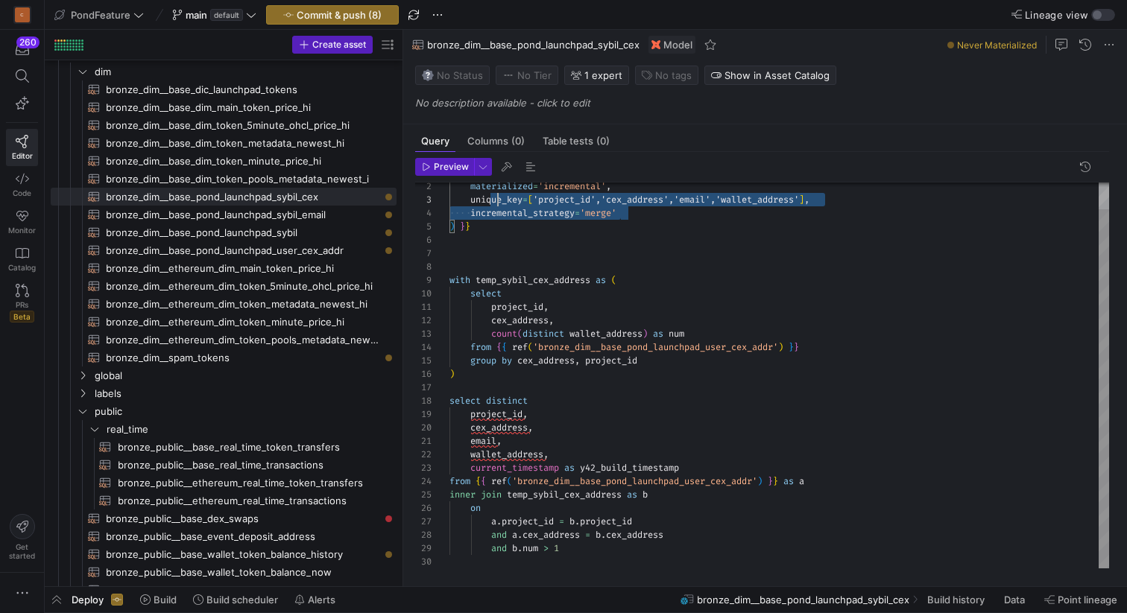
scroll to position [27, 0]
drag, startPoint x: 642, startPoint y: 211, endPoint x: 426, endPoint y: 201, distance: 216.3
click at [449, 201] on div "materialized = 'incremental' , unique_key = [ 'project_id','cex_address','email…" at bounding box center [779, 361] width 660 height 414
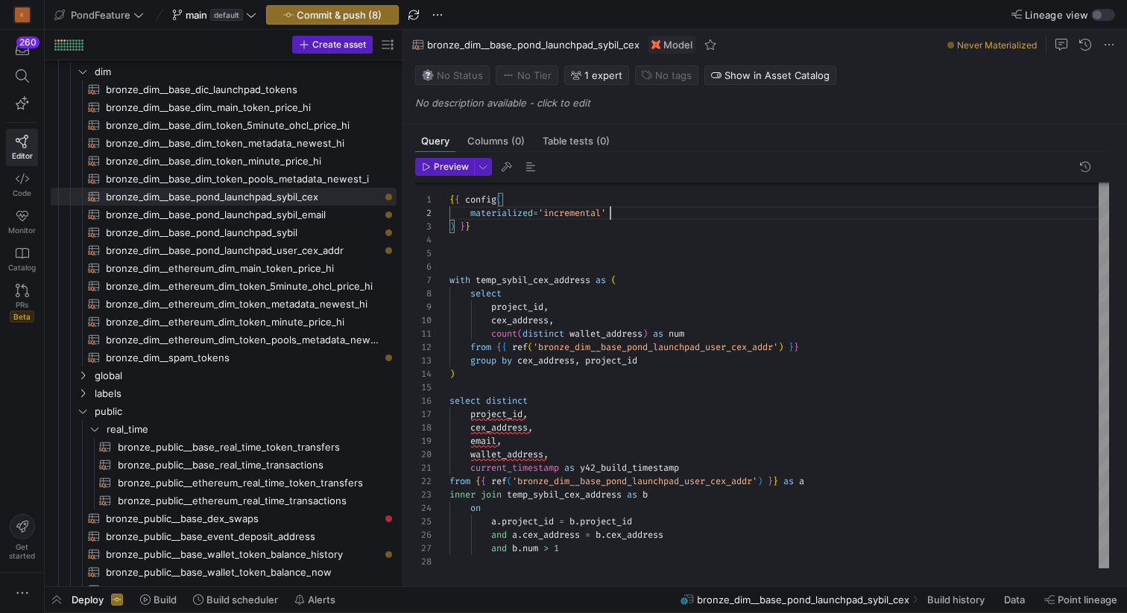
scroll to position [13, 161]
click at [566, 216] on div "materialized = 'incremental' ) } } with temp_sybil_cex_address as ( select proj…" at bounding box center [779, 375] width 660 height 388
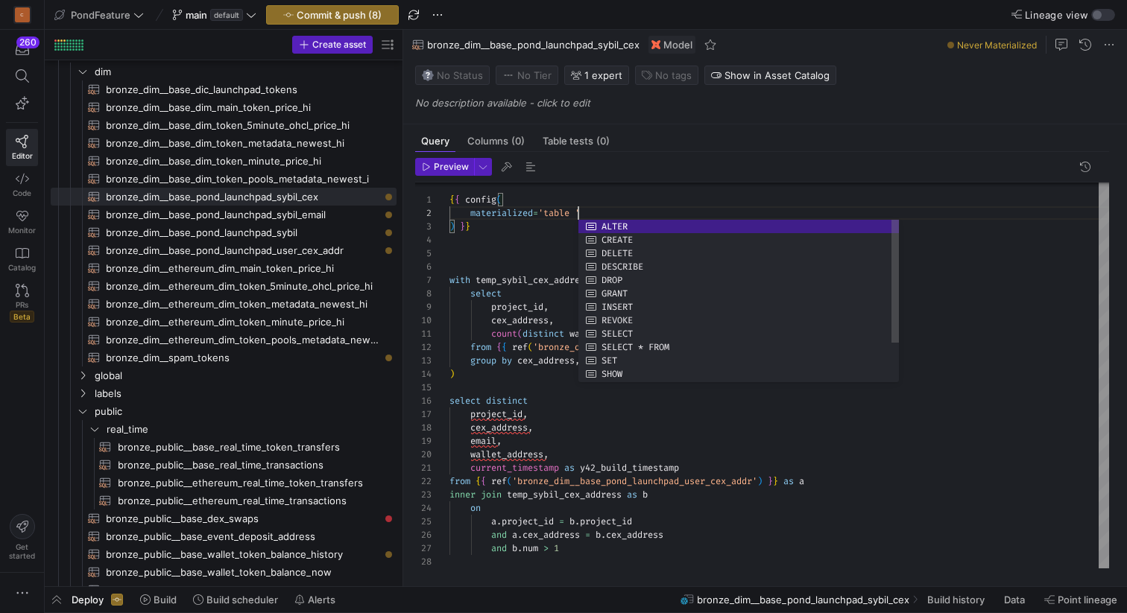
scroll to position [13, 124]
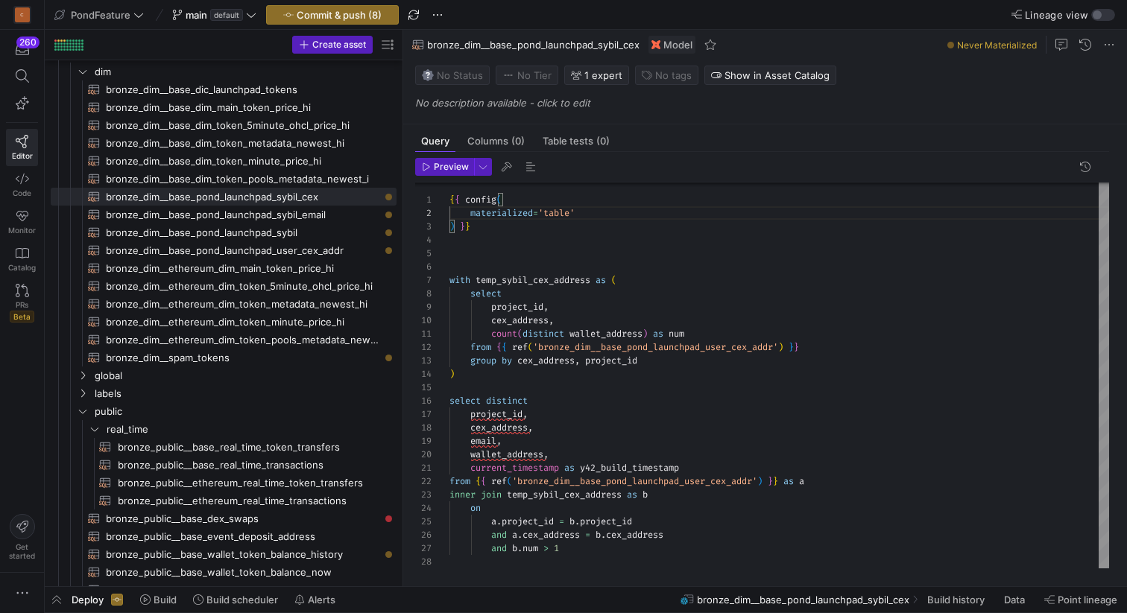
click at [578, 255] on div "materialized = 'table' ) } } with temp_sybil_cex_address as ( select project_id…" at bounding box center [779, 375] width 660 height 388
click at [715, 464] on div "materialized = 'table' ) } } with temp_sybil_cex_address as ( select project_id…" at bounding box center [779, 375] width 660 height 388
click at [591, 381] on div "materialized = 'table' ) } } with temp_sybil_cex_address as ( select project_id…" at bounding box center [779, 375] width 660 height 388
click at [535, 165] on span "button" at bounding box center [531, 167] width 18 height 18
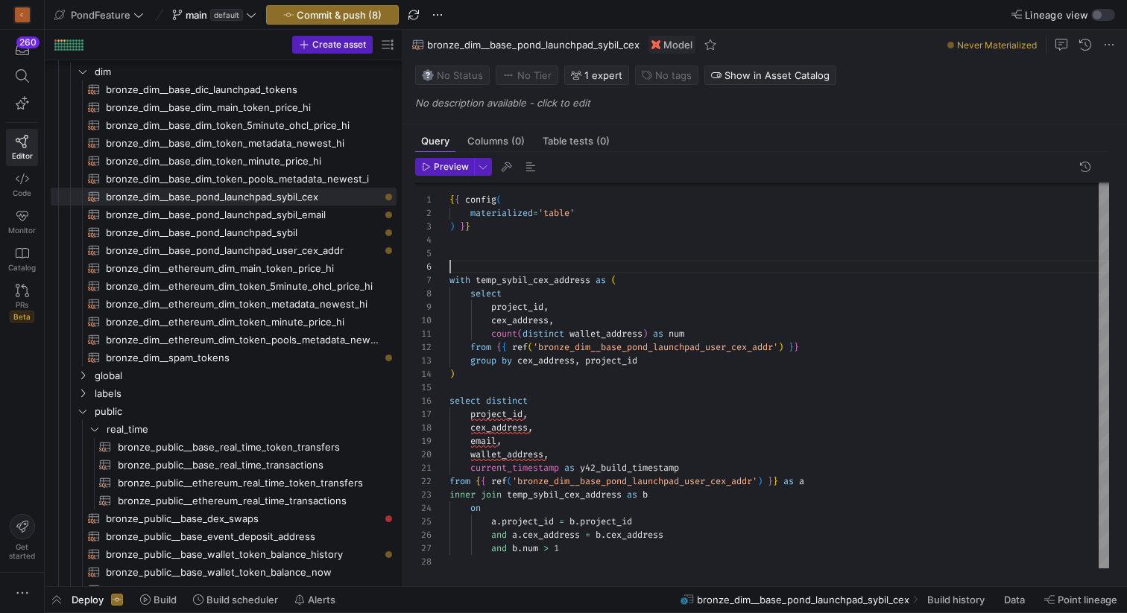
click at [590, 262] on div "materialized = 'table' ) } } with temp_sybil_cex_address as ( select project_id…" at bounding box center [779, 375] width 660 height 388
click at [566, 282] on div "materialized = 'table' ) } } with temp_sybil_cex_address as ( select project_id…" at bounding box center [779, 375] width 660 height 388
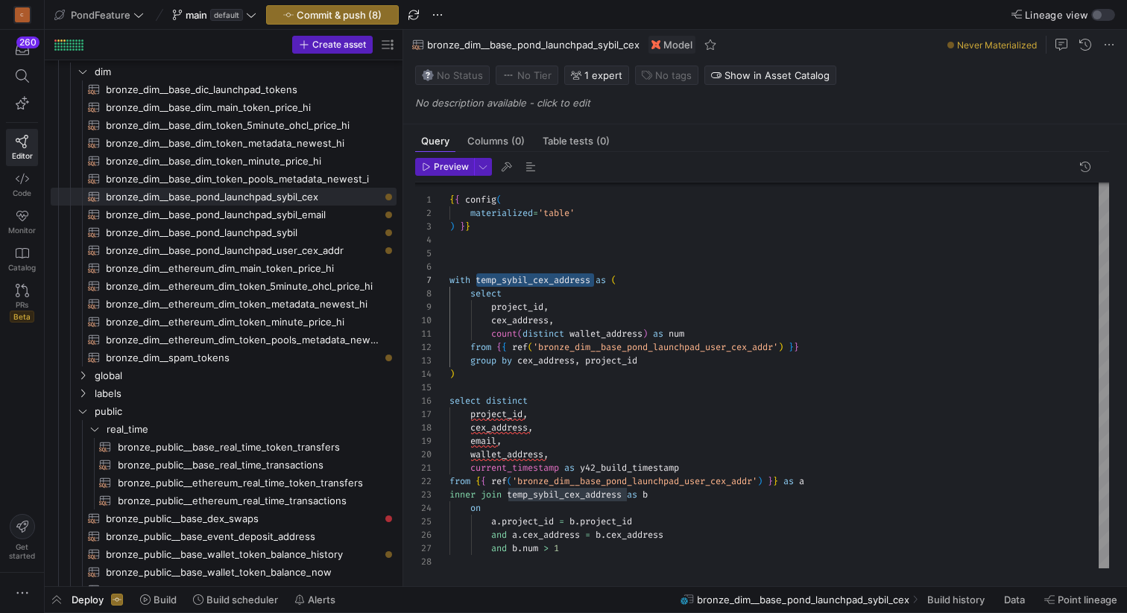
click at [544, 385] on div "materialized = 'table' ) } } with temp_sybil_cex_address as ( select project_id…" at bounding box center [779, 375] width 660 height 388
click at [309, 248] on span "bronze_dim__base_pond_launchpad_user_cex_addr​​​​​​​​​​" at bounding box center [243, 250] width 274 height 17
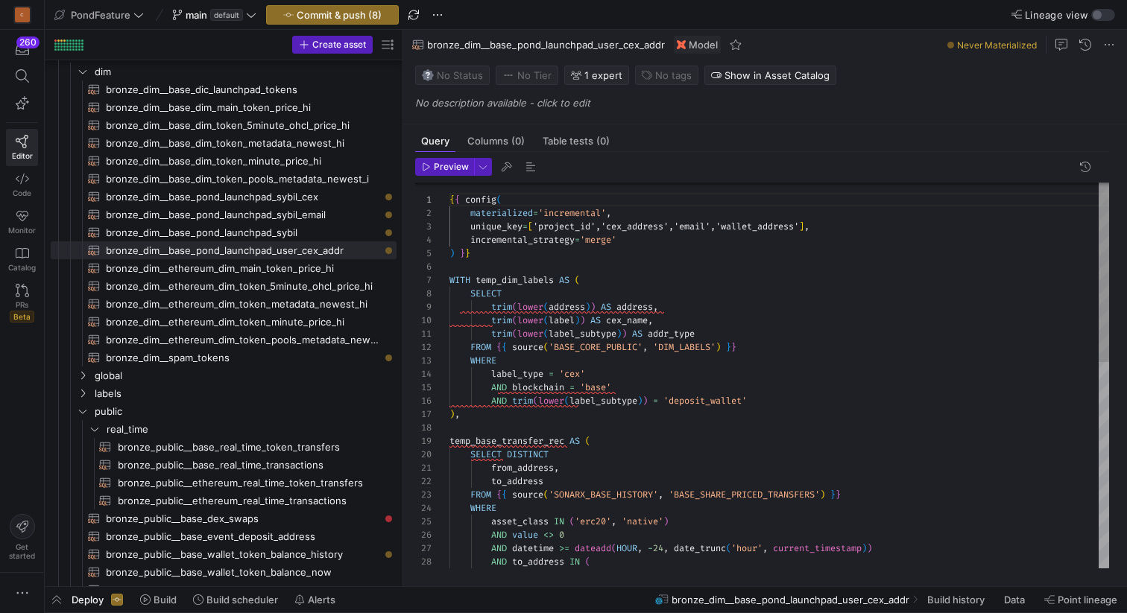
click at [581, 266] on div "{ { config ( materialized = 'incremental' , unique_key = [ 'project_id','cex_ad…" at bounding box center [779, 596] width 660 height 830
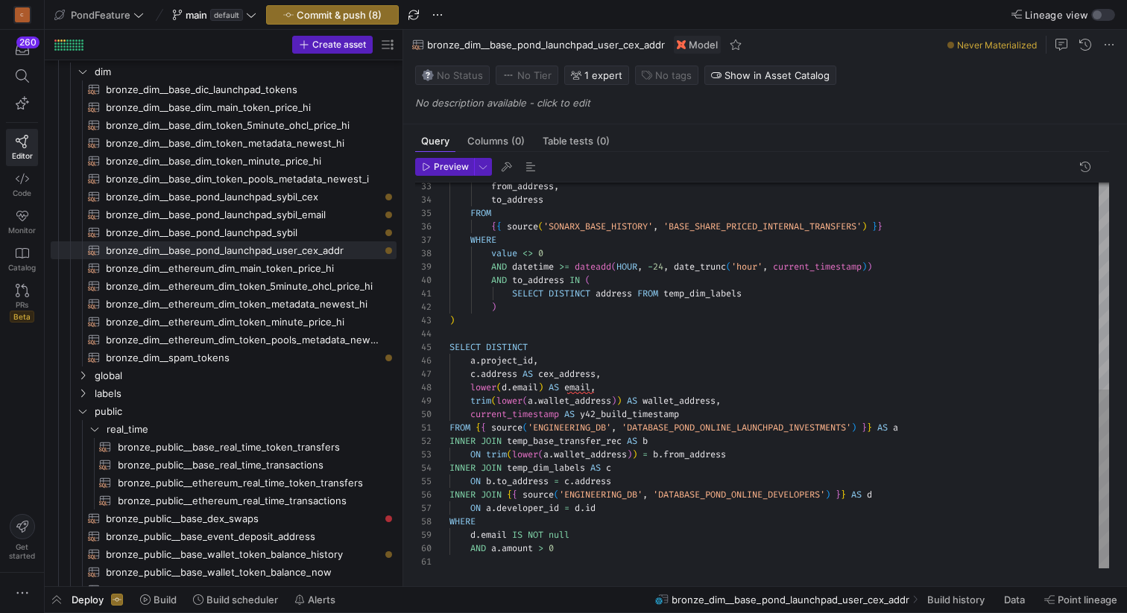
scroll to position [40, 0]
click at [573, 331] on div "from_address , to_address FROM { { source ( 'SONARX_BASE_HISTORY' , 'BASE_SHARE…" at bounding box center [779, 153] width 660 height 830
click at [314, 233] on span "bronze_dim__base_pond_launchpad_sybil​​​​​​​​​​" at bounding box center [243, 232] width 274 height 17
type textarea "{{ config( materialized='view' ) }} SELECT DISTINCT project_id, email, wallet_a…"
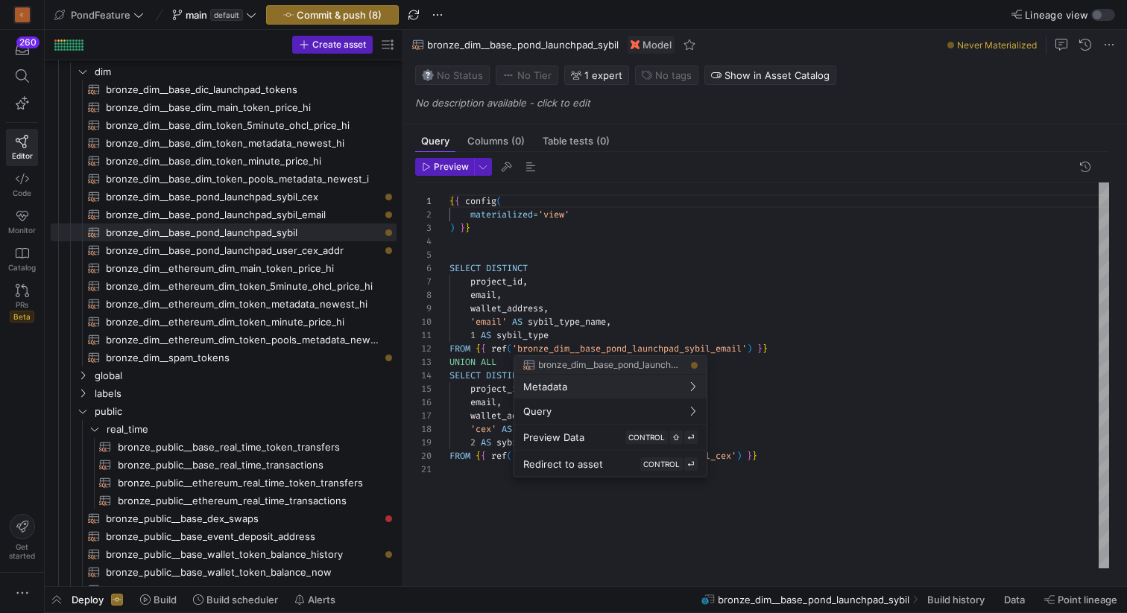
click at [552, 243] on div at bounding box center [563, 306] width 1127 height 613
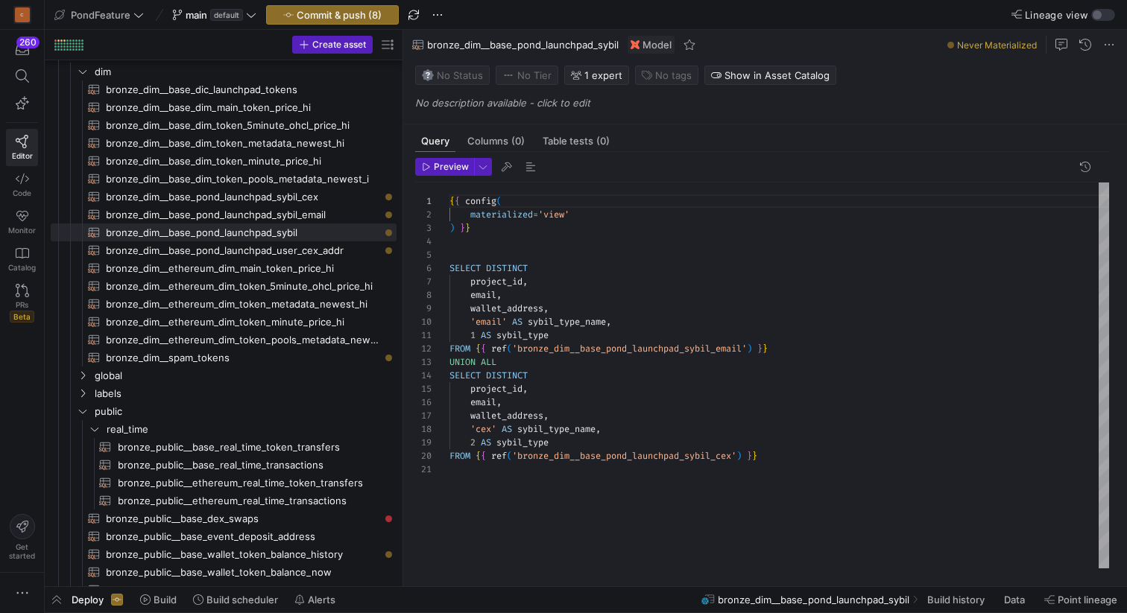
click at [537, 246] on div "{ { config ( materialized = 'view' ) } } SELECT DISTINCT project_id , email , w…" at bounding box center [779, 376] width 660 height 386
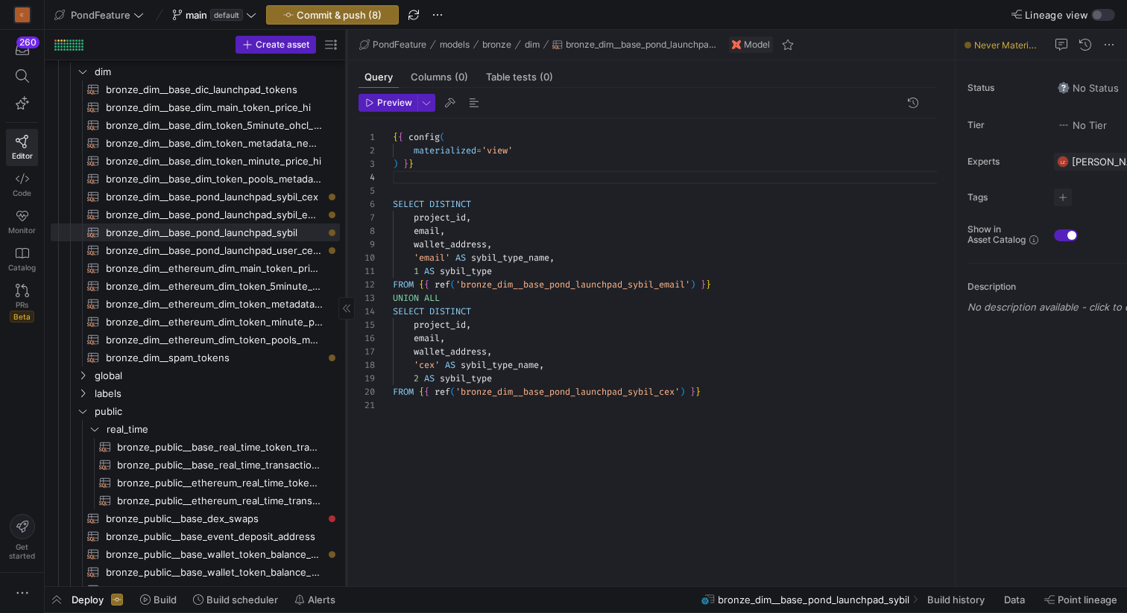
drag, startPoint x: 402, startPoint y: 286, endPoint x: 346, endPoint y: 285, distance: 55.9
click at [346, 285] on div at bounding box center [346, 308] width 1 height 557
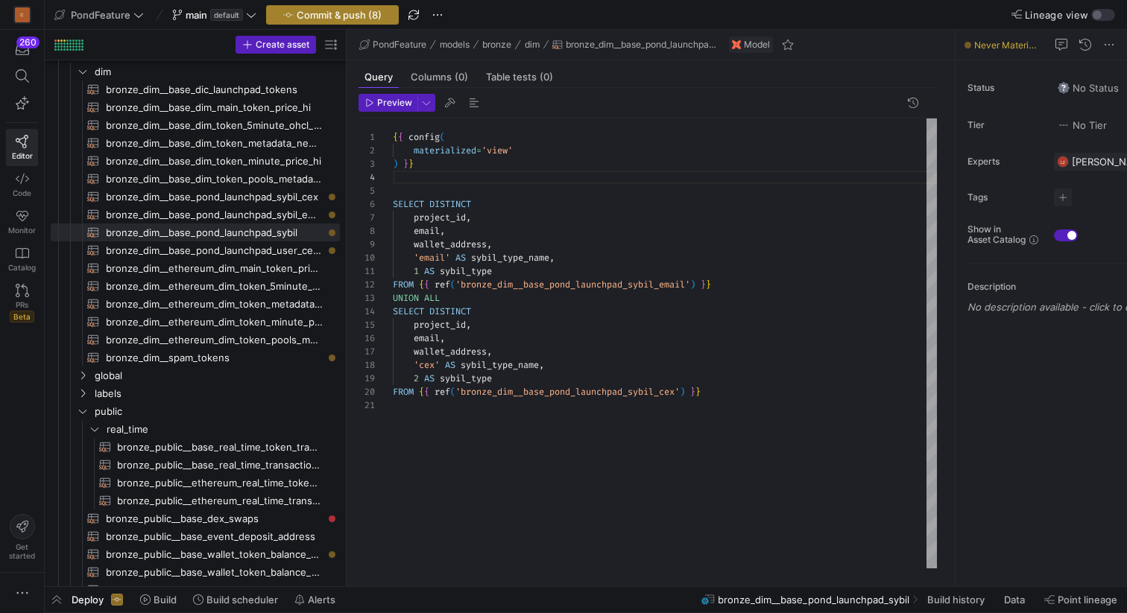
click at [341, 12] on span "Commit & push (8)" at bounding box center [339, 15] width 85 height 12
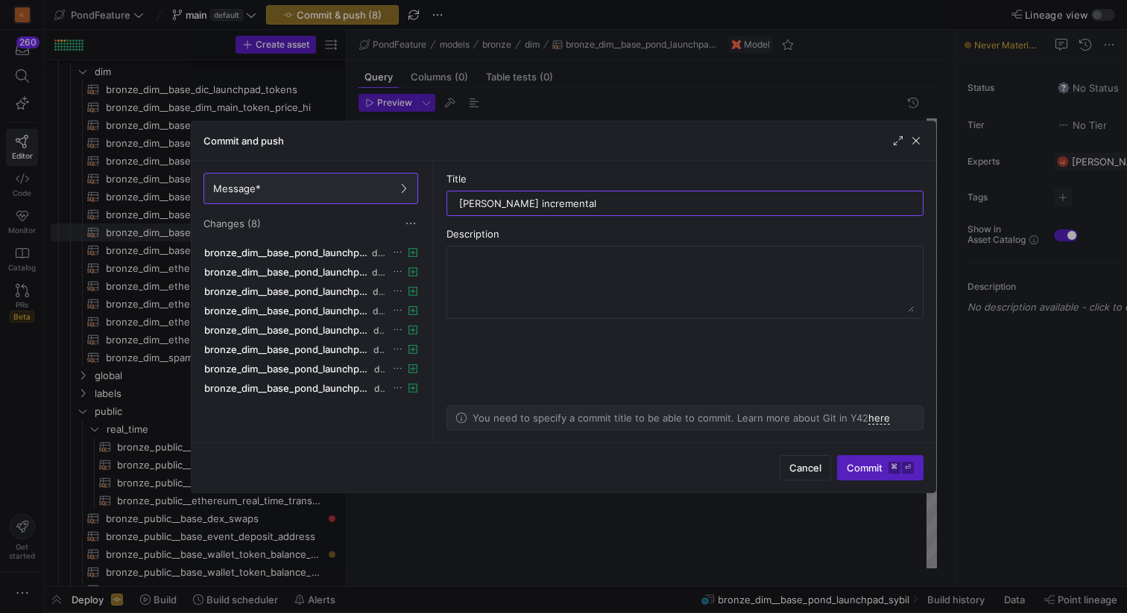
click at [574, 168] on as-split-area "Title pond sybil incremental Description You need to specify a commit title to …" at bounding box center [684, 302] width 501 height 282
click at [470, 200] on input "pond sybil incremental" at bounding box center [685, 203] width 452 height 12
click at [481, 199] on input "pond sybil incremental" at bounding box center [685, 203] width 452 height 12
type input "pond launchpad [PERSON_NAME] incremental"
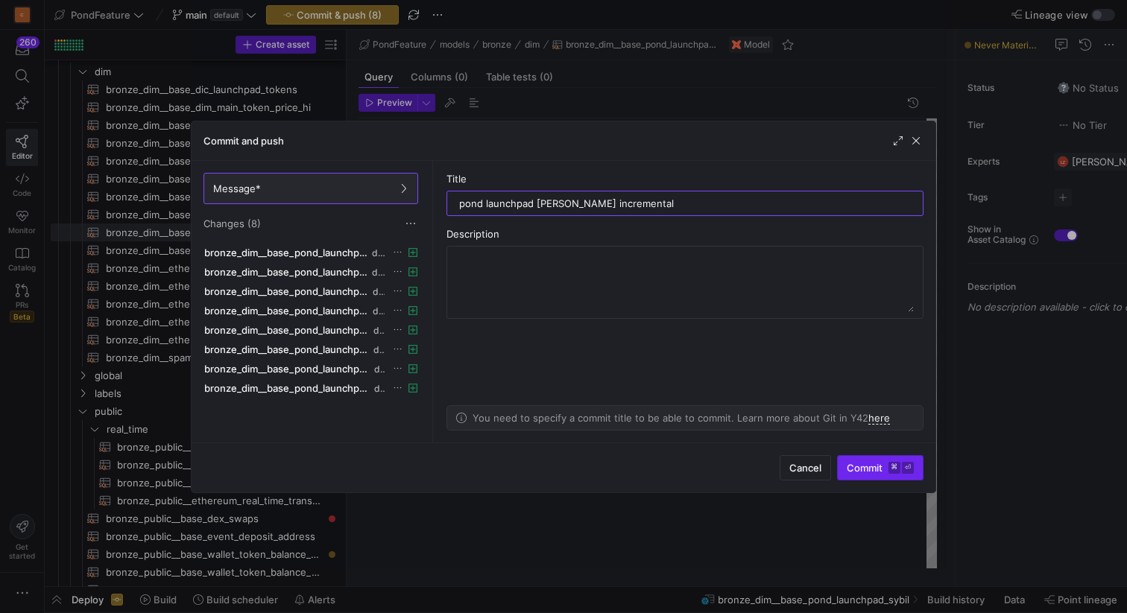
click at [855, 467] on span "Commit ⌘ ⏎" at bounding box center [880, 468] width 67 height 12
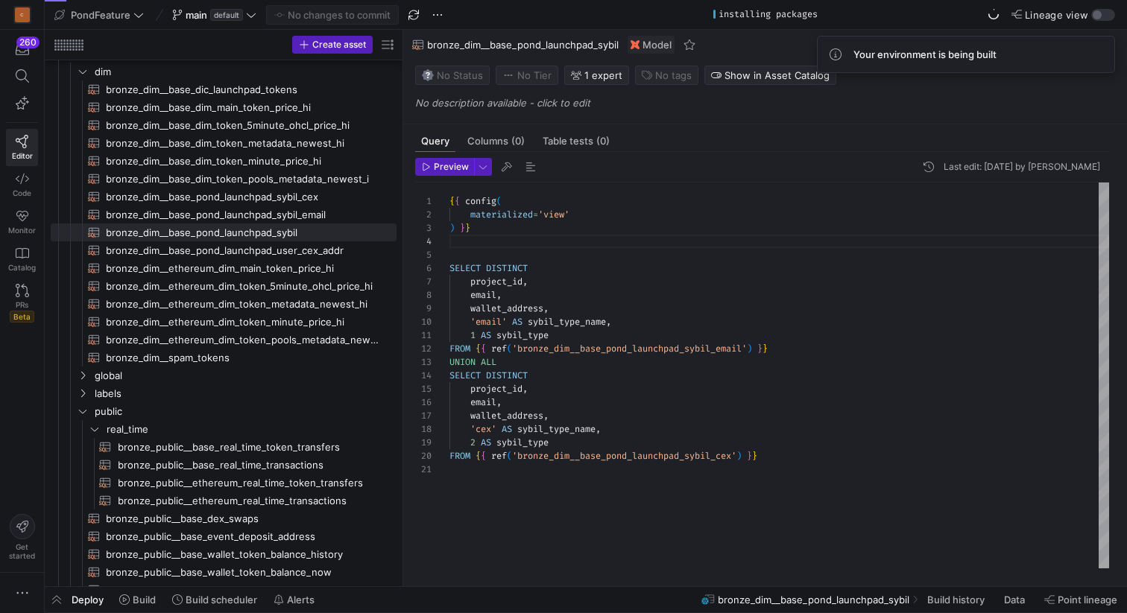
drag, startPoint x: 347, startPoint y: 281, endPoint x: 461, endPoint y: 272, distance: 115.1
click at [461, 272] on as-split "Create asset Drag here to set row groups Drag here to set column labels Group 1…" at bounding box center [586, 308] width 1082 height 557
click at [53, 604] on span "button" at bounding box center [57, 599] width 24 height 25
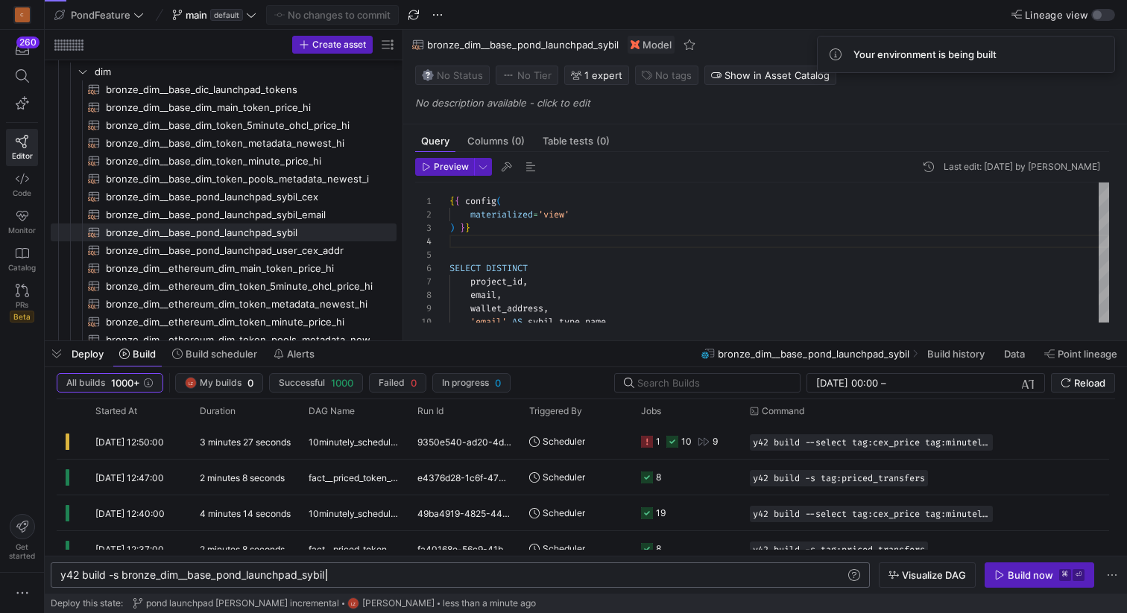
click at [356, 577] on div "y42 build -s bronze_dim__base_pond_launchpad_sybil" at bounding box center [452, 575] width 785 height 12
click at [296, 250] on span "bronze_dim__base_pond_launchpad_user_cex_addr​​​​​​​​​​" at bounding box center [243, 250] width 274 height 17
type textarea "{{ config( materialized='incremental', unique_key=['project_id','cex_address','…"
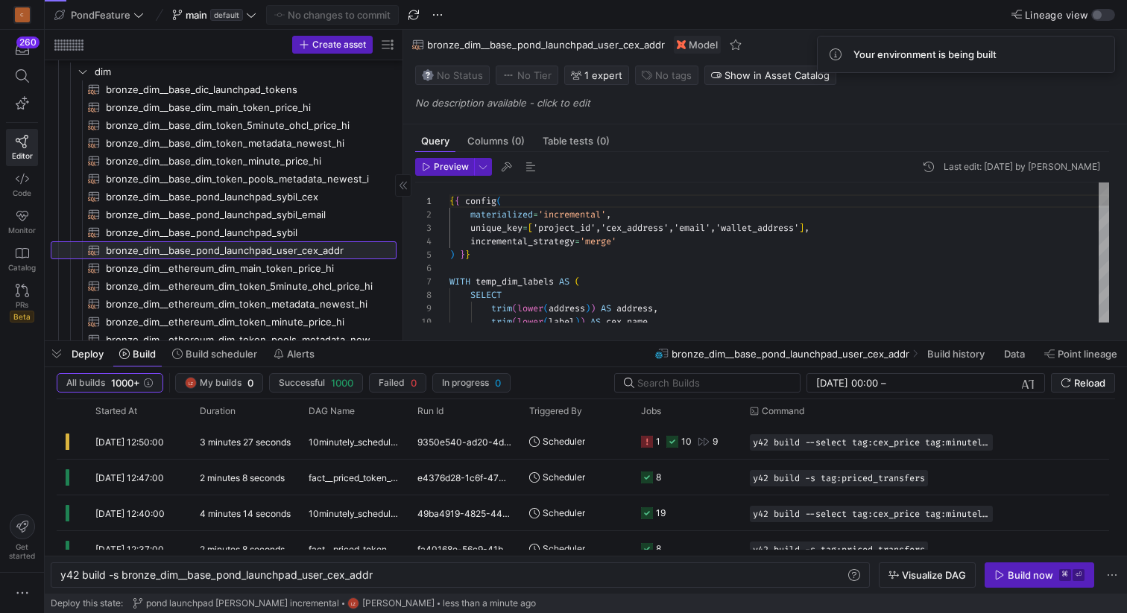
scroll to position [134, 0]
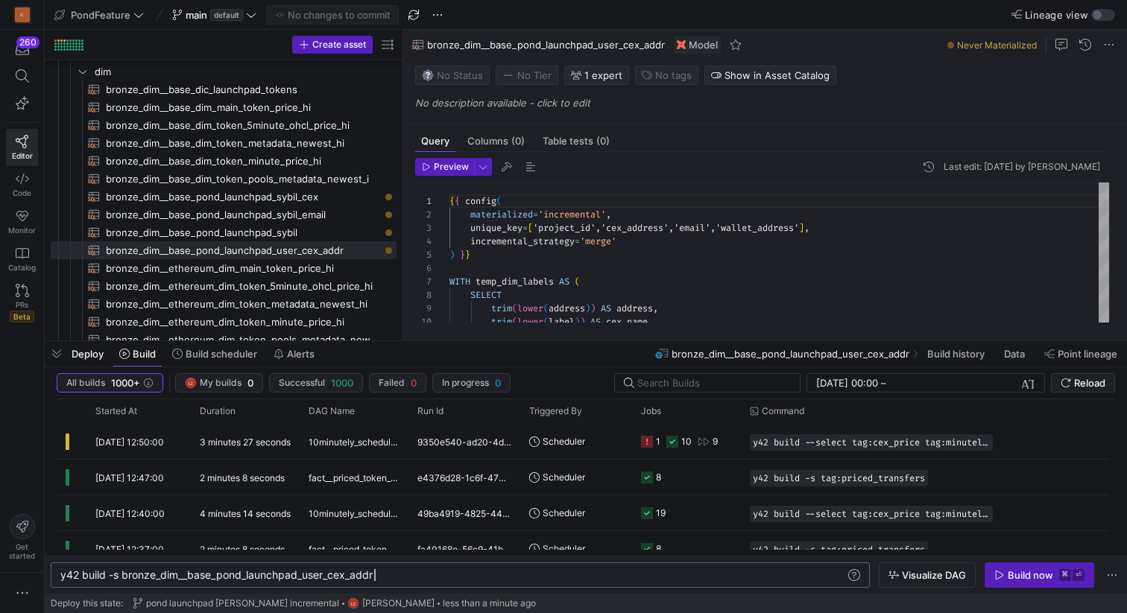
click at [397, 572] on div "y42 build -s bronze_dim__base_pond_launchpad_user_ cex_addr" at bounding box center [452, 575] width 785 height 12
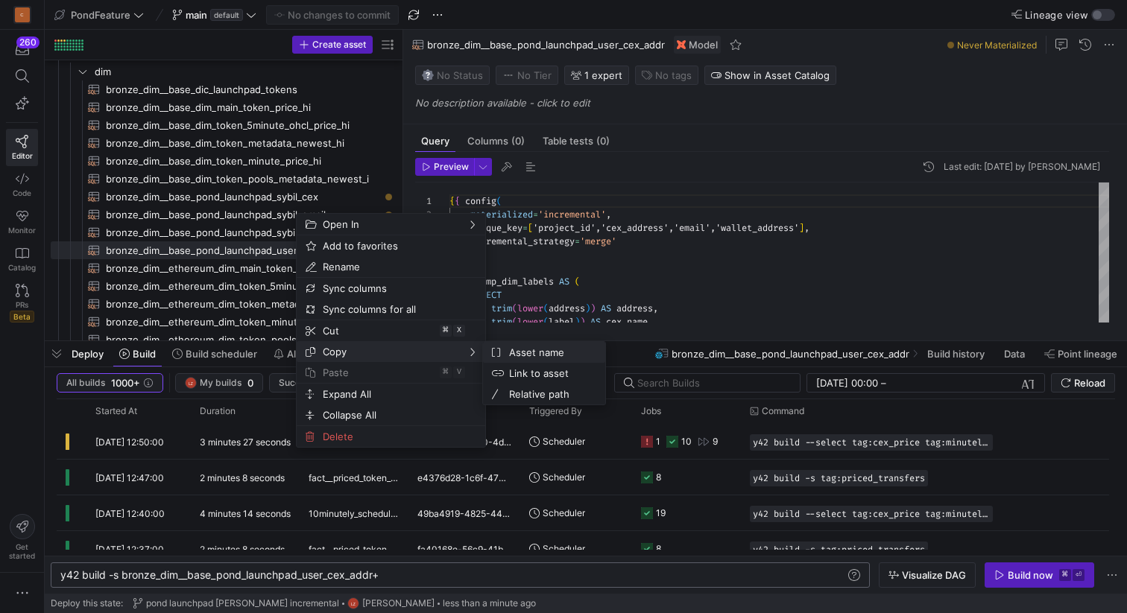
click at [517, 353] on span "Asset name" at bounding box center [548, 352] width 90 height 21
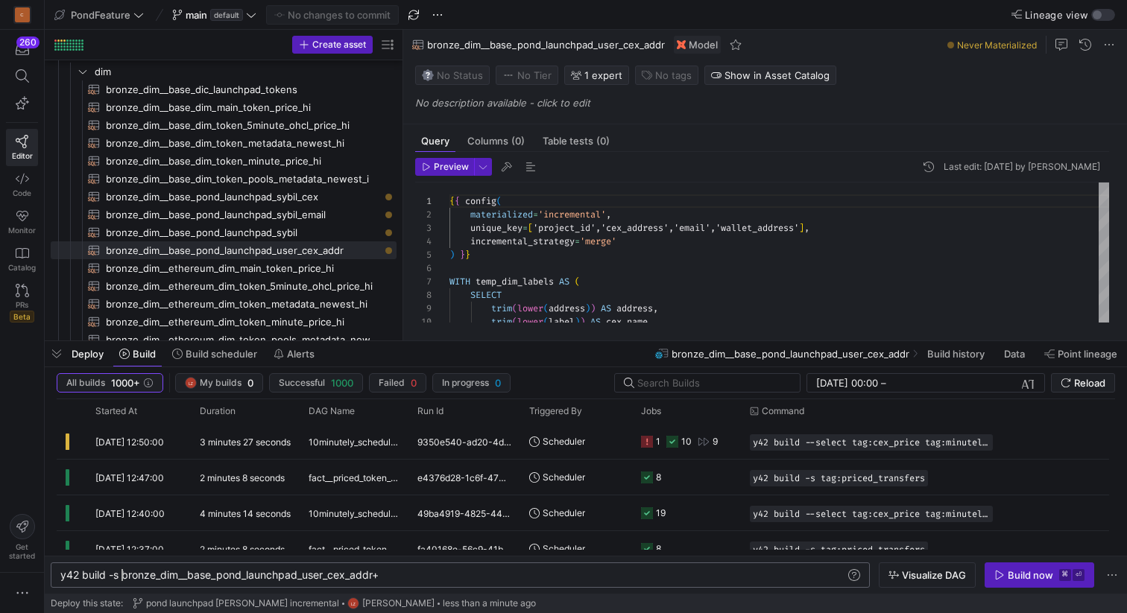
click at [122, 572] on div "y42 build -s bronze_dim__base_pond_launchpad_user_ cex_addr+" at bounding box center [452, 575] width 785 height 12
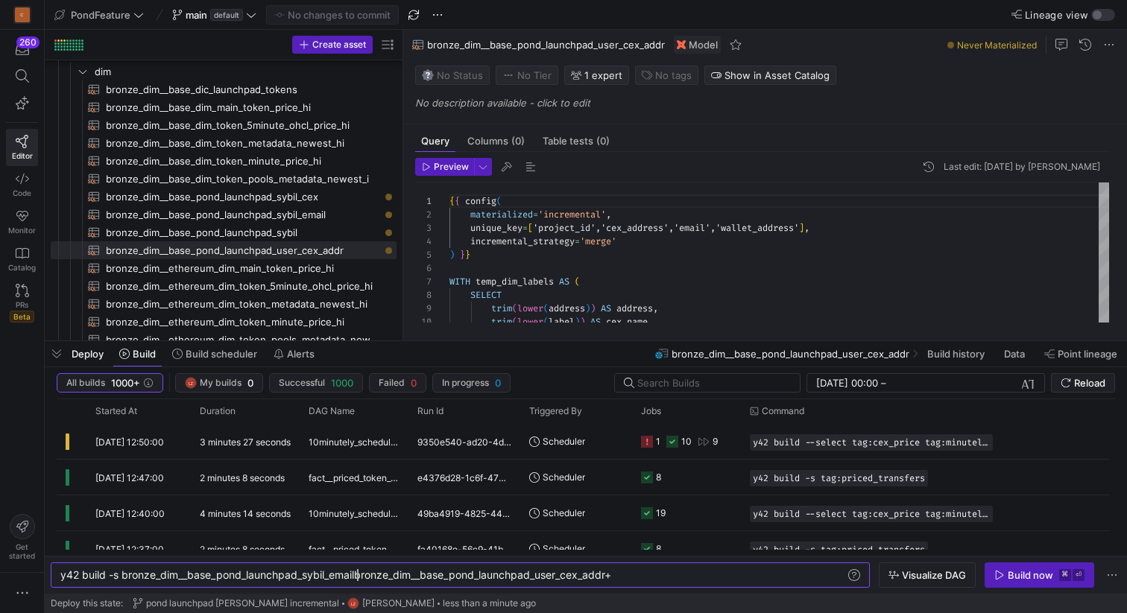
scroll to position [0, 300]
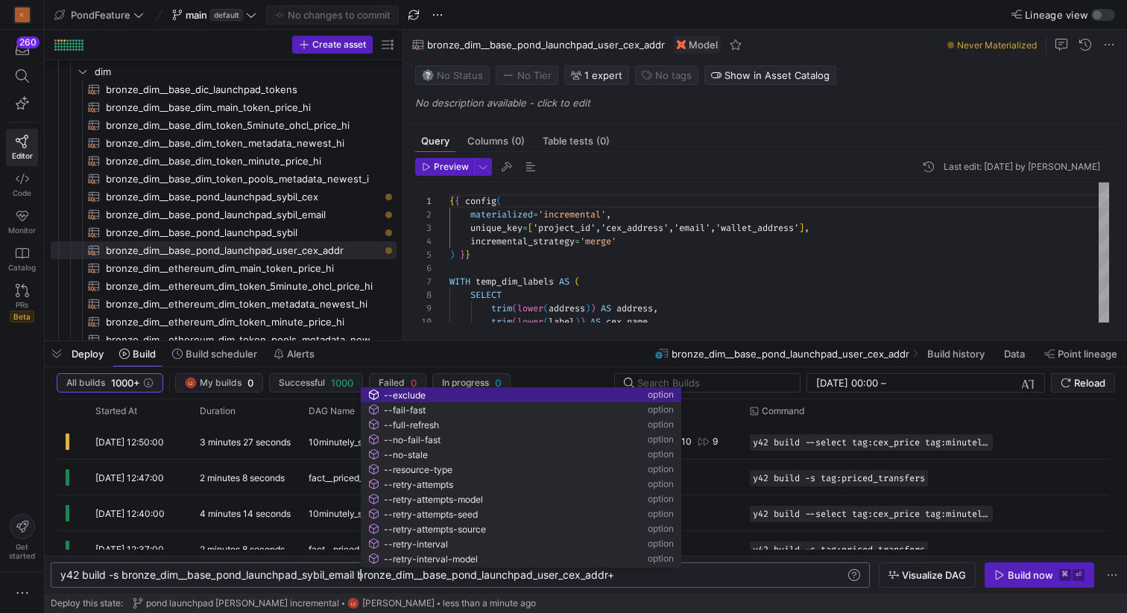
click at [643, 574] on div "y42 build -s bronze_dim__base_pond_launchpad_sybil _email bronze_dim__base_pond…" at bounding box center [452, 575] width 785 height 12
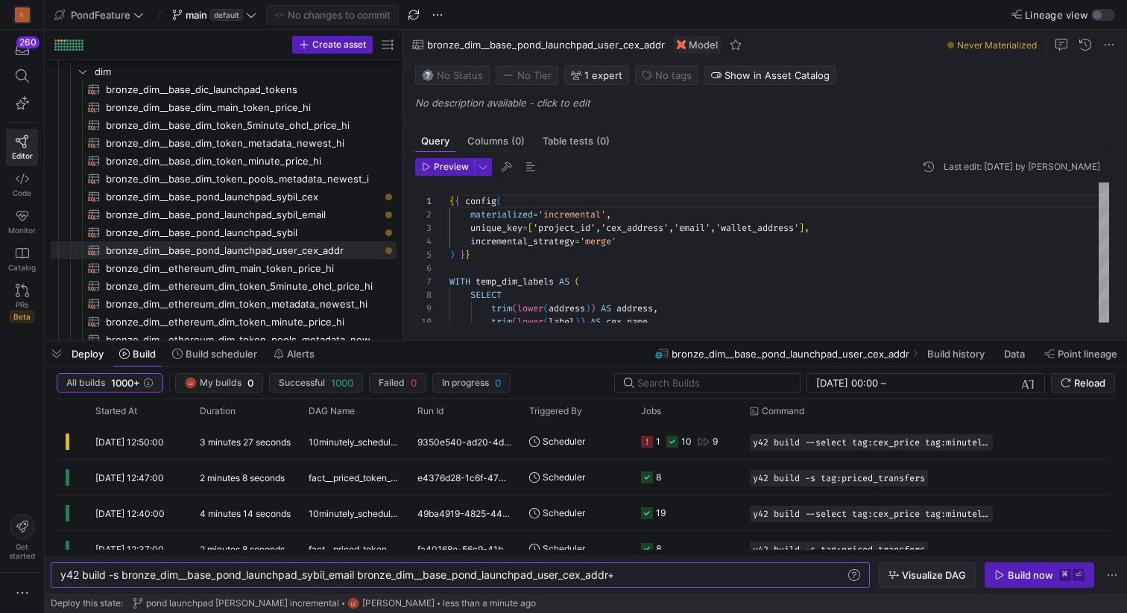
type textarea "y42 build -s bronze_dim__base_pond_launchpad_sybil_email bronze_dim__base_pond_…"
click at [946, 575] on span "Visualize DAG" at bounding box center [934, 575] width 64 height 12
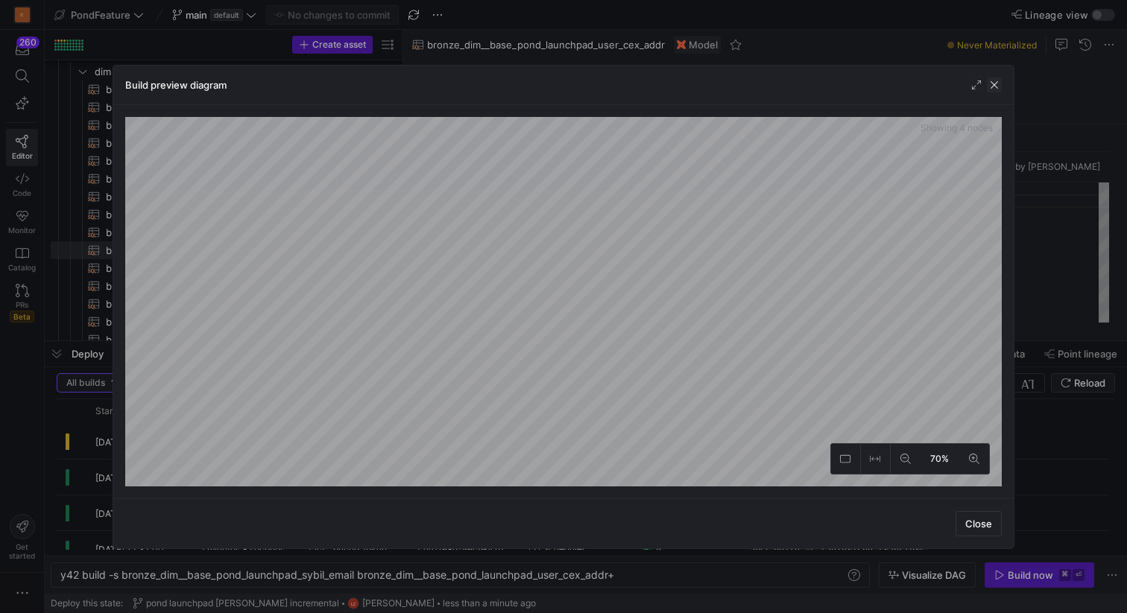
click at [994, 83] on span "button" at bounding box center [994, 85] width 15 height 15
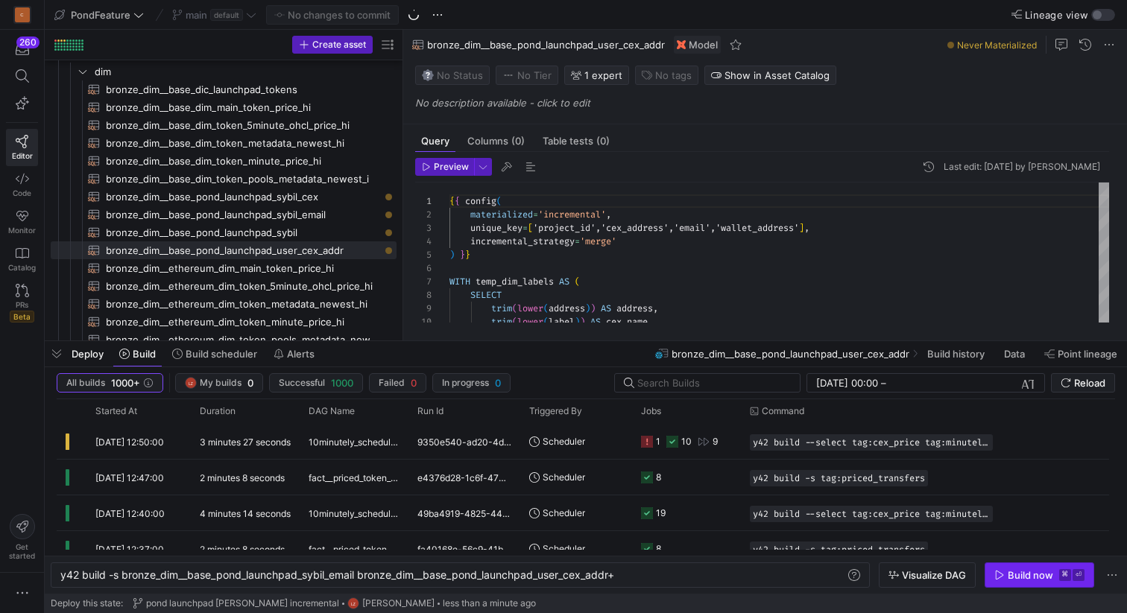
click at [1011, 583] on span "button" at bounding box center [1039, 575] width 108 height 24
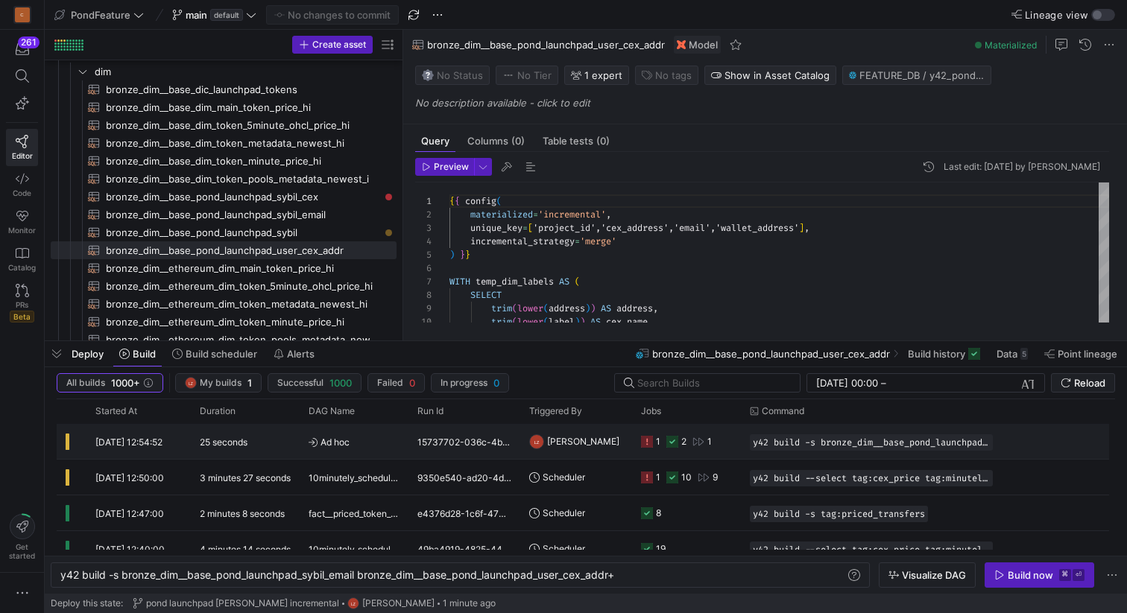
click at [647, 447] on icon "Press SPACE to select this row." at bounding box center [647, 442] width 12 height 12
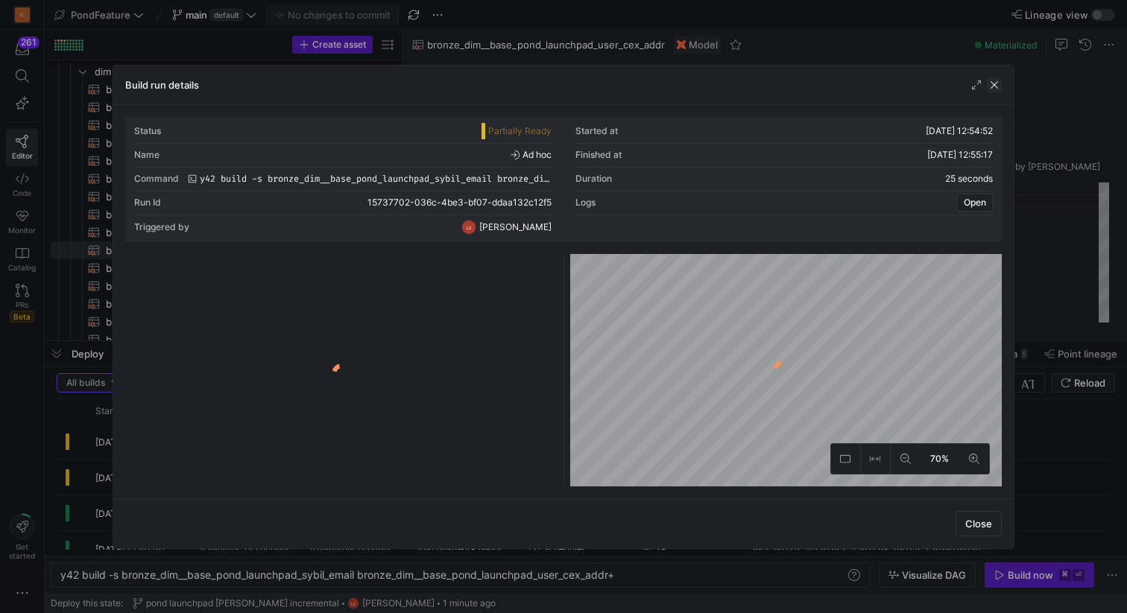
click at [993, 85] on span "button" at bounding box center [994, 85] width 15 height 15
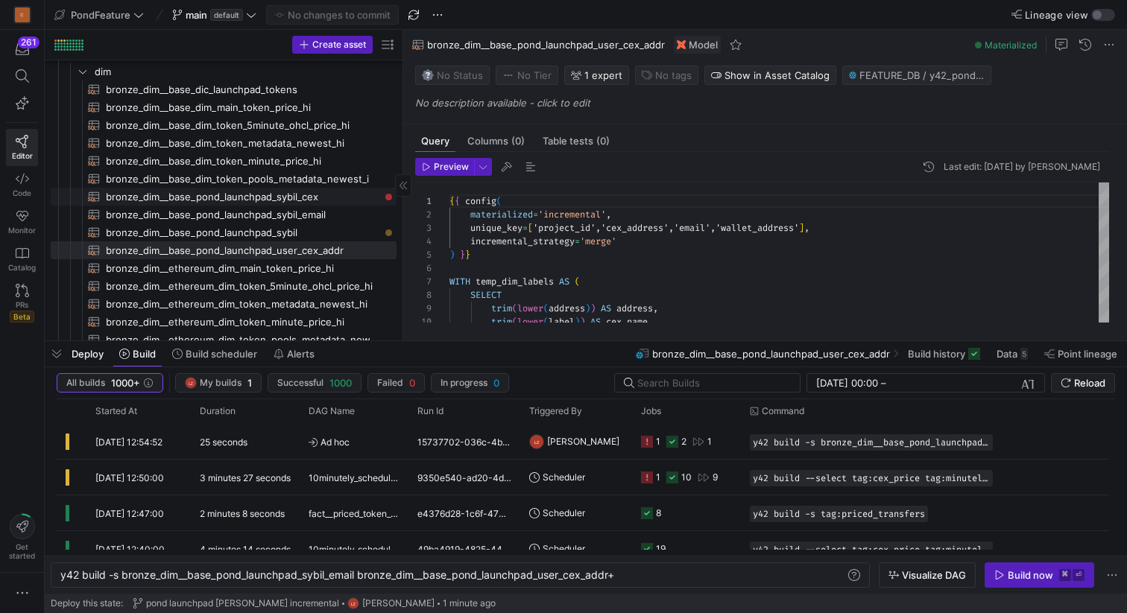
click at [304, 192] on span "bronze_dim__base_pond_launchpad_sybil_cex​​​​​​​​​​" at bounding box center [243, 197] width 274 height 17
type textarea "{{ config( materialized='table' ) }} with temp_sybil_cex_address as ( select pr…"
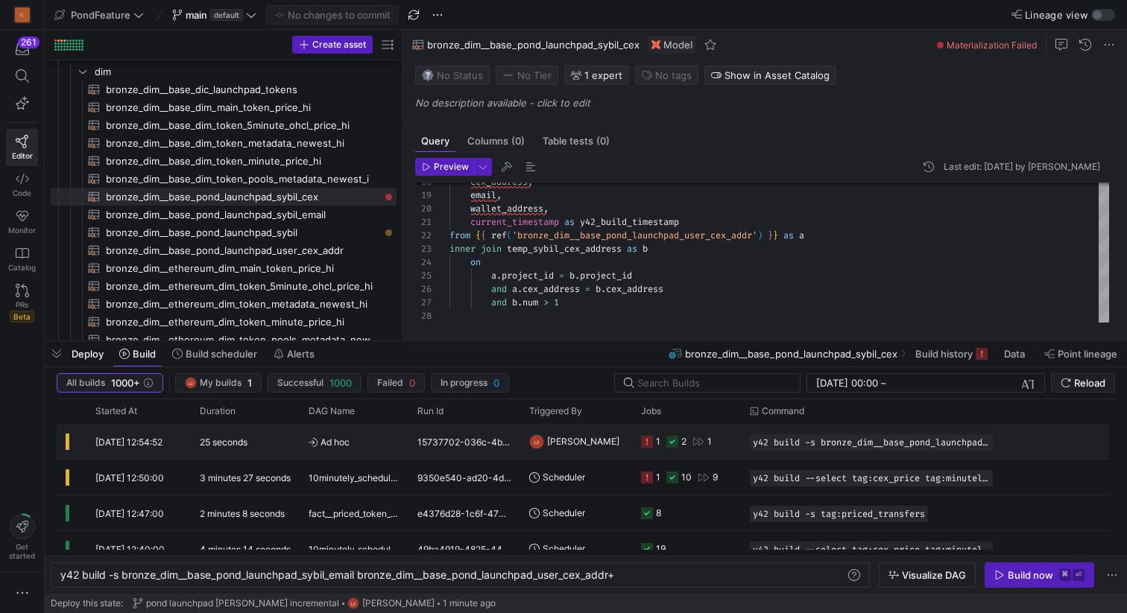
click at [648, 442] on icon "Press SPACE to select this row." at bounding box center [647, 442] width 12 height 12
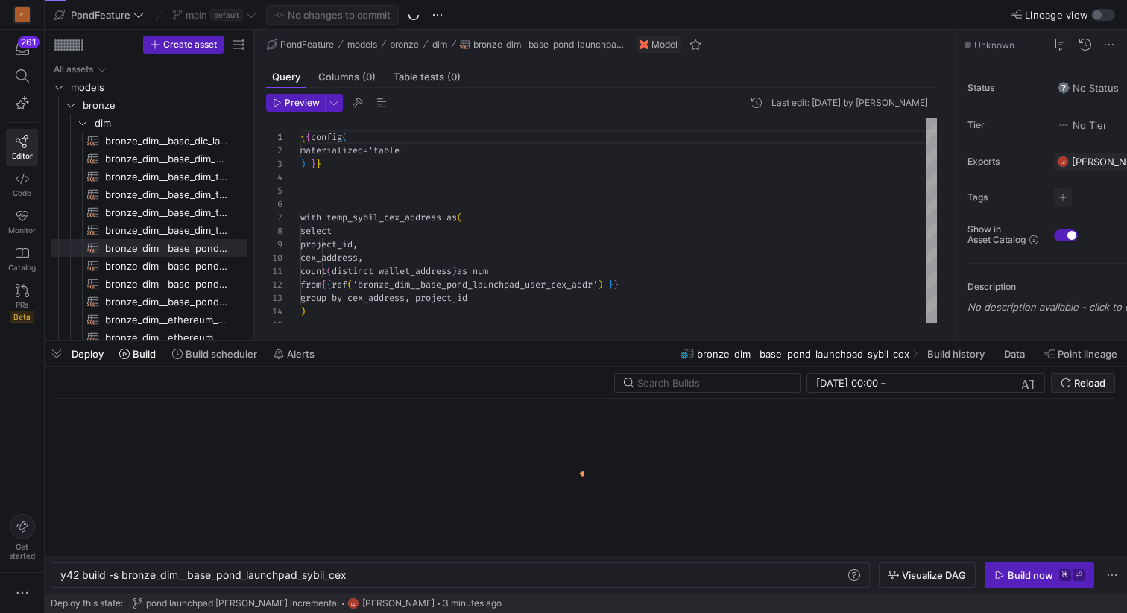
scroll to position [134, 0]
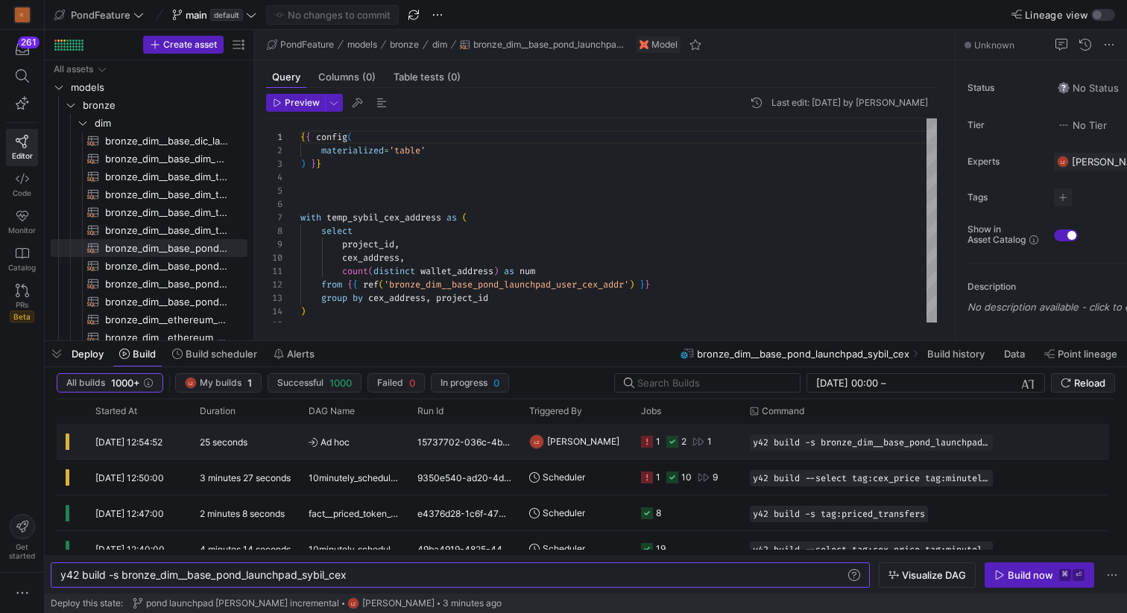
click at [648, 440] on icon at bounding box center [647, 442] width 12 height 12
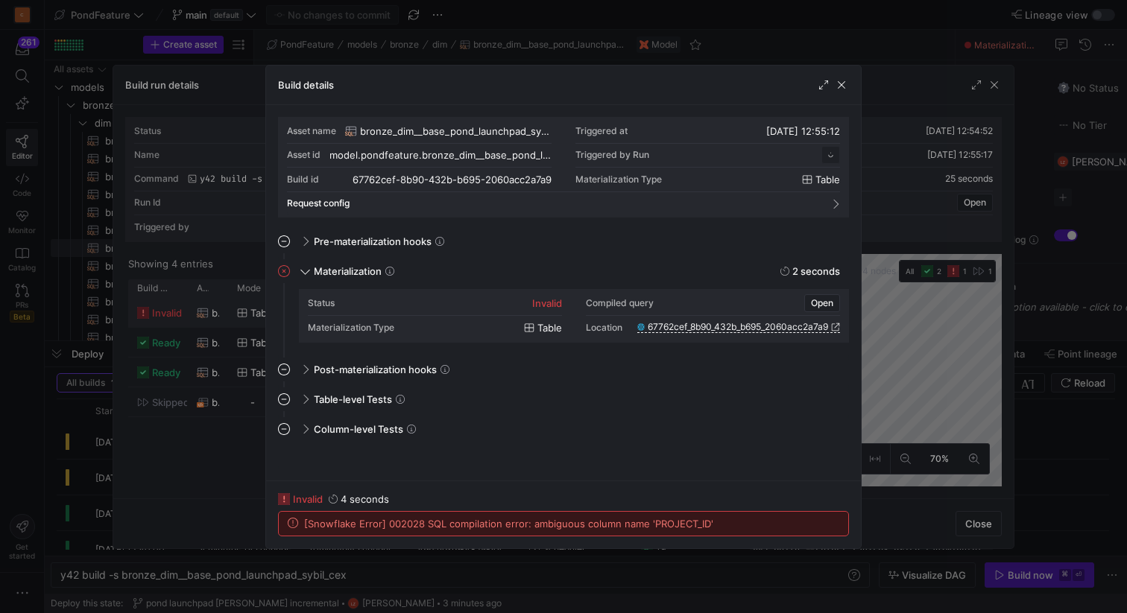
click at [669, 519] on span "[Snowflake Error] 002028 SQL compilation error: ambiguous column name 'PROJECT_…" at bounding box center [508, 524] width 409 height 12
copy span "PROJECT_ID"
click at [844, 86] on span "button" at bounding box center [841, 85] width 15 height 15
click at [841, 89] on span "button" at bounding box center [841, 85] width 15 height 15
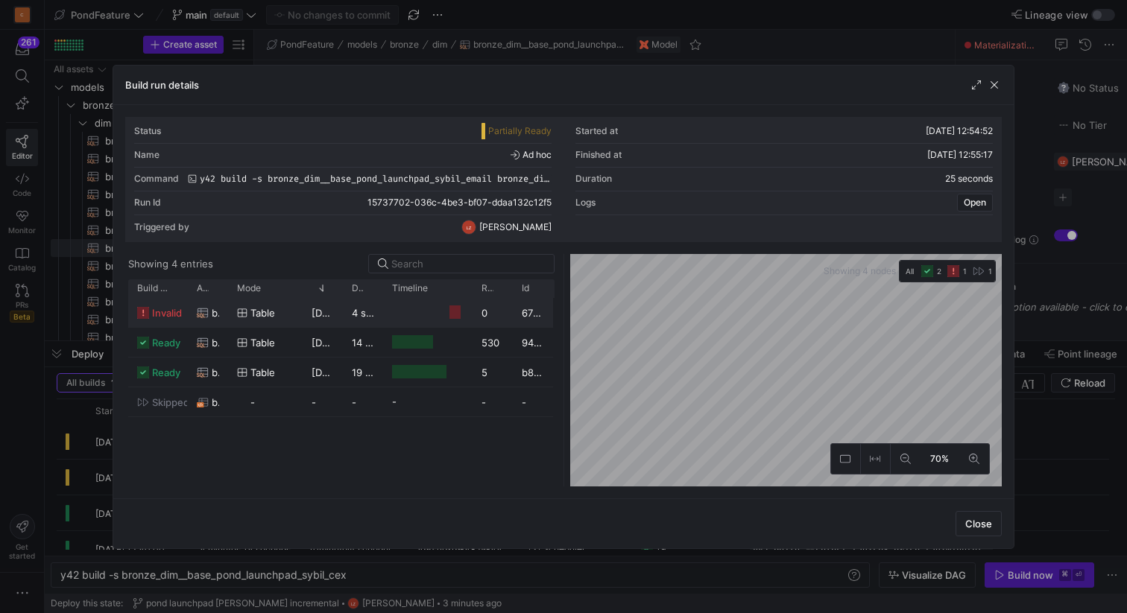
click at [1002, 84] on div "Build run details" at bounding box center [563, 85] width 900 height 39
click at [996, 84] on span "button" at bounding box center [994, 85] width 15 height 15
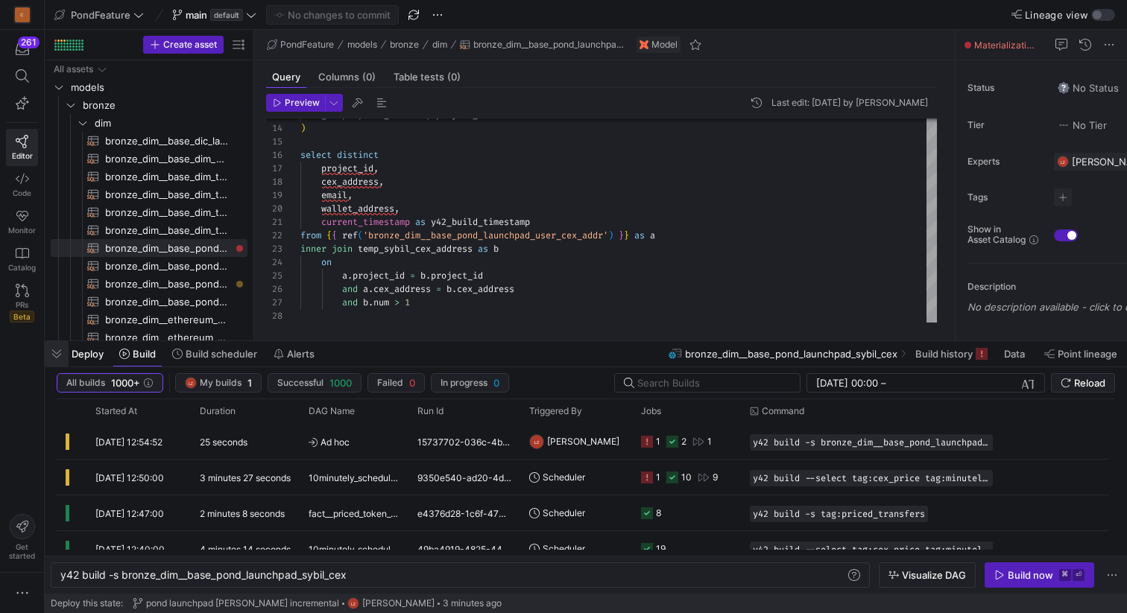
click at [51, 353] on span "button" at bounding box center [57, 353] width 24 height 25
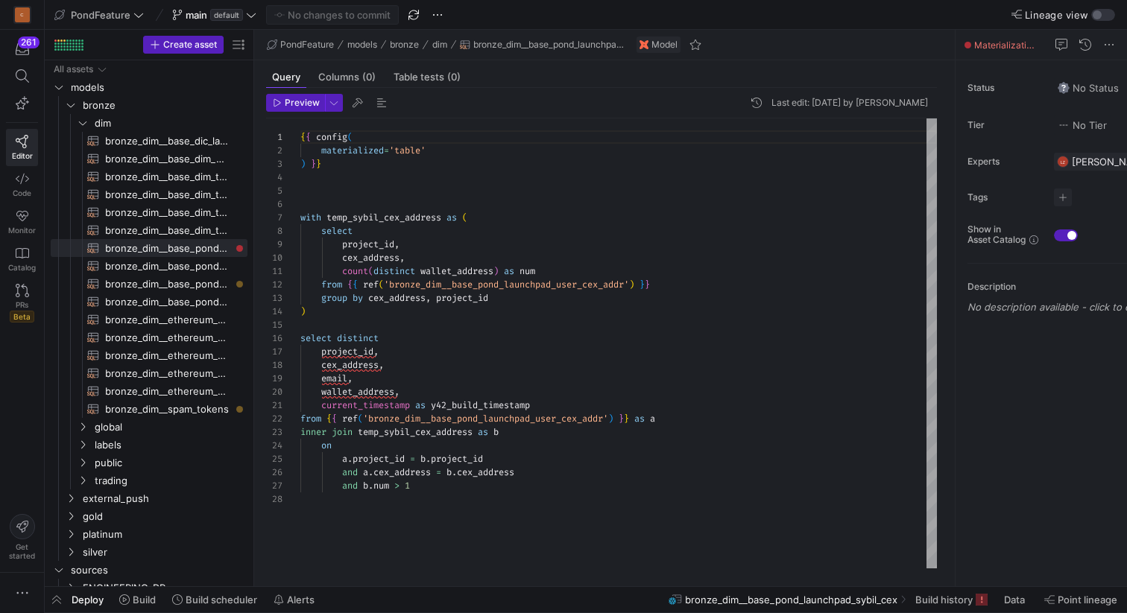
click at [554, 250] on div "group by cex_address , project_id ) select distinct project_id , cex_address , …" at bounding box center [618, 343] width 636 height 450
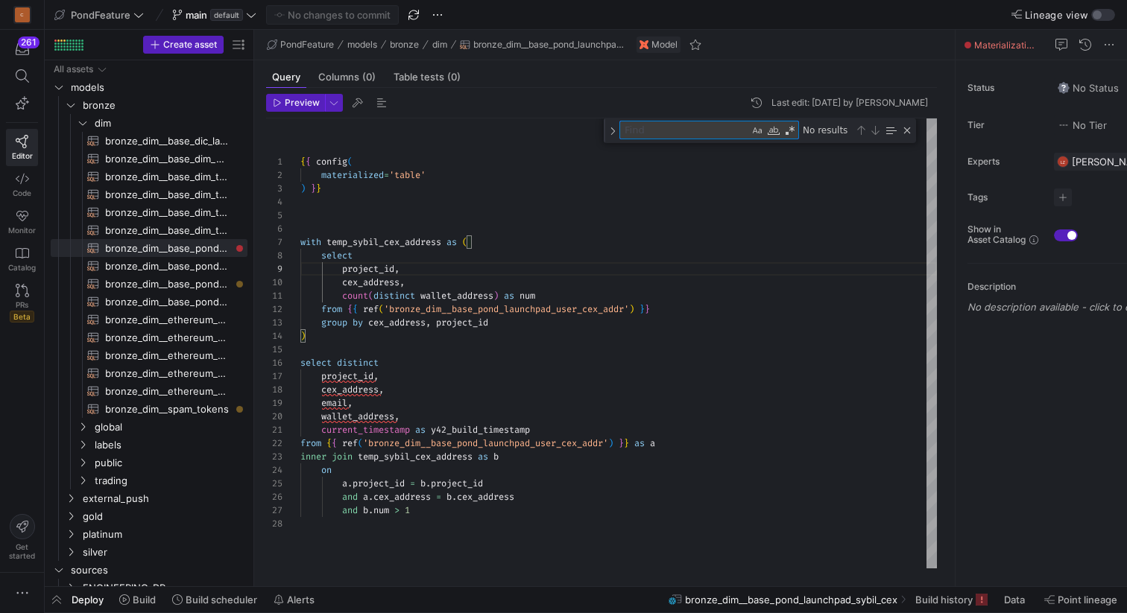
type textarea "count(distinct wallet_address) as num from {{ ref('bronze_dim__base_pond_launch…"
type textarea "PROJECT_ID"
click at [322, 377] on div "group by cex_address , project_id ) select distinct project_id , cex_address , …" at bounding box center [618, 343] width 636 height 450
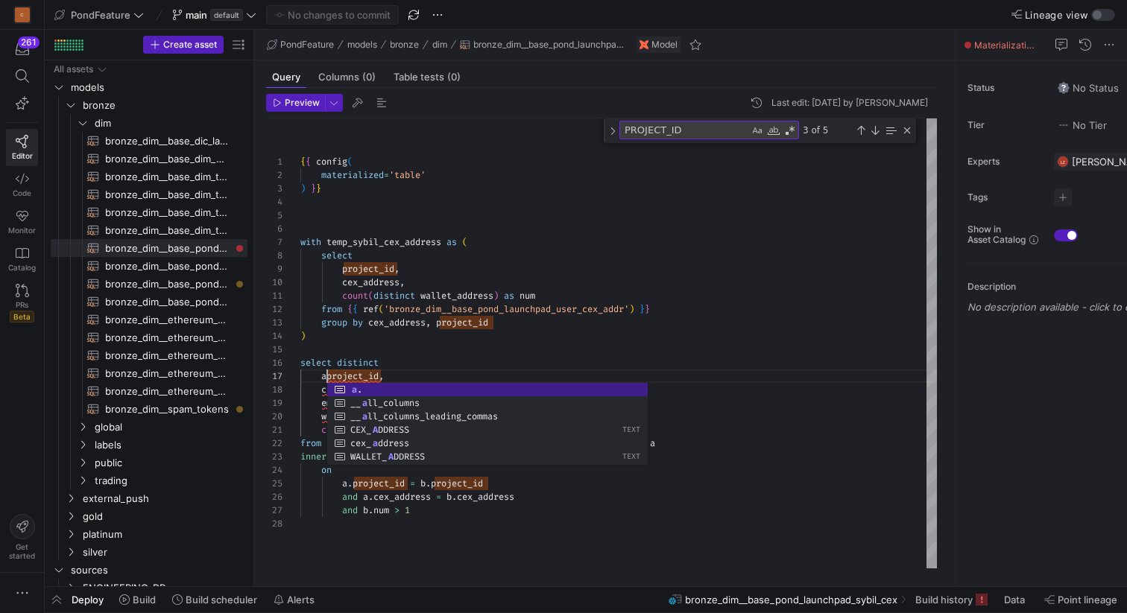
scroll to position [80, 32]
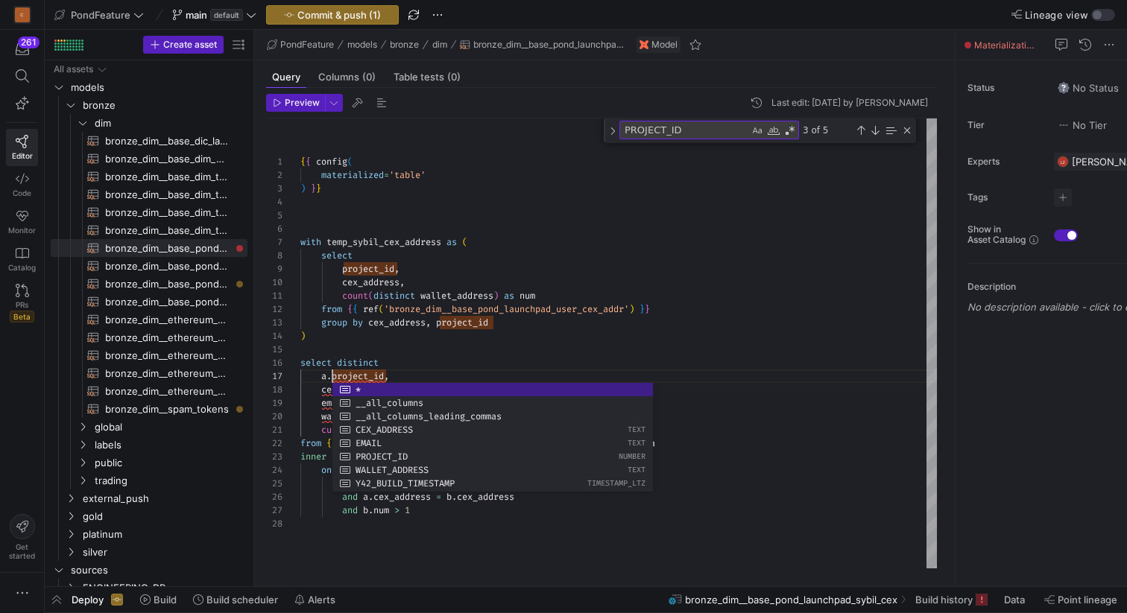
click at [319, 388] on div "group by cex_address , project_id ) select distinct a . project_id , cex_addres…" at bounding box center [618, 343] width 636 height 450
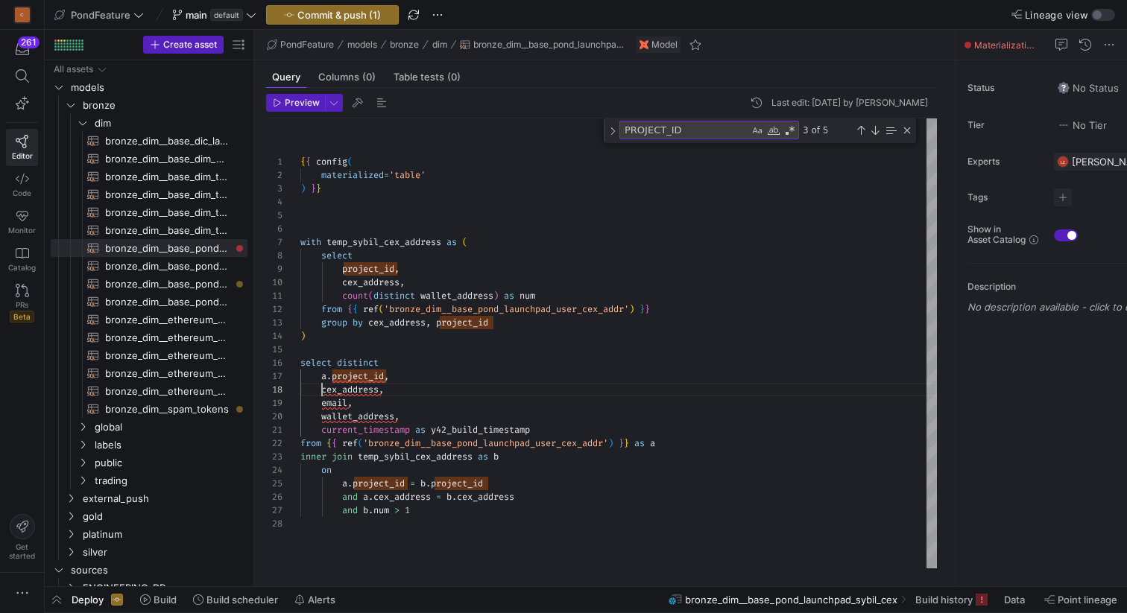
scroll to position [94, 22]
click at [320, 388] on div "group by cex_address , project_id ) select distinct a . project_id , cex_addres…" at bounding box center [618, 343] width 636 height 450
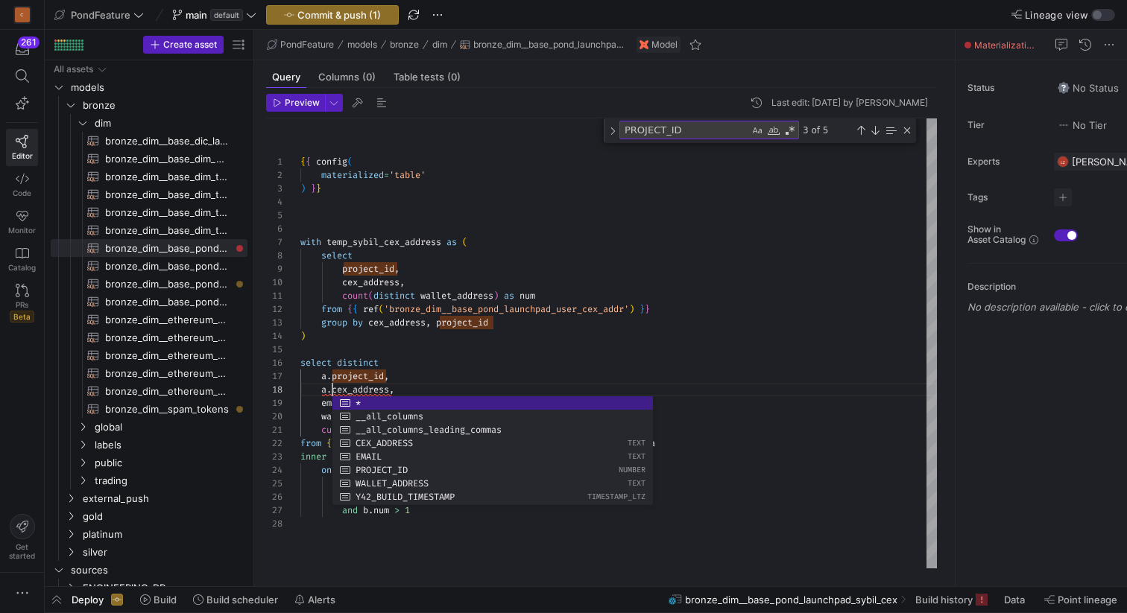
click at [416, 370] on div "group by cex_address , project_id ) select distinct a . project_id , a . cex_ad…" at bounding box center [618, 343] width 636 height 450
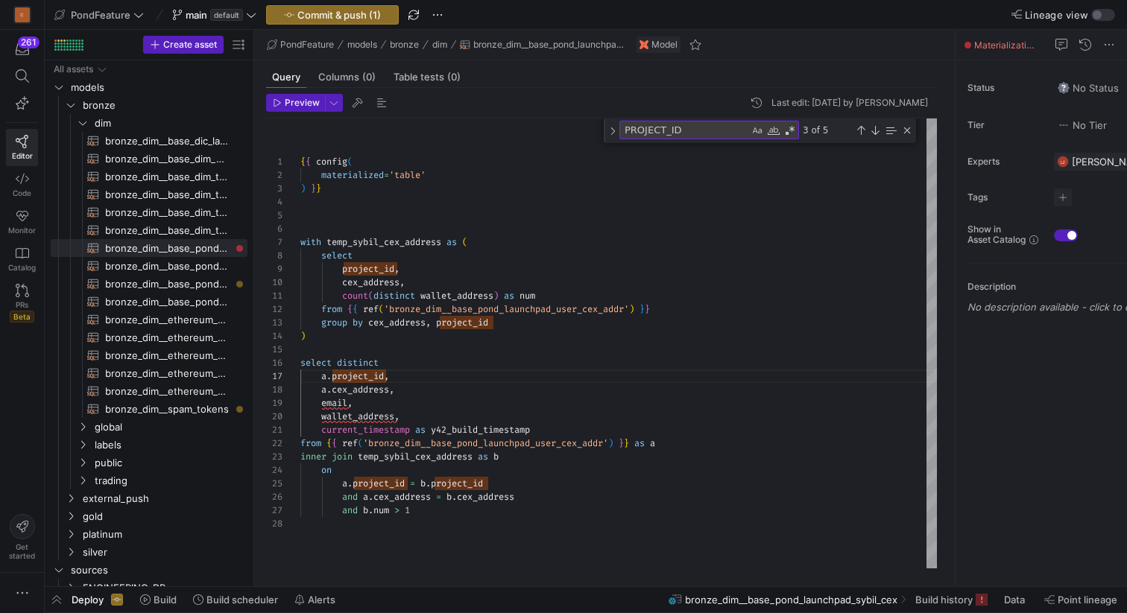
scroll to position [107, 22]
click at [323, 397] on div "group by cex_address , project_id ) select distinct a . project_id , a . cex_ad…" at bounding box center [618, 343] width 636 height 450
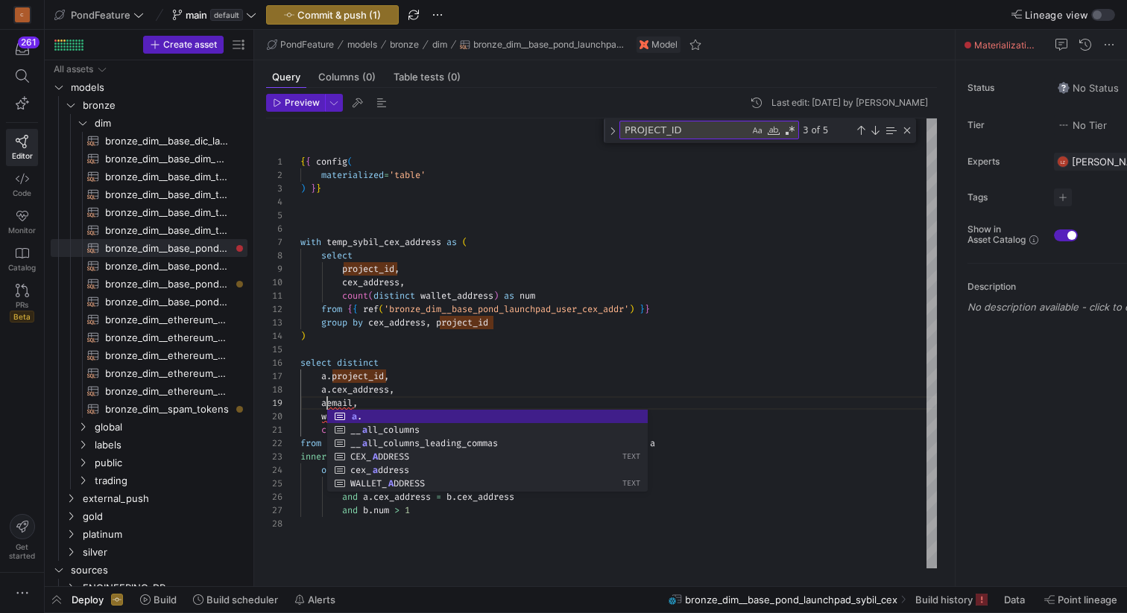
scroll to position [107, 32]
click at [323, 417] on div "group by cex_address , project_id ) select distinct a . project_id , a . cex_ad…" at bounding box center [618, 343] width 636 height 450
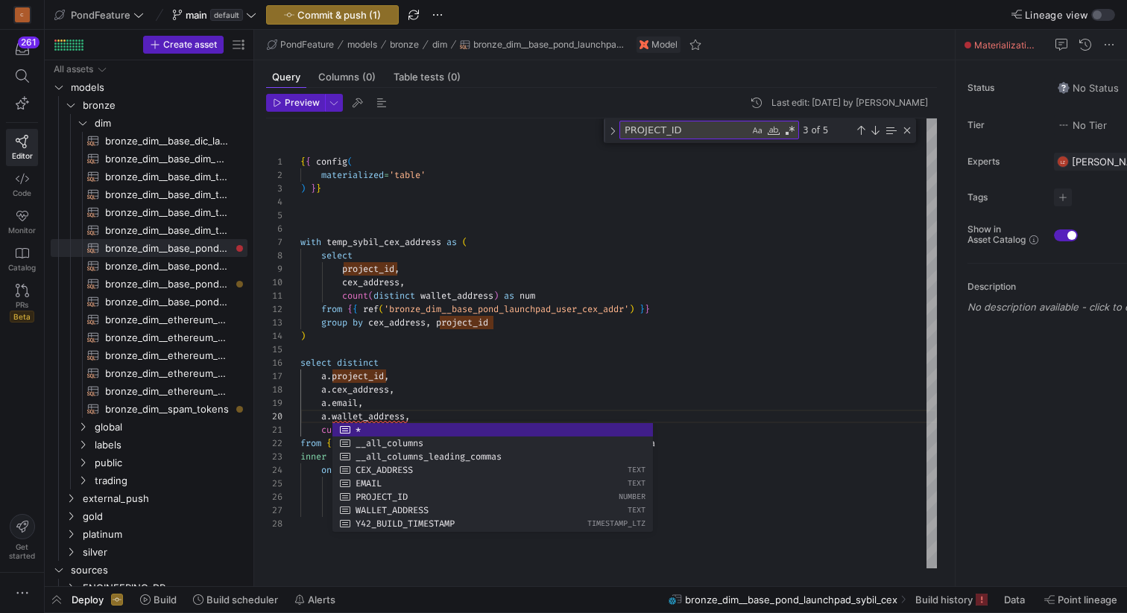
scroll to position [107, 64]
click at [436, 399] on div "group by cex_address , project_id ) select distinct a . project_id , a . cex_ad…" at bounding box center [618, 343] width 636 height 450
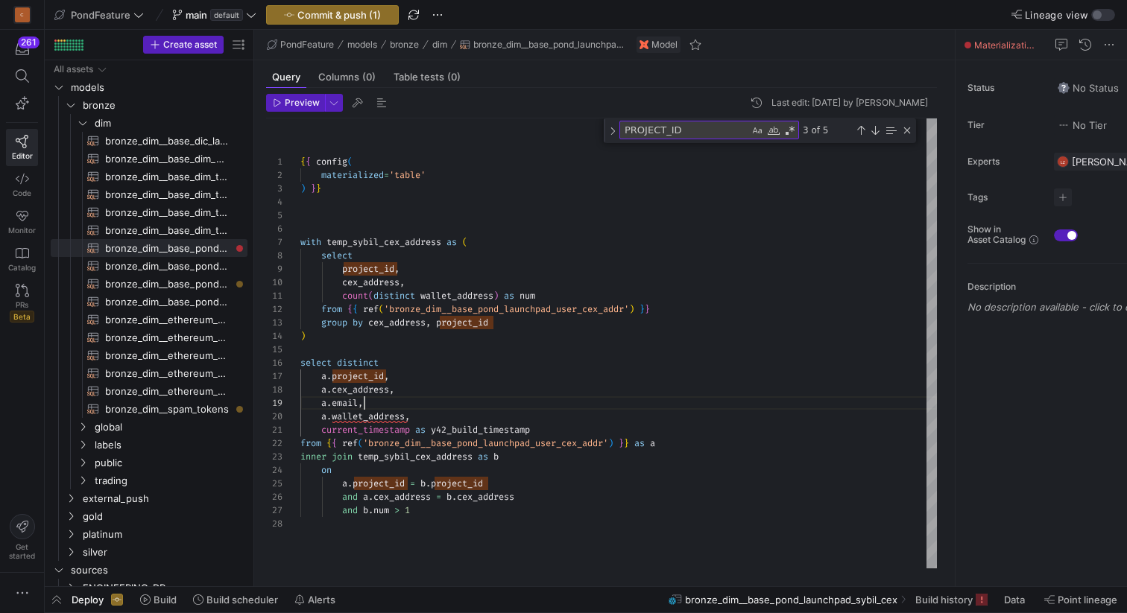
scroll to position [121, 113]
click at [452, 412] on div "group by cex_address , project_id ) select distinct a . project_id , a . cex_ad…" at bounding box center [618, 343] width 636 height 450
type textarea "count(distinct wallet_address) as num from {{ ref('bronze_dim__base_pond_launch…"
click at [379, 102] on span "button" at bounding box center [382, 103] width 18 height 18
click at [422, 416] on div "group by cex_address , project_id ) select distinct a . project_id , a . cex_ad…" at bounding box center [618, 343] width 636 height 450
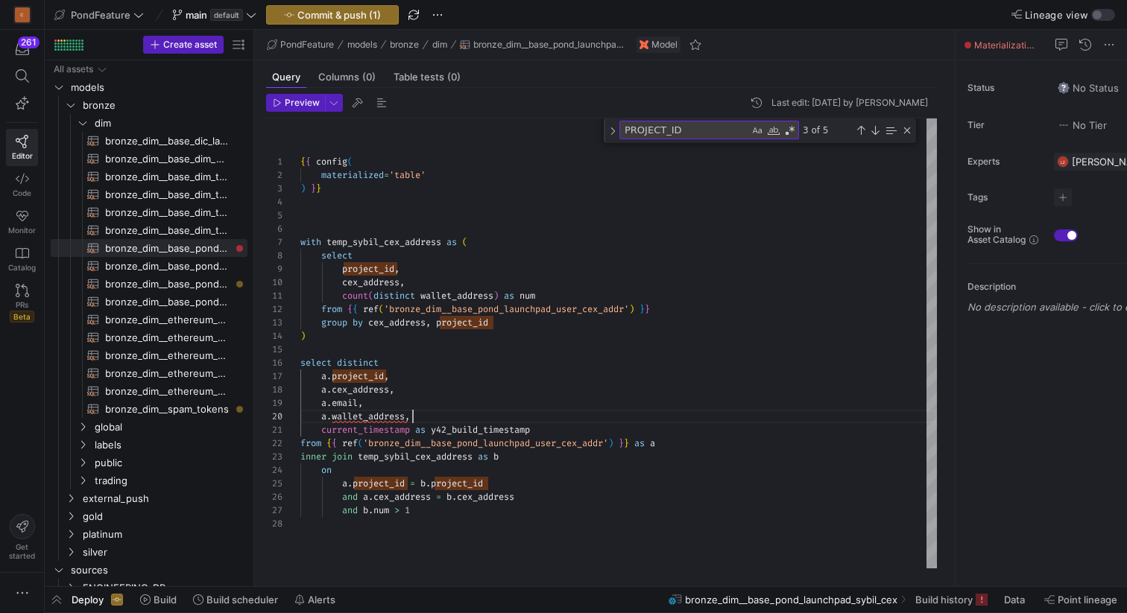
scroll to position [121, 112]
click at [287, 104] on span "Preview" at bounding box center [302, 103] width 35 height 10
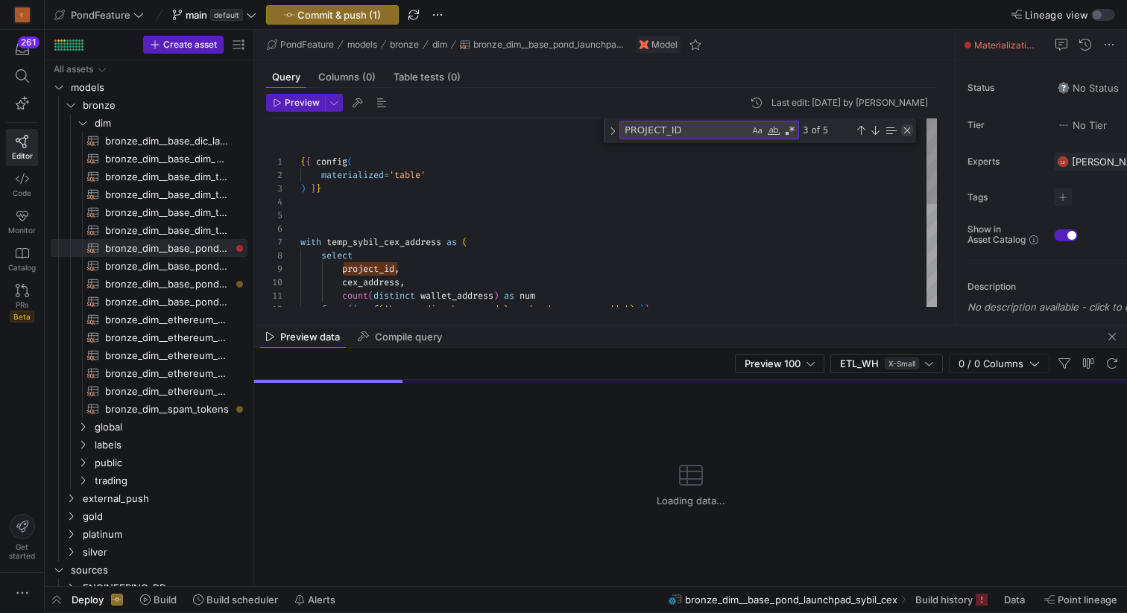
click at [904, 129] on div "Close (Escape)" at bounding box center [907, 130] width 12 height 12
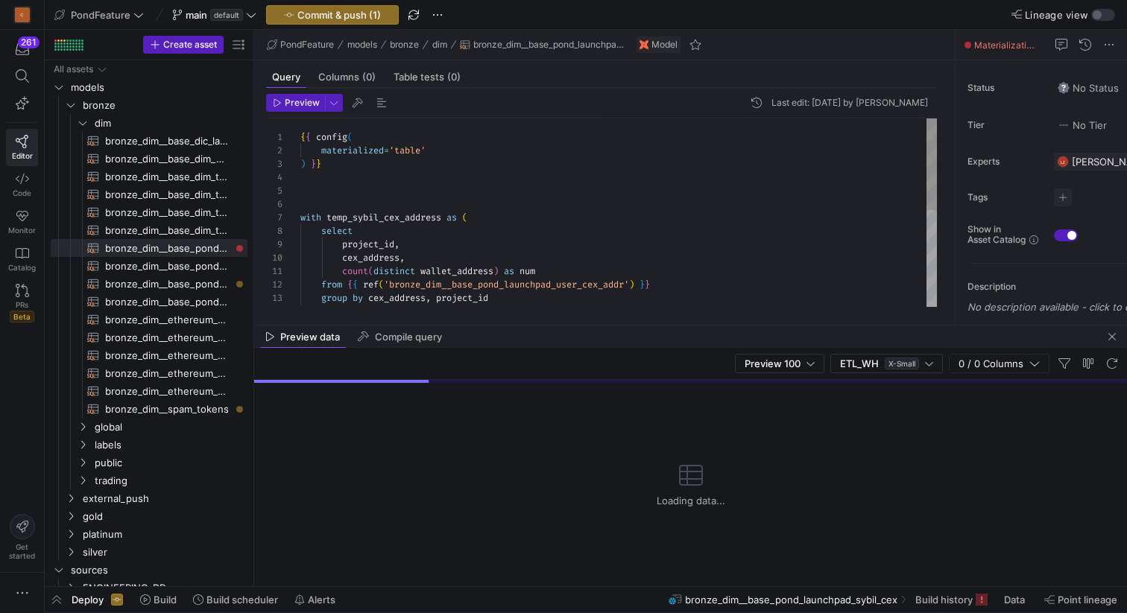
scroll to position [121, 113]
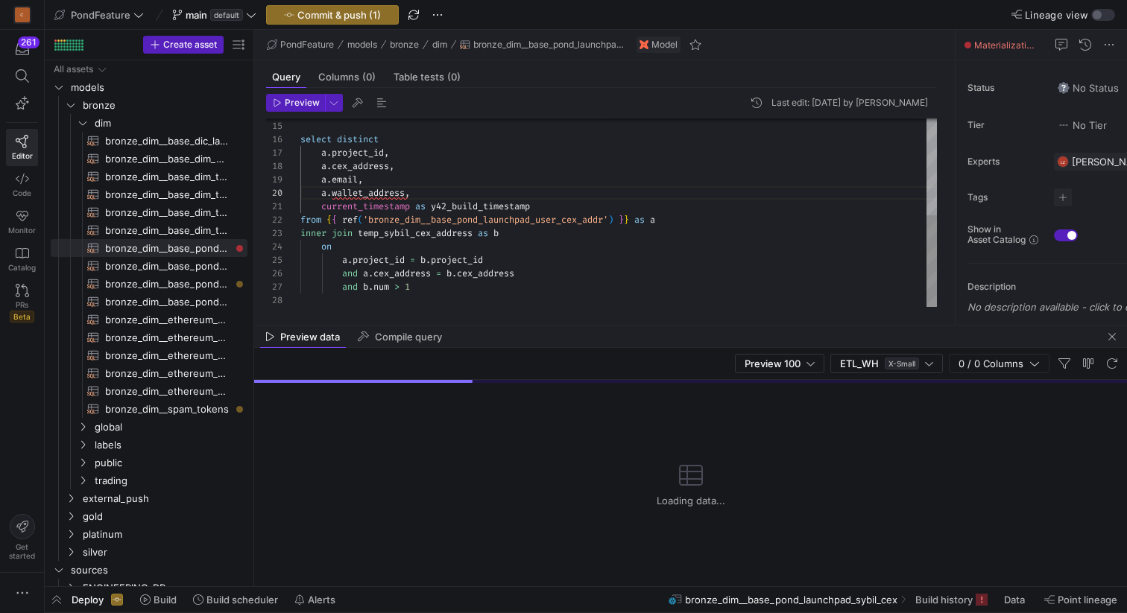
click at [499, 188] on div ") select distinct a . project_id , a . cex_address , a . email , a . wallet_add…" at bounding box center [618, 114] width 636 height 388
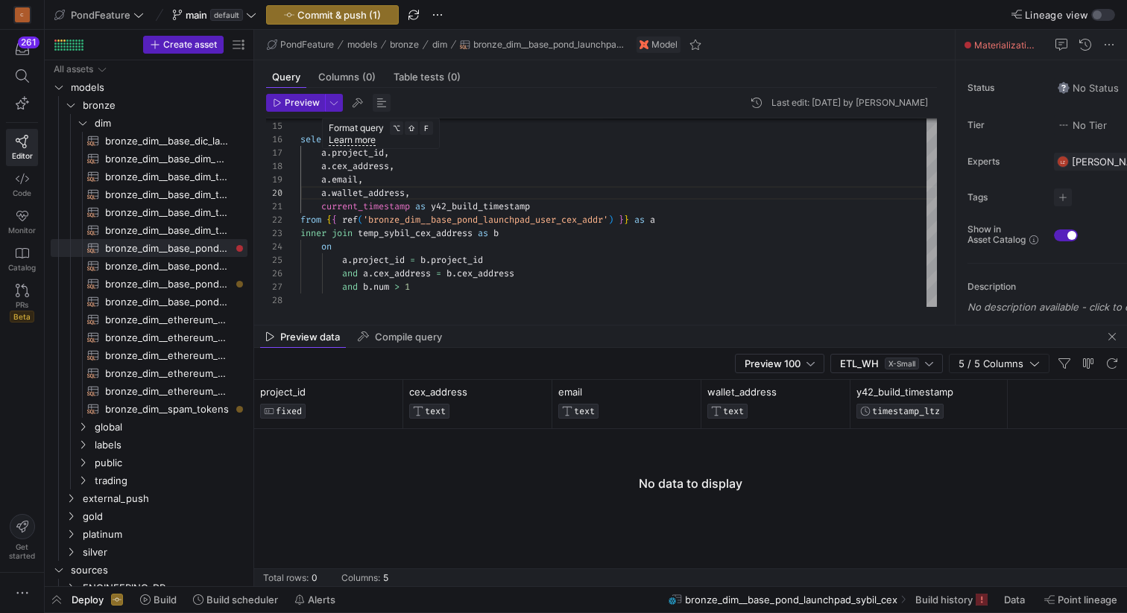
click at [379, 101] on span "button" at bounding box center [382, 103] width 18 height 18
click at [472, 180] on div ") select distinct a . project_id , a . cex_address , a . email , a . wallet_add…" at bounding box center [618, 114] width 636 height 388
click at [335, 14] on span "Commit & push (1)" at bounding box center [338, 15] width 83 height 12
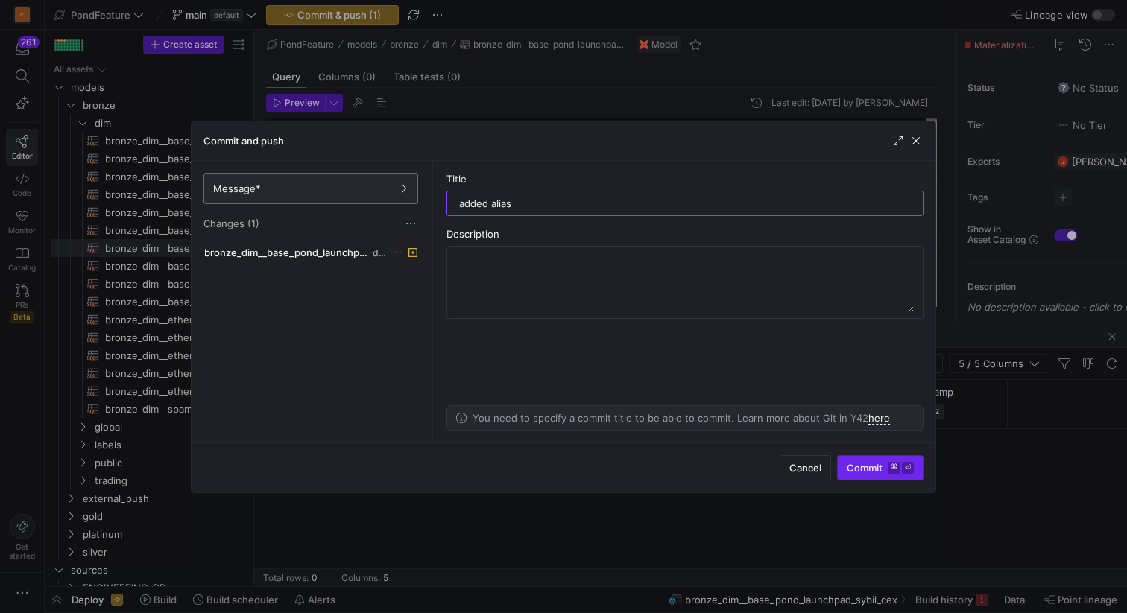
type input "added alias"
click at [874, 464] on span "Commit ⌘ ⏎" at bounding box center [880, 468] width 67 height 12
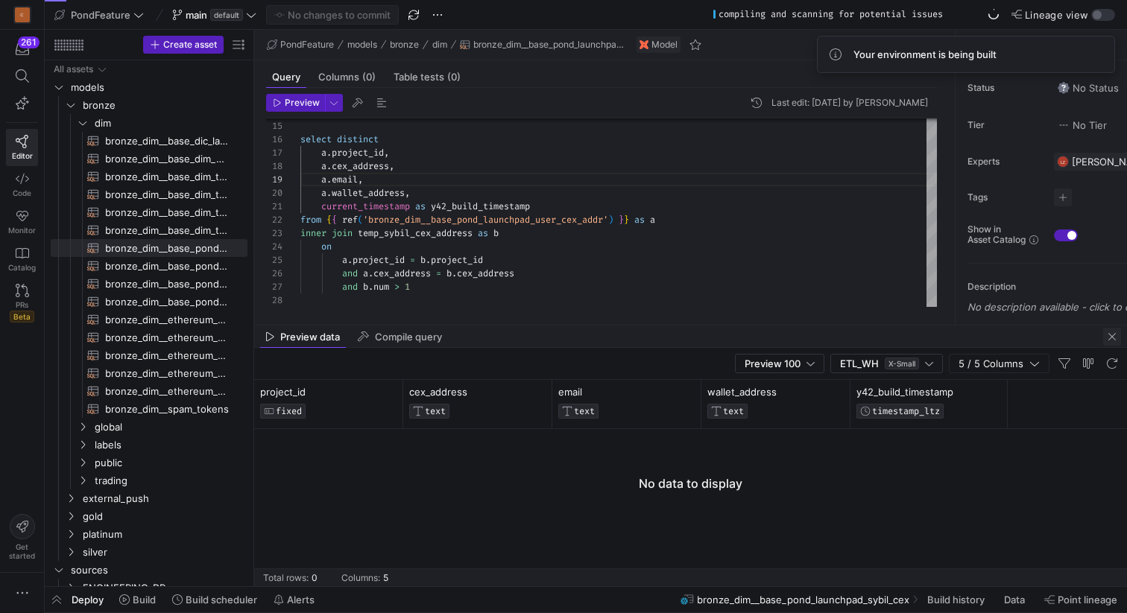
click at [1113, 337] on span "button" at bounding box center [1112, 337] width 18 height 18
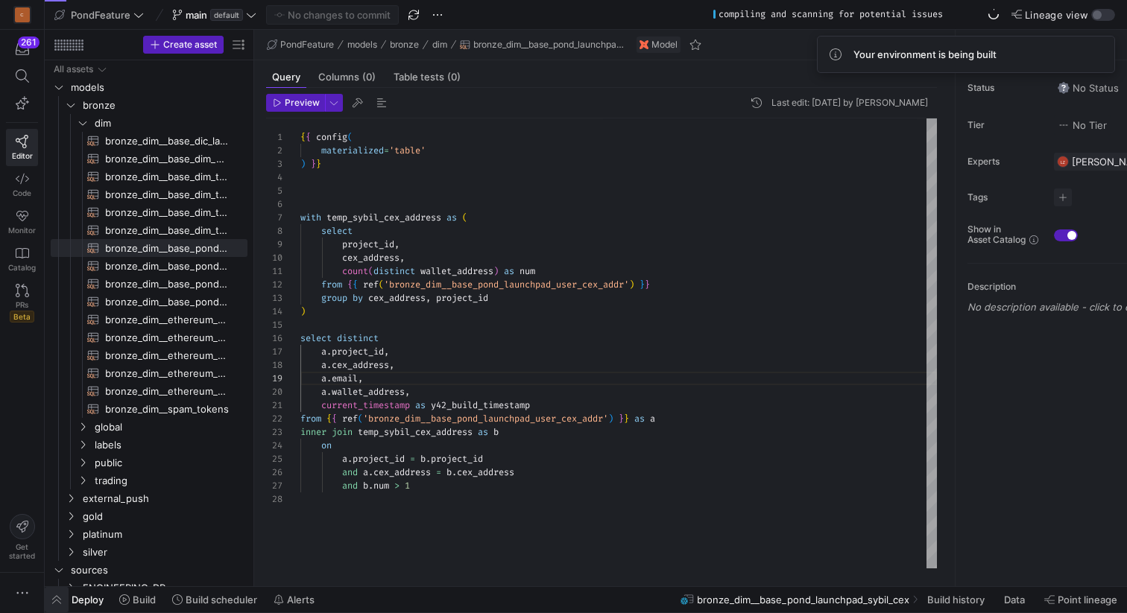
click at [56, 596] on span "button" at bounding box center [57, 599] width 24 height 25
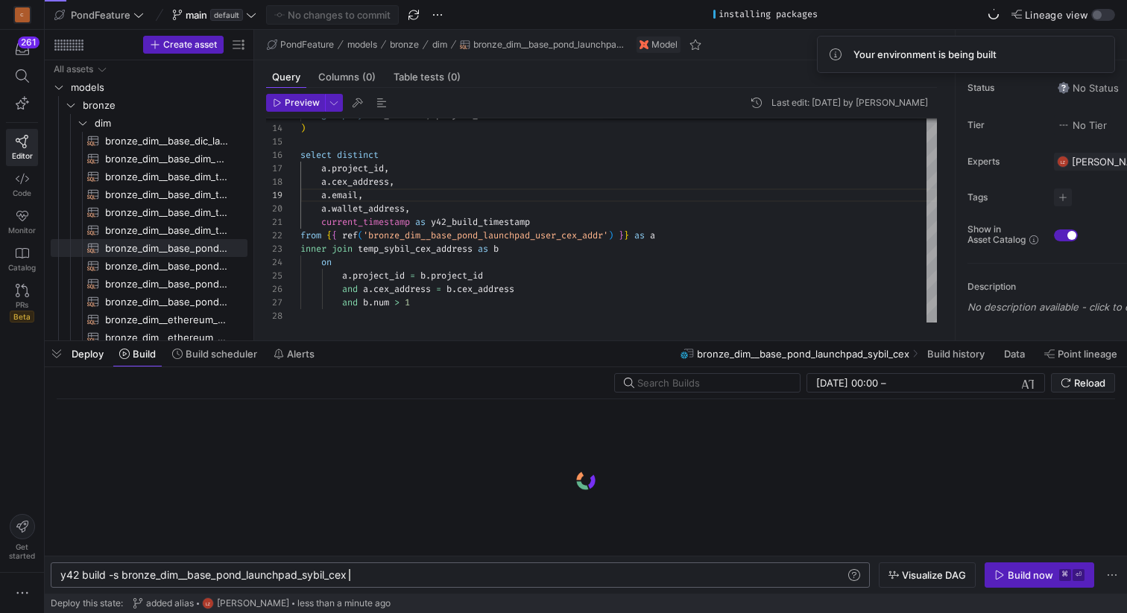
click at [364, 574] on div "y42 build -s bronze_dim__base_pond_launchpad_sybil _cex" at bounding box center [452, 575] width 785 height 12
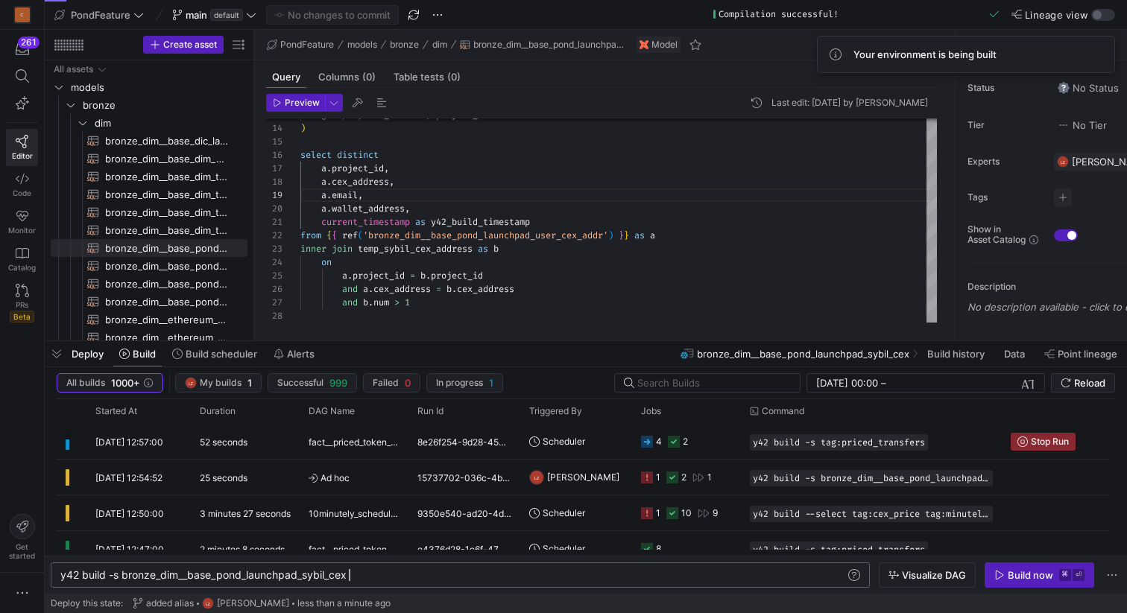
scroll to position [0, 294]
type textarea "y42 build -s bronze_dim__base_pond_launchpad_sybil_cex+"
click at [921, 572] on span "Visualize DAG" at bounding box center [934, 575] width 64 height 12
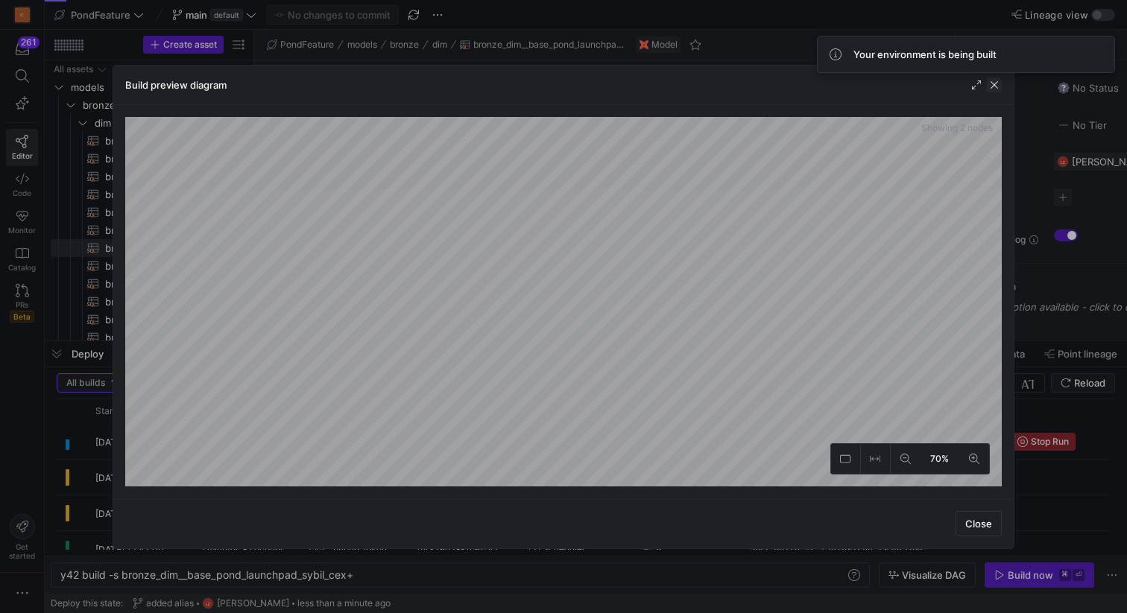
click at [996, 84] on span "button" at bounding box center [994, 85] width 15 height 15
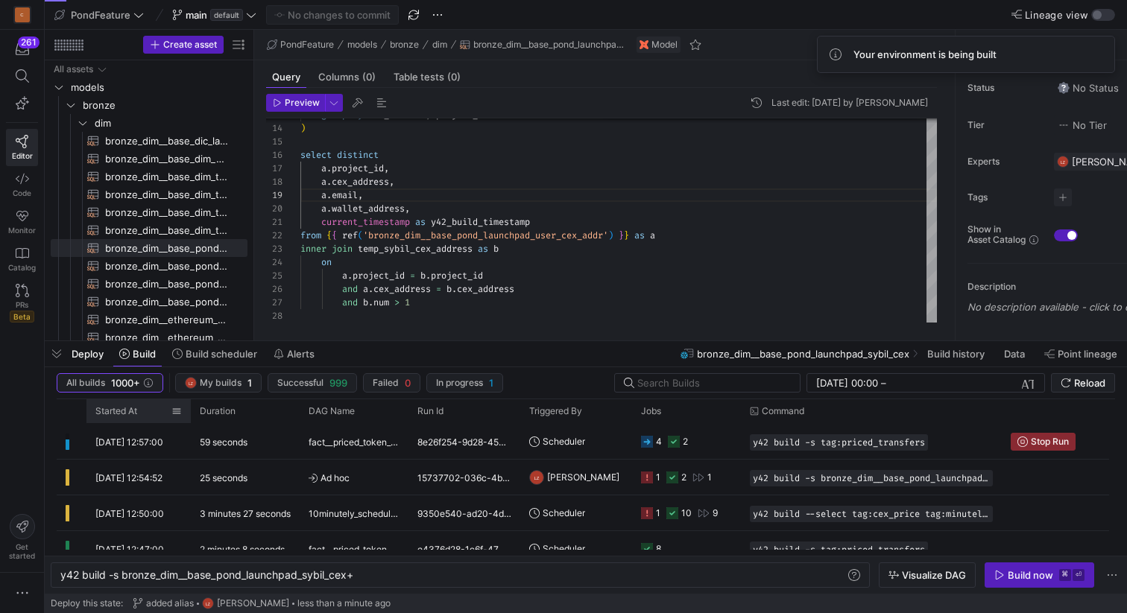
click at [127, 406] on span "Started At" at bounding box center [116, 411] width 42 height 10
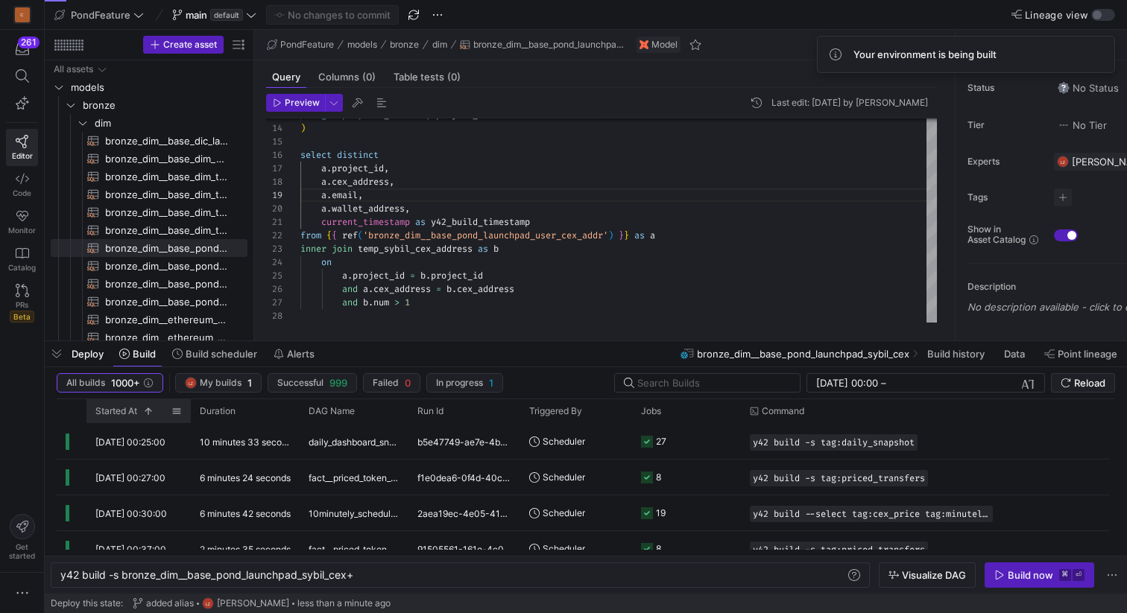
click at [127, 406] on span "Started At" at bounding box center [116, 411] width 42 height 10
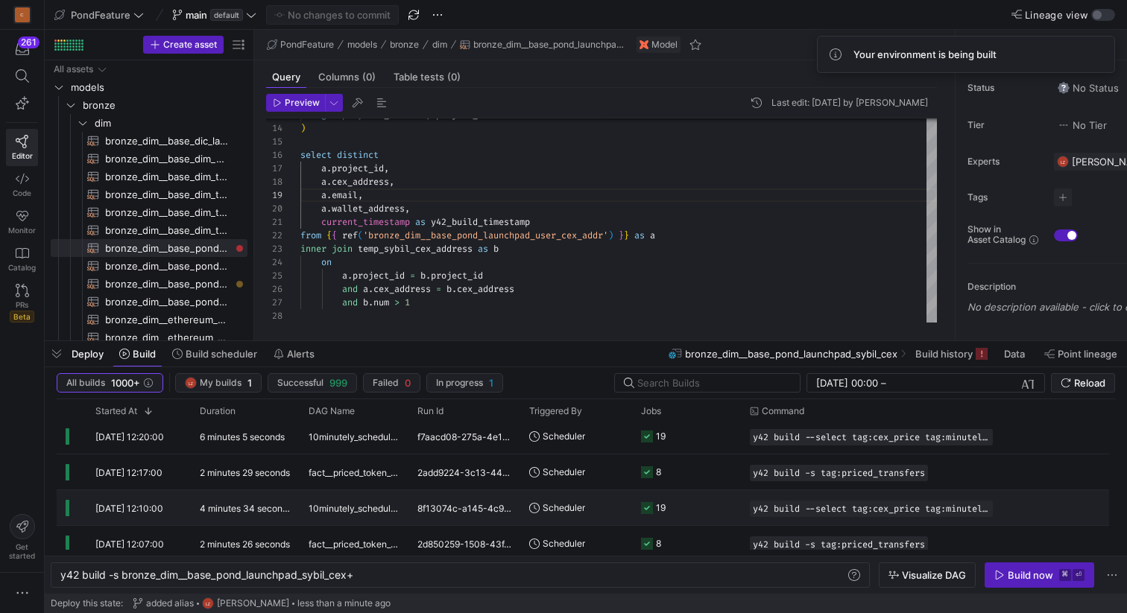
scroll to position [0, 0]
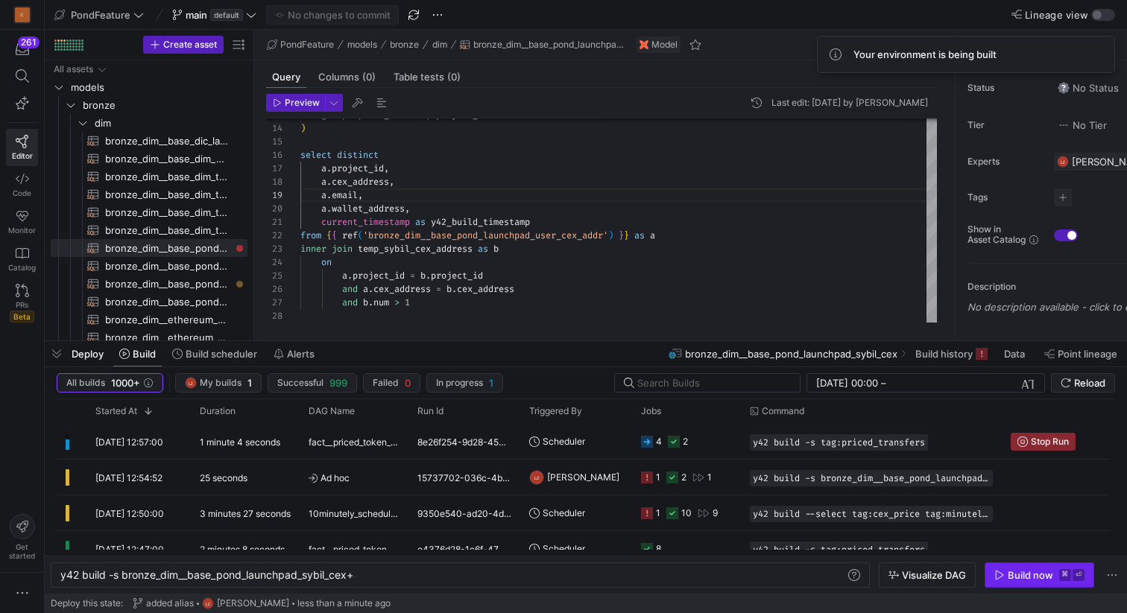
click at [1028, 578] on div "Build now" at bounding box center [1030, 575] width 45 height 12
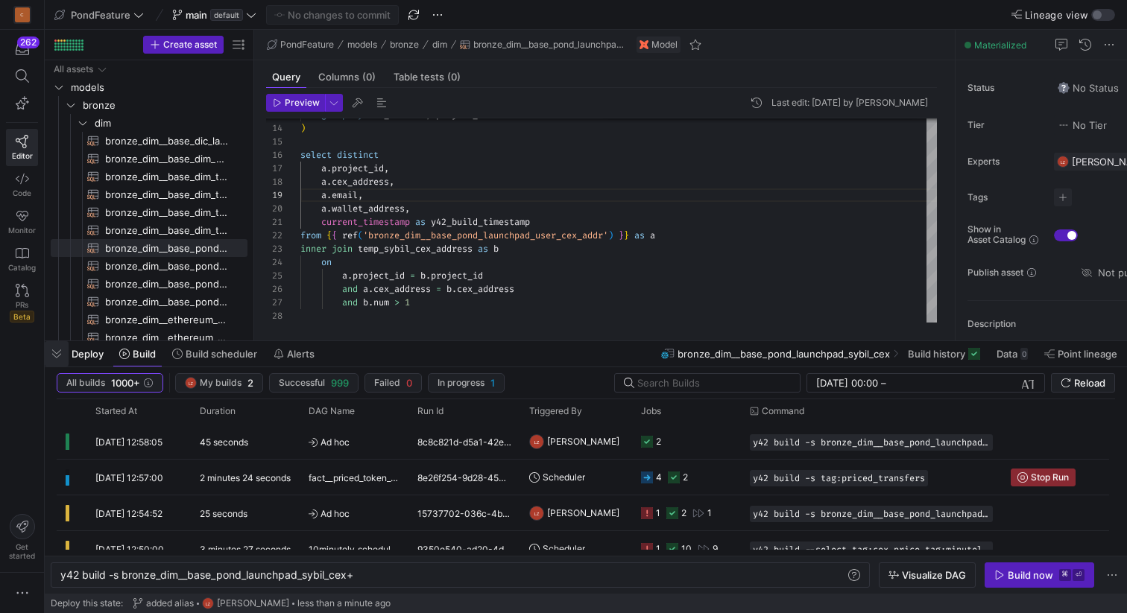
click at [58, 352] on span "button" at bounding box center [57, 353] width 24 height 25
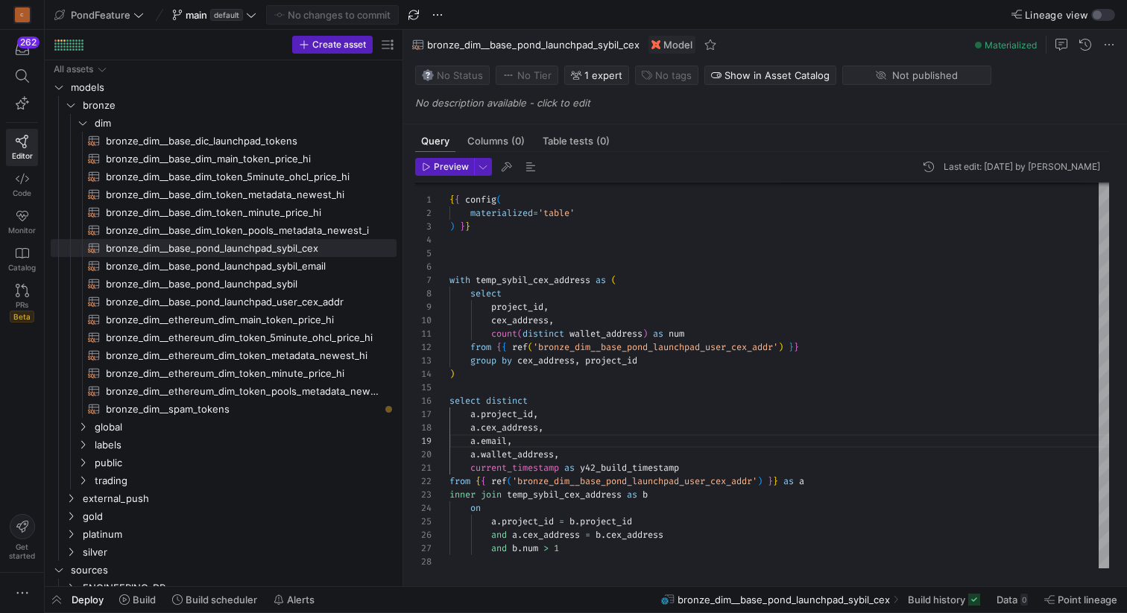
drag, startPoint x: 253, startPoint y: 235, endPoint x: 411, endPoint y: 234, distance: 158.7
click at [411, 235] on as-split "Create asset Drag here to set row groups Drag here to set column labels Group 1…" at bounding box center [586, 308] width 1082 height 557
click at [303, 302] on span "bronze_dim__base_pond_launchpad_user_cex_addr​​​​​​​​​​" at bounding box center [243, 302] width 274 height 17
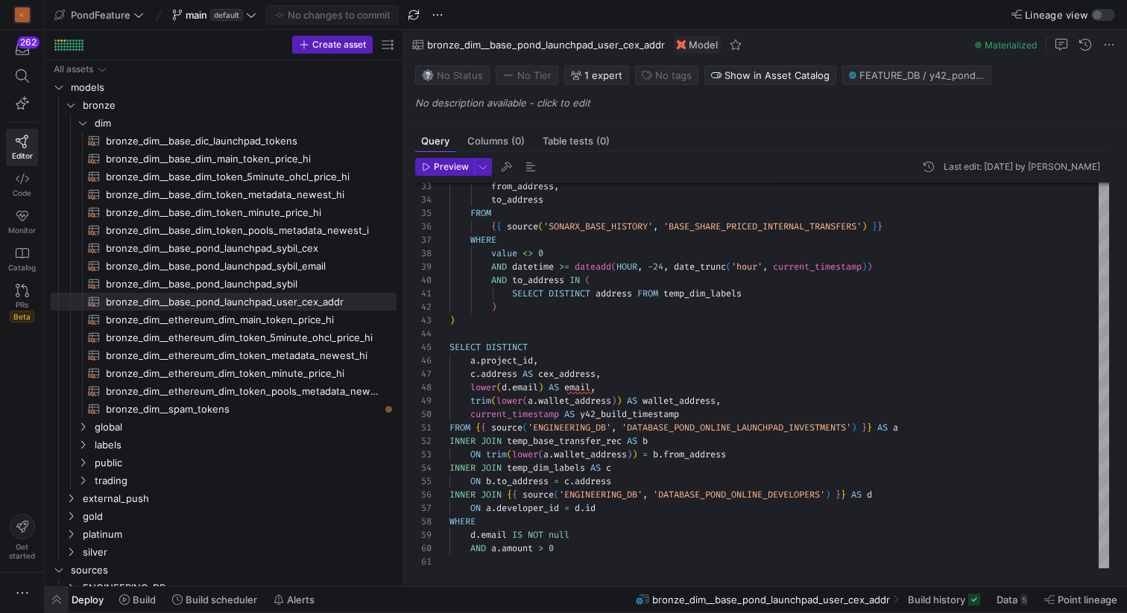
click at [55, 599] on span "button" at bounding box center [57, 599] width 24 height 25
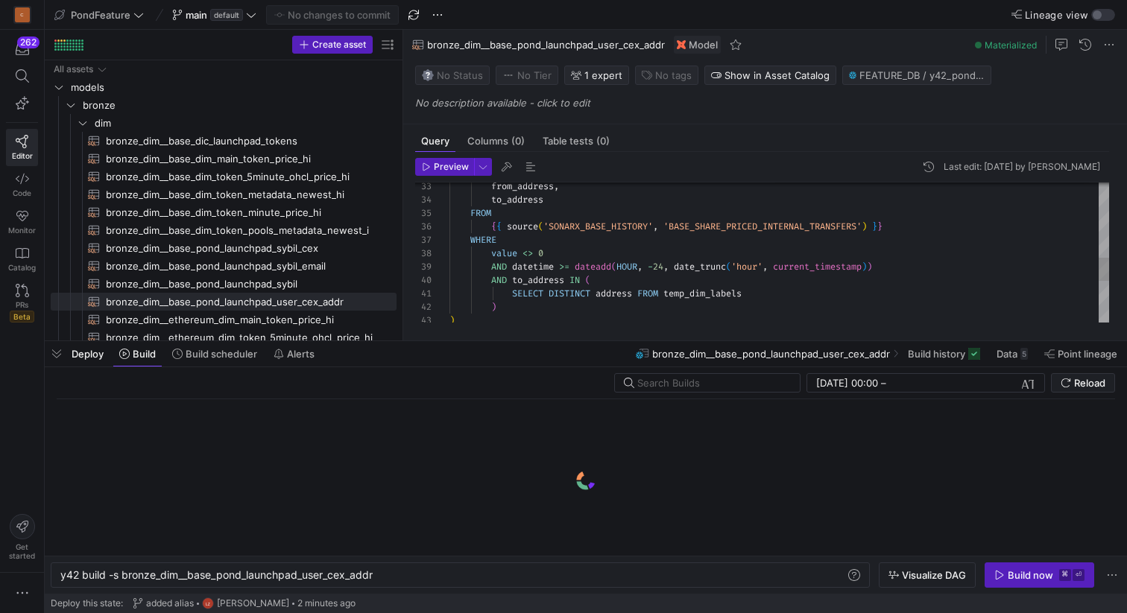
scroll to position [0, 314]
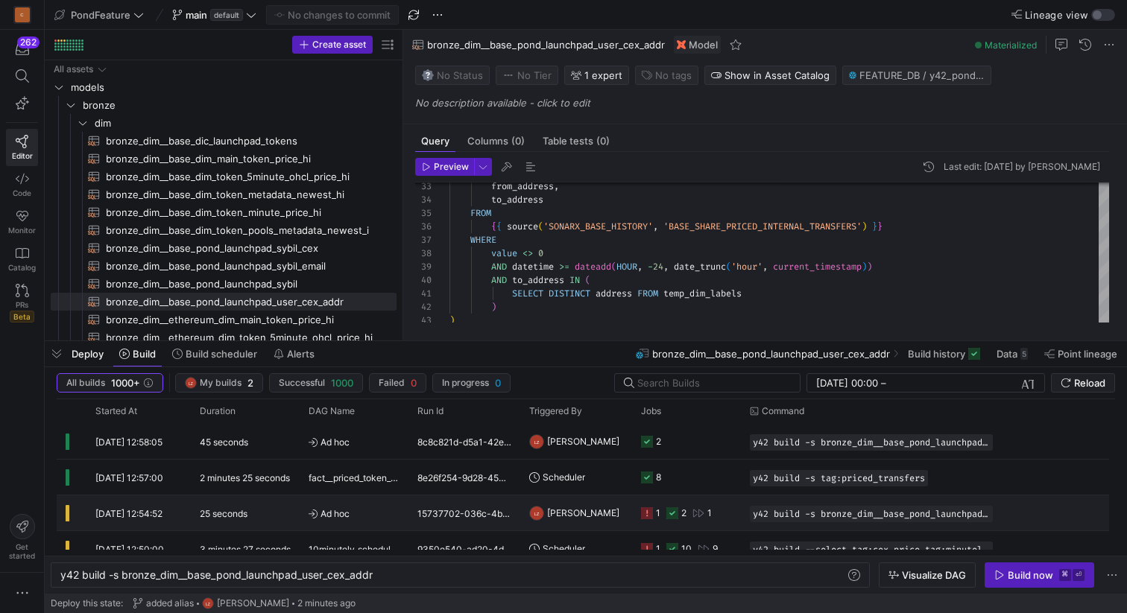
click at [518, 508] on div "15737702-036c-4be3-bf07-ddaa132c12f5" at bounding box center [464, 513] width 112 height 35
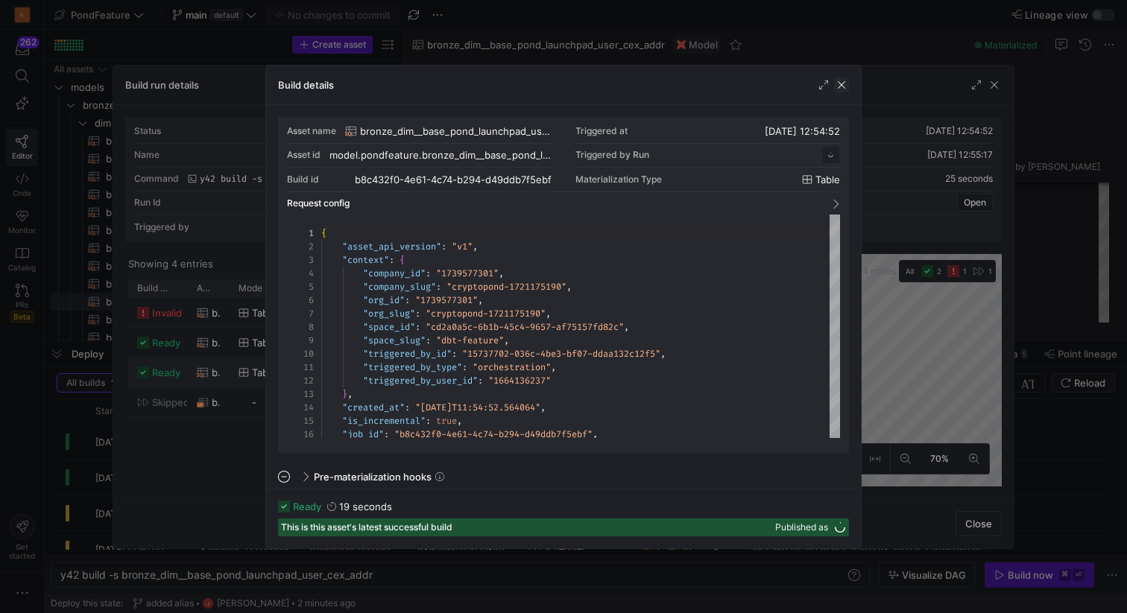
scroll to position [134, 0]
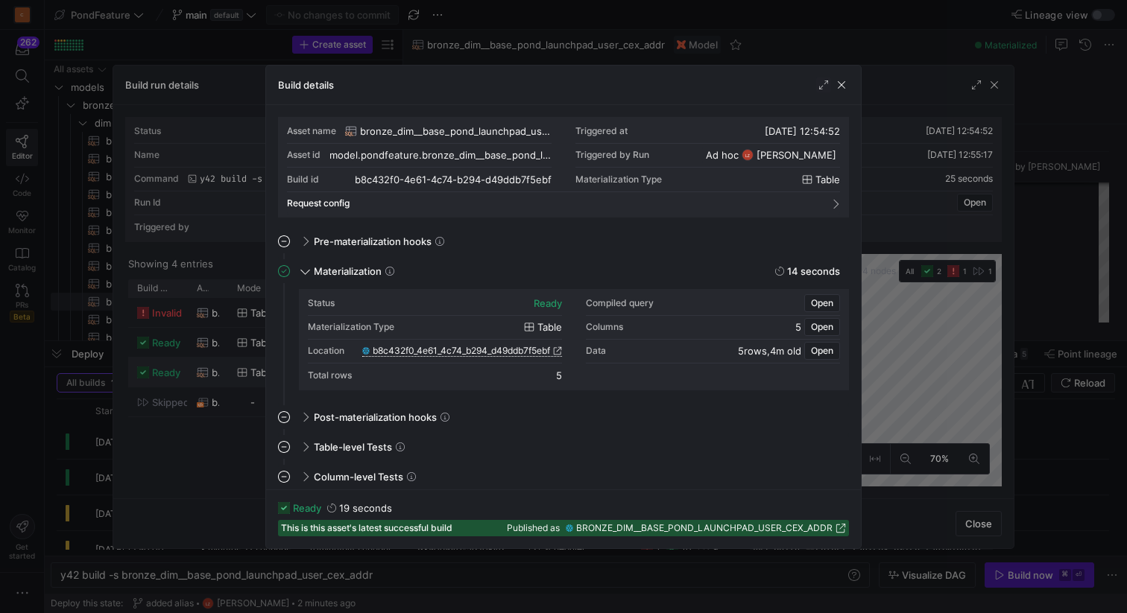
click at [466, 350] on span "b8c432f0_4e61_4c74_b294_d49ddb7f5ebf" at bounding box center [461, 351] width 177 height 10
click at [838, 81] on span "button" at bounding box center [841, 85] width 15 height 15
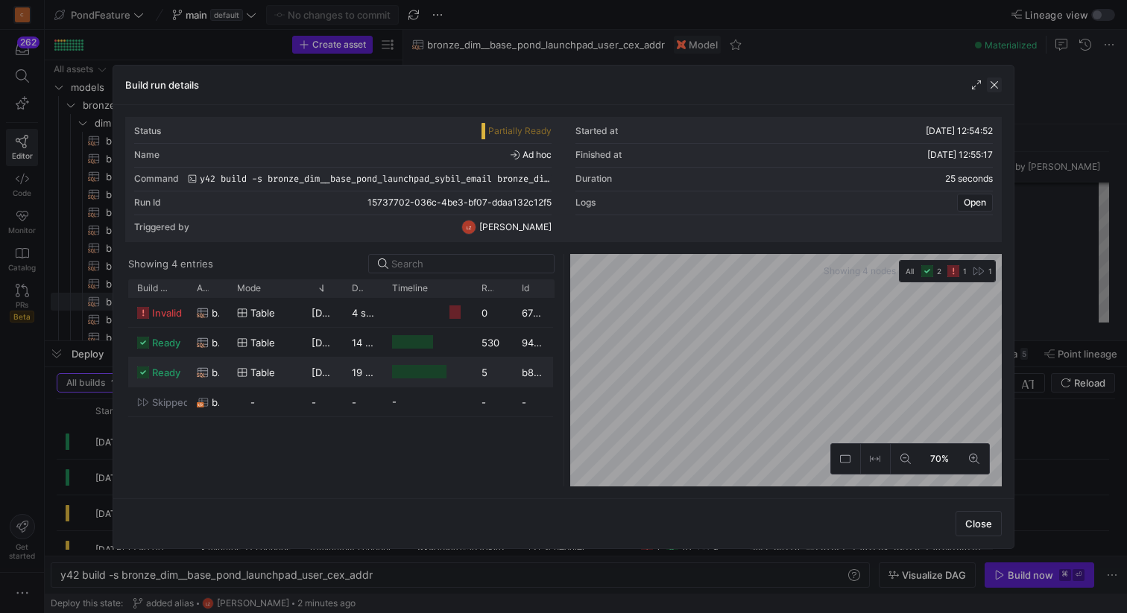
click at [992, 86] on span "button" at bounding box center [994, 85] width 15 height 15
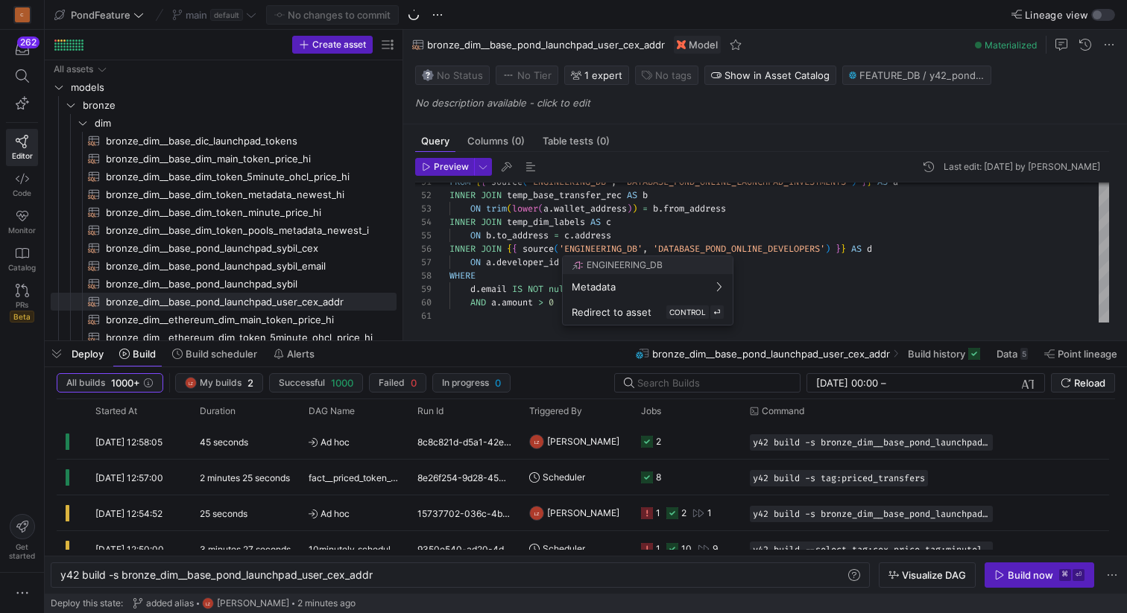
click at [669, 221] on div at bounding box center [563, 306] width 1127 height 613
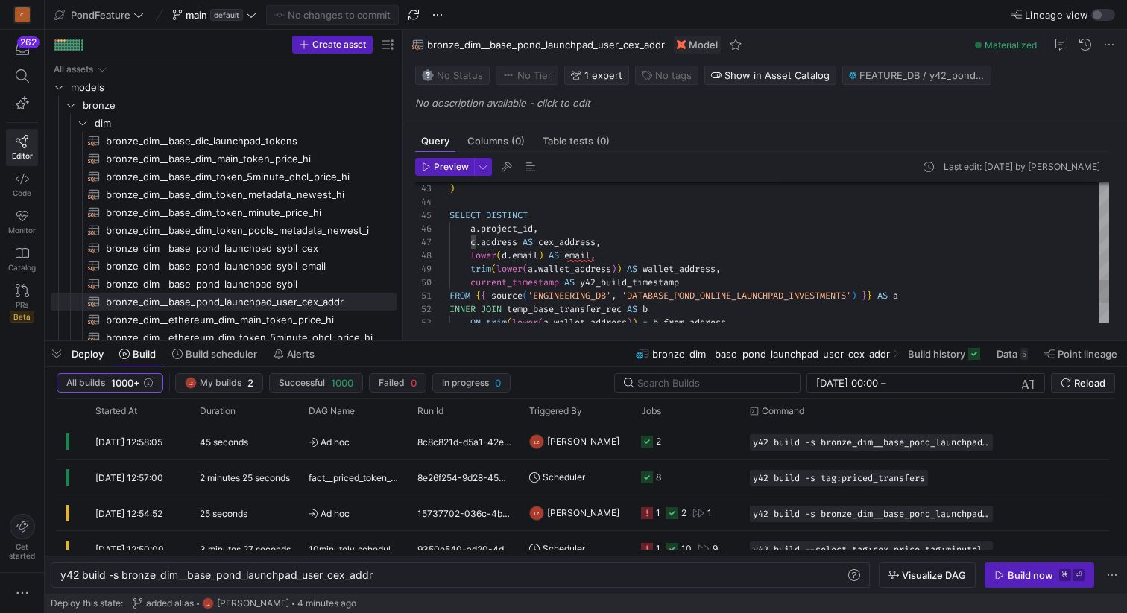
type textarea "SELECT DISTINCT address FROM temp_dim_labels ) ) SELECT DISTINCT a.project_id, …"
drag, startPoint x: 701, startPoint y: 279, endPoint x: 472, endPoint y: 279, distance: 229.5
click at [472, 279] on div "FROM { { source ( 'ENGINEERING_DB' , 'DATABASE_POND_ONLINE_LAUNCHPAD_INVESTMENT…" at bounding box center [779, 22] width 660 height 830
click at [598, 507] on y42-orchestration-triggered-by "[PERSON_NAME] z" at bounding box center [576, 513] width 94 height 34
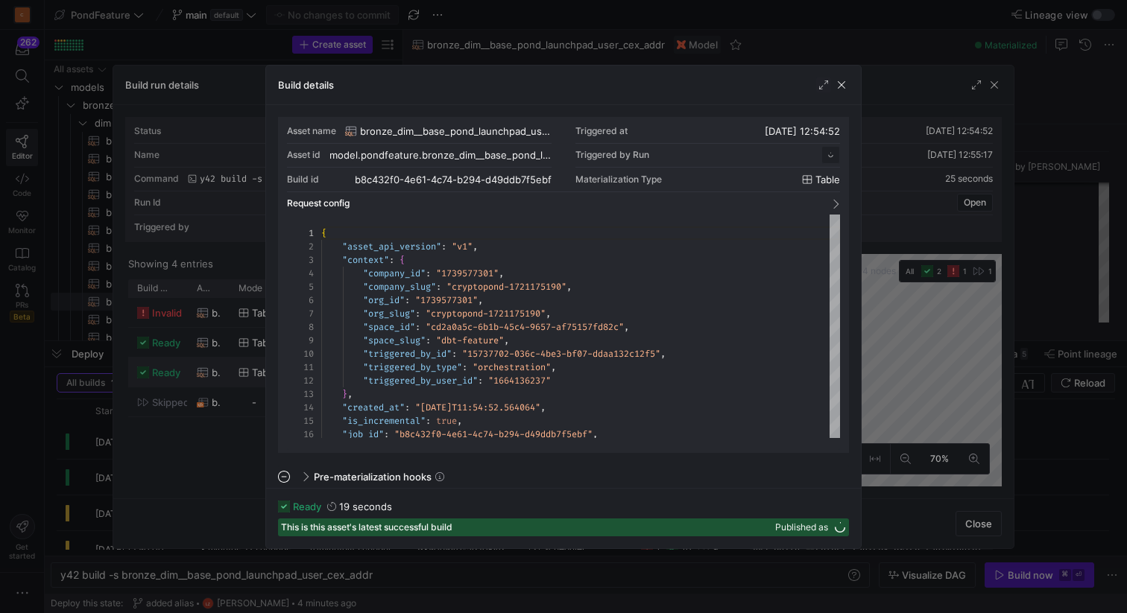
scroll to position [134, 0]
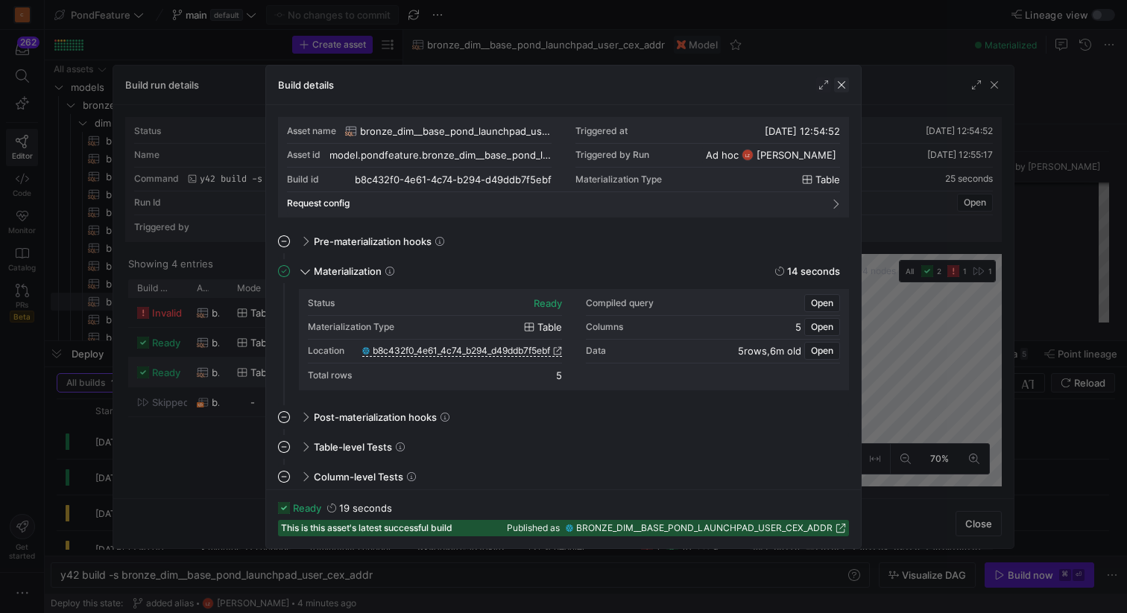
click at [842, 83] on span "button" at bounding box center [841, 85] width 15 height 15
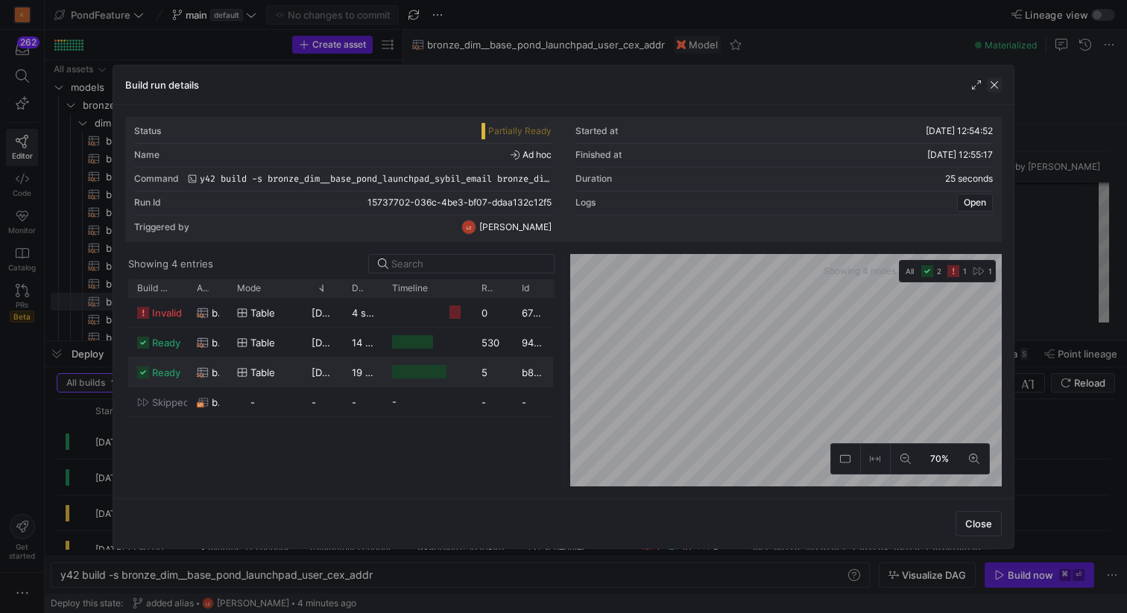
click at [996, 83] on span "button" at bounding box center [994, 85] width 15 height 15
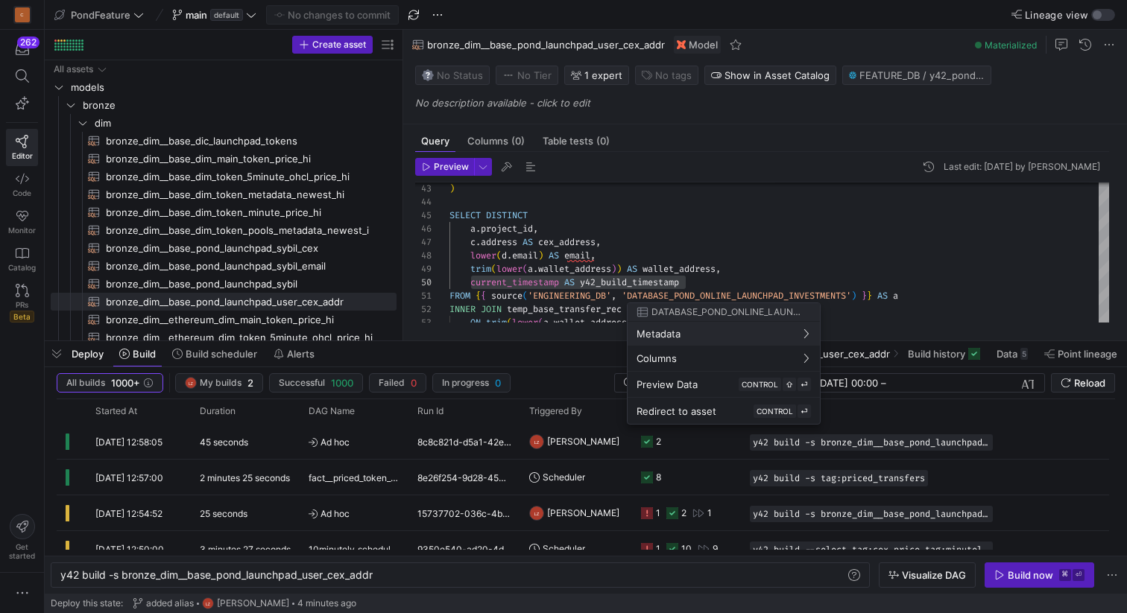
click at [705, 243] on div at bounding box center [563, 306] width 1127 height 613
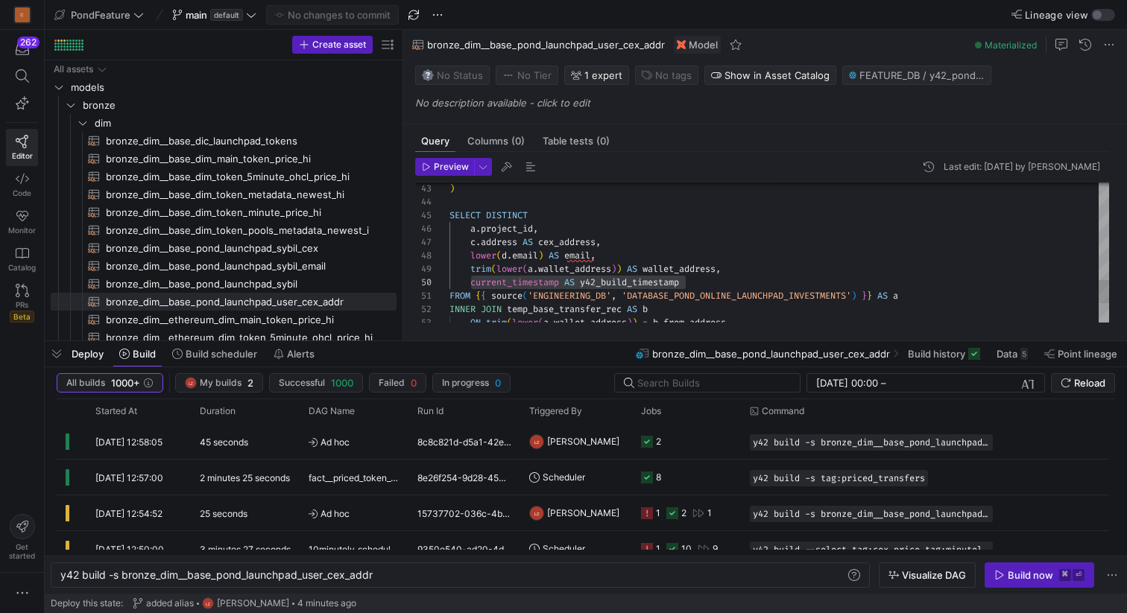
click at [631, 231] on div "FROM { { source ( 'ENGINEERING_DB' , 'DATABASE_POND_ONLINE_LAUNCHPAD_INVESTMENT…" at bounding box center [779, 22] width 660 height 830
click at [606, 215] on div "FROM { { source ( 'ENGINEERING_DB' , 'DATABASE_POND_ONLINE_LAUNCHPAD_INVESTMENT…" at bounding box center [779, 22] width 660 height 830
click at [581, 203] on div "FROM { { source ( 'ENGINEERING_DB' , 'DATABASE_POND_ONLINE_LAUNCHPAD_INVESTMENT…" at bounding box center [779, 22] width 660 height 830
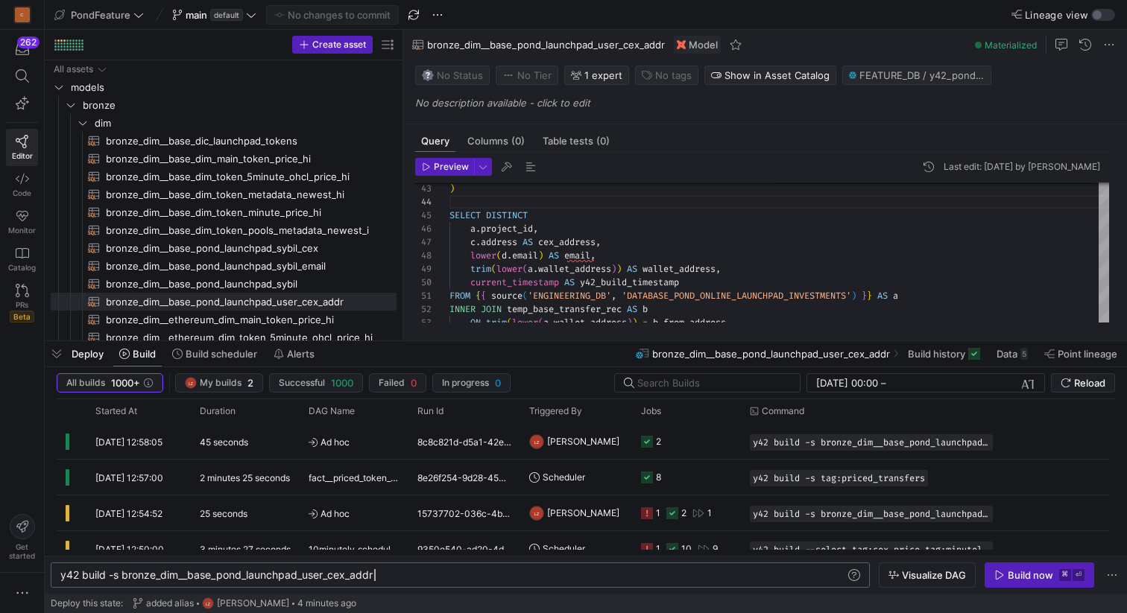
click at [404, 574] on div "y42 build -s bronze_dim__base_pond_launchpad_user_ cex_addr" at bounding box center [452, 575] width 785 height 12
type textarea "y42 build -s bronze_dim__base_pond_launchpad_user_cex_addr+"
click at [1008, 573] on div "Build now" at bounding box center [1030, 575] width 45 height 12
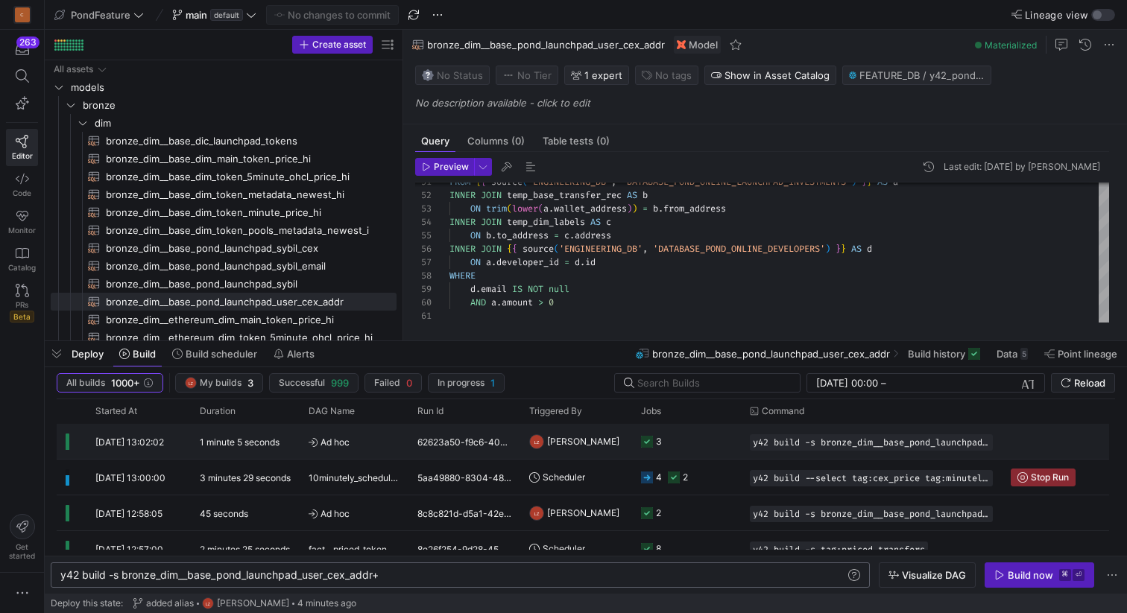
click at [380, 442] on span "Ad hoc" at bounding box center [354, 442] width 91 height 35
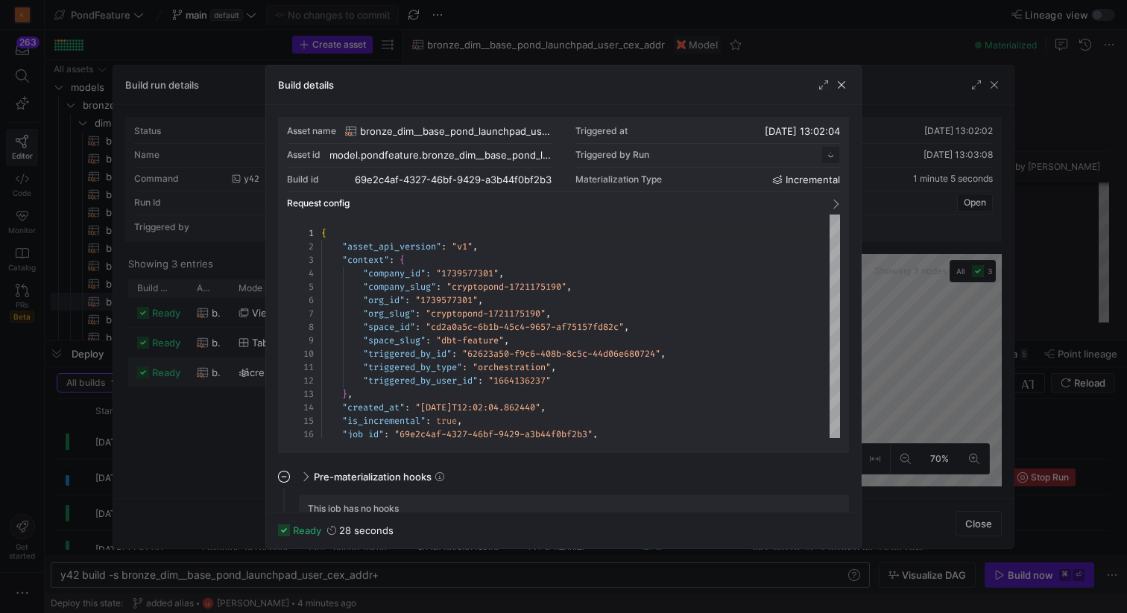
scroll to position [134, 0]
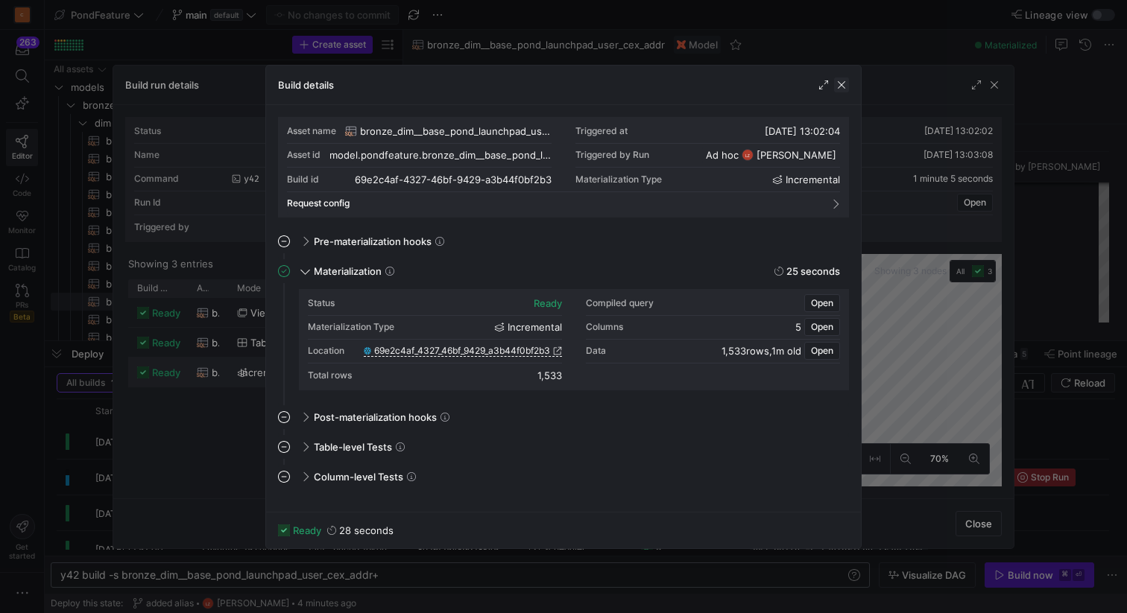
click at [843, 85] on span "button" at bounding box center [841, 85] width 15 height 15
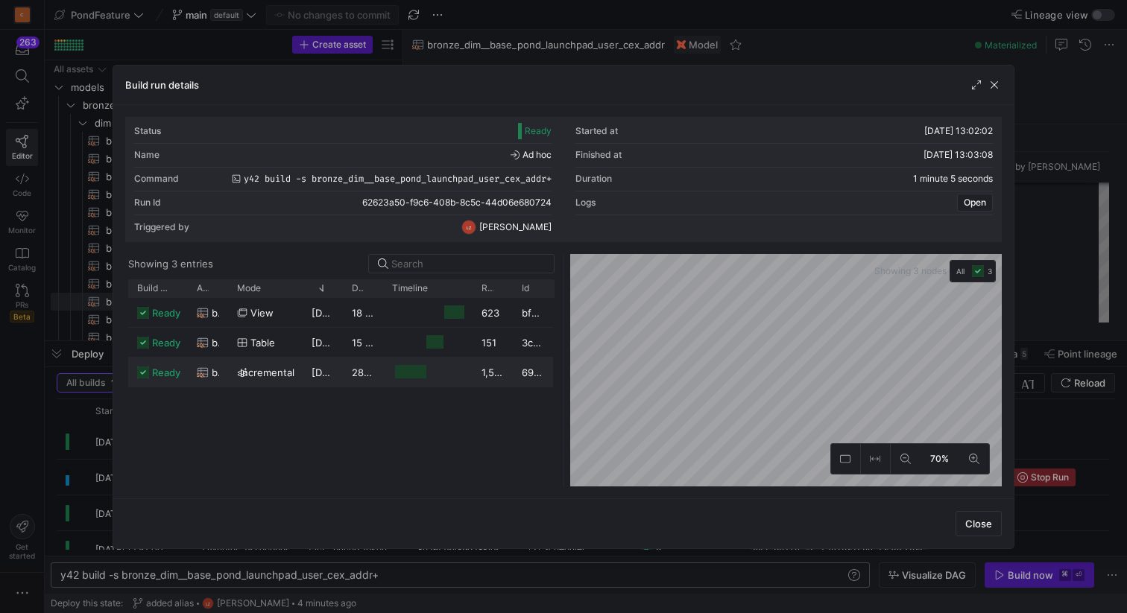
click at [1002, 81] on div "Build run details" at bounding box center [563, 85] width 900 height 39
click at [993, 81] on span "button" at bounding box center [994, 85] width 15 height 15
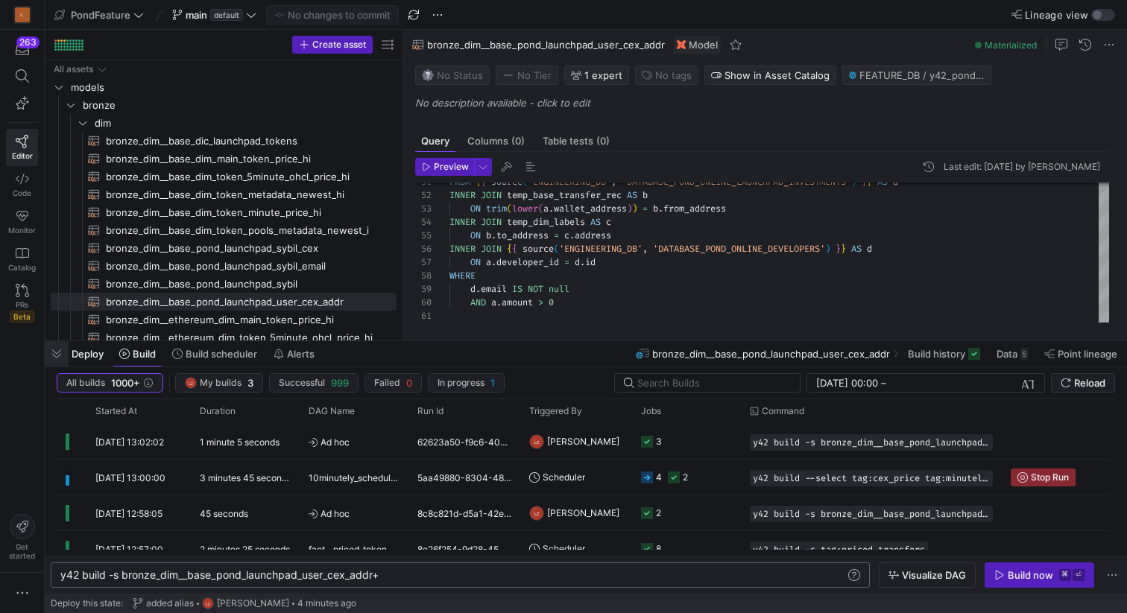
click at [54, 358] on span "button" at bounding box center [57, 353] width 24 height 25
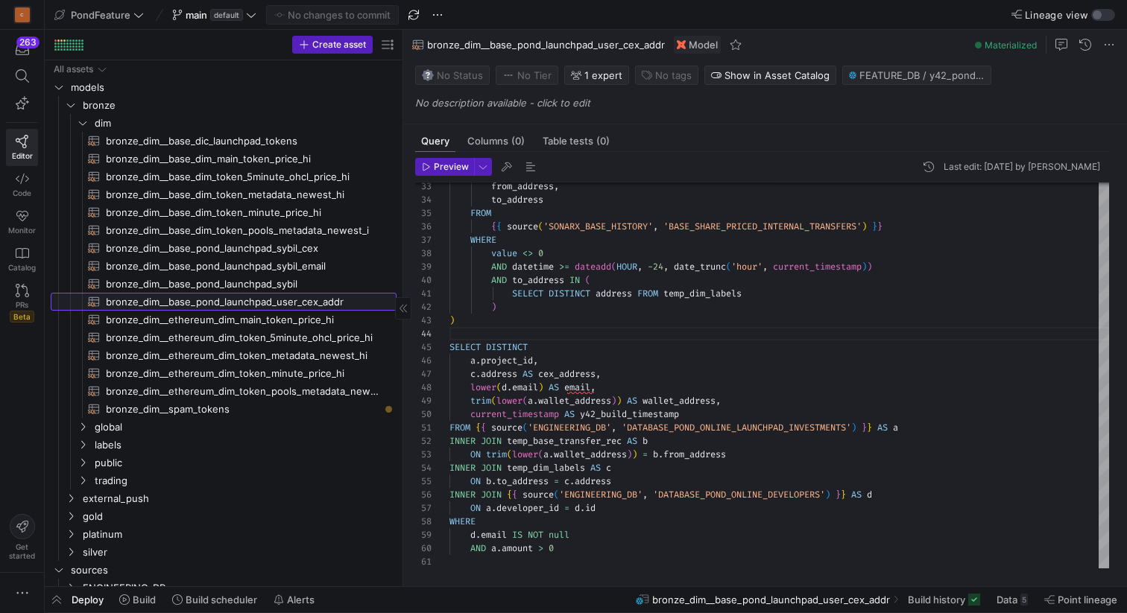
click at [298, 300] on span "bronze_dim__base_pond_launchpad_user_cex_addr​​​​​​​​​​" at bounding box center [243, 302] width 274 height 17
click at [225, 597] on span "Build scheduler" at bounding box center [222, 600] width 72 height 12
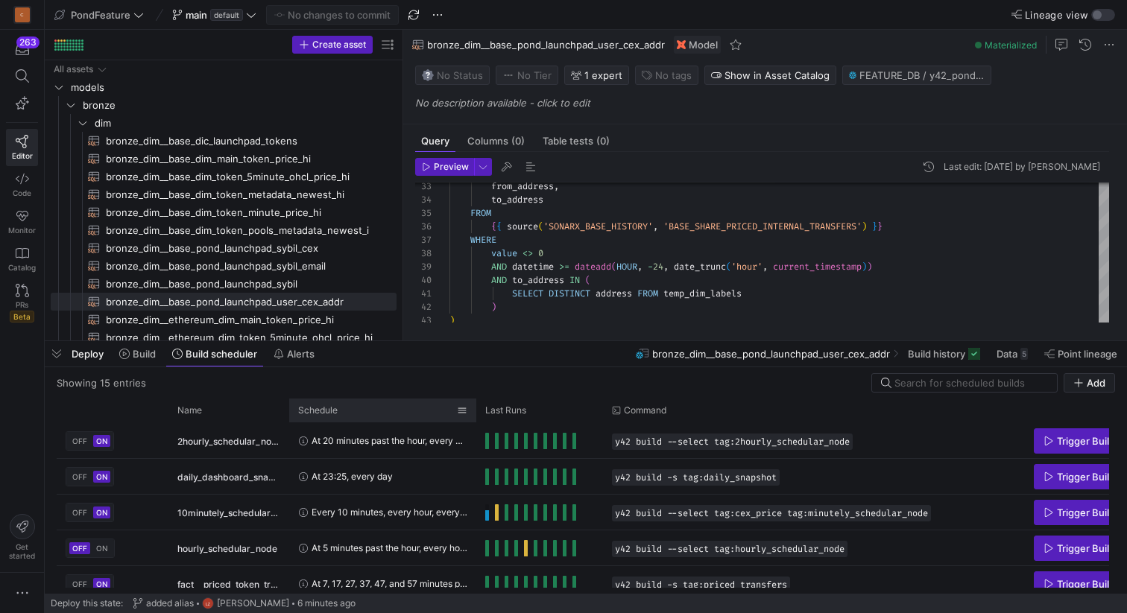
drag, startPoint x: 415, startPoint y: 407, endPoint x: 475, endPoint y: 407, distance: 60.4
click at [475, 407] on div at bounding box center [476, 411] width 6 height 24
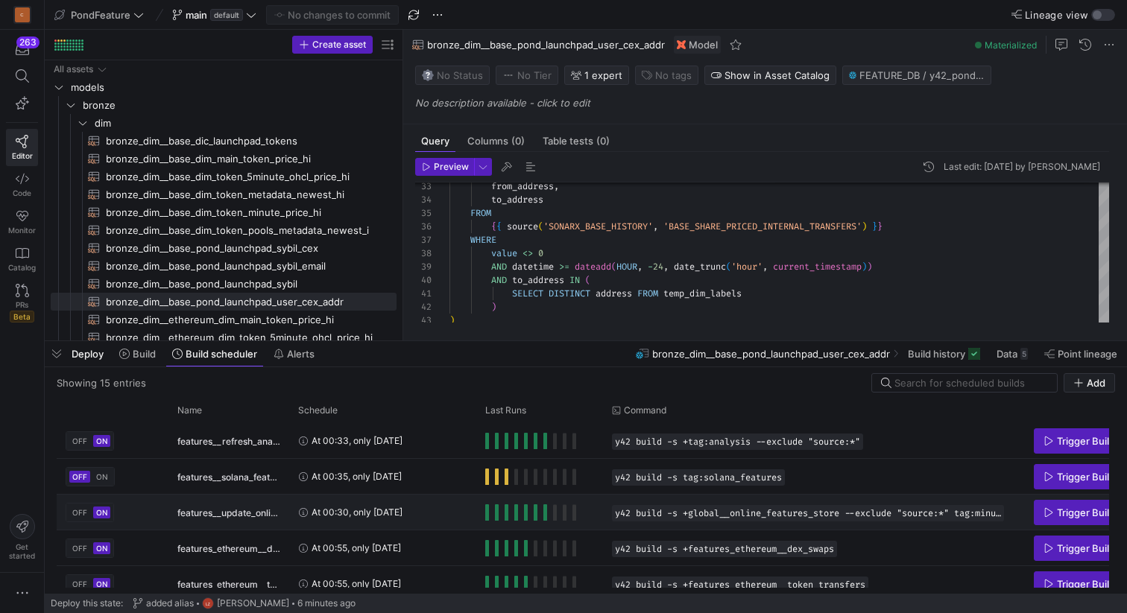
scroll to position [208, 0]
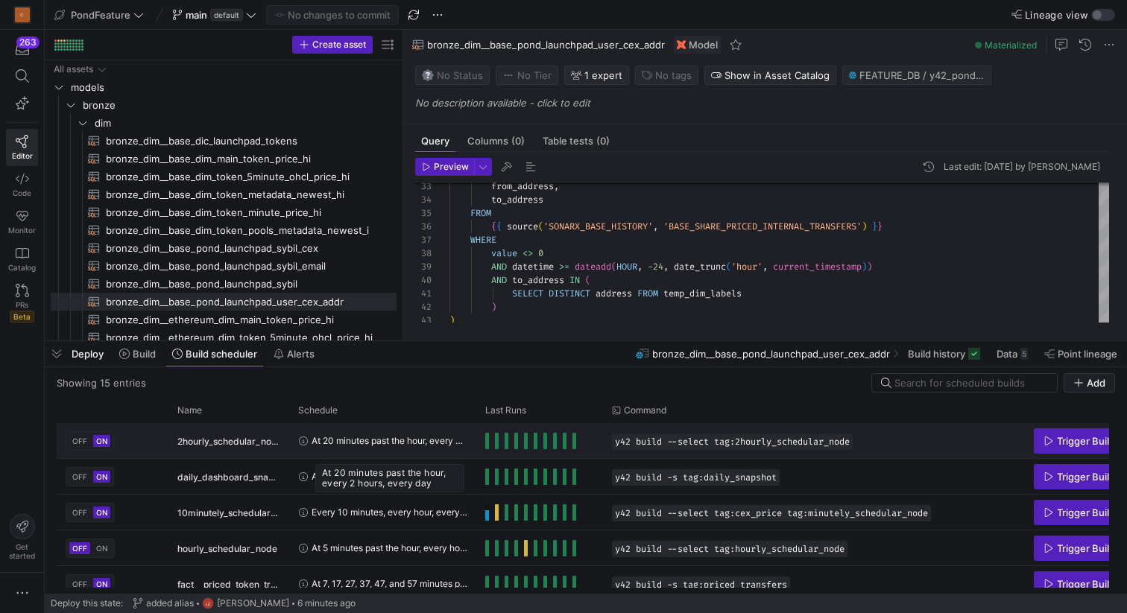
click at [364, 439] on span "At 20 minutes past the hour, every 2 hours, every day" at bounding box center [390, 440] width 156 height 35
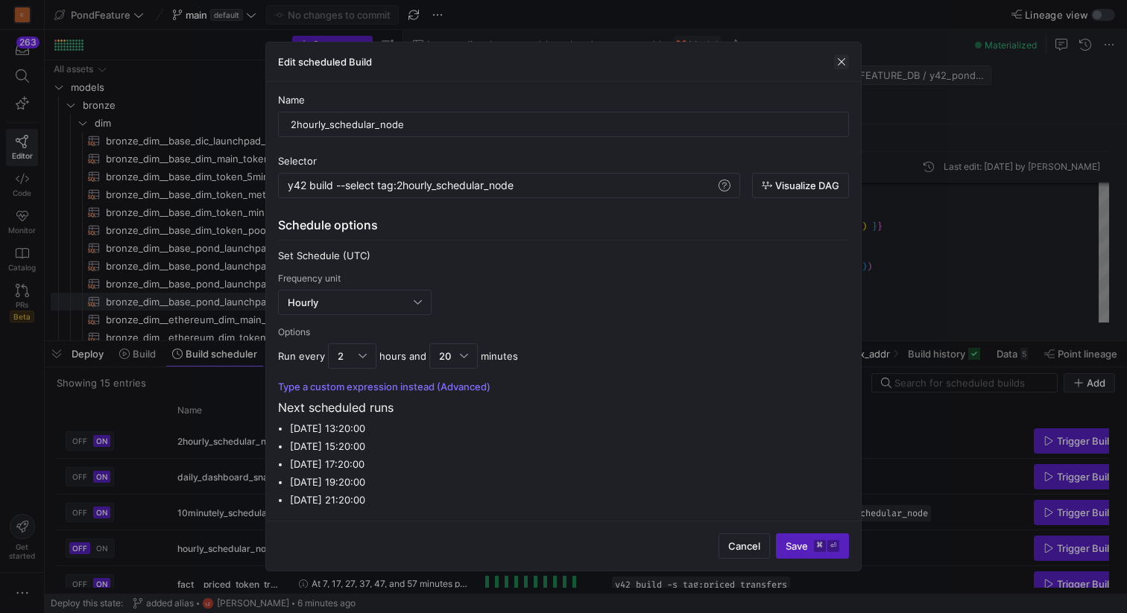
click at [845, 62] on span "button" at bounding box center [841, 61] width 15 height 15
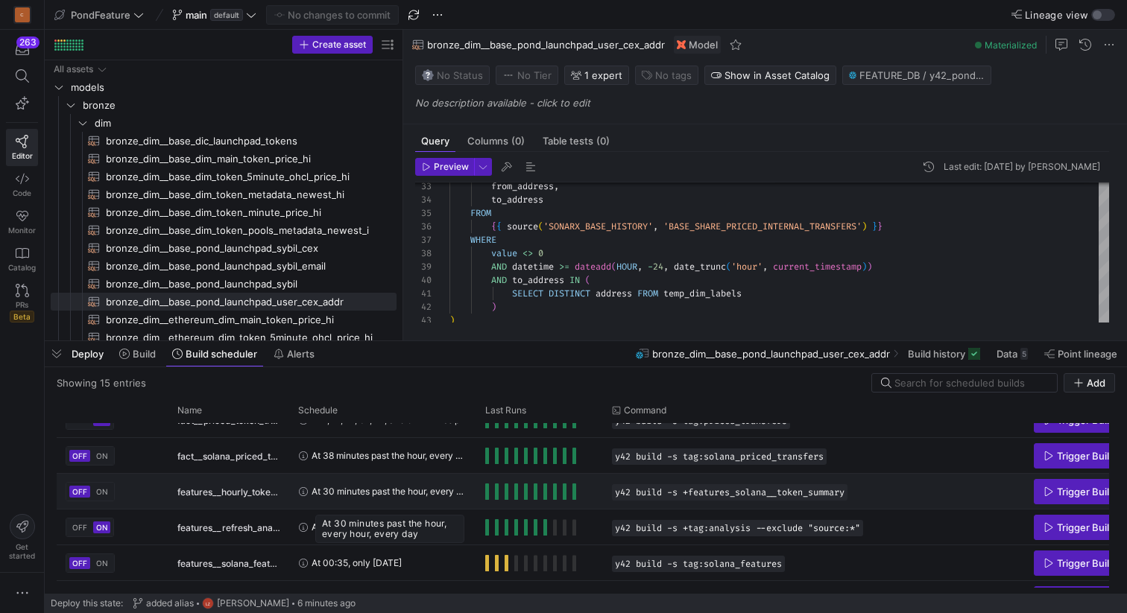
click at [406, 489] on span "At 30 minutes past the hour, every hour, every day" at bounding box center [390, 491] width 156 height 35
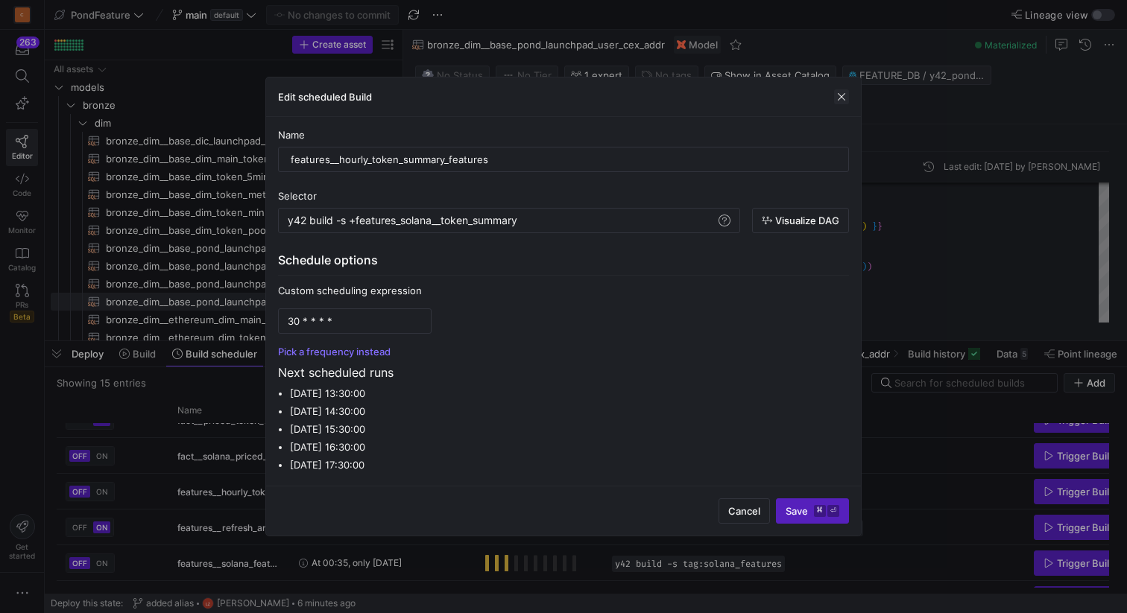
click at [843, 98] on span "button" at bounding box center [841, 96] width 15 height 15
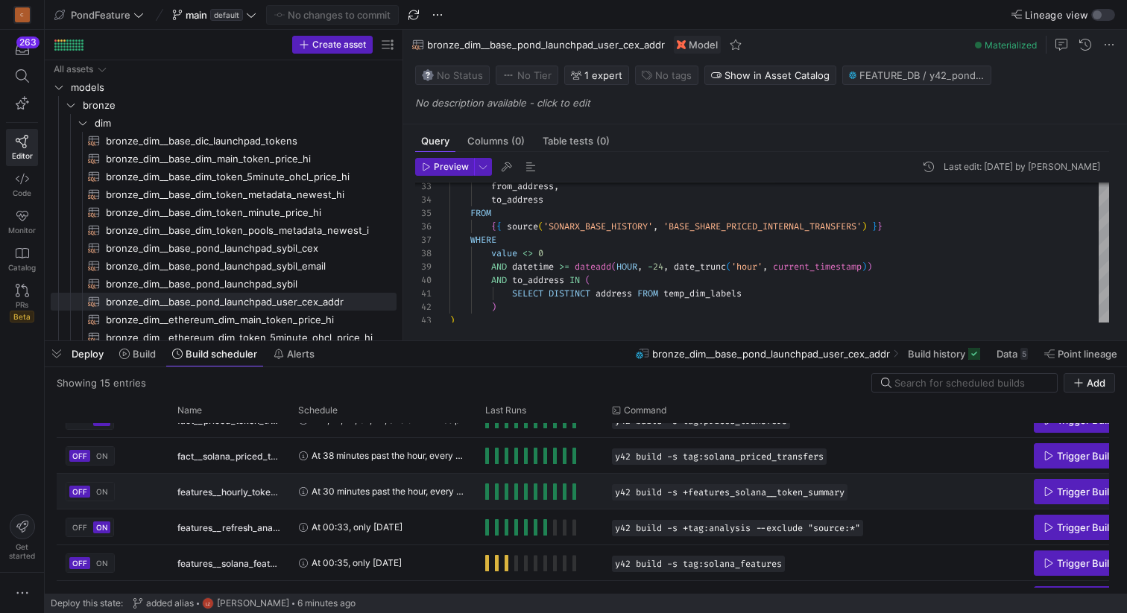
scroll to position [216, 0]
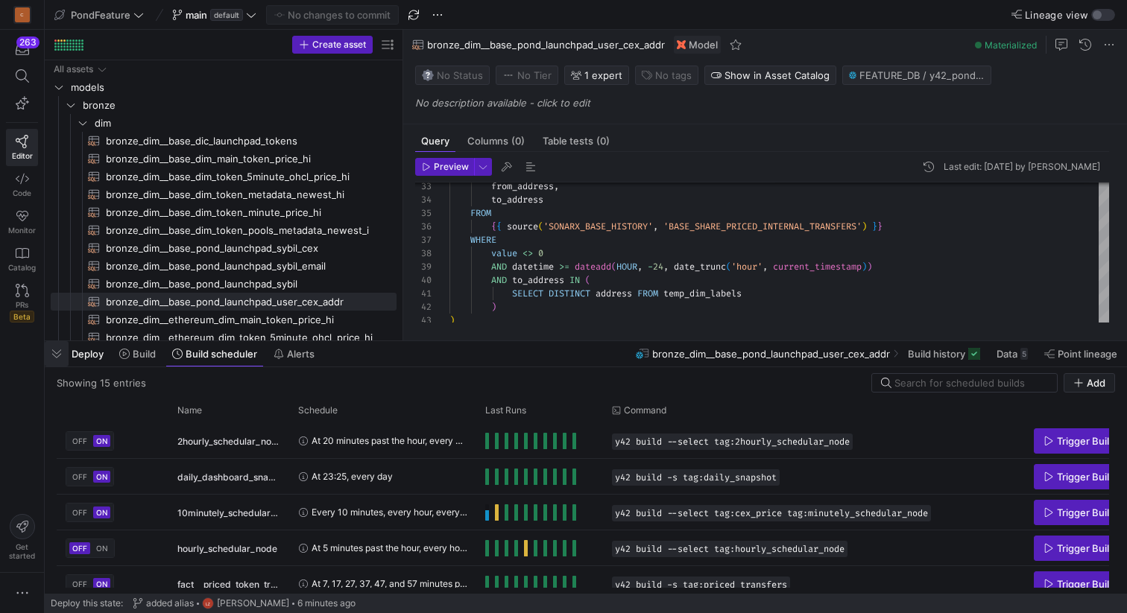
click at [63, 356] on span "button" at bounding box center [57, 353] width 24 height 25
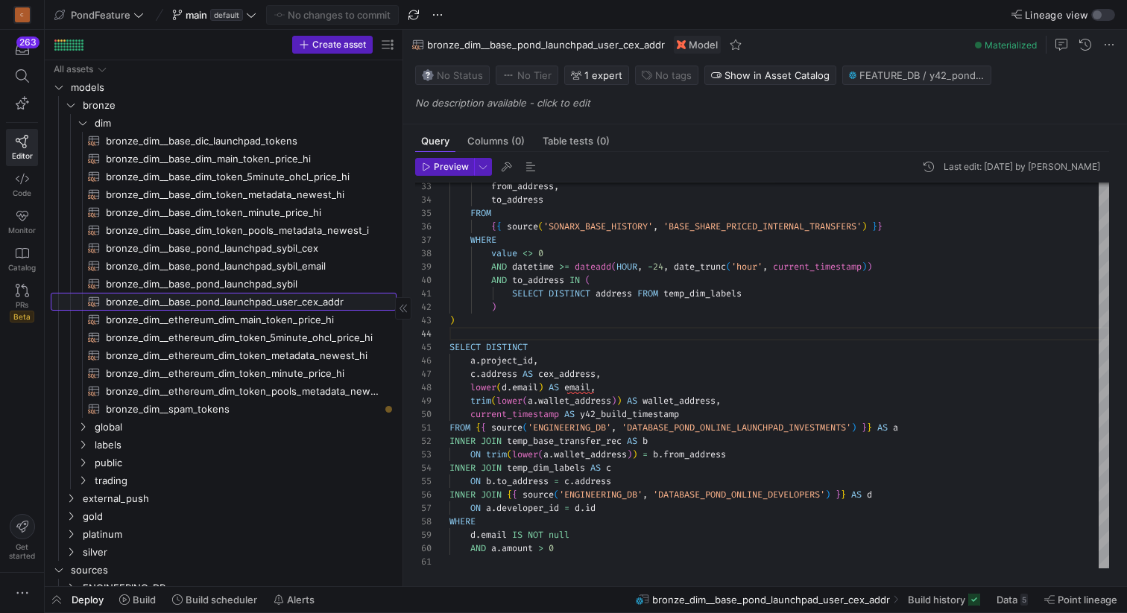
click at [311, 297] on span "bronze_dim__base_pond_launchpad_user_cex_addr​​​​​​​​​​" at bounding box center [243, 302] width 274 height 17
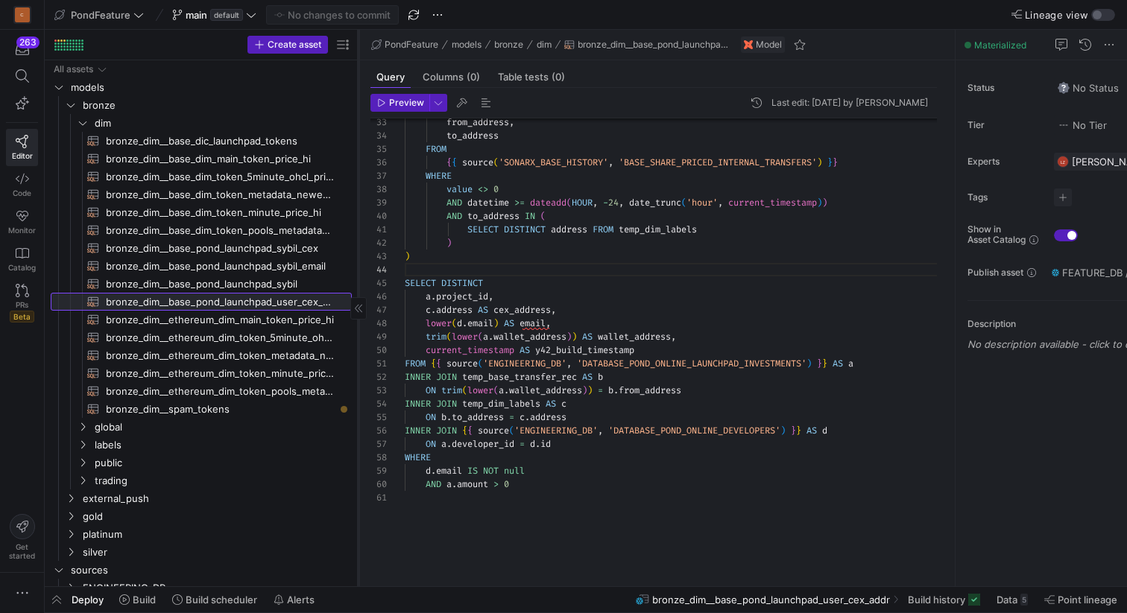
drag, startPoint x: 402, startPoint y: 289, endPoint x: 357, endPoint y: 289, distance: 45.5
click at [358, 289] on div at bounding box center [358, 308] width 1 height 557
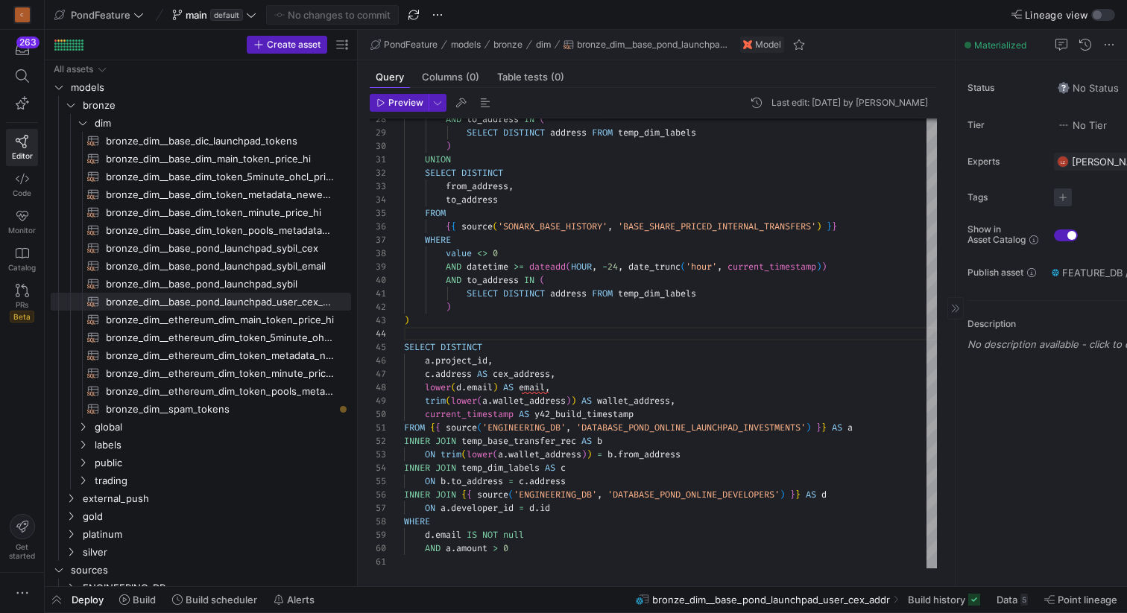
click at [1061, 197] on span "button" at bounding box center [1063, 198] width 18 height 18
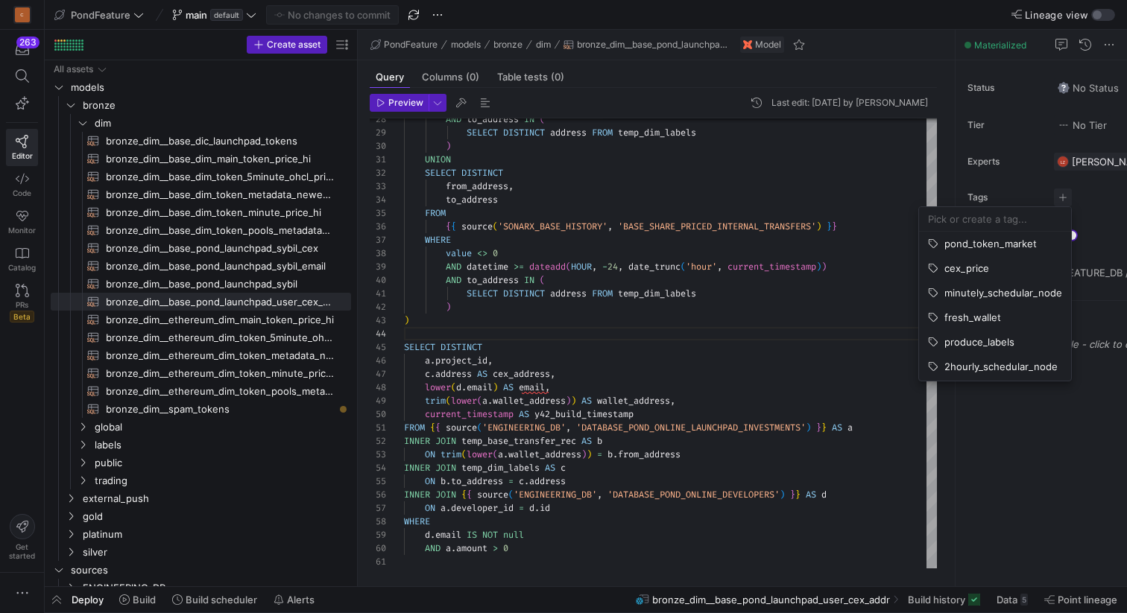
click at [981, 220] on input at bounding box center [995, 219] width 134 height 12
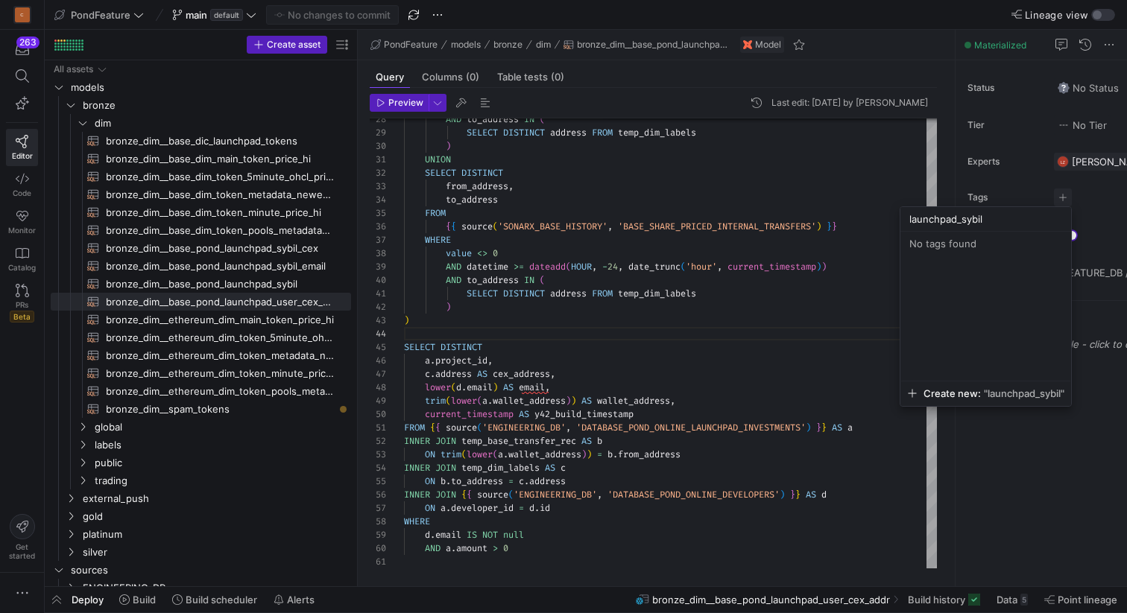
click at [908, 213] on div "launchpad_sybil" at bounding box center [985, 219] width 171 height 24
click at [909, 214] on input "launchpad_sybil" at bounding box center [985, 219] width 153 height 12
click at [1009, 221] on input "pomd_launchpad_sybil" at bounding box center [975, 219] width 174 height 12
click at [908, 216] on input "pomd_launchpad_sybil" at bounding box center [975, 219] width 174 height 12
drag, startPoint x: 917, startPoint y: 217, endPoint x: 868, endPoint y: 217, distance: 48.4
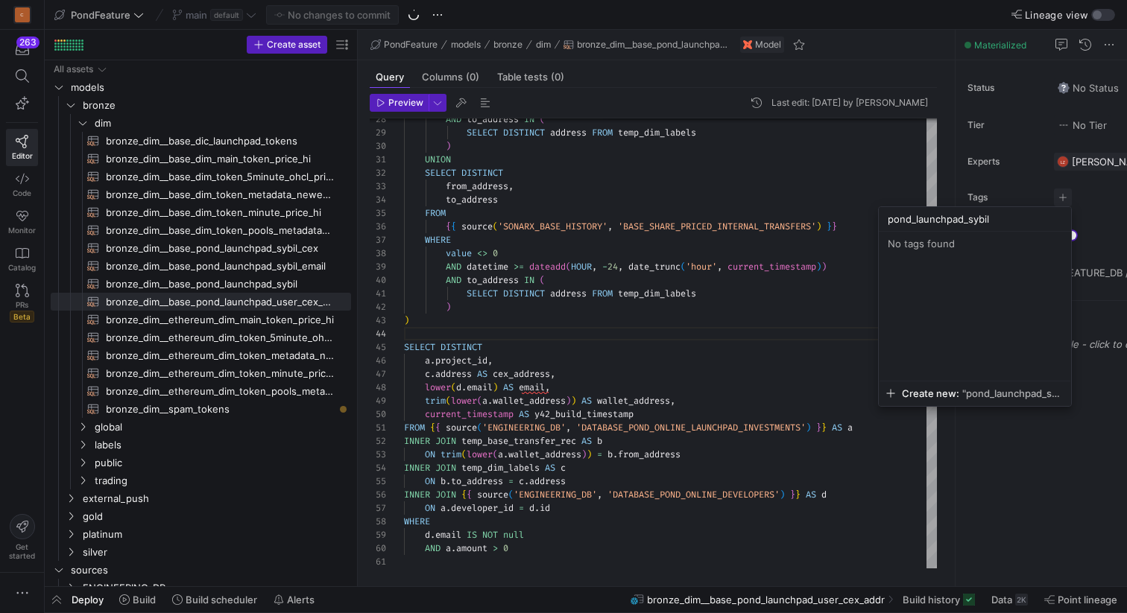
click at [868, 217] on div "pond_launchpad_sybil No tags found Create new: "pond_launchpad_sybil"" at bounding box center [563, 306] width 1127 height 613
type input "launchpad_sybil"
click at [992, 217] on input "launchpad_sybil" at bounding box center [985, 219] width 153 height 12
click at [962, 394] on span "Create new:" at bounding box center [951, 394] width 57 height 12
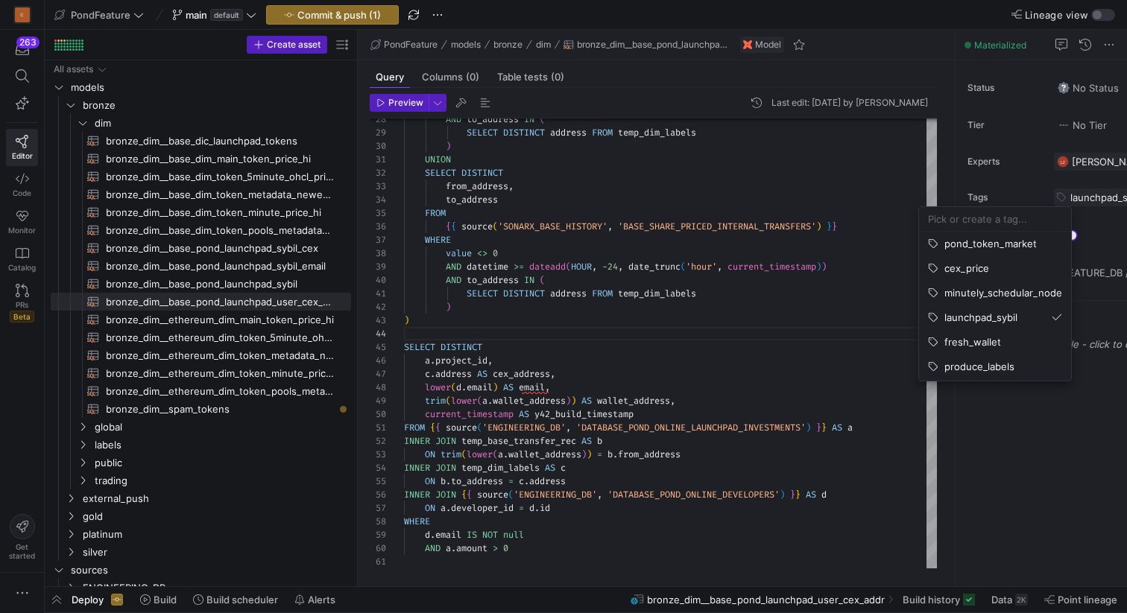
click at [879, 7] on div at bounding box center [563, 306] width 1127 height 613
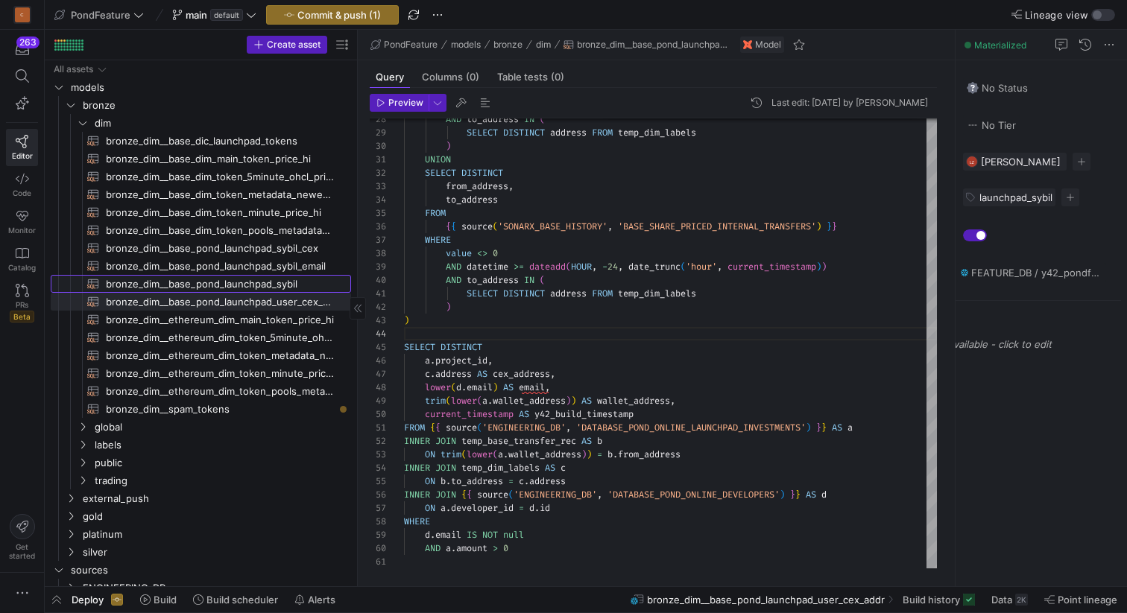
click at [282, 284] on span "bronze_dim__base_pond_launchpad_sybil​​​​​​​​​​" at bounding box center [220, 284] width 228 height 17
type textarea "{{ config( materialized='view' ) }} SELECT DISTINCT project_id, email, wallet_a…"
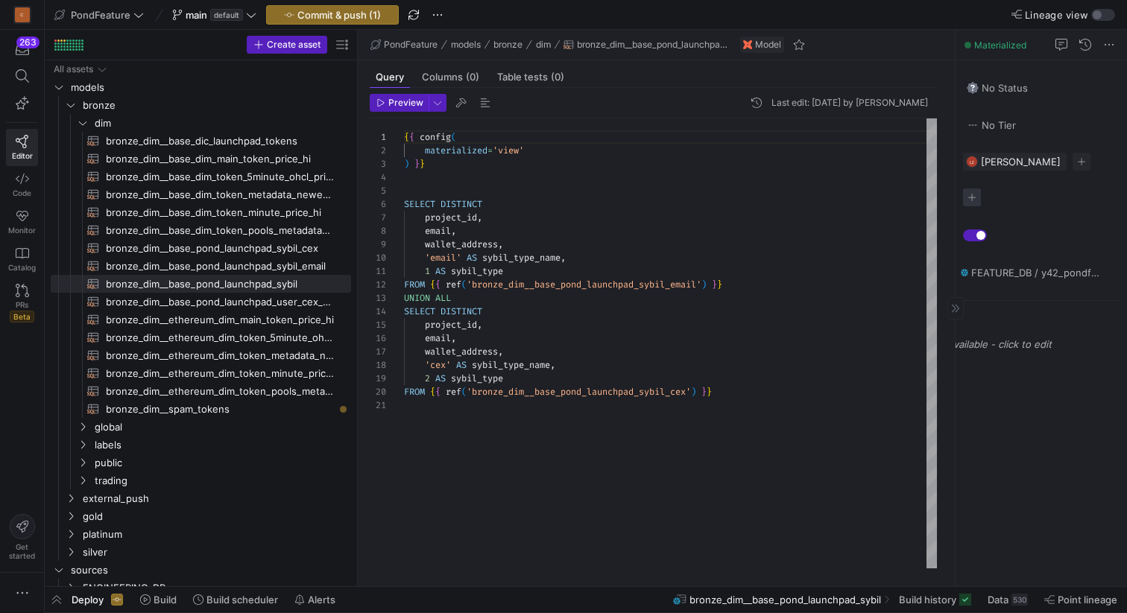
click at [976, 197] on span "button" at bounding box center [972, 198] width 18 height 18
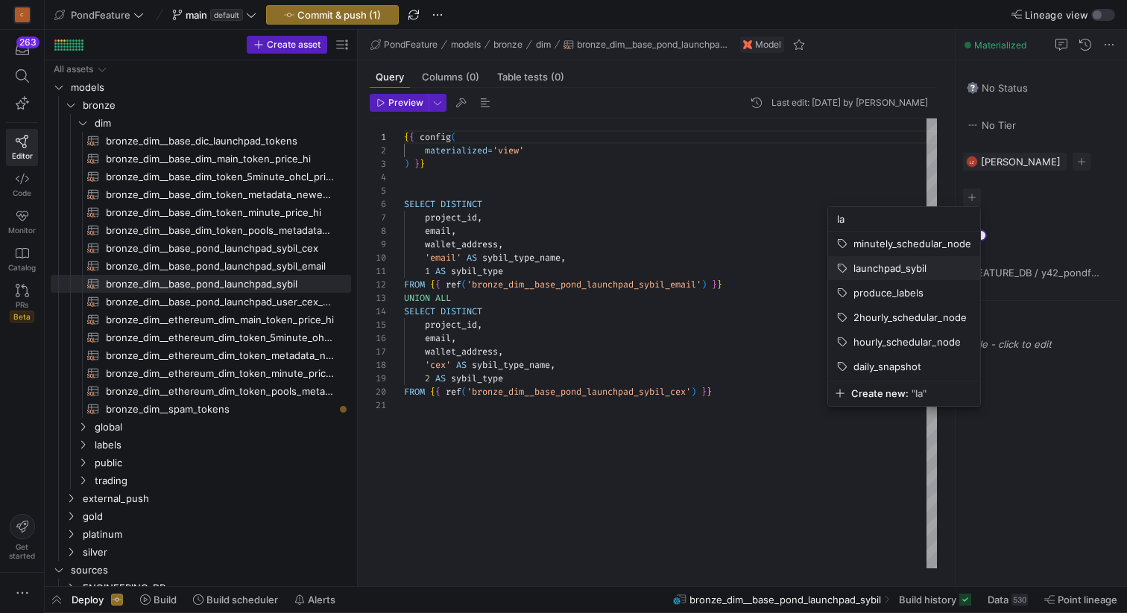
type input "la"
click at [912, 264] on span "launchpad_sybil" at bounding box center [889, 268] width 73 height 12
click at [275, 262] on div at bounding box center [563, 306] width 1127 height 613
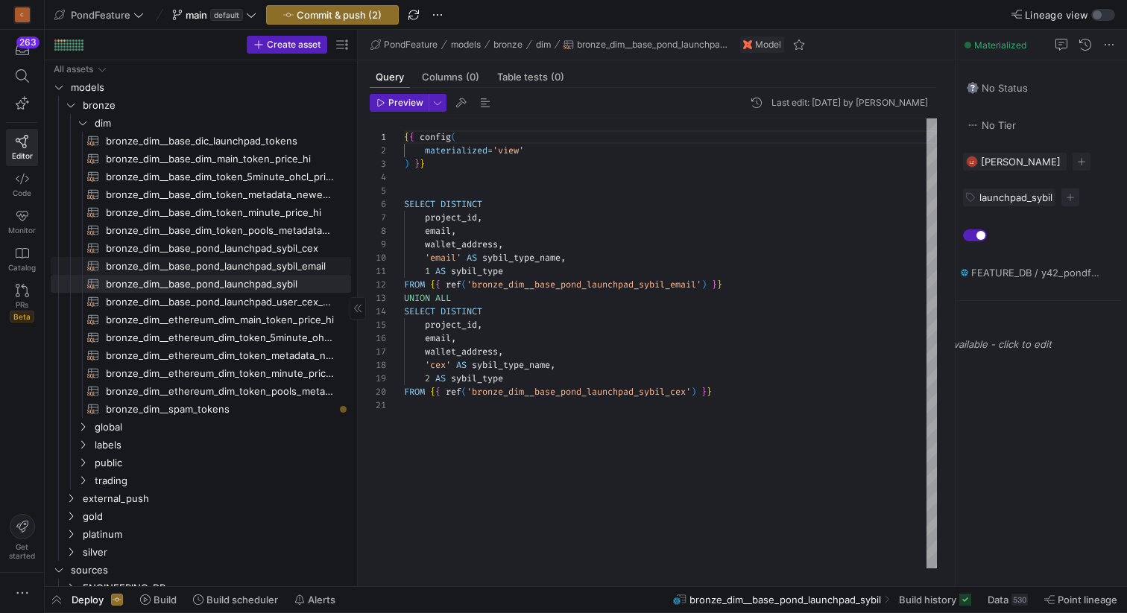
click at [282, 265] on span "bronze_dim__base_pond_launchpad_sybil_email​​​​​​​​​​" at bounding box center [220, 266] width 228 height 17
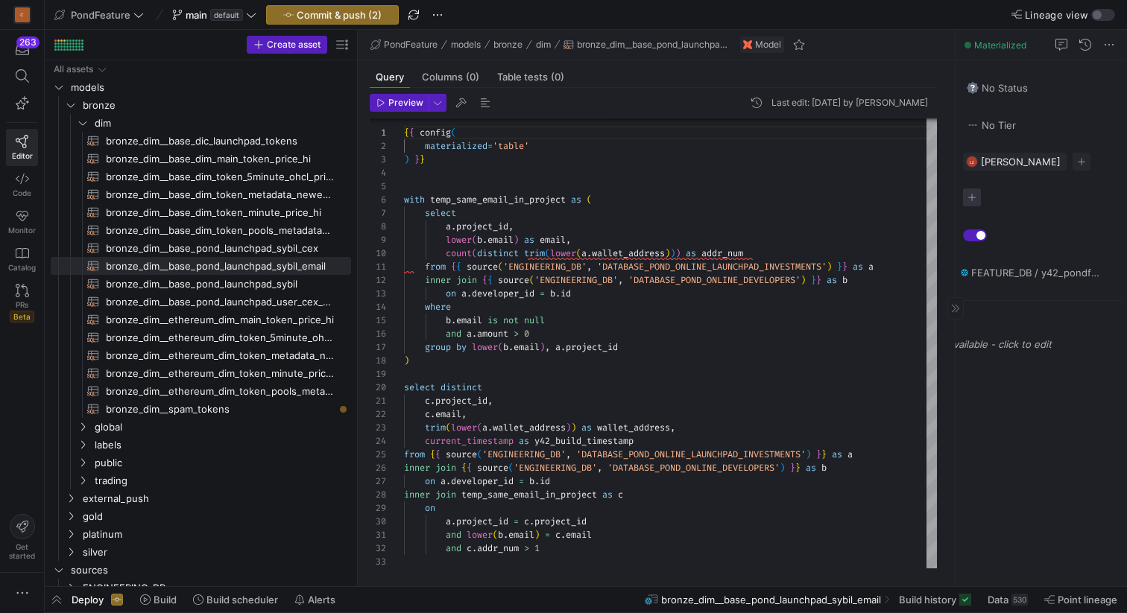
click at [970, 201] on span "button" at bounding box center [972, 198] width 18 height 18
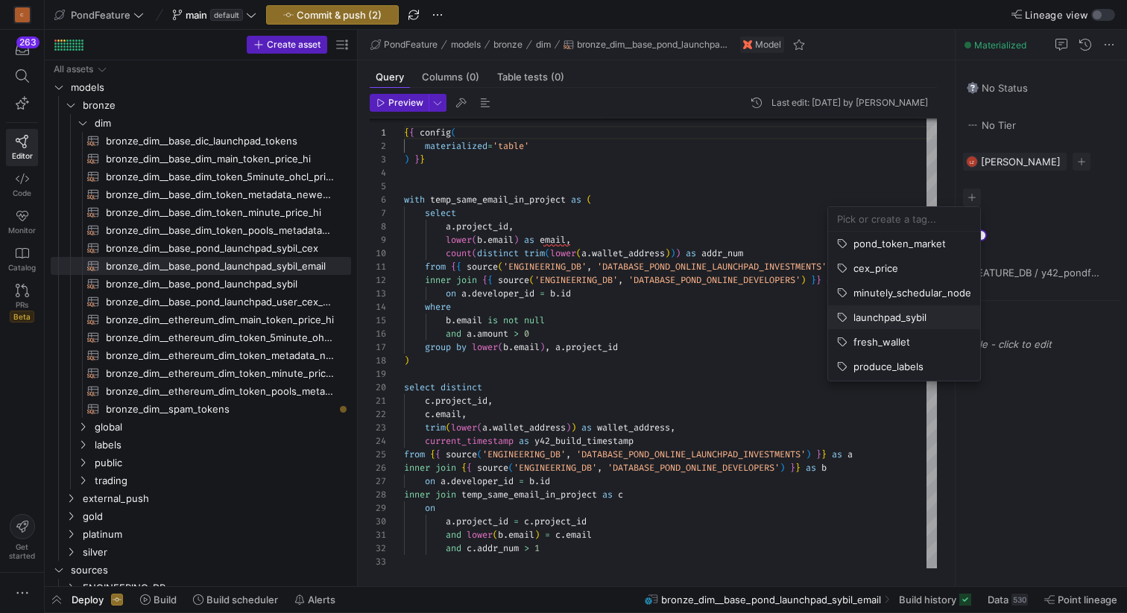
click at [897, 317] on span "launchpad_sybil" at bounding box center [889, 318] width 73 height 12
click at [274, 251] on div at bounding box center [563, 306] width 1127 height 613
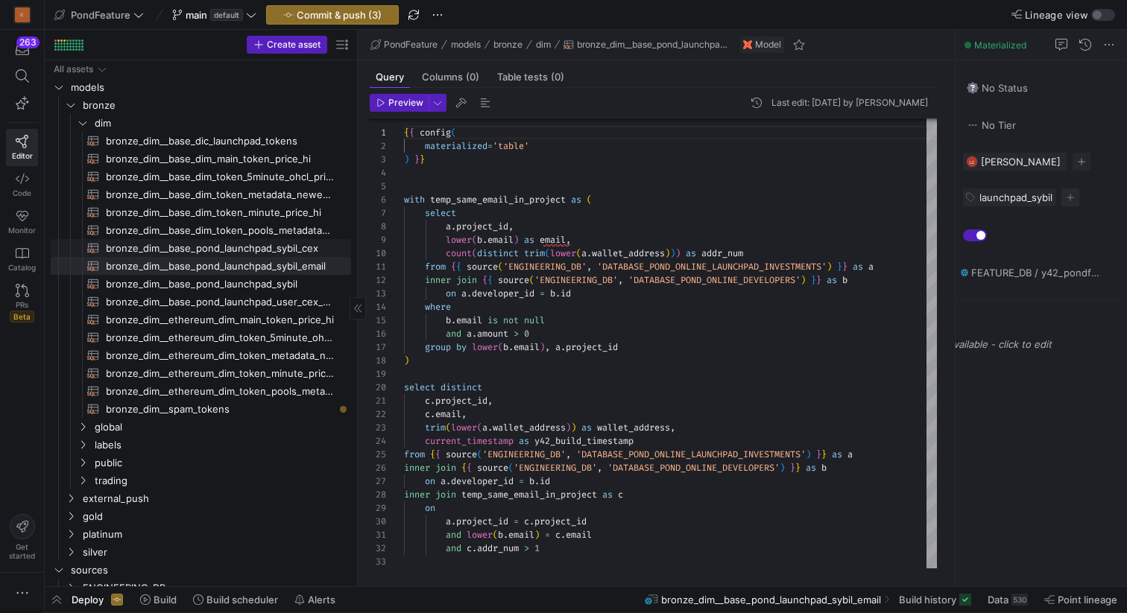
click at [285, 247] on span "bronze_dim__base_pond_launchpad_sybil_cex​​​​​​​​​​" at bounding box center [220, 248] width 228 height 17
type textarea "{{ config( materialized='table' ) }} with temp_sybil_cex_address as ( select pr…"
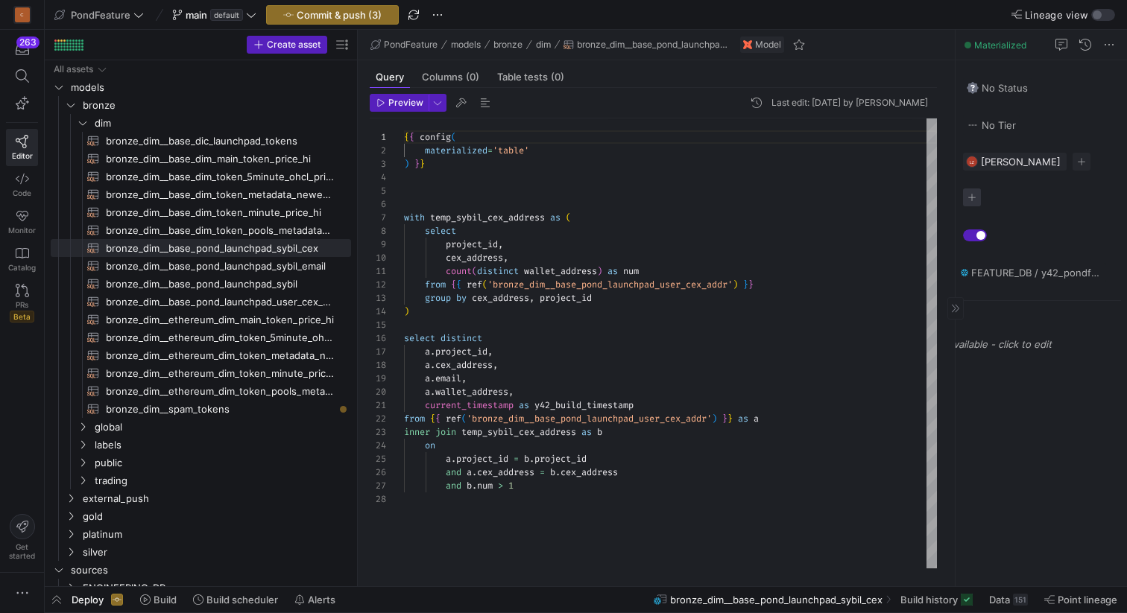
click at [974, 190] on span "button" at bounding box center [972, 198] width 18 height 18
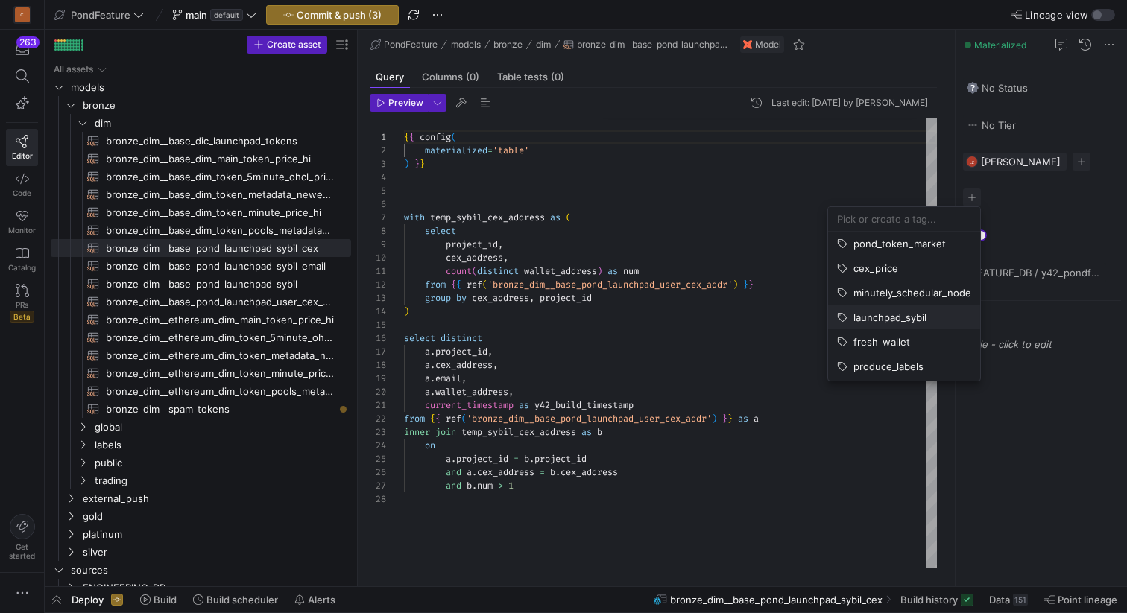
click at [916, 316] on span "launchpad_sybil" at bounding box center [889, 318] width 73 height 12
click at [1071, 227] on div at bounding box center [563, 306] width 1127 height 613
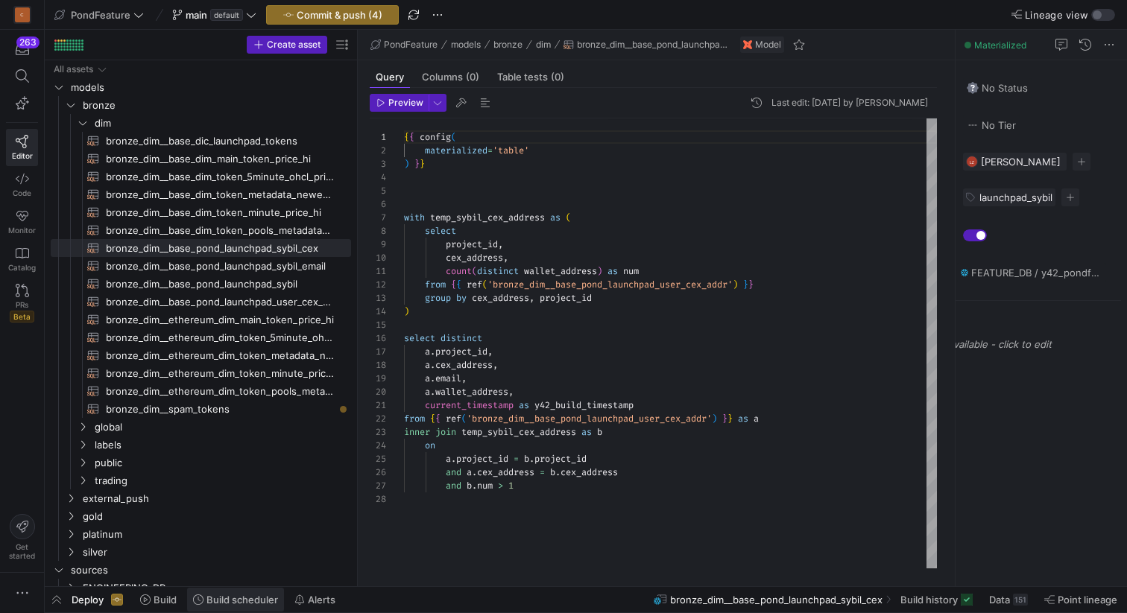
click at [247, 598] on span "Build scheduler" at bounding box center [242, 600] width 72 height 12
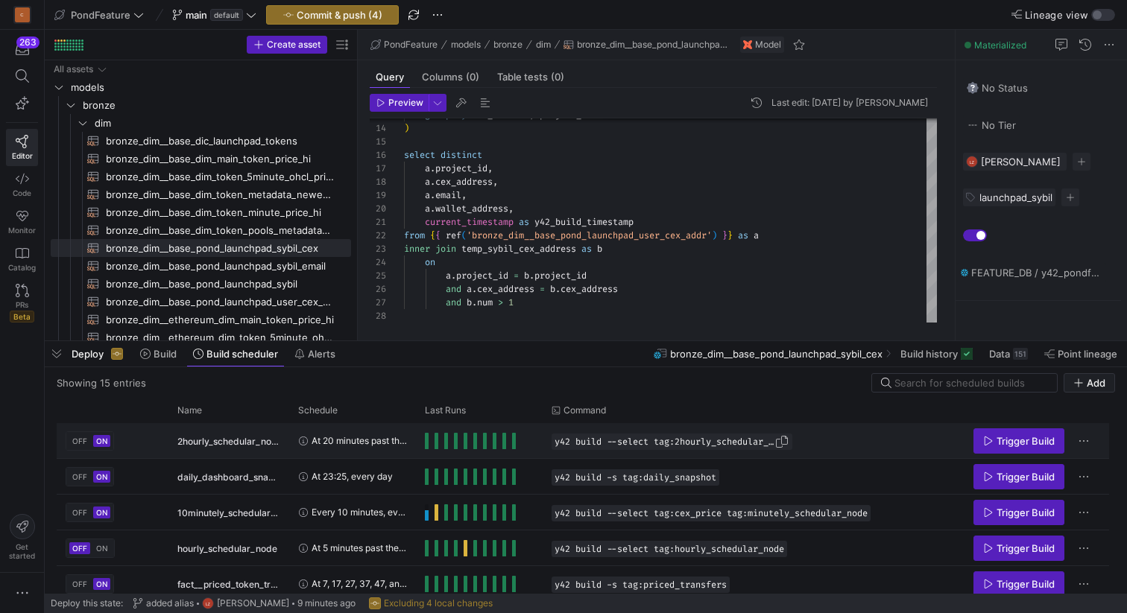
click at [787, 443] on span "Press SPACE to select this row." at bounding box center [781, 441] width 15 height 15
click at [1096, 381] on span "Add" at bounding box center [1096, 383] width 19 height 12
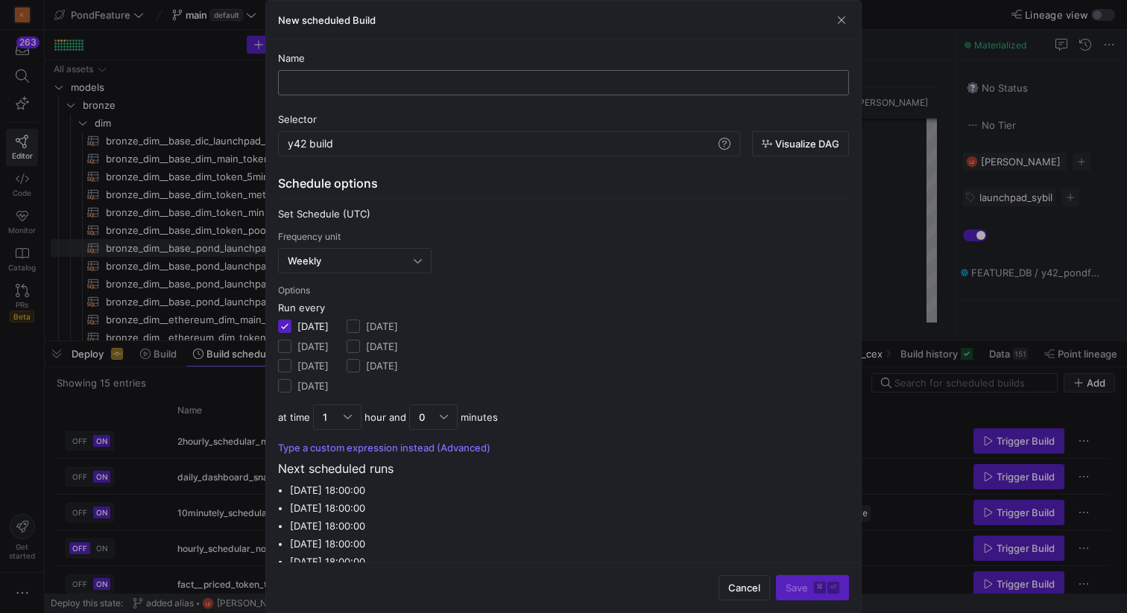
click at [389, 86] on input "text" at bounding box center [564, 83] width 546 height 12
click at [478, 84] on input "pond_launchpad_sybil_detectiion" at bounding box center [564, 83] width 546 height 12
click at [467, 81] on input "pond_launchpad_sybil_detectiion" at bounding box center [564, 83] width 546 height 12
click at [482, 81] on input "pond_launchpad_sybil_detect" at bounding box center [564, 83] width 546 height 12
type input "pond_launchpad_sybil_detection"
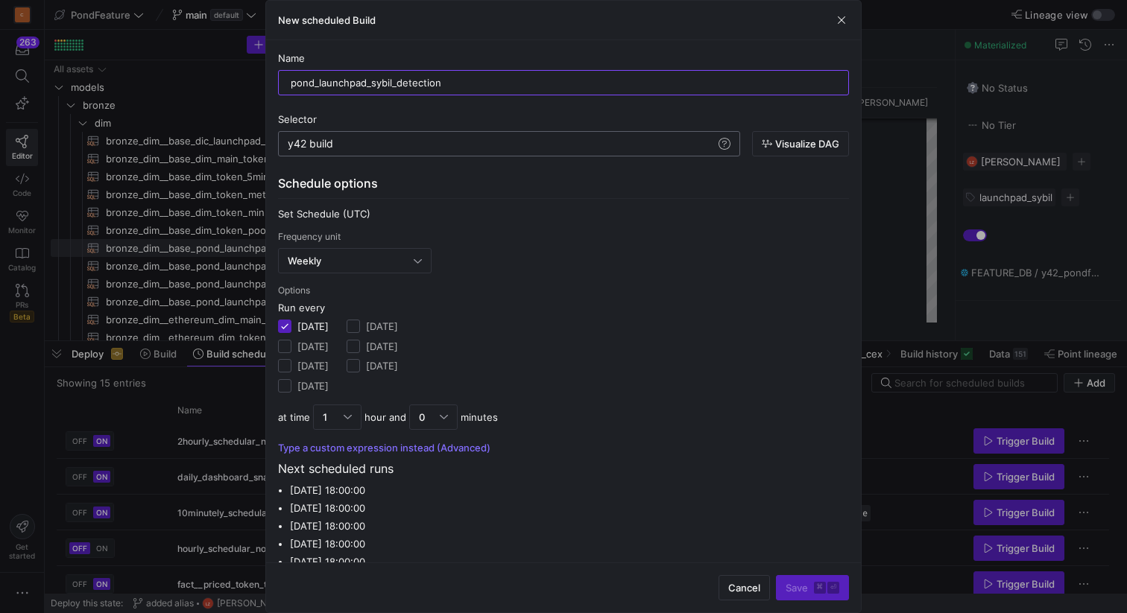
scroll to position [0, 45]
click at [491, 145] on div "y42 build" at bounding box center [502, 144] width 428 height 12
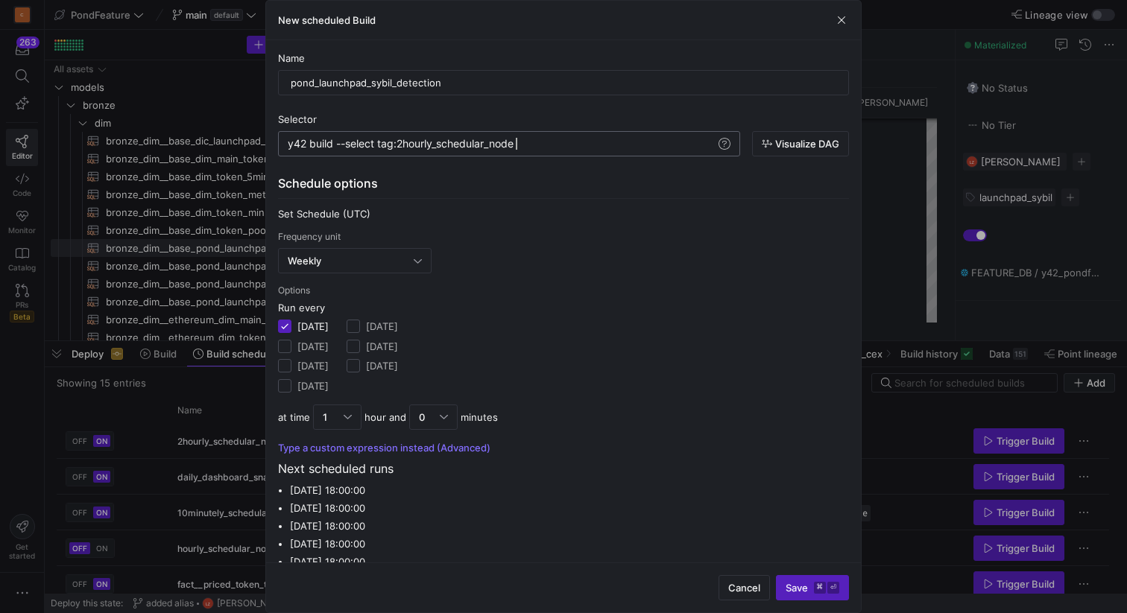
scroll to position [0, 228]
drag, startPoint x: 525, startPoint y: 142, endPoint x: 414, endPoint y: 142, distance: 110.3
click at [414, 142] on div "y42 build --select tag:2hourly_schedular_node" at bounding box center [502, 144] width 428 height 12
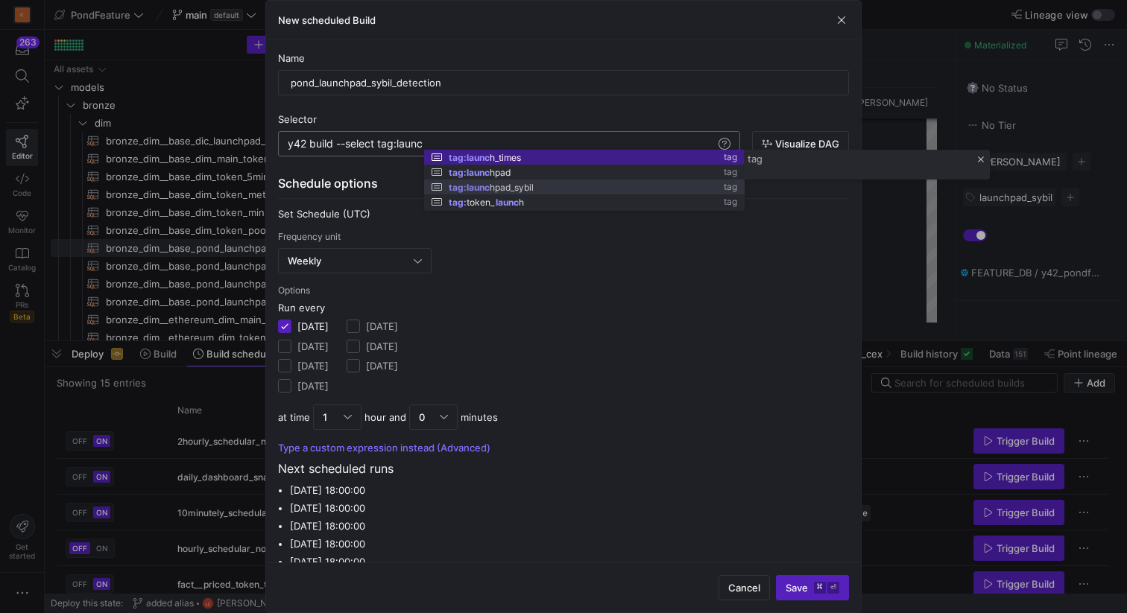
scroll to position [0, 188]
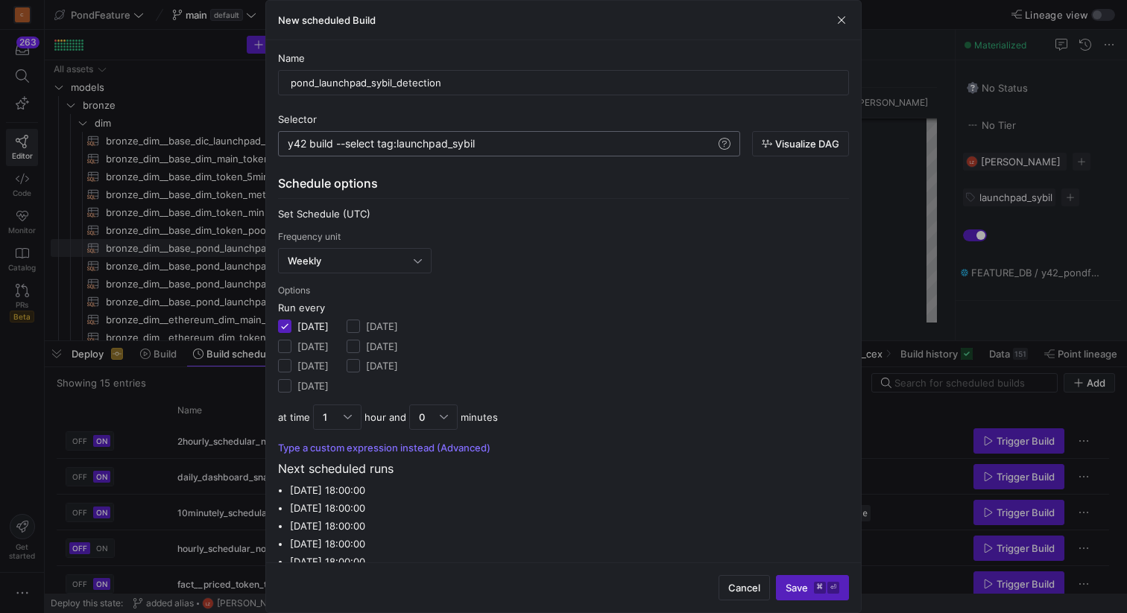
click at [515, 141] on div "y42 build --select tag:launchpad_sybil" at bounding box center [502, 144] width 428 height 12
type textarea "y42 build --select tag:launchpad_sybil"
click at [364, 267] on div "Weekly" at bounding box center [355, 261] width 134 height 24
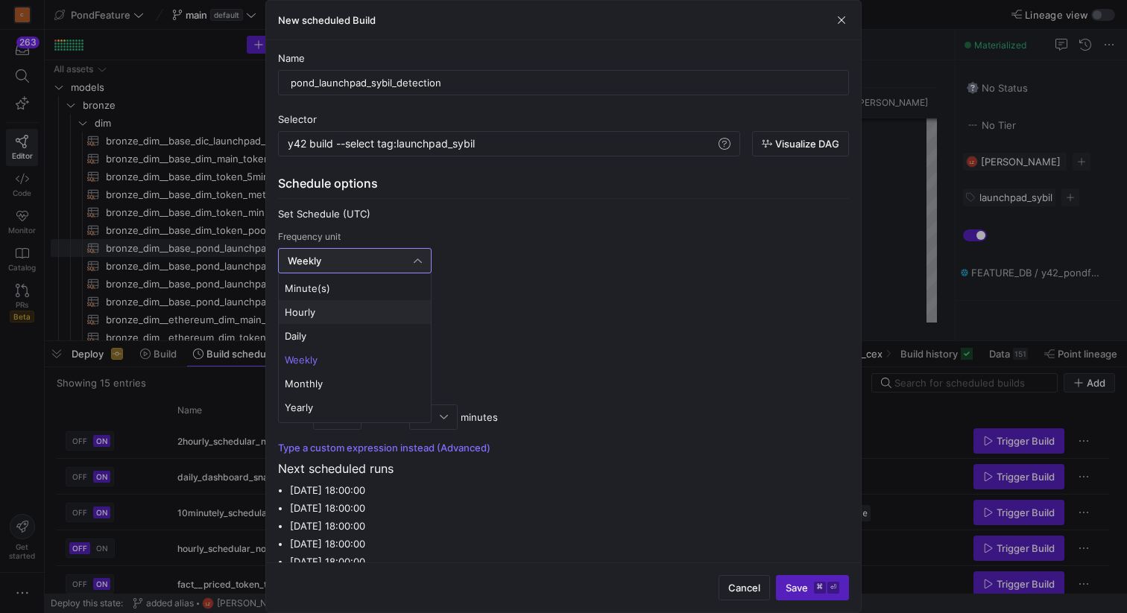
click at [335, 309] on span "Hourly" at bounding box center [355, 312] width 140 height 12
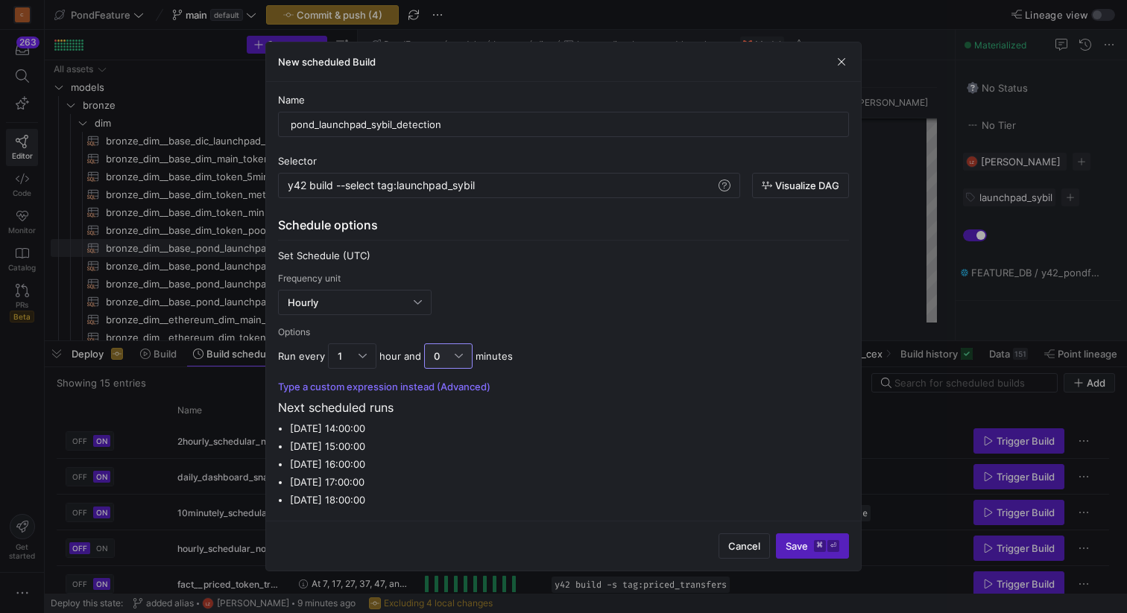
click at [458, 353] on div at bounding box center [459, 356] width 8 height 12
click at [445, 409] on span "5" at bounding box center [446, 408] width 35 height 12
click at [613, 335] on div "Options" at bounding box center [563, 332] width 571 height 10
click at [798, 546] on span "Save ⌘ ⏎" at bounding box center [813, 546] width 54 height 12
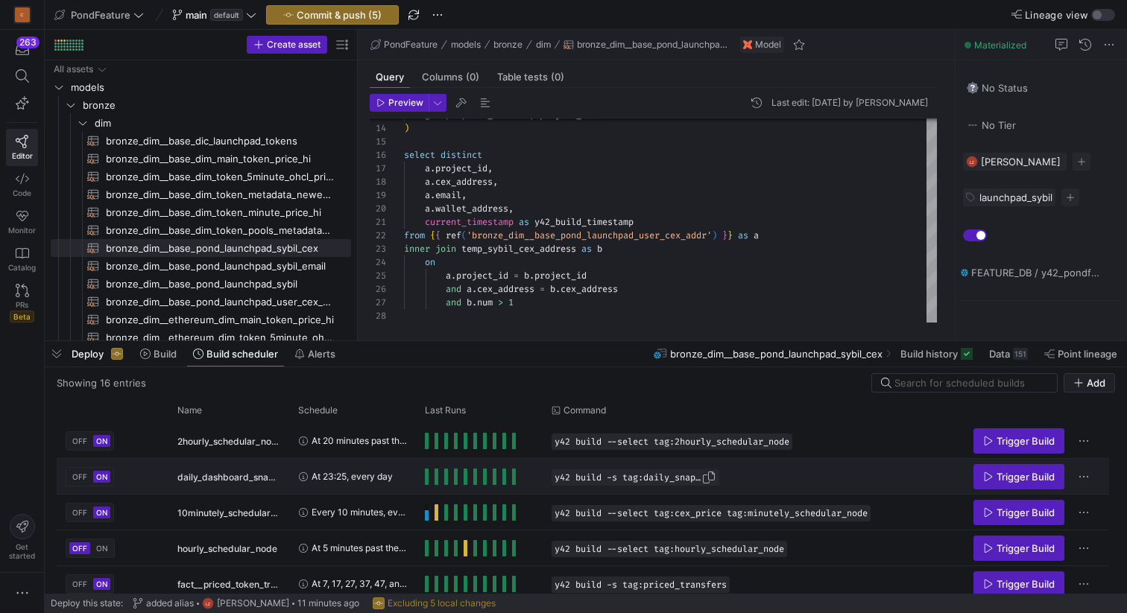
scroll to position [402, 0]
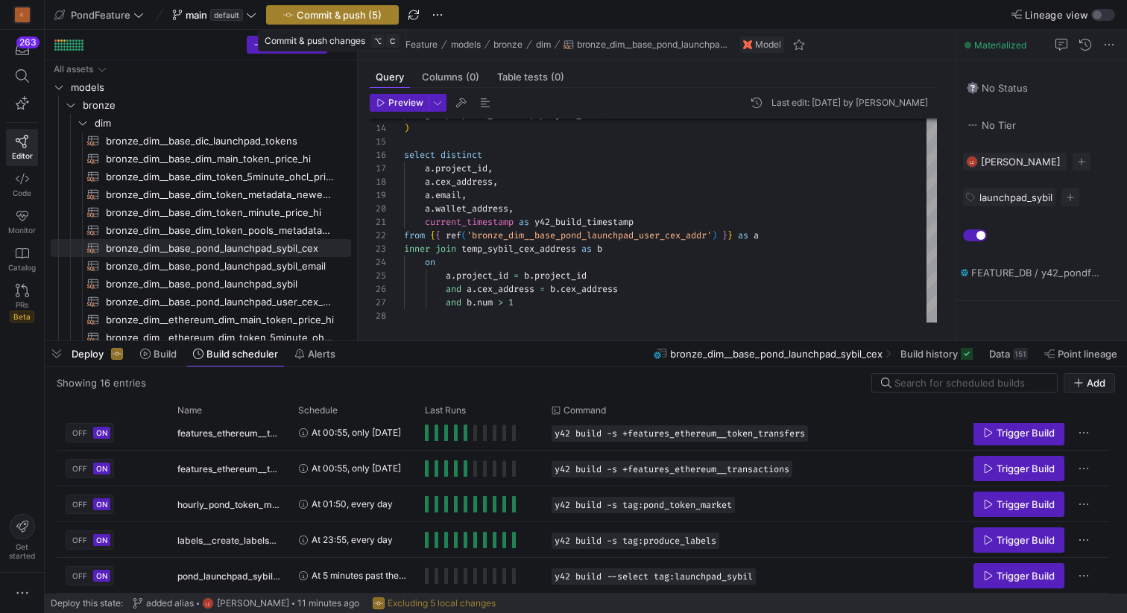
click at [367, 9] on span "Commit & push (5)" at bounding box center [339, 15] width 85 height 12
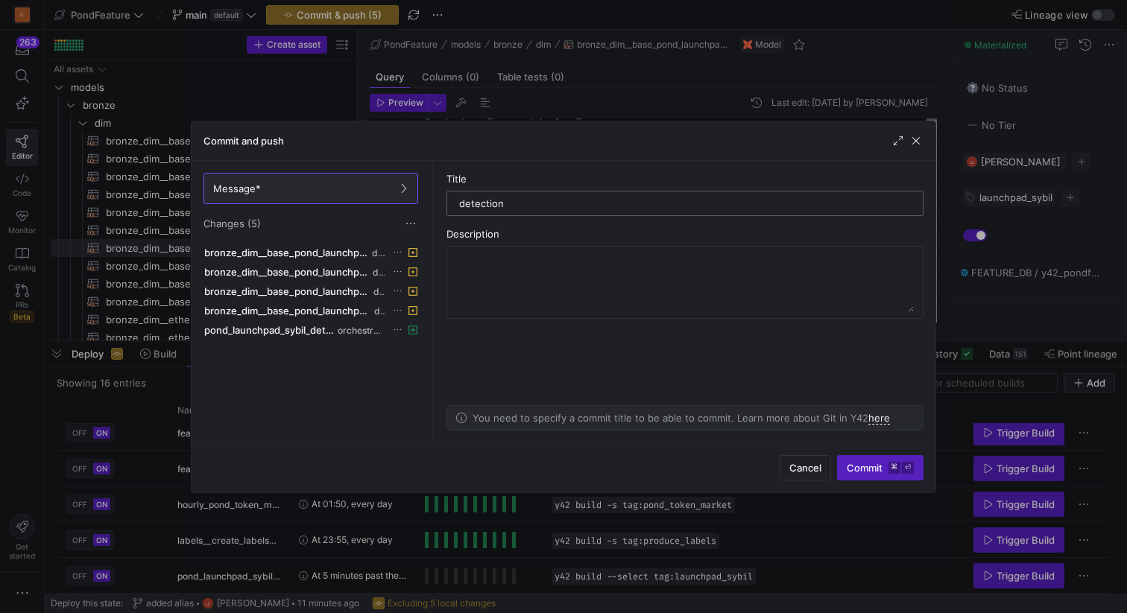
click at [461, 201] on input "detection" at bounding box center [685, 203] width 452 height 12
click at [534, 203] on input "launchpad detection" at bounding box center [685, 203] width 452 height 12
click at [537, 203] on input "launchpad detection" at bounding box center [685, 203] width 452 height 12
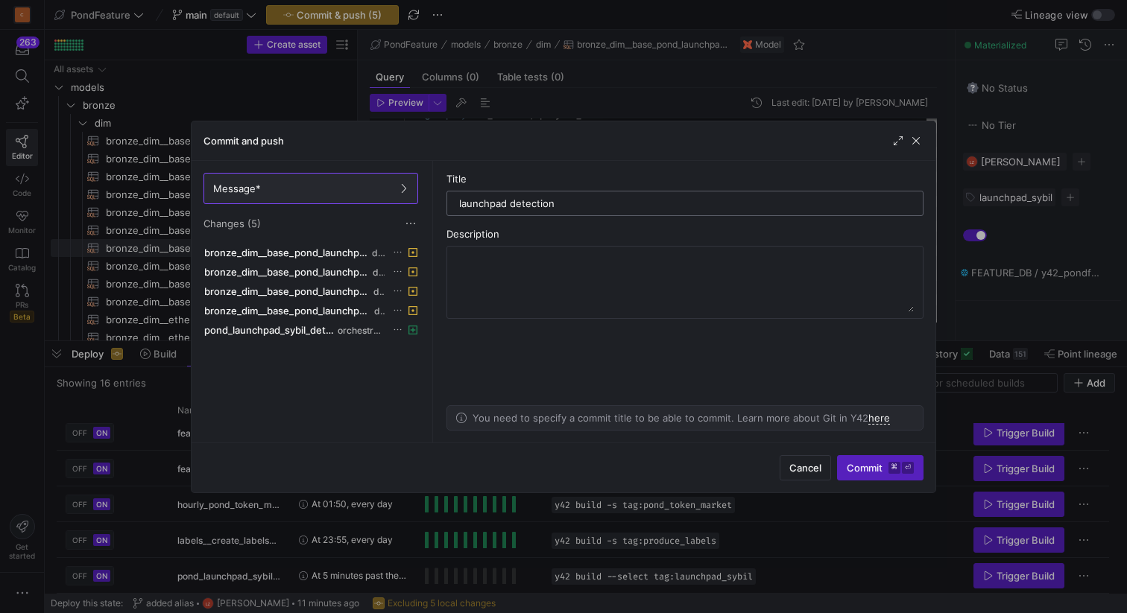
click at [537, 203] on input "launchpad detection" at bounding box center [685, 203] width 452 height 12
type input "o"
type input "hourly schedular"
click at [862, 463] on span "Commit ⌘ ⏎" at bounding box center [880, 468] width 67 height 12
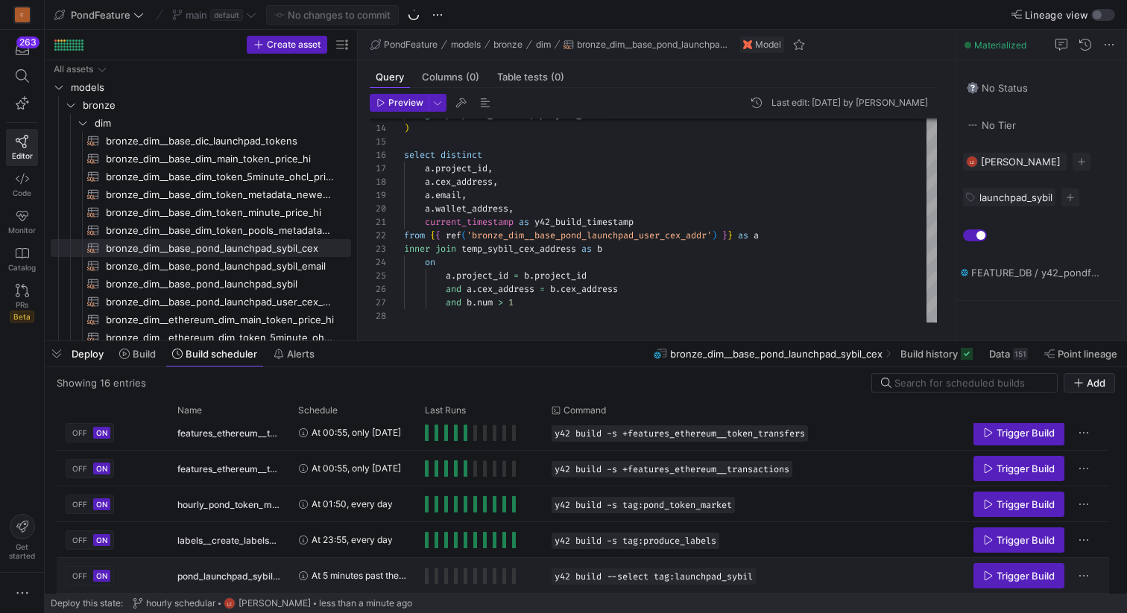
click at [782, 575] on y42-orchestration-run-configuration-details "y42 build --select tag:launchpad_sybil" at bounding box center [747, 577] width 392 height 16
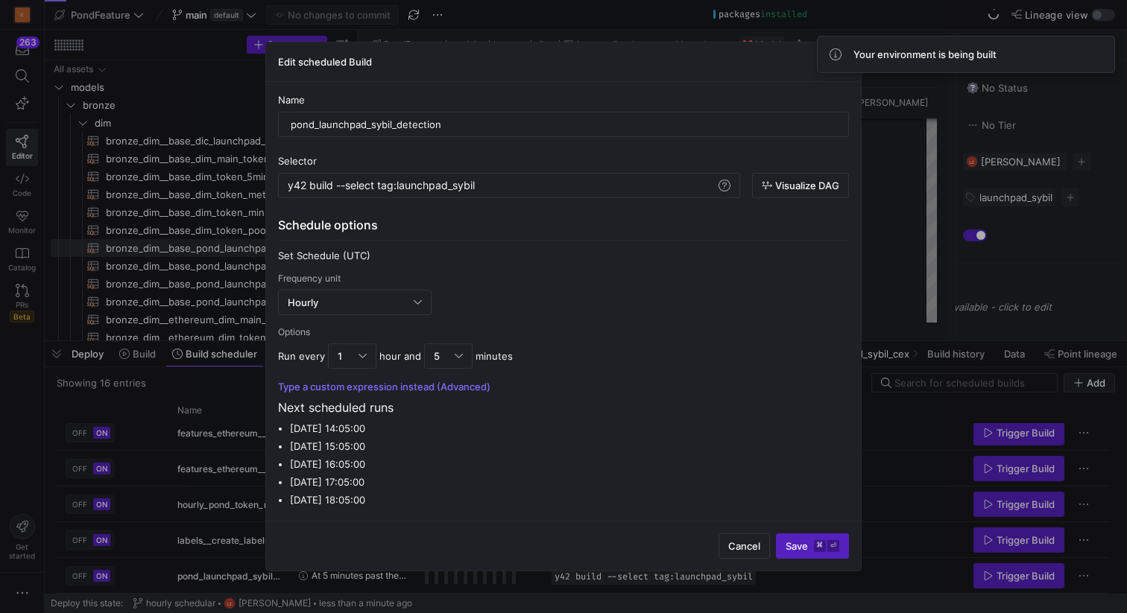
click at [764, 67] on div "Edit scheduled Build" at bounding box center [563, 61] width 595 height 39
click at [742, 548] on span "Cancel" at bounding box center [744, 546] width 32 height 12
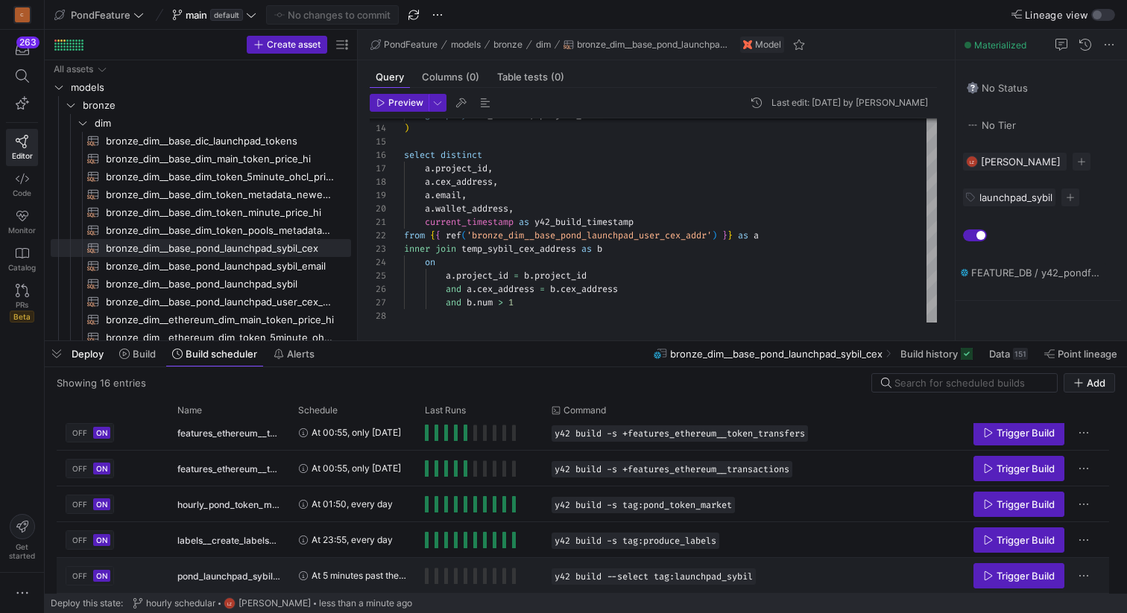
click at [797, 577] on y42-orchestration-run-configuration-details "y42 build --select tag:launchpad_sybil" at bounding box center [747, 577] width 392 height 16
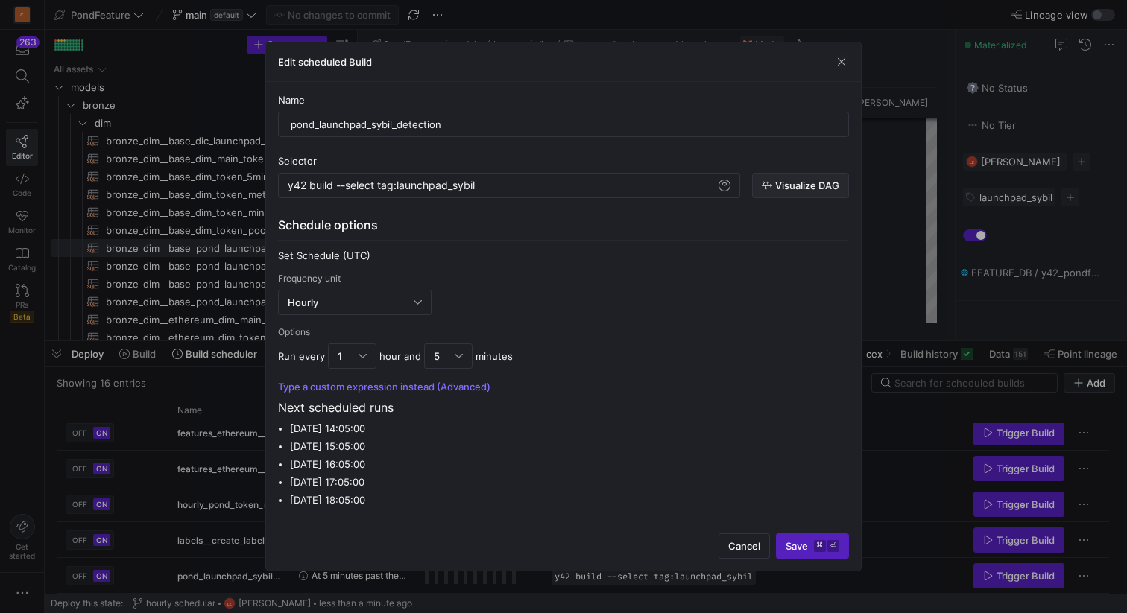
click at [790, 190] on span "Visualize DAG" at bounding box center [807, 186] width 64 height 12
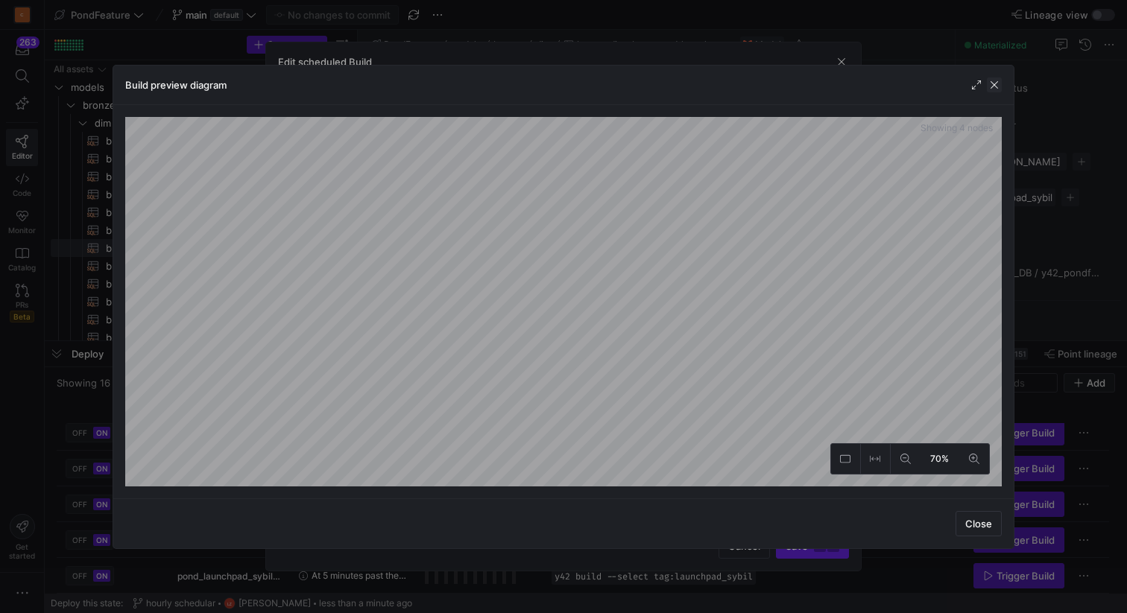
click at [993, 88] on span "button" at bounding box center [994, 85] width 15 height 15
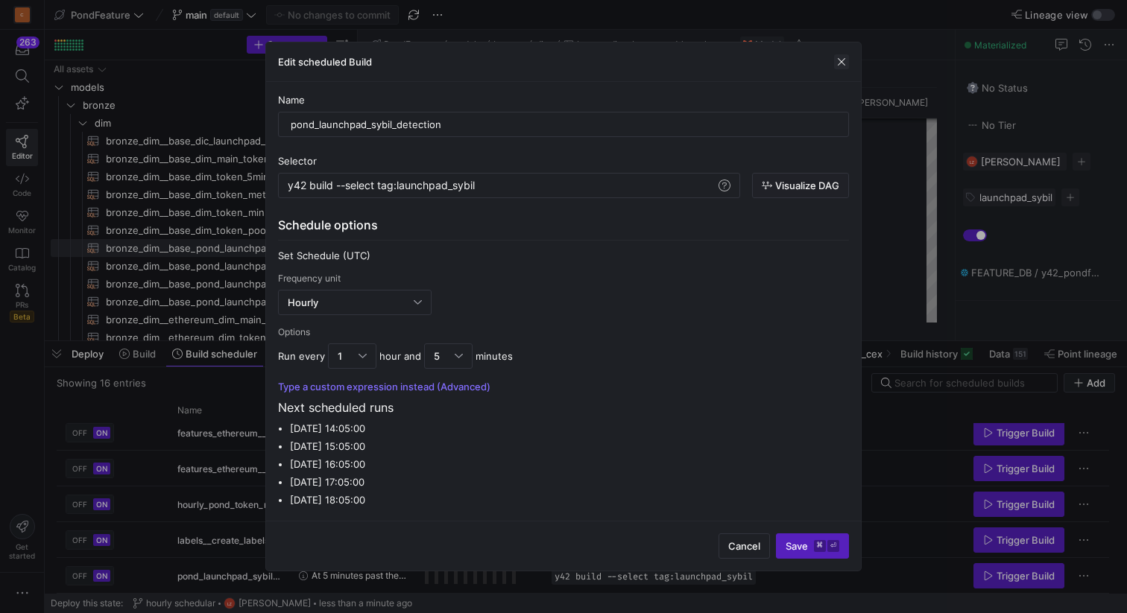
click at [845, 59] on span "button" at bounding box center [841, 61] width 15 height 15
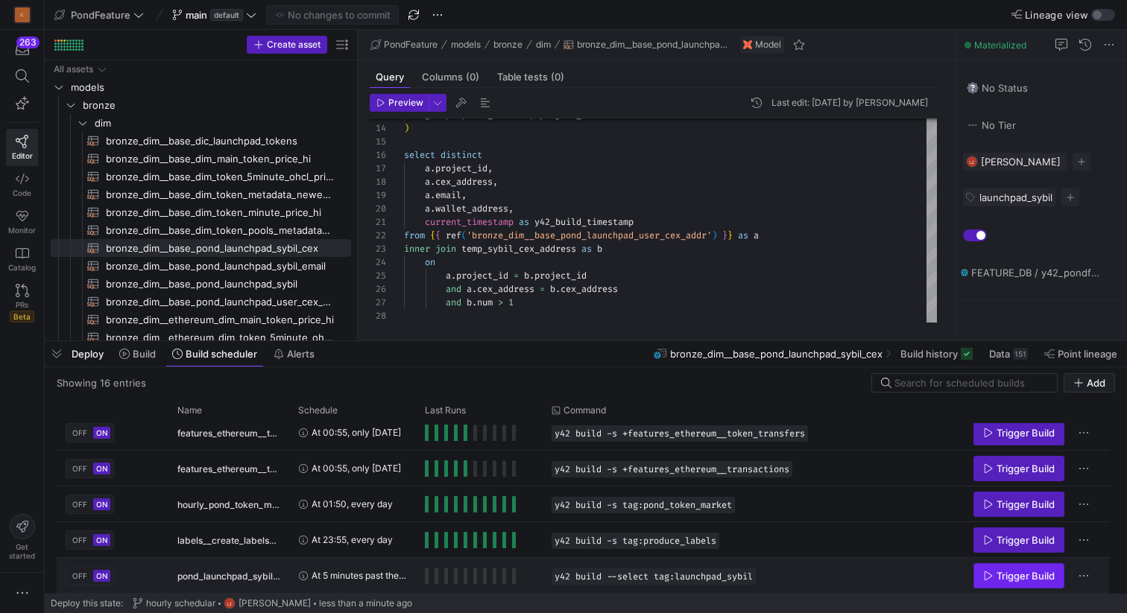
click at [1011, 578] on span "Trigger Build" at bounding box center [1025, 576] width 58 height 12
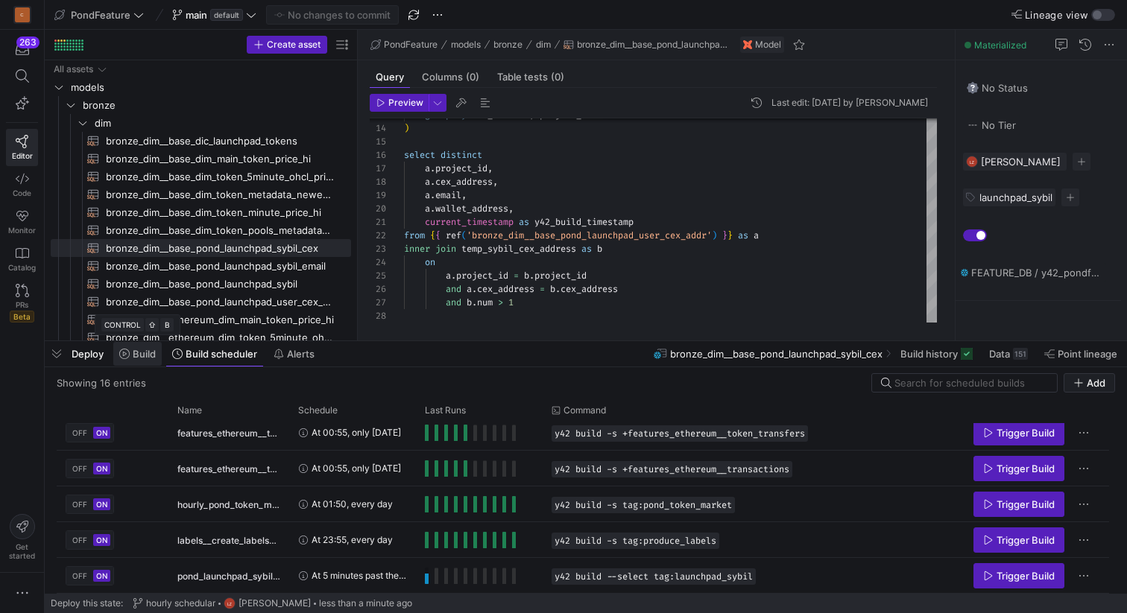
click at [141, 355] on span "Build" at bounding box center [144, 354] width 23 height 12
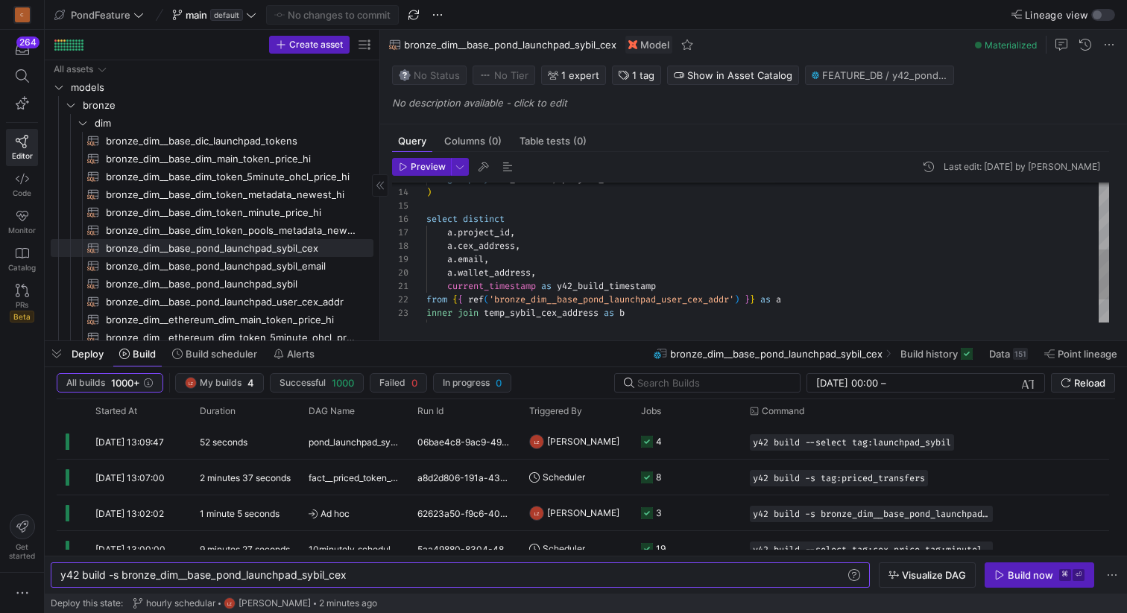
drag, startPoint x: 355, startPoint y: 229, endPoint x: 378, endPoint y: 227, distance: 22.4
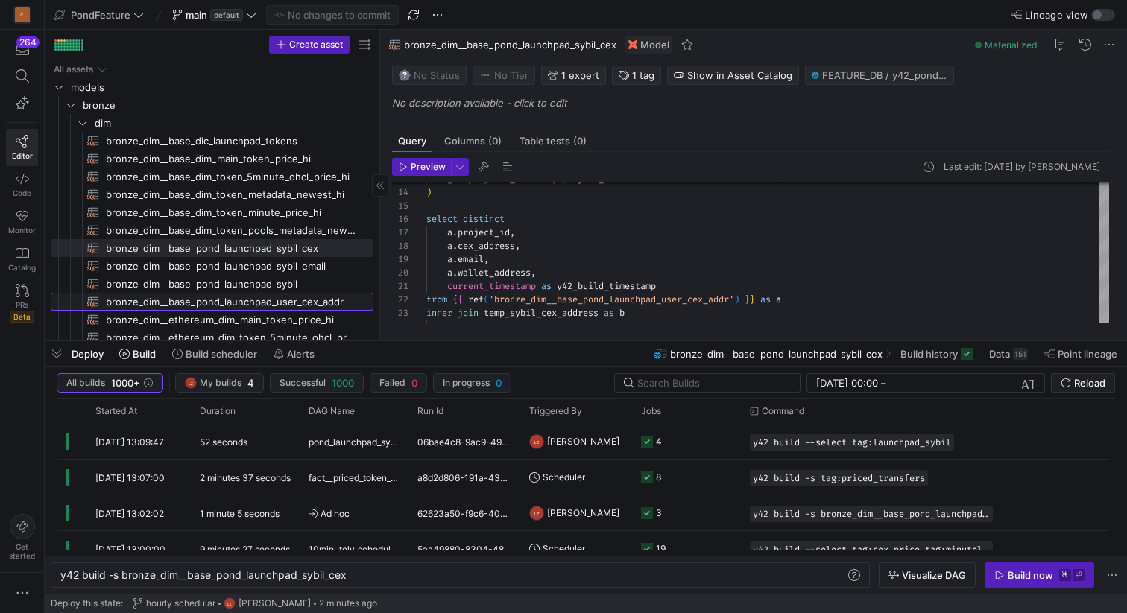
click at [323, 300] on span "bronze_dim__base_pond_launchpad_user_cex_addr​​​​​​​​​​" at bounding box center [231, 302] width 250 height 17
type textarea "{{ config( materialized='incremental', unique_key=['project_id','cex_address','…"
type textarea "y42 build -s bronze_dim__base_pond_launchpad_user_cex_addr"
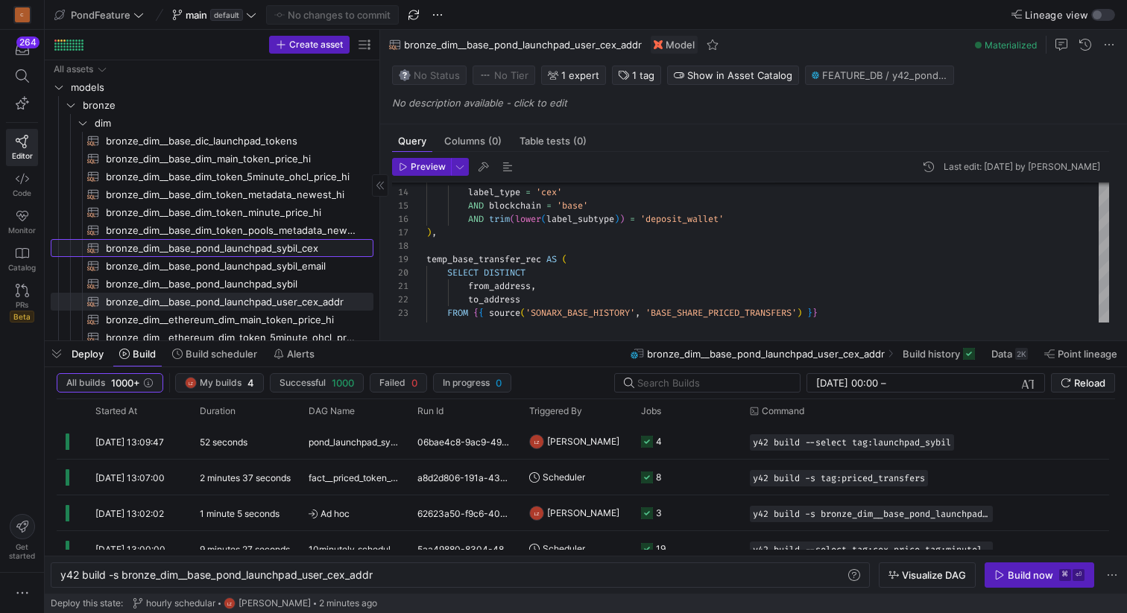
click at [313, 247] on span "bronze_dim__base_pond_launchpad_sybil_cex​​​​​​​​​​" at bounding box center [231, 248] width 250 height 17
type textarea "{{ config( materialized='table' ) }} with temp_sybil_cex_address as ( select pr…"
type textarea "y42 build -s bronze_dim__base_pond_launchpad_sybil_cex"
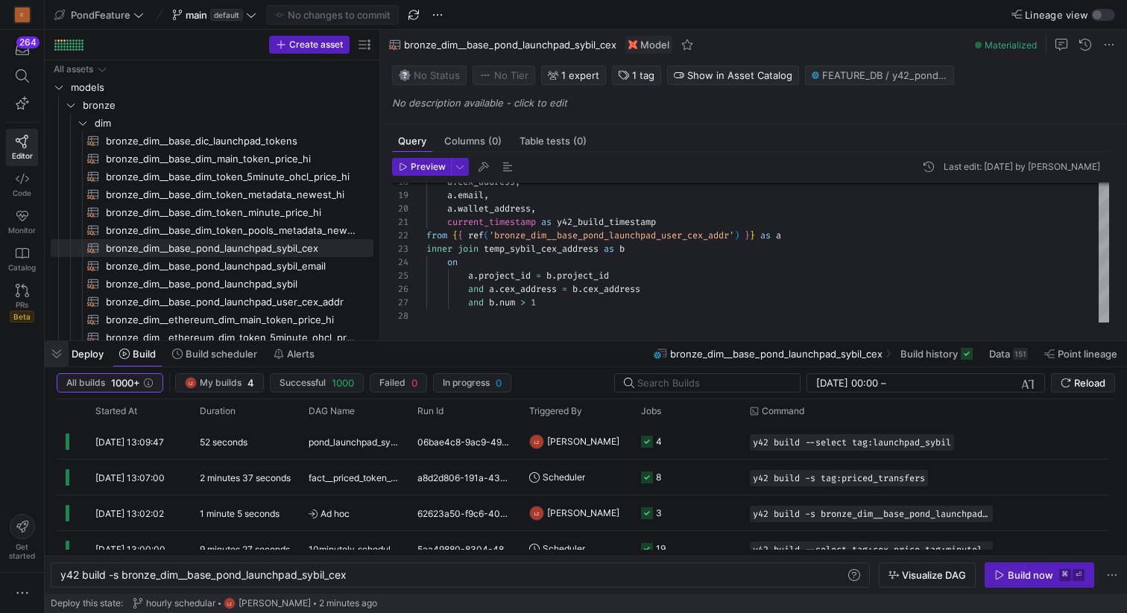
click at [58, 355] on span "button" at bounding box center [57, 353] width 24 height 25
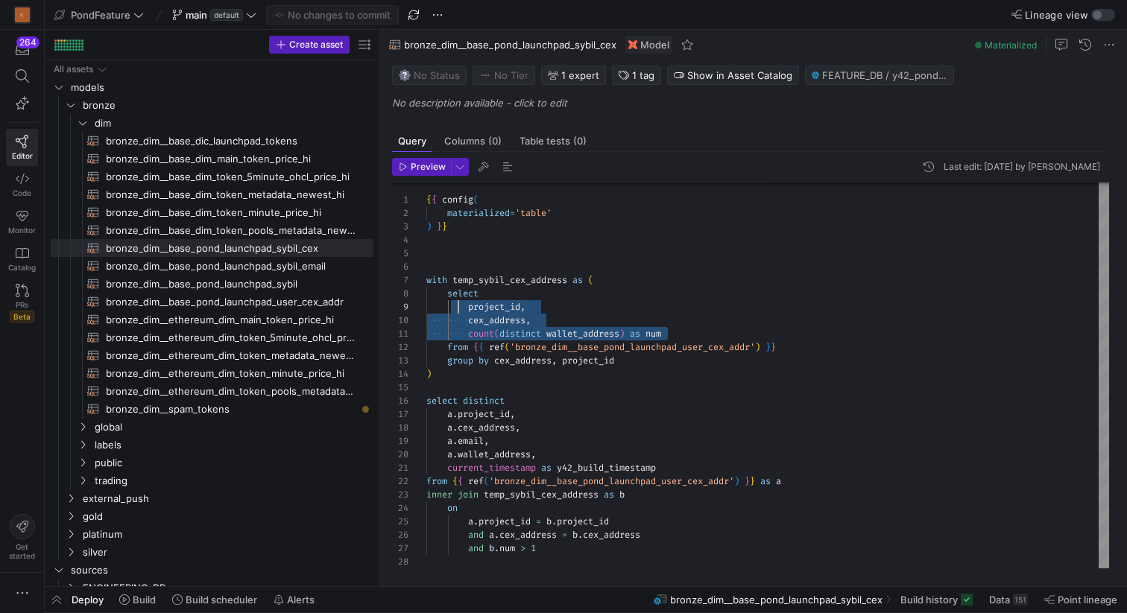
scroll to position [107, 43]
drag, startPoint x: 695, startPoint y: 334, endPoint x: 467, endPoint y: 303, distance: 230.2
click at [467, 303] on div "a . cex_address , a . email , a . wallet_address , current_timestamp as y42_bui…" at bounding box center [767, 375] width 683 height 388
click at [675, 278] on div "a . cex_address , a . email , a . wallet_address , current_timestamp as y42_bui…" at bounding box center [767, 375] width 683 height 388
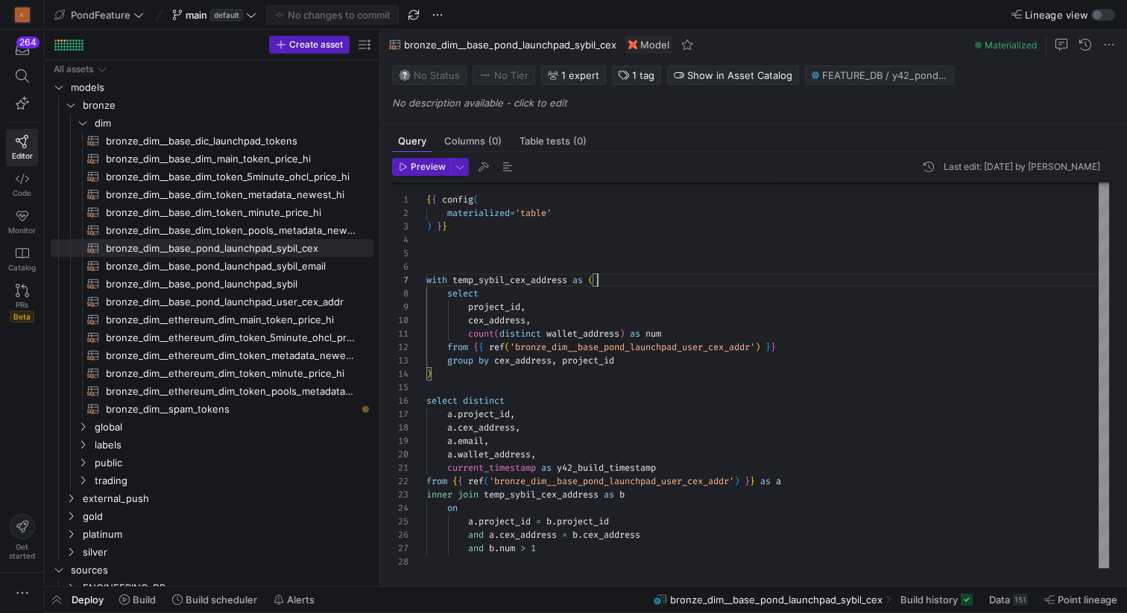
scroll to position [67, 0]
click at [658, 268] on div "a . cex_address , a . email , a . wallet_address , current_timestamp as y42_bui…" at bounding box center [767, 375] width 683 height 388
click at [458, 259] on div "a . cex_address , a . email , a . wallet_address , current_timestamp as y42_bui…" at bounding box center [767, 375] width 683 height 388
click at [453, 244] on div "a . cex_address , a . email , a . wallet_address , current_timestamp as y42_bui…" at bounding box center [767, 375] width 683 height 388
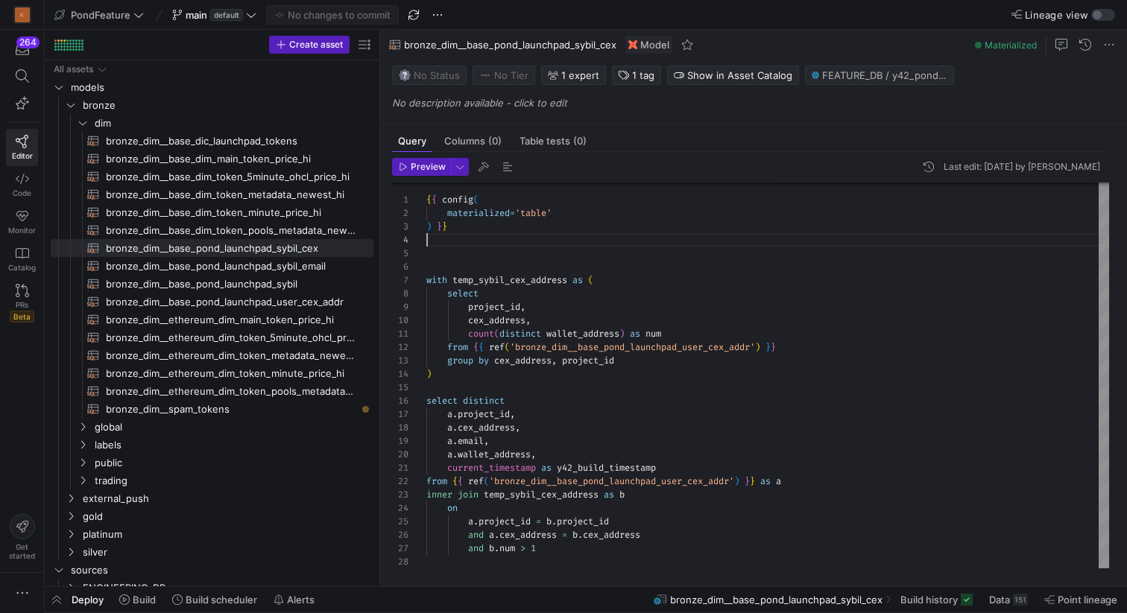
click at [453, 260] on div "a . cex_address , a . email , a . wallet_address , current_timestamp as y42_bui…" at bounding box center [767, 375] width 683 height 388
click at [478, 252] on div "a . cex_address , a . email , a . wallet_address , current_timestamp as y42_bui…" at bounding box center [767, 375] width 683 height 388
click at [545, 254] on div "a . cex_address , a . email , a . wallet_address , current_timestamp as y42_bui…" at bounding box center [767, 375] width 683 height 388
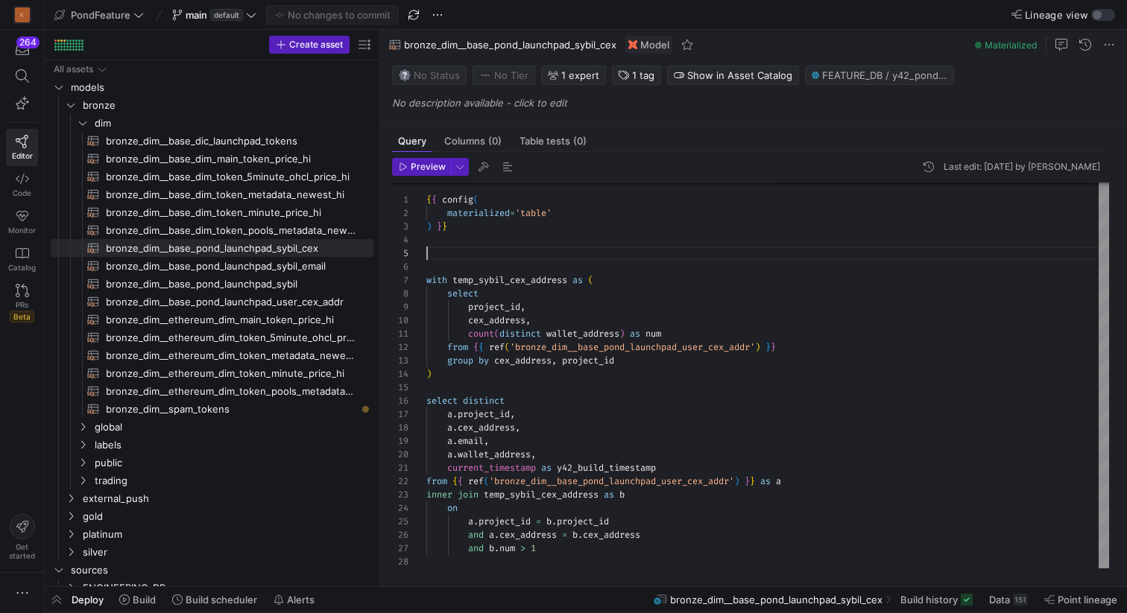
click at [509, 255] on div "a . cex_address , a . email , a . wallet_address , current_timestamp as y42_bui…" at bounding box center [767, 375] width 683 height 388
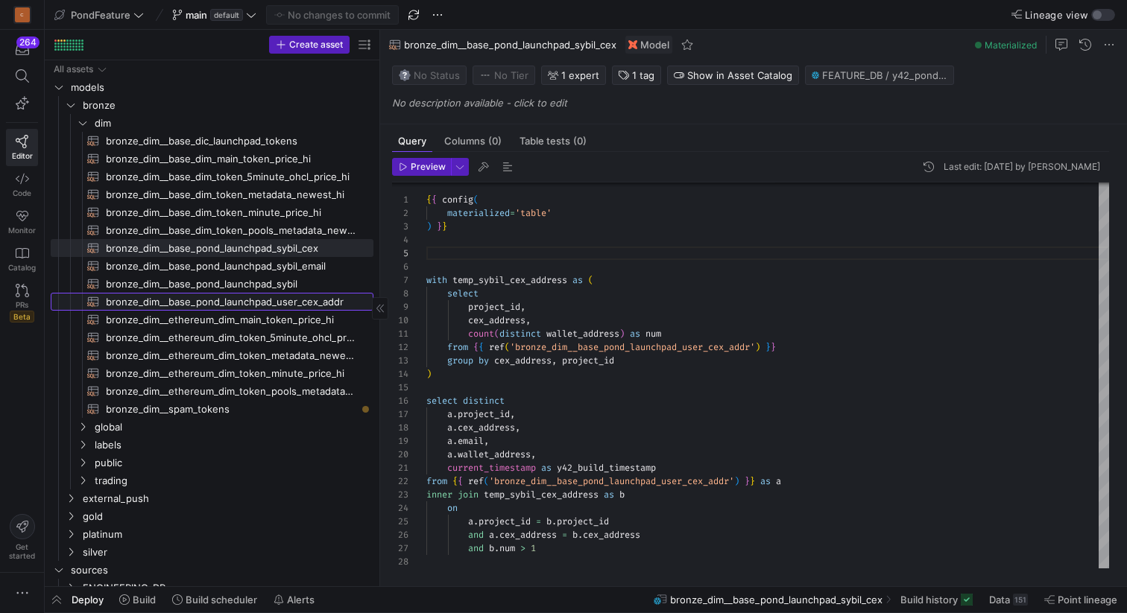
click at [284, 297] on span "bronze_dim__base_pond_launchpad_user_cex_addr​​​​​​​​​​" at bounding box center [231, 302] width 250 height 17
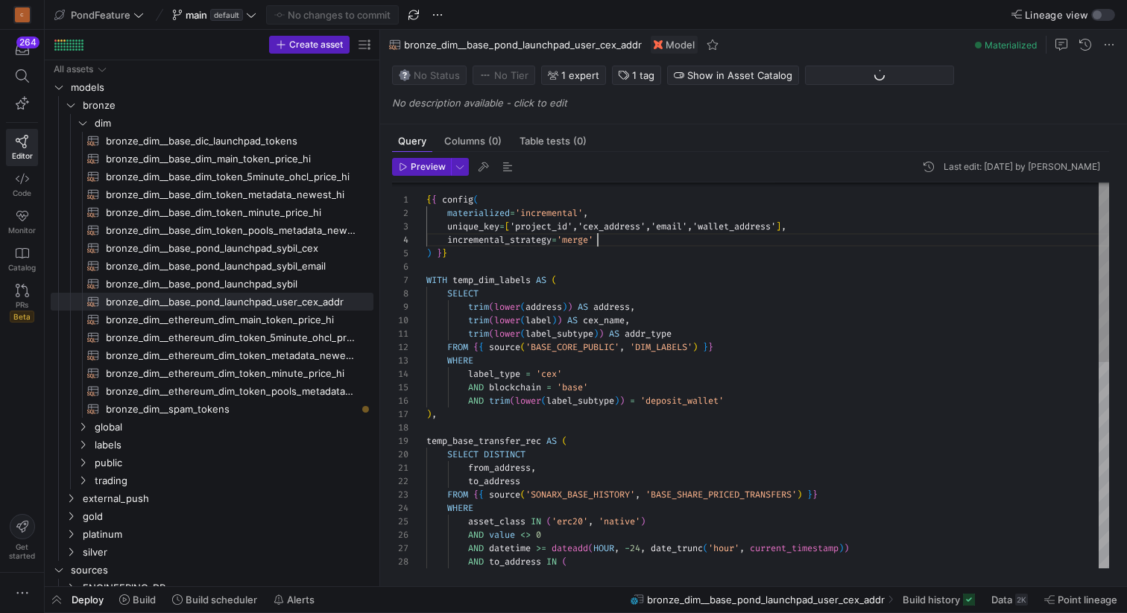
click at [708, 245] on div "{ { config ( materialized = 'incremental' , unique_key = [ 'project_id','cex_ad…" at bounding box center [767, 596] width 683 height 830
click at [681, 255] on div "{ { config ( materialized = 'incremental' , unique_key = [ 'project_id','cex_ad…" at bounding box center [767, 596] width 683 height 830
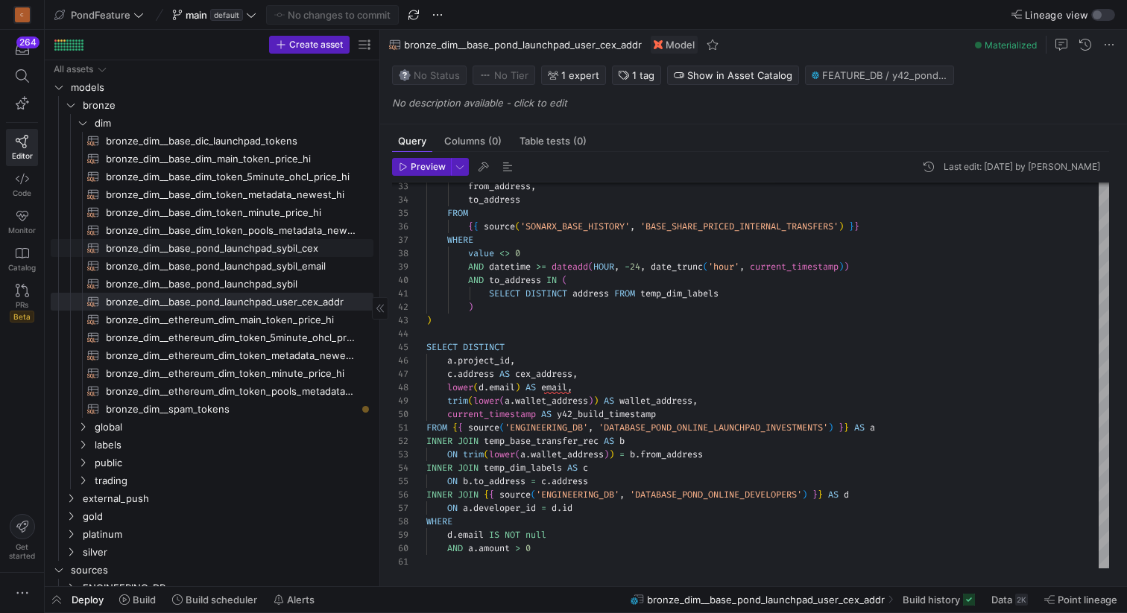
click at [300, 248] on span "bronze_dim__base_pond_launchpad_sybil_cex​​​​​​​​​​" at bounding box center [231, 248] width 250 height 17
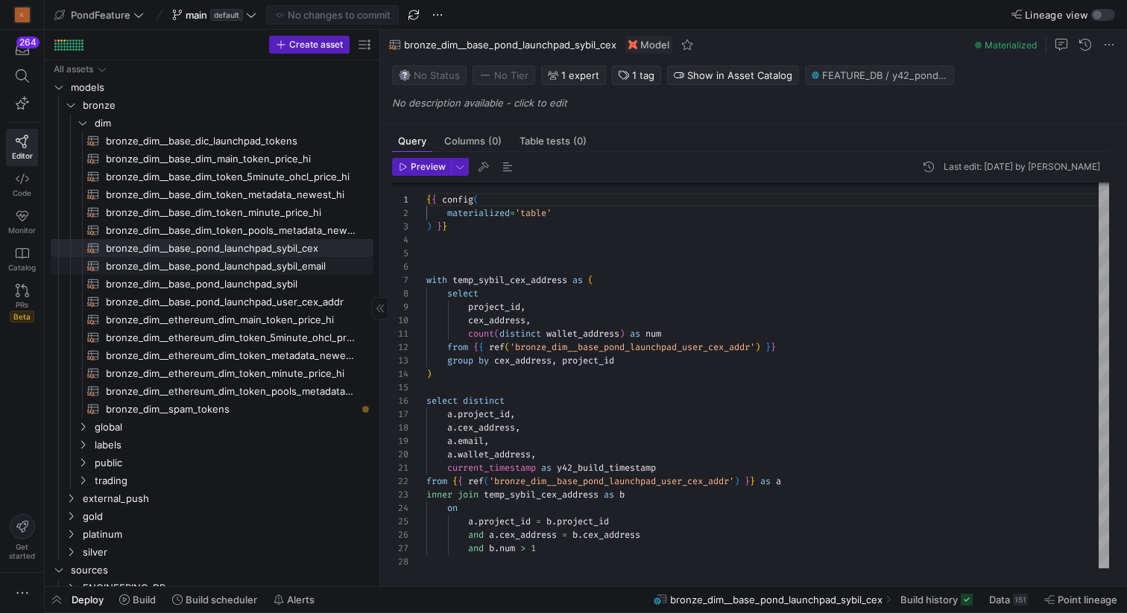
click at [279, 264] on span "bronze_dim__base_pond_launchpad_sybil_email​​​​​​​​​​" at bounding box center [231, 266] width 250 height 17
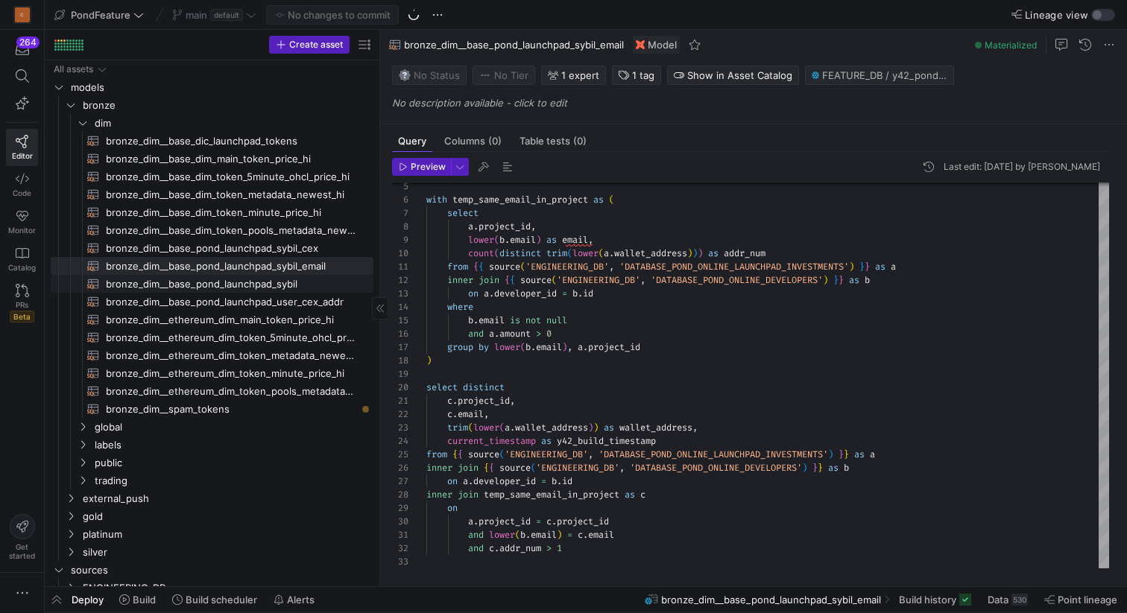
click at [282, 282] on span "bronze_dim__base_pond_launchpad_sybil​​​​​​​​​​" at bounding box center [231, 284] width 250 height 17
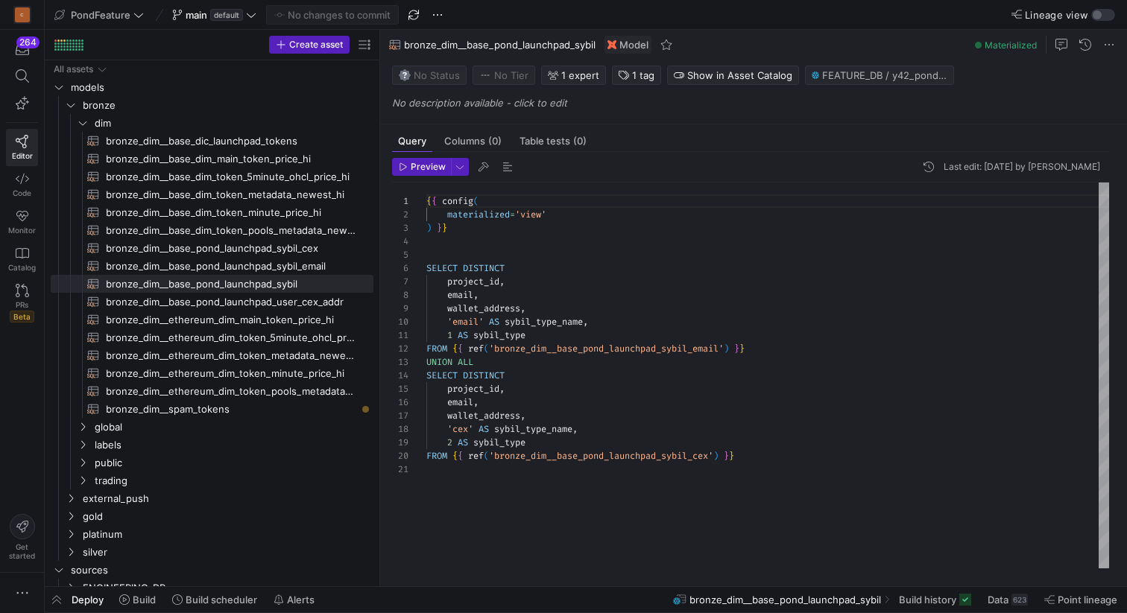
type textarea "1 AS sybil_type FROM {{ ref('bronze_dim__base_pond_launchpad_sybil_email') }} U…"
click at [460, 432] on div "{ { config ( materialized = 'view' ) } } SELECT DISTINCT project_id , email , w…" at bounding box center [767, 376] width 683 height 386
click at [282, 285] on span "bronze_dim__base_pond_launchpad_sybil​​​​​​​​​​" at bounding box center [231, 284] width 250 height 17
